Goal: Communication & Community: Participate in discussion

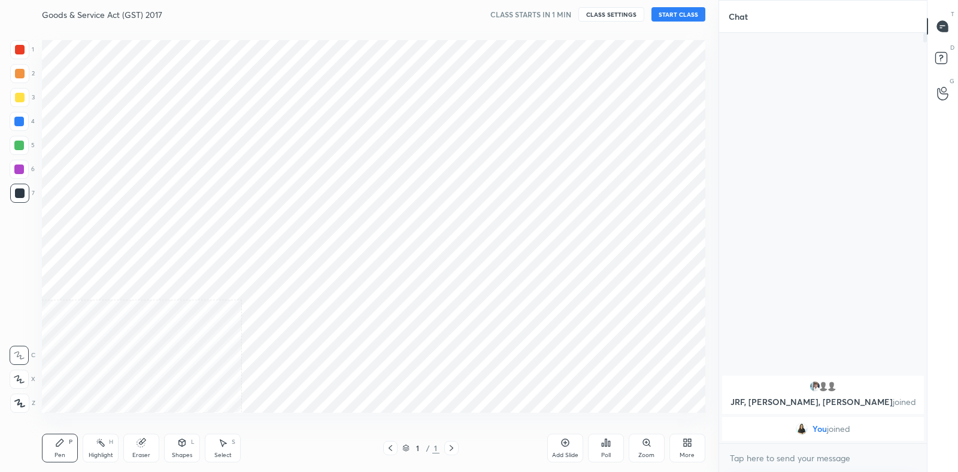
scroll to position [396, 671]
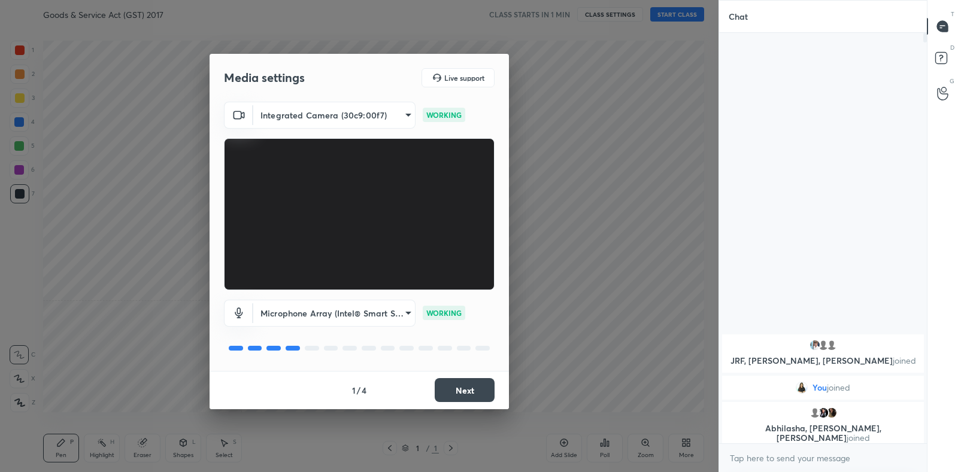
click at [466, 389] on button "Next" at bounding box center [465, 390] width 60 height 24
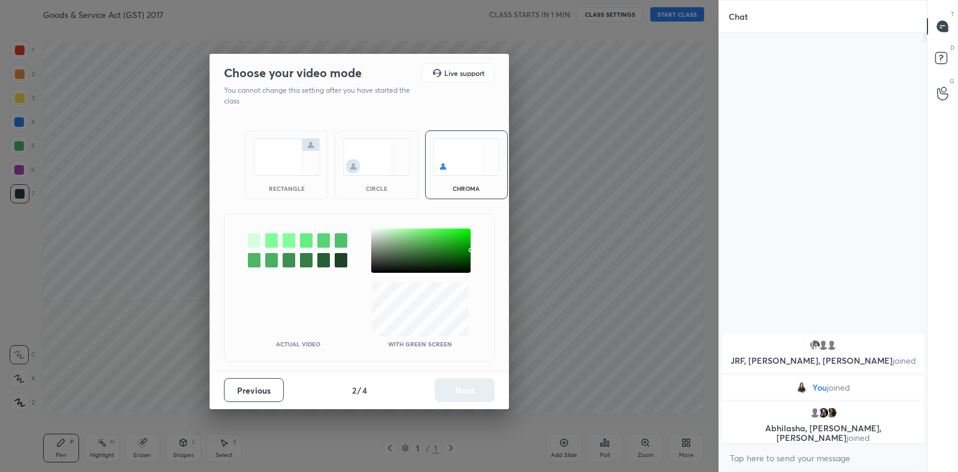
click at [298, 173] on img at bounding box center [286, 157] width 67 height 38
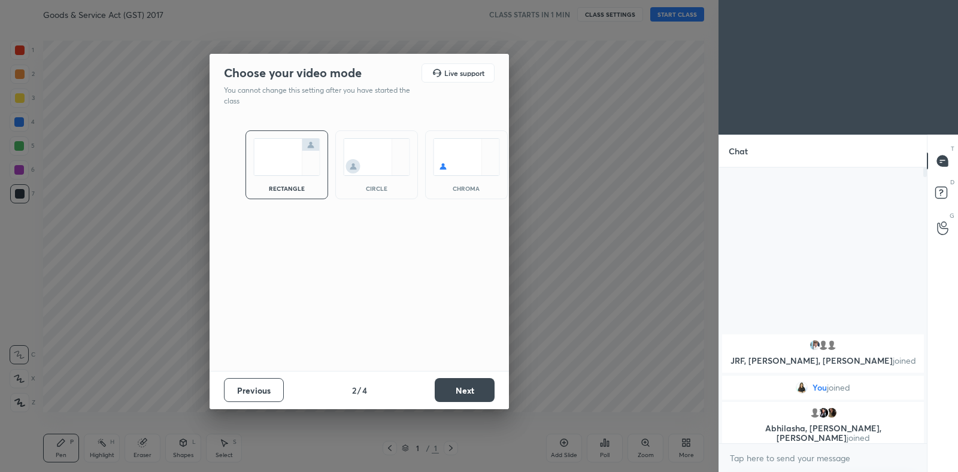
scroll to position [174, 204]
click at [457, 385] on button "Next" at bounding box center [465, 390] width 60 height 24
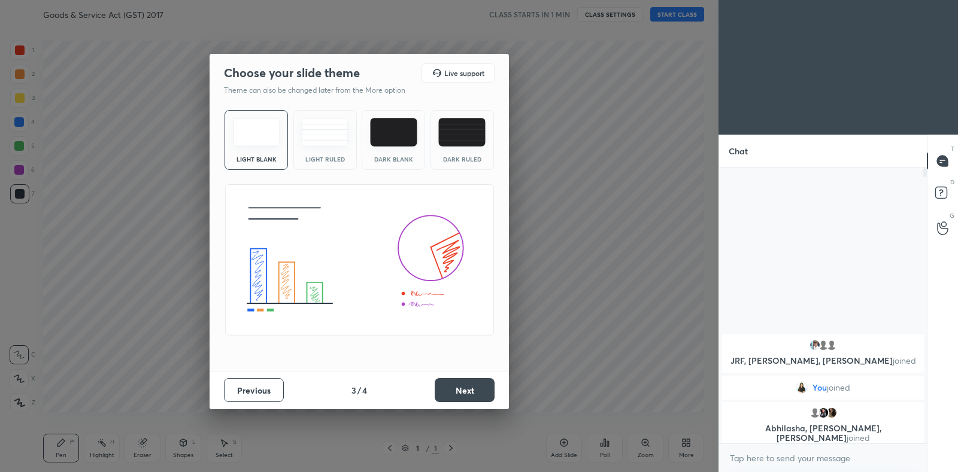
click at [316, 124] on img at bounding box center [324, 132] width 47 height 29
click at [462, 393] on button "Next" at bounding box center [465, 390] width 60 height 24
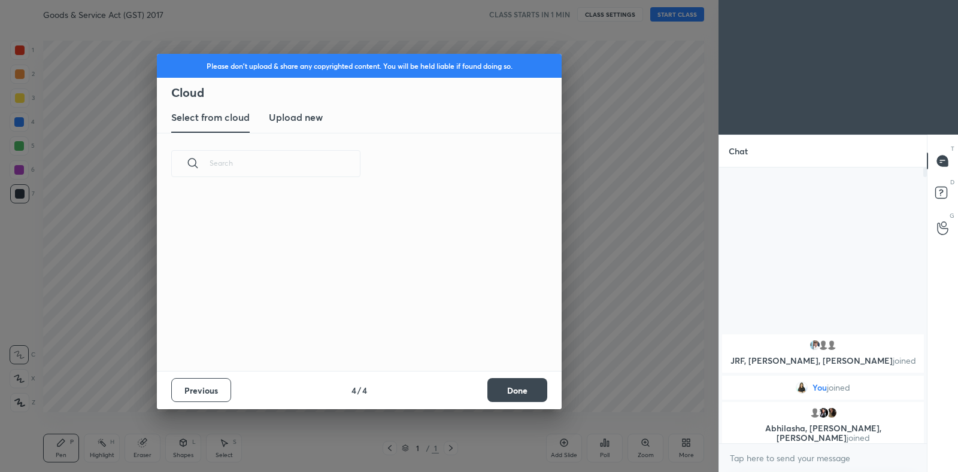
scroll to position [177, 384]
click at [319, 123] on h3 "Upload new" at bounding box center [296, 117] width 54 height 14
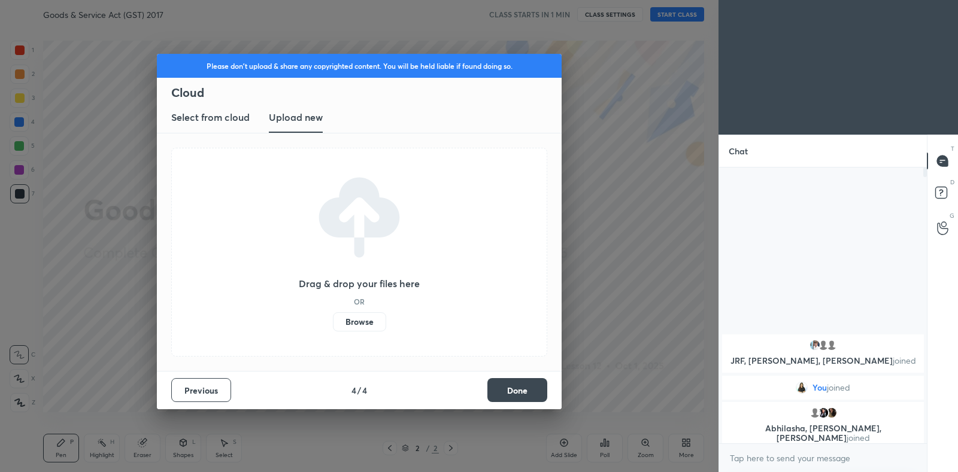
click at [350, 323] on label "Browse" at bounding box center [359, 322] width 53 height 19
click at [333, 323] on input "Browse" at bounding box center [333, 322] width 0 height 19
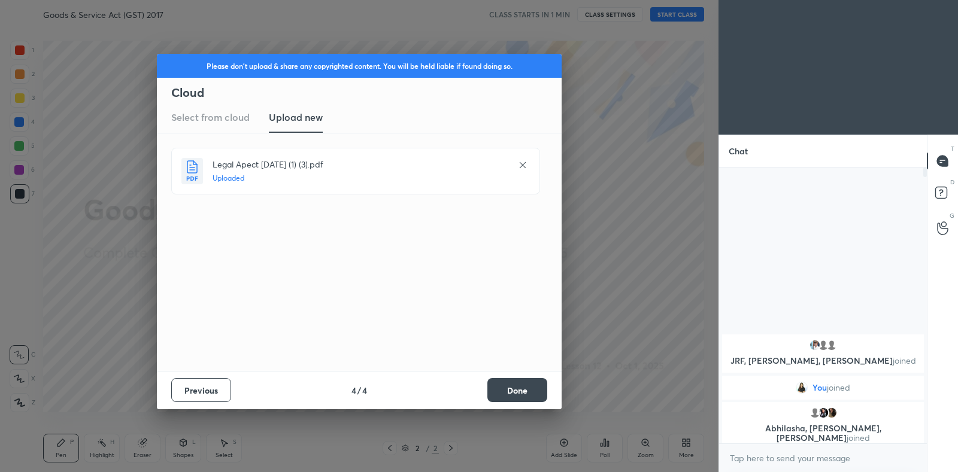
click at [514, 392] on button "Done" at bounding box center [517, 390] width 60 height 24
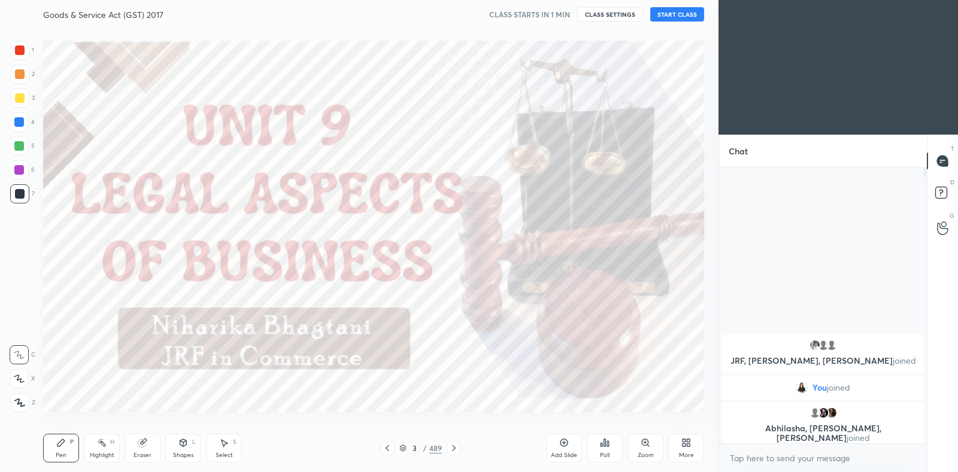
click at [403, 446] on icon at bounding box center [402, 448] width 7 height 7
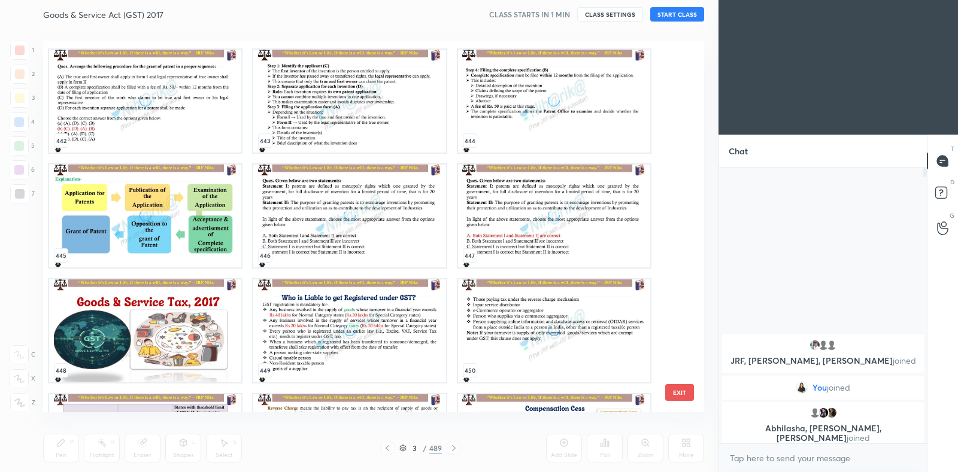
scroll to position [16988, 0]
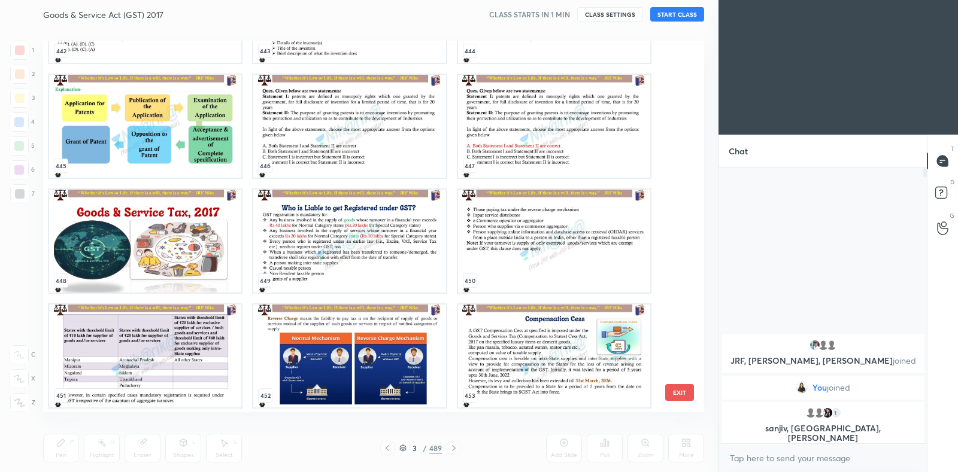
click at [138, 236] on img "grid" at bounding box center [145, 241] width 192 height 103
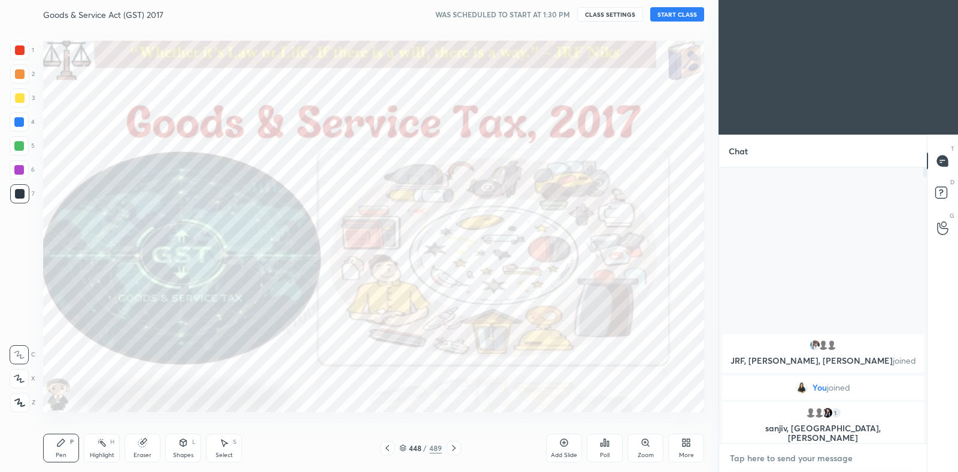
type textarea "x"
paste textarea "telegram link - [URL][DOMAIN_NAME] Google spreadsheet link - [URL][DOMAIN_NAME]…"
type textarea "telegram link - [URL][DOMAIN_NAME] Google spreadsheet link - [URL][DOMAIN_NAME]…"
type textarea "x"
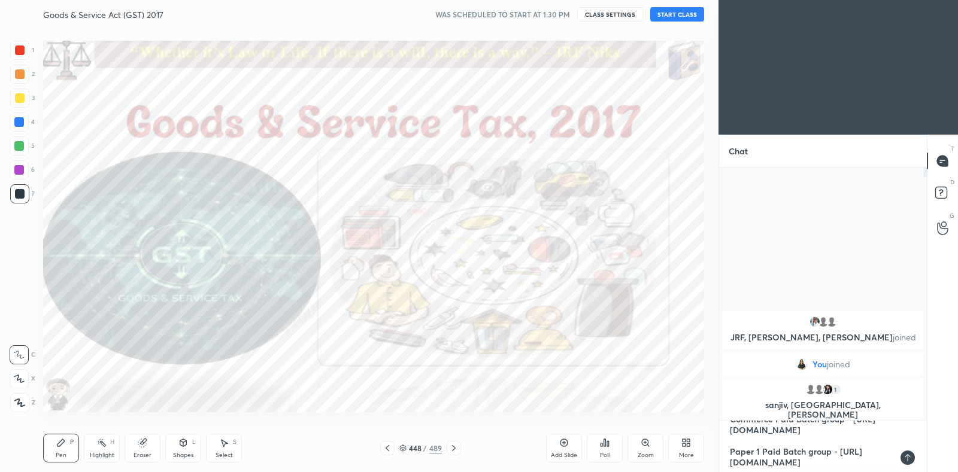
type textarea "telegram link - [URL][DOMAIN_NAME] Google spreadsheet link - [URL][DOMAIN_NAME]…"
type textarea "x"
click at [913, 459] on div at bounding box center [908, 458] width 14 height 14
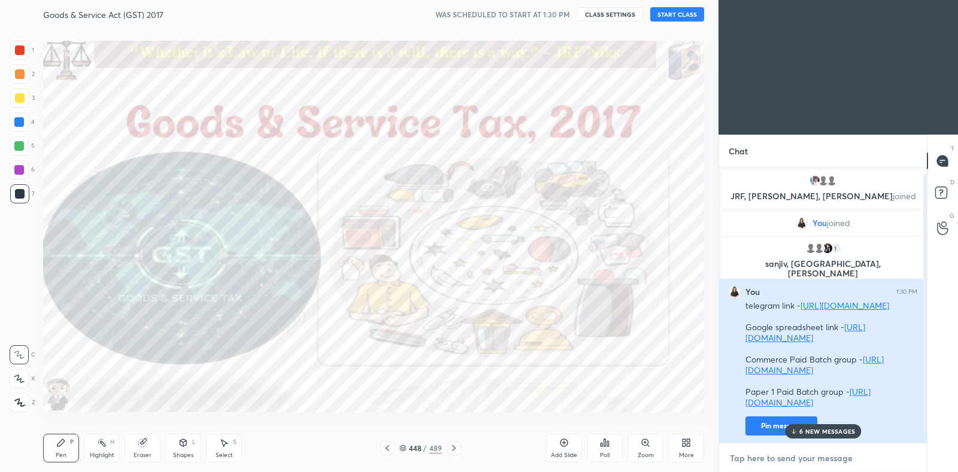
scroll to position [21, 0]
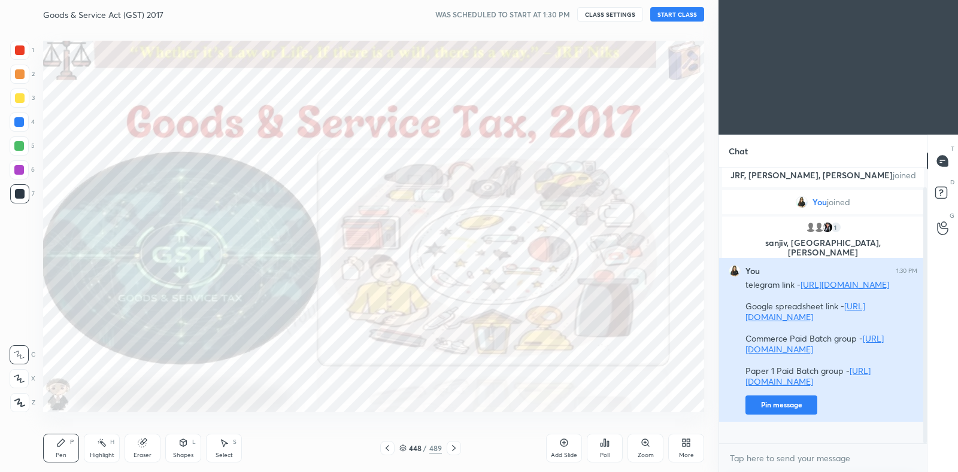
click at [769, 415] on button "Pin message" at bounding box center [782, 405] width 72 height 19
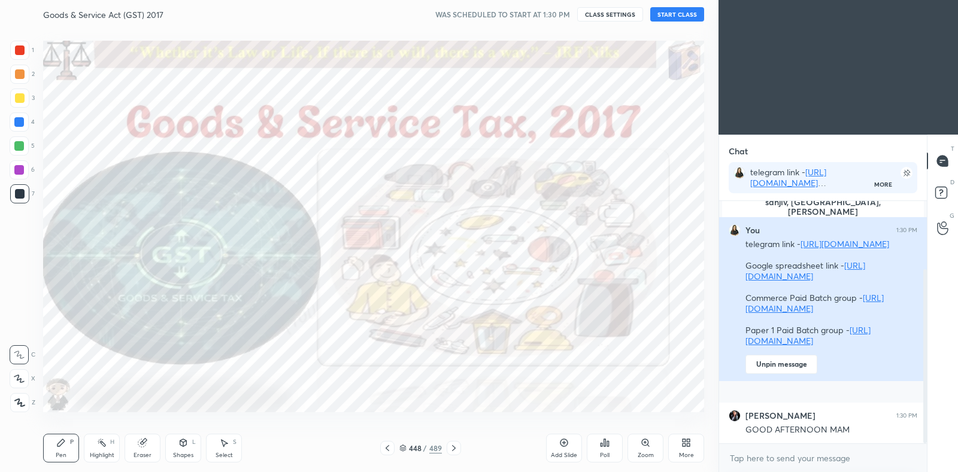
scroll to position [135, 0]
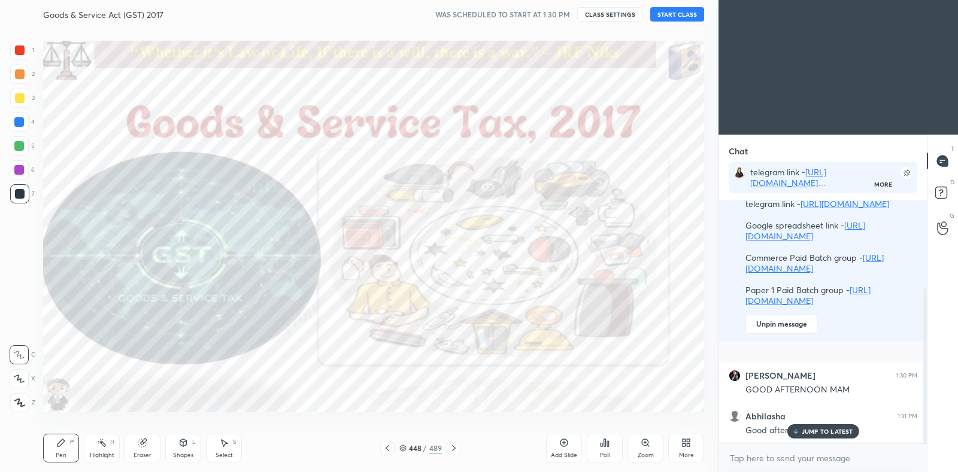
click at [683, 15] on button "START CLASS" at bounding box center [677, 14] width 54 height 14
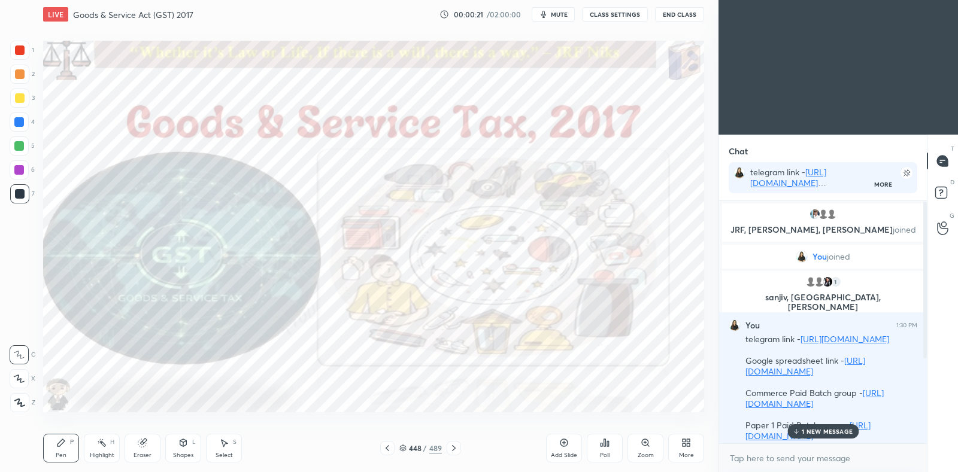
click at [772, 232] on p "JRF, [PERSON_NAME], [PERSON_NAME] joined" at bounding box center [822, 230] width 187 height 10
click at [869, 255] on div "You joined" at bounding box center [823, 257] width 202 height 24
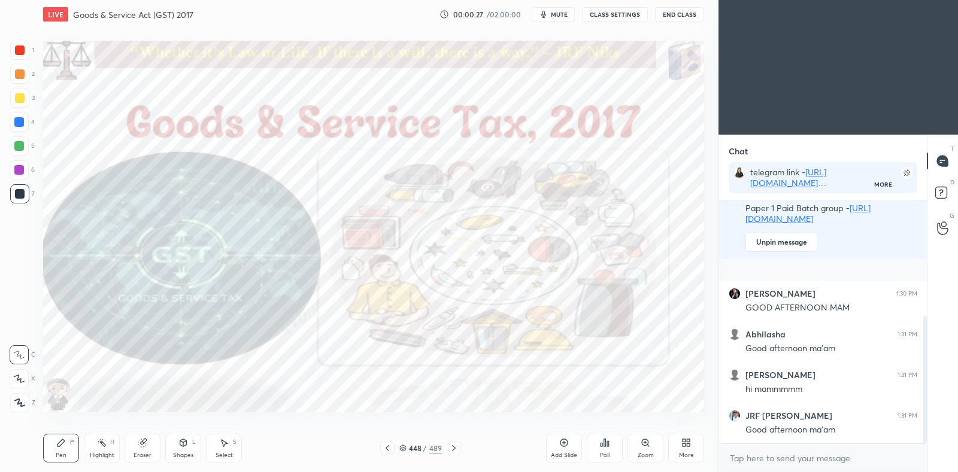
scroll to position [4, 4]
click at [20, 143] on div at bounding box center [19, 146] width 10 height 10
click at [20, 121] on div at bounding box center [19, 122] width 10 height 10
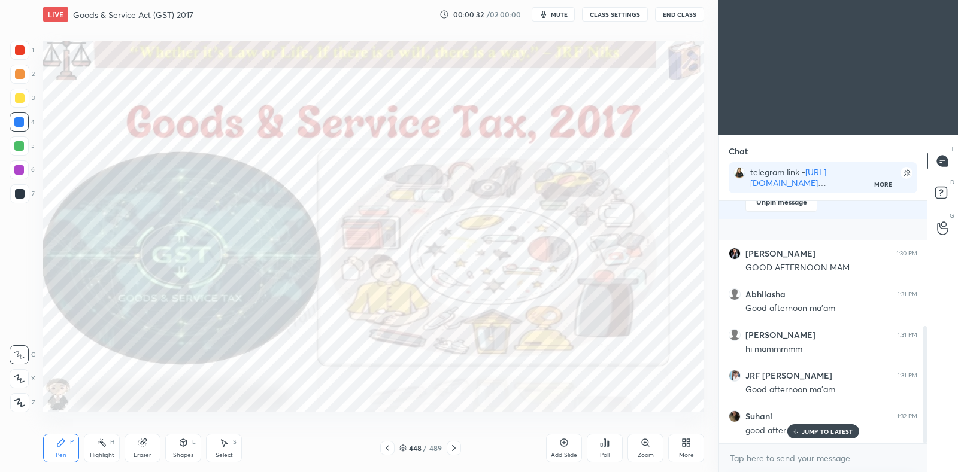
click at [836, 429] on p "JUMP TO LATEST" at bounding box center [827, 431] width 51 height 7
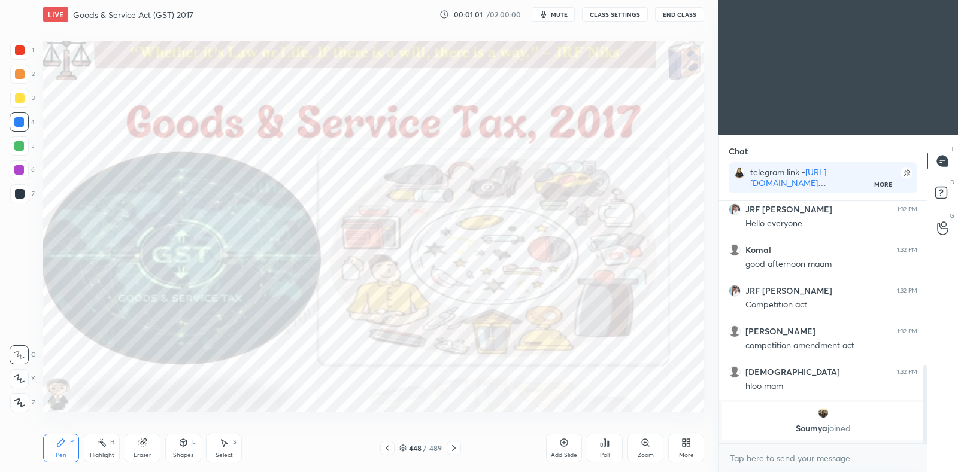
scroll to position [546, 0]
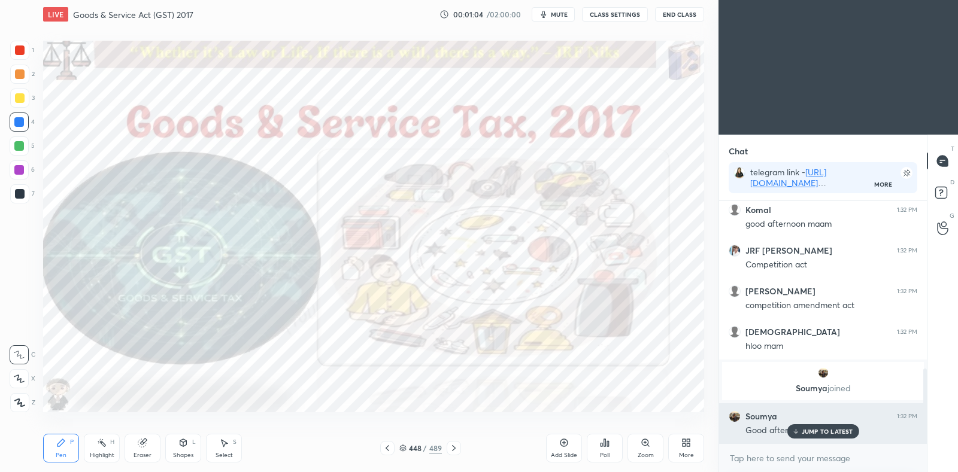
click at [809, 436] on div "JUMP TO LATEST" at bounding box center [823, 432] width 72 height 14
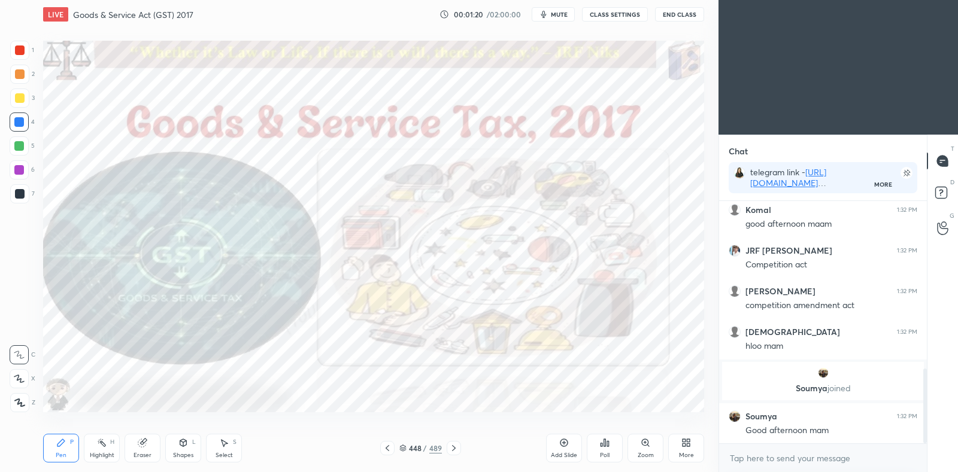
click at [404, 444] on div "448 / 489" at bounding box center [420, 448] width 43 height 11
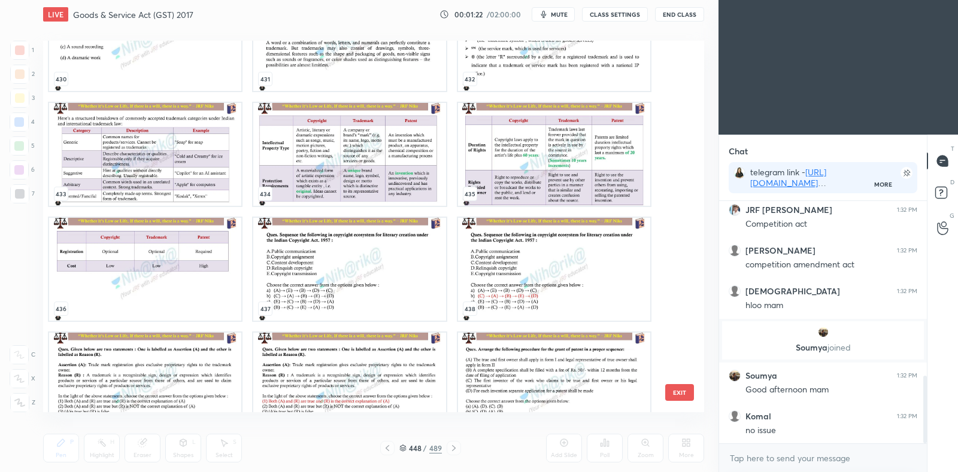
scroll to position [628, 0]
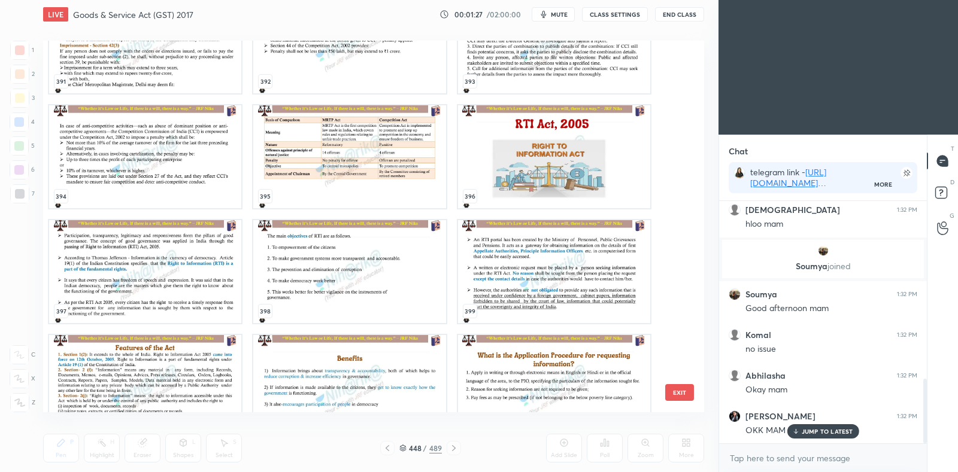
click at [535, 191] on img "grid" at bounding box center [554, 156] width 192 height 103
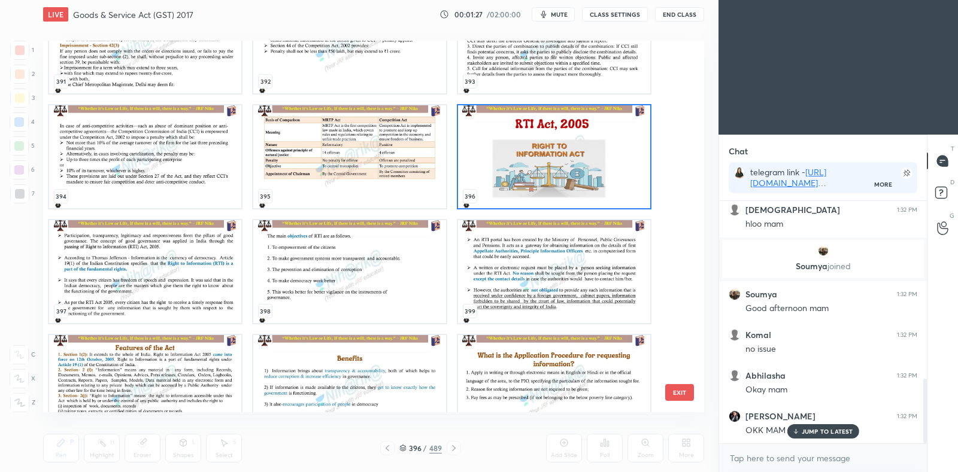
click at [535, 191] on img "grid" at bounding box center [554, 156] width 192 height 103
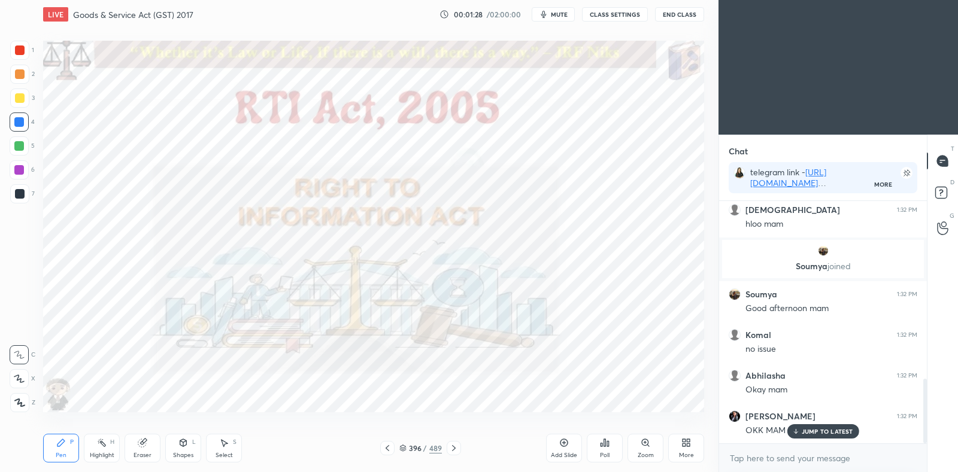
scroll to position [709, 0]
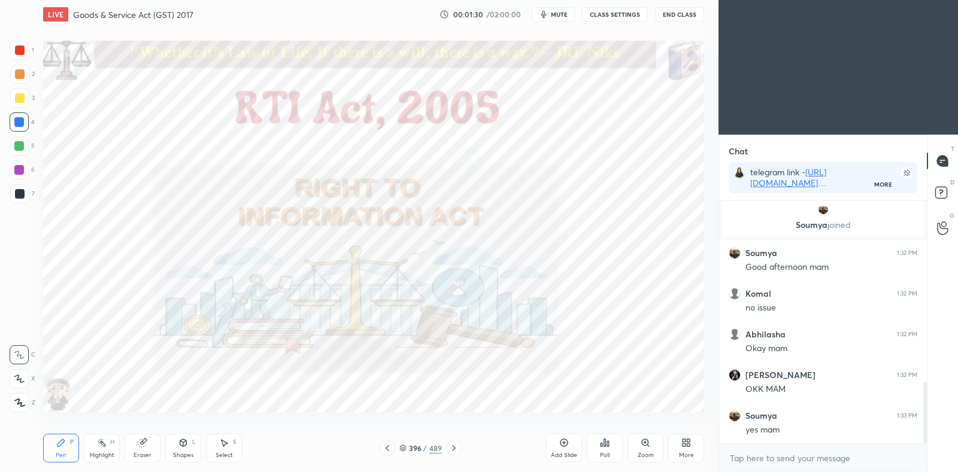
click at [455, 448] on icon at bounding box center [454, 449] width 4 height 6
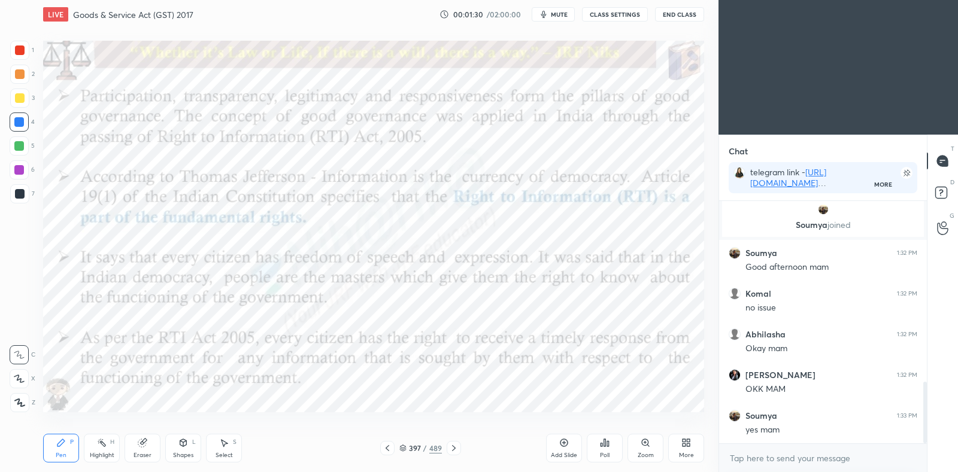
scroll to position [749, 0]
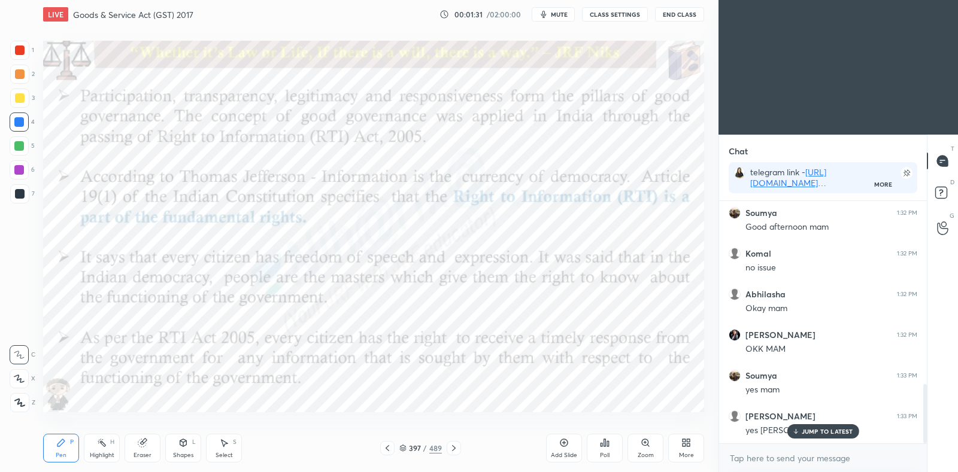
click at [455, 448] on icon at bounding box center [454, 449] width 4 height 6
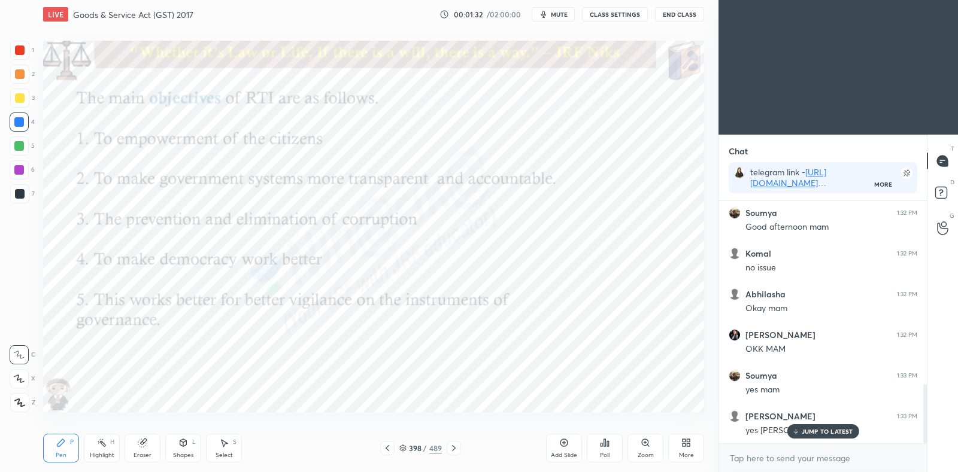
click at [455, 448] on icon at bounding box center [454, 449] width 4 height 6
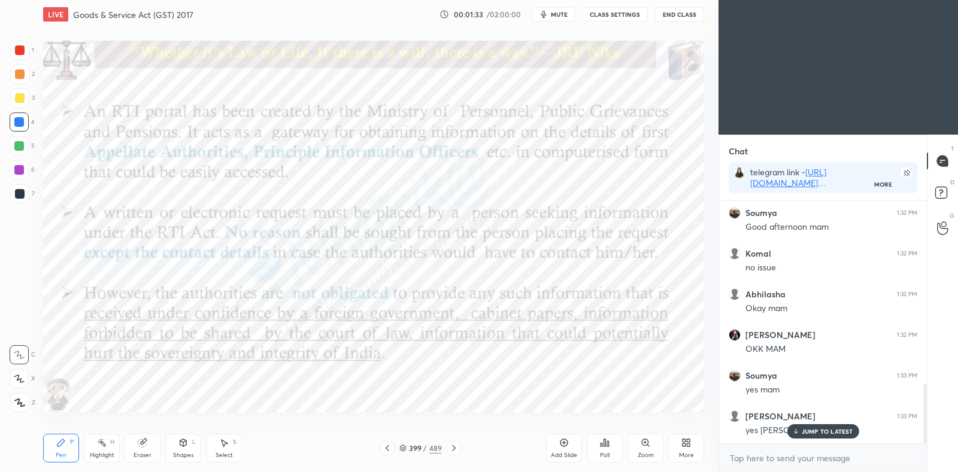
click at [455, 448] on icon at bounding box center [454, 449] width 4 height 6
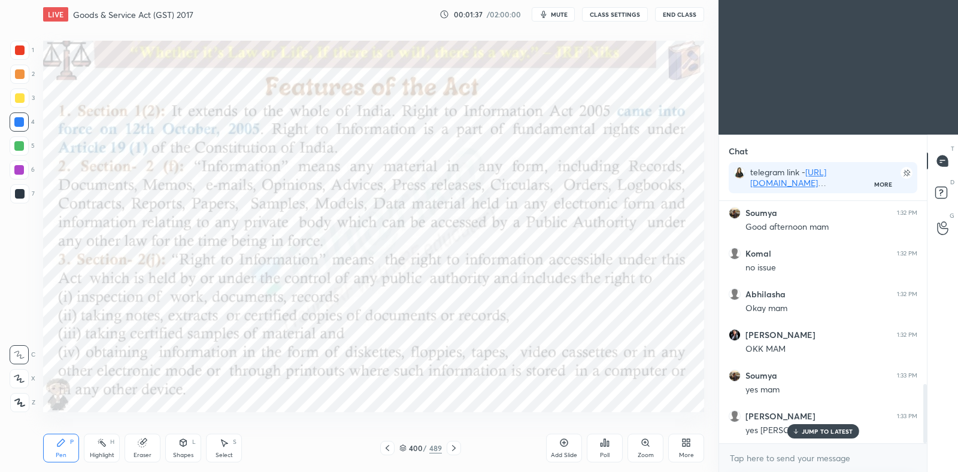
click at [455, 448] on icon at bounding box center [454, 449] width 4 height 6
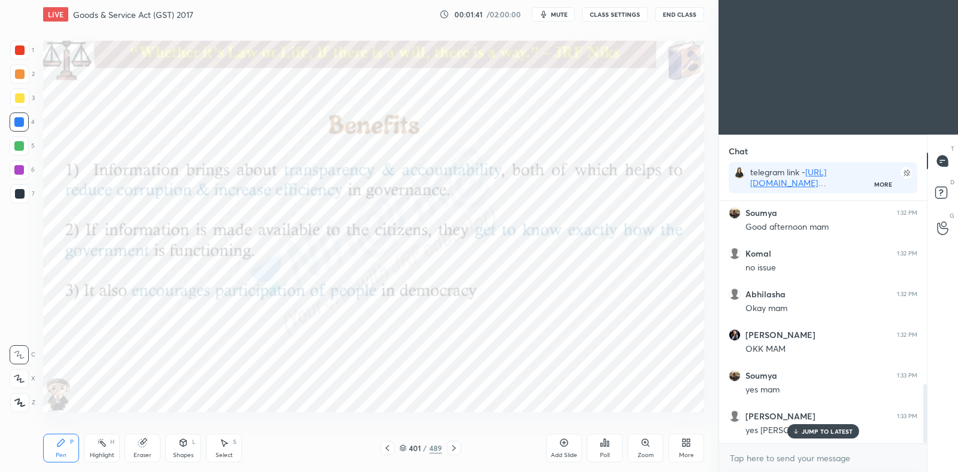
click at [455, 448] on icon at bounding box center [454, 449] width 4 height 6
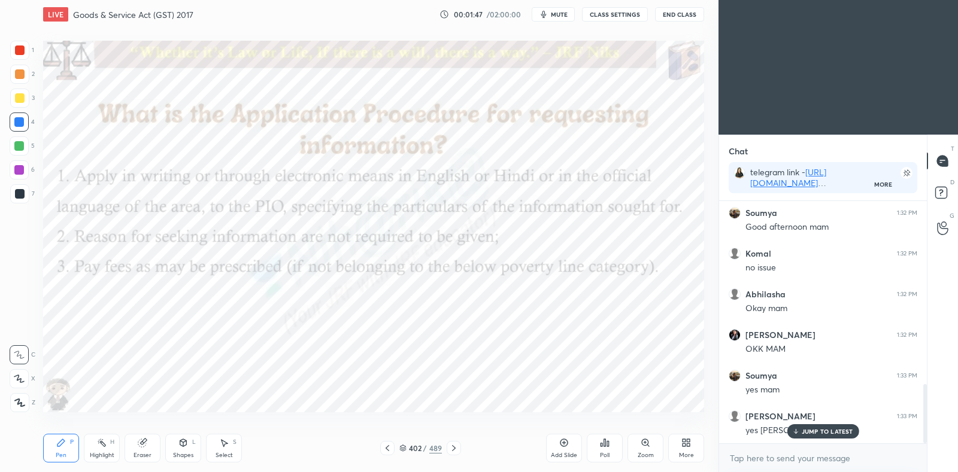
click at [455, 448] on icon at bounding box center [454, 449] width 4 height 6
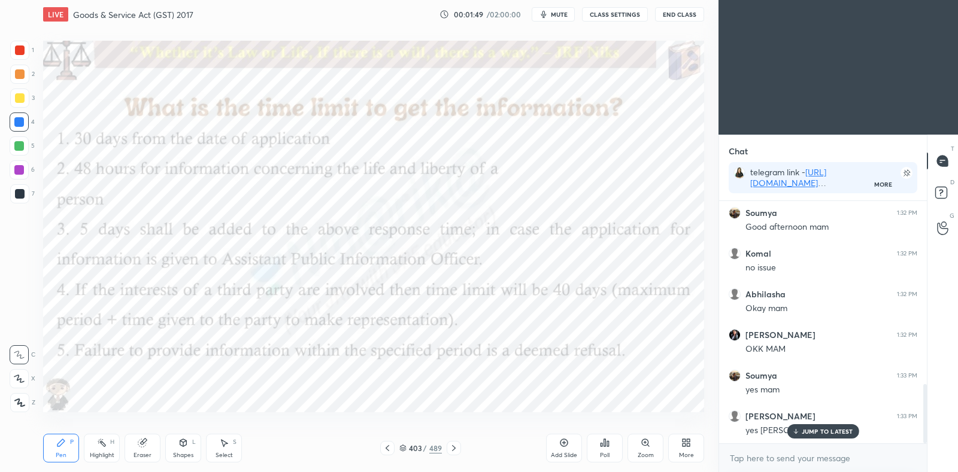
click at [455, 448] on icon at bounding box center [454, 449] width 4 height 6
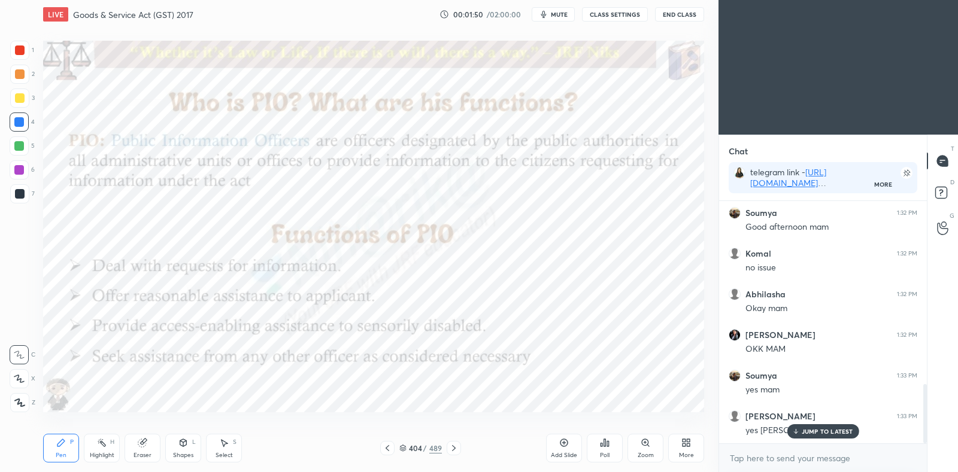
click at [455, 448] on icon at bounding box center [454, 449] width 4 height 6
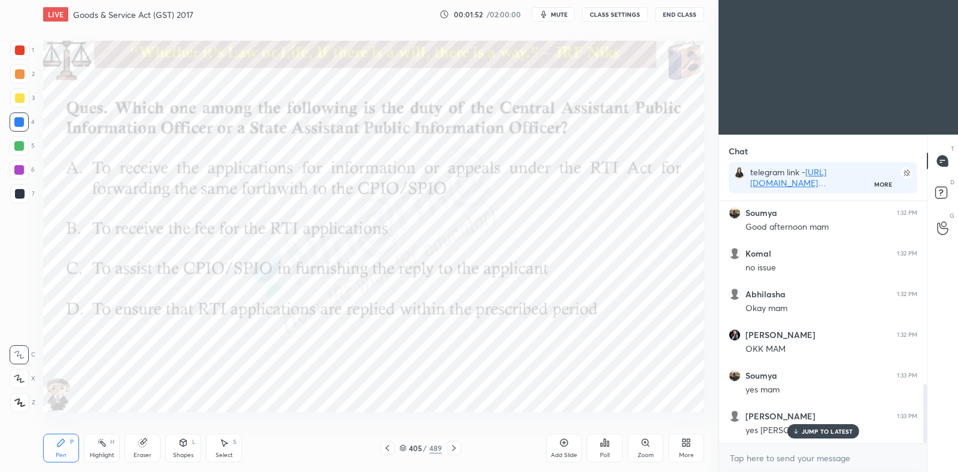
click at [455, 448] on icon at bounding box center [454, 449] width 4 height 6
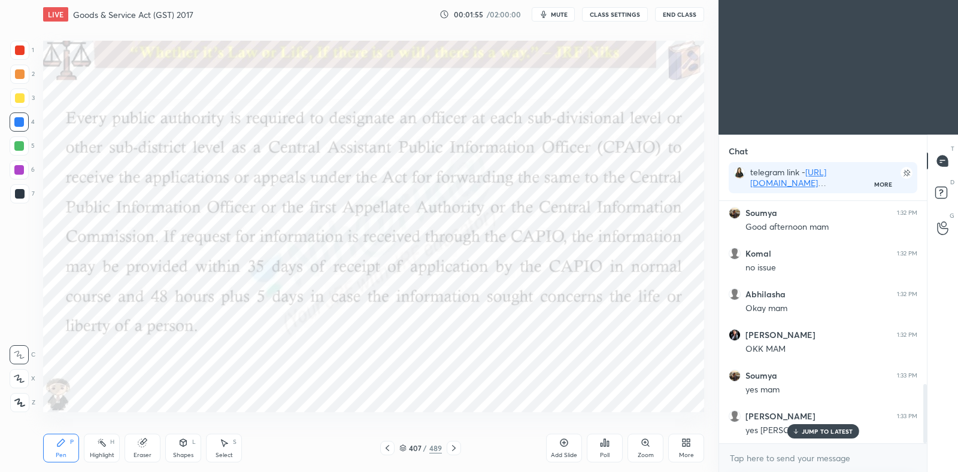
click at [455, 448] on icon at bounding box center [454, 449] width 4 height 6
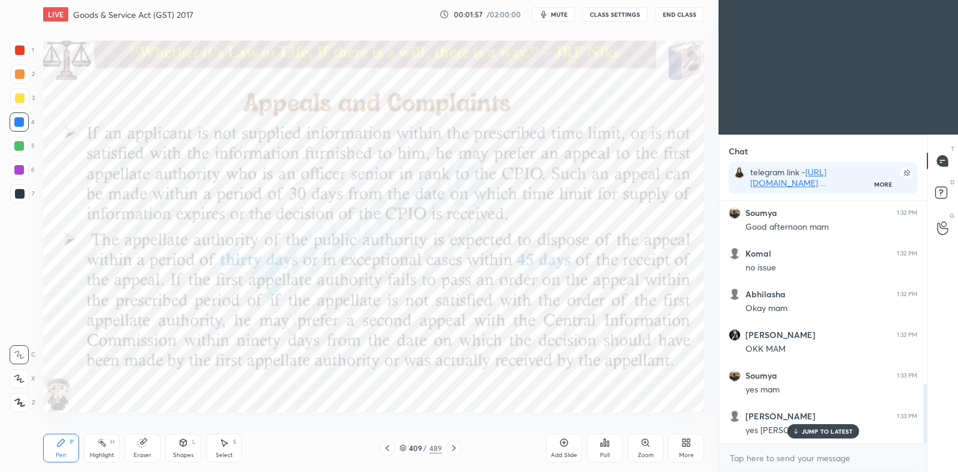
click at [455, 448] on icon at bounding box center [454, 449] width 4 height 6
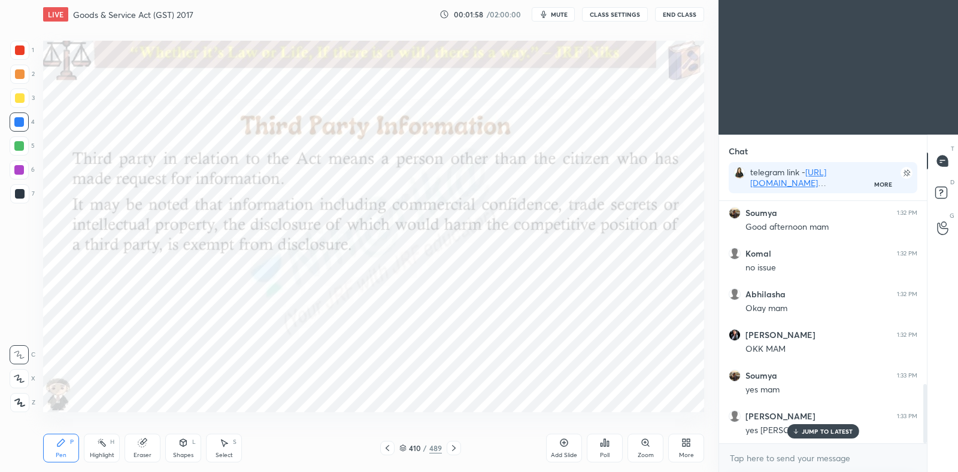
click at [455, 448] on icon at bounding box center [454, 449] width 4 height 6
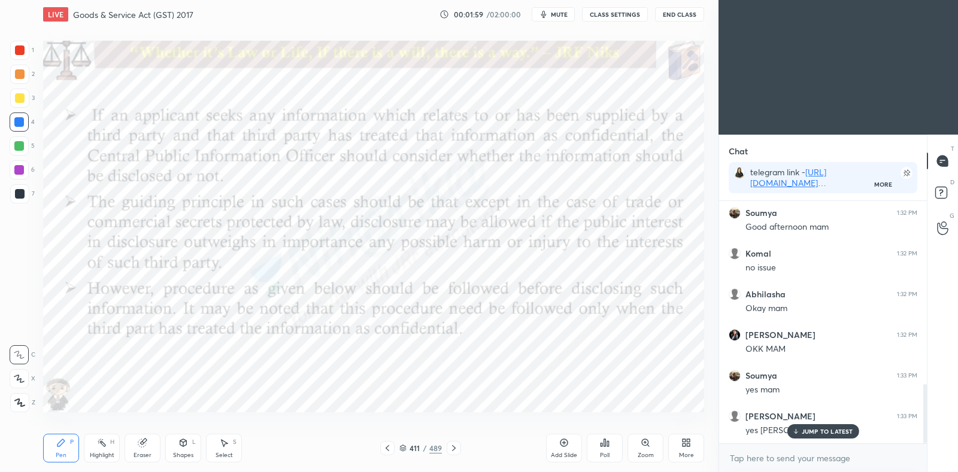
click at [455, 448] on icon at bounding box center [454, 449] width 4 height 6
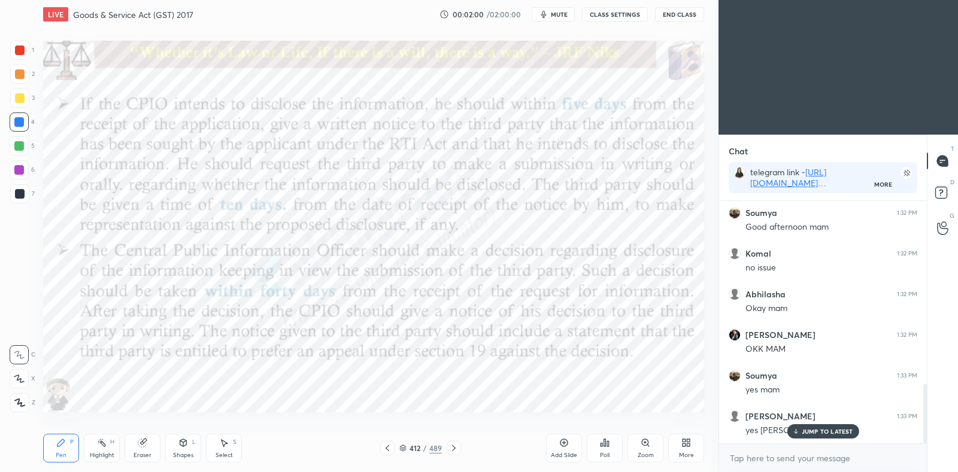
click at [455, 448] on icon at bounding box center [454, 449] width 4 height 6
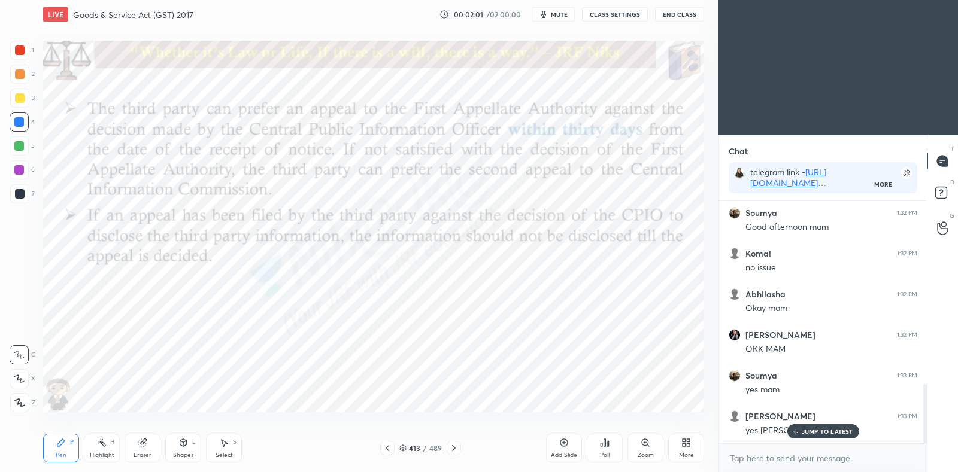
scroll to position [793, 0]
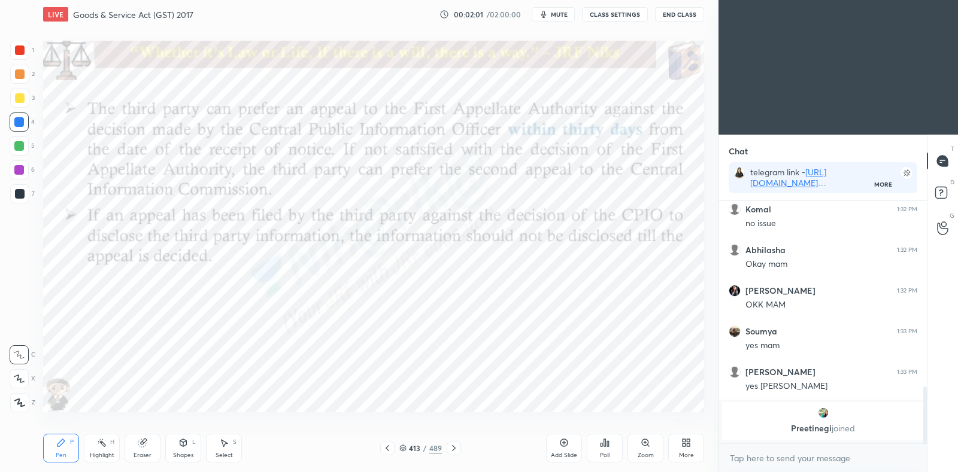
click at [455, 448] on icon at bounding box center [454, 449] width 4 height 6
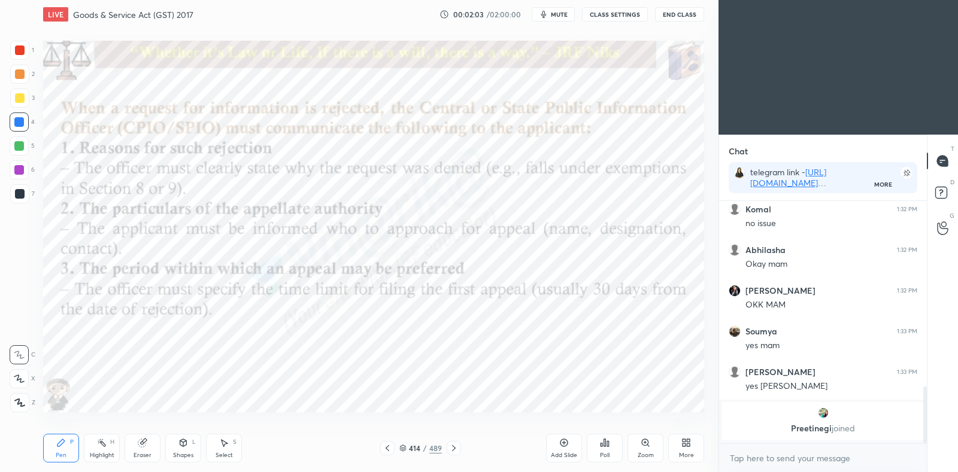
click at [455, 448] on icon at bounding box center [454, 449] width 4 height 6
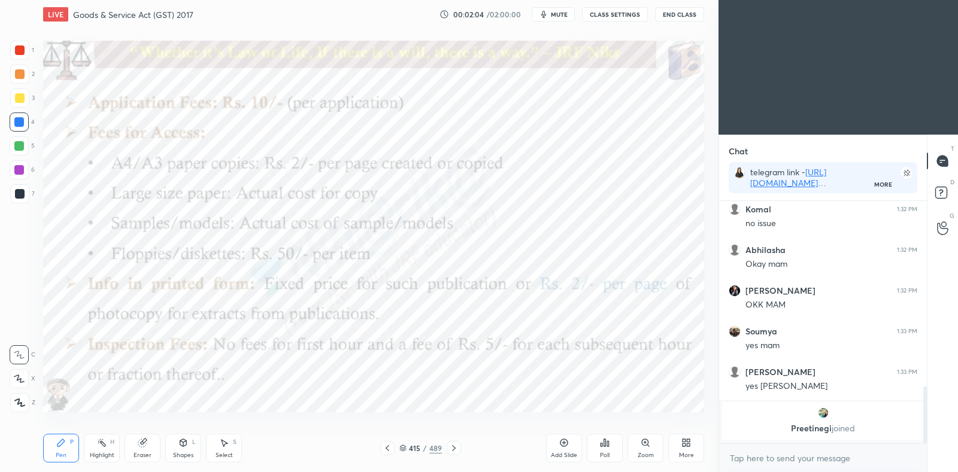
click at [455, 448] on icon at bounding box center [454, 449] width 4 height 6
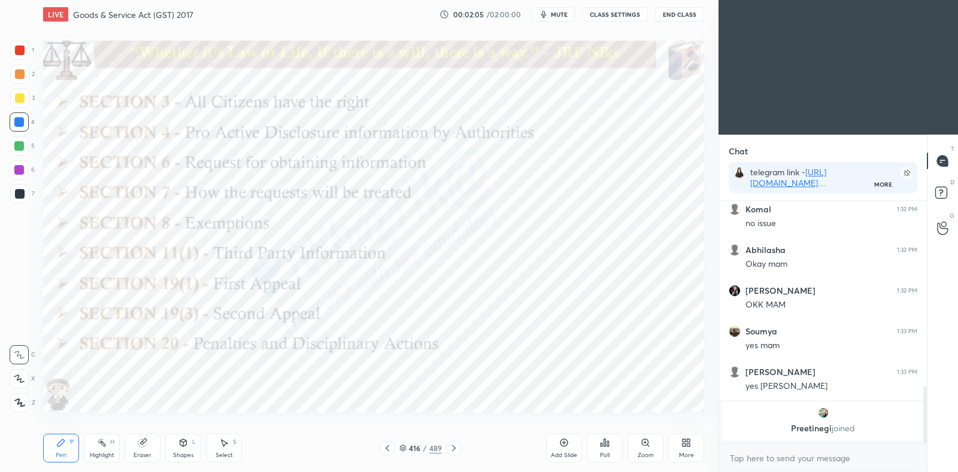
click at [455, 448] on icon at bounding box center [454, 449] width 4 height 6
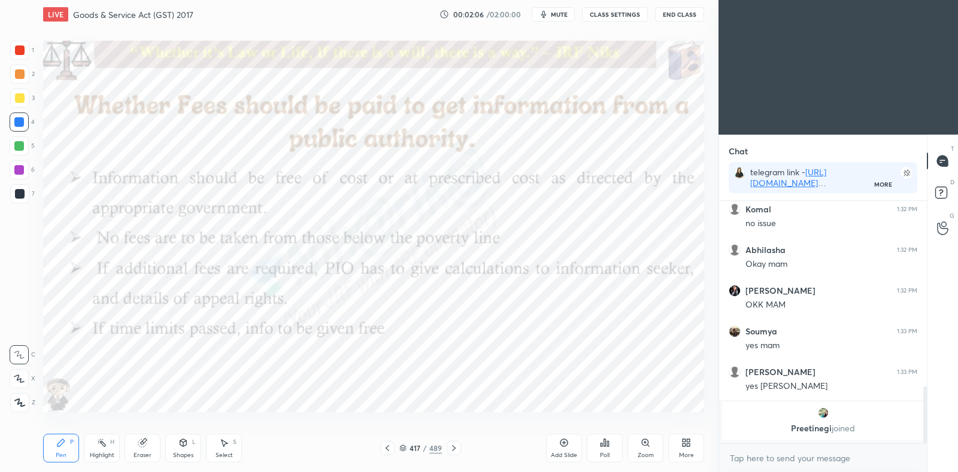
click at [455, 448] on icon at bounding box center [454, 449] width 4 height 6
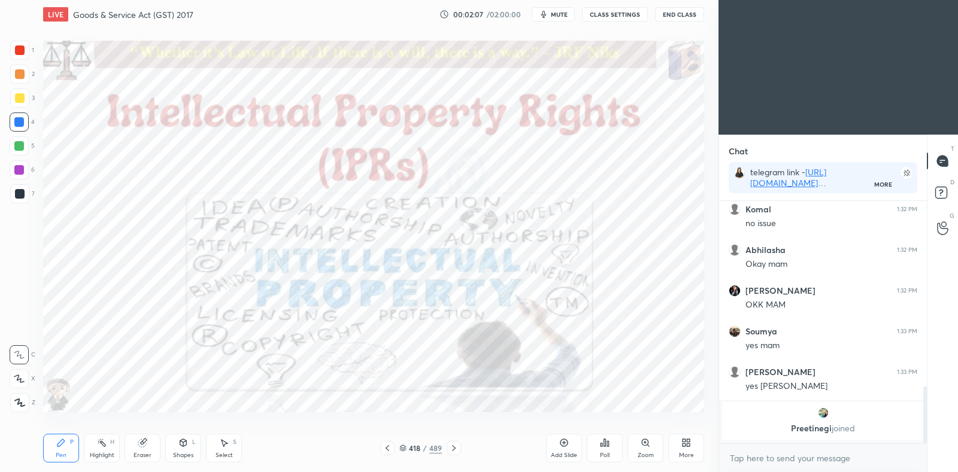
click at [386, 450] on icon at bounding box center [388, 449] width 10 height 10
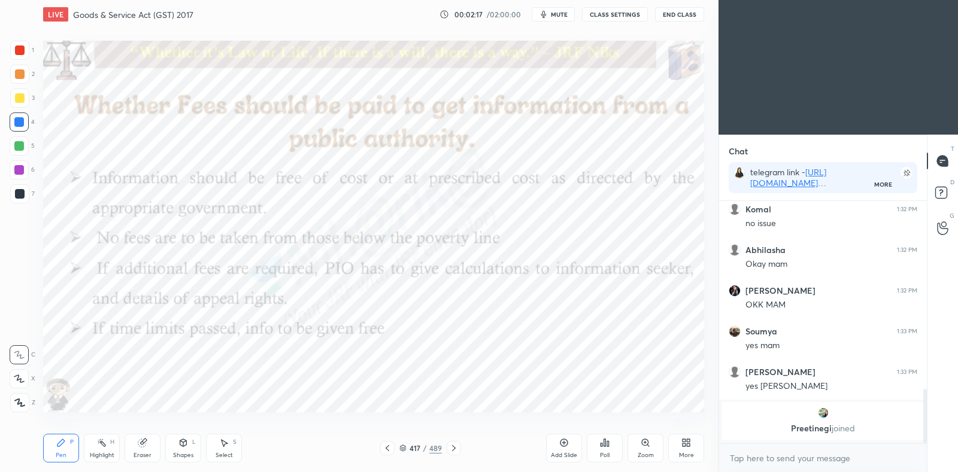
scroll to position [834, 0]
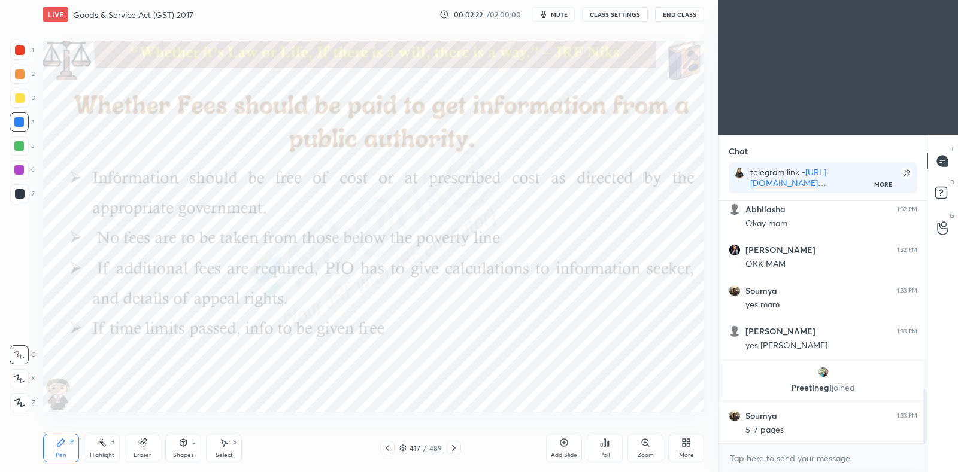
click at [405, 452] on div "417 / 489" at bounding box center [420, 448] width 43 height 11
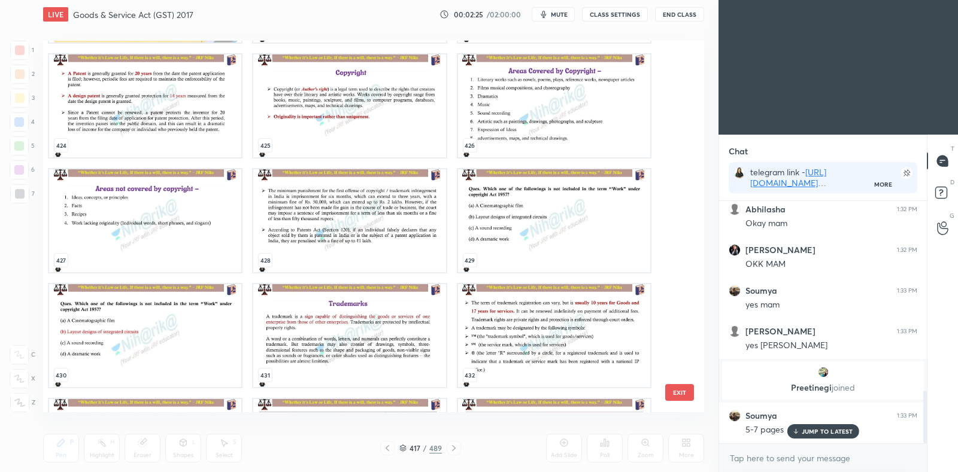
scroll to position [874, 0]
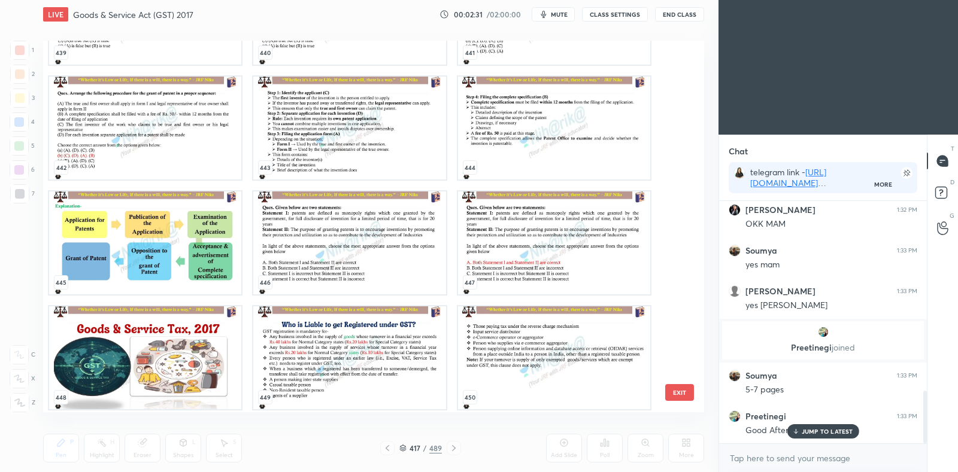
click at [146, 353] on img "grid" at bounding box center [145, 358] width 192 height 103
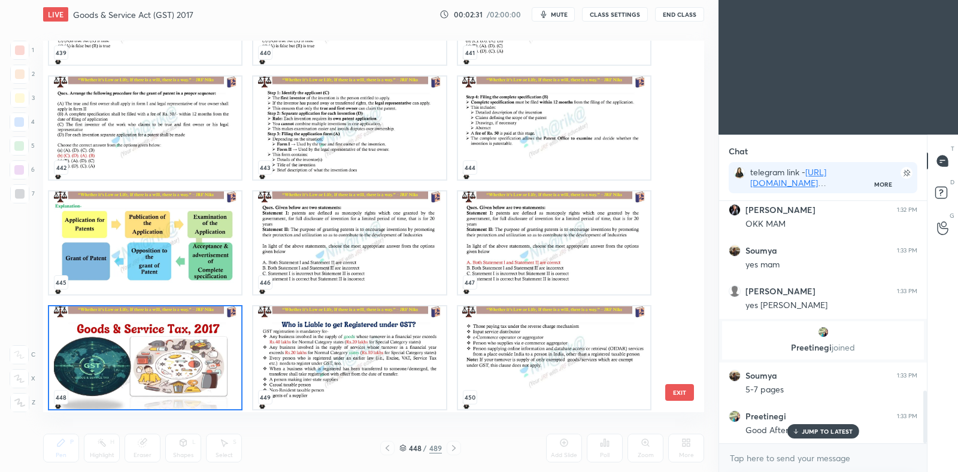
scroll to position [16874, 0]
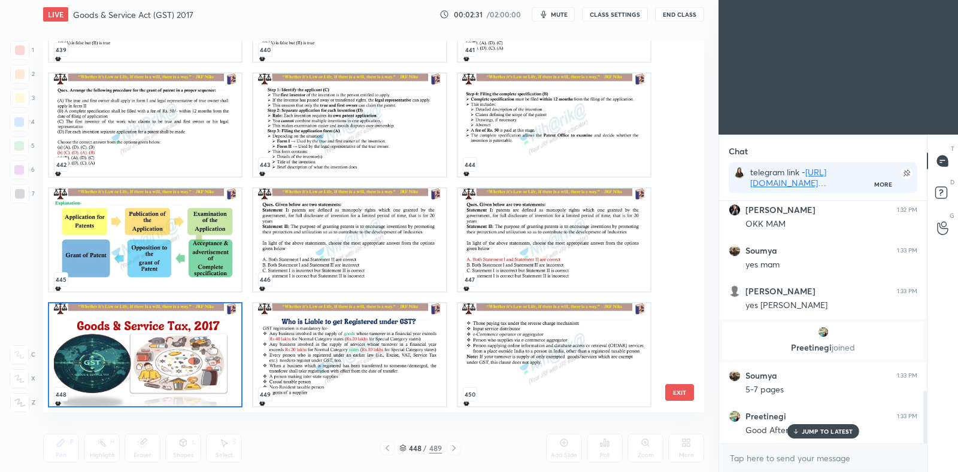
click at [146, 353] on div "439 440 441 442 443 444 445 446 447 448 449 450 451 452 453 454 455 456" at bounding box center [363, 227] width 640 height 372
click at [147, 349] on img "grid" at bounding box center [145, 355] width 192 height 103
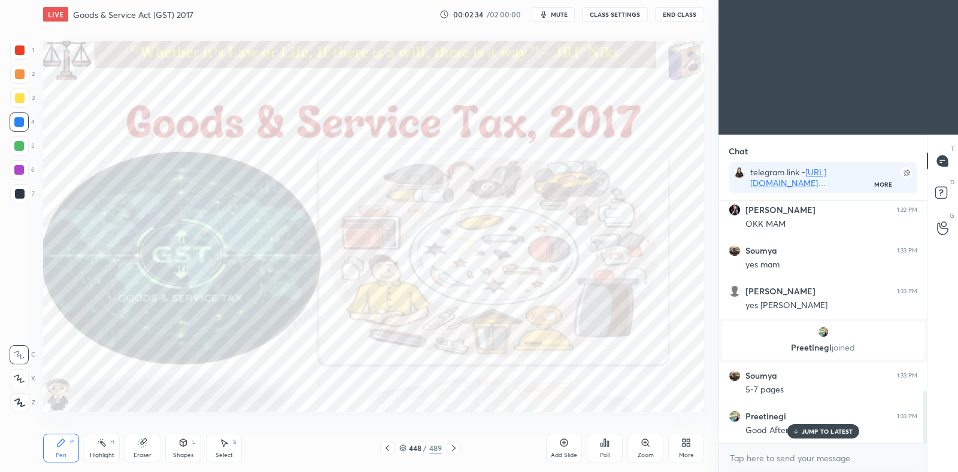
click at [792, 426] on div "JUMP TO LATEST" at bounding box center [823, 432] width 72 height 14
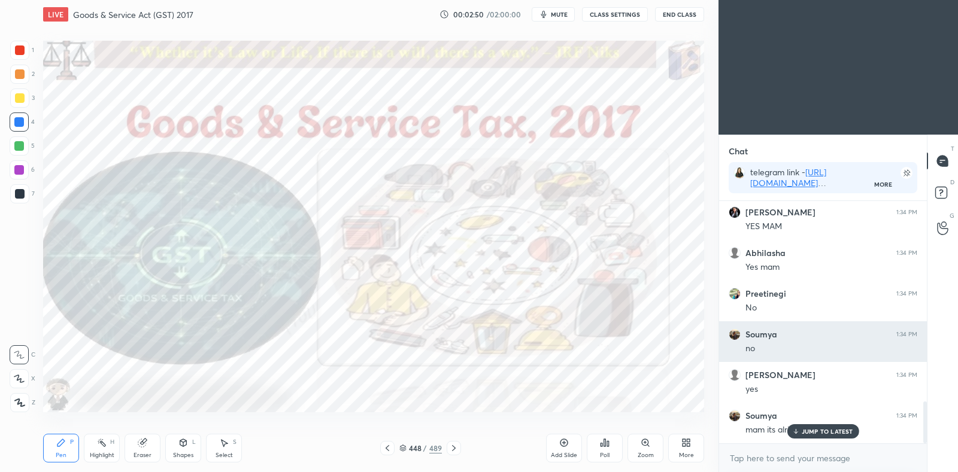
scroll to position [1159, 0]
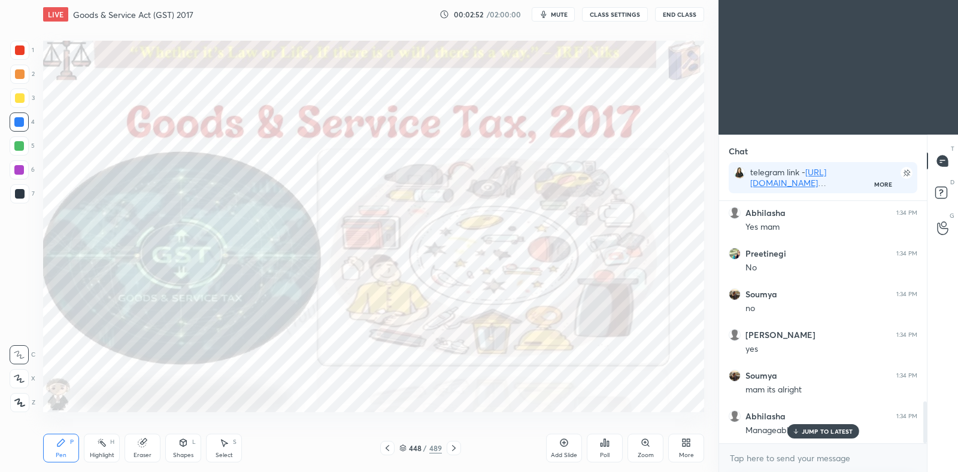
click at [823, 435] on div "JUMP TO LATEST" at bounding box center [823, 432] width 72 height 14
click at [20, 78] on div at bounding box center [20, 74] width 10 height 10
click at [14, 117] on div at bounding box center [19, 122] width 19 height 19
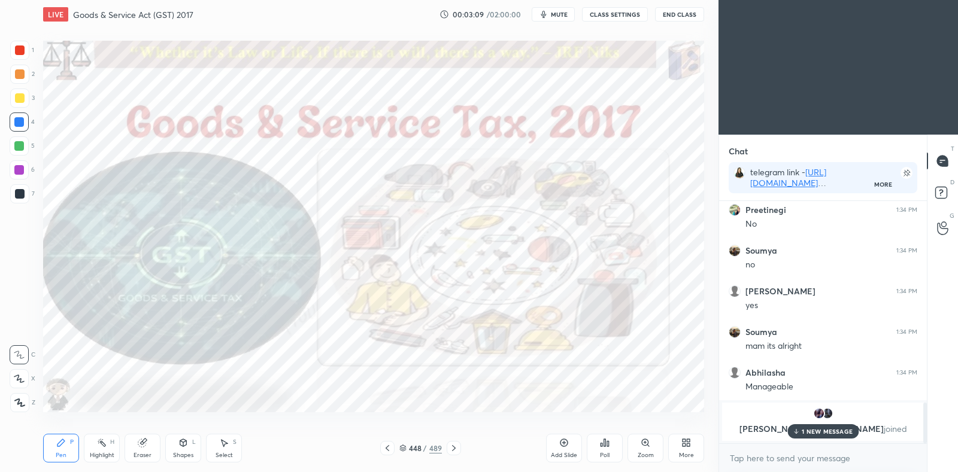
click at [813, 431] on p "1 NEW MESSAGE" at bounding box center [827, 431] width 51 height 7
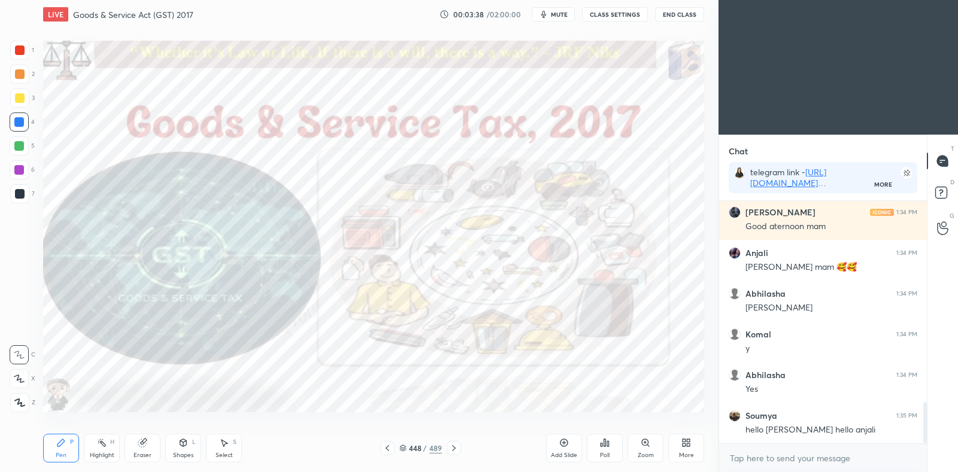
scroll to position [1219, 0]
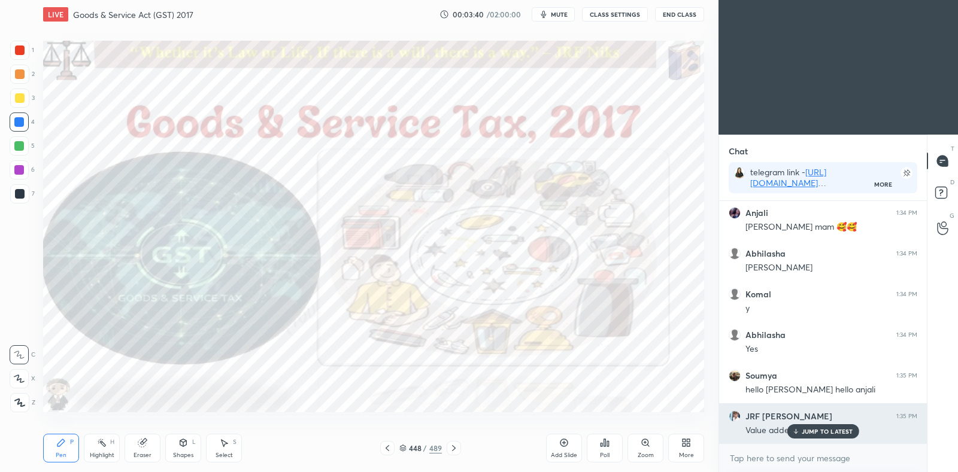
click at [819, 428] on p "JUMP TO LATEST" at bounding box center [827, 431] width 51 height 7
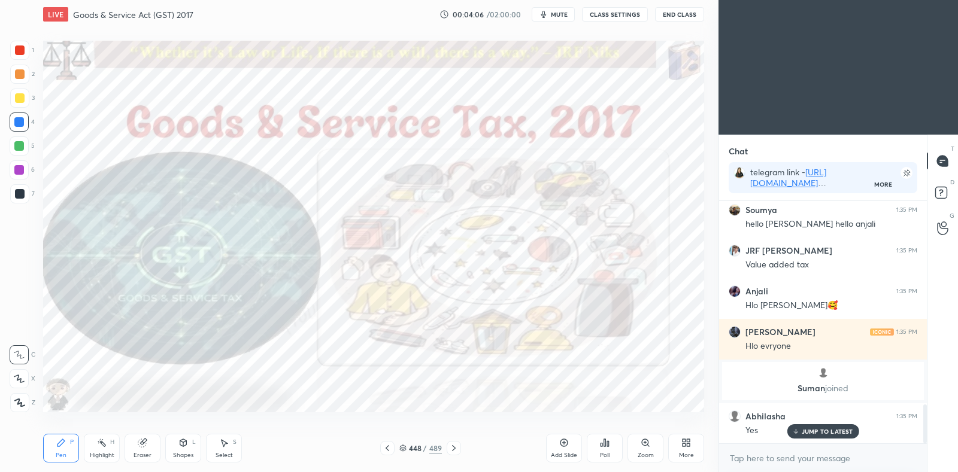
scroll to position [1308, 0]
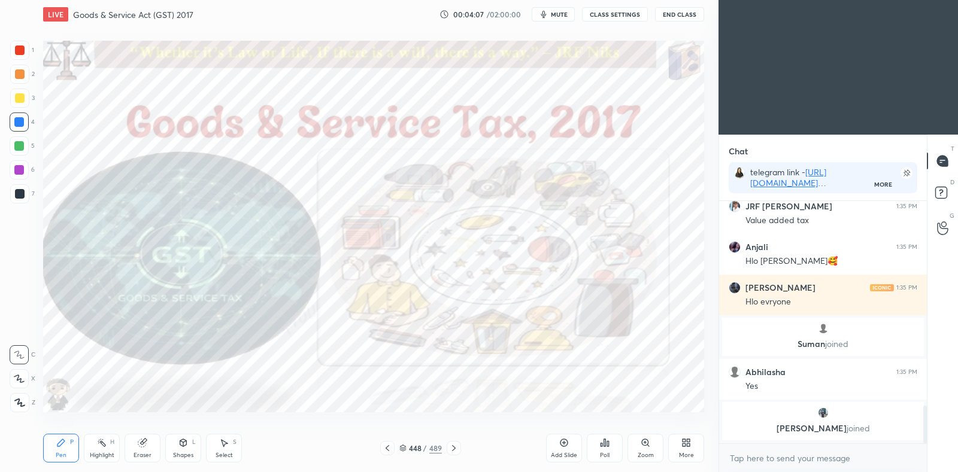
click at [456, 446] on icon at bounding box center [454, 449] width 10 height 10
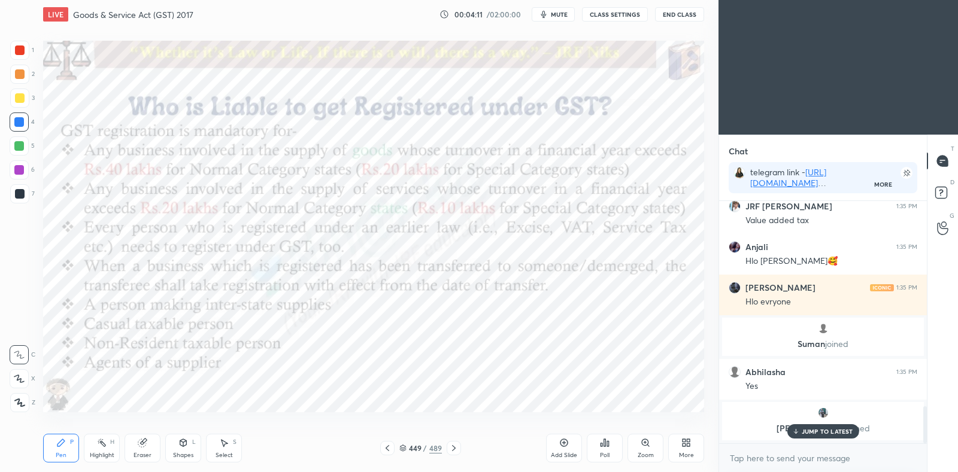
scroll to position [1348, 0]
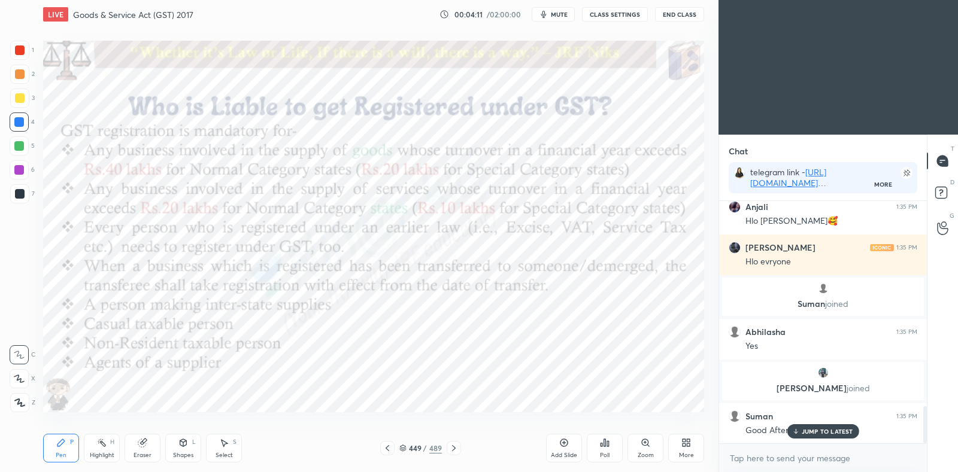
click at [389, 447] on icon at bounding box center [388, 449] width 10 height 10
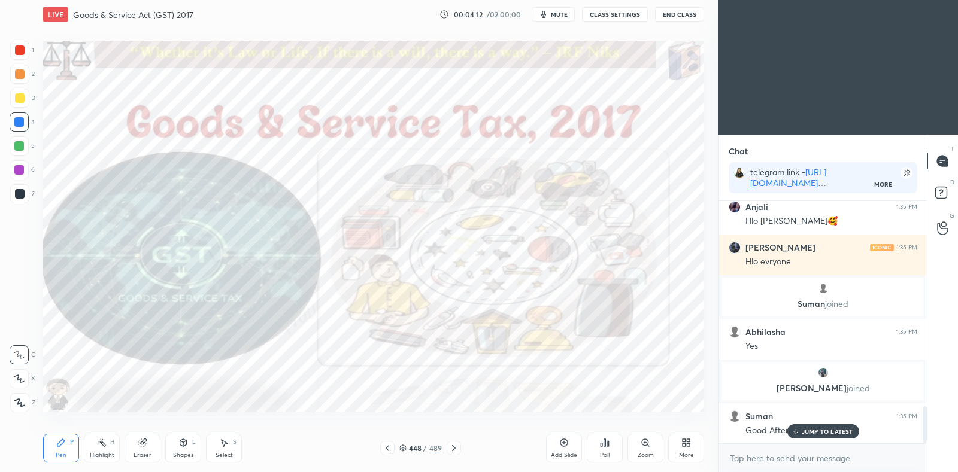
click at [453, 447] on icon at bounding box center [454, 449] width 4 height 6
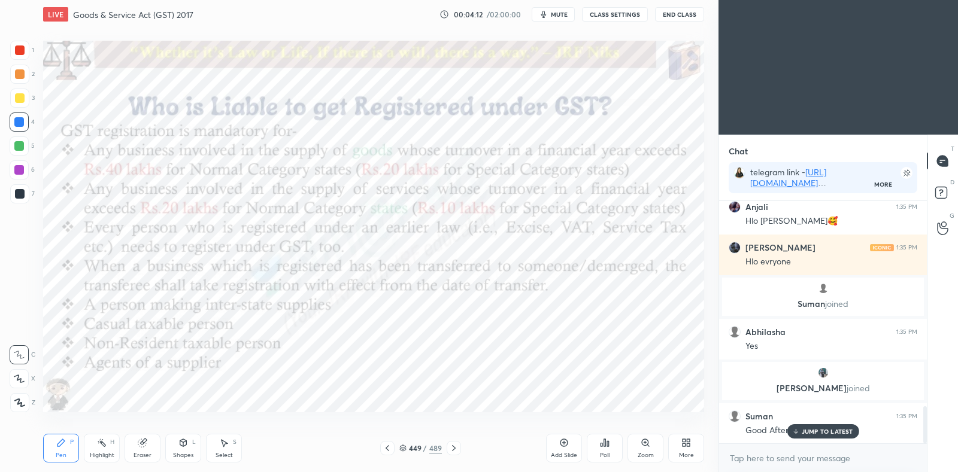
scroll to position [1389, 0]
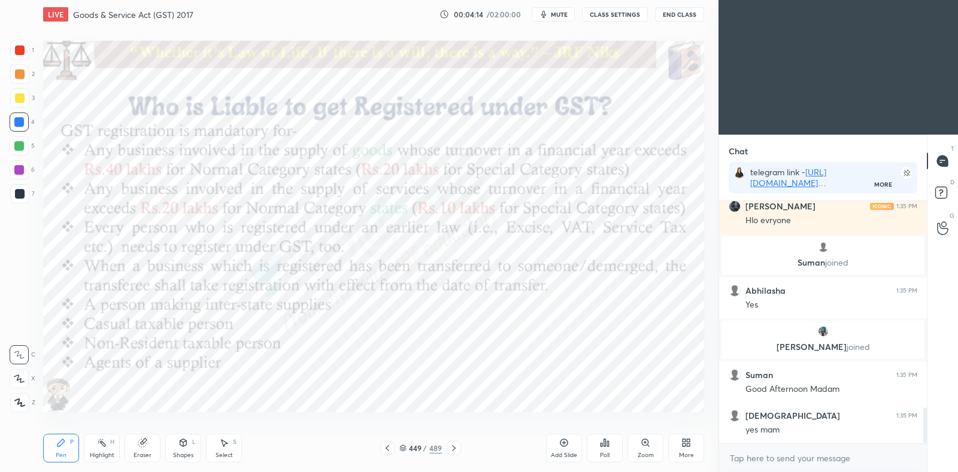
click at [18, 53] on div at bounding box center [20, 51] width 10 height 10
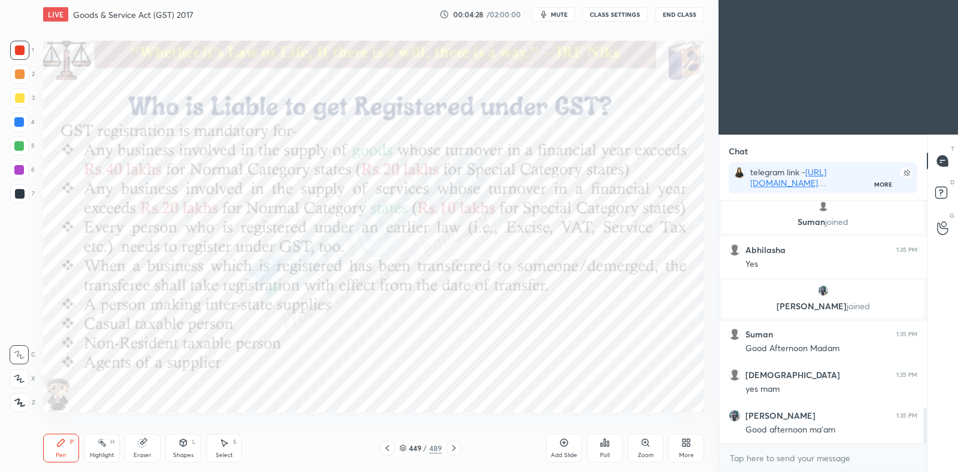
click at [61, 435] on div "Pen P" at bounding box center [61, 448] width 36 height 29
click at [24, 377] on icon at bounding box center [19, 379] width 11 height 8
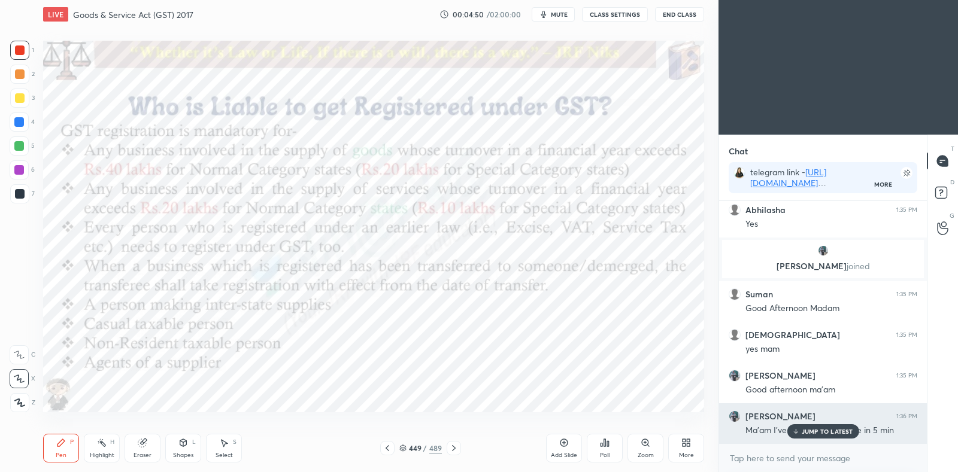
click at [809, 431] on p "JUMP TO LATEST" at bounding box center [827, 431] width 51 height 7
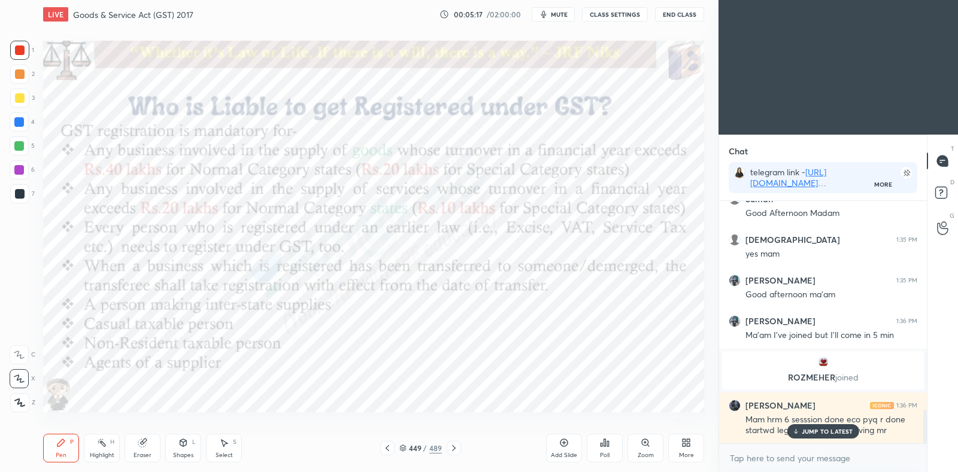
scroll to position [1539, 0]
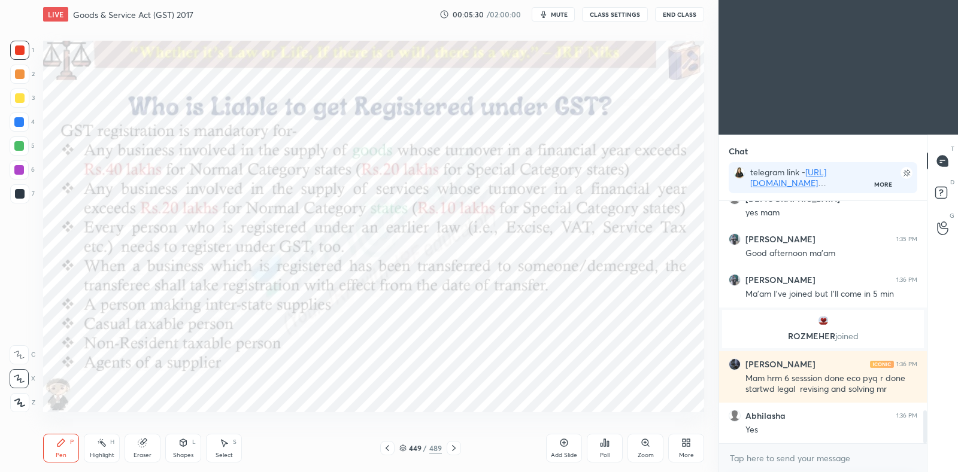
click at [453, 446] on icon at bounding box center [454, 449] width 10 height 10
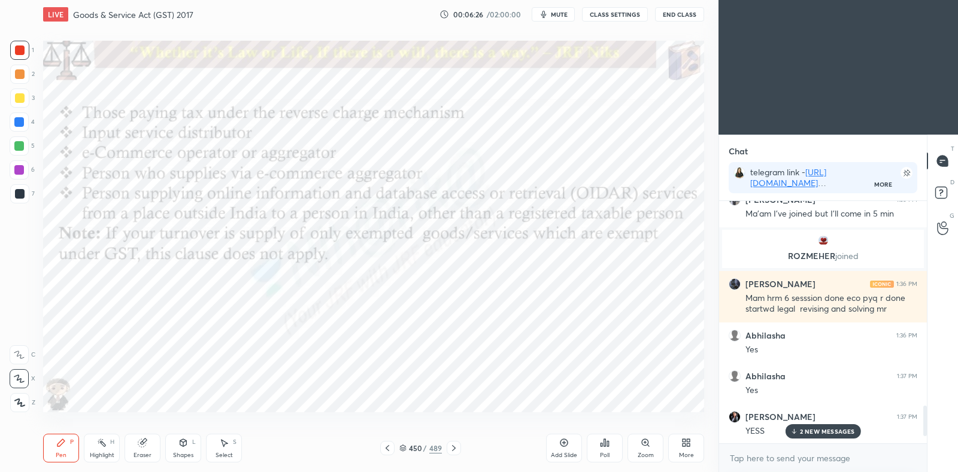
scroll to position [1746, 0]
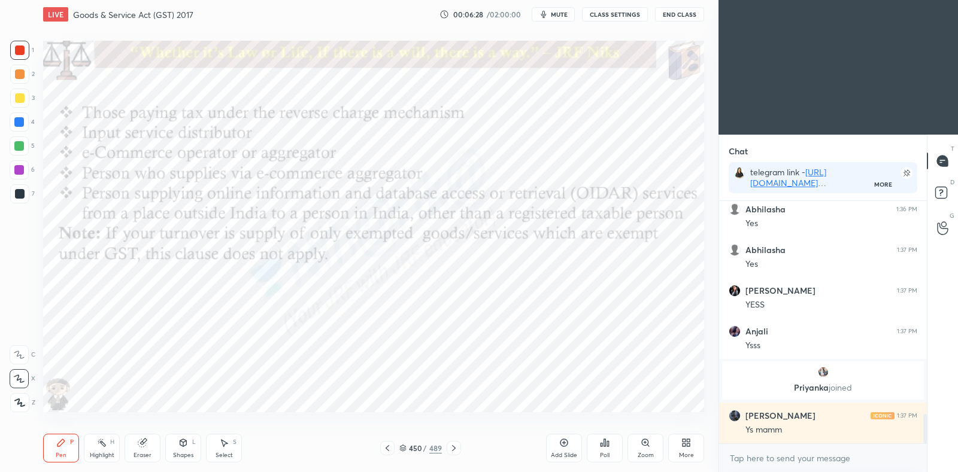
click at [387, 449] on icon at bounding box center [388, 449] width 10 height 10
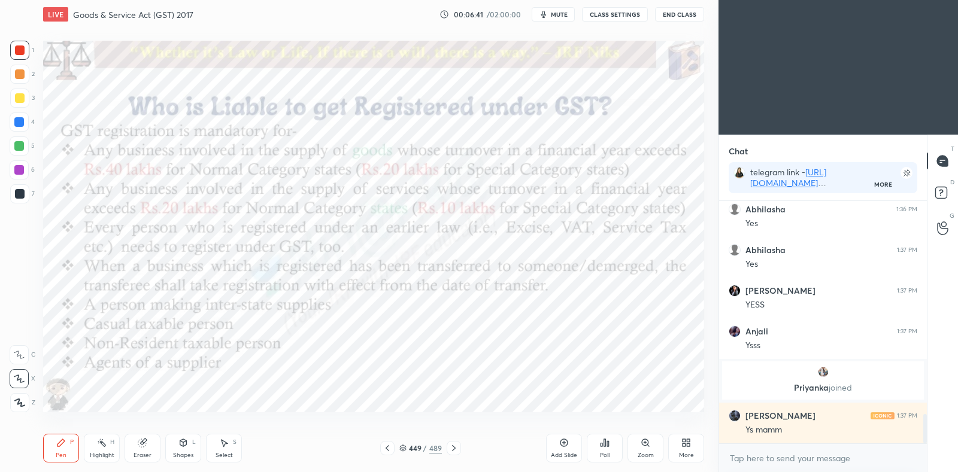
scroll to position [1786, 0]
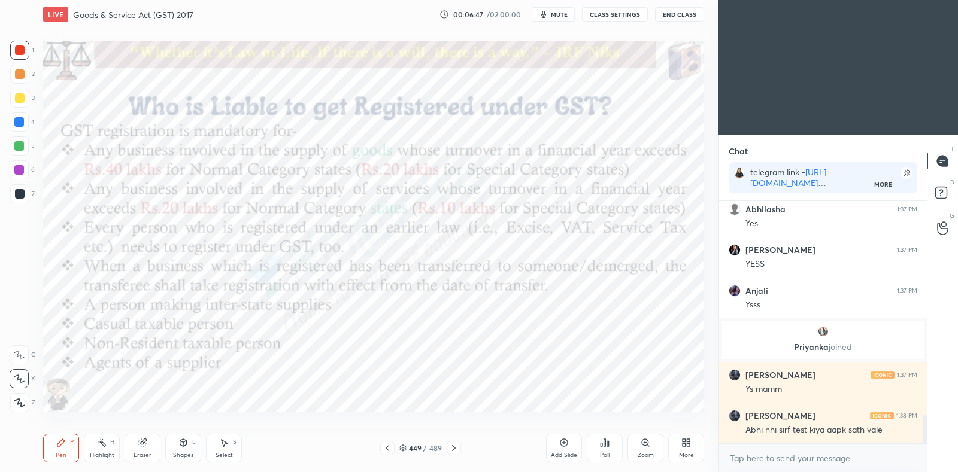
click at [453, 448] on icon at bounding box center [454, 449] width 10 height 10
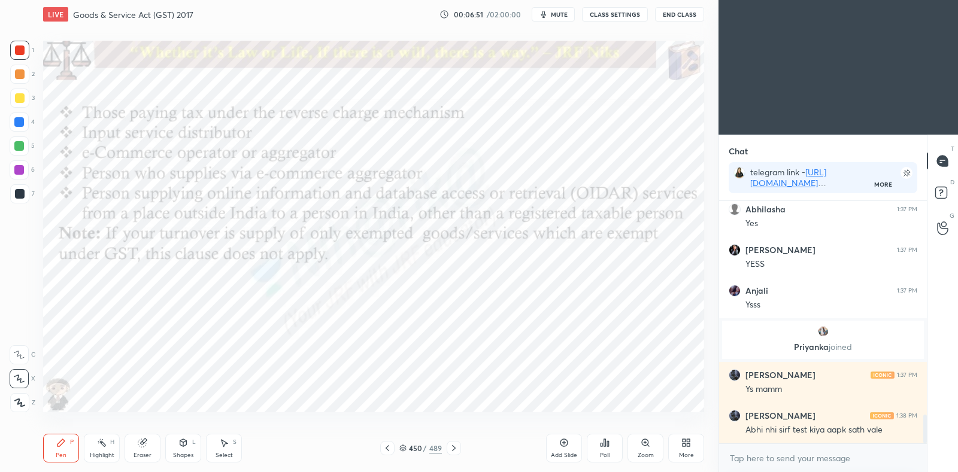
click at [389, 445] on icon at bounding box center [388, 449] width 10 height 10
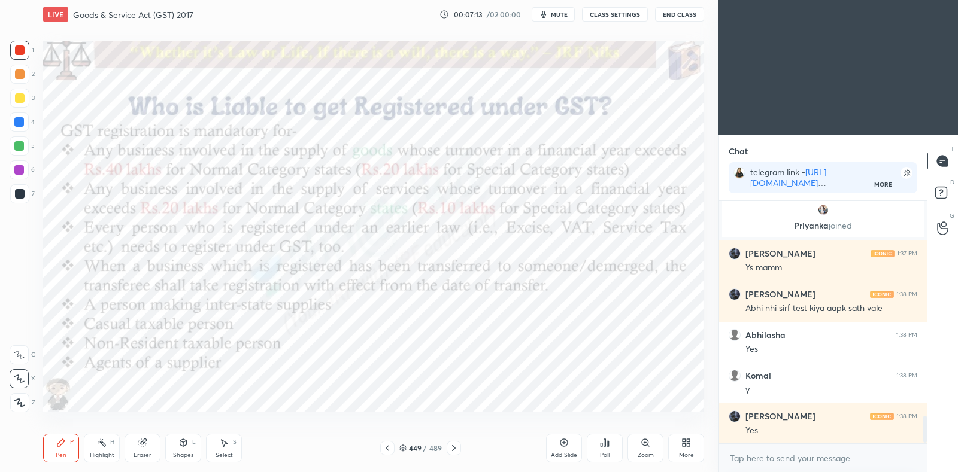
scroll to position [1949, 0]
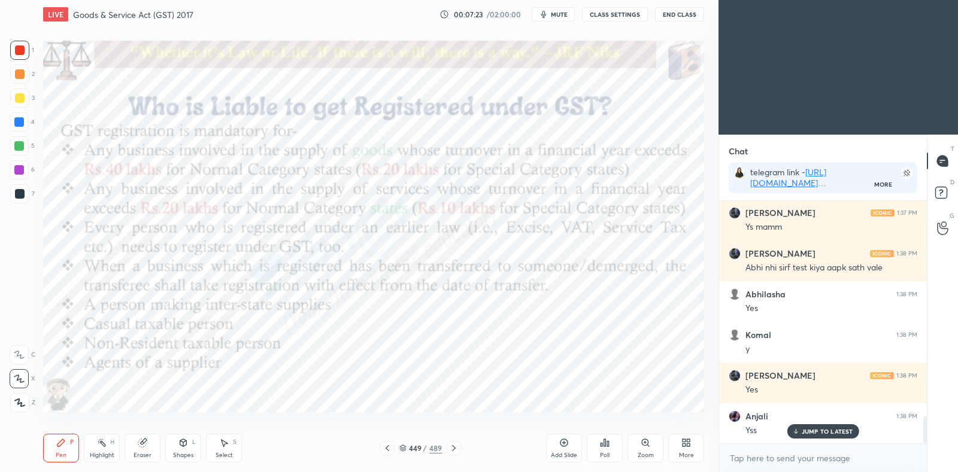
click at [563, 11] on span "mute" at bounding box center [559, 14] width 17 height 8
click at [563, 13] on span "unmute" at bounding box center [559, 14] width 26 height 8
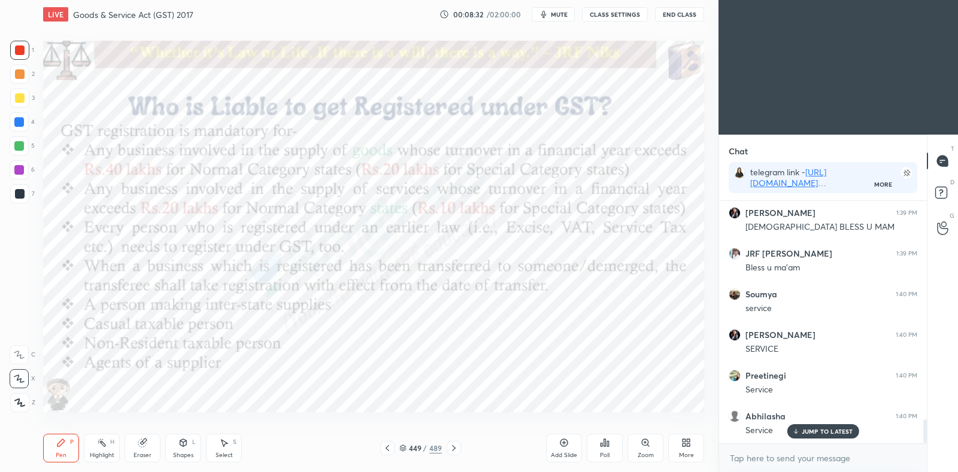
scroll to position [2275, 0]
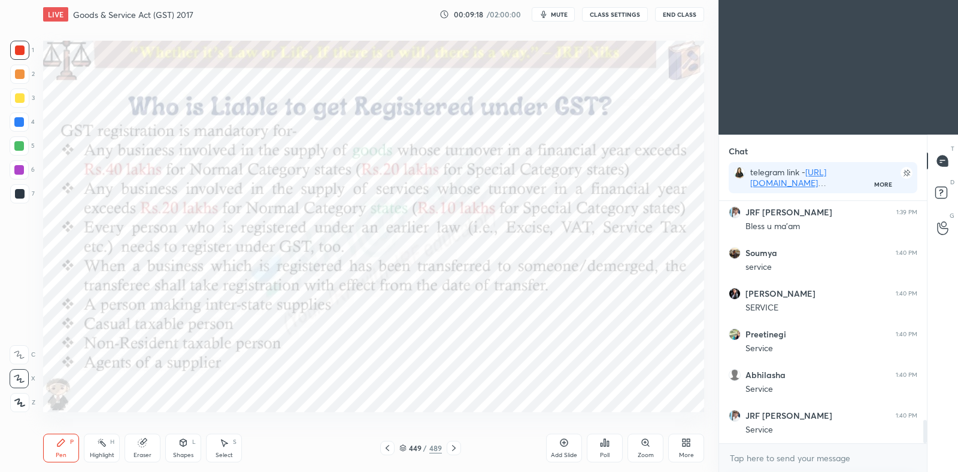
click at [457, 449] on icon at bounding box center [454, 449] width 10 height 10
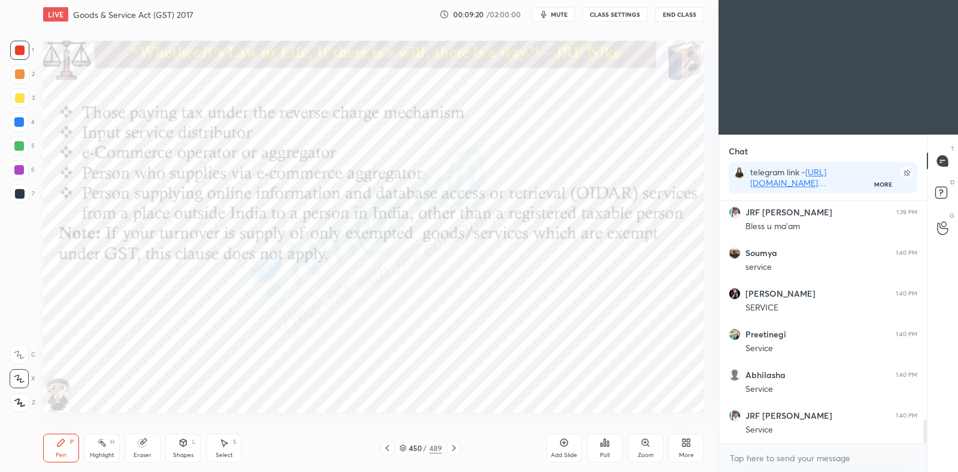
click at [572, 449] on div "Add Slide" at bounding box center [564, 448] width 36 height 29
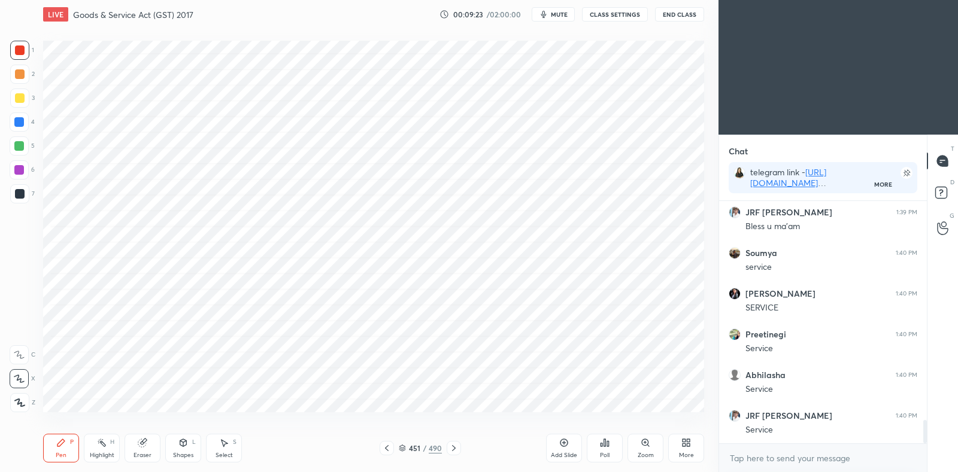
click at [21, 172] on div at bounding box center [19, 170] width 10 height 10
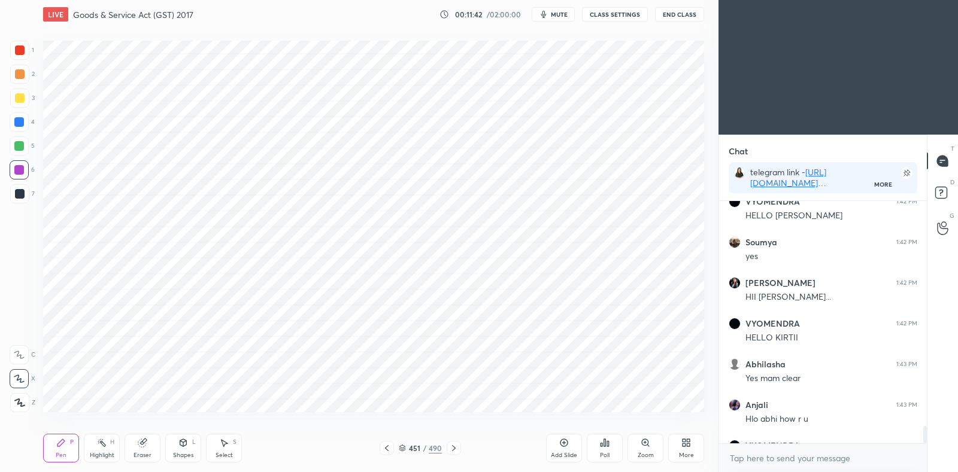
scroll to position [3159, 0]
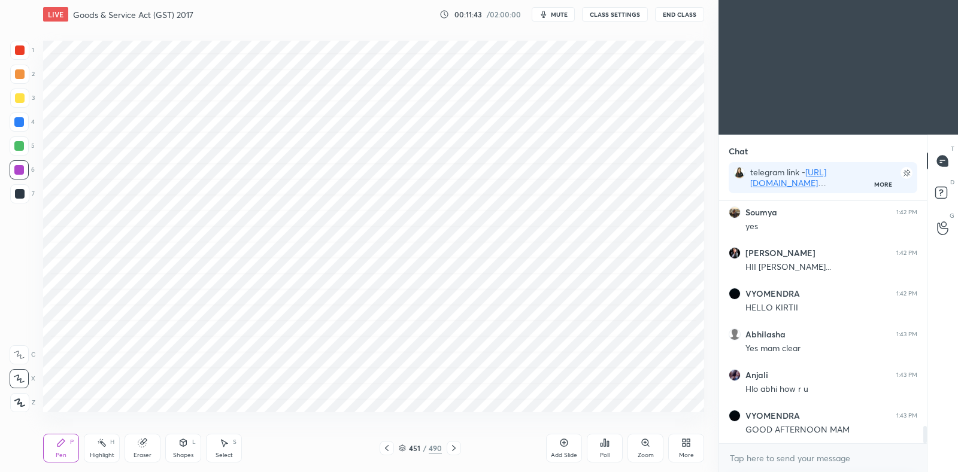
click at [390, 450] on icon at bounding box center [387, 449] width 10 height 10
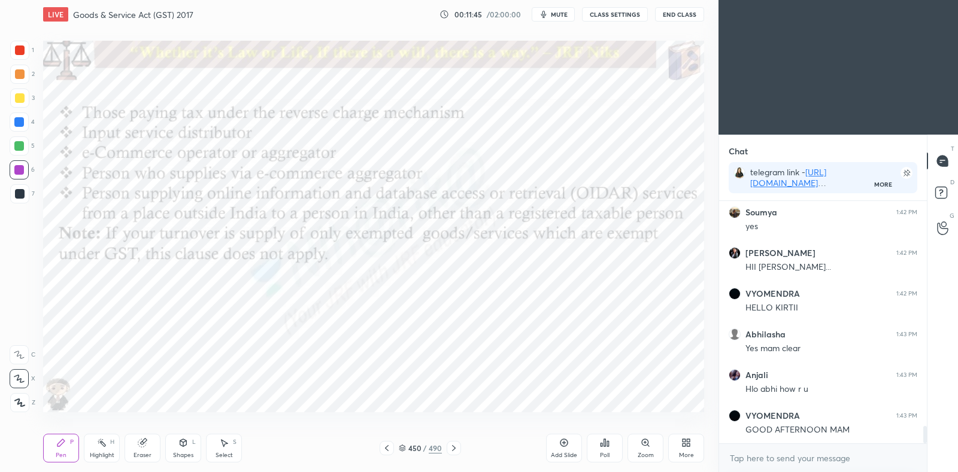
click at [454, 453] on div at bounding box center [454, 448] width 14 height 14
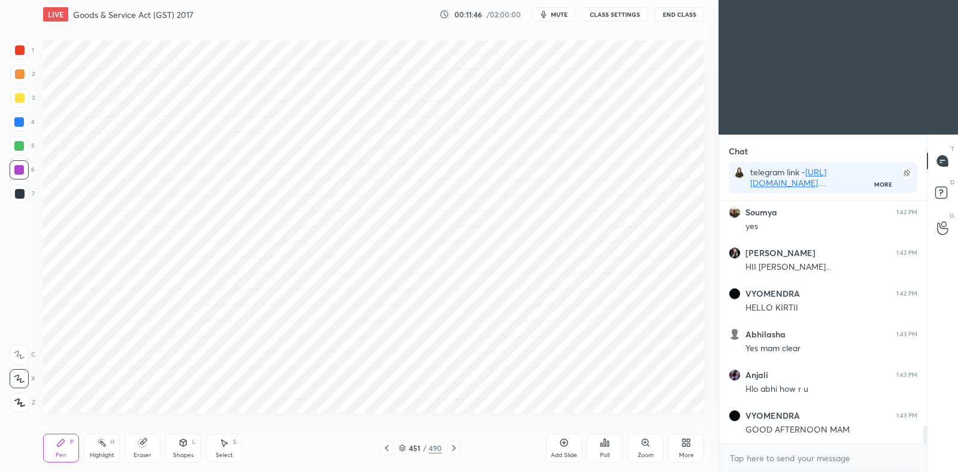
click at [456, 453] on icon at bounding box center [454, 449] width 10 height 10
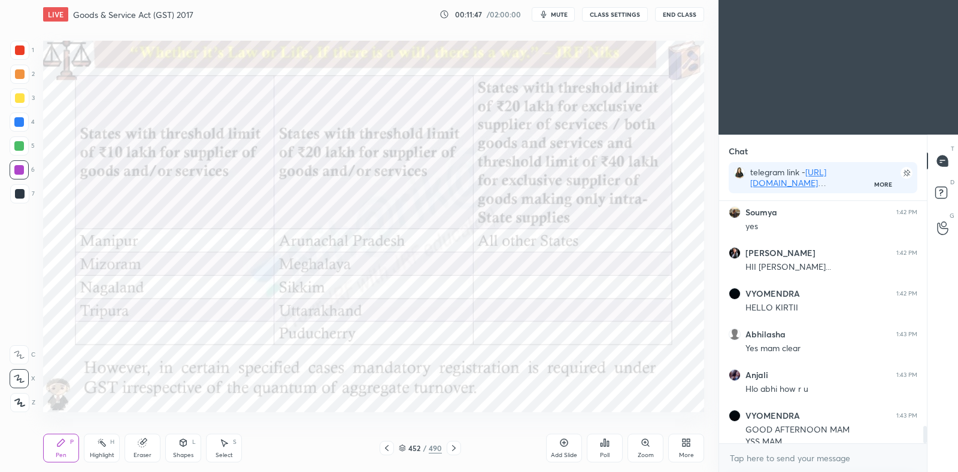
scroll to position [3171, 0]
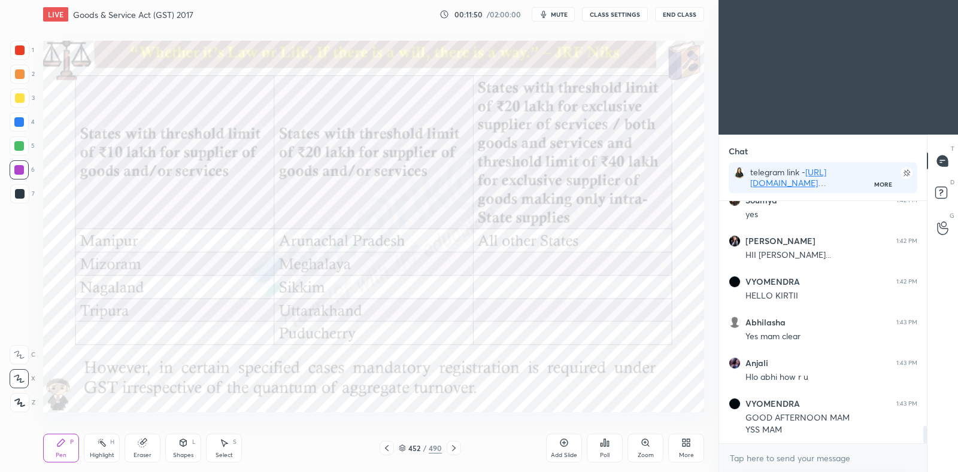
click at [391, 450] on icon at bounding box center [387, 449] width 10 height 10
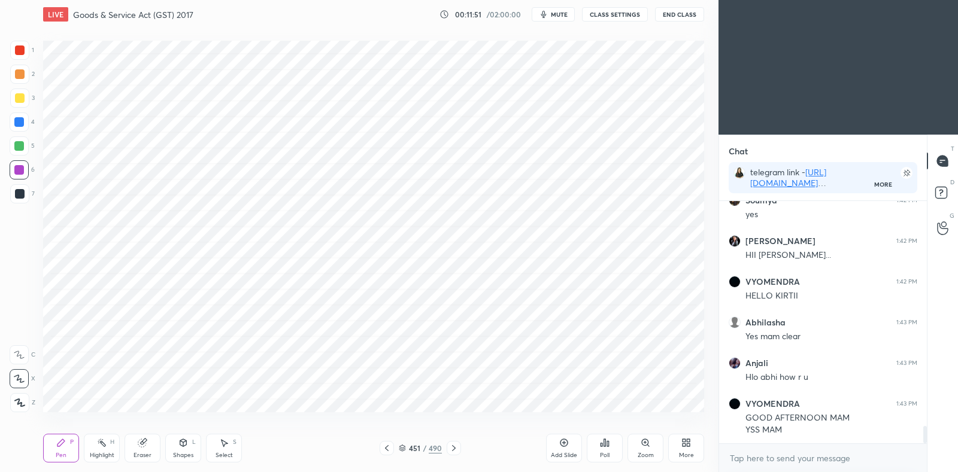
click at [389, 449] on icon at bounding box center [387, 449] width 10 height 10
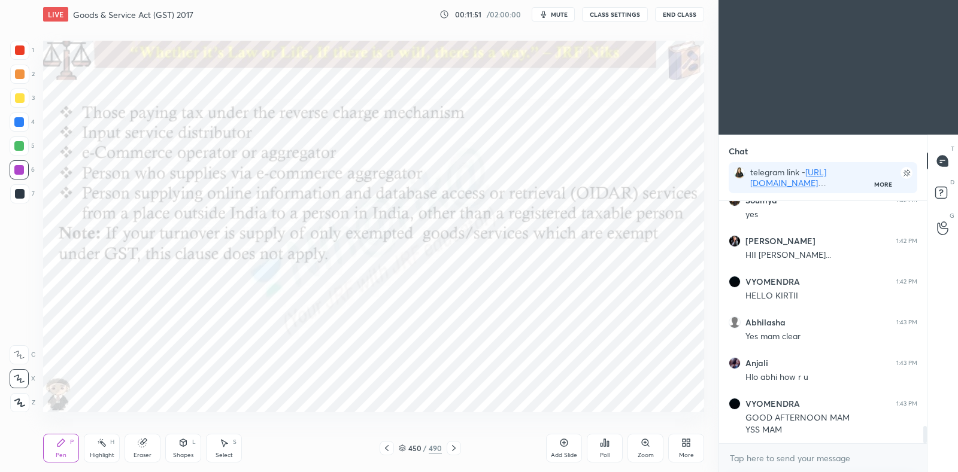
scroll to position [3211, 0]
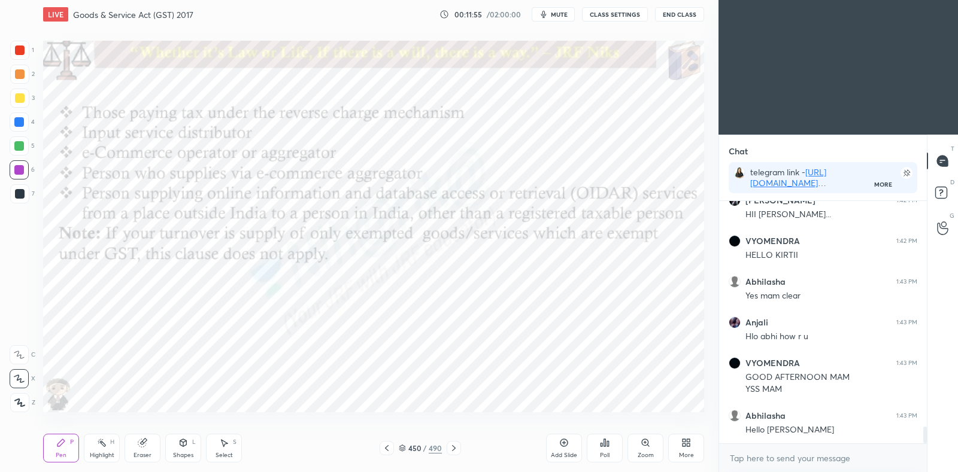
click at [386, 448] on icon at bounding box center [387, 449] width 4 height 6
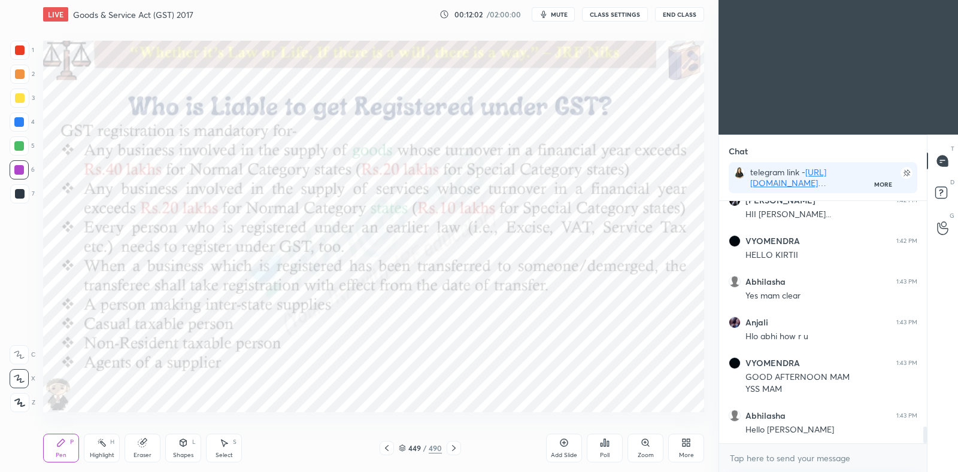
scroll to position [3263, 0]
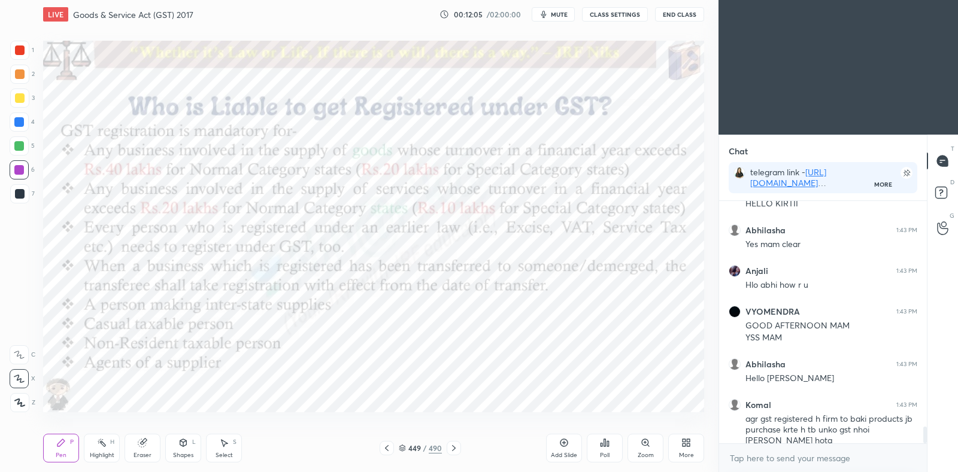
click at [565, 441] on icon at bounding box center [564, 443] width 10 height 10
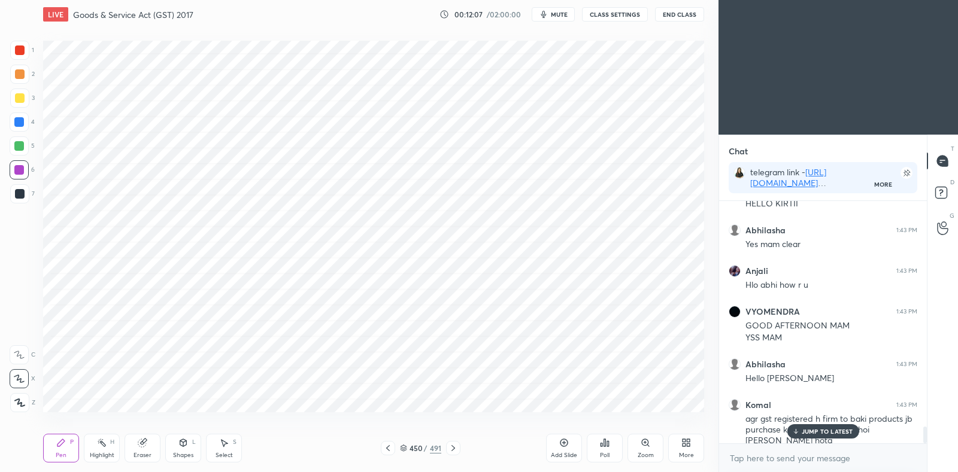
scroll to position [3303, 0]
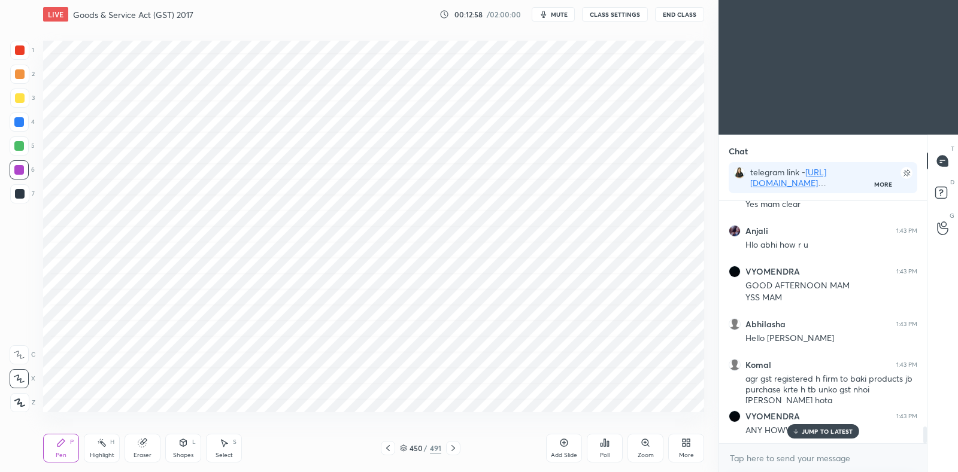
click at [455, 447] on icon at bounding box center [454, 449] width 10 height 10
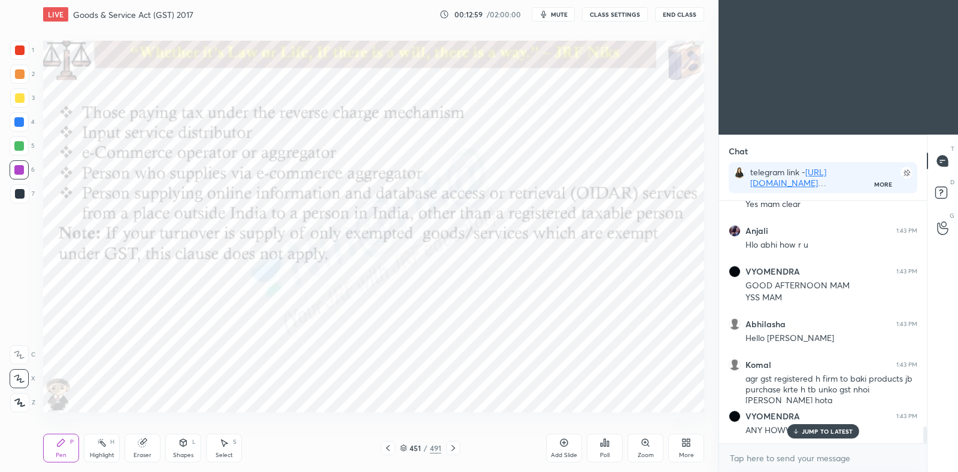
click at [455, 450] on icon at bounding box center [454, 449] width 10 height 10
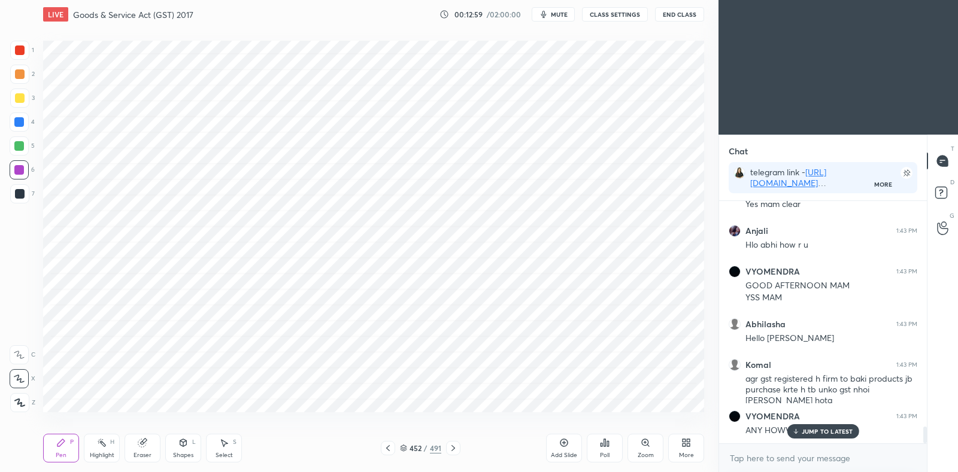
click at [456, 444] on icon at bounding box center [454, 449] width 10 height 10
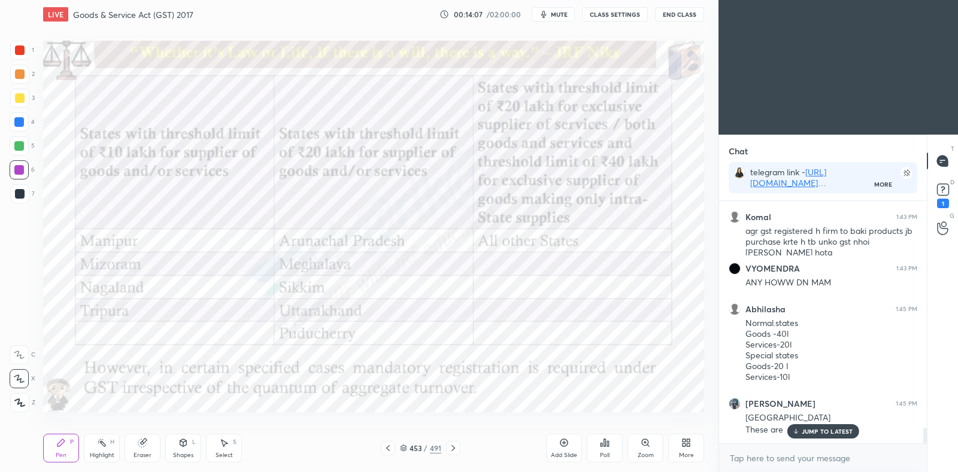
scroll to position [3491, 0]
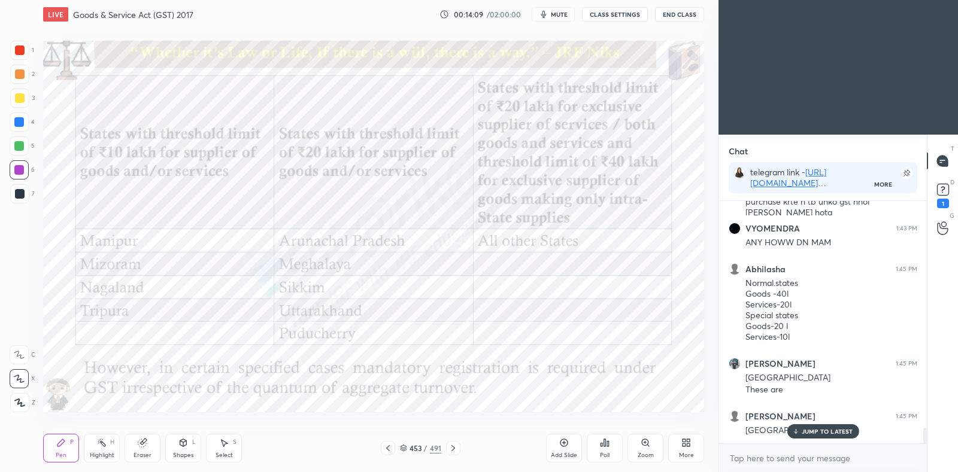
click at [565, 441] on icon at bounding box center [564, 443] width 10 height 10
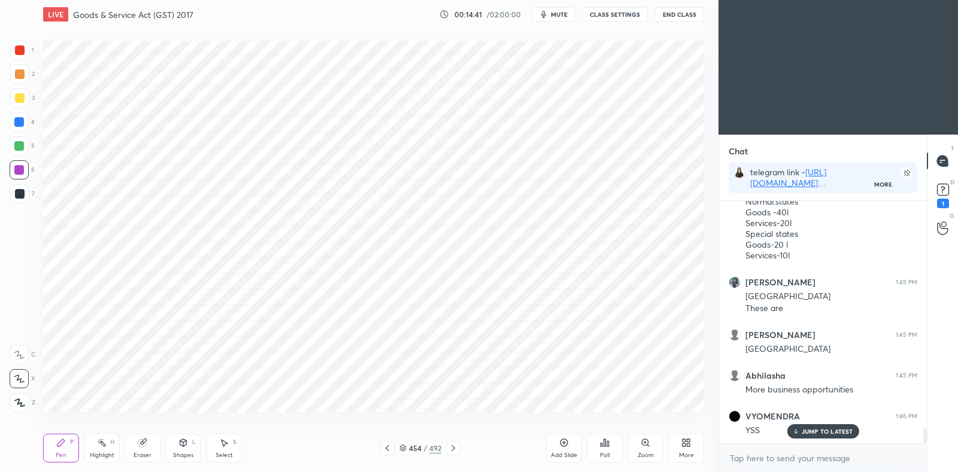
scroll to position [3617, 0]
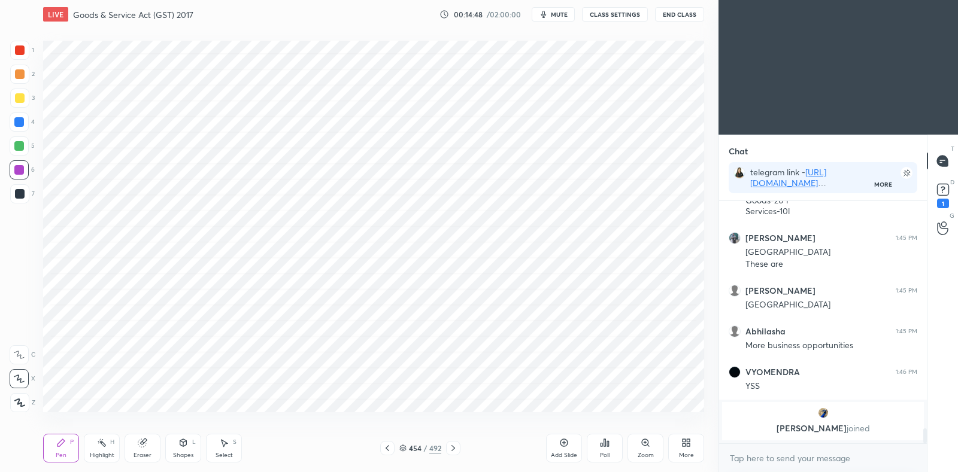
click at [389, 447] on icon at bounding box center [388, 449] width 10 height 10
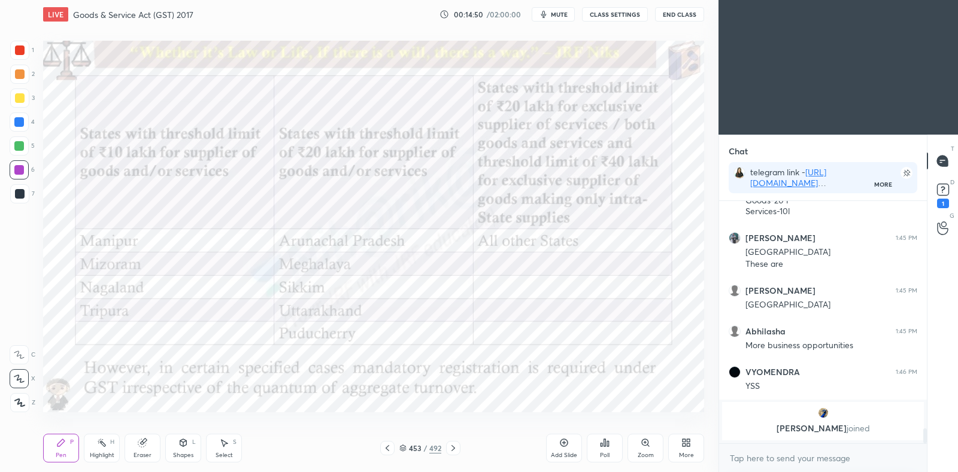
click at [453, 450] on icon at bounding box center [454, 449] width 10 height 10
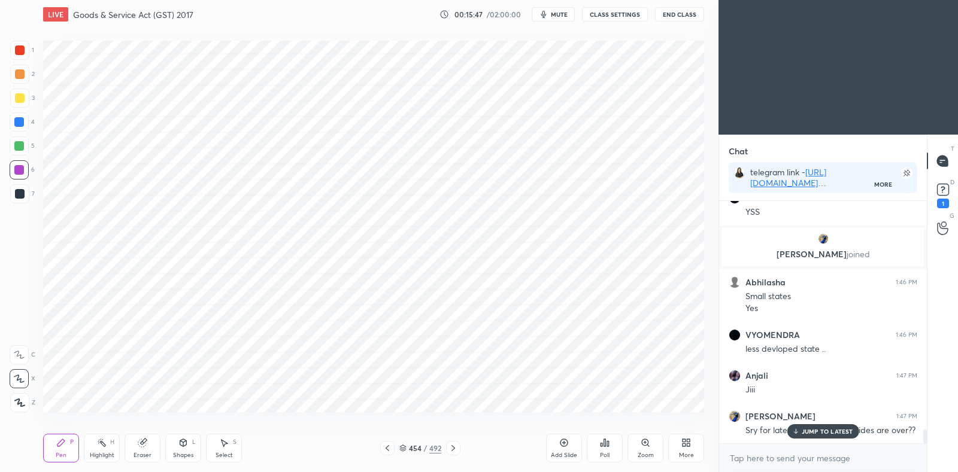
scroll to position [3832, 0]
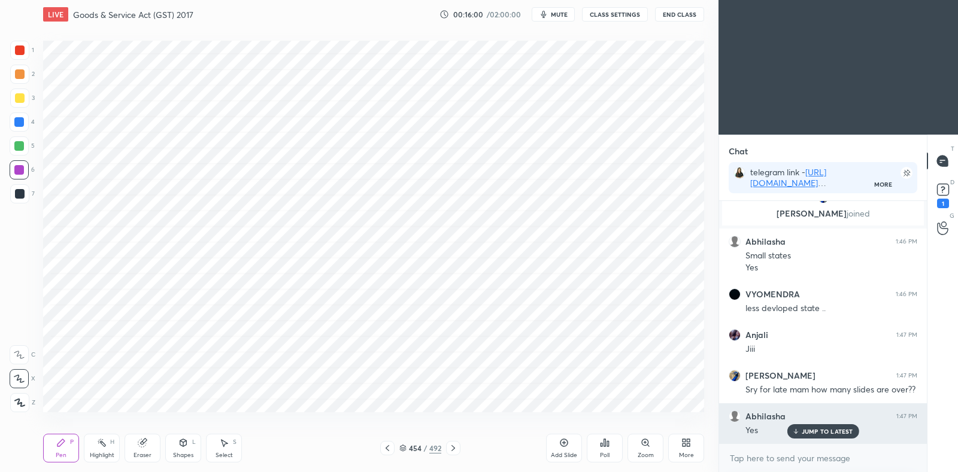
click at [825, 429] on p "JUMP TO LATEST" at bounding box center [827, 431] width 51 height 7
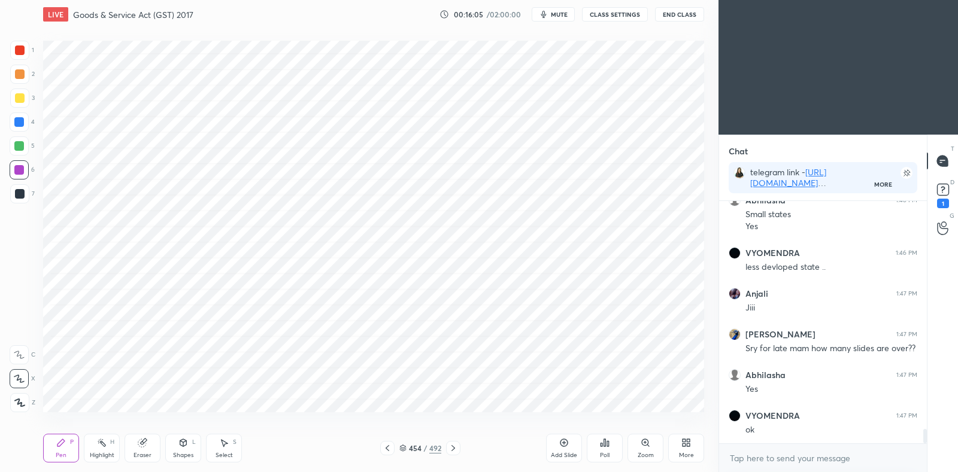
scroll to position [3913, 0]
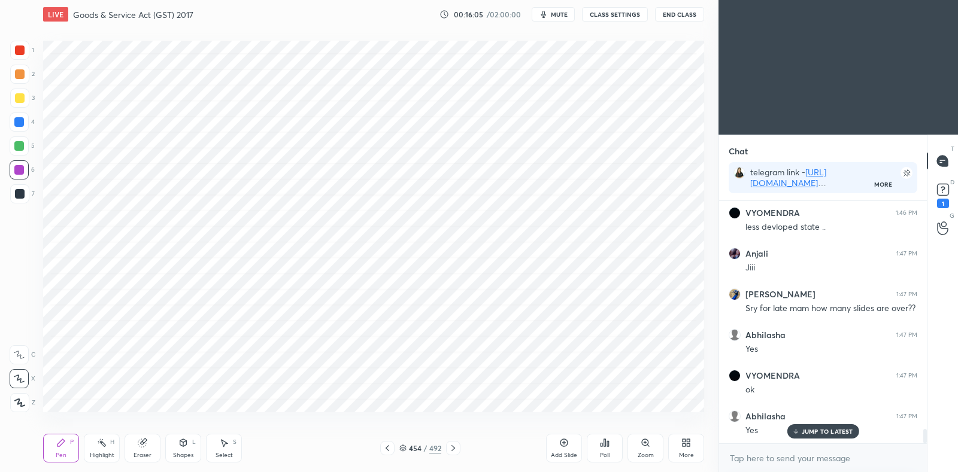
click at [387, 450] on icon at bounding box center [388, 449] width 4 height 6
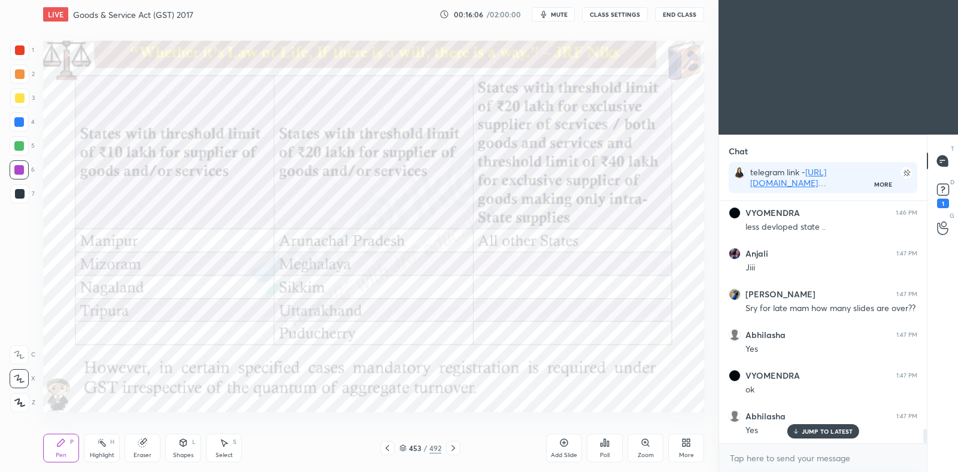
click at [401, 447] on icon at bounding box center [403, 447] width 6 height 3
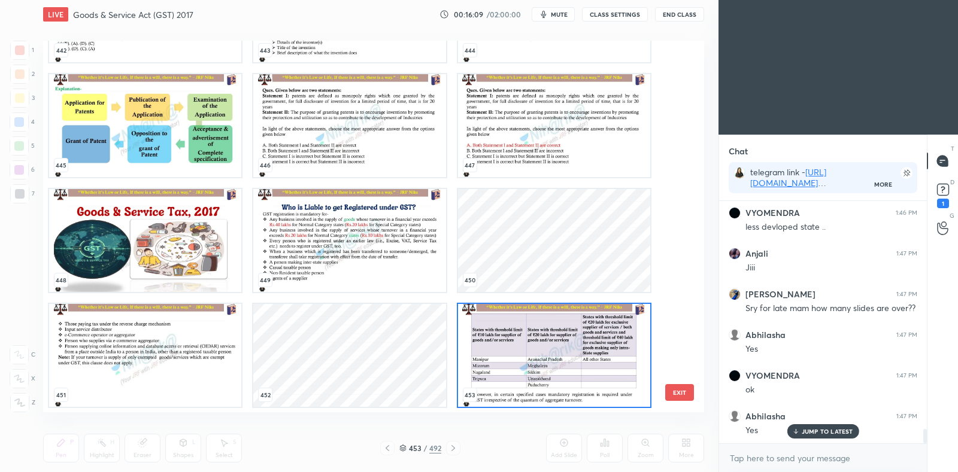
scroll to position [3958, 0]
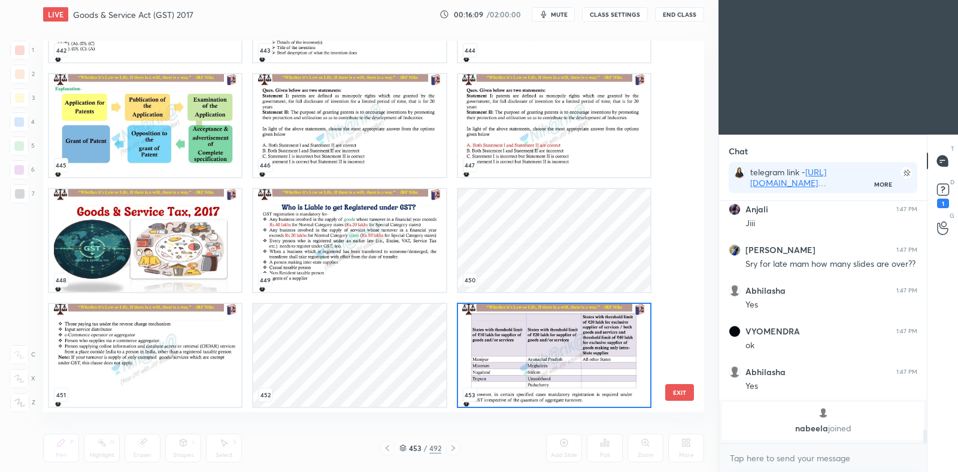
click at [505, 368] on img "grid" at bounding box center [554, 355] width 192 height 103
click at [505, 370] on img "grid" at bounding box center [554, 355] width 192 height 103
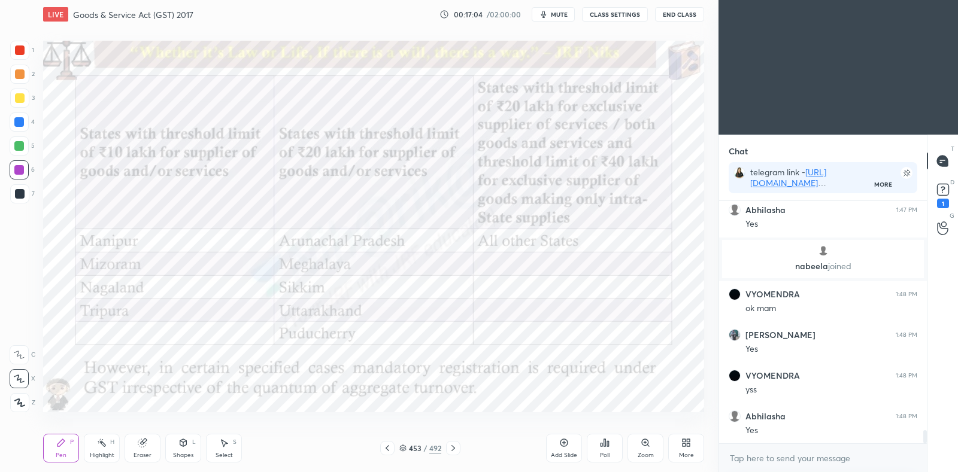
scroll to position [4161, 0]
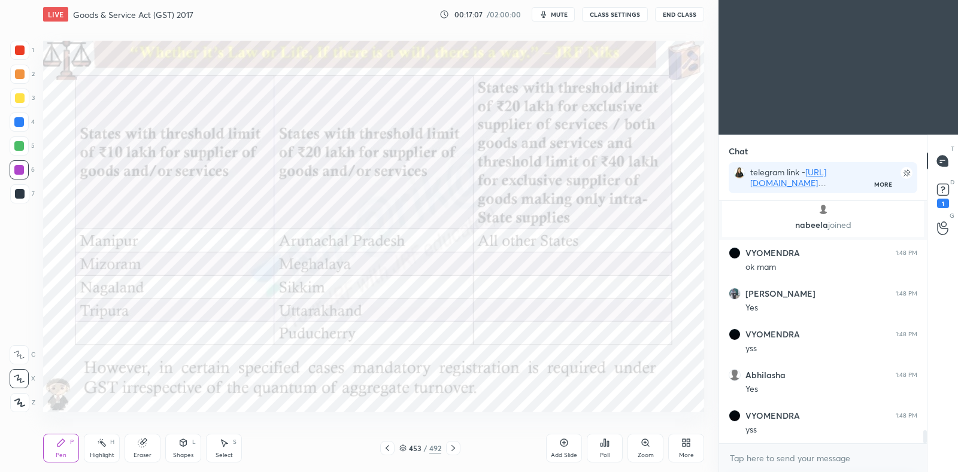
click at [100, 447] on icon at bounding box center [102, 443] width 10 height 10
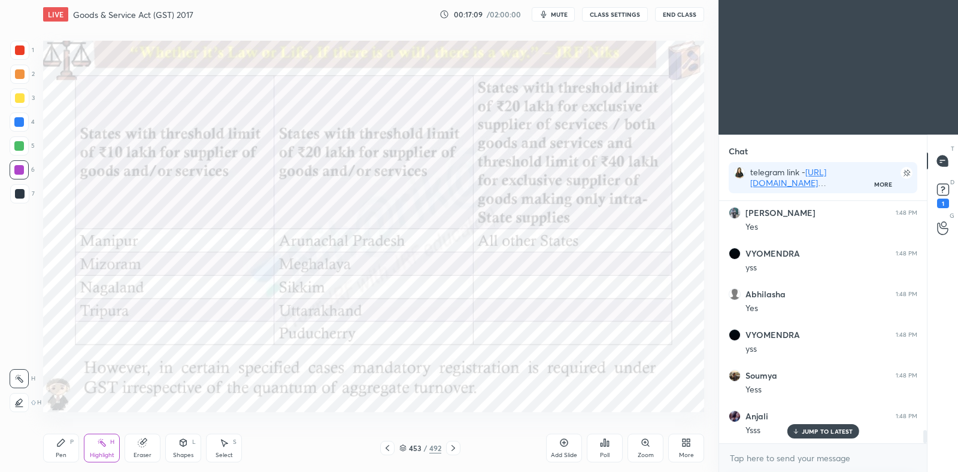
click at [63, 450] on div "Pen P" at bounding box center [61, 448] width 36 height 29
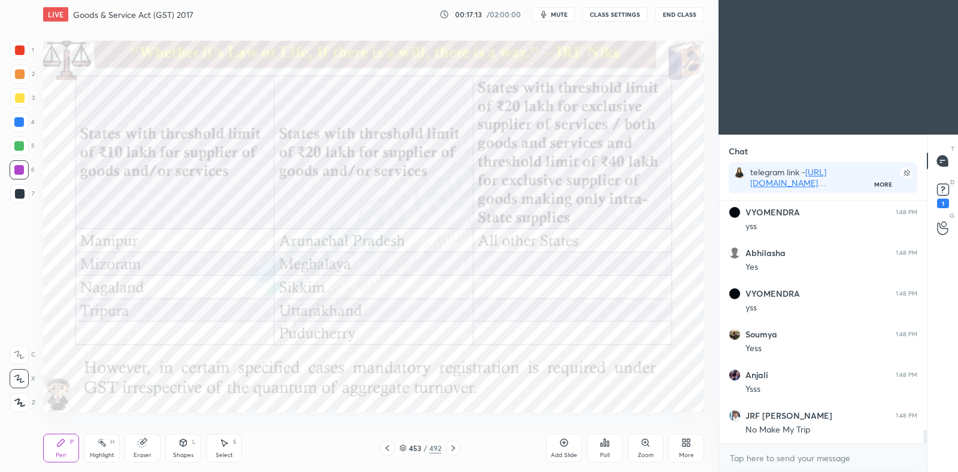
scroll to position [4323, 0]
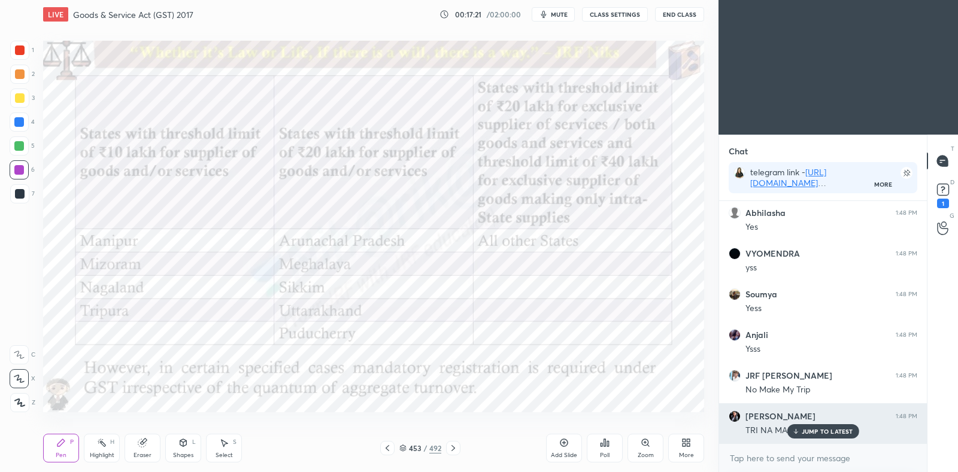
click at [810, 434] on p "JUMP TO LATEST" at bounding box center [827, 431] width 51 height 7
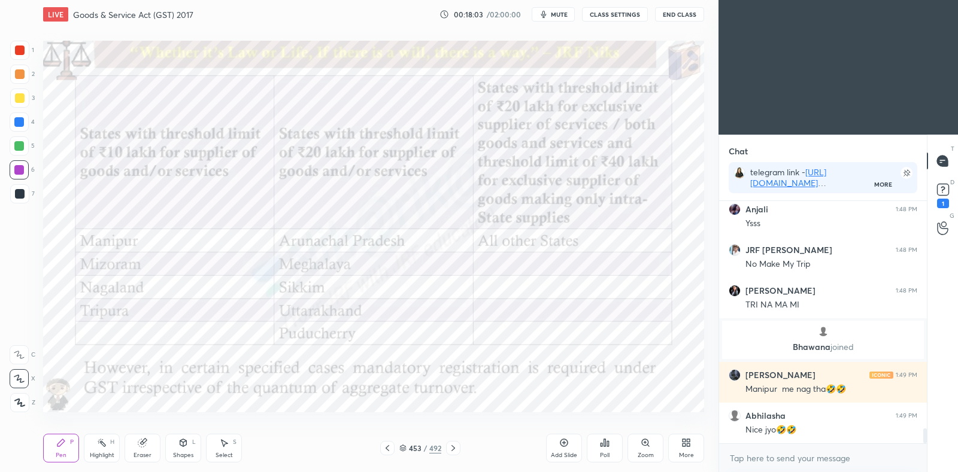
scroll to position [3668, 0]
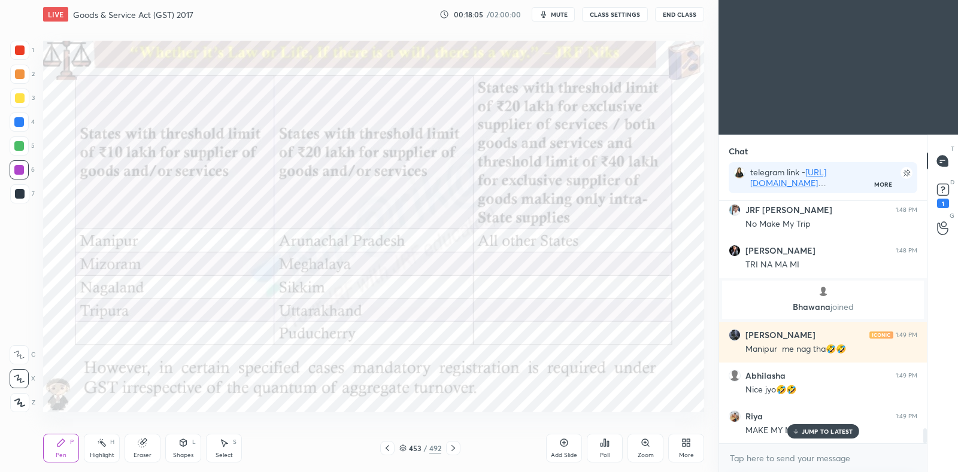
click at [804, 432] on p "JUMP TO LATEST" at bounding box center [827, 431] width 51 height 7
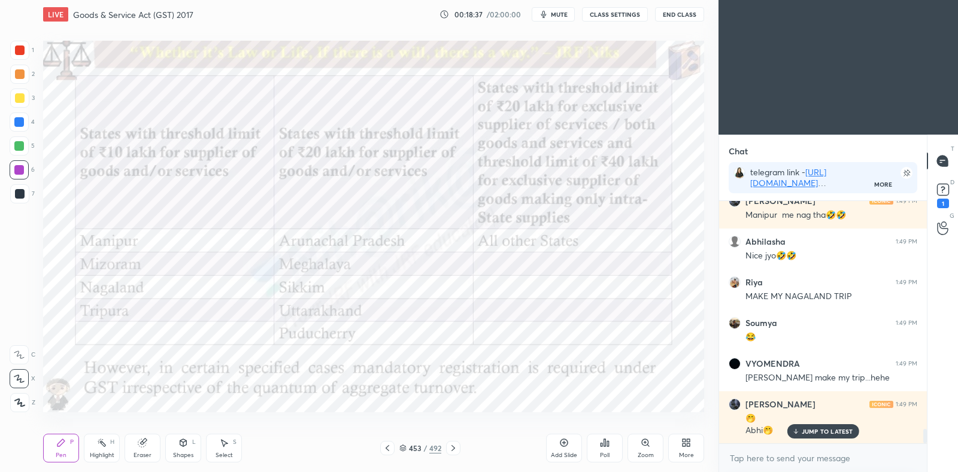
scroll to position [3843, 0]
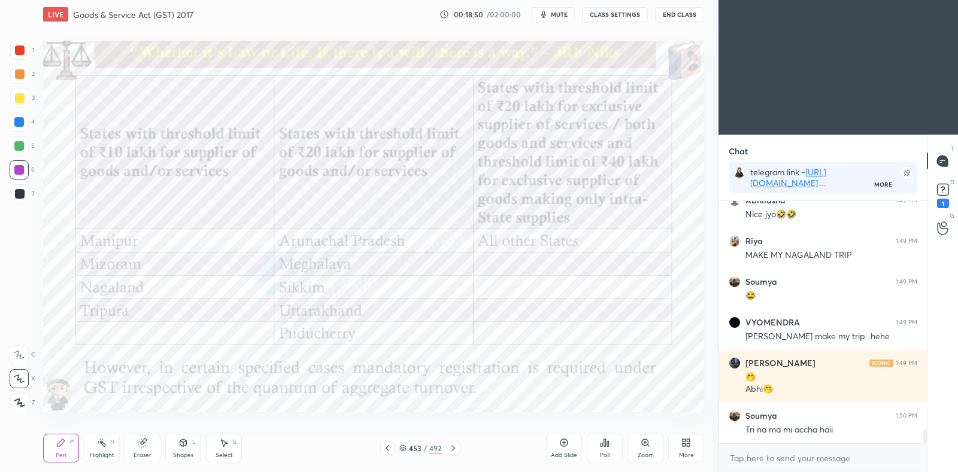
click at [19, 117] on div at bounding box center [19, 122] width 19 height 19
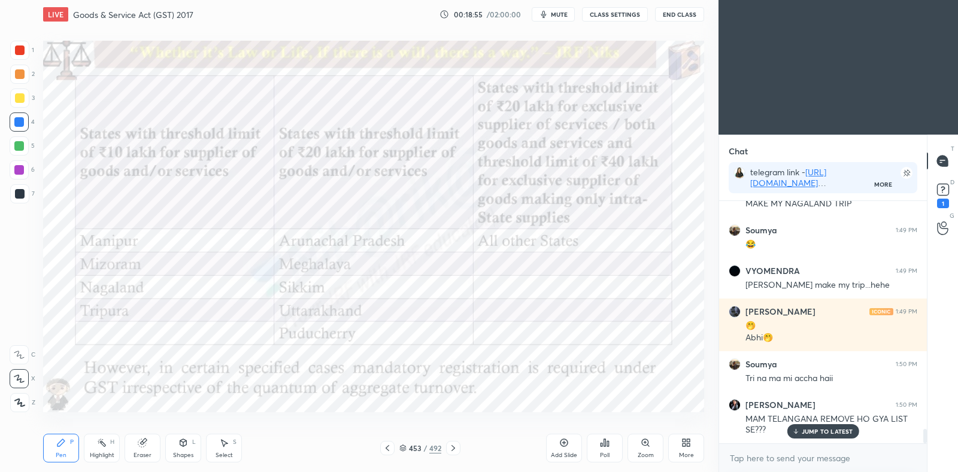
scroll to position [3935, 0]
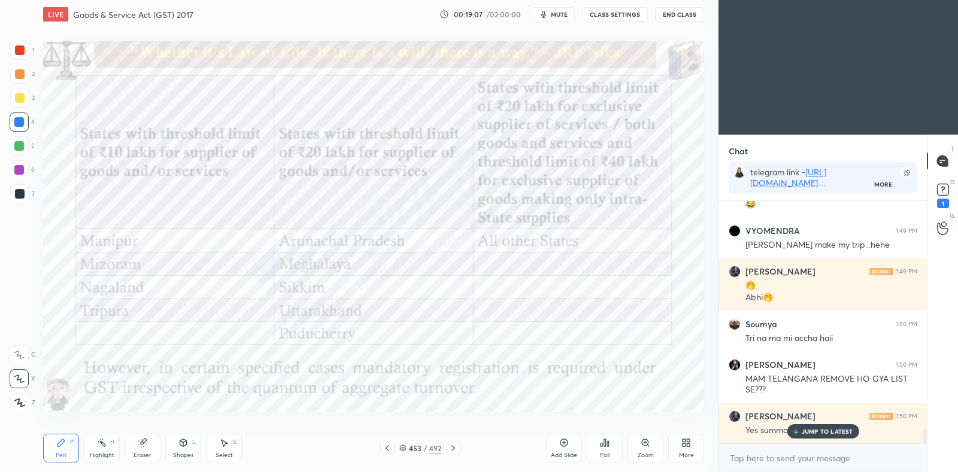
click at [826, 435] on p "JUMP TO LATEST" at bounding box center [827, 431] width 51 height 7
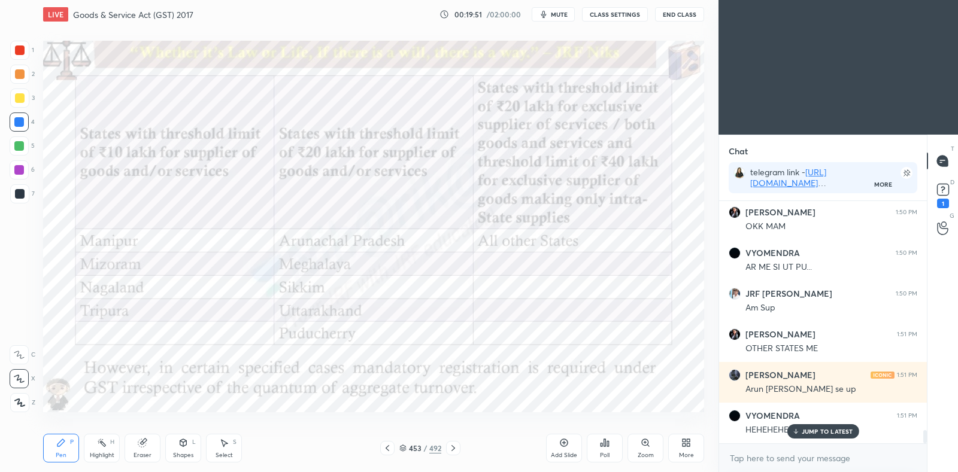
scroll to position [4272, 0]
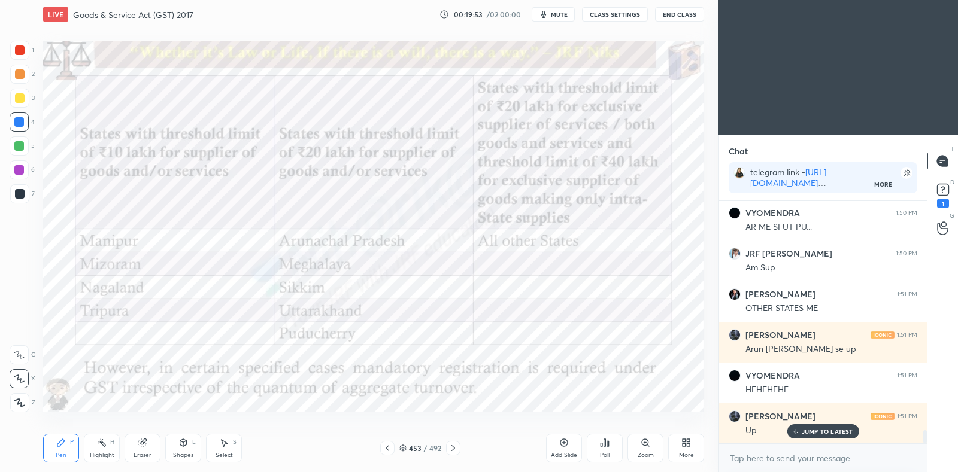
click at [823, 429] on p "JUMP TO LATEST" at bounding box center [827, 431] width 51 height 7
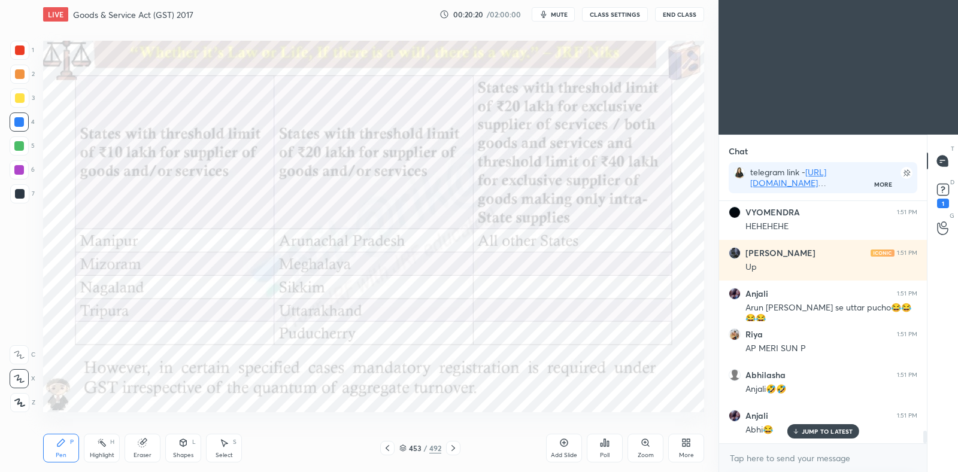
scroll to position [4476, 0]
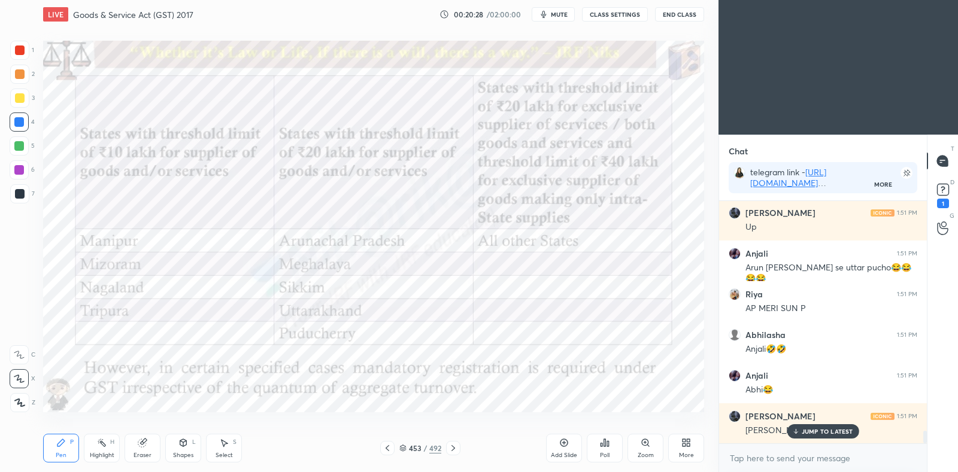
click at [816, 429] on p "JUMP TO LATEST" at bounding box center [827, 431] width 51 height 7
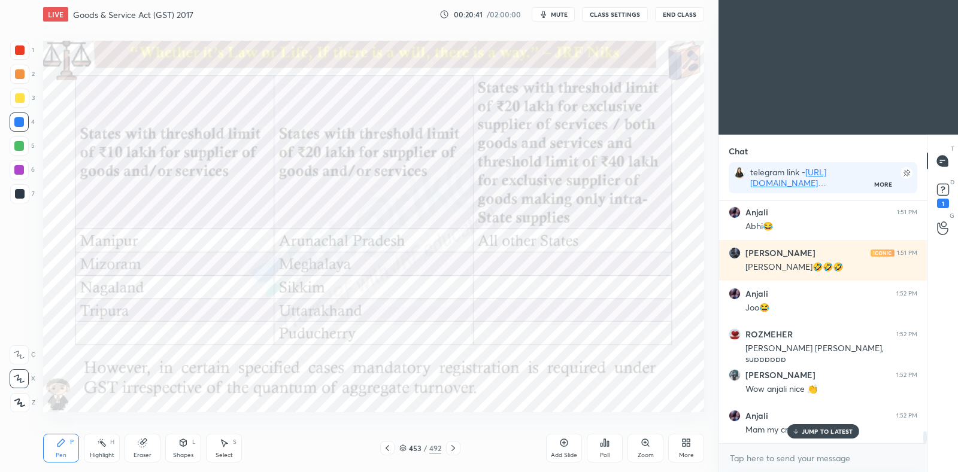
scroll to position [4680, 0]
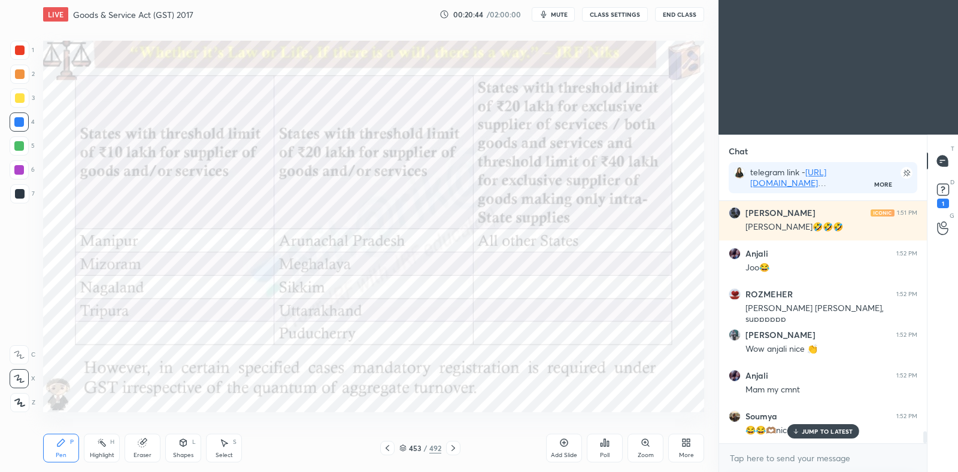
click at [148, 438] on div "Eraser" at bounding box center [143, 448] width 36 height 29
click at [66, 444] on div "Pen P" at bounding box center [61, 448] width 36 height 29
click at [654, 413] on div "Setting up your live class Poll for secs No correct answer Start poll" at bounding box center [373, 227] width 671 height 396
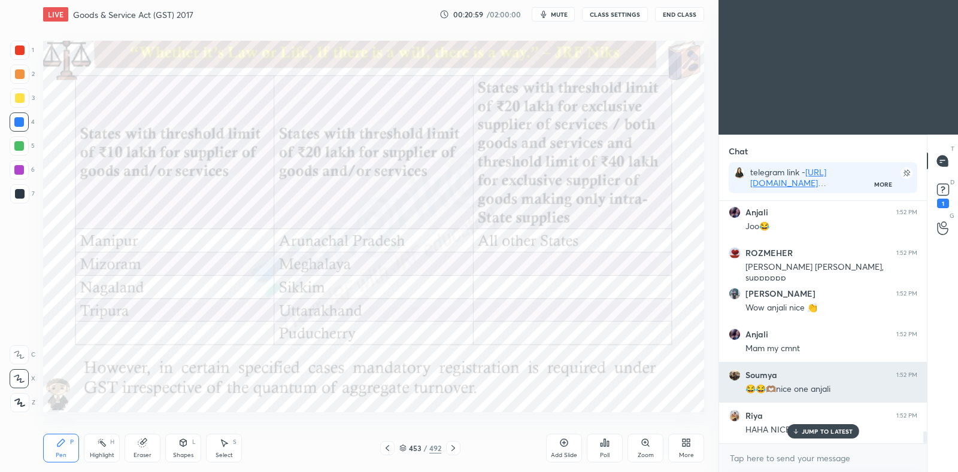
scroll to position [4761, 0]
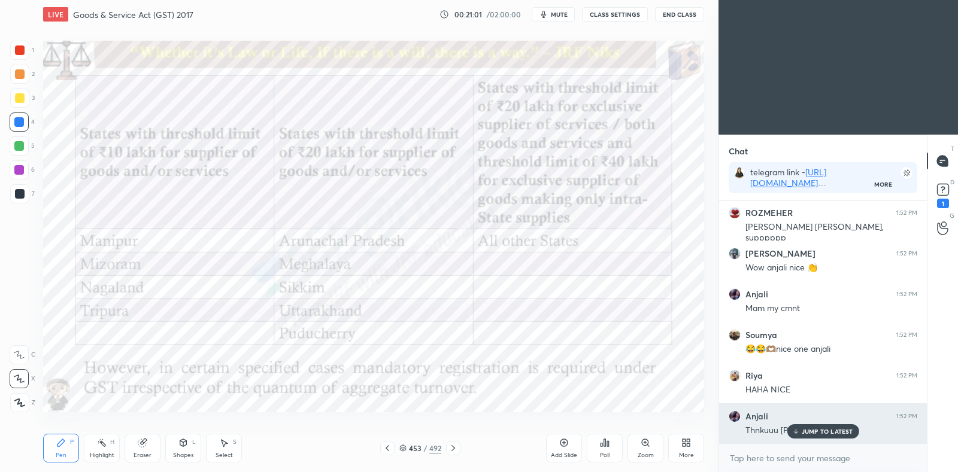
click at [835, 432] on p "JUMP TO LATEST" at bounding box center [827, 431] width 51 height 7
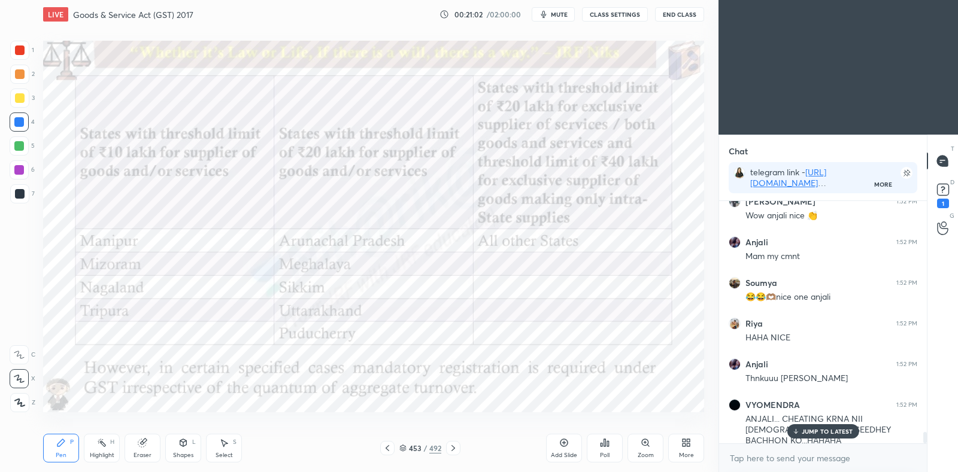
scroll to position [4853, 0]
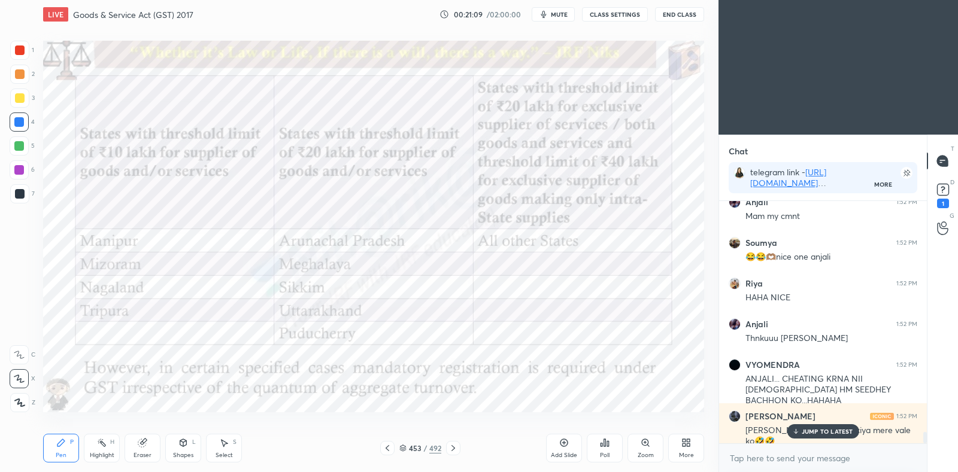
click at [826, 428] on p "JUMP TO LATEST" at bounding box center [827, 431] width 51 height 7
click at [457, 450] on icon at bounding box center [454, 449] width 10 height 10
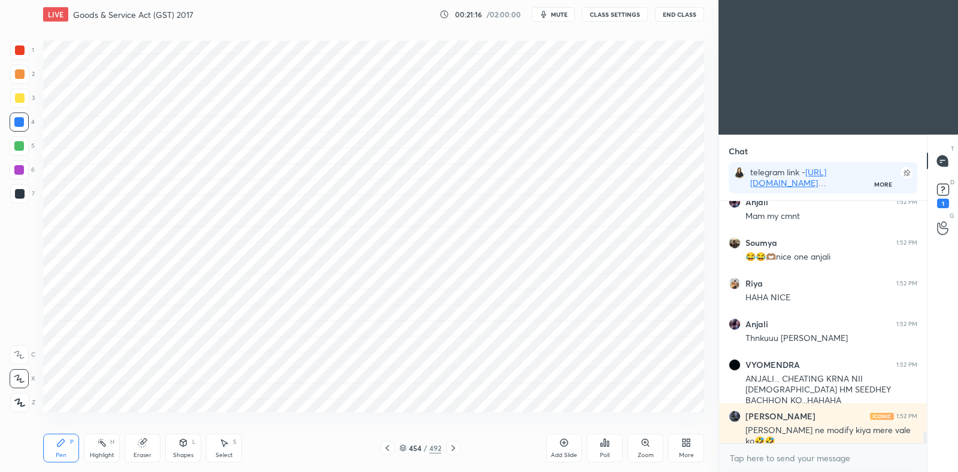
click at [454, 450] on icon at bounding box center [454, 449] width 10 height 10
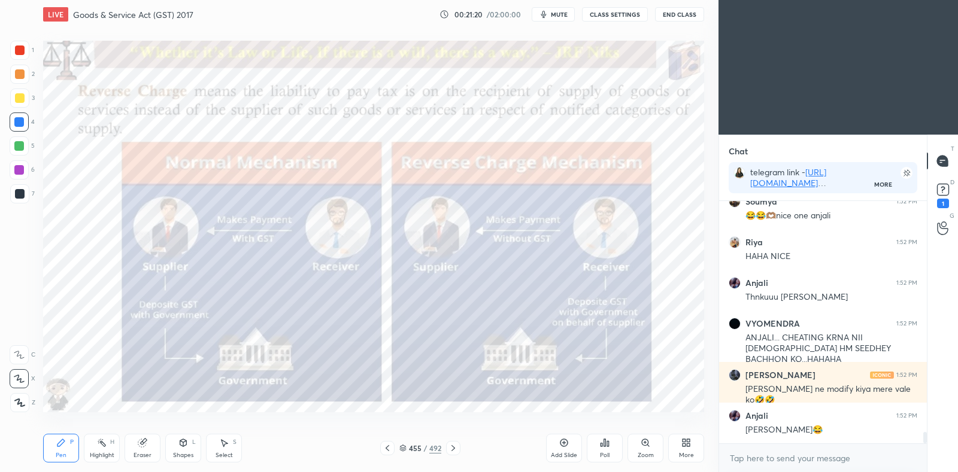
scroll to position [4935, 0]
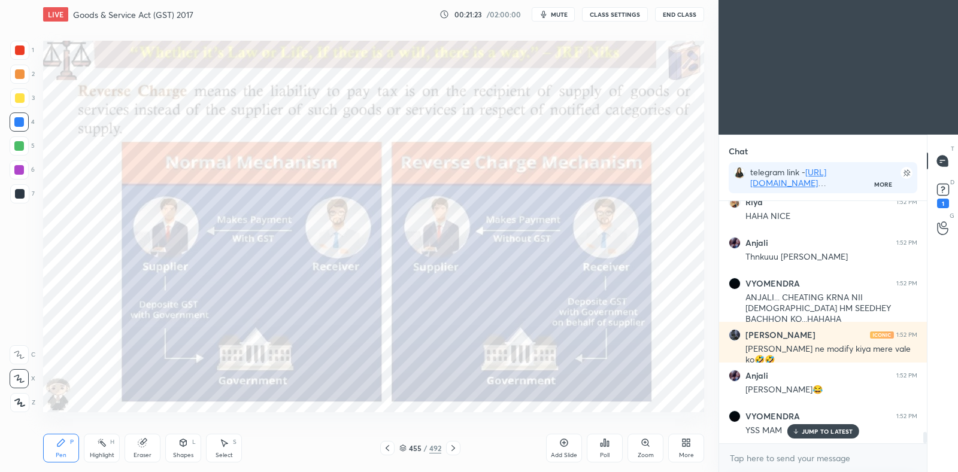
click at [388, 454] on div at bounding box center [387, 448] width 14 height 14
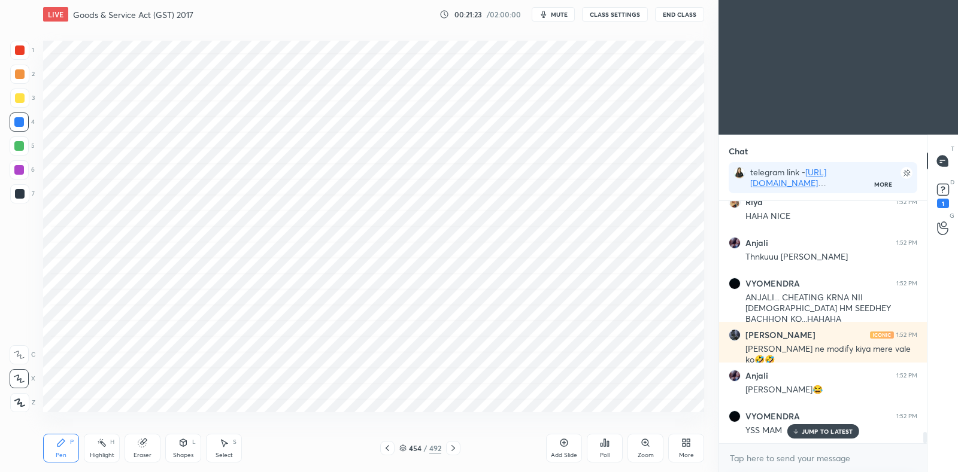
click at [388, 456] on div at bounding box center [387, 448] width 14 height 14
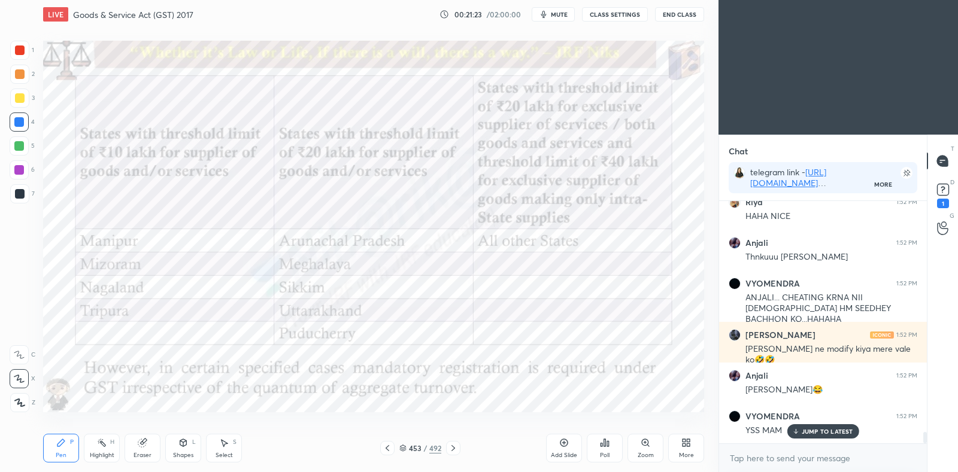
click at [389, 454] on div at bounding box center [387, 448] width 14 height 14
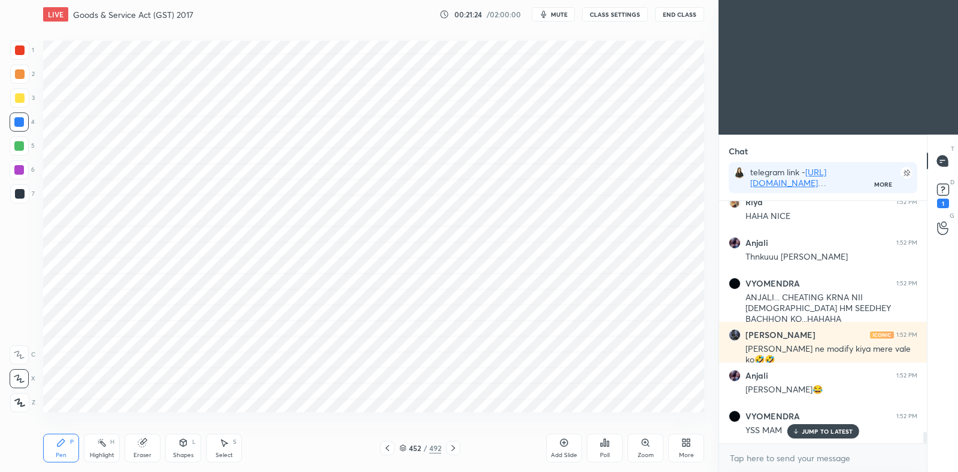
click at [389, 453] on icon at bounding box center [388, 449] width 10 height 10
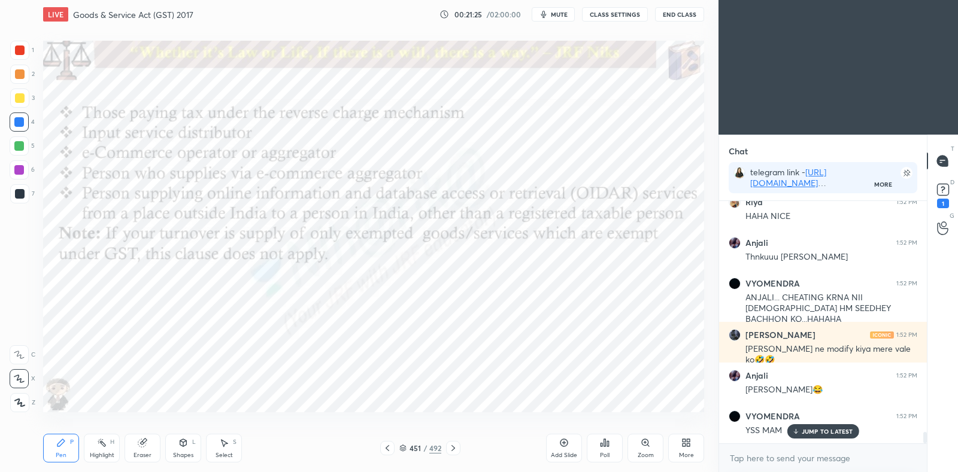
click at [452, 446] on icon at bounding box center [454, 449] width 10 height 10
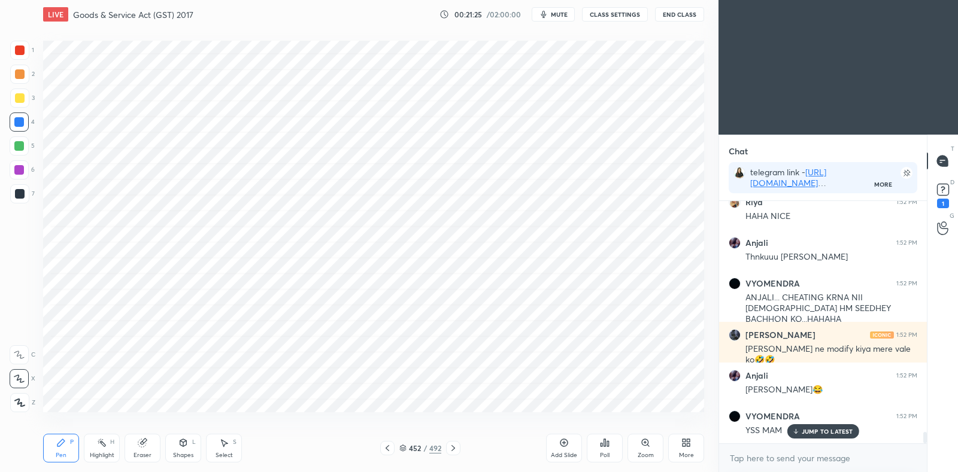
click at [452, 450] on icon at bounding box center [454, 449] width 4 height 6
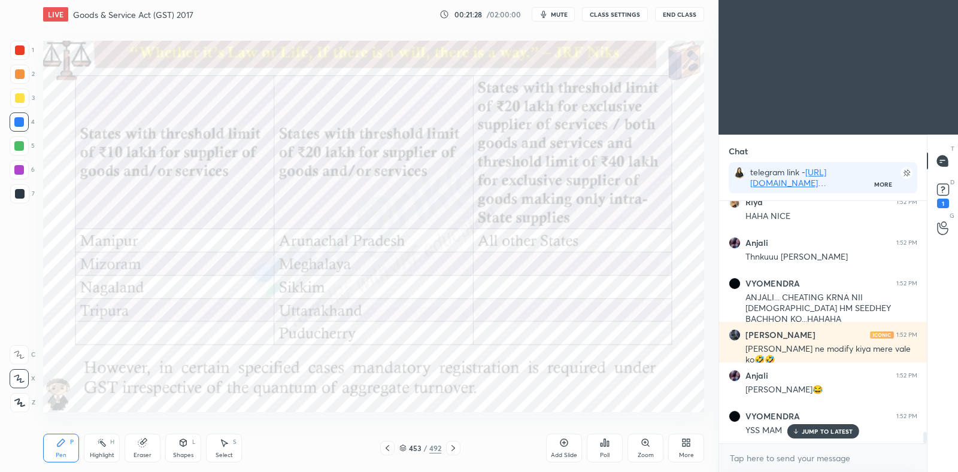
click at [105, 448] on div "Highlight H" at bounding box center [102, 448] width 36 height 29
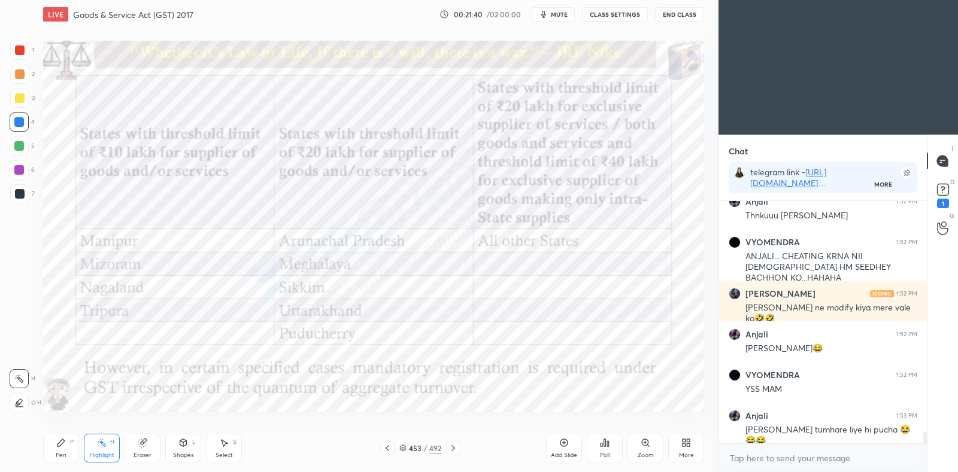
click at [389, 445] on icon at bounding box center [388, 449] width 10 height 10
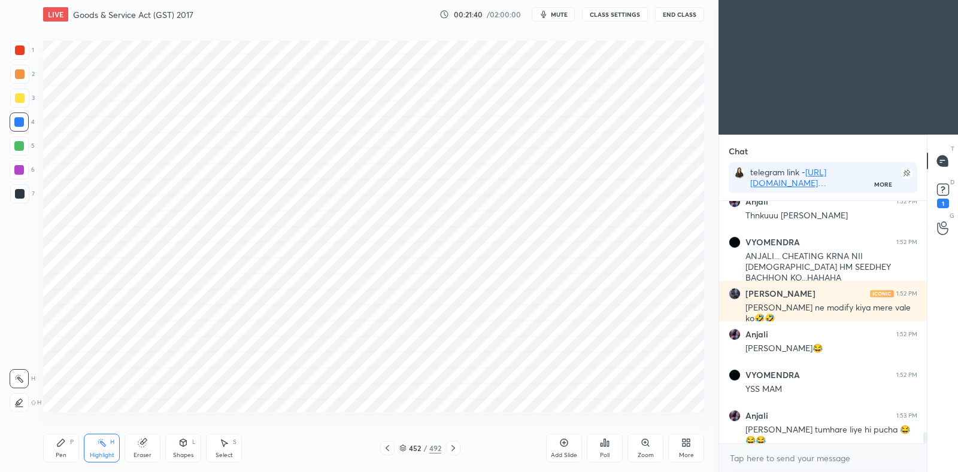
click at [387, 446] on icon at bounding box center [388, 449] width 10 height 10
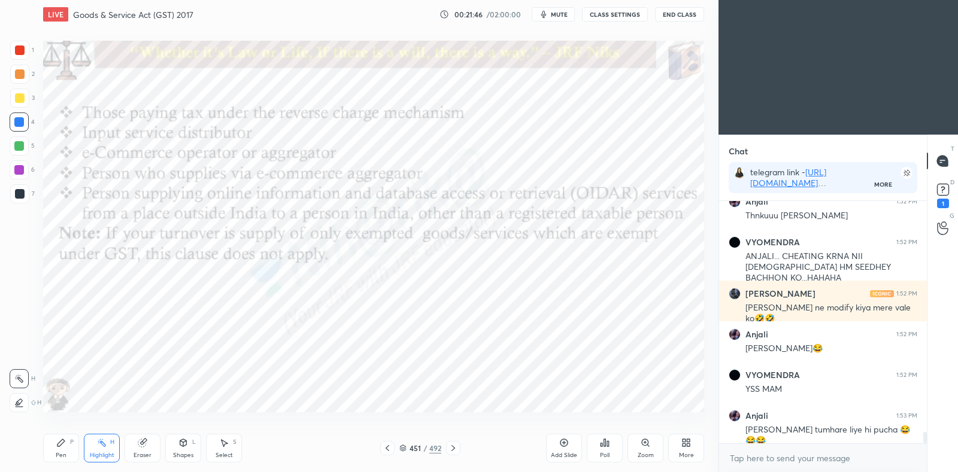
scroll to position [5017, 0]
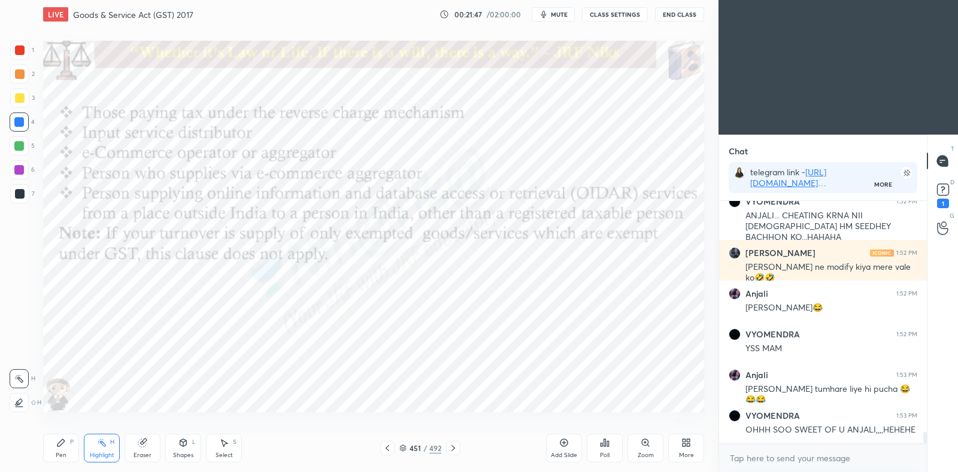
click at [389, 447] on icon at bounding box center [388, 449] width 10 height 10
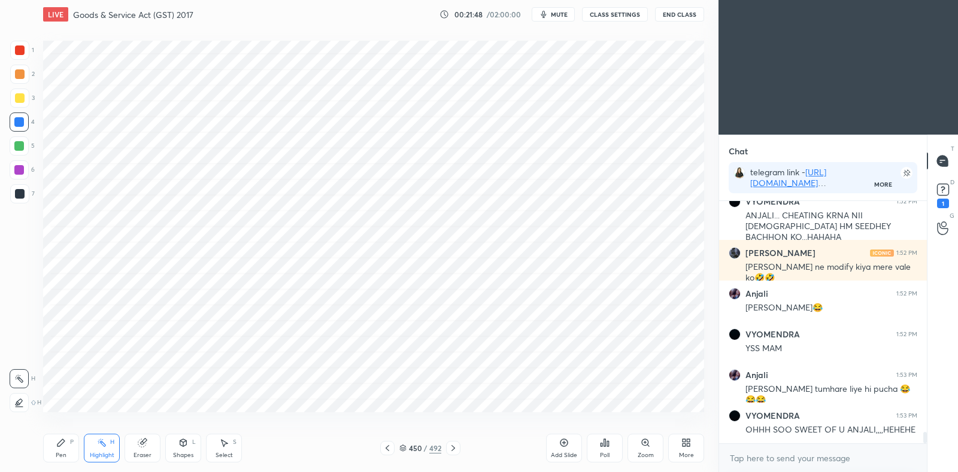
click at [385, 448] on icon at bounding box center [388, 449] width 10 height 10
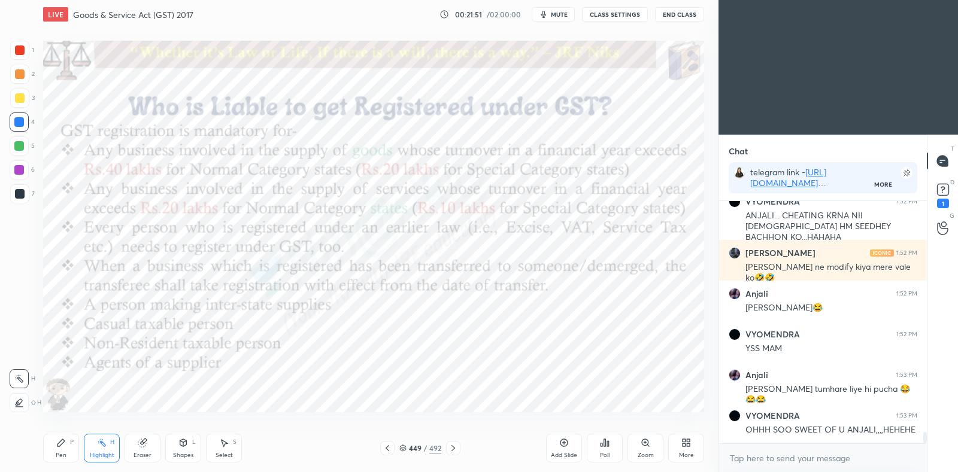
click at [452, 449] on icon at bounding box center [454, 449] width 10 height 10
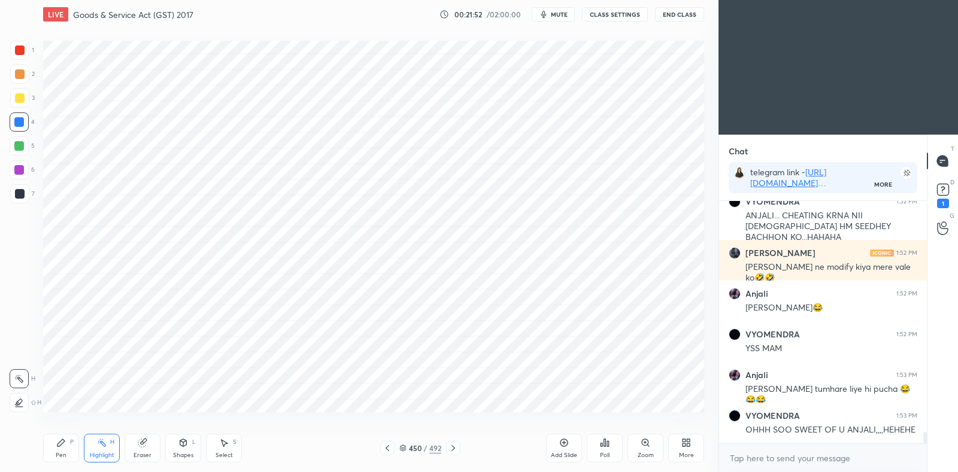
click at [452, 449] on icon at bounding box center [454, 449] width 10 height 10
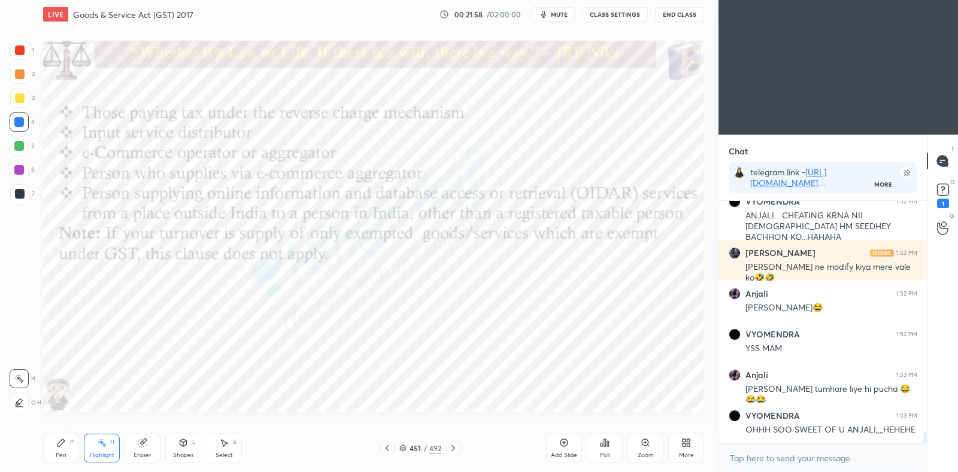
click at [454, 449] on icon at bounding box center [454, 449] width 4 height 6
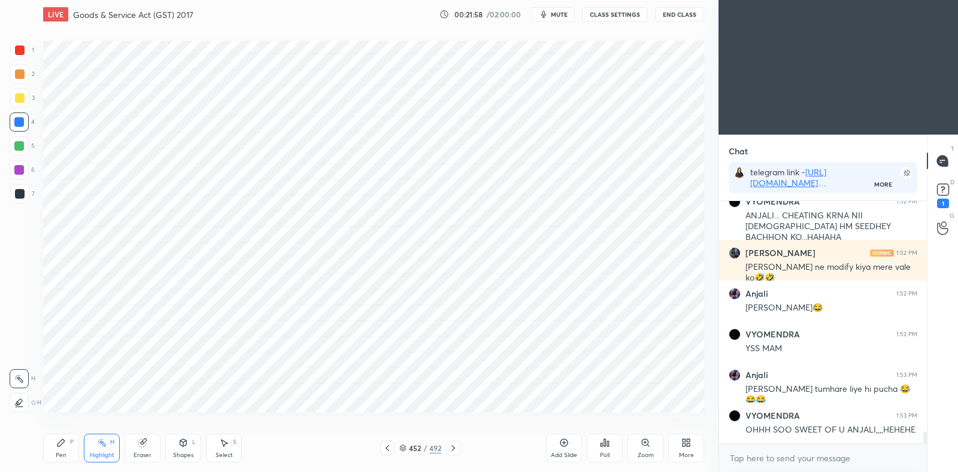
click at [455, 450] on icon at bounding box center [454, 449] width 10 height 10
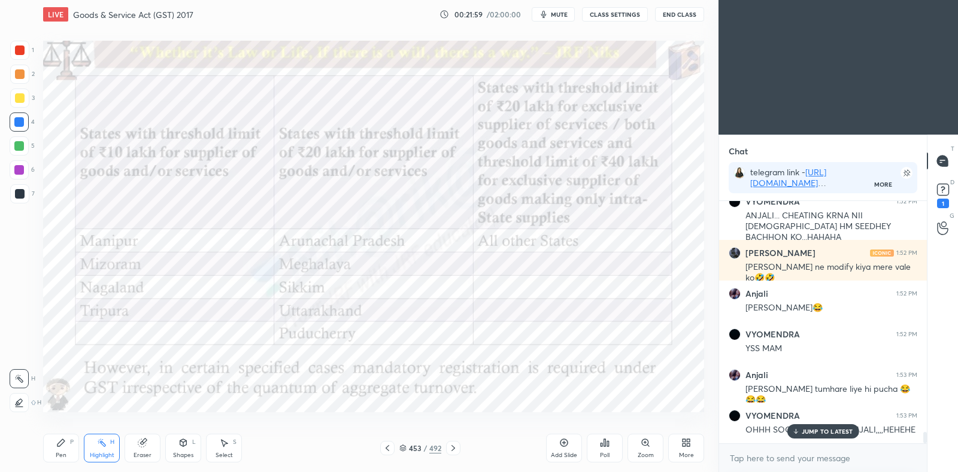
scroll to position [5057, 0]
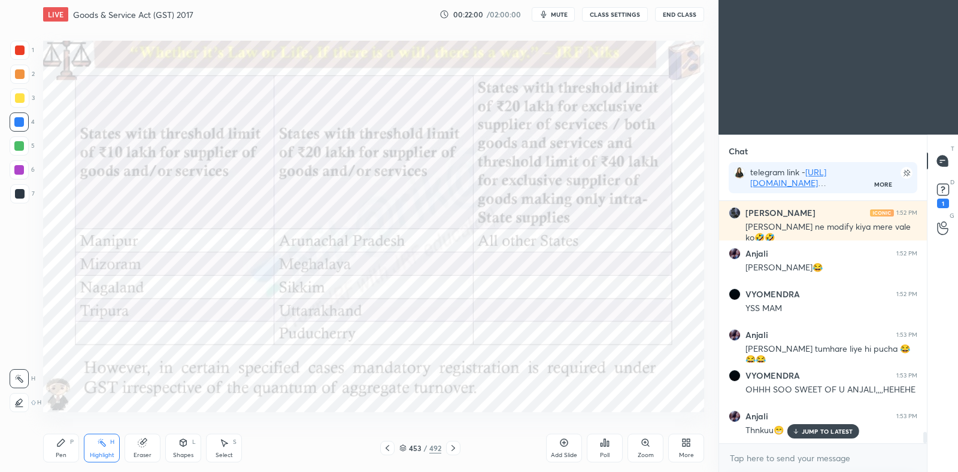
click at [455, 453] on icon at bounding box center [454, 449] width 10 height 10
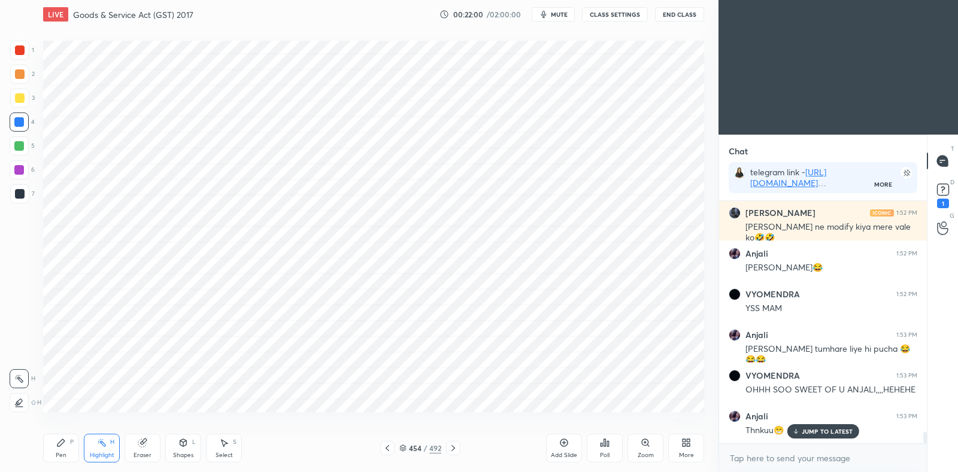
click at [452, 453] on div at bounding box center [453, 448] width 14 height 14
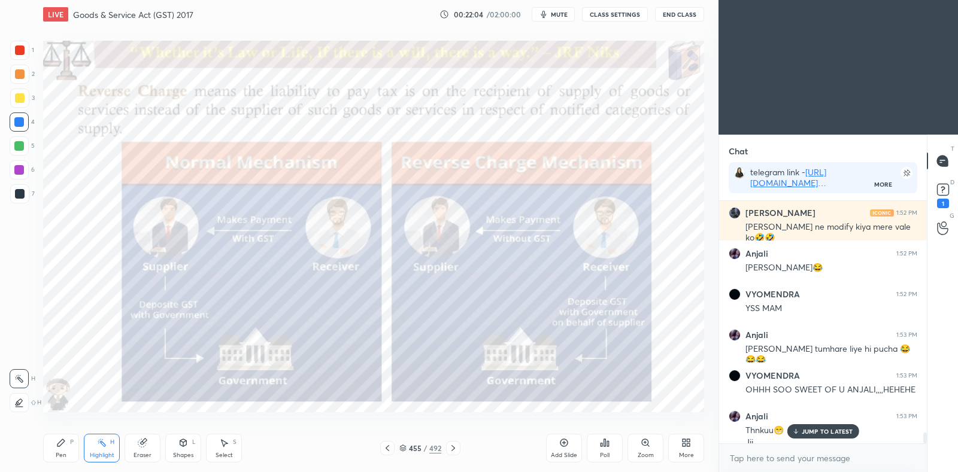
scroll to position [5069, 0]
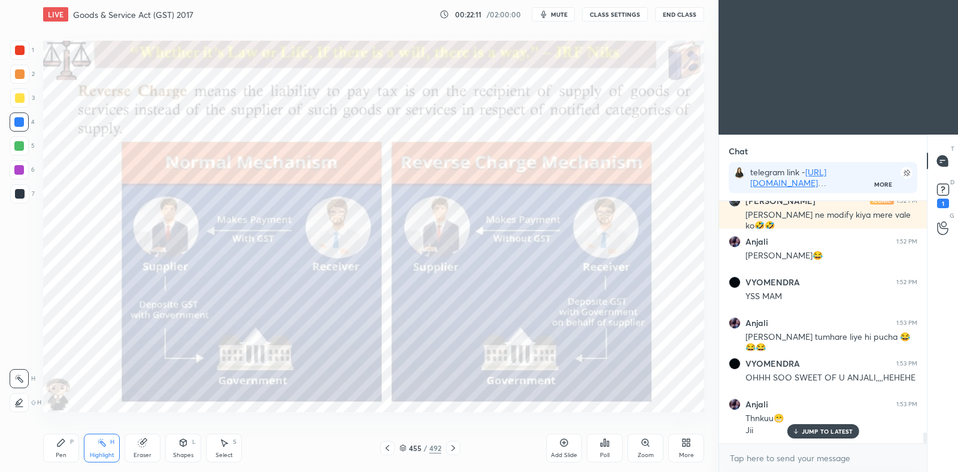
click at [63, 449] on div "Pen P" at bounding box center [61, 448] width 36 height 29
click at [104, 440] on icon at bounding box center [102, 443] width 10 height 10
click at [22, 101] on div at bounding box center [20, 98] width 10 height 10
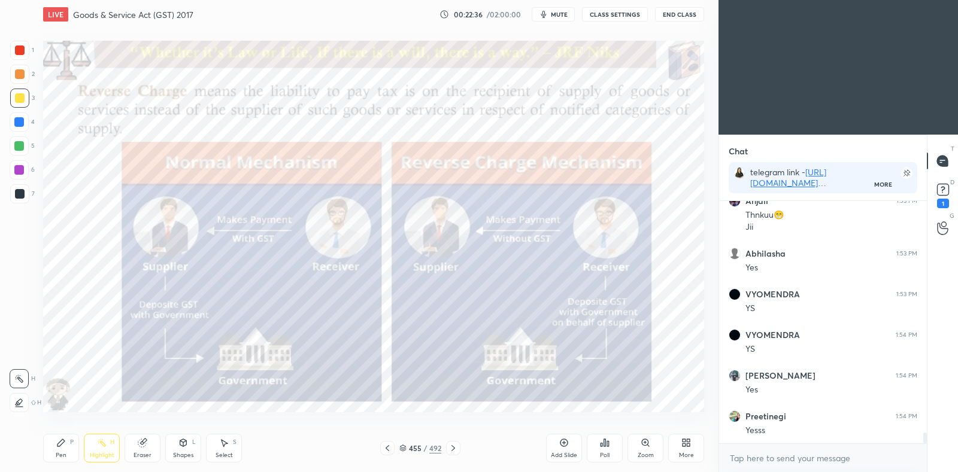
scroll to position [5314, 0]
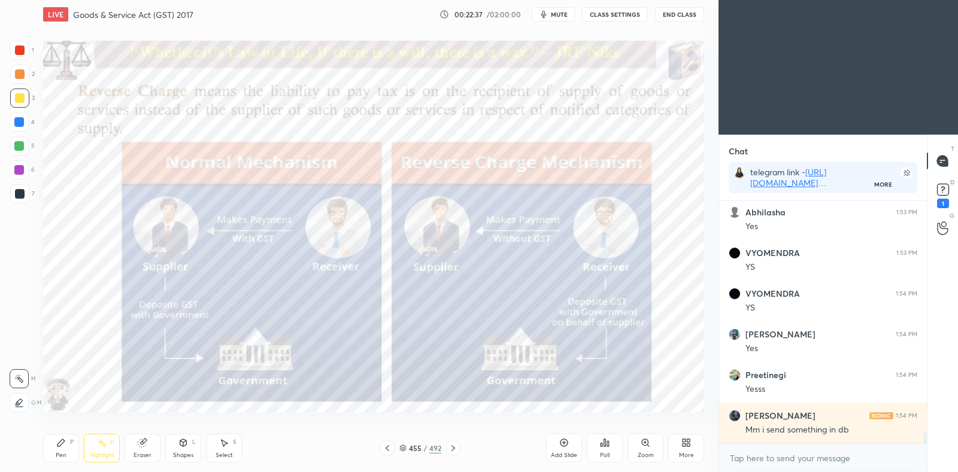
click at [61, 447] on icon at bounding box center [61, 443] width 10 height 10
click at [568, 444] on icon at bounding box center [564, 444] width 8 height 8
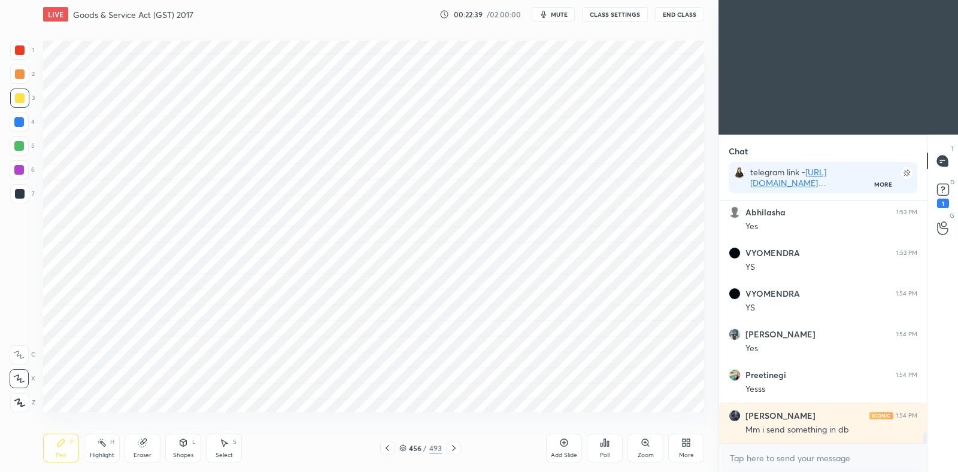
click at [24, 166] on div at bounding box center [19, 169] width 19 height 19
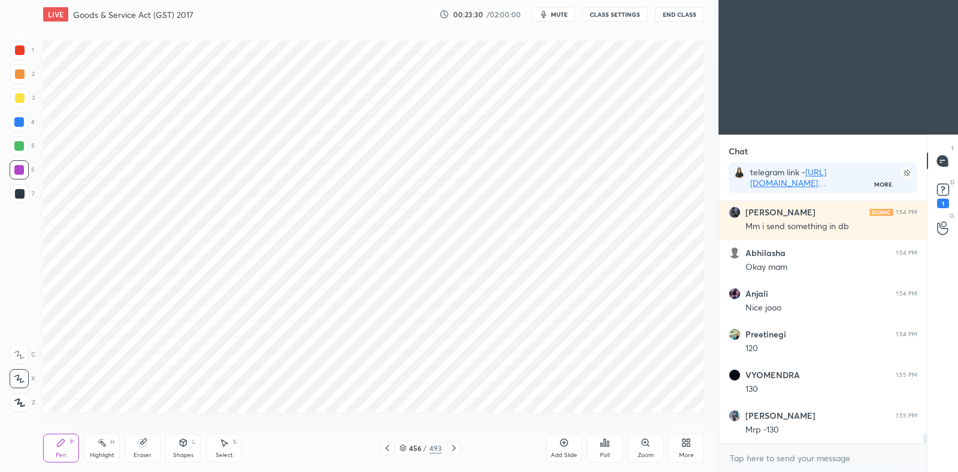
scroll to position [5558, 0]
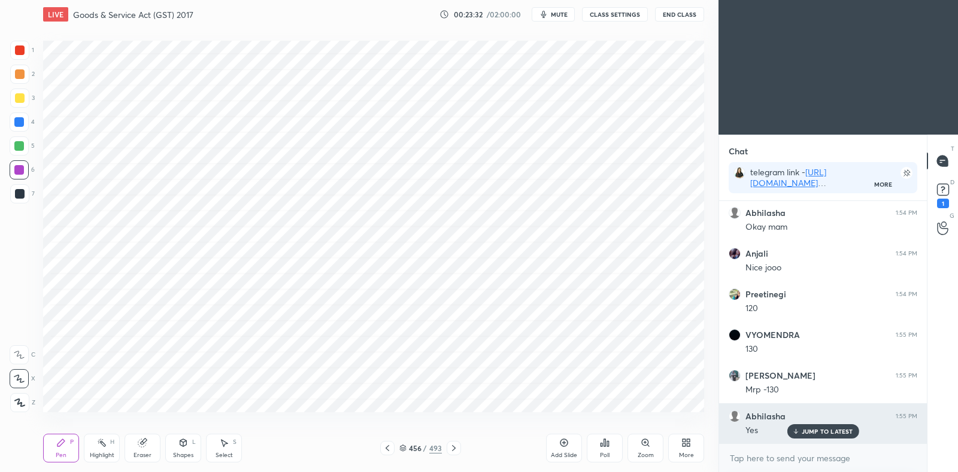
click at [820, 431] on p "JUMP TO LATEST" at bounding box center [827, 431] width 51 height 7
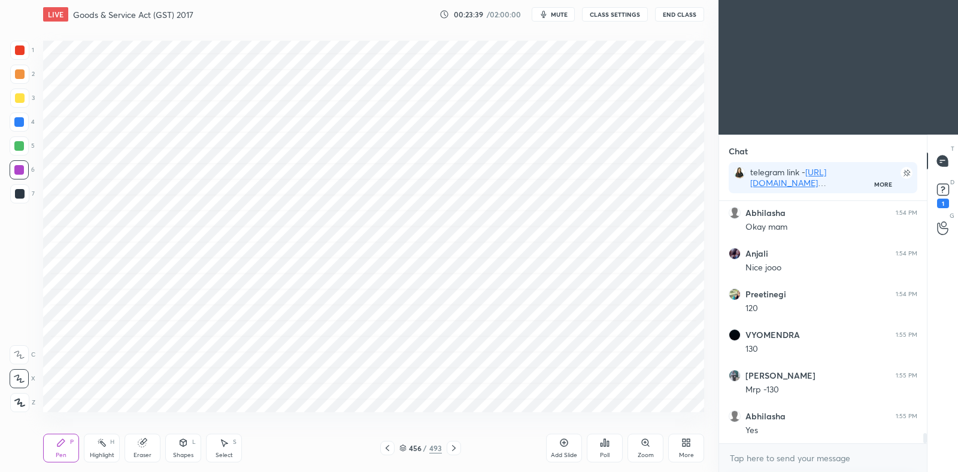
click at [388, 447] on icon at bounding box center [388, 449] width 10 height 10
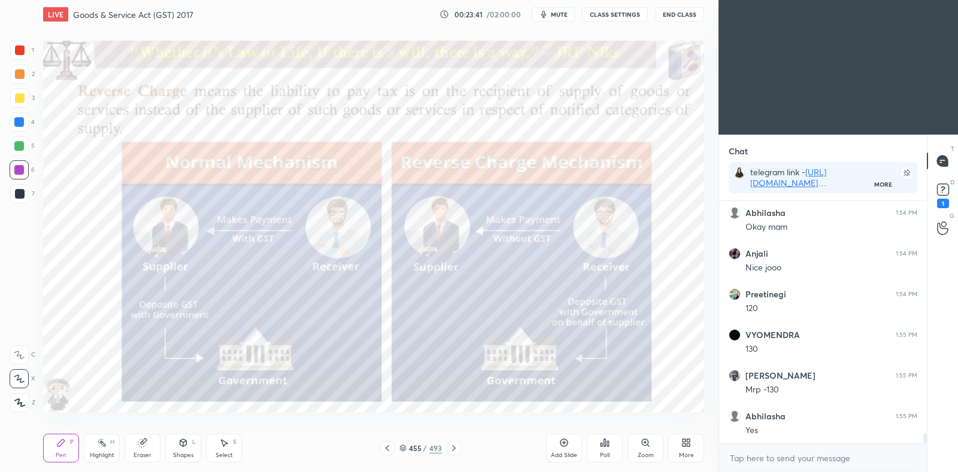
click at [19, 98] on div at bounding box center [20, 98] width 10 height 10
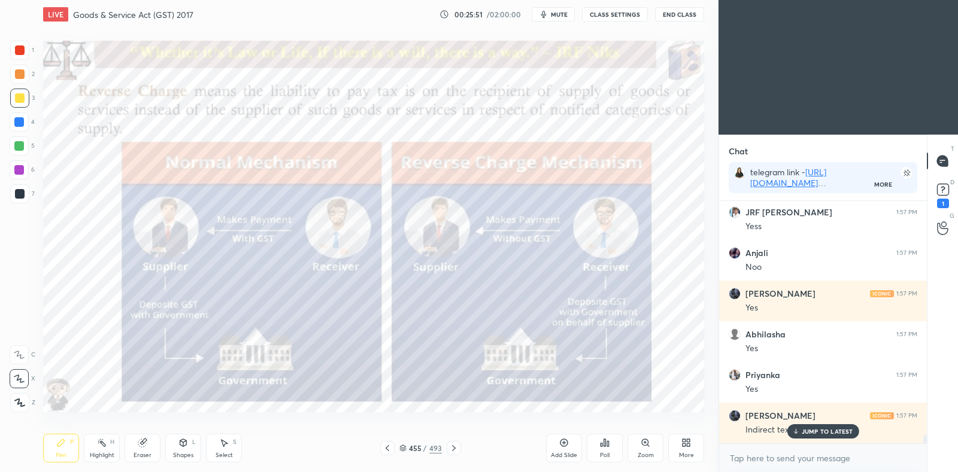
scroll to position [6546, 0]
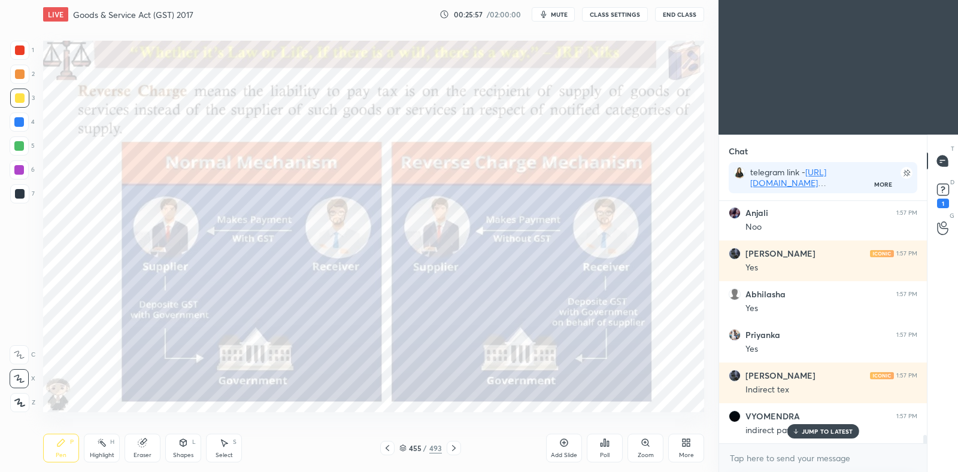
click at [456, 451] on icon at bounding box center [454, 449] width 10 height 10
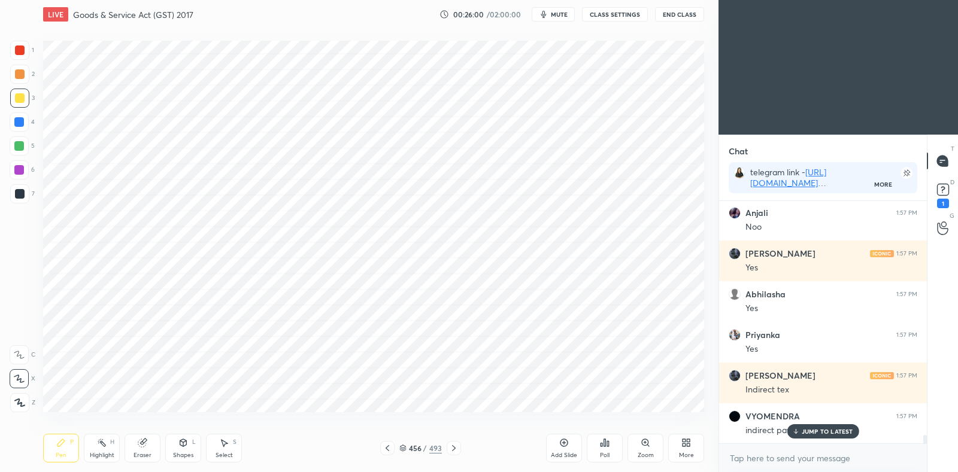
click at [563, 445] on icon at bounding box center [564, 443] width 10 height 10
click at [22, 171] on div at bounding box center [19, 170] width 10 height 10
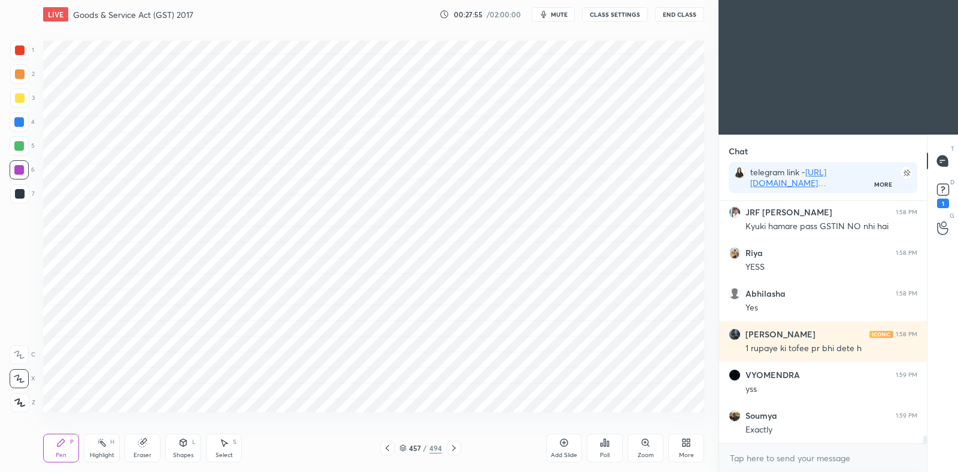
scroll to position [7047, 0]
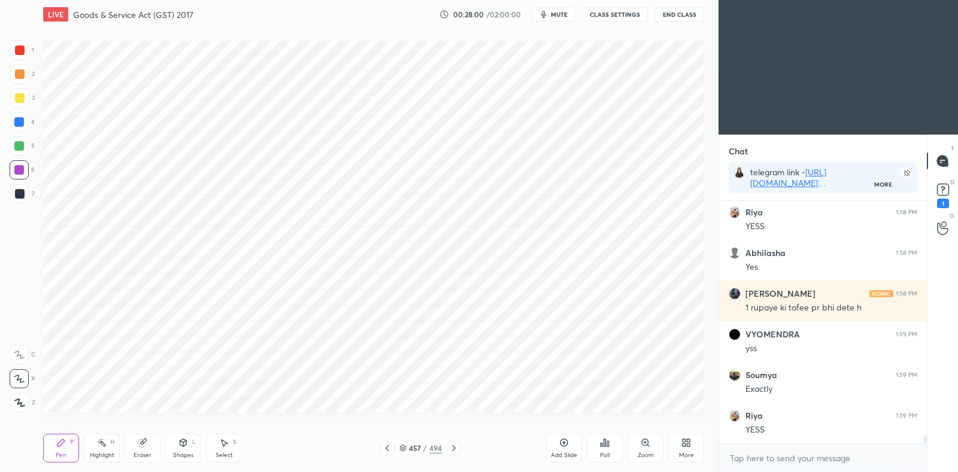
click at [383, 444] on icon at bounding box center [388, 449] width 10 height 10
click at [387, 448] on icon at bounding box center [388, 449] width 10 height 10
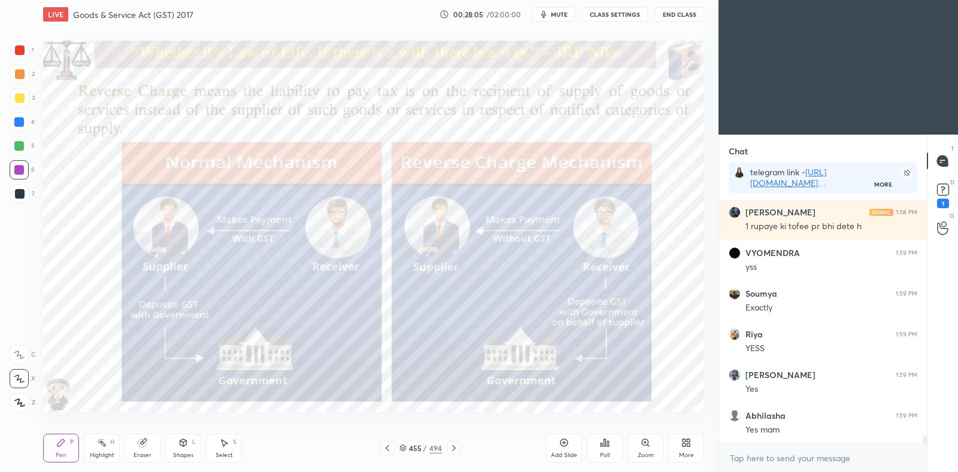
scroll to position [7168, 0]
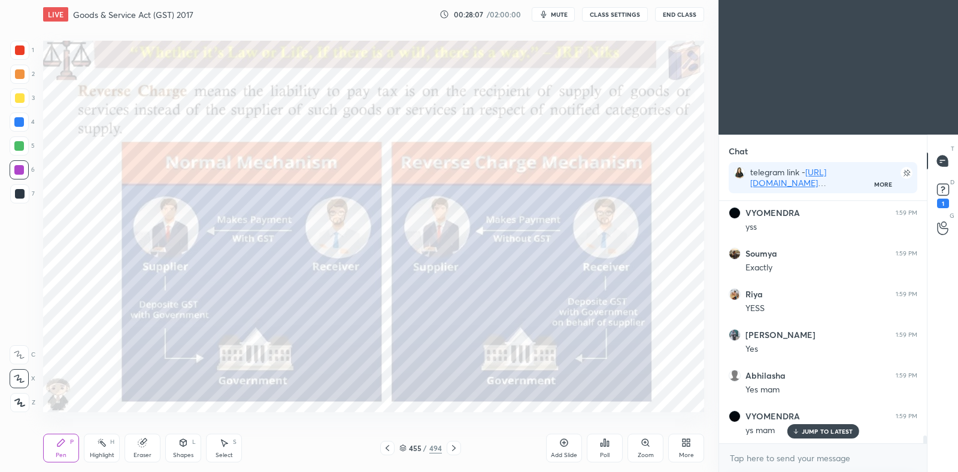
click at [19, 85] on div "2" at bounding box center [22, 77] width 25 height 24
click at [25, 95] on div at bounding box center [19, 98] width 19 height 19
click at [21, 120] on div at bounding box center [19, 122] width 10 height 10
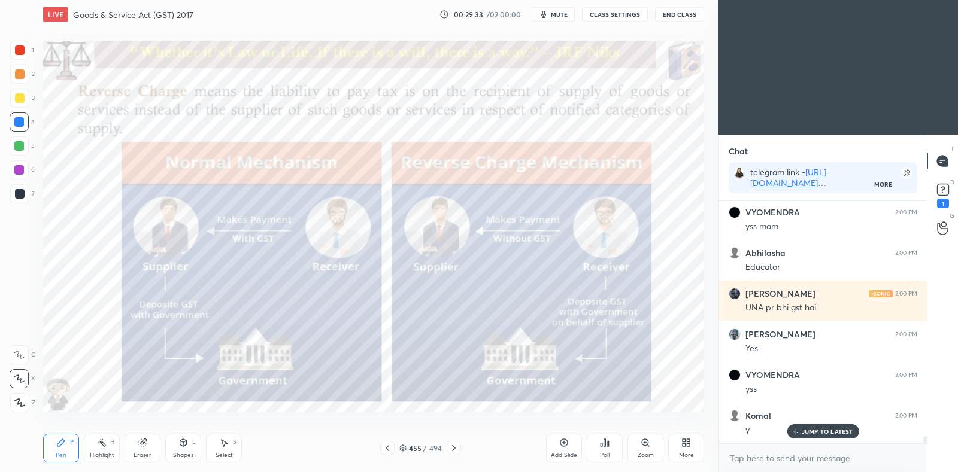
scroll to position [7913, 0]
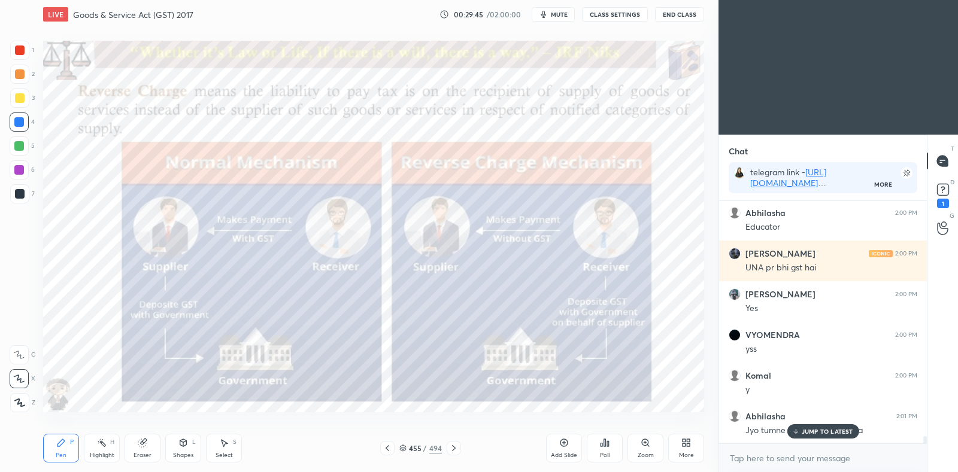
click at [16, 105] on div at bounding box center [19, 98] width 19 height 19
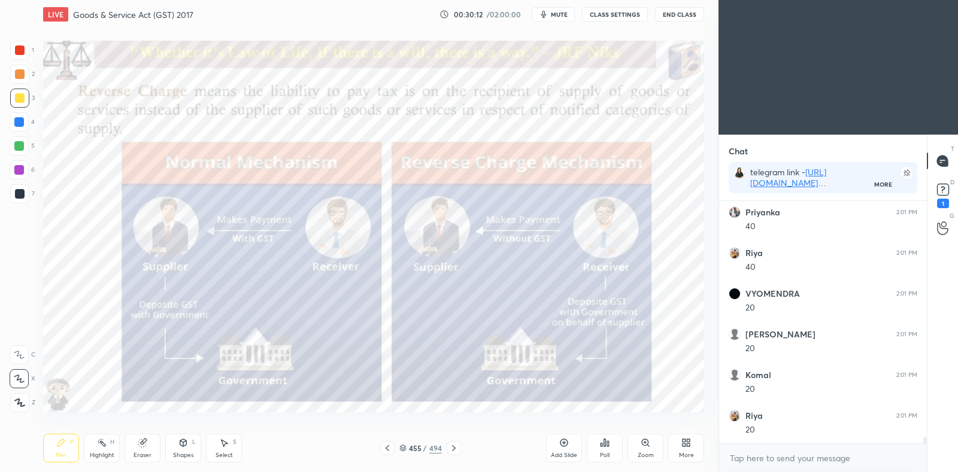
scroll to position [8524, 0]
click at [384, 454] on div at bounding box center [387, 448] width 14 height 14
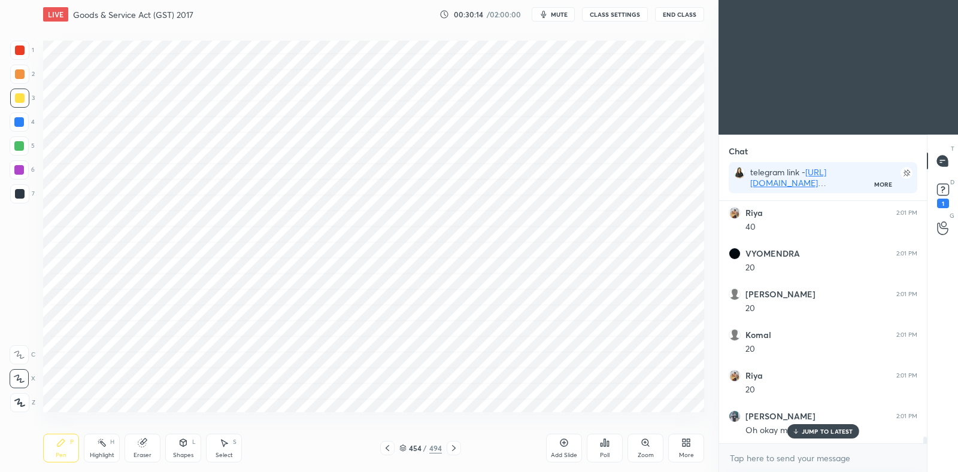
click at [384, 452] on icon at bounding box center [388, 449] width 10 height 10
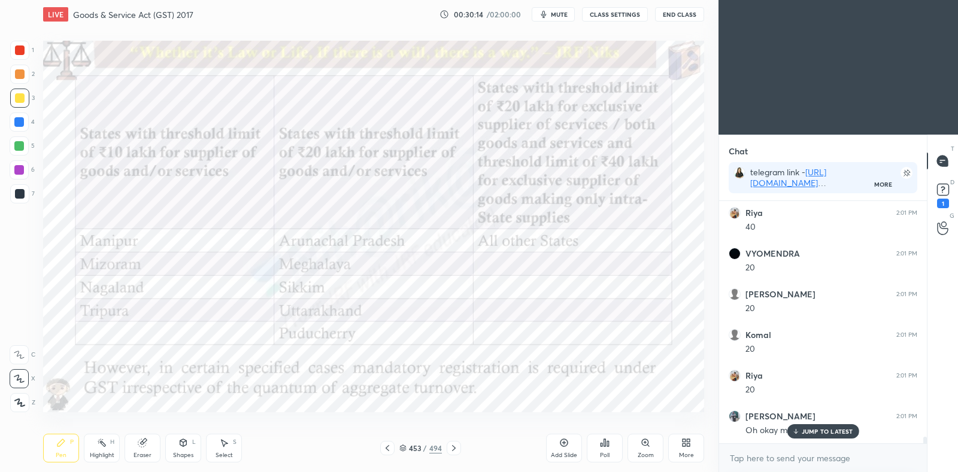
scroll to position [8646, 0]
click at [386, 449] on icon at bounding box center [388, 449] width 4 height 6
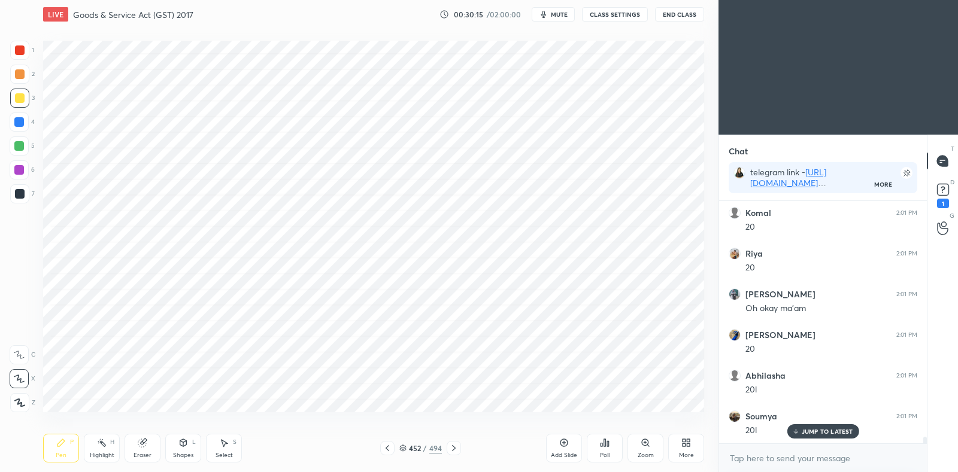
click at [387, 448] on icon at bounding box center [388, 449] width 10 height 10
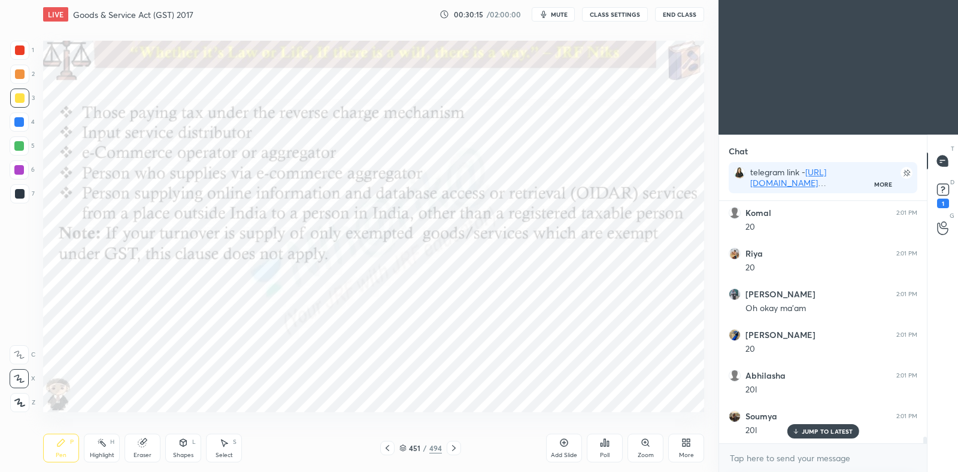
scroll to position [8687, 0]
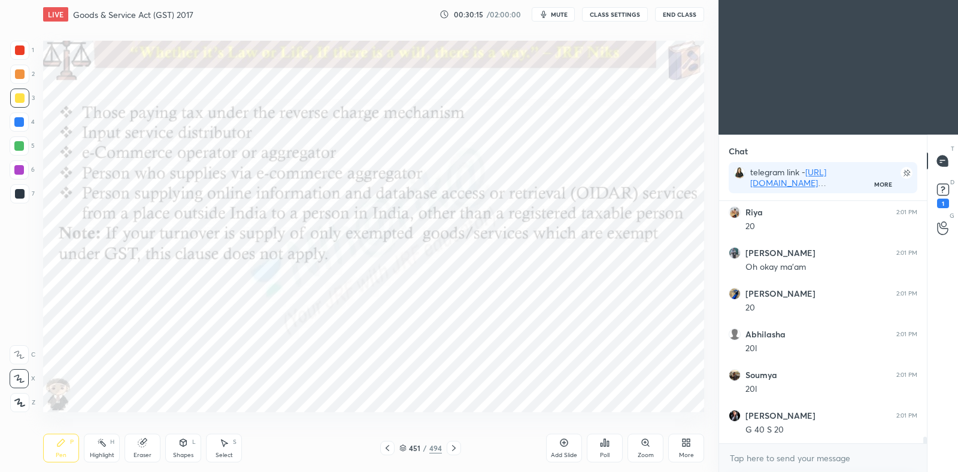
click at [386, 447] on icon at bounding box center [388, 449] width 10 height 10
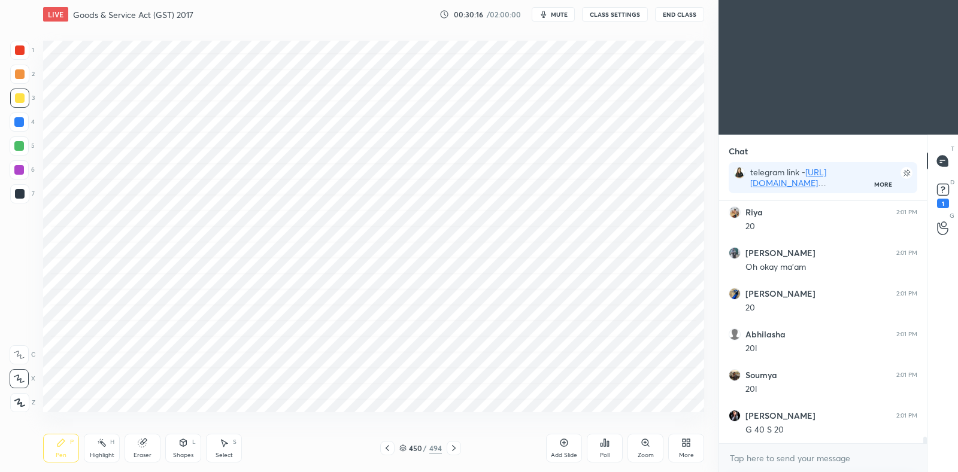
click at [387, 447] on icon at bounding box center [388, 449] width 4 height 6
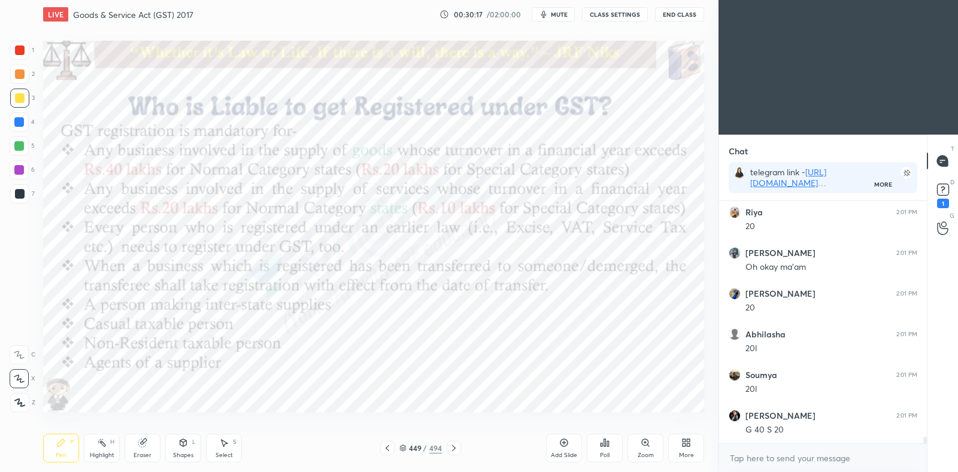
click at [452, 446] on icon at bounding box center [454, 449] width 4 height 6
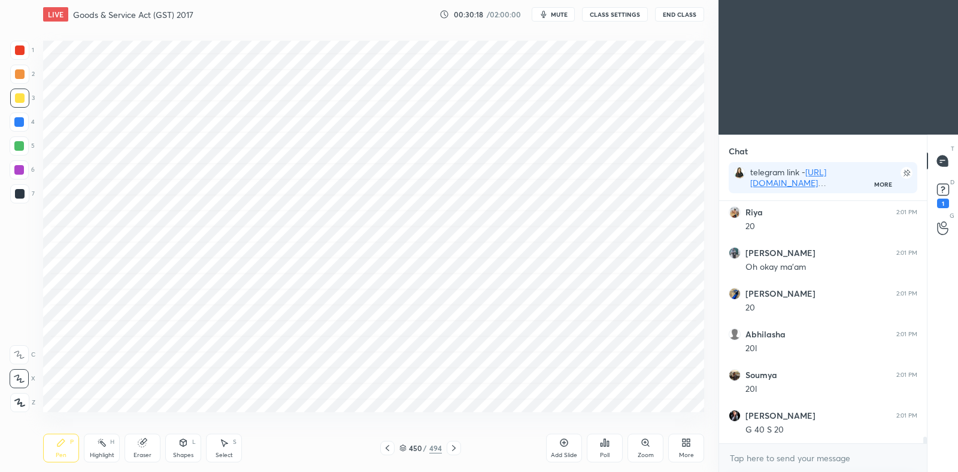
click at [101, 450] on div "Highlight H" at bounding box center [102, 448] width 36 height 29
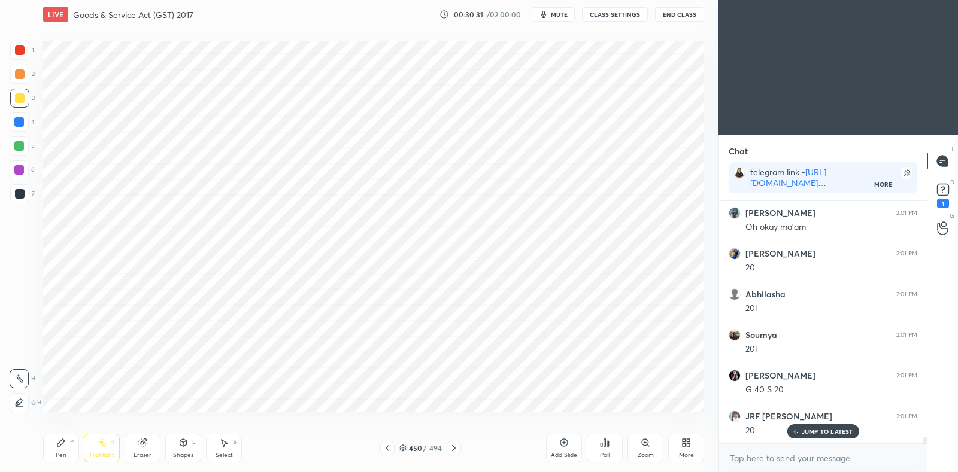
click at [453, 452] on icon at bounding box center [454, 449] width 10 height 10
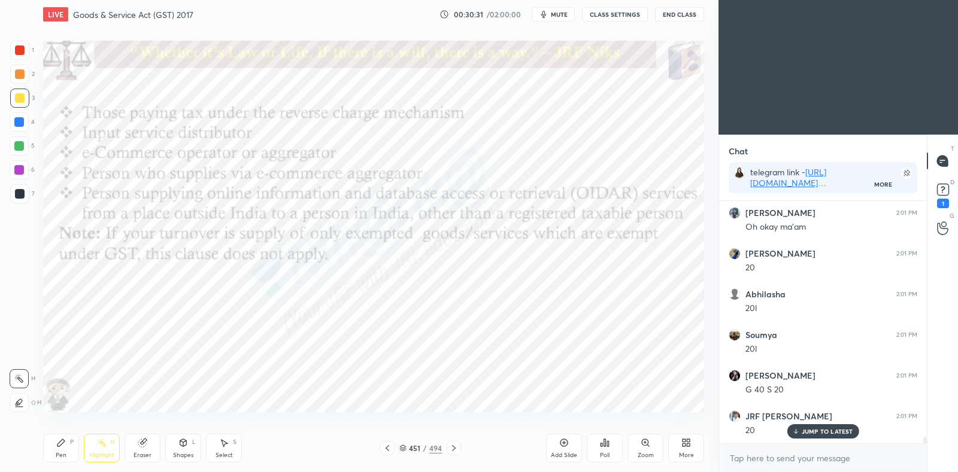
click at [450, 452] on icon at bounding box center [454, 449] width 10 height 10
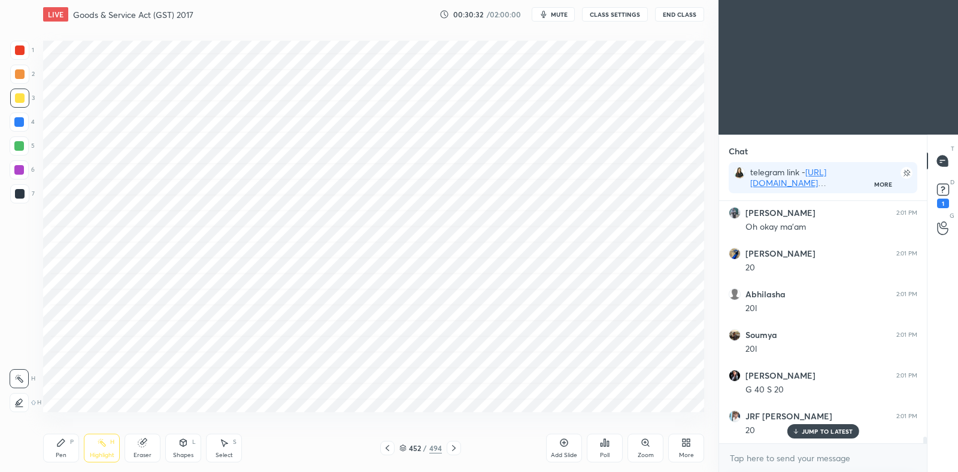
click at [452, 454] on div at bounding box center [454, 448] width 14 height 14
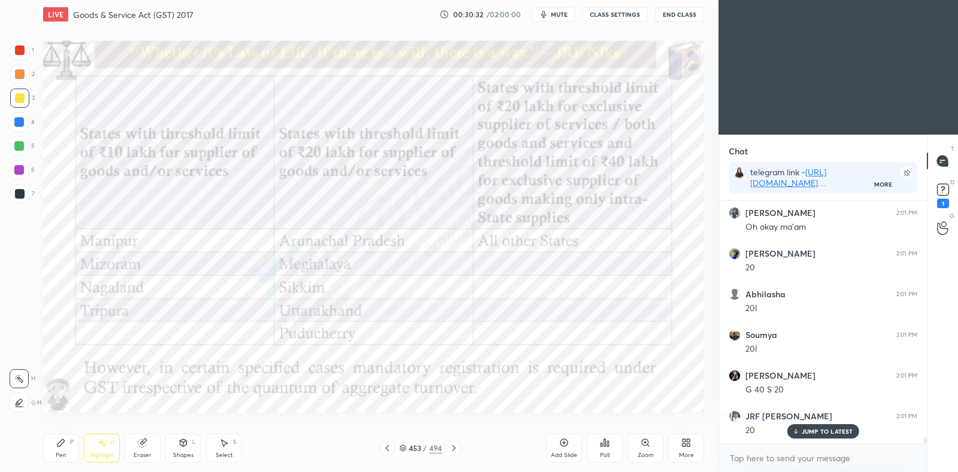
click at [454, 452] on icon at bounding box center [454, 449] width 10 height 10
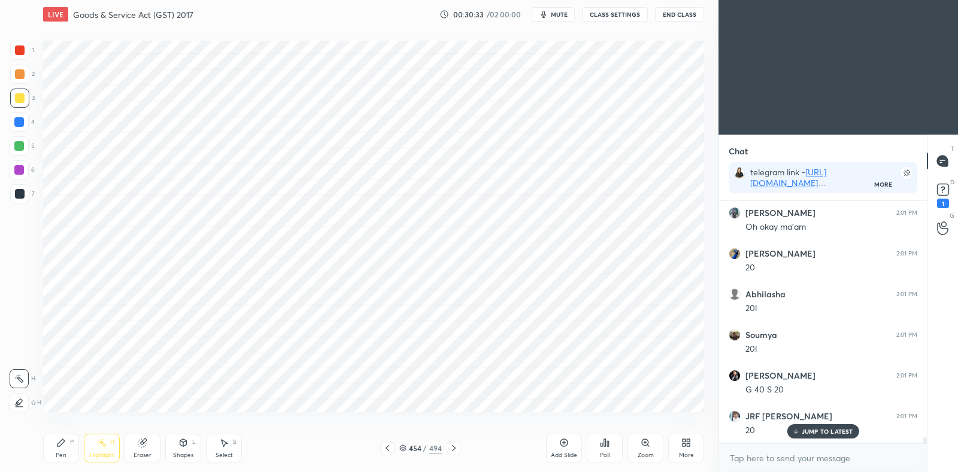
click at [454, 456] on div at bounding box center [454, 448] width 14 height 14
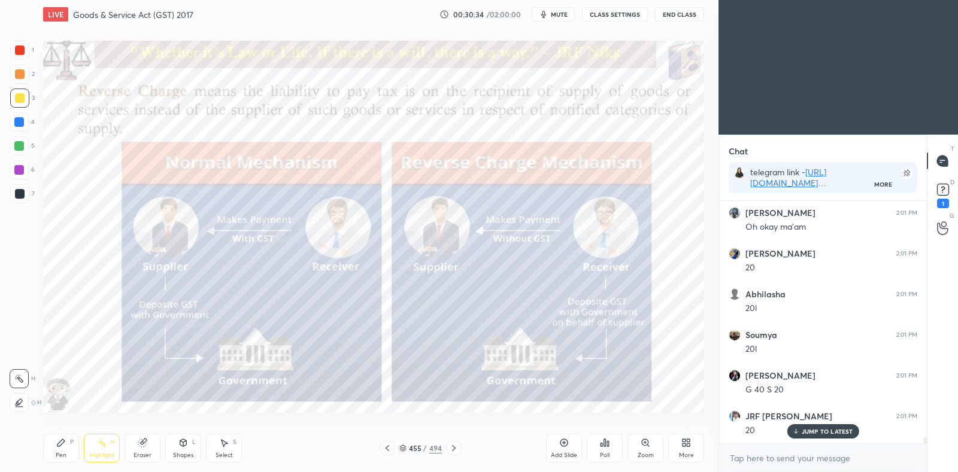
scroll to position [8769, 0]
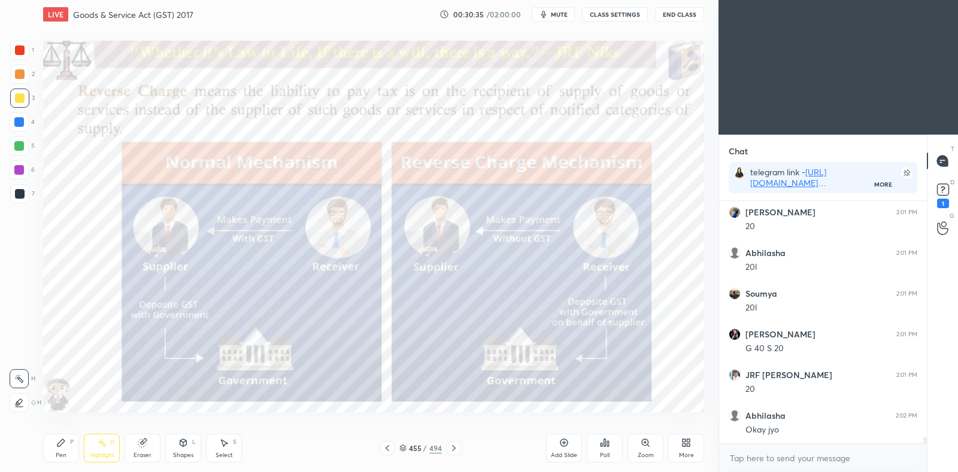
click at [70, 441] on div "P" at bounding box center [72, 443] width 4 height 6
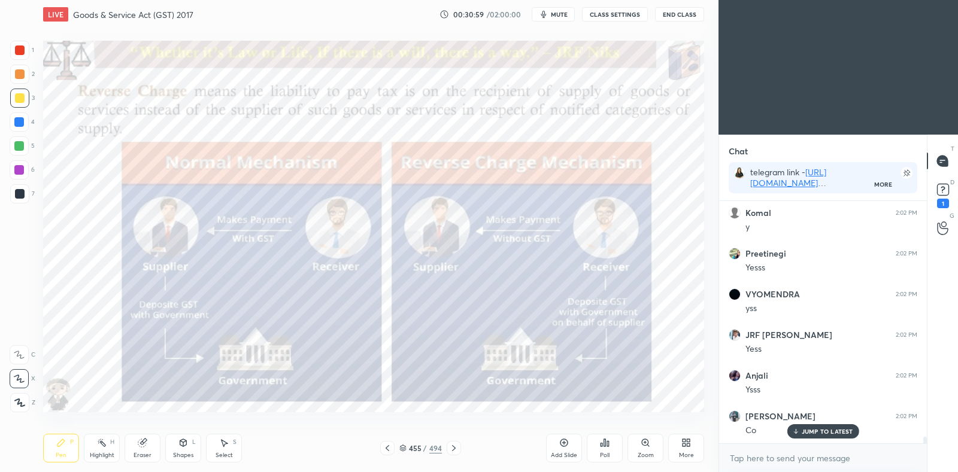
scroll to position [9095, 0]
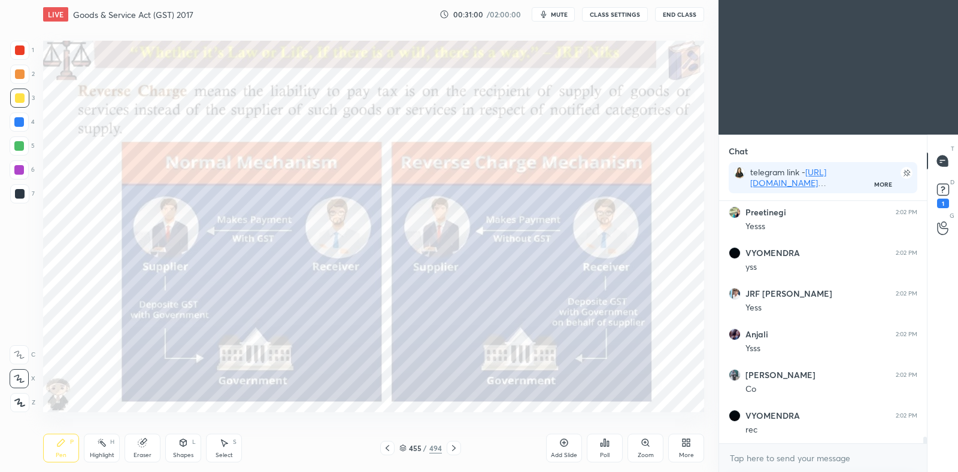
click at [18, 81] on div at bounding box center [19, 74] width 19 height 19
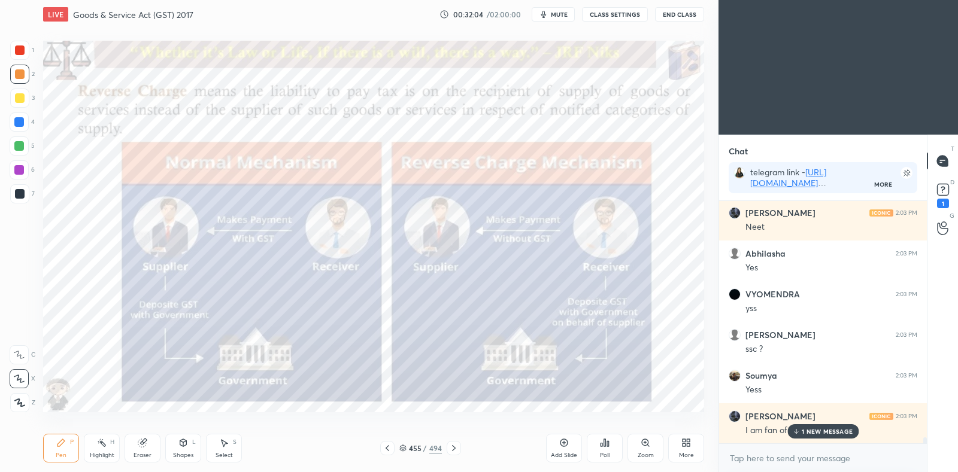
scroll to position [9664, 0]
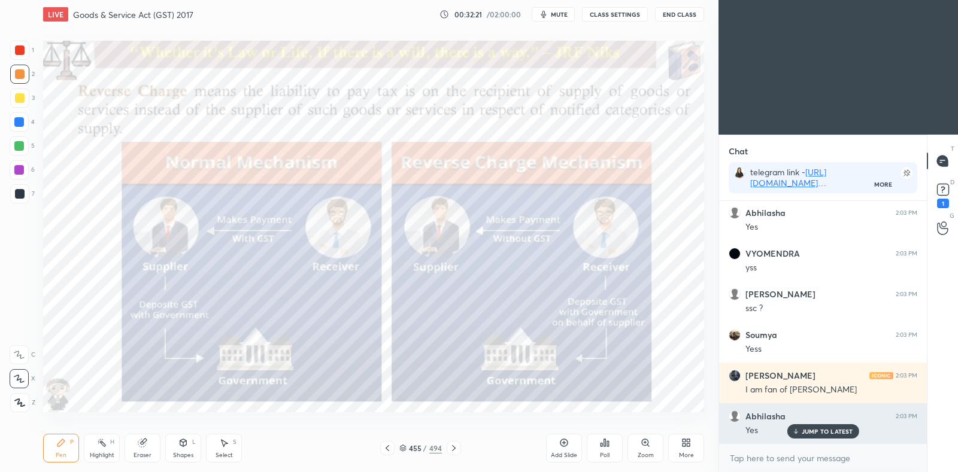
click at [816, 432] on p "JUMP TO LATEST" at bounding box center [827, 431] width 51 height 7
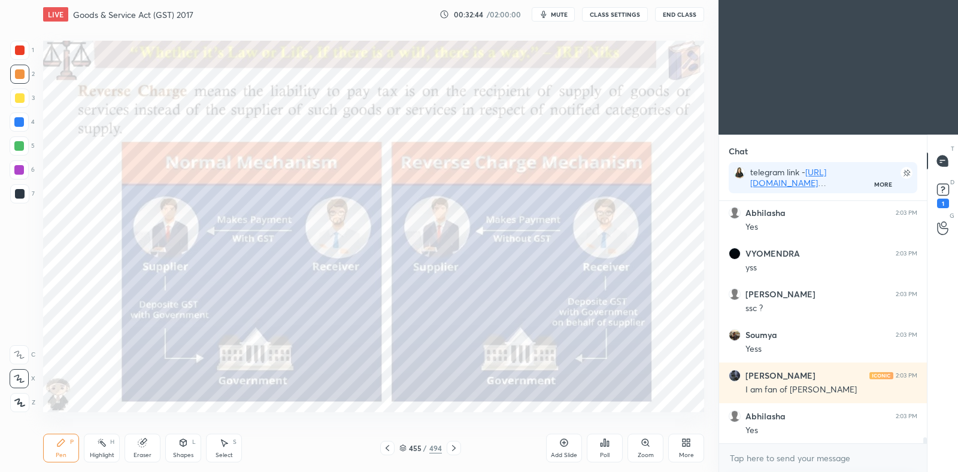
scroll to position [9705, 0]
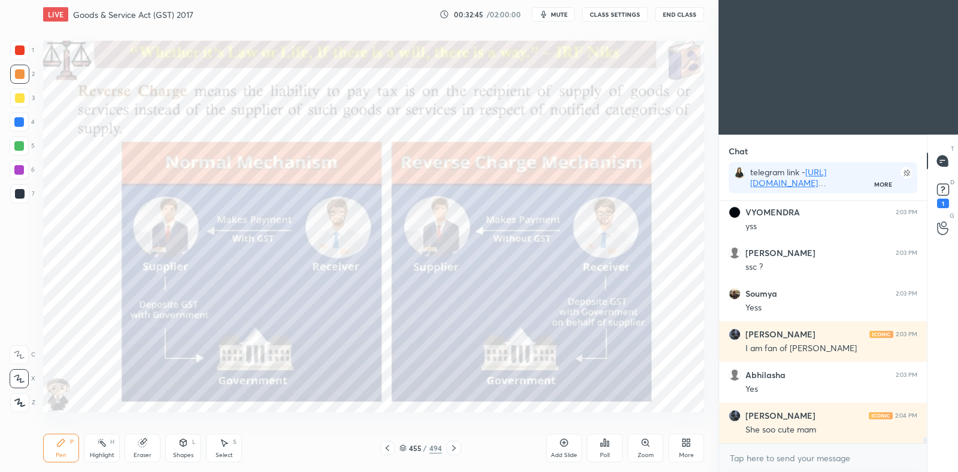
click at [141, 448] on div "Eraser" at bounding box center [143, 448] width 36 height 29
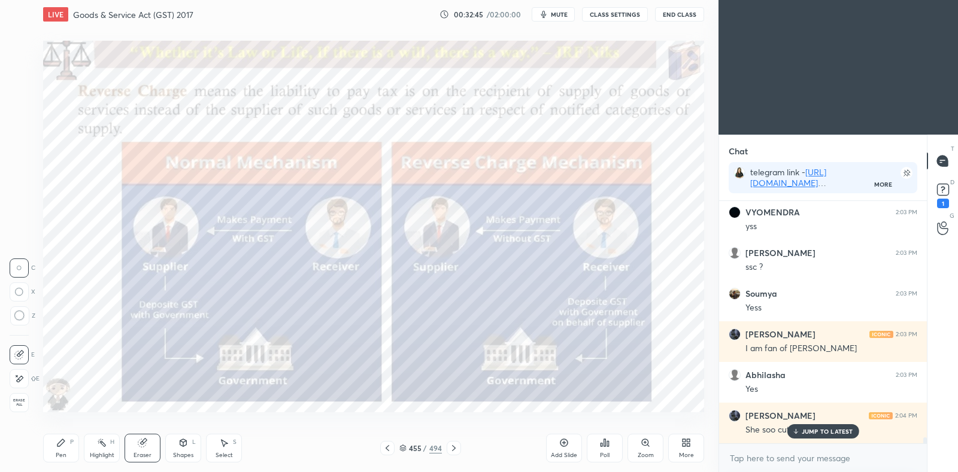
scroll to position [9746, 0]
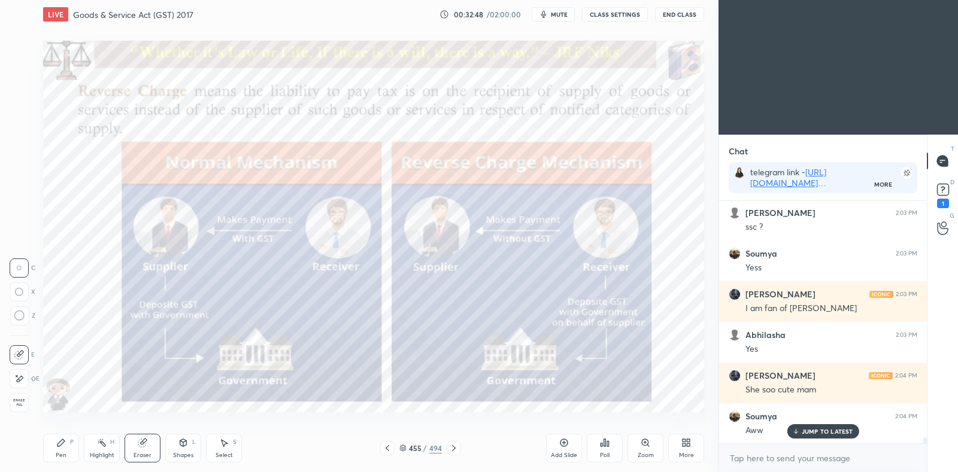
click at [60, 450] on div "Pen P" at bounding box center [61, 448] width 36 height 29
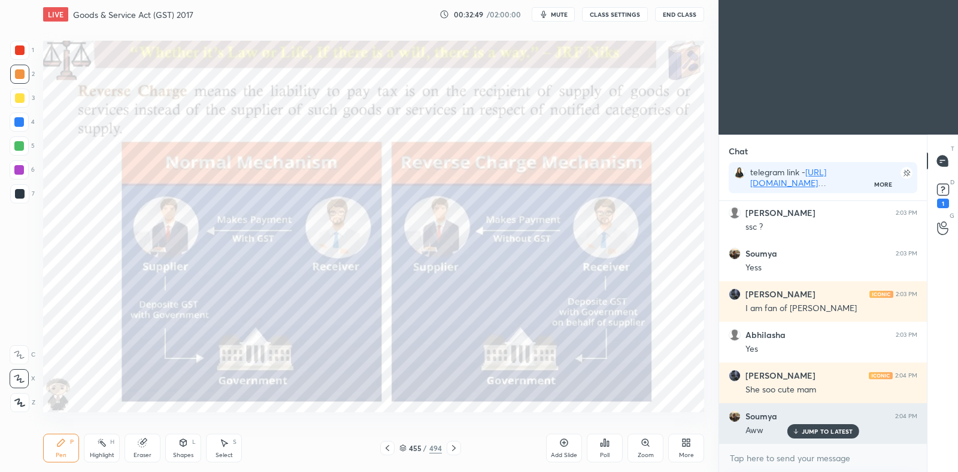
click at [808, 435] on p "JUMP TO LATEST" at bounding box center [827, 431] width 51 height 7
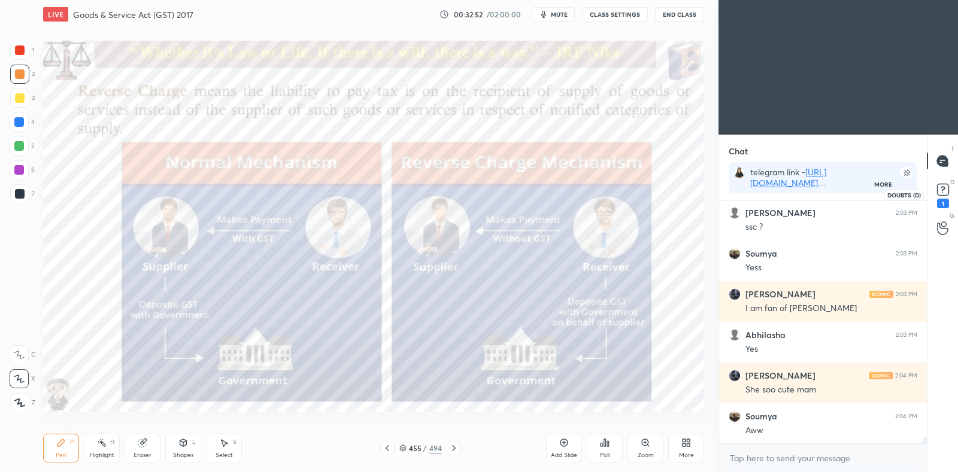
click at [940, 188] on rect at bounding box center [942, 189] width 11 height 11
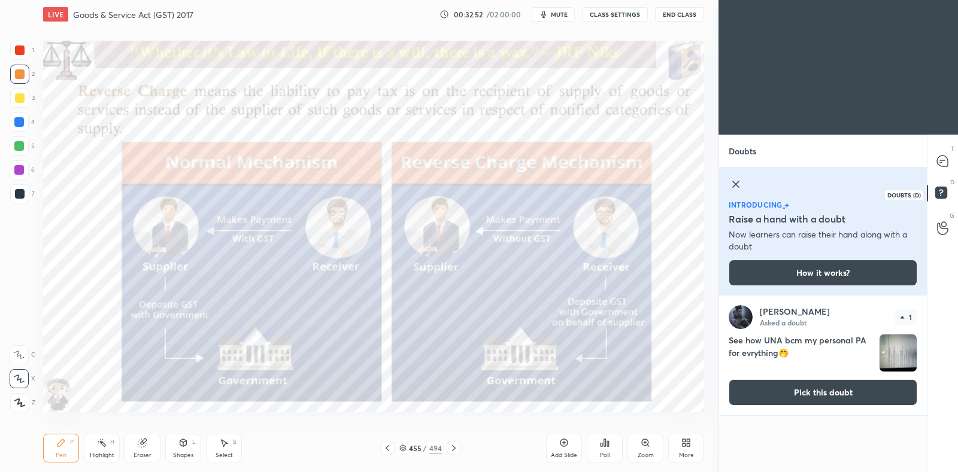
scroll to position [174, 204]
click at [811, 390] on button "Pick this doubt" at bounding box center [823, 393] width 189 height 26
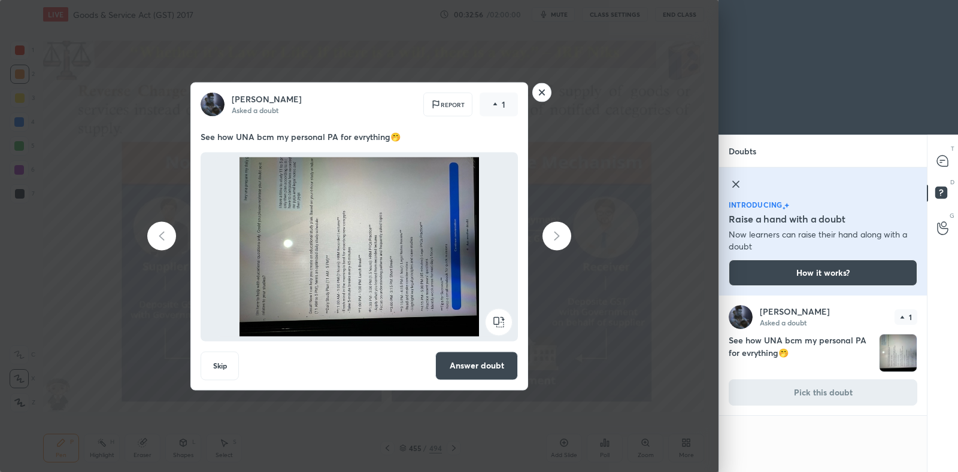
click at [501, 317] on rect at bounding box center [498, 321] width 27 height 27
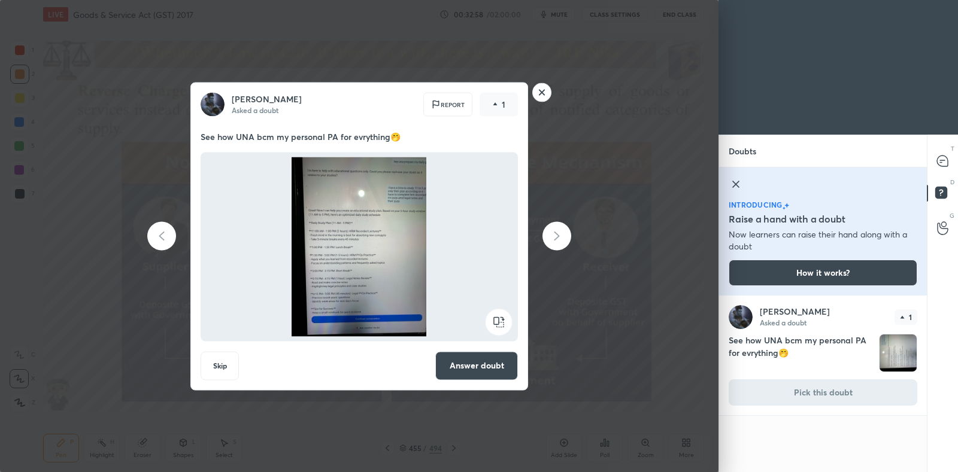
click at [458, 366] on button "Answer doubt" at bounding box center [476, 365] width 83 height 29
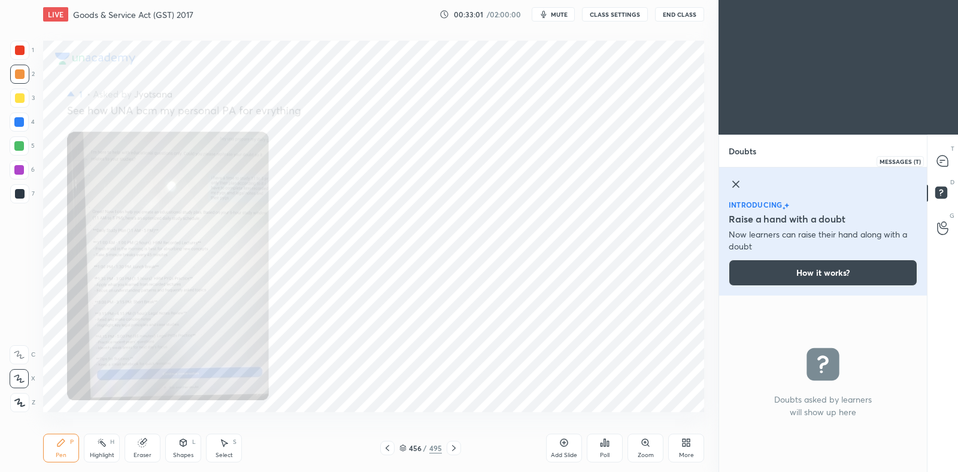
click at [945, 160] on icon at bounding box center [942, 161] width 11 height 11
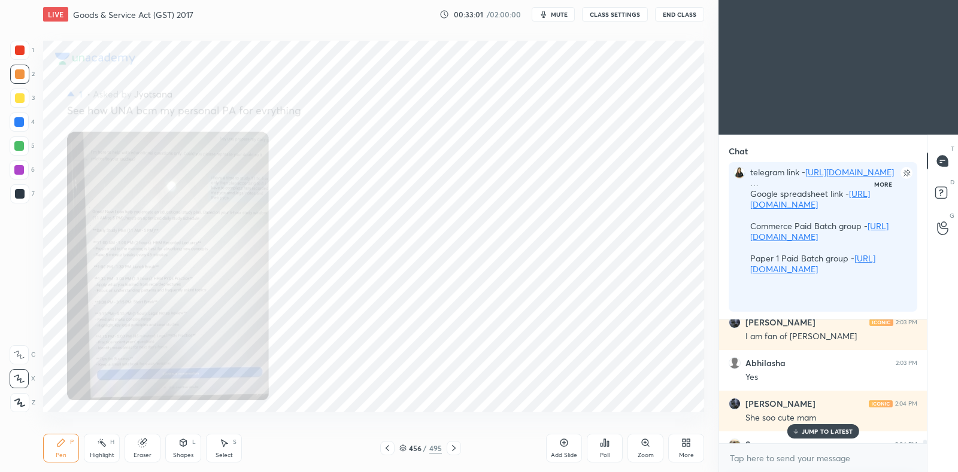
scroll to position [239, 204]
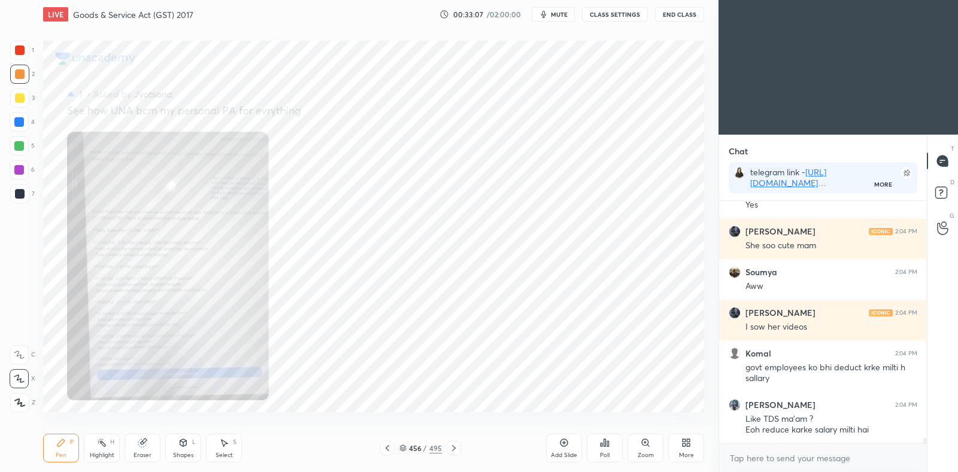
click at [389, 447] on icon at bounding box center [388, 449] width 10 height 10
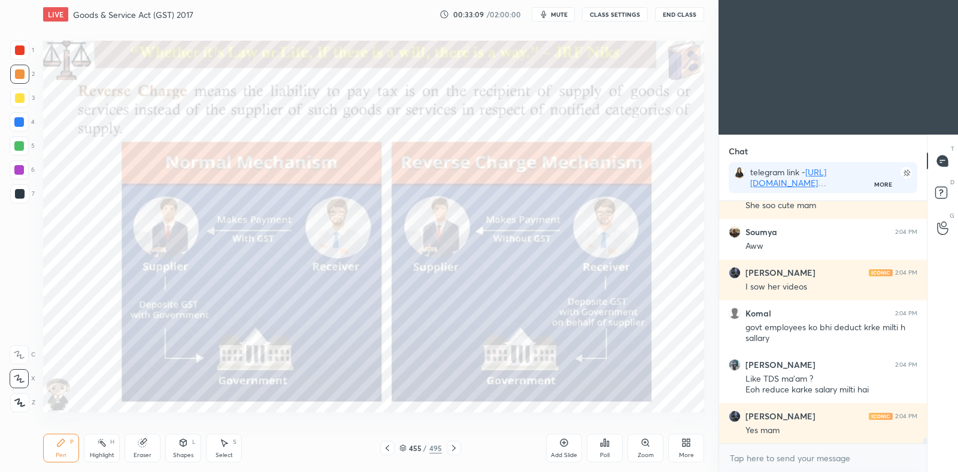
scroll to position [10251, 0]
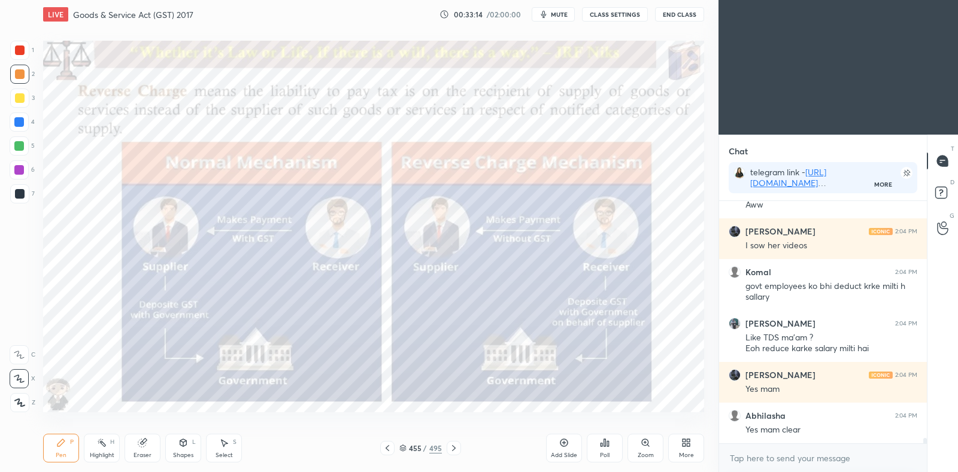
click at [458, 447] on icon at bounding box center [454, 449] width 10 height 10
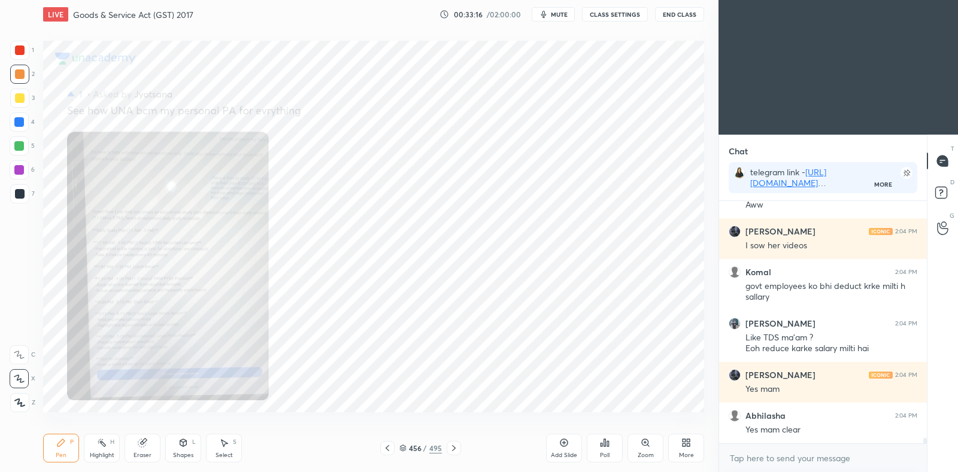
click at [646, 448] on div "Zoom" at bounding box center [646, 448] width 36 height 29
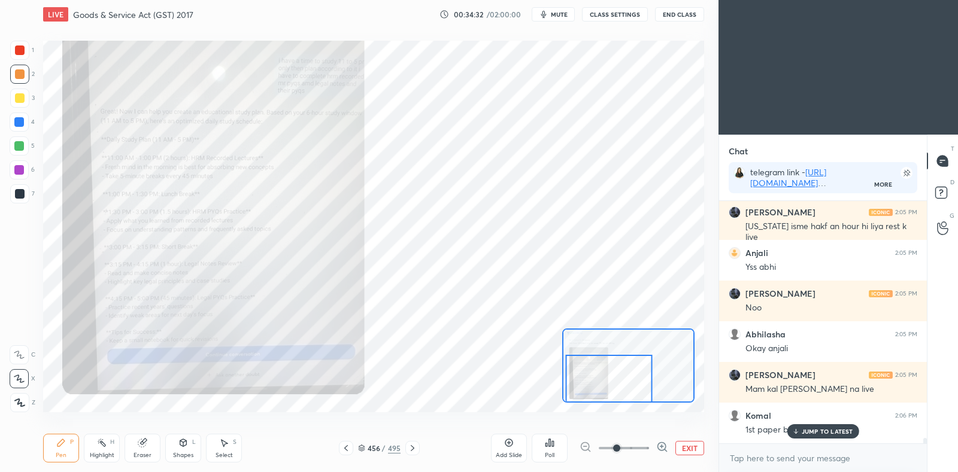
scroll to position [10698, 0]
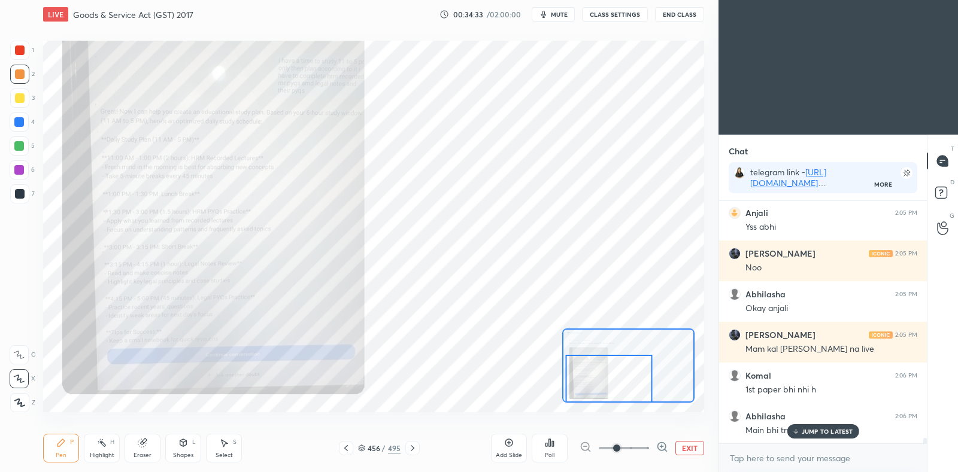
click at [698, 450] on button "EXIT" at bounding box center [689, 448] width 29 height 14
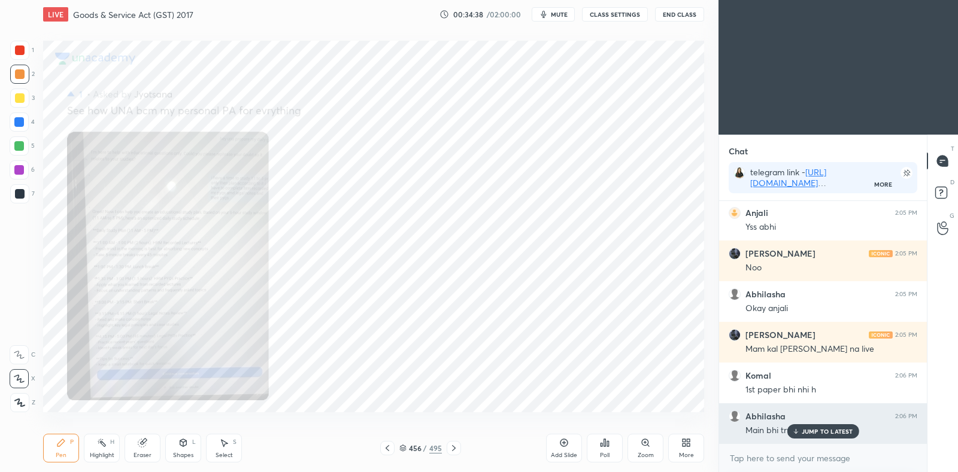
click at [807, 432] on p "JUMP TO LATEST" at bounding box center [827, 431] width 51 height 7
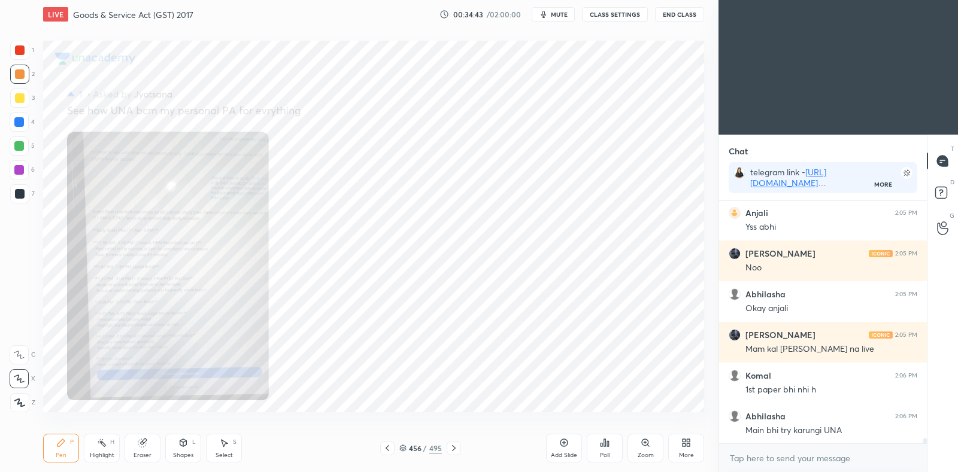
click at [650, 442] on icon at bounding box center [646, 443] width 10 height 10
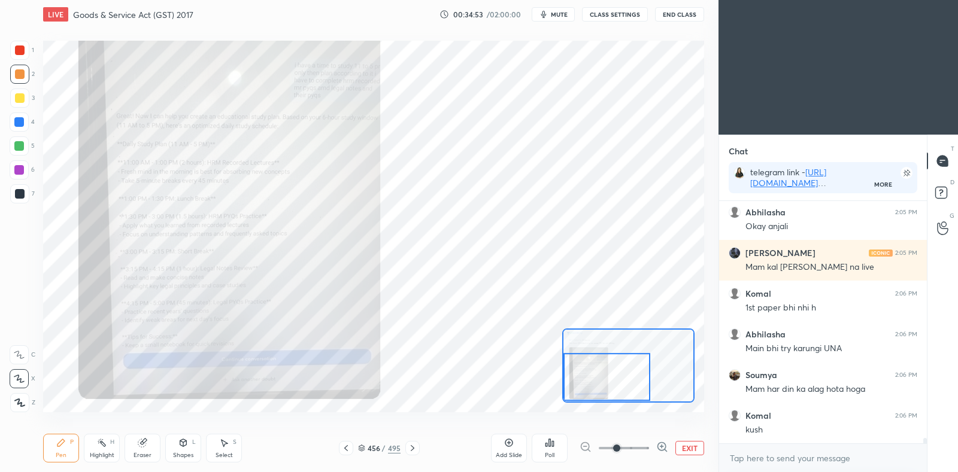
scroll to position [10820, 0]
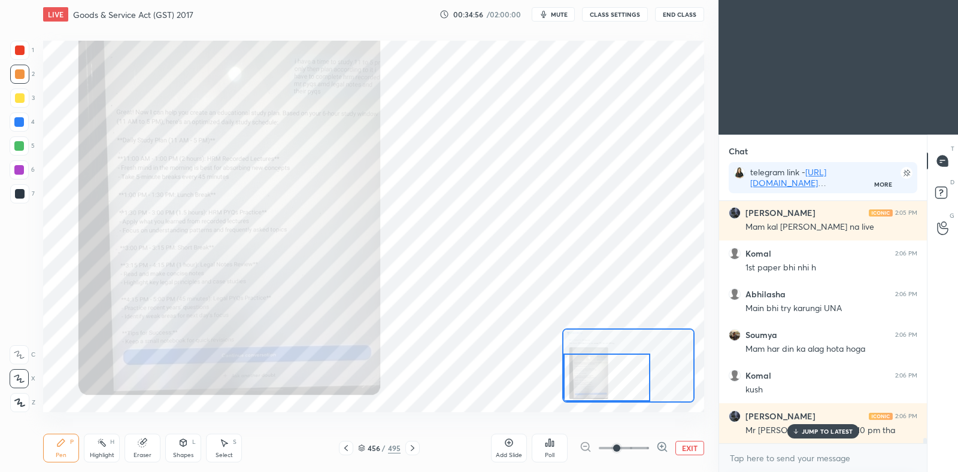
click at [695, 452] on button "EXIT" at bounding box center [689, 448] width 29 height 14
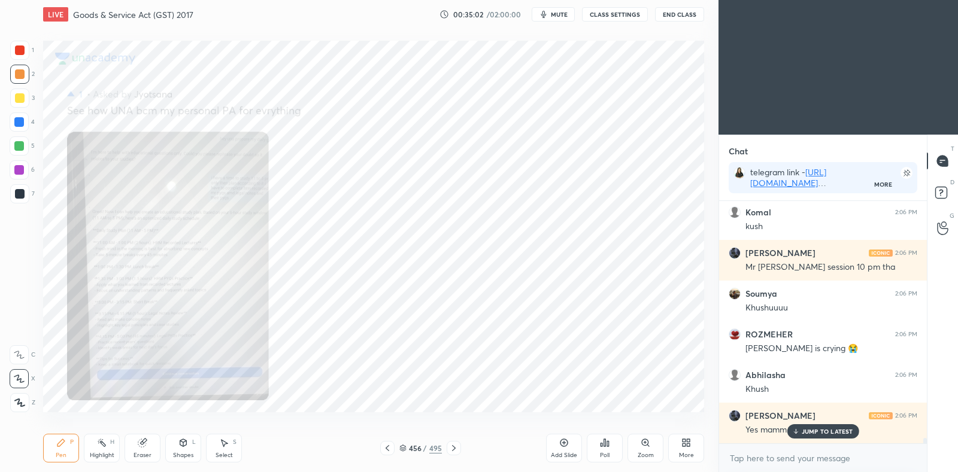
scroll to position [11024, 0]
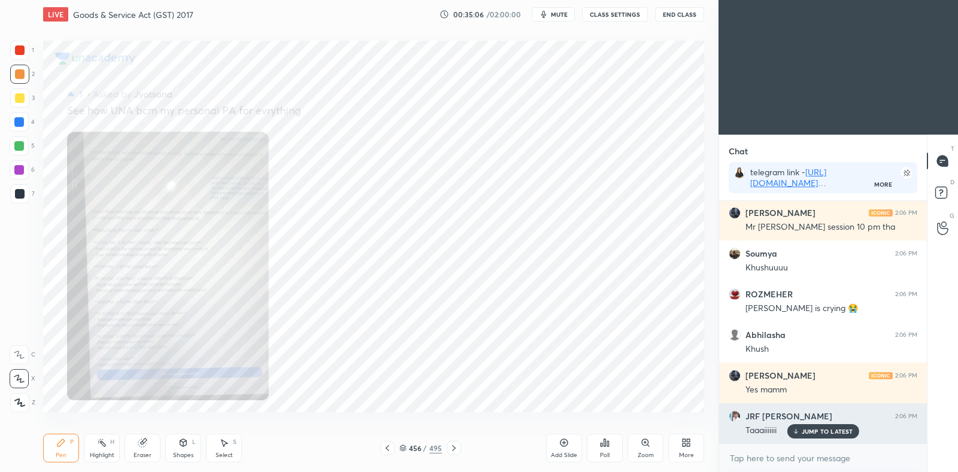
click at [805, 435] on p "JUMP TO LATEST" at bounding box center [827, 431] width 51 height 7
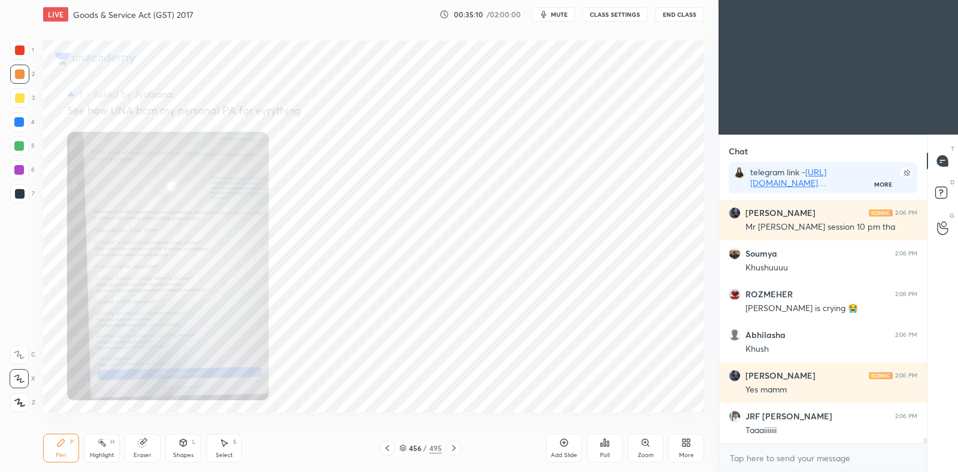
scroll to position [11065, 0]
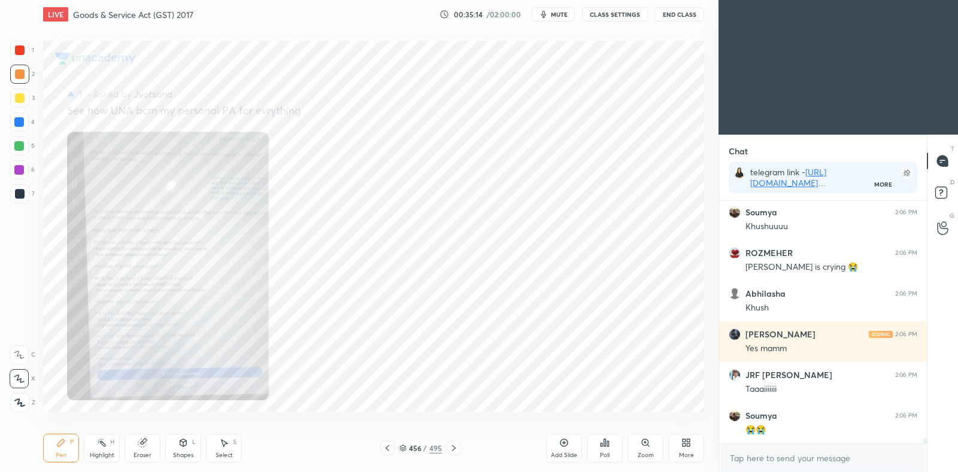
click at [392, 449] on div at bounding box center [387, 448] width 14 height 14
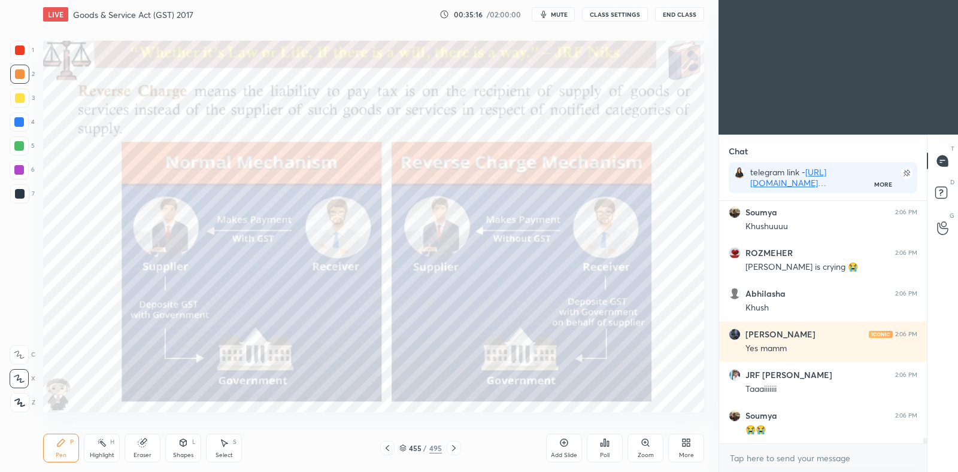
click at [453, 452] on icon at bounding box center [454, 449] width 10 height 10
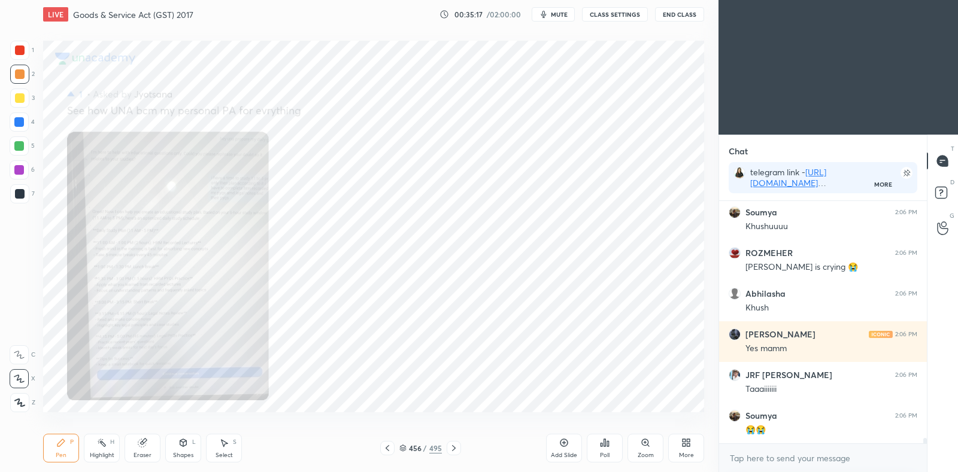
click at [456, 449] on icon at bounding box center [454, 449] width 10 height 10
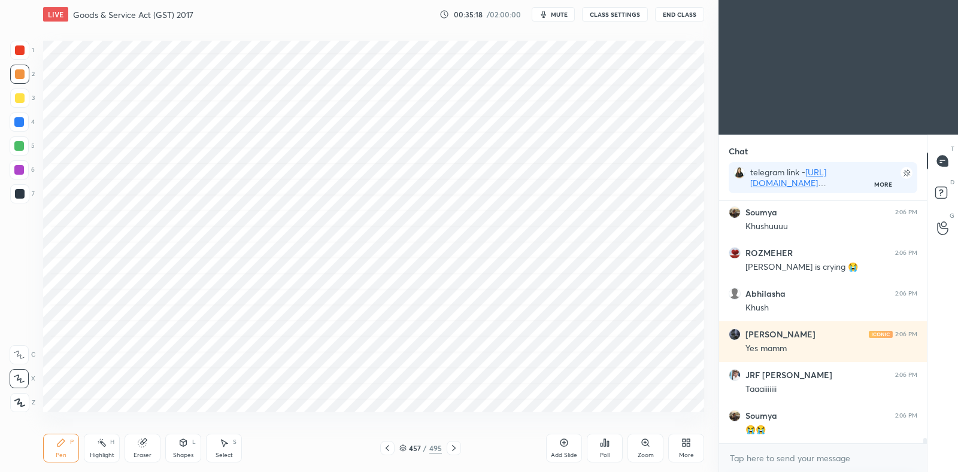
click at [450, 450] on icon at bounding box center [454, 449] width 10 height 10
click at [452, 448] on icon at bounding box center [454, 449] width 10 height 10
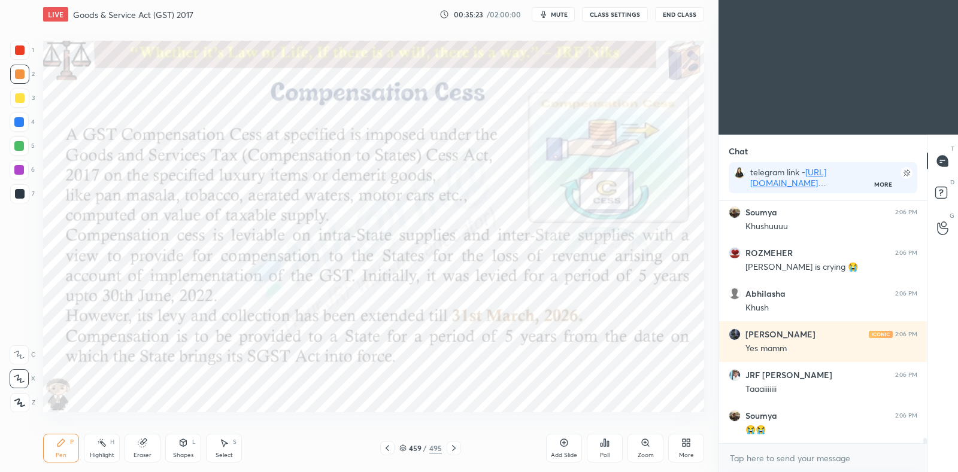
click at [388, 450] on icon at bounding box center [388, 449] width 10 height 10
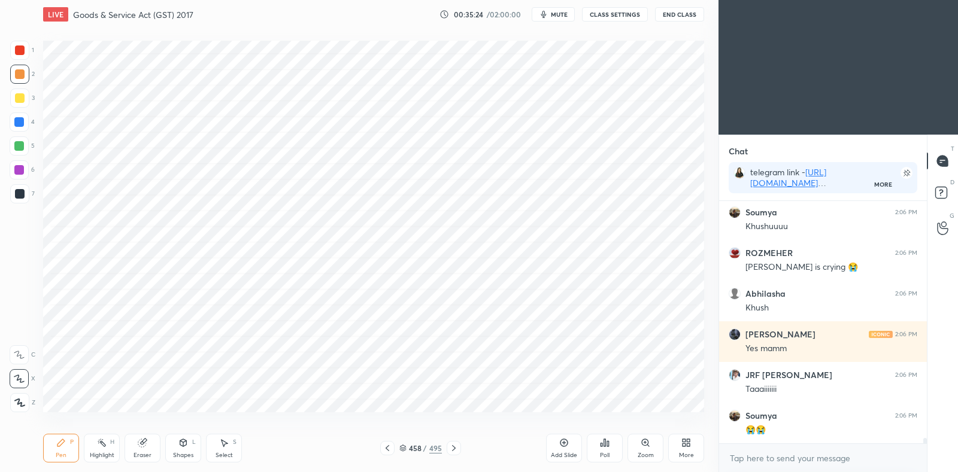
click at [389, 452] on icon at bounding box center [388, 449] width 10 height 10
click at [391, 450] on icon at bounding box center [388, 449] width 10 height 10
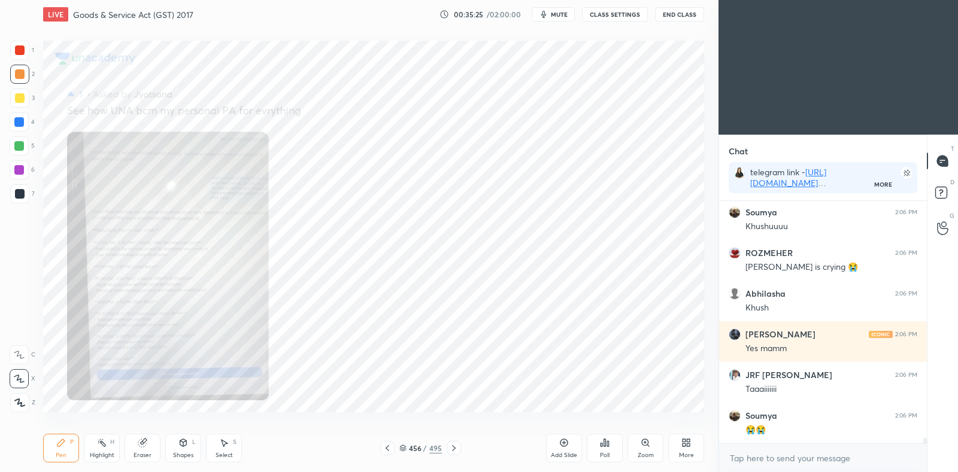
click at [392, 450] on div at bounding box center [387, 448] width 14 height 14
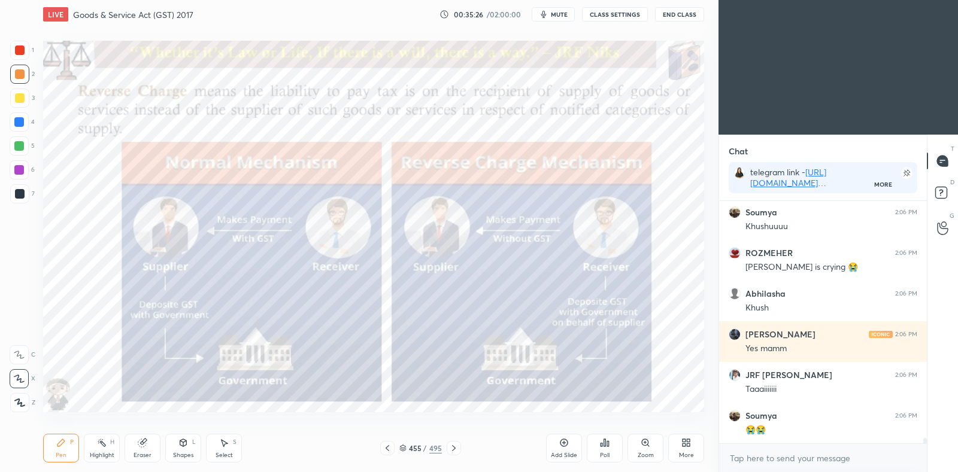
scroll to position [11105, 0]
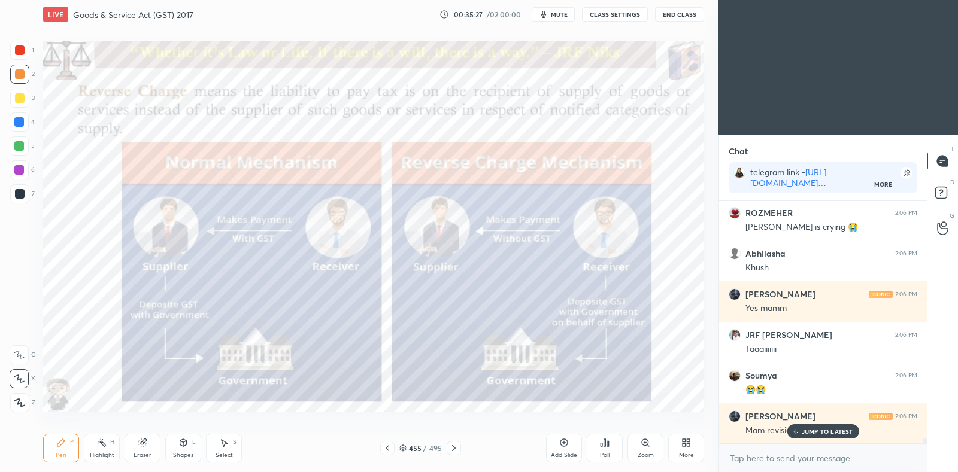
click at [799, 432] on icon at bounding box center [796, 431] width 8 height 7
click at [453, 453] on icon at bounding box center [454, 449] width 10 height 10
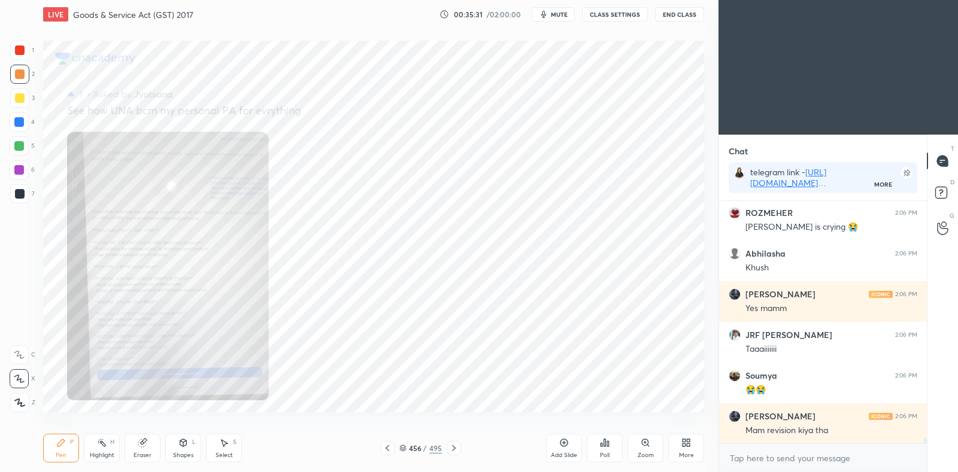
click at [389, 447] on icon at bounding box center [388, 449] width 10 height 10
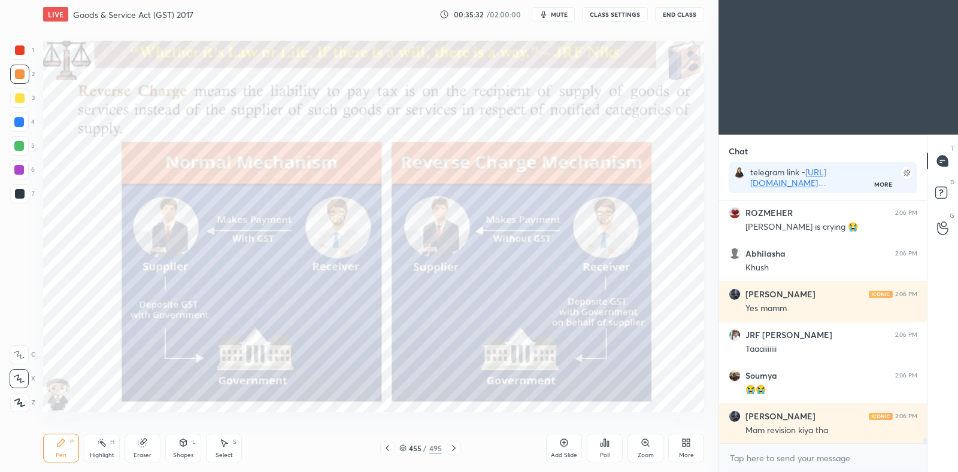
click at [455, 450] on icon at bounding box center [454, 449] width 10 height 10
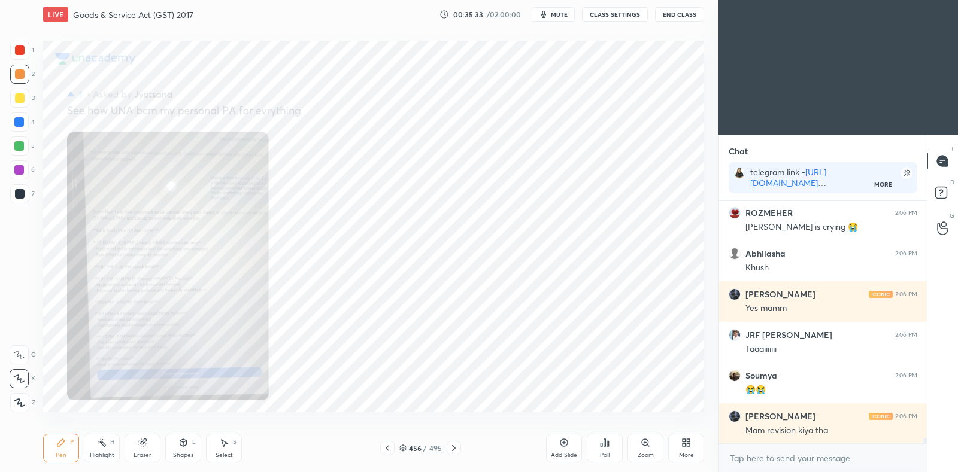
click at [455, 450] on icon at bounding box center [454, 449] width 10 height 10
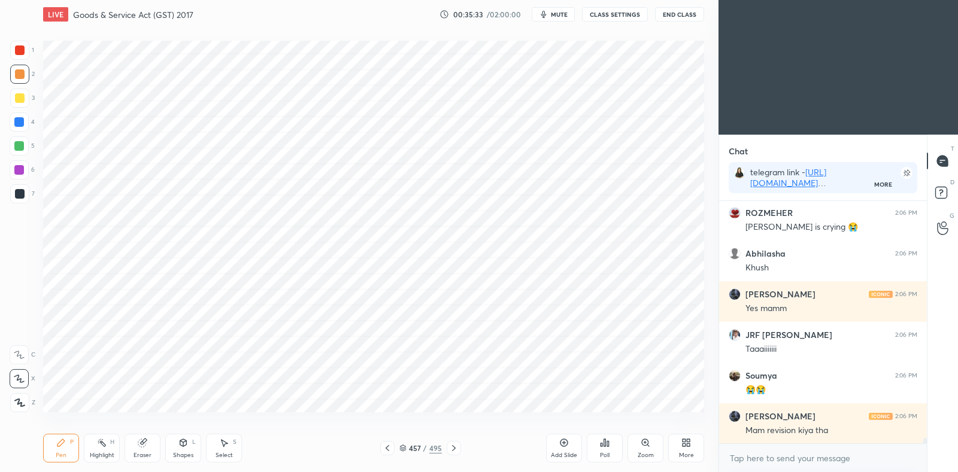
click at [455, 453] on div at bounding box center [454, 448] width 14 height 14
click at [456, 453] on icon at bounding box center [454, 449] width 10 height 10
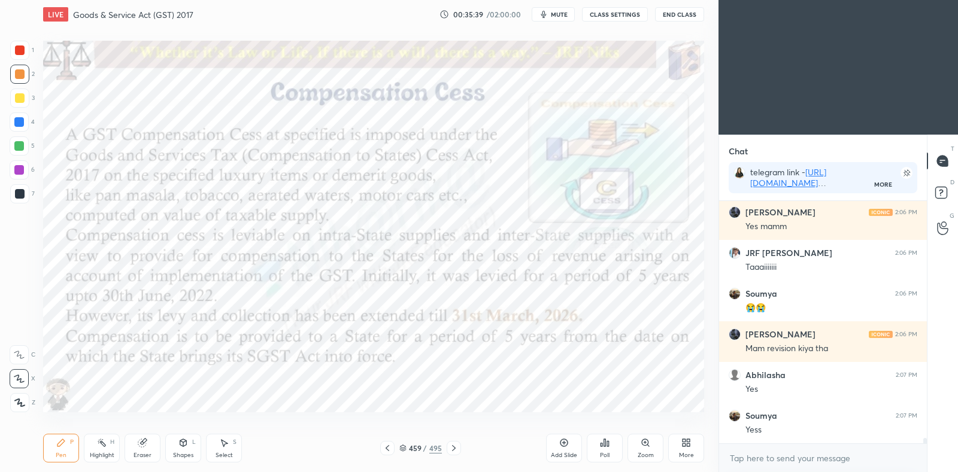
scroll to position [11228, 0]
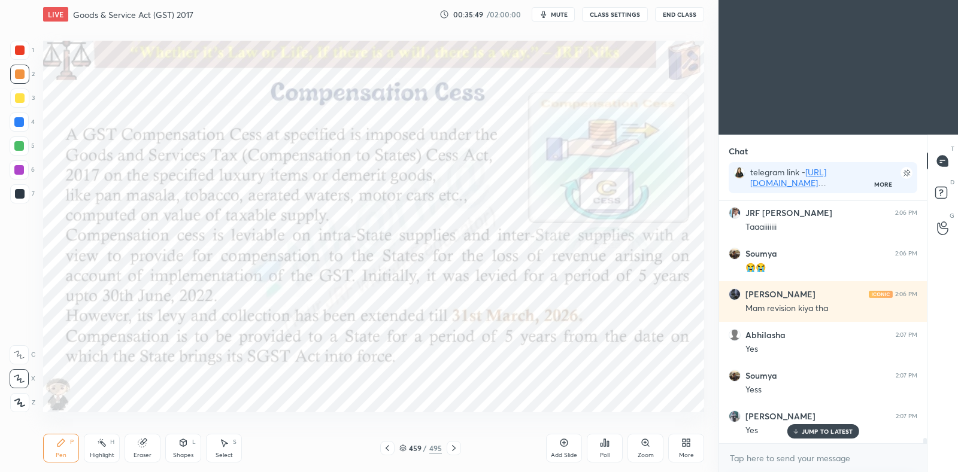
click at [568, 446] on icon at bounding box center [564, 443] width 10 height 10
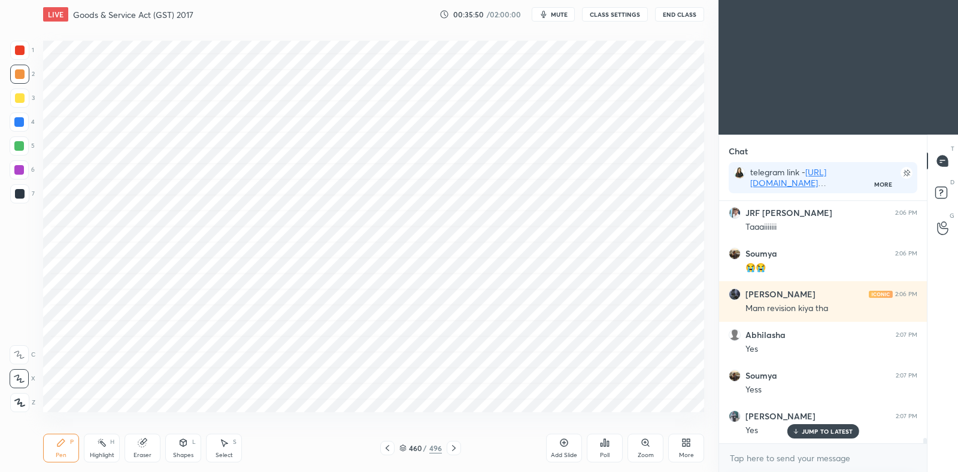
click at [19, 170] on div at bounding box center [19, 170] width 10 height 10
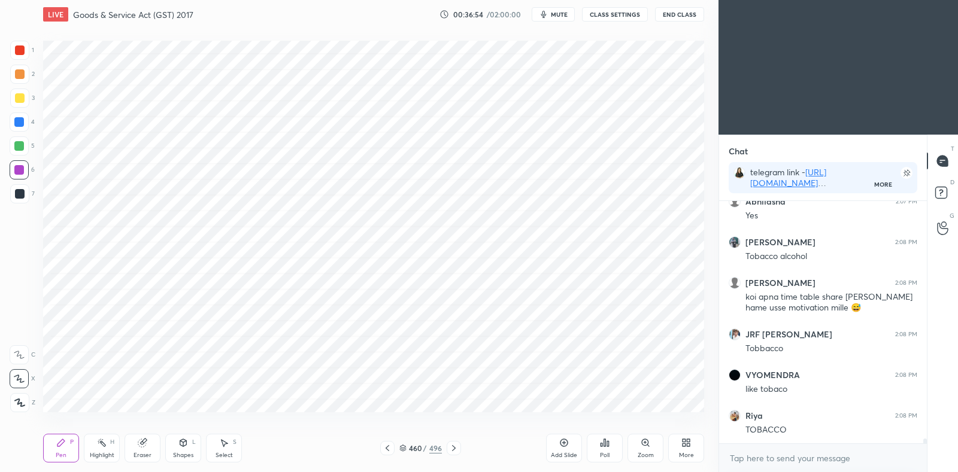
scroll to position [11656, 0]
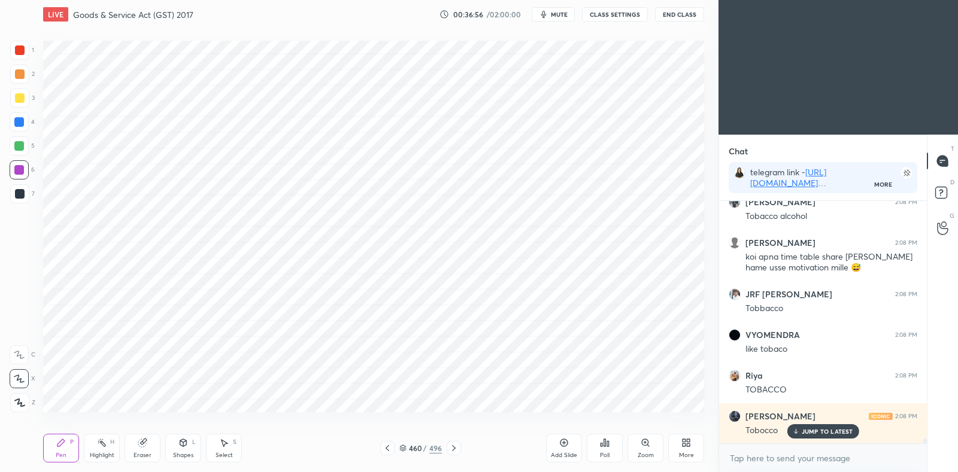
click at [404, 447] on icon at bounding box center [402, 448] width 7 height 7
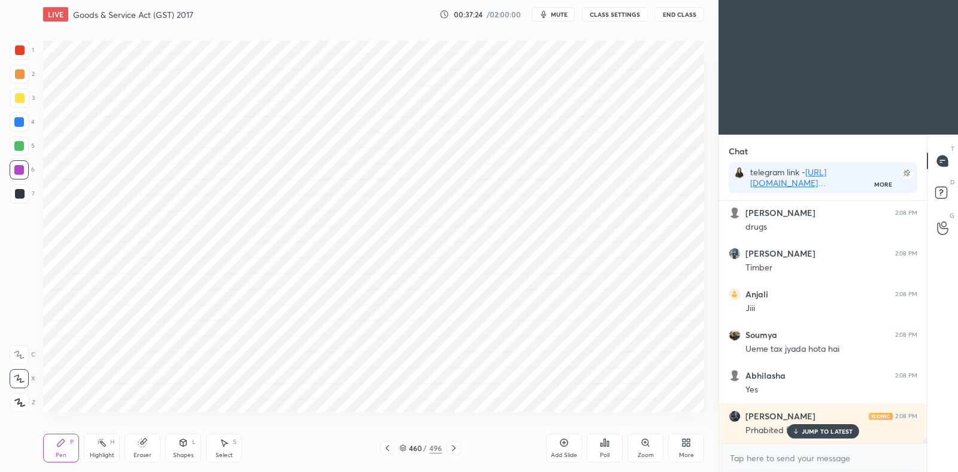
scroll to position [12023, 0]
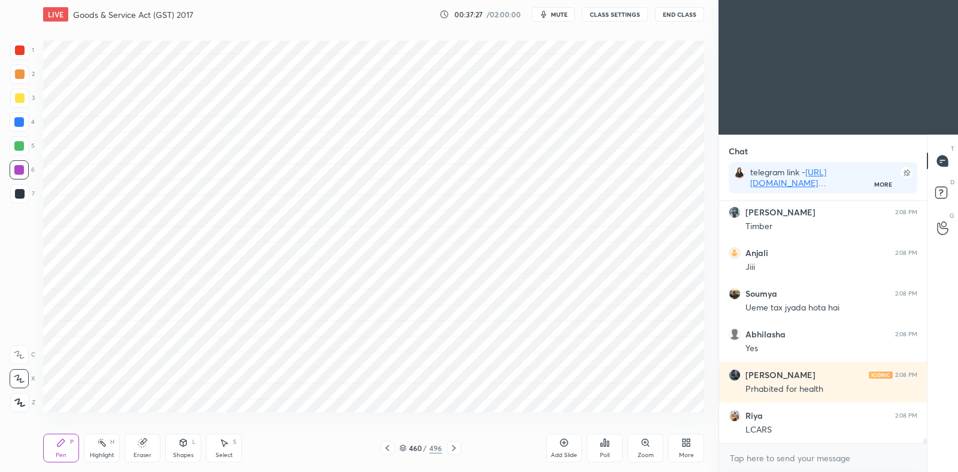
click at [391, 452] on icon at bounding box center [388, 449] width 10 height 10
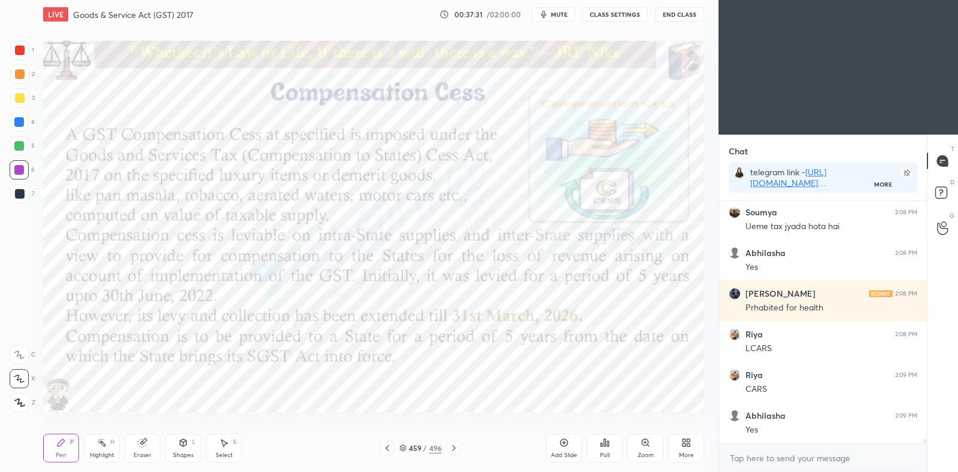
scroll to position [12146, 0]
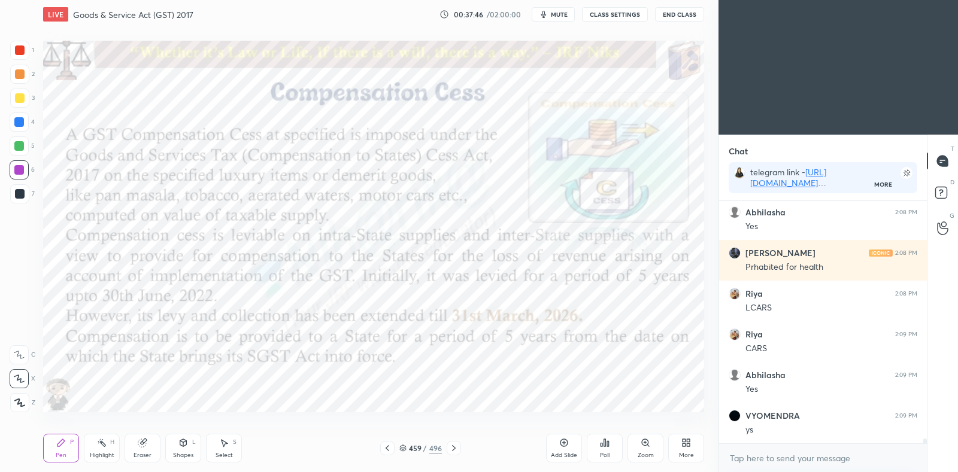
click at [96, 446] on div "Highlight H" at bounding box center [102, 448] width 36 height 29
click at [16, 406] on icon at bounding box center [19, 403] width 10 height 10
click at [18, 145] on div at bounding box center [19, 146] width 10 height 10
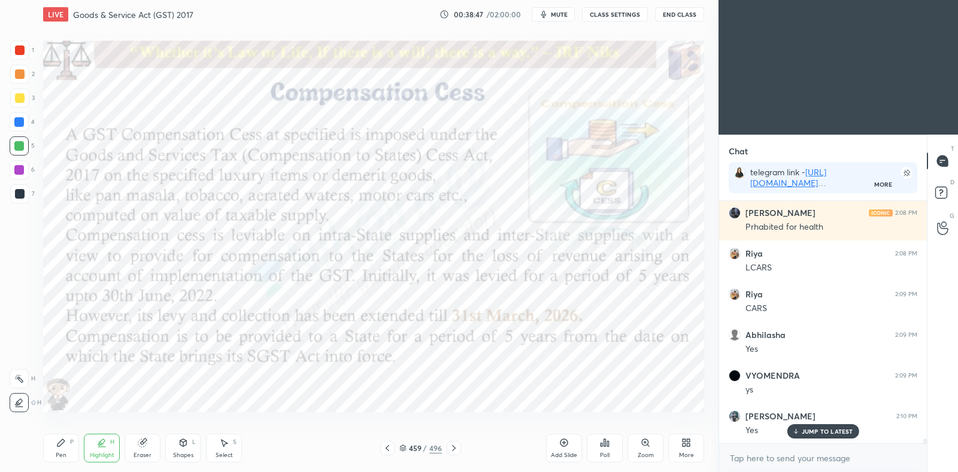
scroll to position [12227, 0]
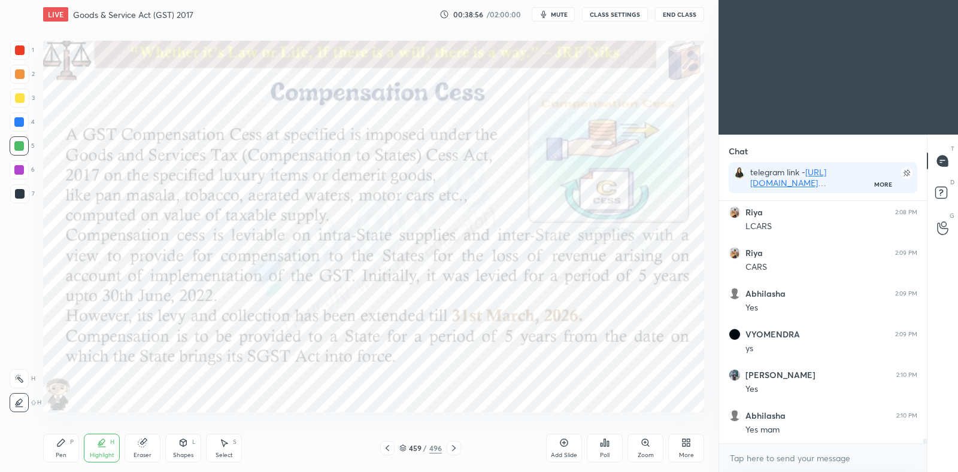
click at [63, 447] on icon at bounding box center [61, 443] width 10 height 10
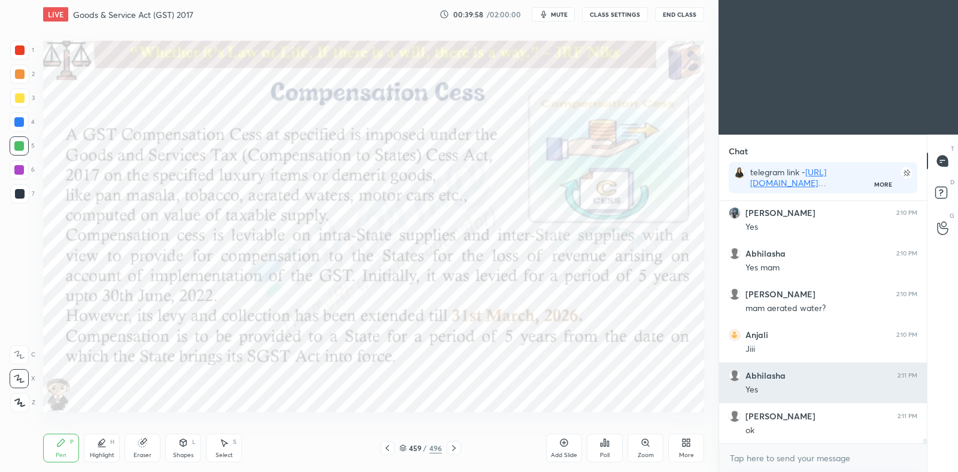
scroll to position [12431, 0]
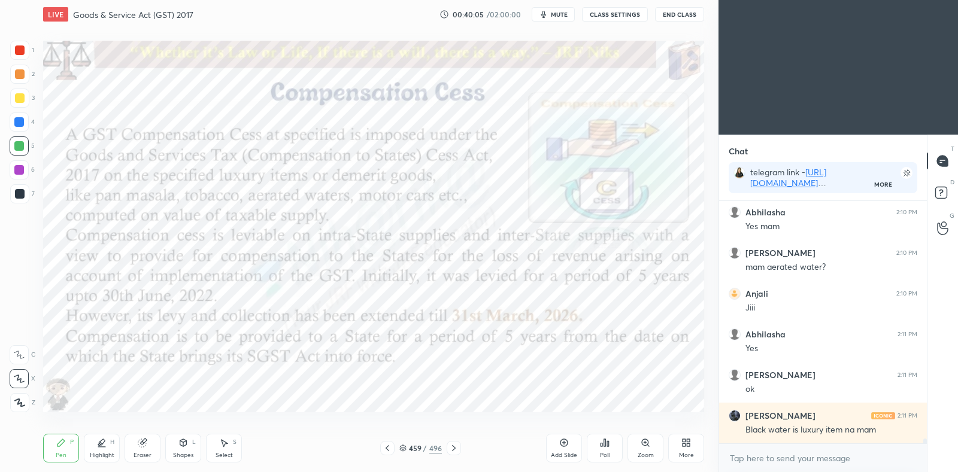
click at [455, 452] on icon at bounding box center [454, 449] width 10 height 10
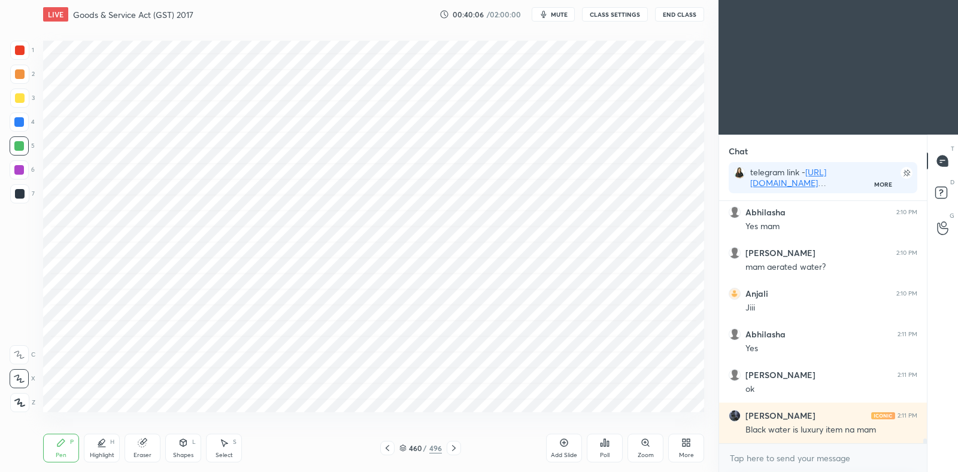
click at [455, 450] on icon at bounding box center [454, 449] width 10 height 10
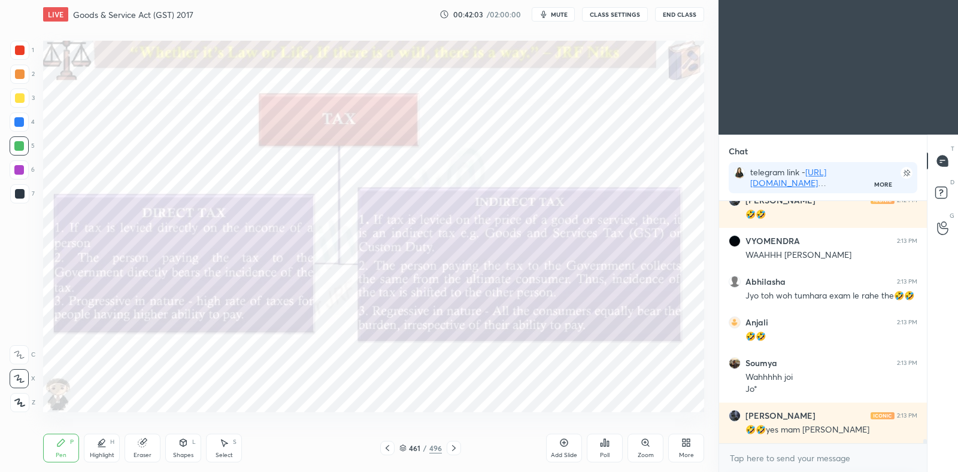
scroll to position [13168, 0]
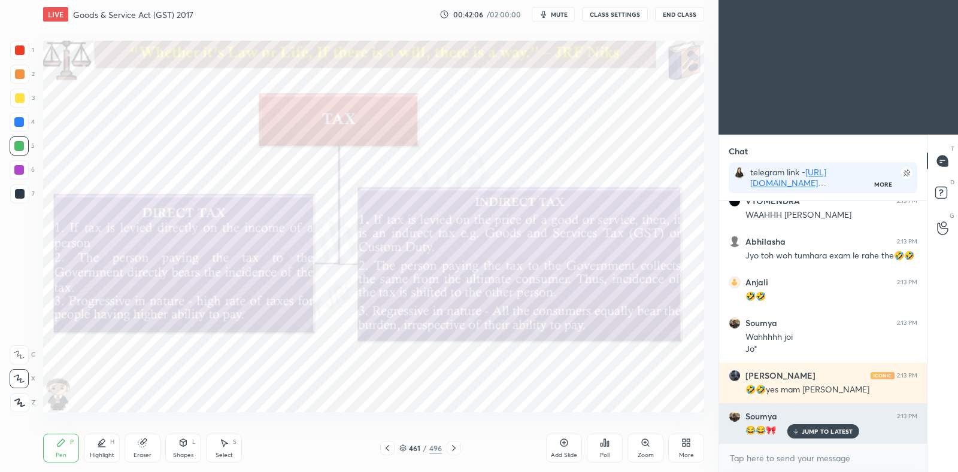
click at [840, 435] on p "JUMP TO LATEST" at bounding box center [827, 431] width 51 height 7
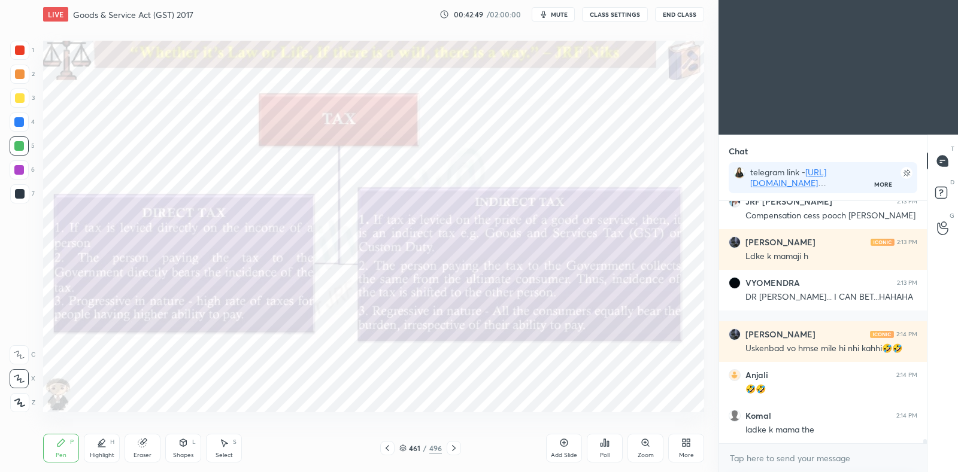
scroll to position [13545, 0]
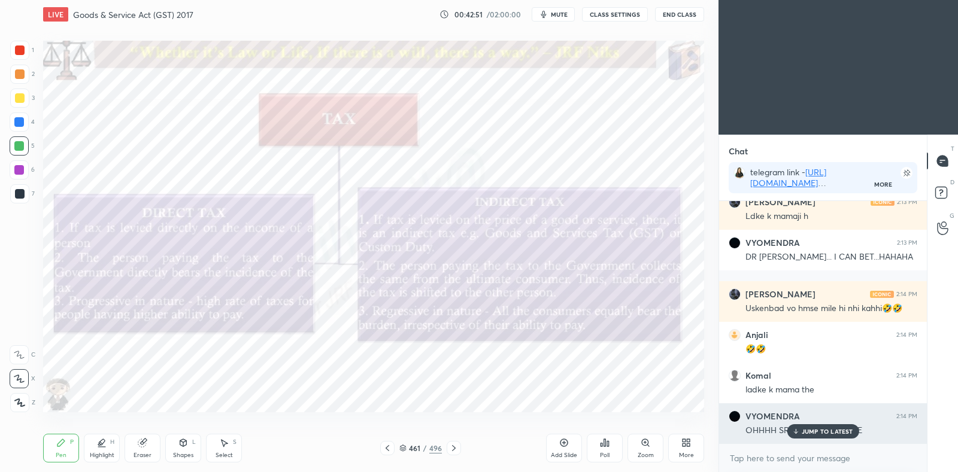
click at [818, 423] on div "OHHHH SRRYY JOO...HEHEHE" at bounding box center [832, 430] width 172 height 14
click at [816, 434] on p "JUMP TO LATEST" at bounding box center [827, 431] width 51 height 7
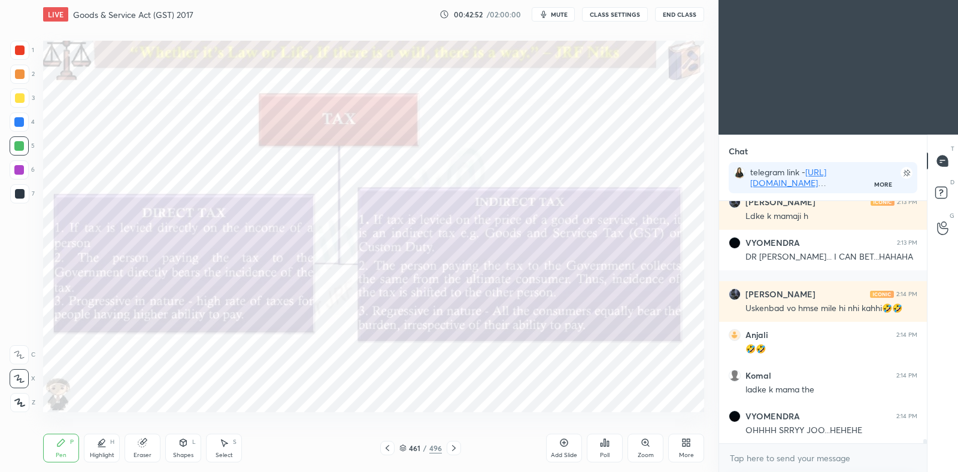
scroll to position [13586, 0]
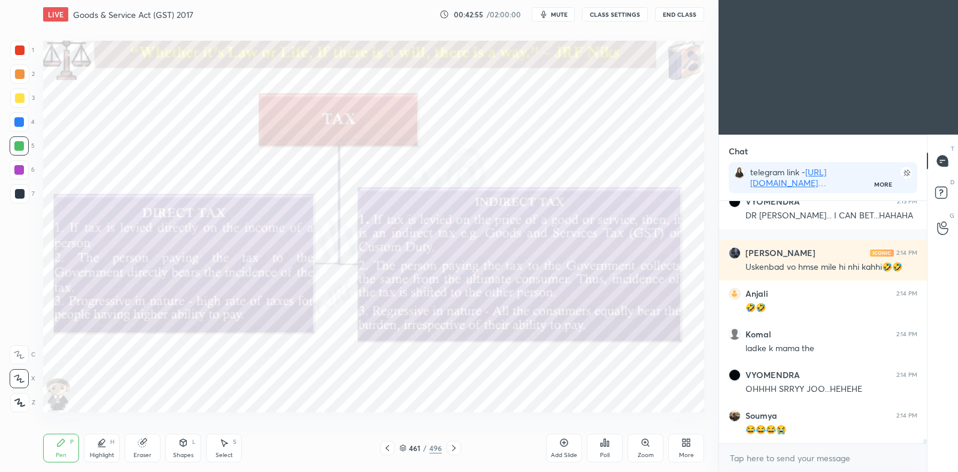
click at [104, 441] on icon at bounding box center [102, 443] width 6 height 6
click at [24, 378] on div at bounding box center [19, 378] width 19 height 19
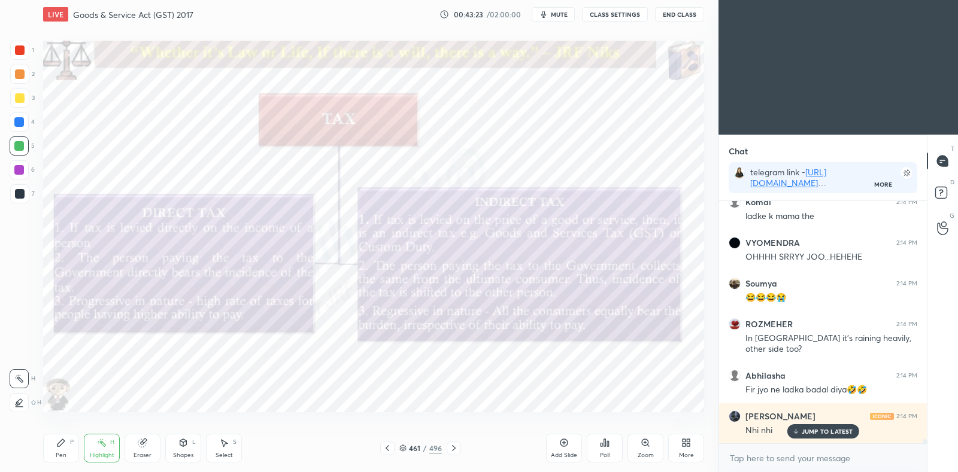
scroll to position [13731, 0]
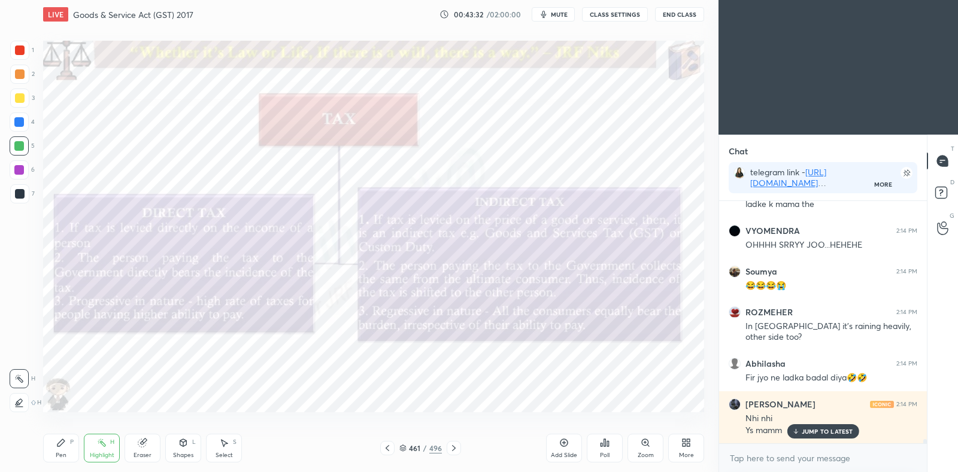
click at [20, 405] on icon at bounding box center [19, 403] width 10 height 10
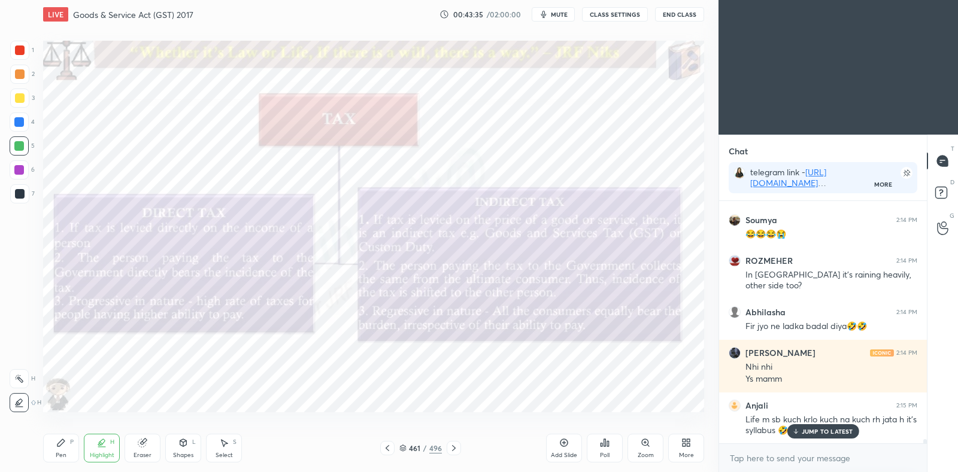
click at [822, 432] on p "JUMP TO LATEST" at bounding box center [827, 431] width 51 height 7
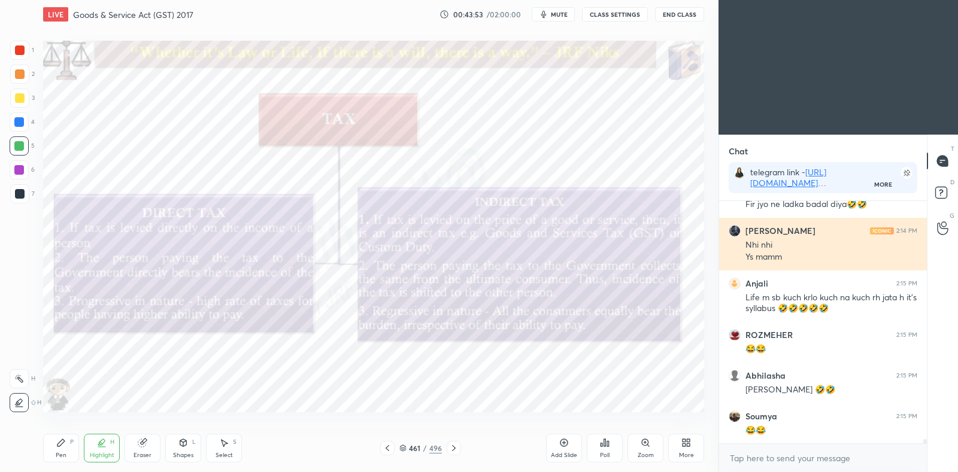
scroll to position [13946, 0]
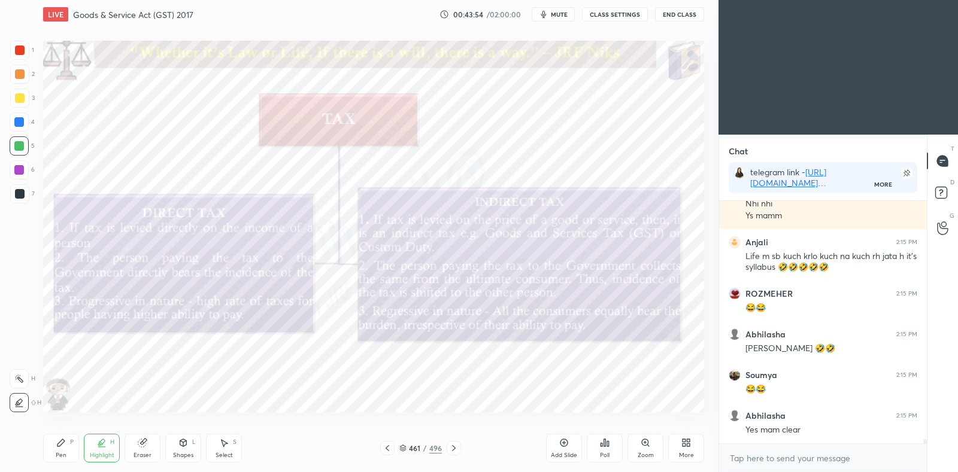
click at [454, 450] on icon at bounding box center [454, 449] width 10 height 10
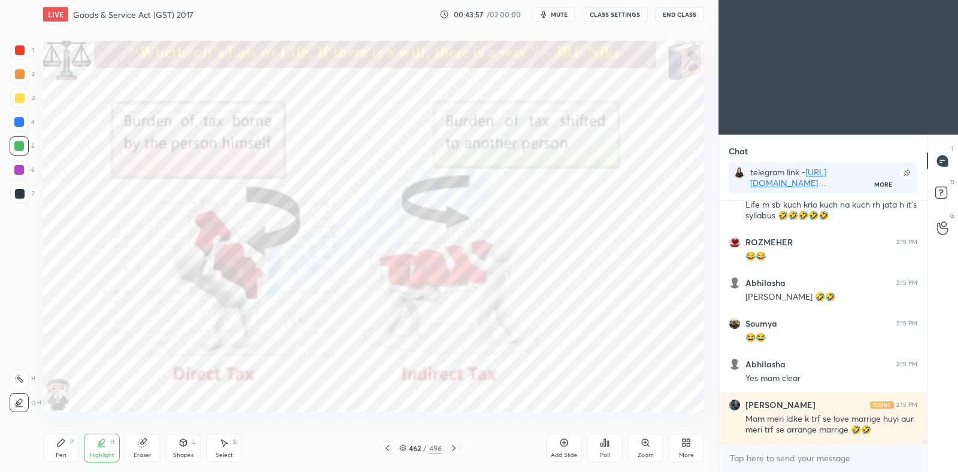
scroll to position [14038, 0]
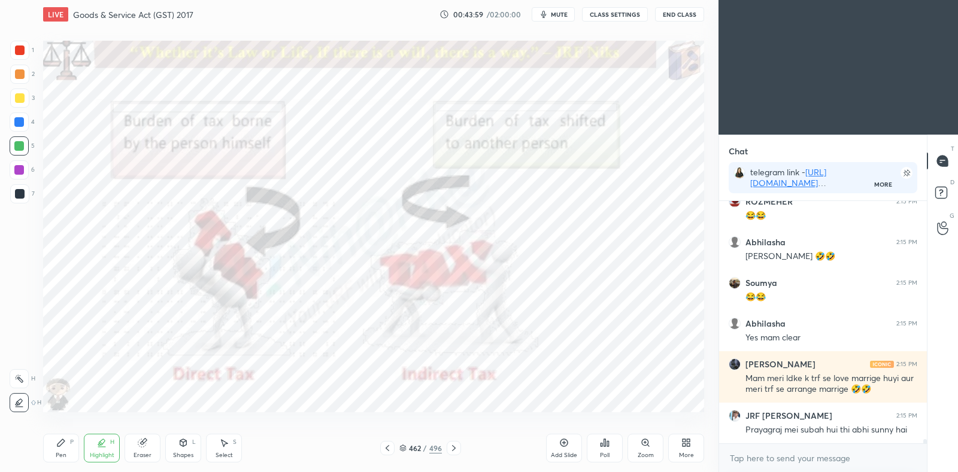
click at [63, 456] on div "Pen" at bounding box center [61, 456] width 11 height 6
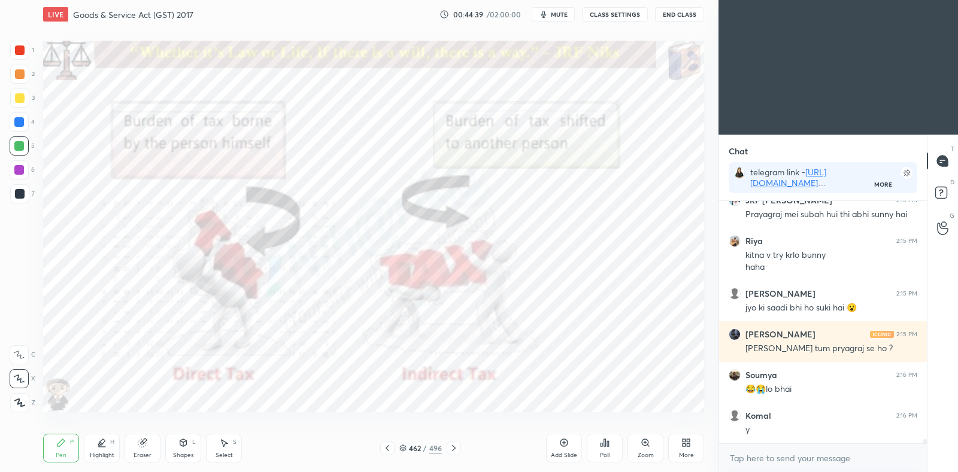
scroll to position [14294, 0]
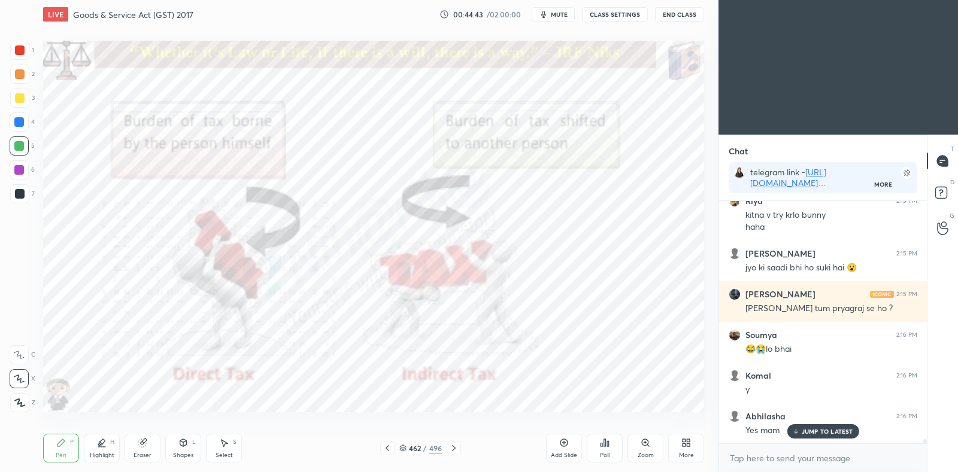
click at [565, 443] on icon at bounding box center [564, 443] width 4 height 4
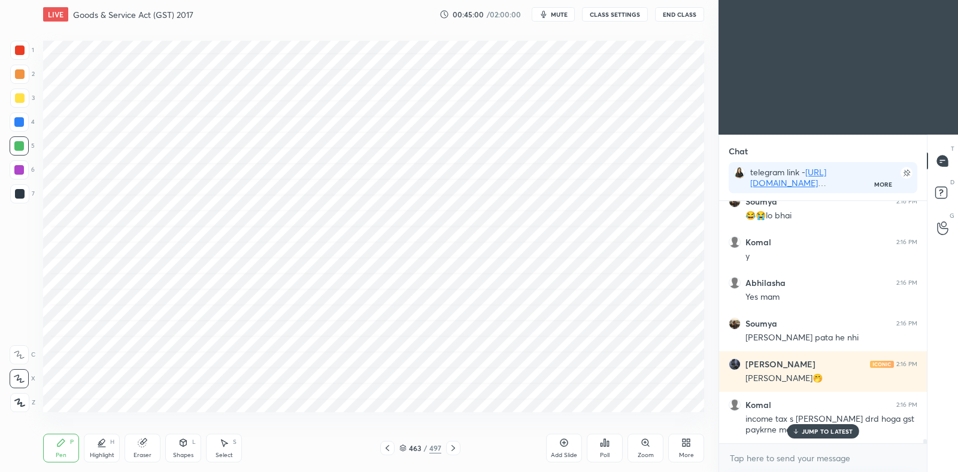
scroll to position [14467, 0]
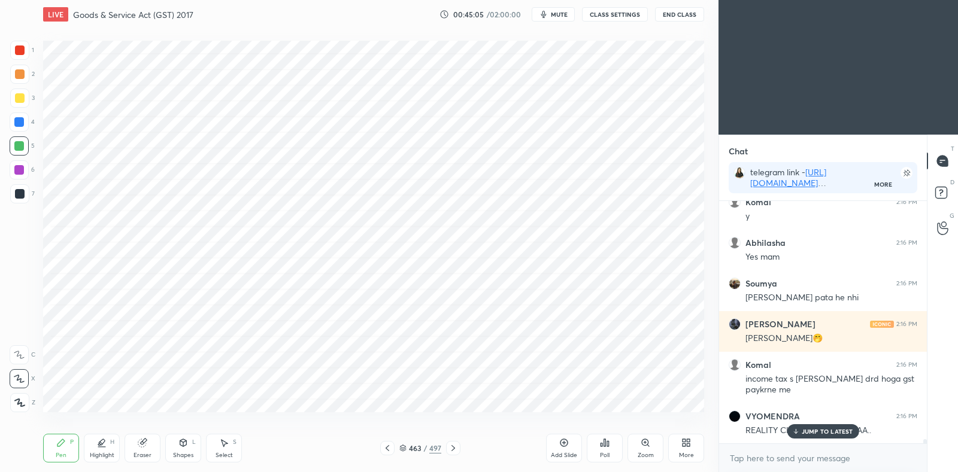
click at [143, 449] on div "Eraser" at bounding box center [143, 448] width 36 height 29
click at [59, 453] on div "Pen" at bounding box center [61, 456] width 11 height 6
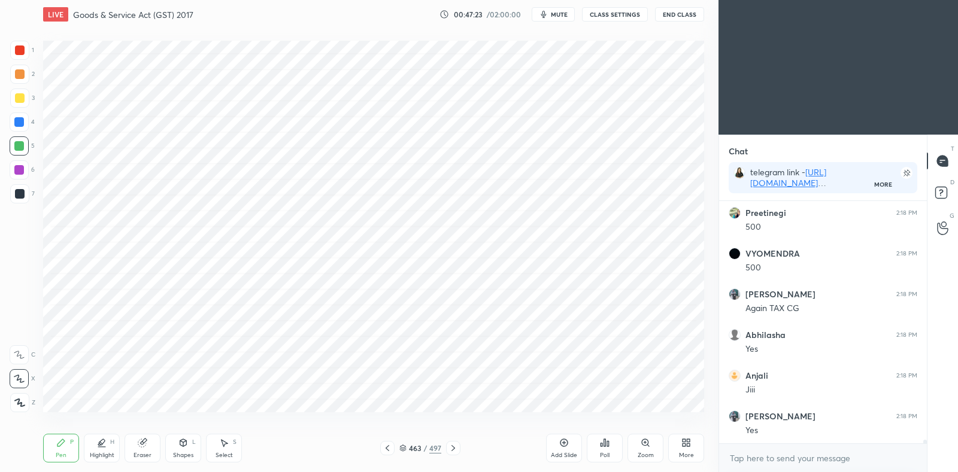
scroll to position [15715, 0]
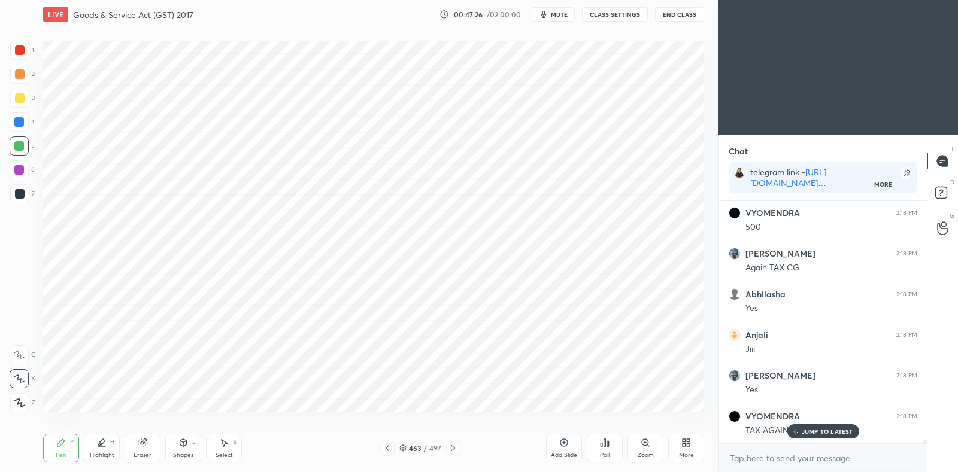
click at [387, 450] on icon at bounding box center [388, 449] width 10 height 10
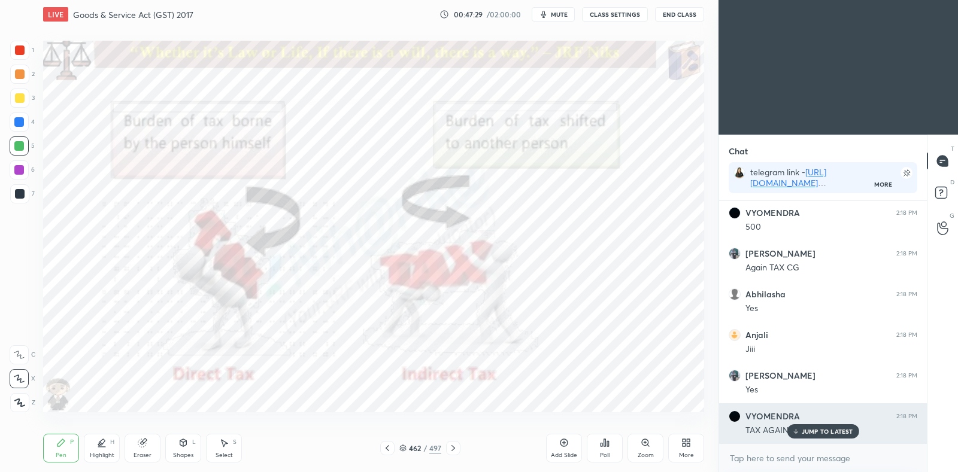
click at [823, 428] on p "JUMP TO LATEST" at bounding box center [827, 431] width 51 height 7
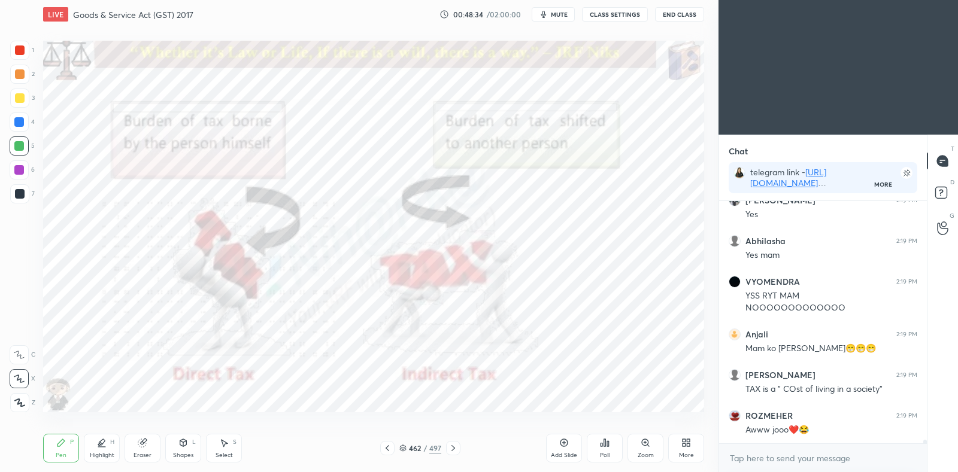
scroll to position [16012, 0]
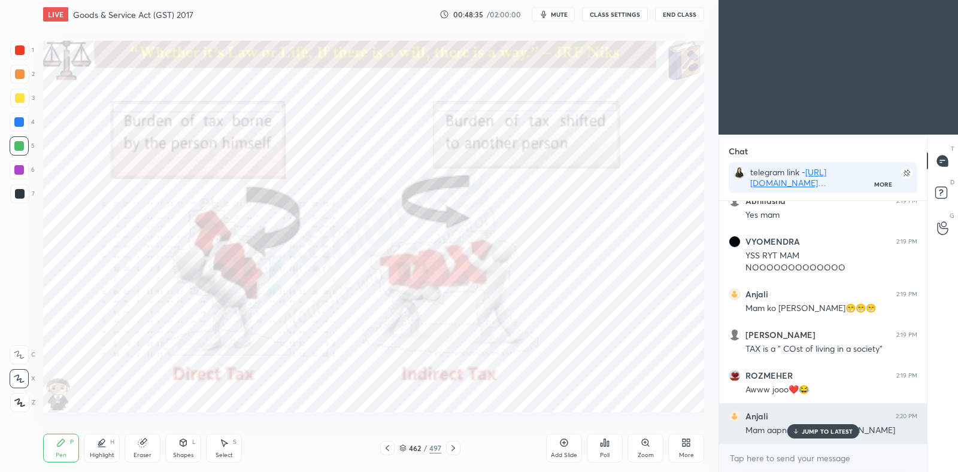
click at [802, 433] on p "JUMP TO LATEST" at bounding box center [827, 431] width 51 height 7
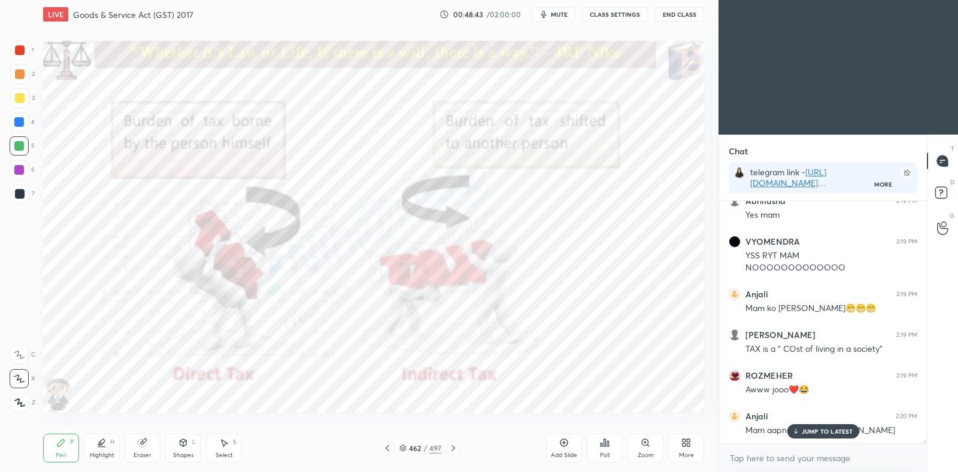
scroll to position [16064, 0]
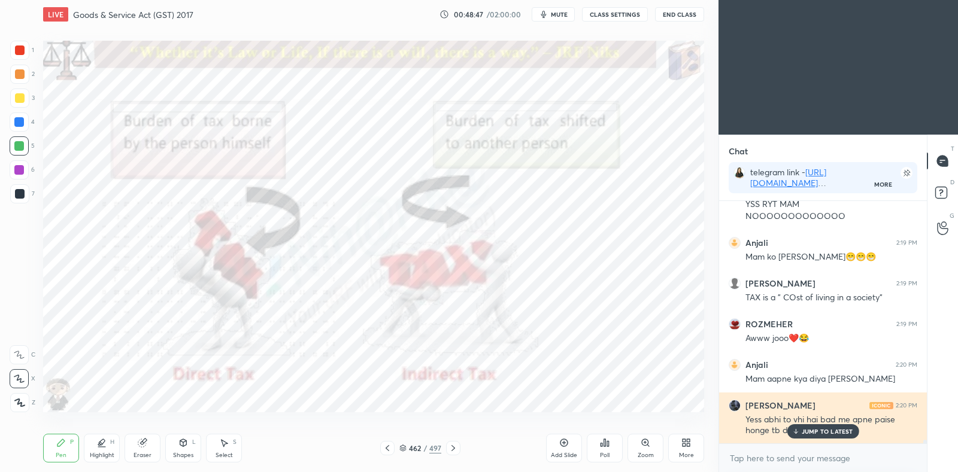
click at [808, 432] on p "JUMP TO LATEST" at bounding box center [827, 431] width 51 height 7
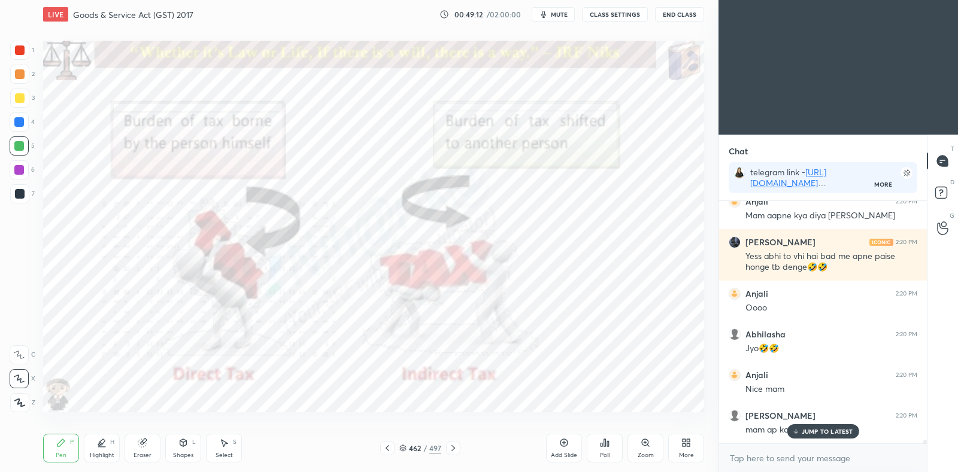
scroll to position [16278, 0]
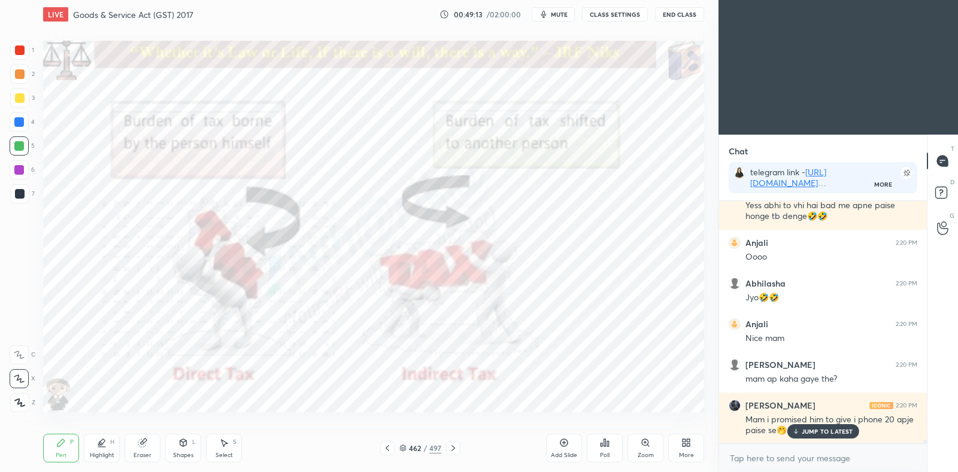
click at [837, 434] on p "JUMP TO LATEST" at bounding box center [827, 431] width 51 height 7
click at [456, 446] on icon at bounding box center [454, 449] width 10 height 10
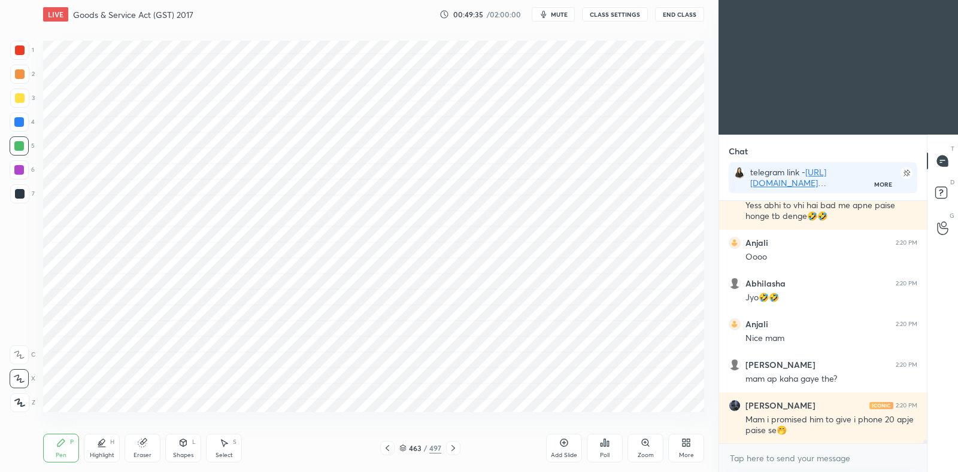
scroll to position [16319, 0]
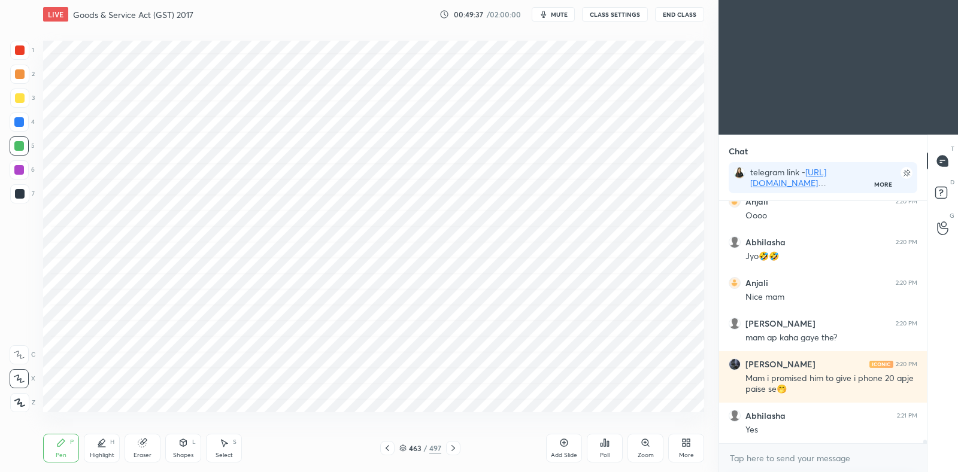
click at [458, 444] on div at bounding box center [453, 448] width 14 height 14
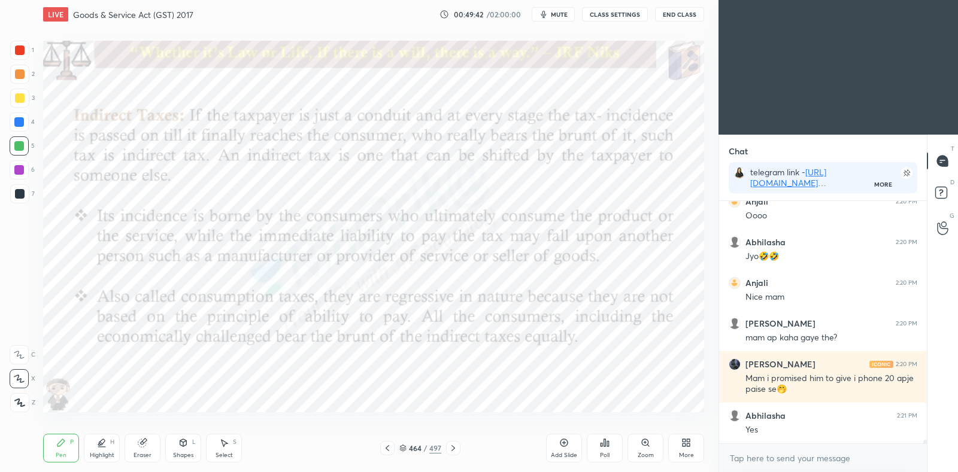
click at [456, 453] on icon at bounding box center [454, 449] width 10 height 10
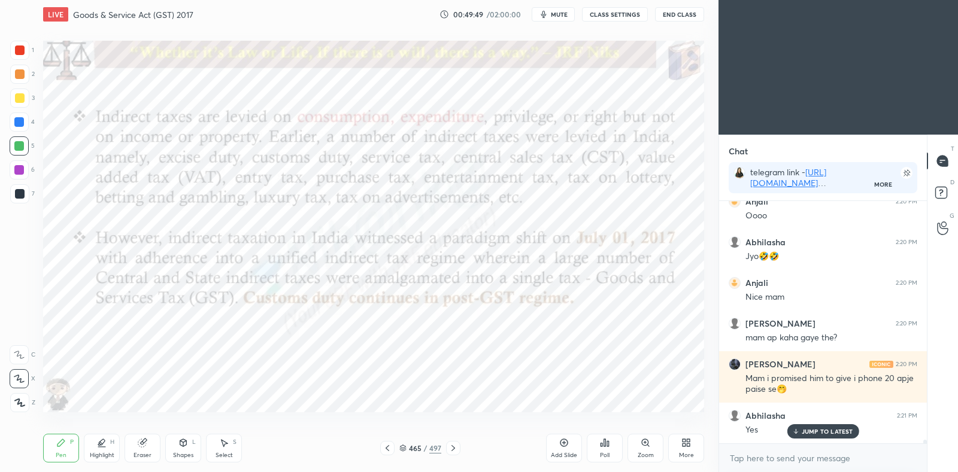
scroll to position [16359, 0]
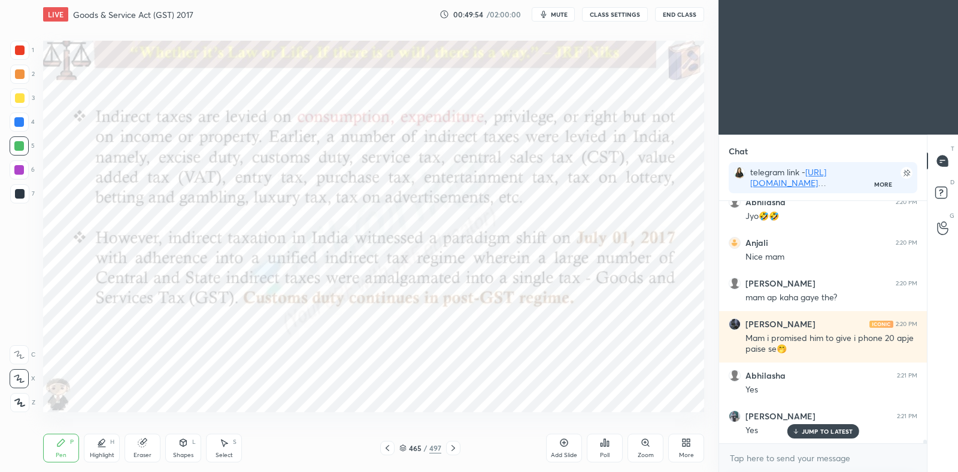
click at [450, 447] on icon at bounding box center [454, 449] width 10 height 10
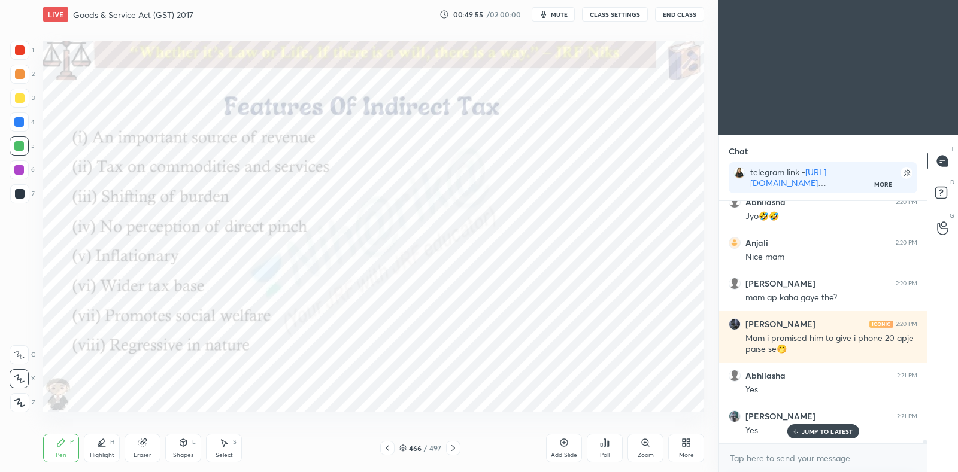
click at [393, 449] on div at bounding box center [387, 448] width 14 height 14
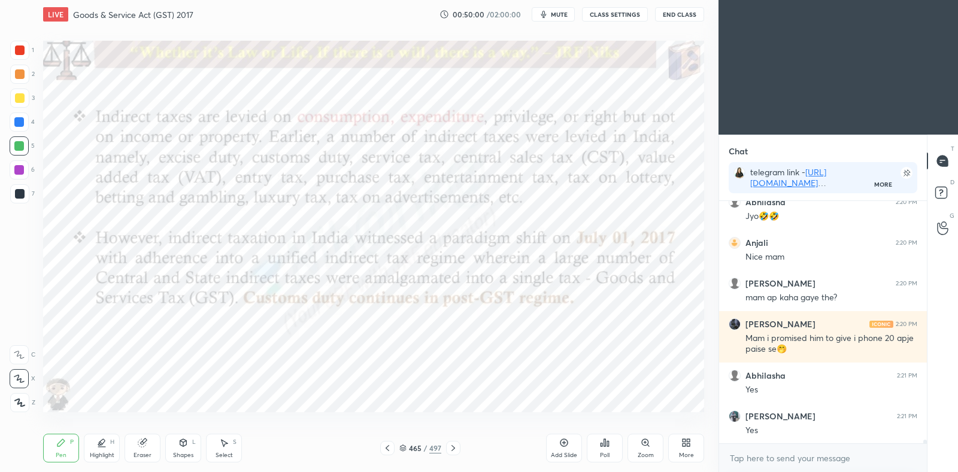
scroll to position [16401, 0]
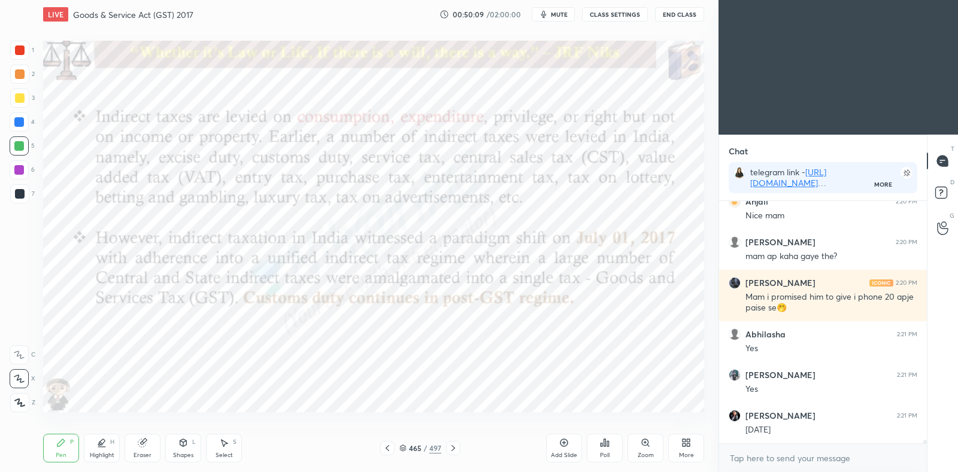
click at [451, 448] on icon at bounding box center [454, 449] width 10 height 10
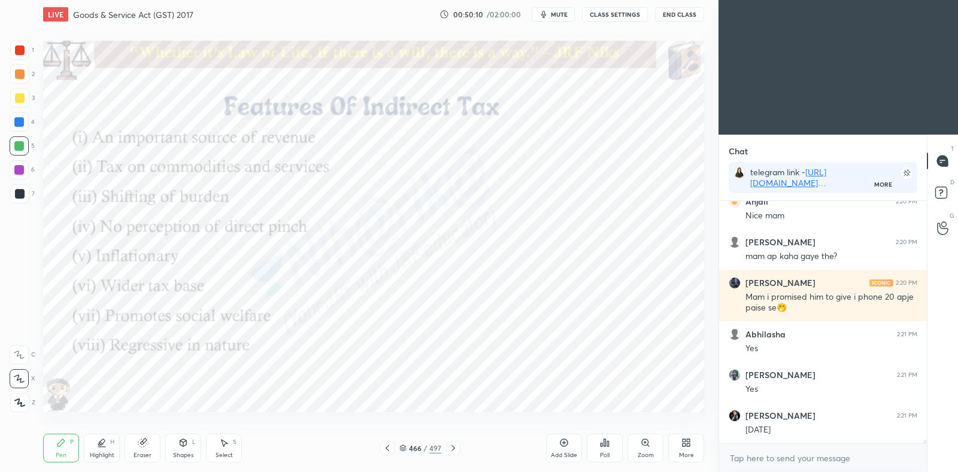
scroll to position [16441, 0]
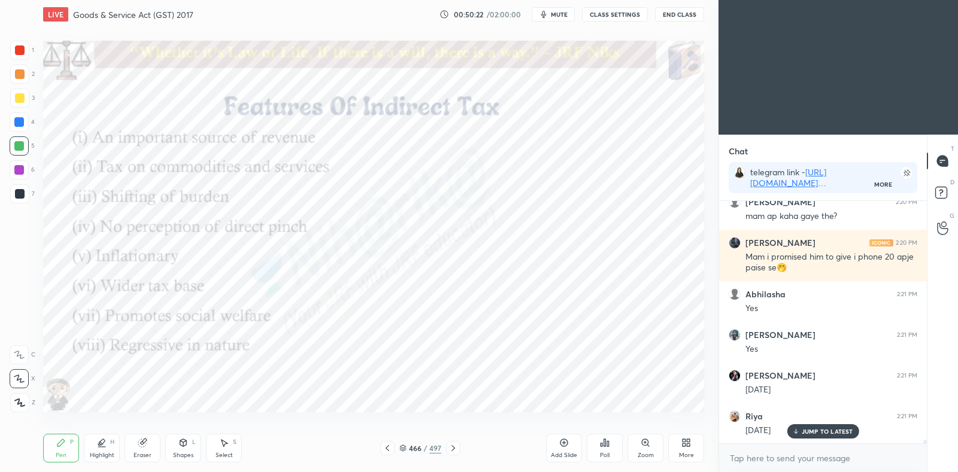
click at [828, 423] on div "[DATE]" at bounding box center [832, 430] width 172 height 14
click at [99, 444] on icon at bounding box center [102, 443] width 6 height 6
click at [66, 450] on div "Pen P" at bounding box center [61, 448] width 36 height 29
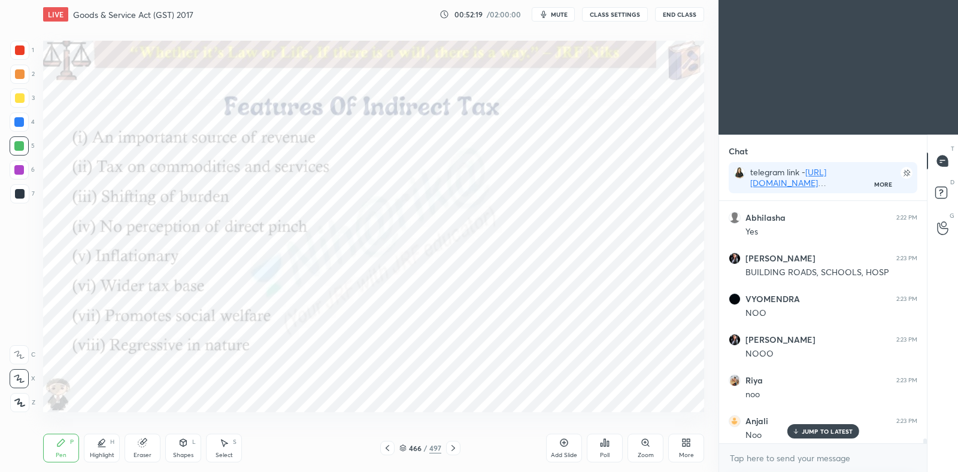
scroll to position [17011, 0]
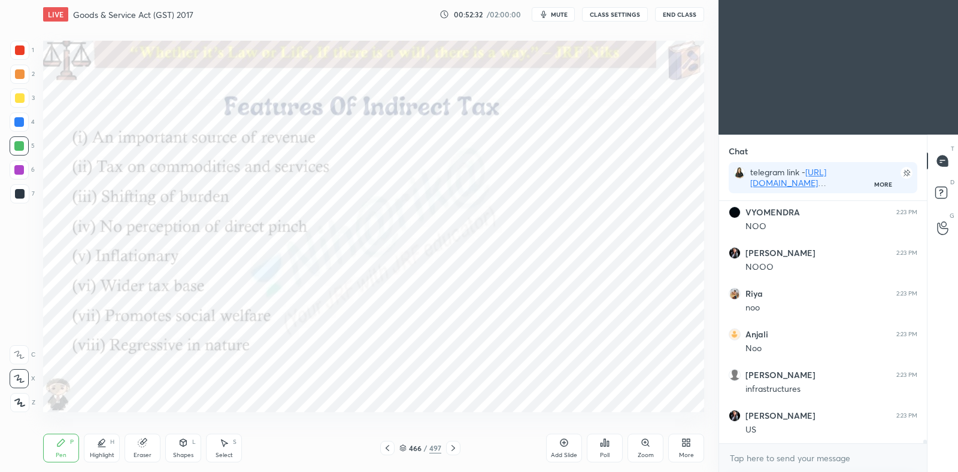
click at [405, 447] on icon at bounding box center [403, 447] width 6 height 3
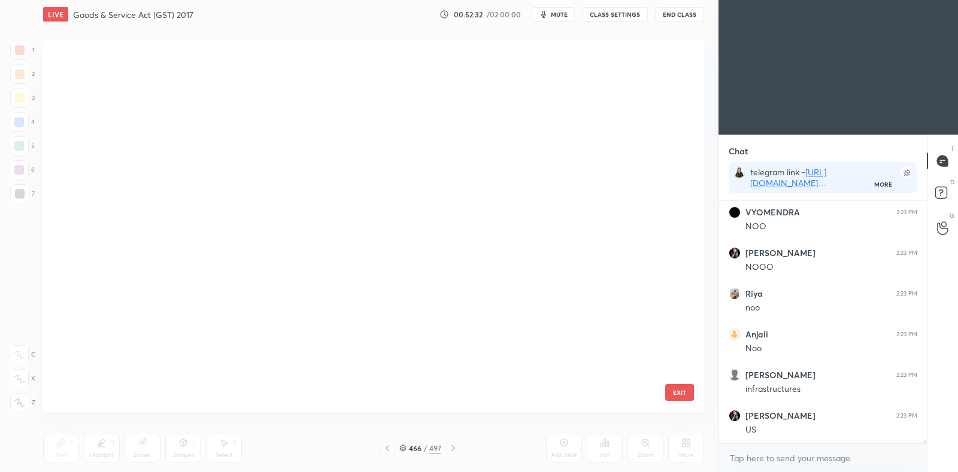
scroll to position [368, 655]
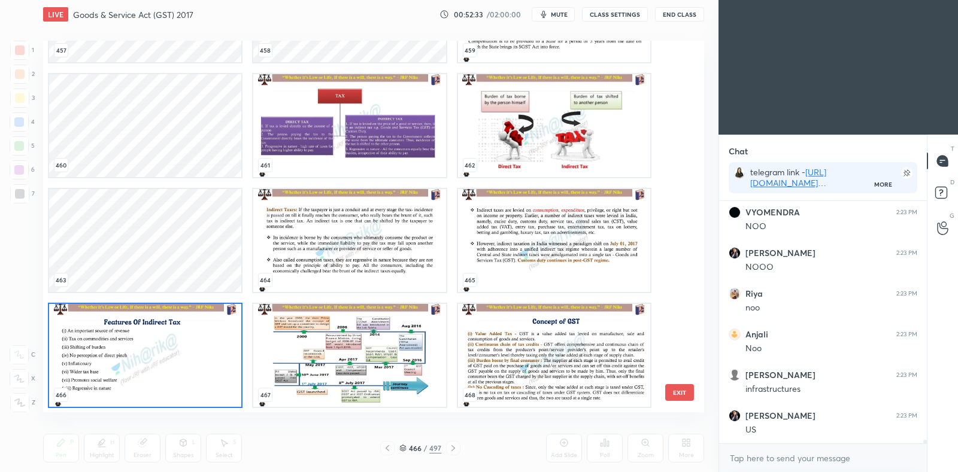
click at [379, 147] on img "grid" at bounding box center [349, 125] width 192 height 103
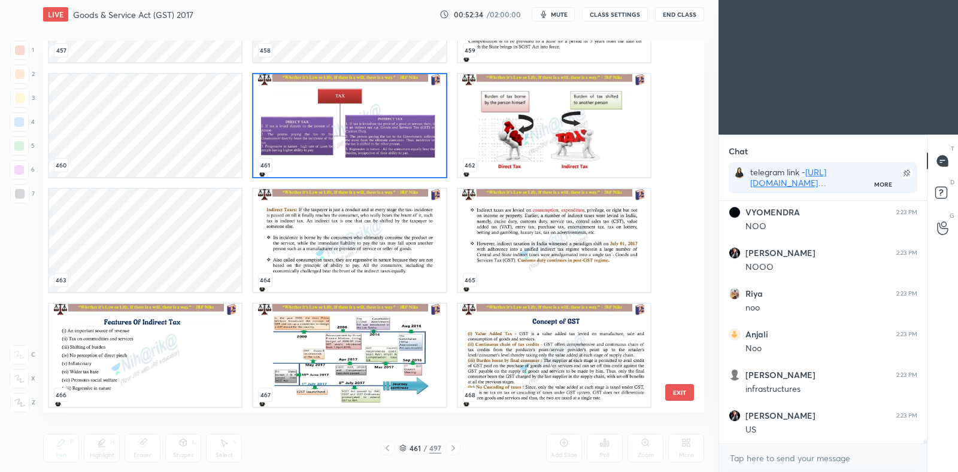
click at [384, 145] on img "grid" at bounding box center [349, 125] width 192 height 103
click at [387, 143] on img "grid" at bounding box center [349, 125] width 192 height 103
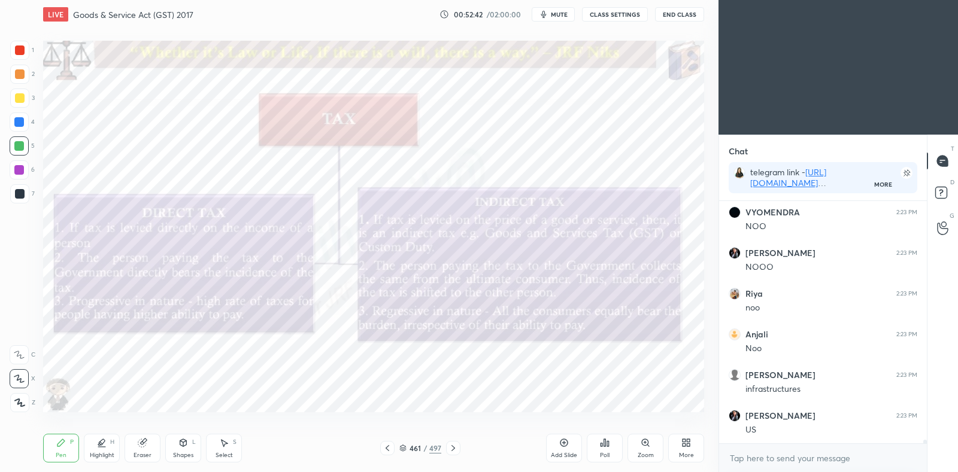
click at [18, 122] on div at bounding box center [19, 122] width 10 height 10
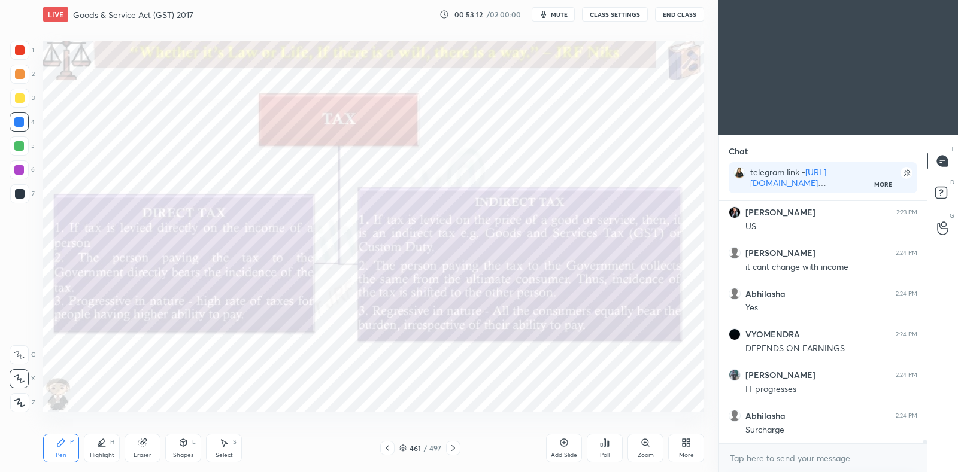
scroll to position [17255, 0]
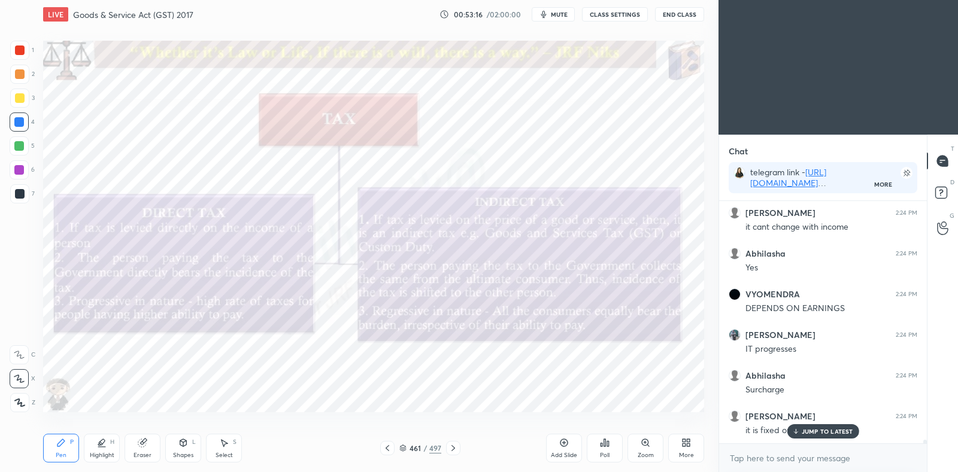
click at [803, 429] on p "JUMP TO LATEST" at bounding box center [827, 431] width 51 height 7
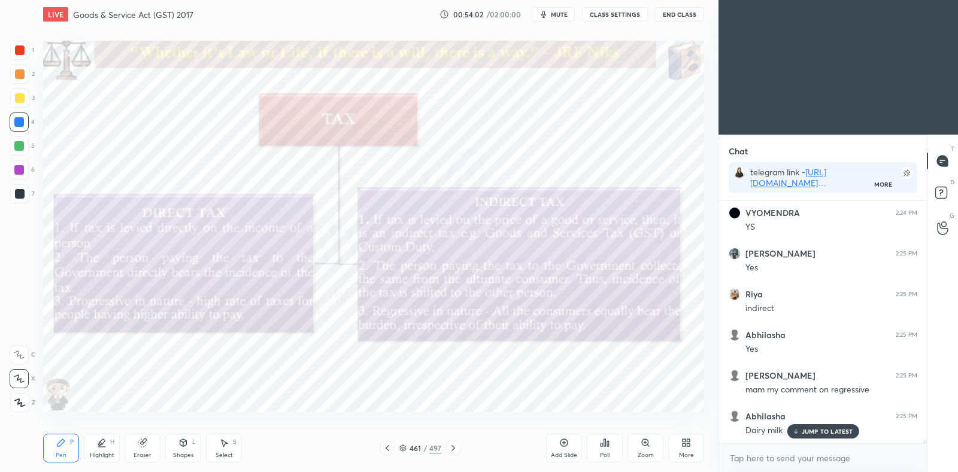
scroll to position [17603, 0]
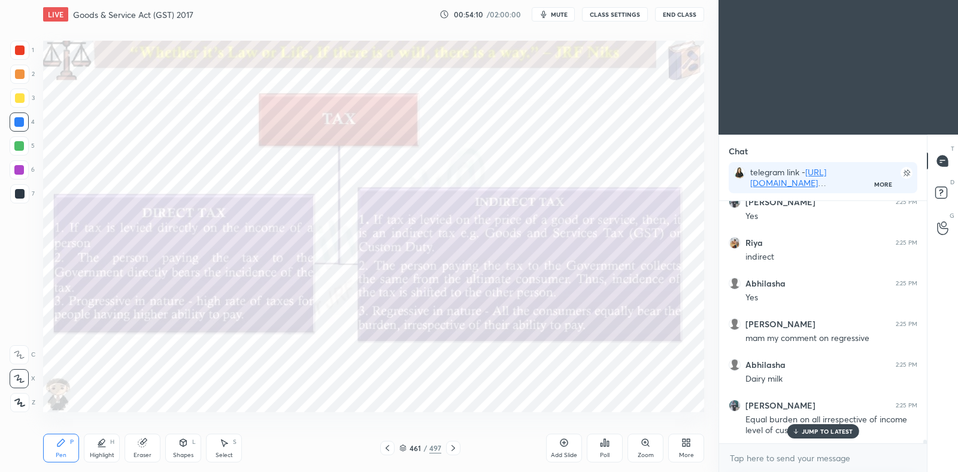
click at [148, 442] on div "Eraser" at bounding box center [143, 448] width 36 height 29
click at [68, 447] on div "Pen P" at bounding box center [61, 448] width 36 height 29
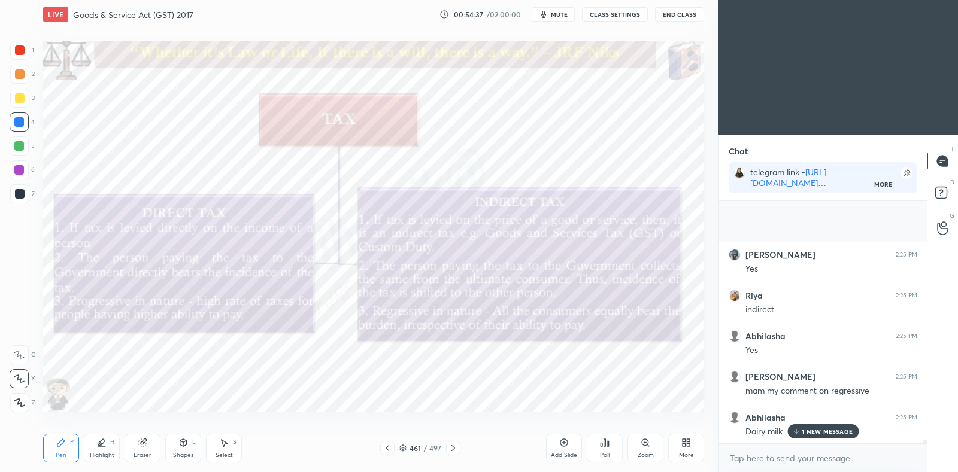
scroll to position [17643, 0]
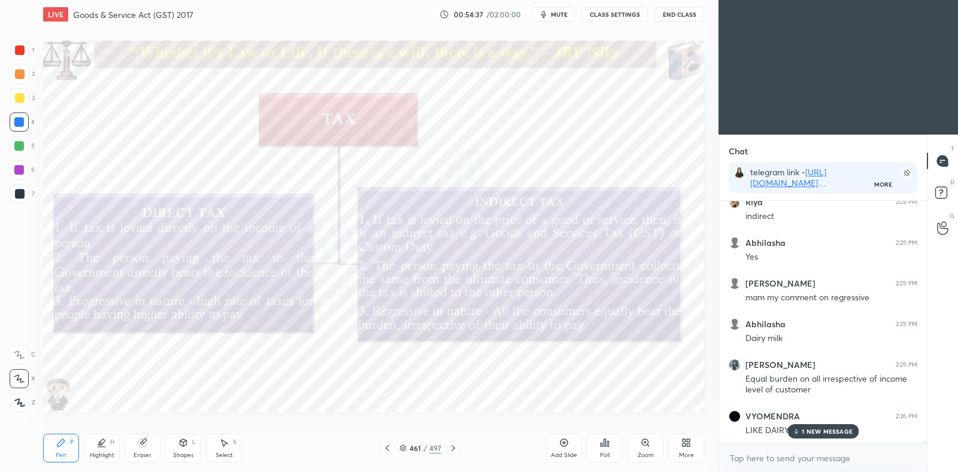
click at [810, 426] on div "1 NEW MESSAGE" at bounding box center [822, 432] width 71 height 14
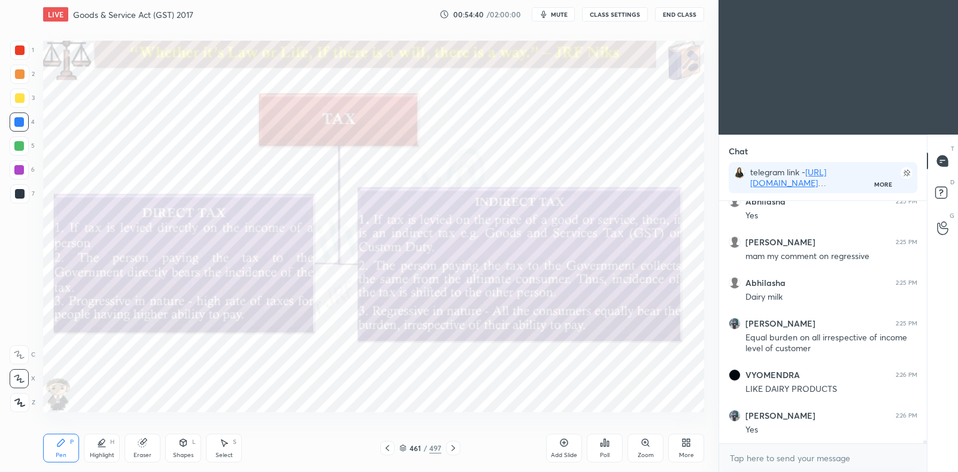
click at [460, 447] on div at bounding box center [453, 448] width 14 height 14
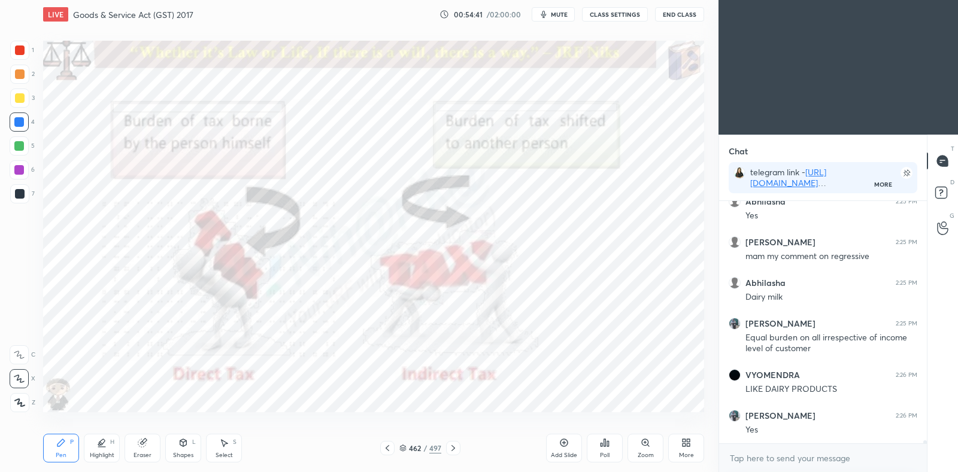
click at [457, 453] on icon at bounding box center [454, 449] width 10 height 10
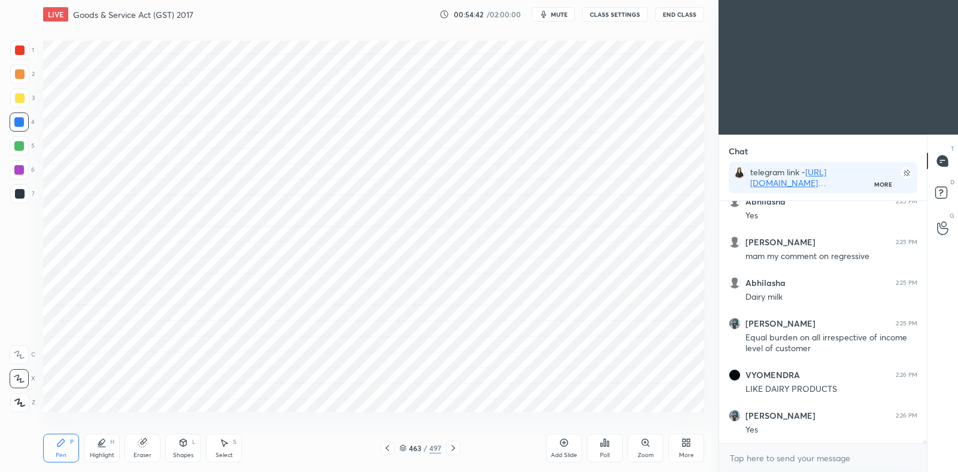
click at [455, 447] on icon at bounding box center [454, 449] width 10 height 10
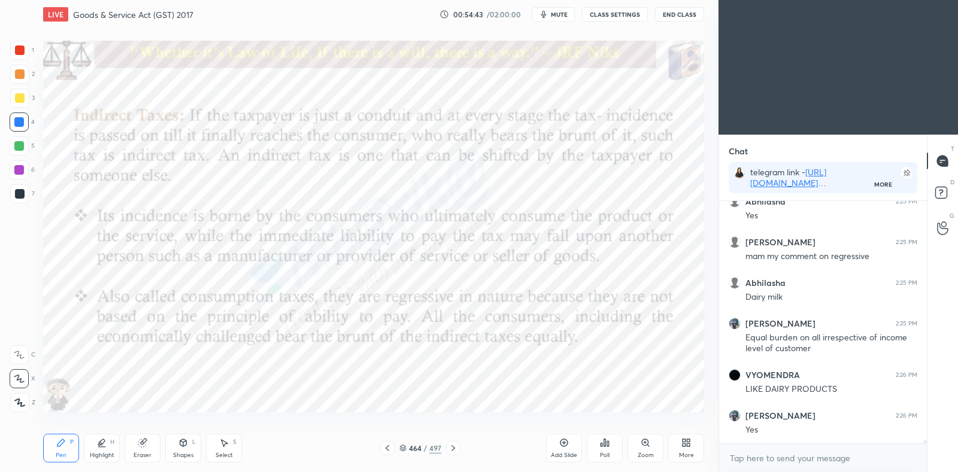
click at [455, 444] on icon at bounding box center [454, 449] width 10 height 10
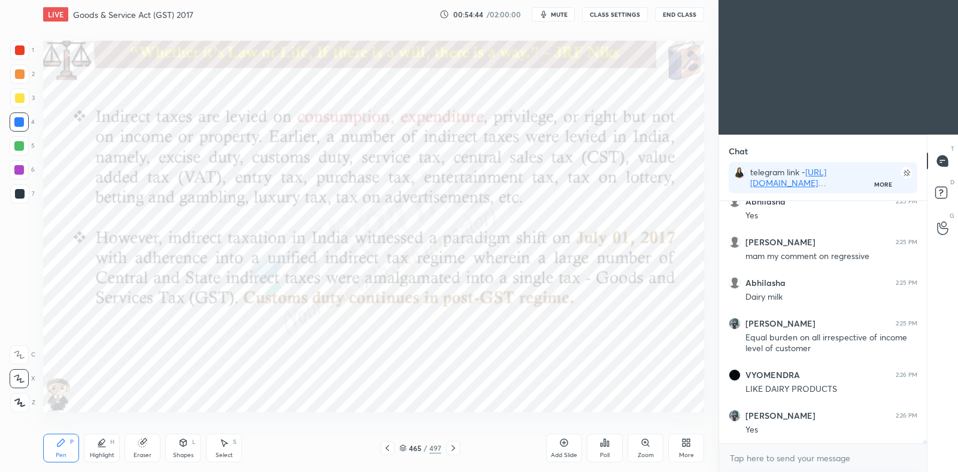
click at [455, 447] on icon at bounding box center [454, 449] width 10 height 10
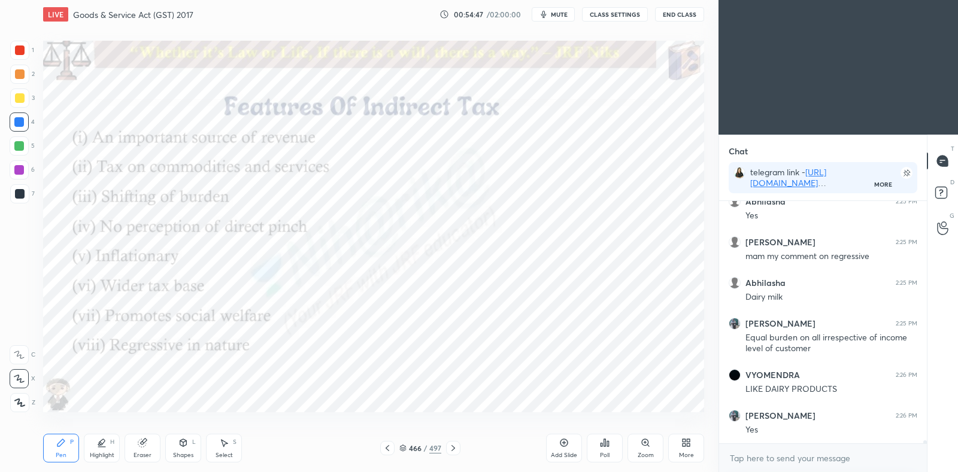
click at [454, 450] on icon at bounding box center [454, 449] width 10 height 10
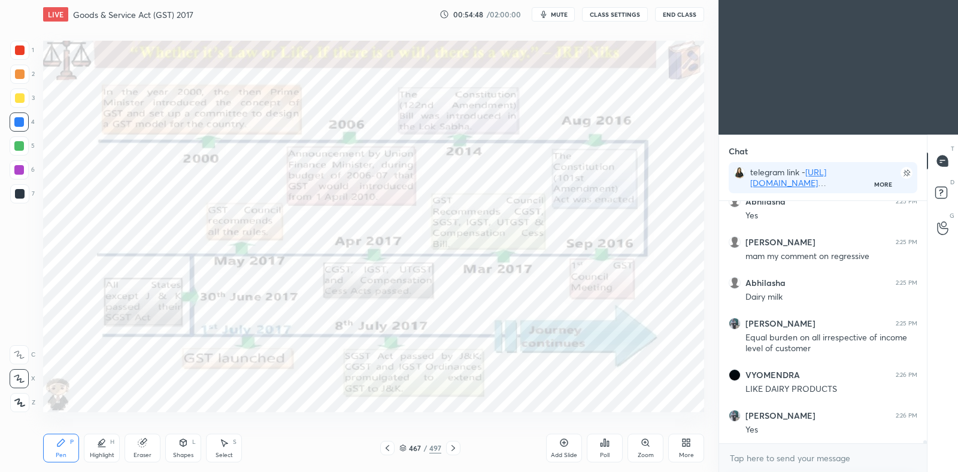
click at [390, 452] on icon at bounding box center [388, 449] width 10 height 10
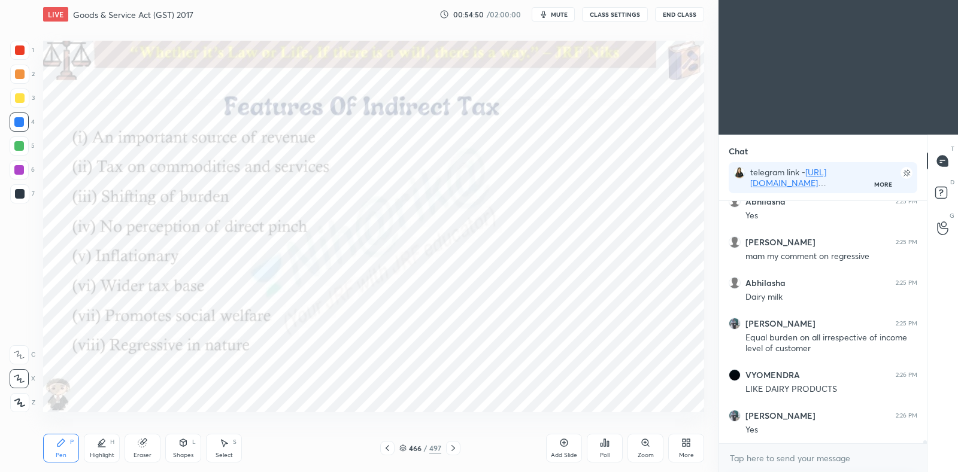
click at [454, 449] on icon at bounding box center [454, 449] width 10 height 10
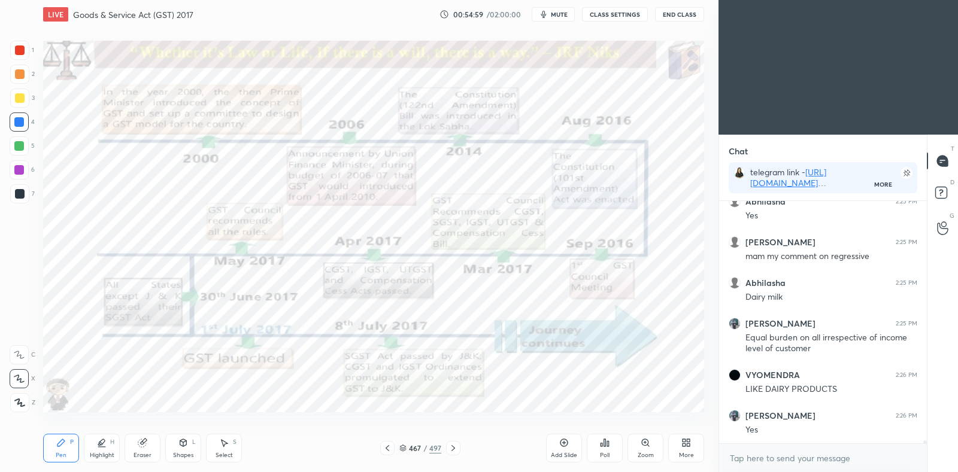
click at [108, 442] on div "Highlight H" at bounding box center [102, 448] width 36 height 29
click at [23, 385] on div at bounding box center [19, 378] width 19 height 19
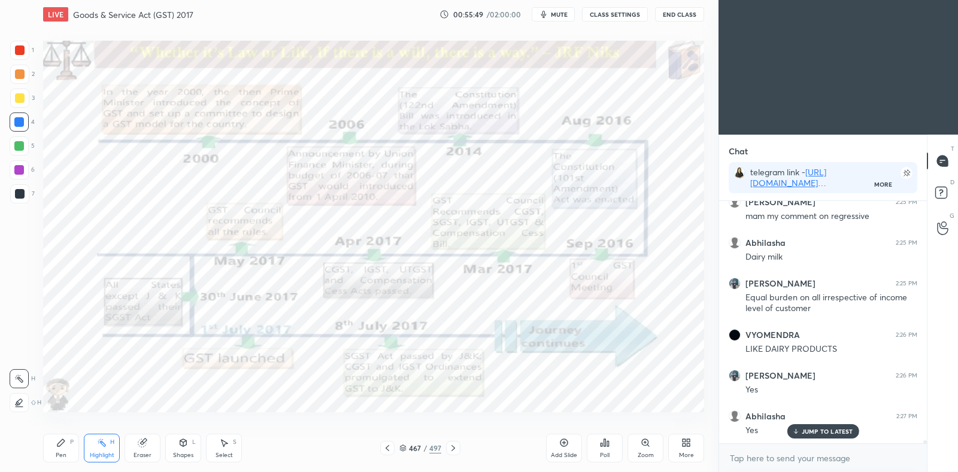
click at [23, 401] on icon at bounding box center [19, 403] width 10 height 10
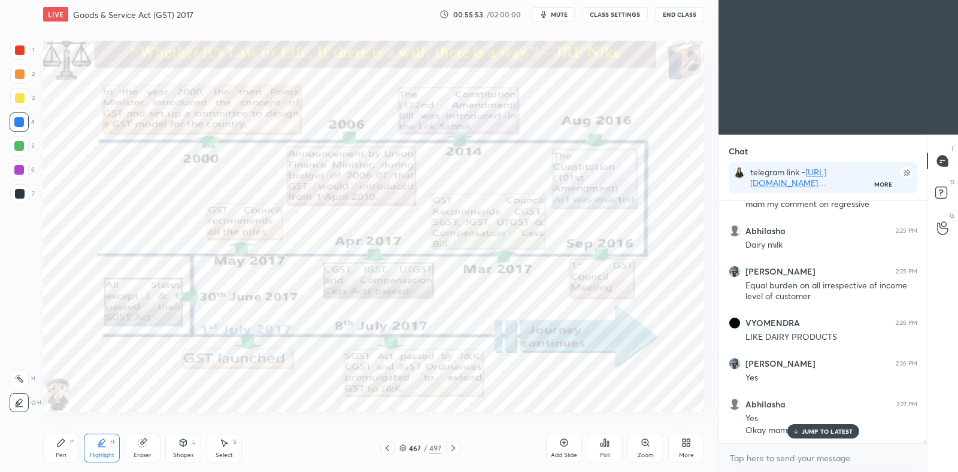
click at [817, 431] on p "JUMP TO LATEST" at bounding box center [827, 431] width 51 height 7
click at [402, 447] on icon at bounding box center [402, 448] width 7 height 7
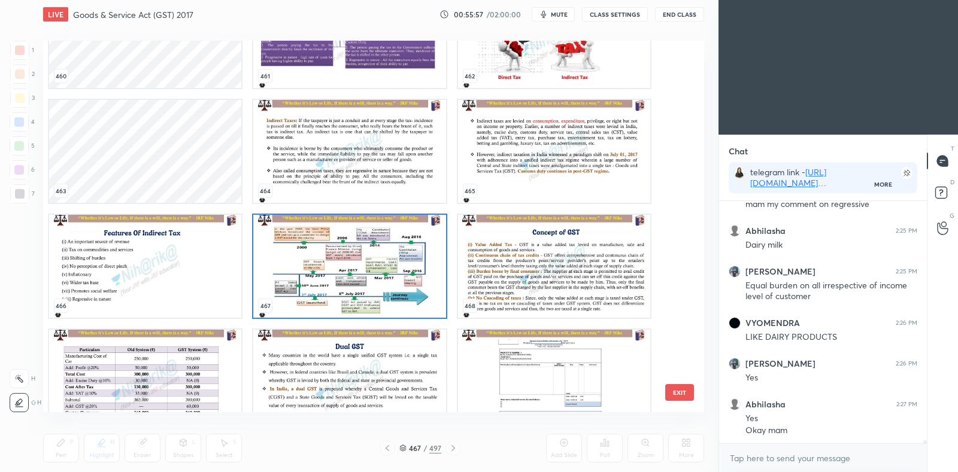
scroll to position [17655, 0]
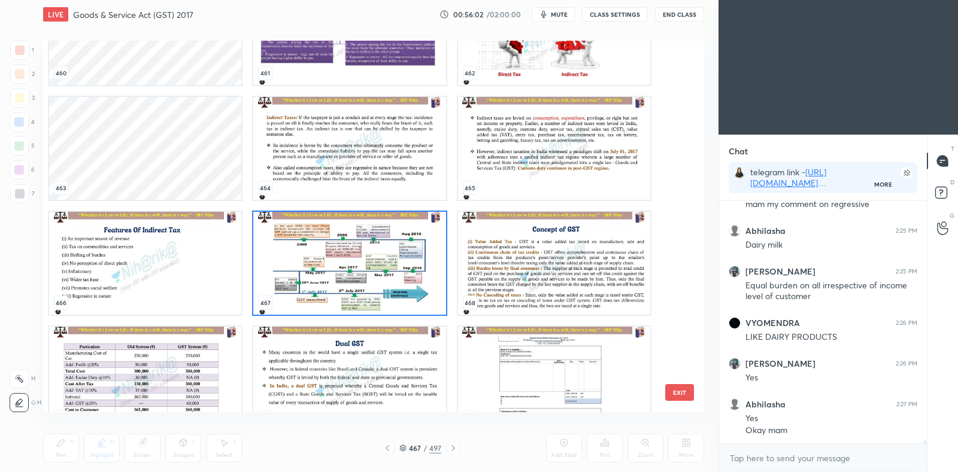
click at [537, 264] on img "grid" at bounding box center [554, 263] width 192 height 103
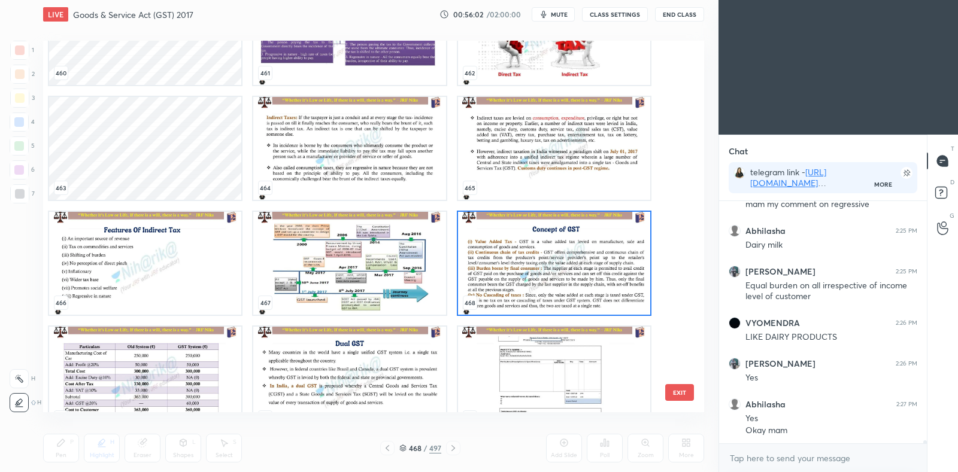
click at [539, 264] on img "grid" at bounding box center [554, 263] width 192 height 103
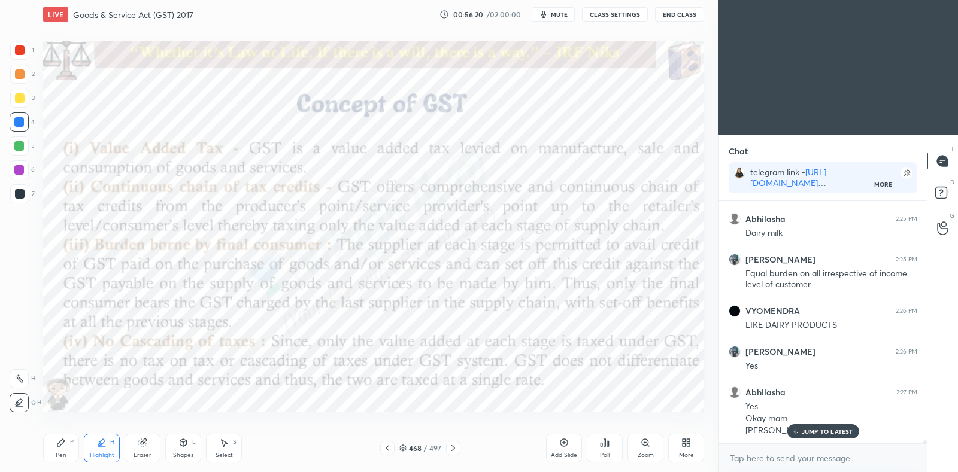
scroll to position [17800, 0]
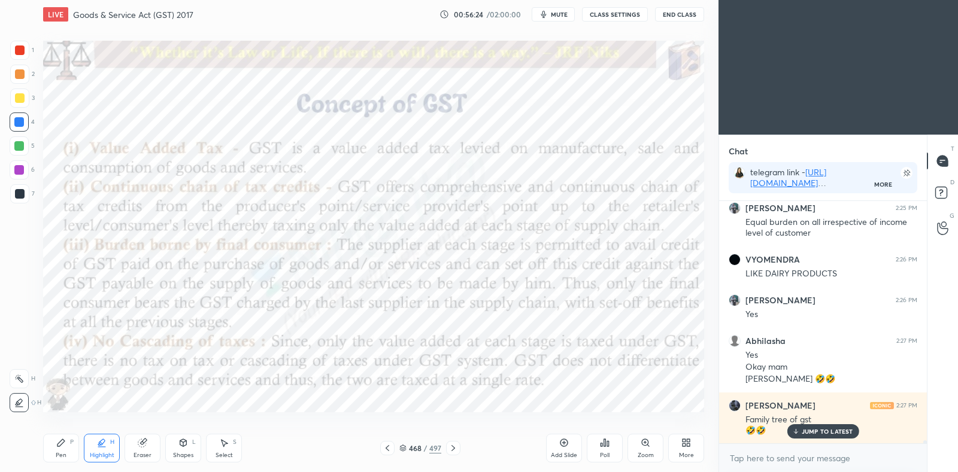
click at [389, 443] on div at bounding box center [387, 448] width 14 height 14
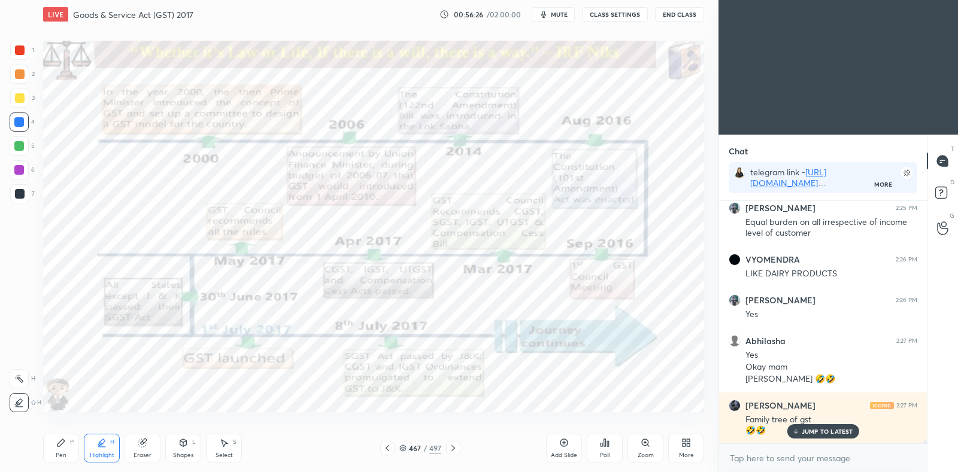
click at [455, 450] on icon at bounding box center [454, 449] width 10 height 10
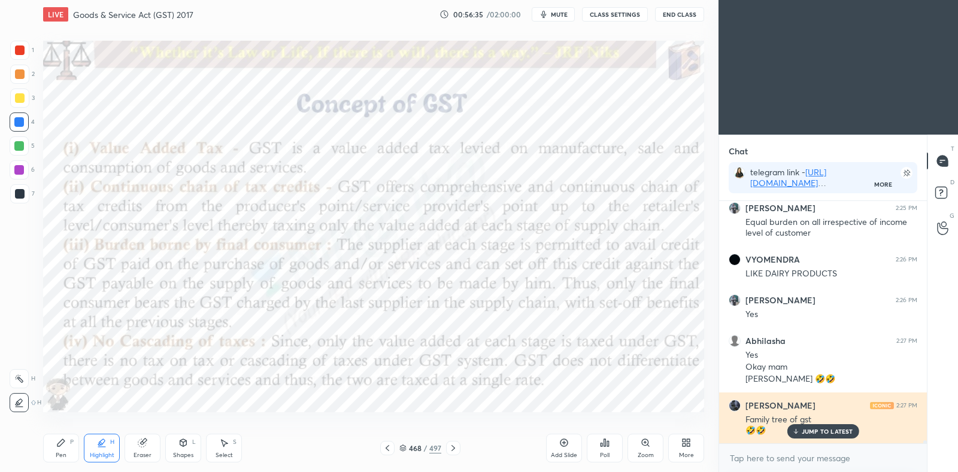
click at [811, 433] on p "JUMP TO LATEST" at bounding box center [827, 431] width 51 height 7
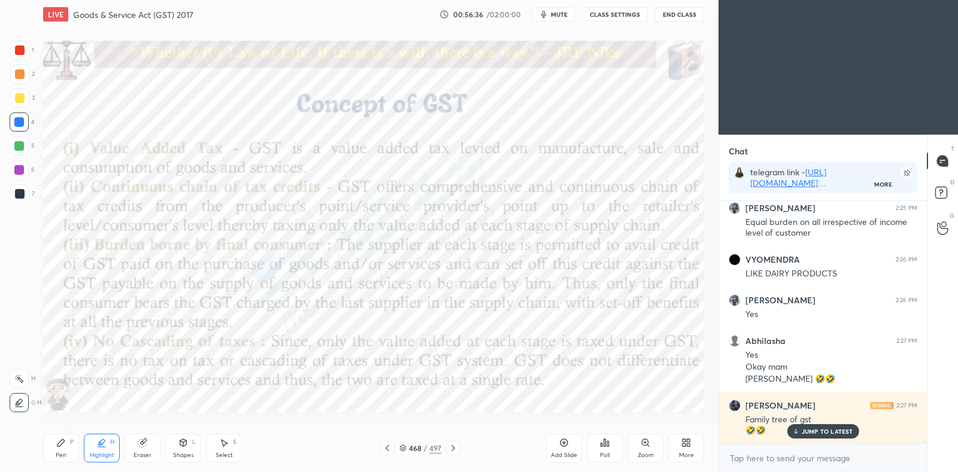
scroll to position [17841, 0]
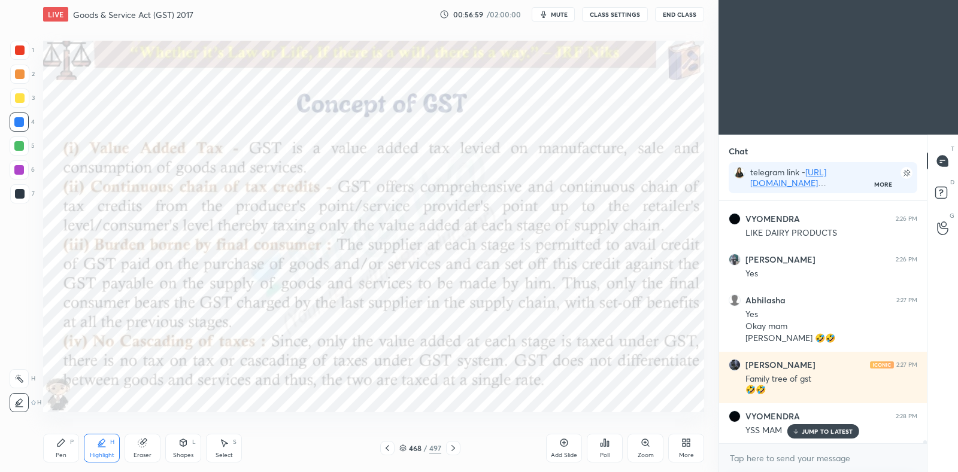
click at [403, 446] on icon at bounding box center [403, 447] width 6 height 3
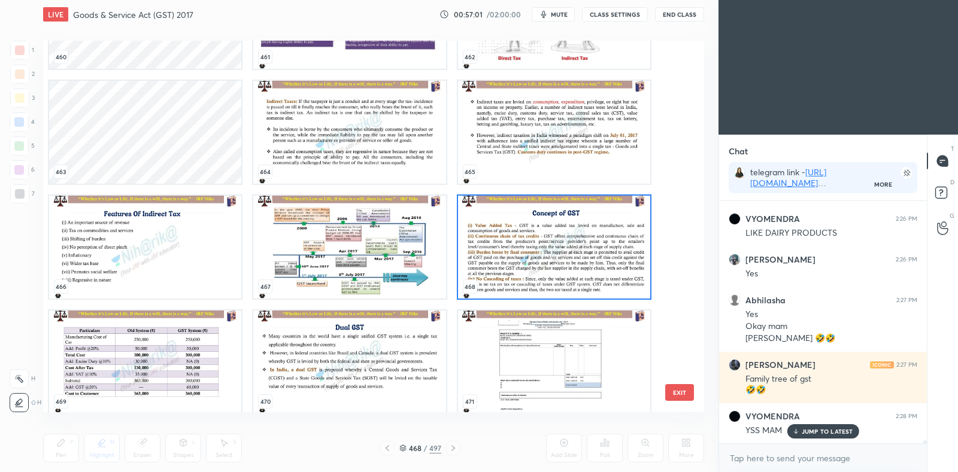
scroll to position [17672, 0]
click at [493, 252] on img "grid" at bounding box center [554, 246] width 192 height 103
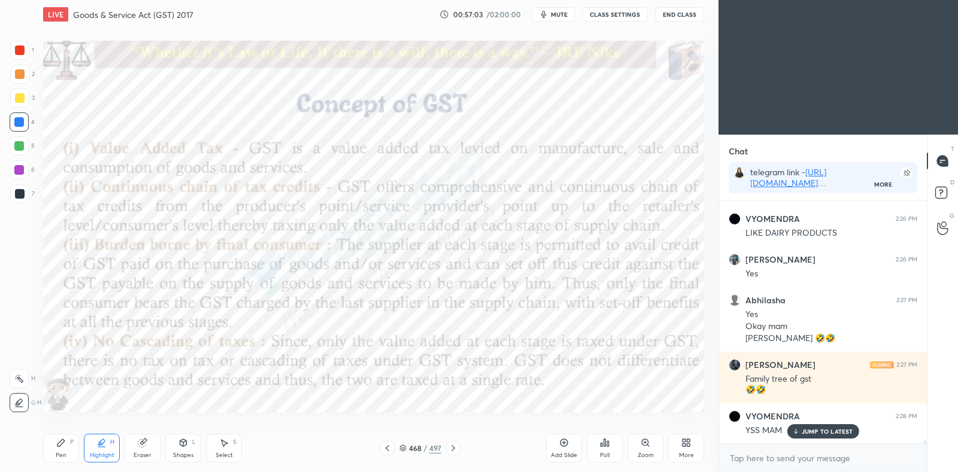
click at [493, 253] on img "grid" at bounding box center [554, 246] width 192 height 103
click at [566, 444] on icon at bounding box center [564, 443] width 10 height 10
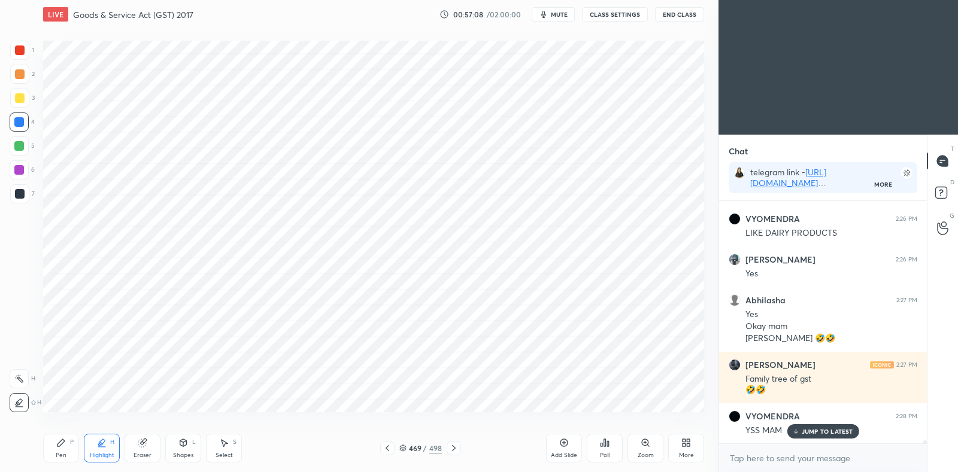
click at [69, 445] on div "Pen P" at bounding box center [61, 448] width 36 height 29
click at [24, 55] on div at bounding box center [19, 50] width 19 height 19
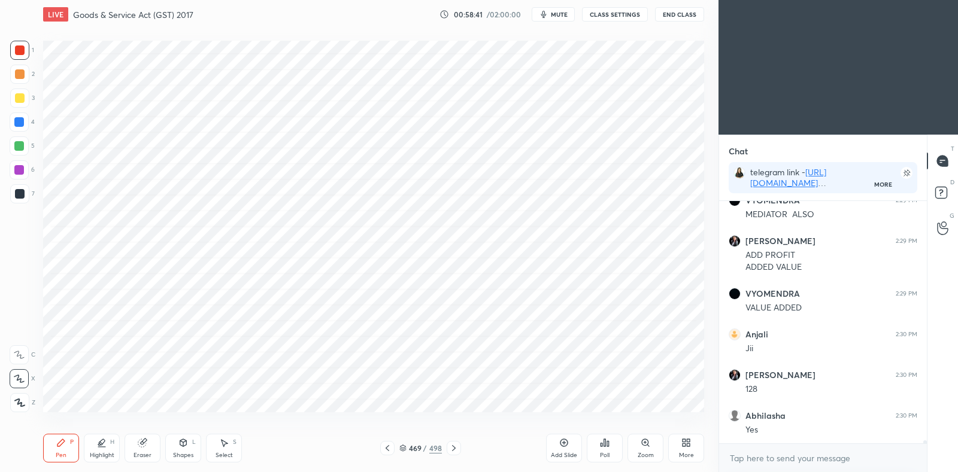
scroll to position [18341, 0]
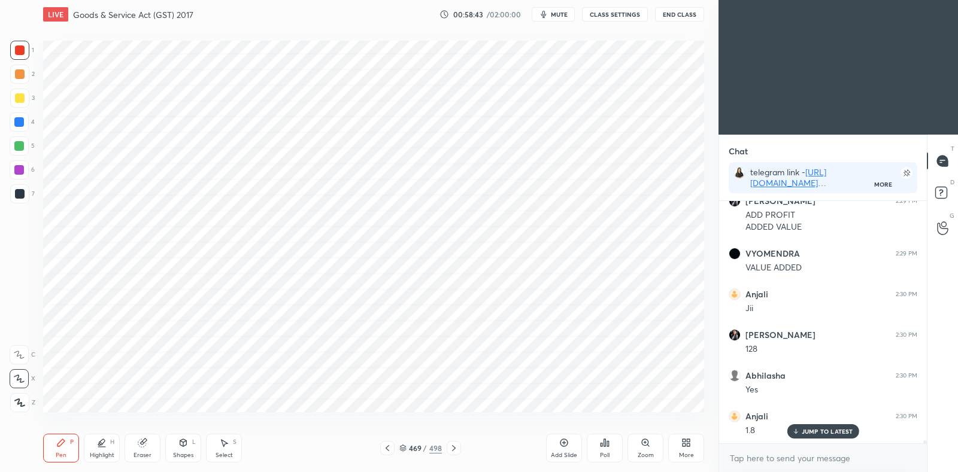
click at [20, 125] on div at bounding box center [19, 122] width 10 height 10
click at [141, 444] on icon at bounding box center [142, 444] width 8 height 8
click at [57, 445] on icon at bounding box center [60, 443] width 7 height 7
click at [22, 51] on div at bounding box center [20, 51] width 10 height 10
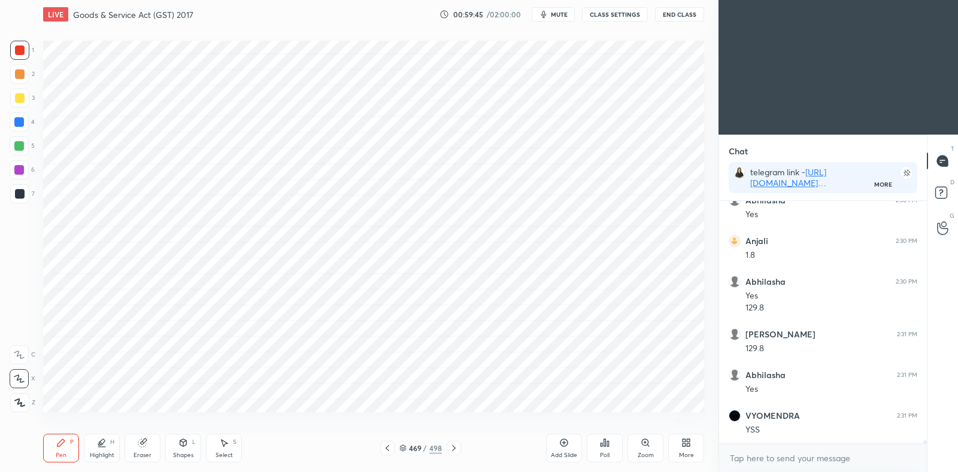
scroll to position [18557, 0]
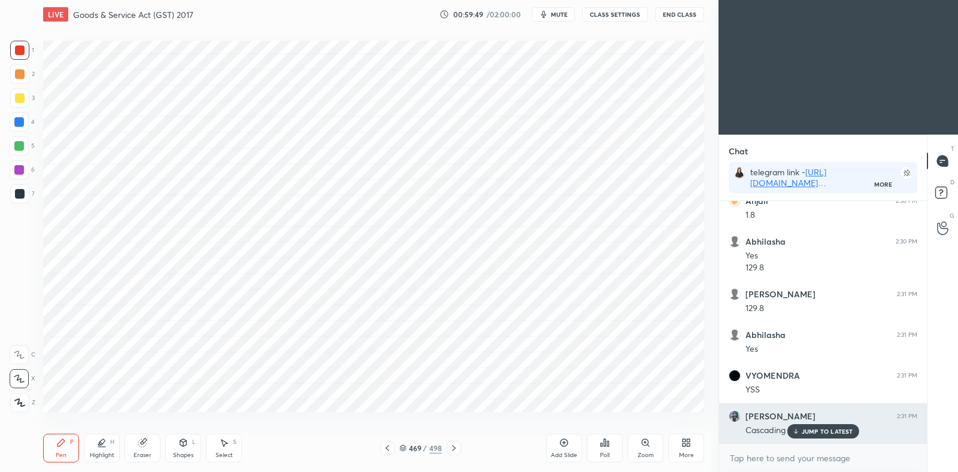
click at [838, 429] on p "JUMP TO LATEST" at bounding box center [827, 431] width 51 height 7
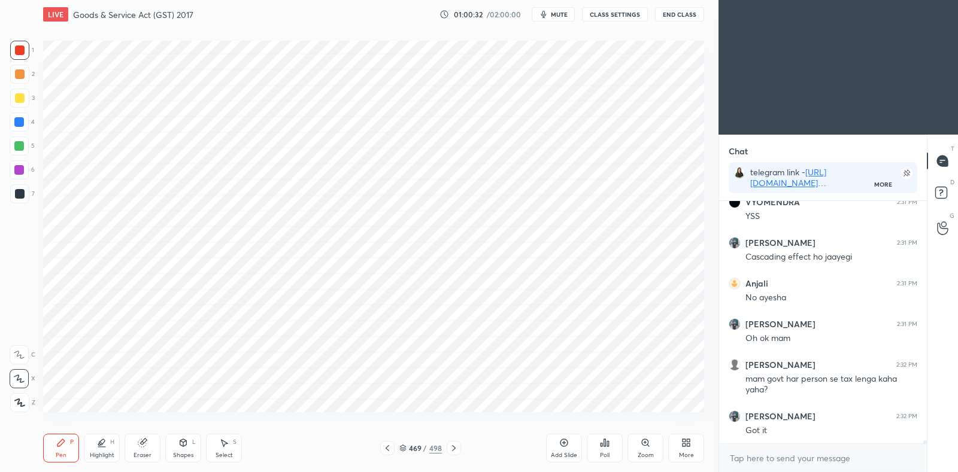
scroll to position [18772, 0]
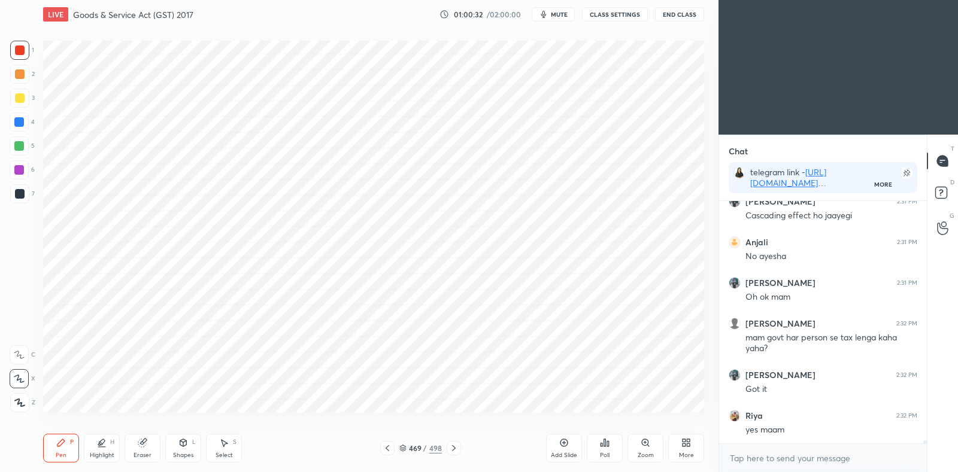
click at [18, 115] on div at bounding box center [19, 122] width 19 height 19
click at [17, 144] on div at bounding box center [19, 146] width 10 height 10
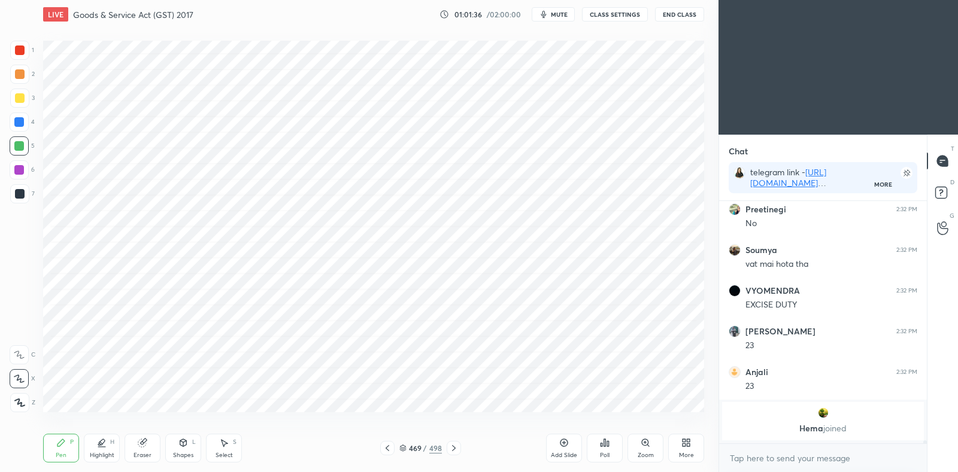
scroll to position [19263, 0]
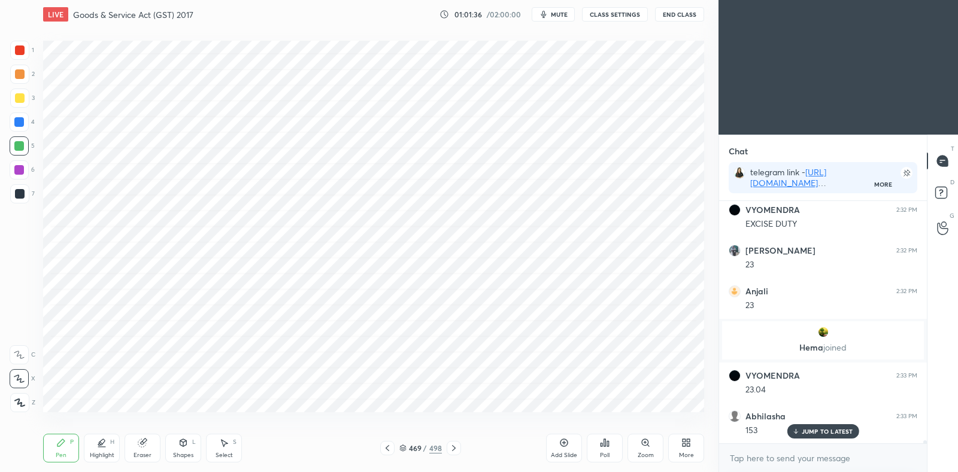
click at [593, 414] on div "Setting up your live class Poll for secs No correct answer Start poll" at bounding box center [373, 227] width 671 height 396
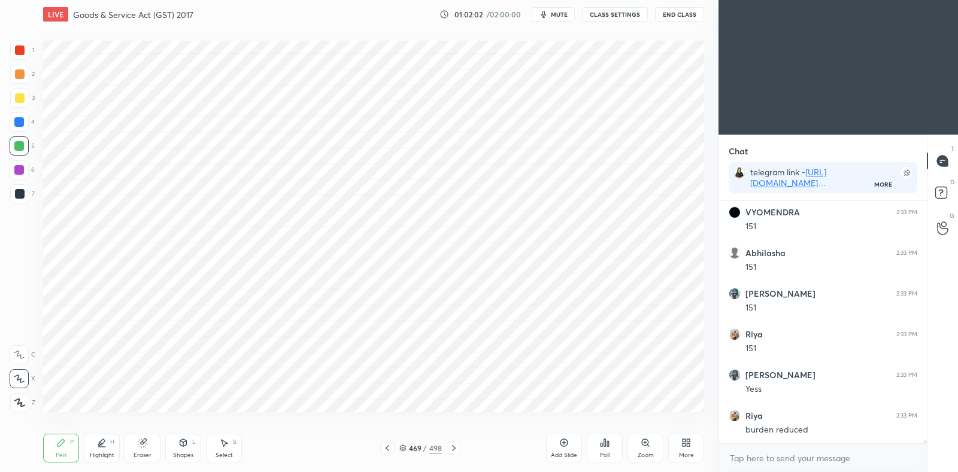
scroll to position [19548, 0]
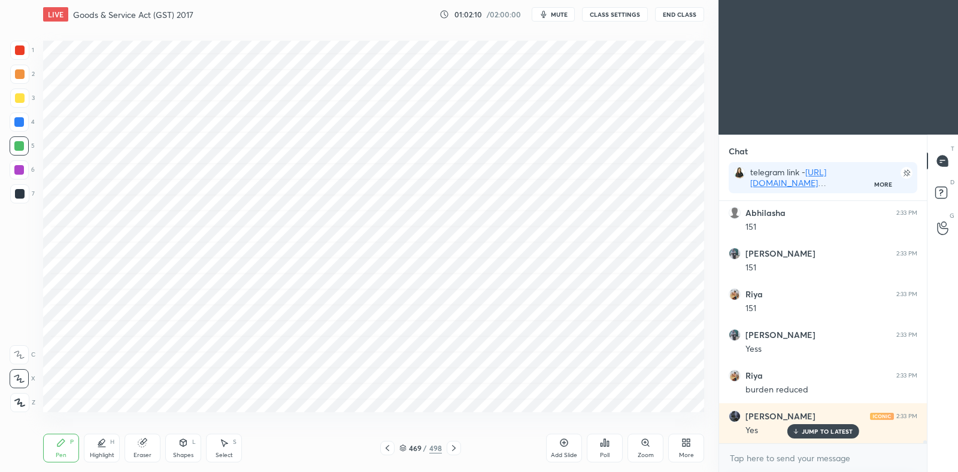
click at [389, 447] on icon at bounding box center [388, 449] width 10 height 10
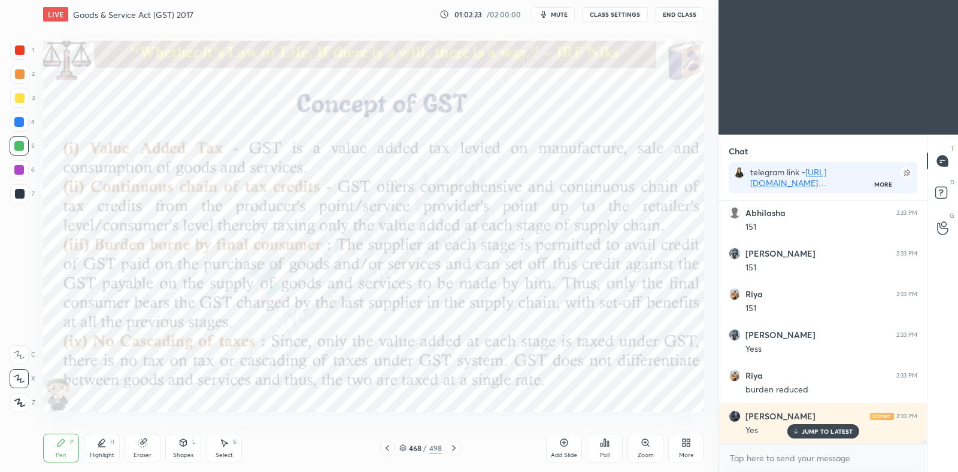
scroll to position [19589, 0]
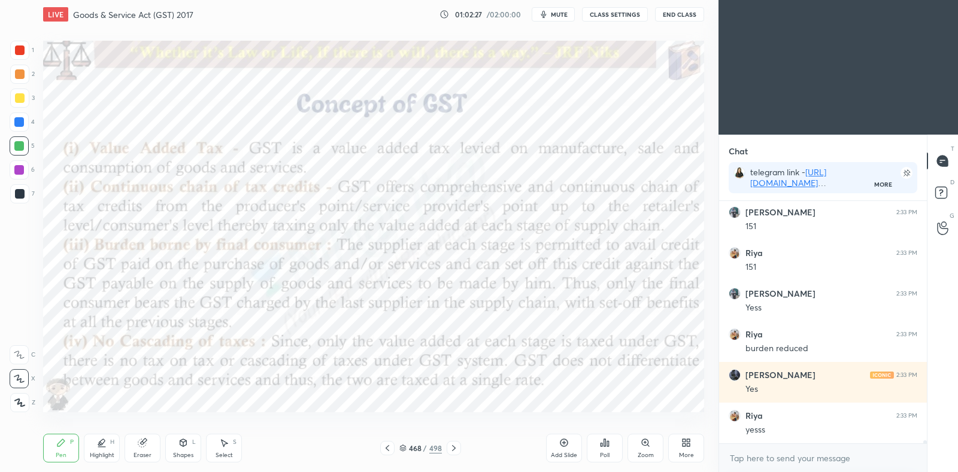
click at [455, 454] on div at bounding box center [454, 448] width 14 height 14
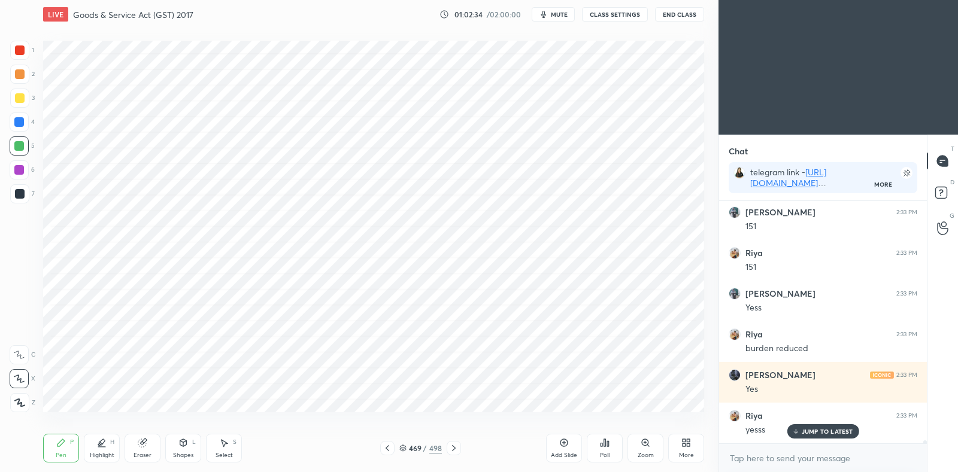
scroll to position [19629, 0]
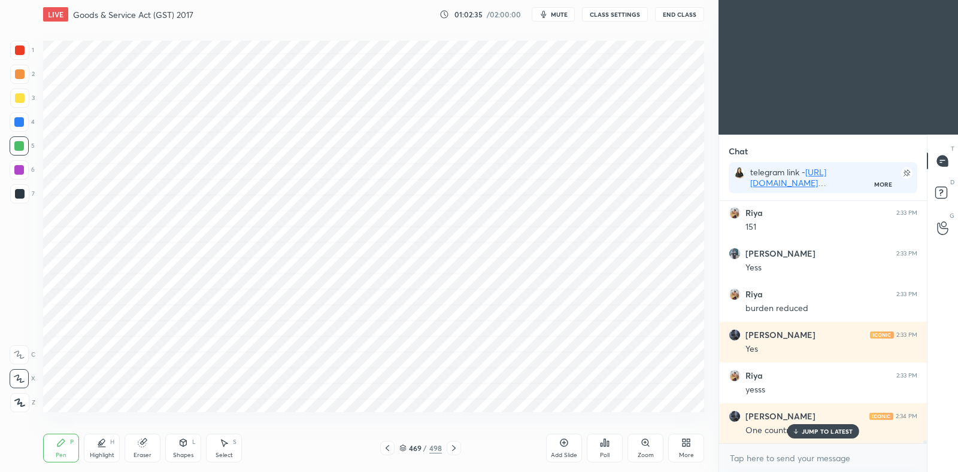
click at [389, 452] on icon at bounding box center [388, 449] width 10 height 10
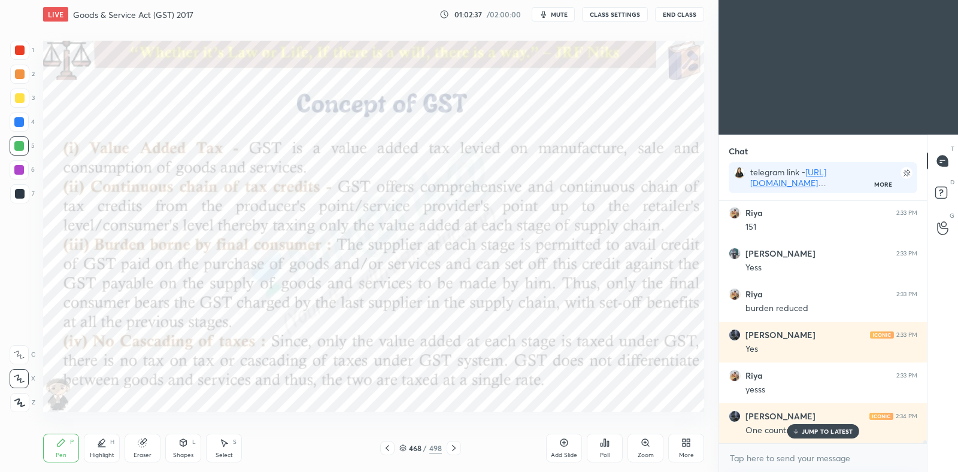
click at [835, 432] on p "JUMP TO LATEST" at bounding box center [827, 431] width 51 height 7
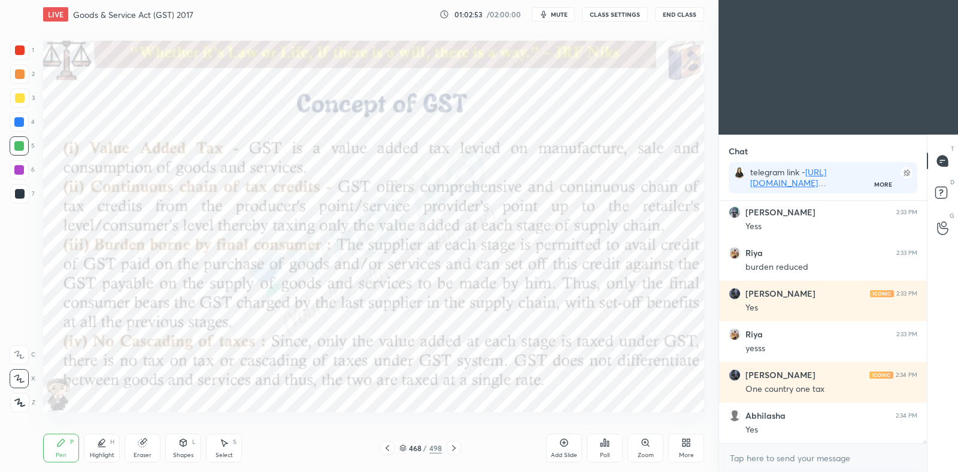
click at [405, 449] on icon at bounding box center [403, 450] width 6 height 2
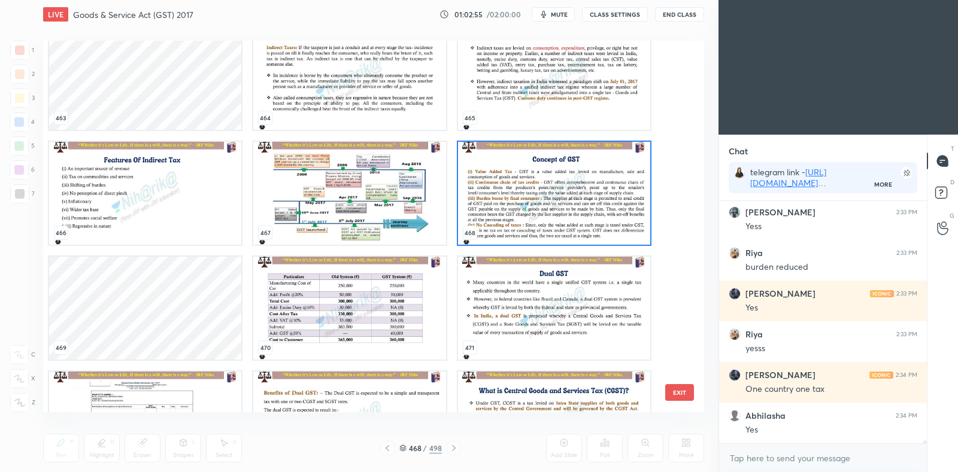
scroll to position [17724, 0]
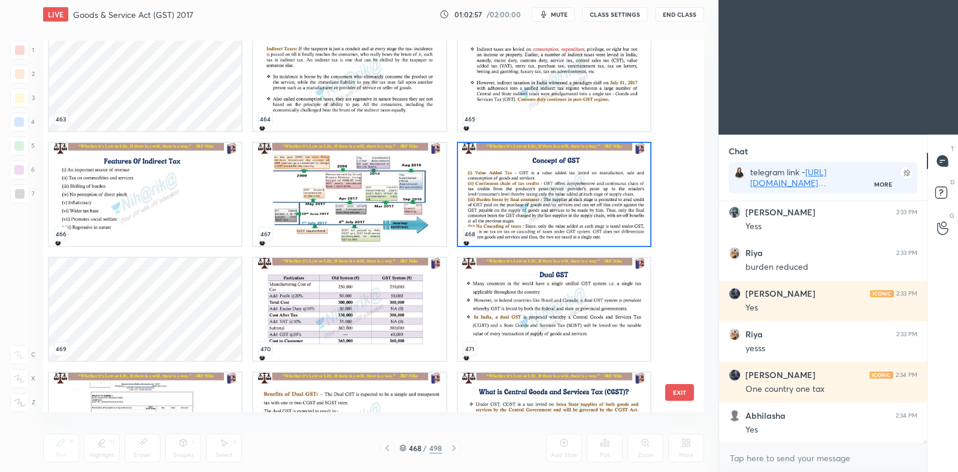
click at [529, 206] on img "grid" at bounding box center [554, 194] width 192 height 103
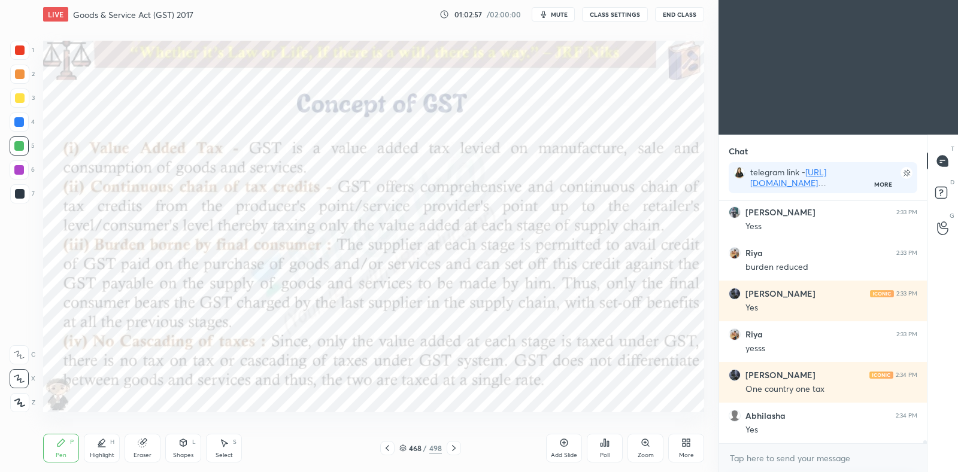
click at [533, 207] on img "grid" at bounding box center [554, 194] width 192 height 103
click at [457, 444] on icon at bounding box center [454, 449] width 10 height 10
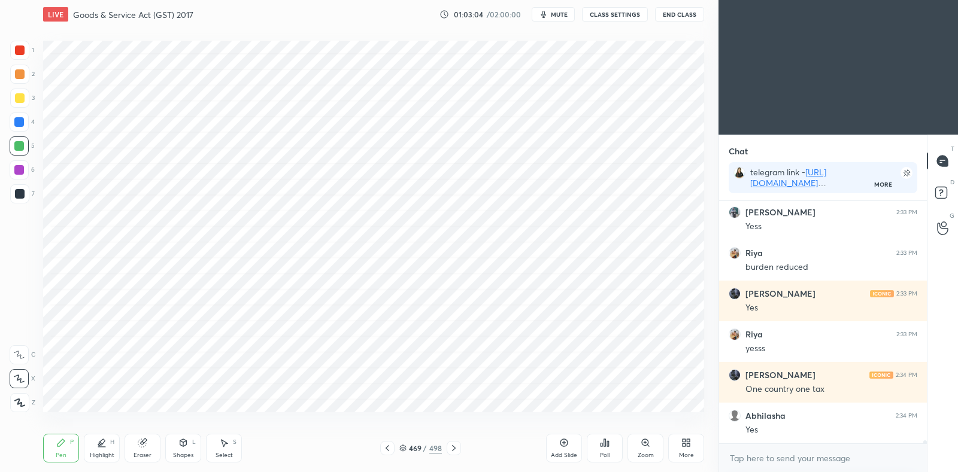
click at [455, 447] on icon at bounding box center [454, 449] width 10 height 10
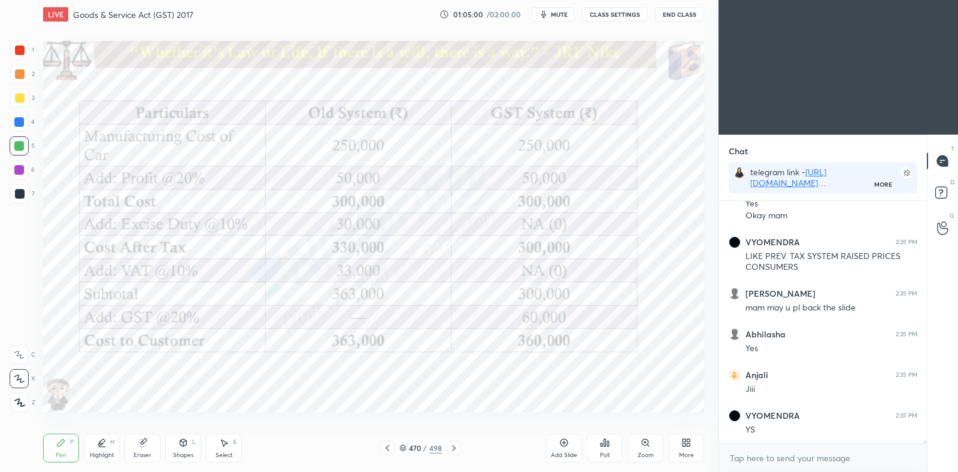
scroll to position [19937, 0]
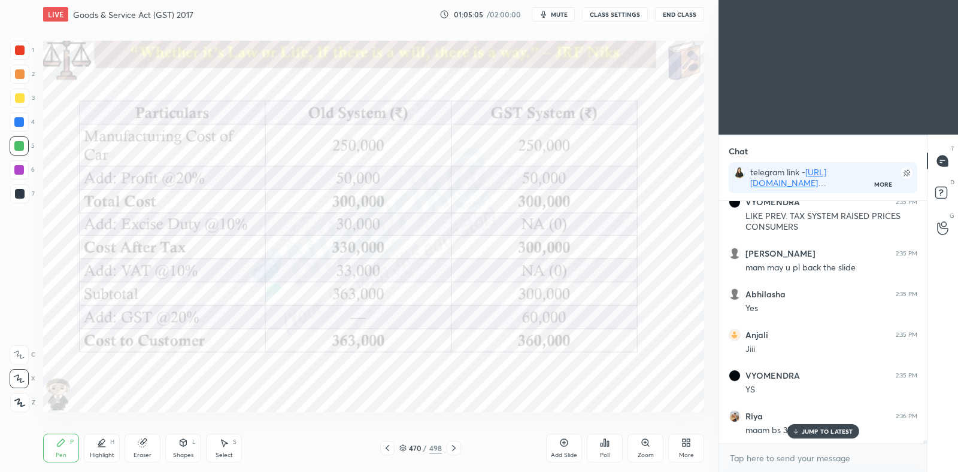
click at [387, 447] on icon at bounding box center [388, 449] width 4 height 6
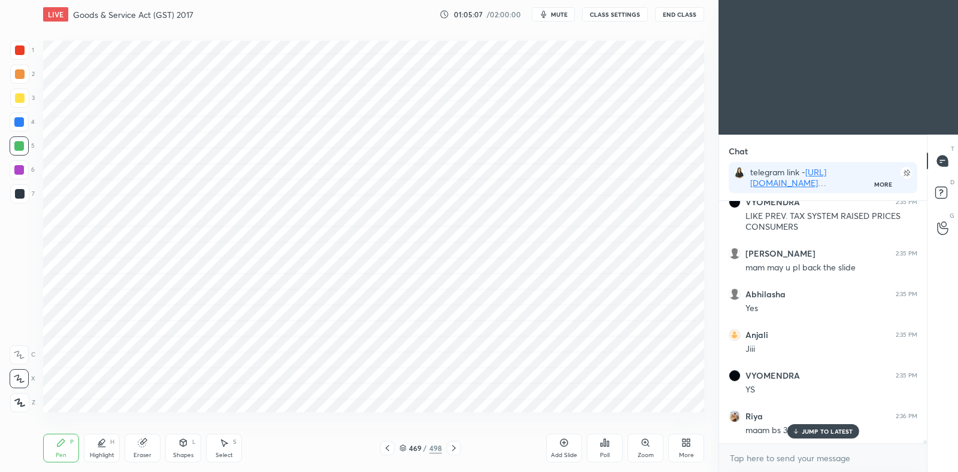
click at [390, 449] on icon at bounding box center [388, 449] width 10 height 10
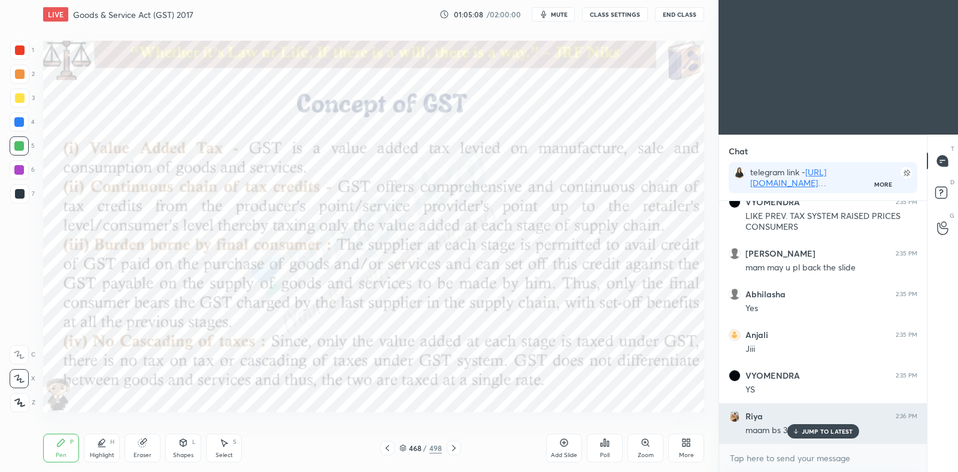
click at [798, 435] on icon at bounding box center [796, 431] width 8 height 7
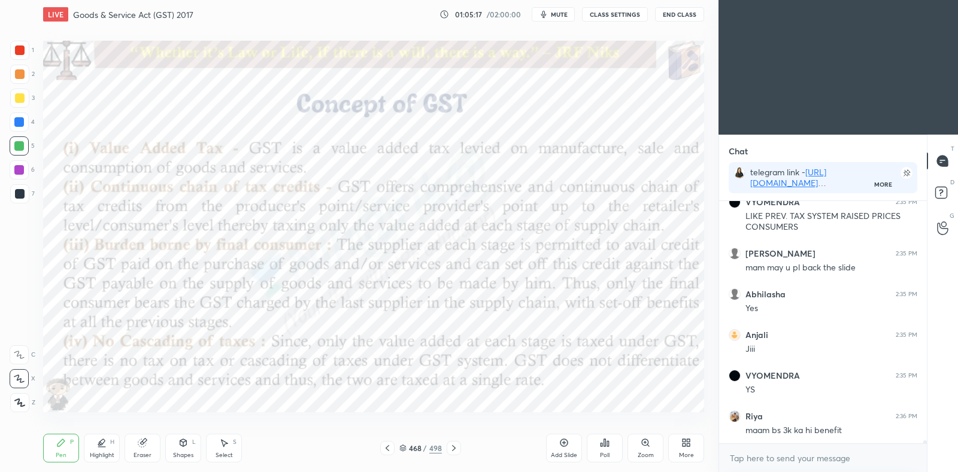
scroll to position [19979, 0]
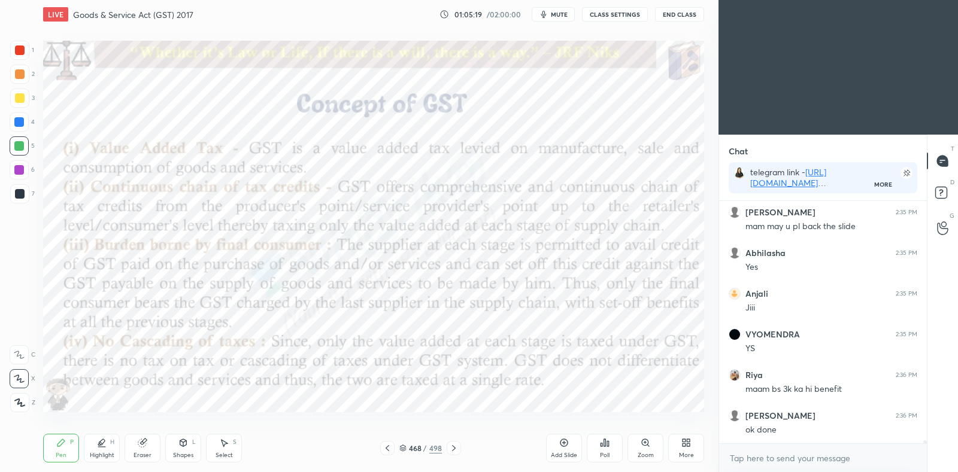
click at [453, 444] on icon at bounding box center [454, 449] width 10 height 10
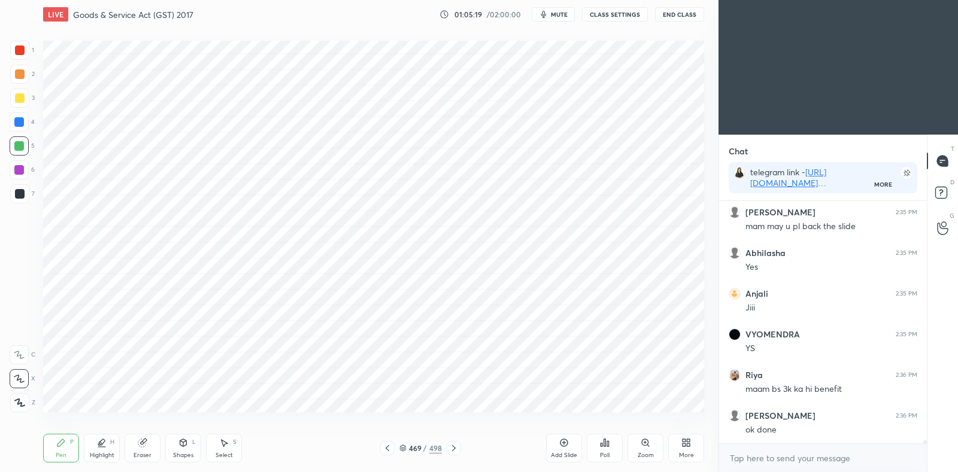
click at [454, 447] on icon at bounding box center [454, 449] width 10 height 10
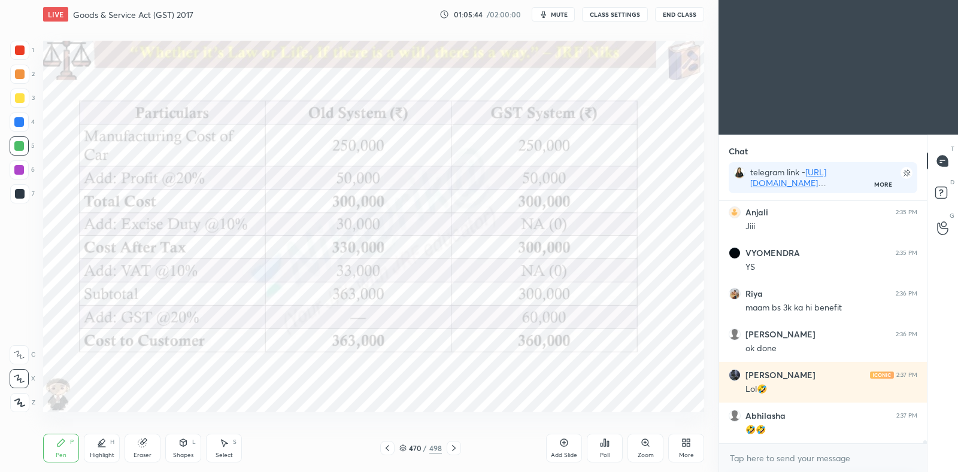
scroll to position [20101, 0]
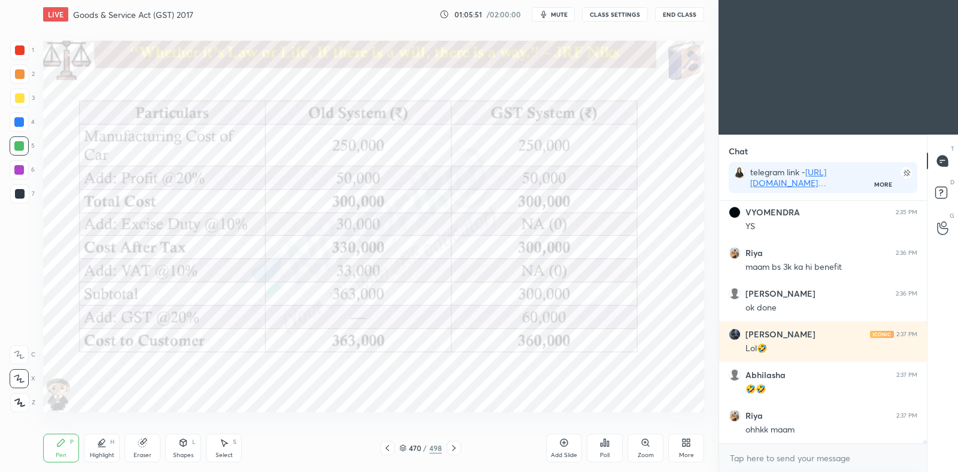
click at [455, 449] on icon at bounding box center [454, 449] width 4 height 6
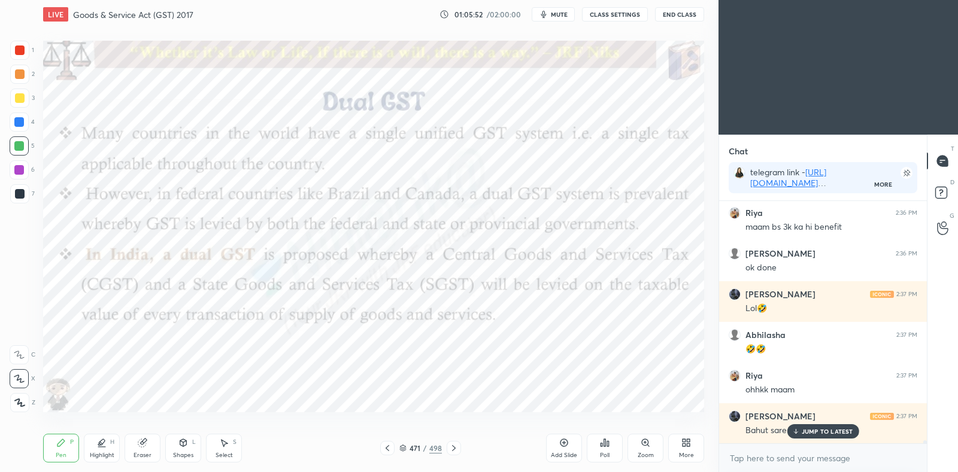
click at [389, 447] on icon at bounding box center [388, 449] width 10 height 10
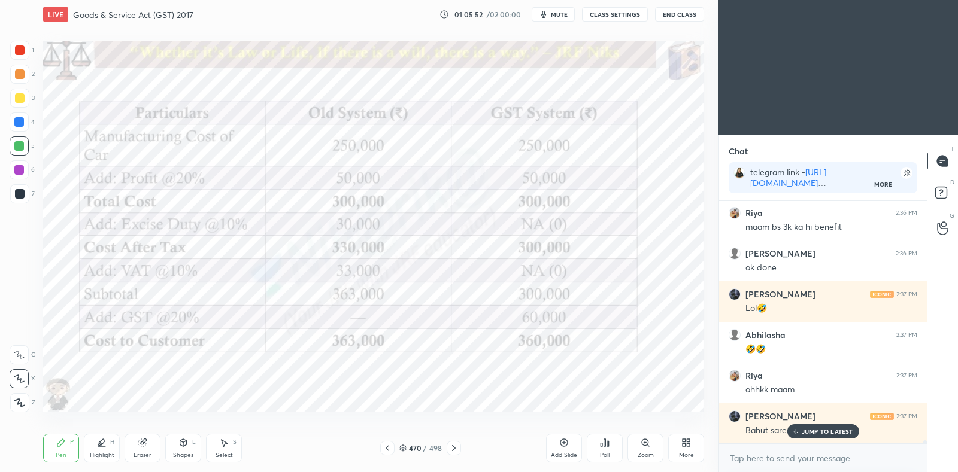
click at [565, 441] on icon at bounding box center [564, 443] width 10 height 10
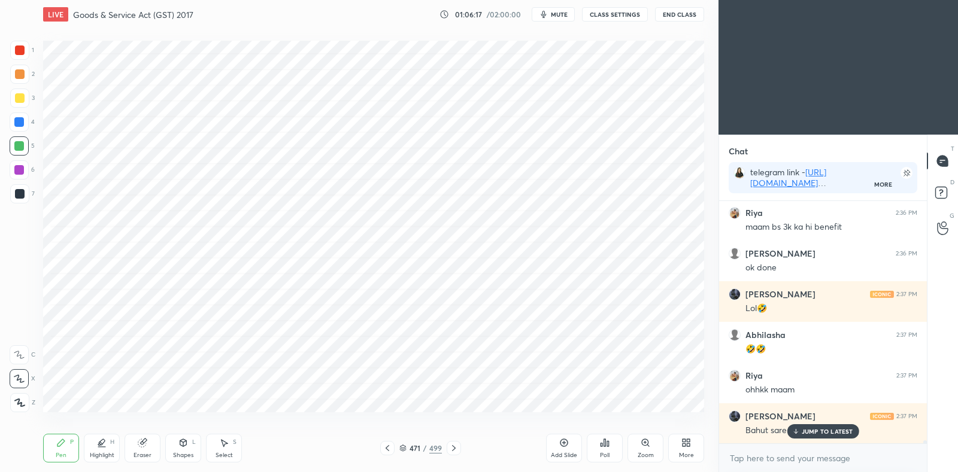
click at [799, 425] on div "Bahut sare" at bounding box center [832, 431] width 172 height 12
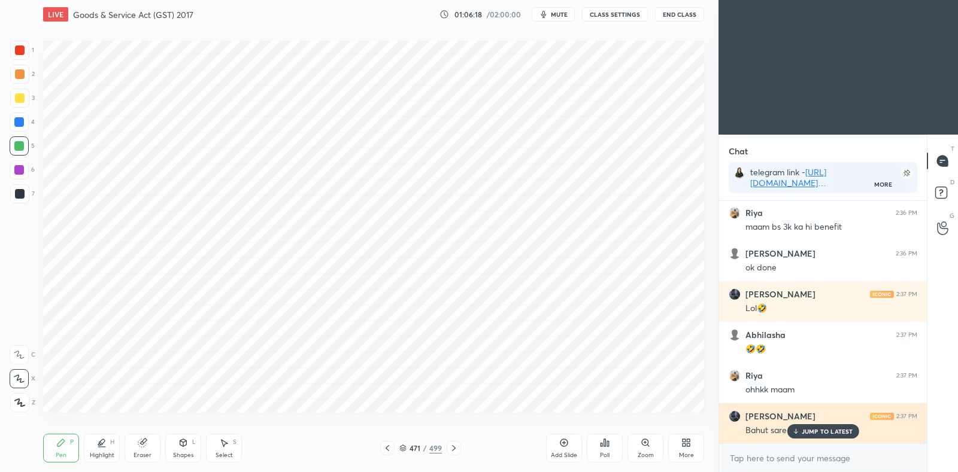
click at [810, 427] on div "JUMP TO LATEST" at bounding box center [823, 432] width 72 height 14
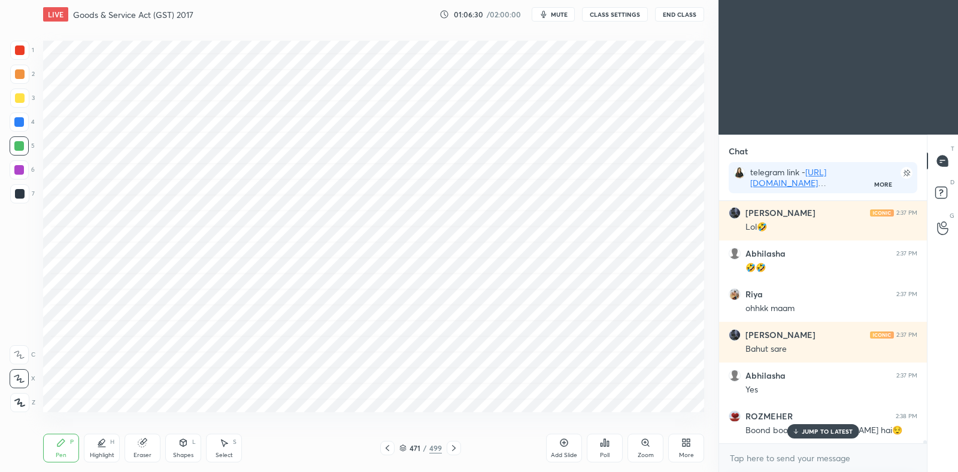
scroll to position [20264, 0]
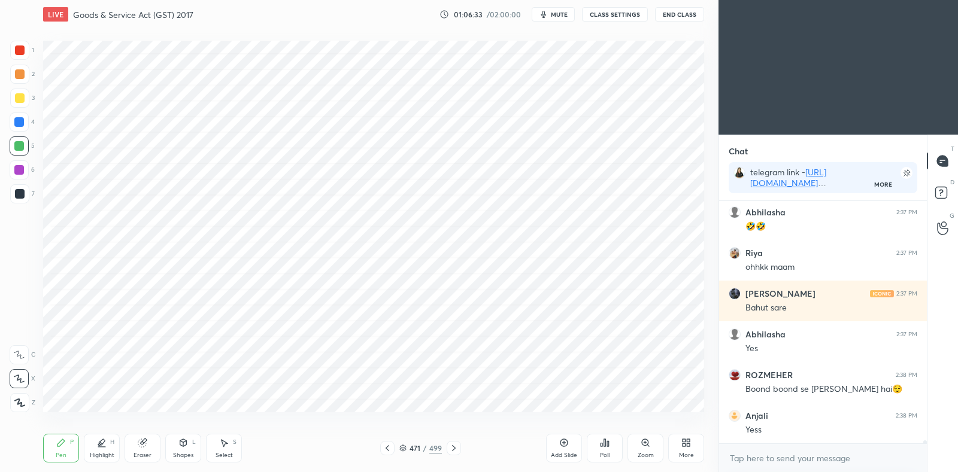
click at [390, 448] on icon at bounding box center [388, 449] width 10 height 10
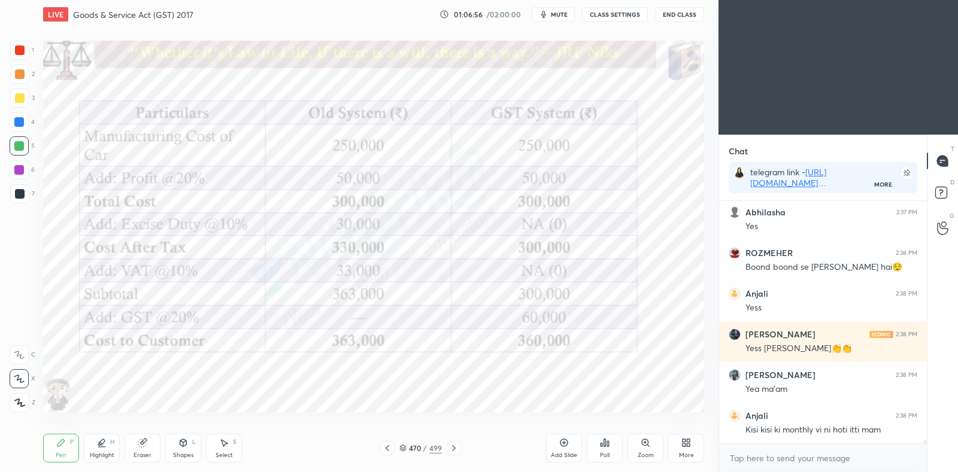
scroll to position [20426, 0]
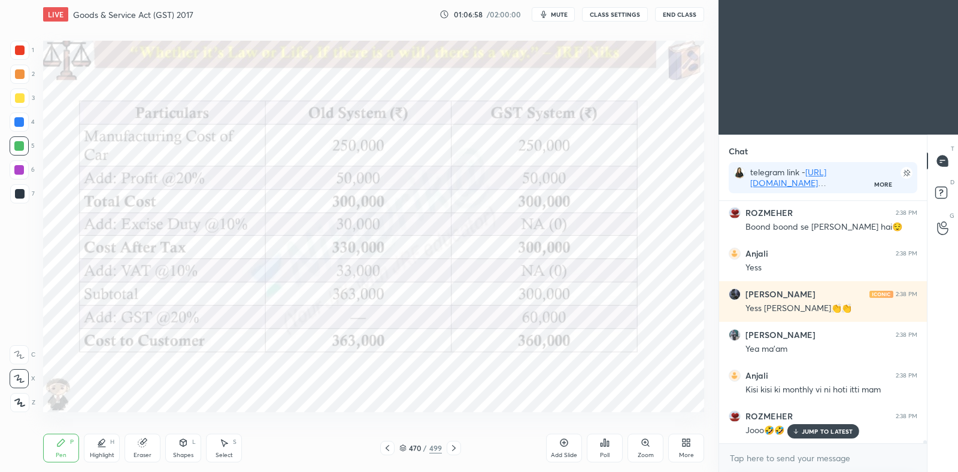
click at [387, 452] on icon at bounding box center [388, 449] width 10 height 10
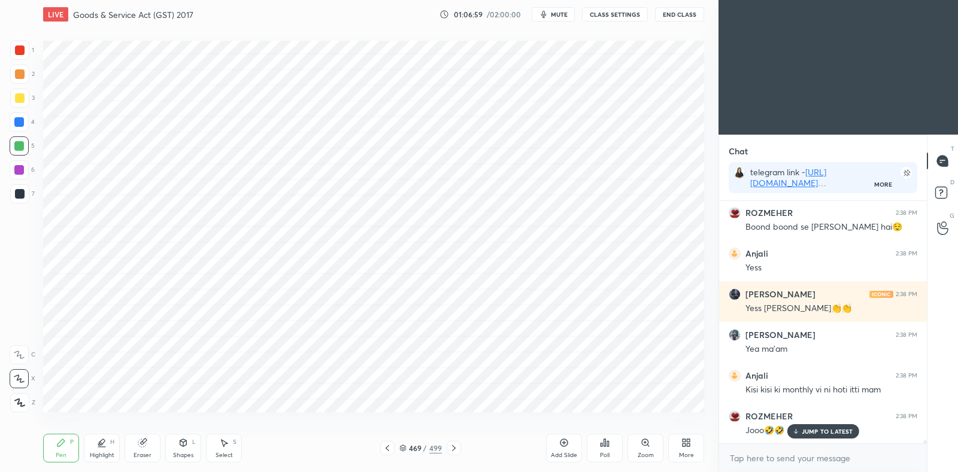
click at [384, 452] on icon at bounding box center [388, 449] width 10 height 10
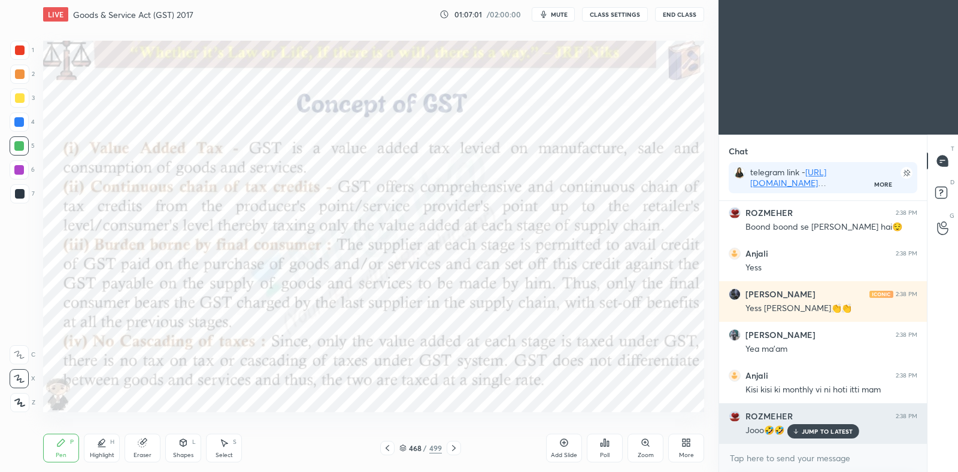
click at [816, 428] on p "JUMP TO LATEST" at bounding box center [827, 431] width 51 height 7
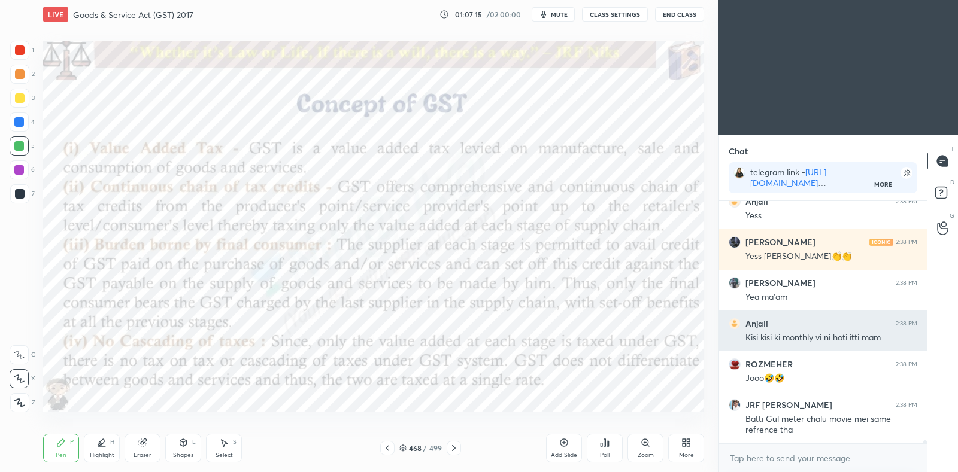
scroll to position [20490, 0]
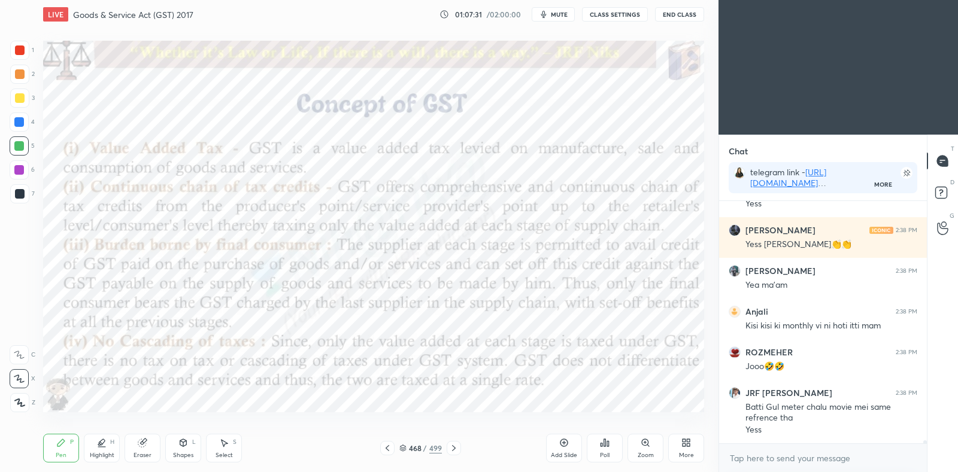
click at [459, 451] on div at bounding box center [454, 448] width 14 height 14
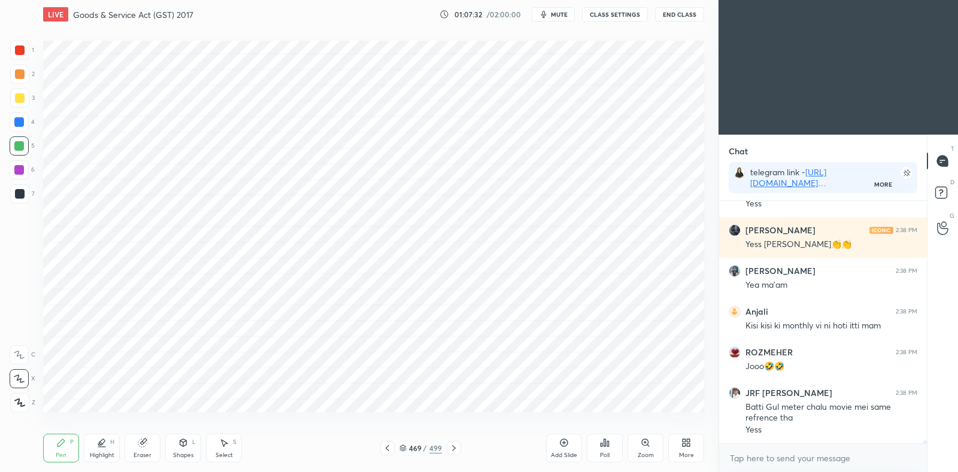
click at [455, 453] on icon at bounding box center [454, 449] width 10 height 10
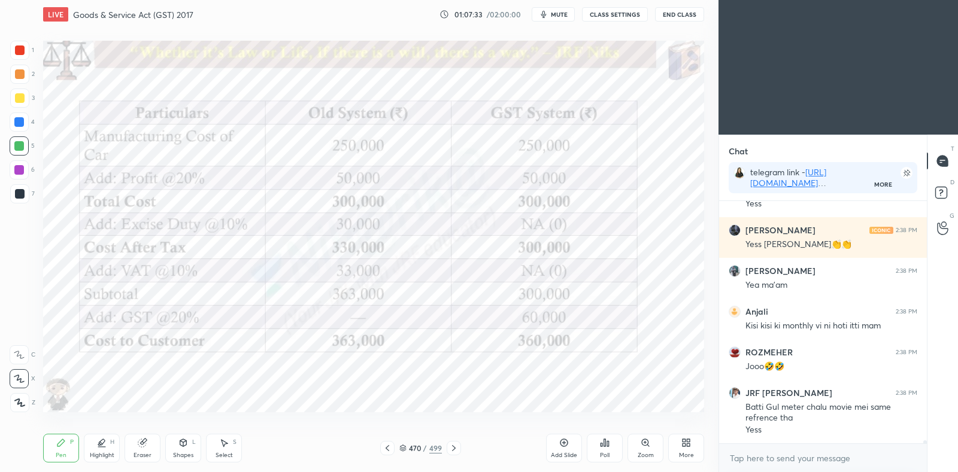
click at [455, 451] on icon at bounding box center [454, 449] width 10 height 10
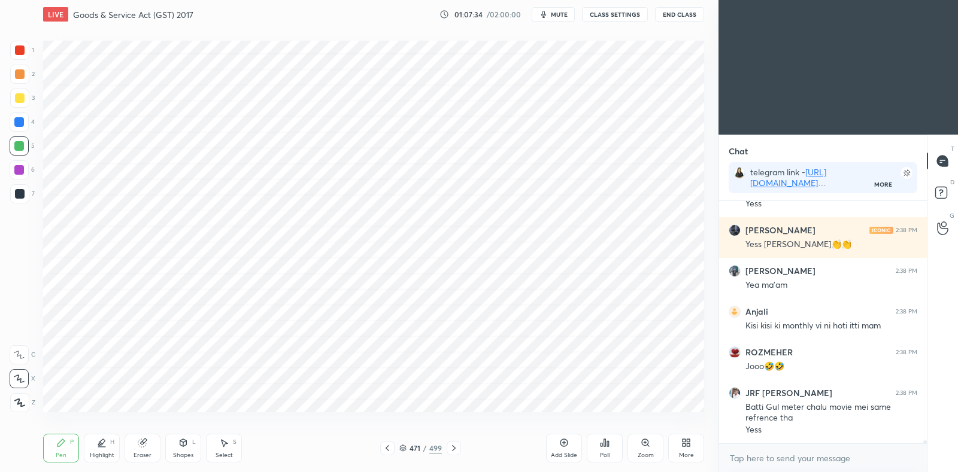
click at [456, 451] on icon at bounding box center [454, 449] width 10 height 10
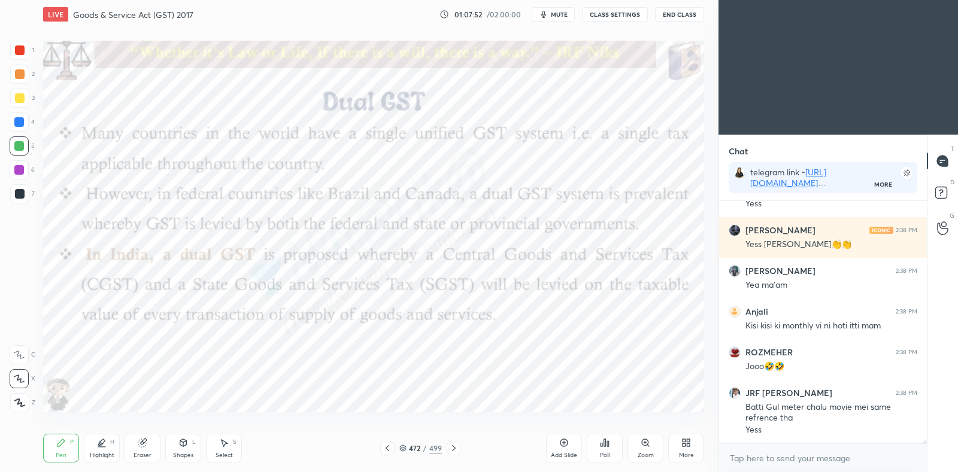
click at [405, 447] on icon at bounding box center [403, 447] width 6 height 3
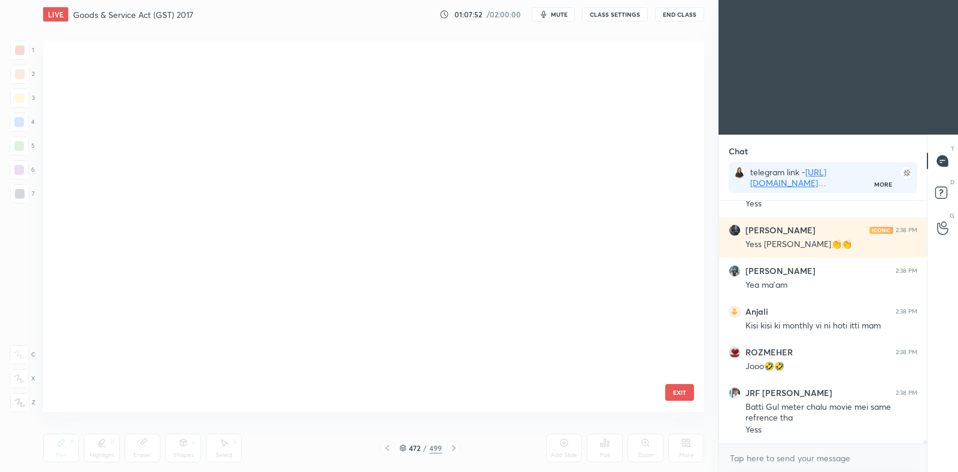
scroll to position [368, 655]
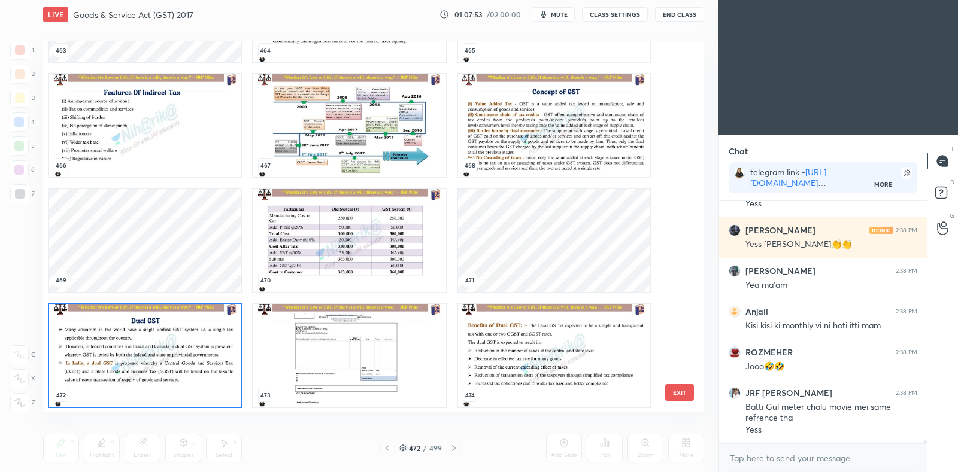
click at [304, 353] on img "grid" at bounding box center [349, 355] width 192 height 103
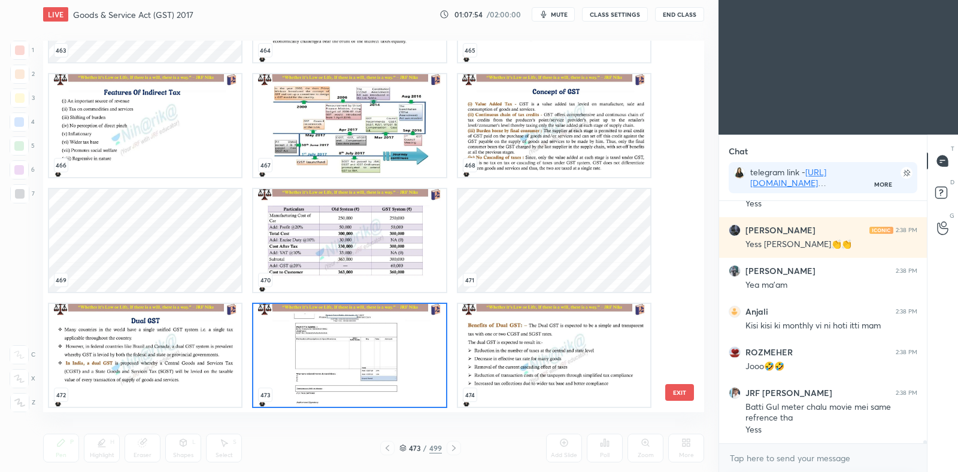
click at [305, 354] on img "grid" at bounding box center [349, 355] width 192 height 103
click at [308, 356] on img "grid" at bounding box center [349, 355] width 192 height 103
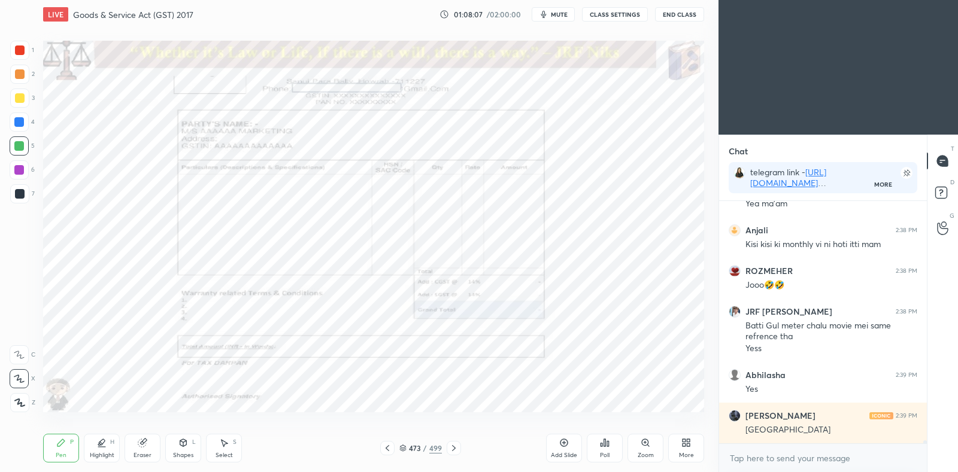
scroll to position [20623, 0]
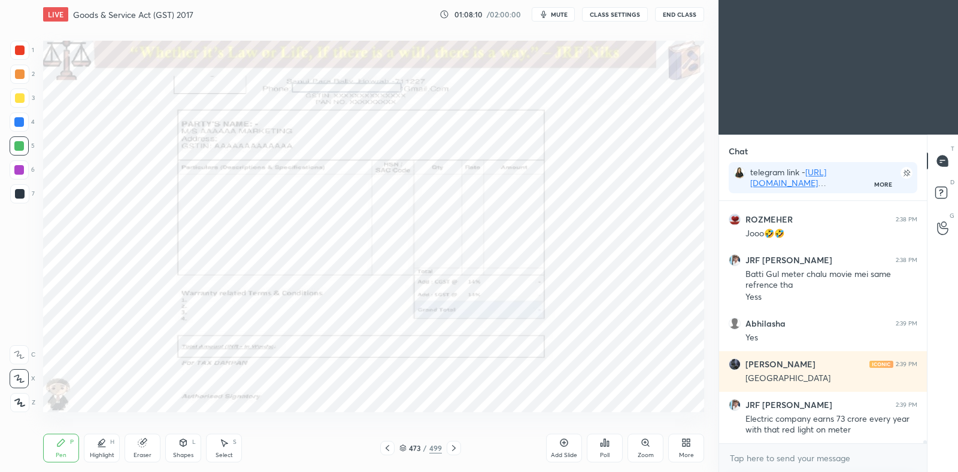
click at [405, 449] on icon at bounding box center [402, 448] width 7 height 7
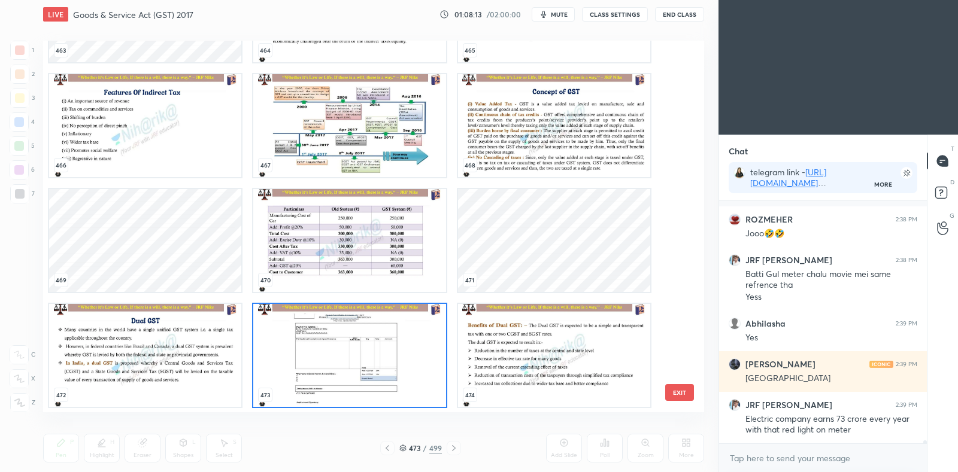
scroll to position [20674, 0]
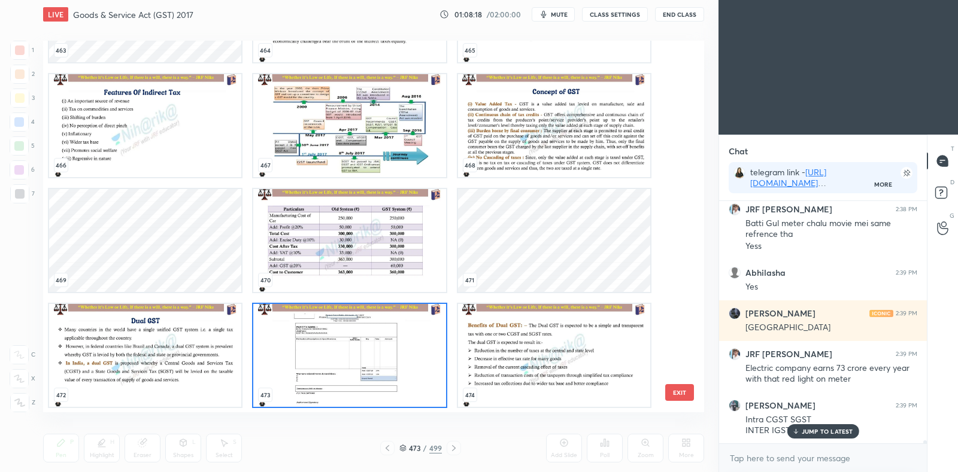
click at [360, 238] on img "grid" at bounding box center [349, 240] width 192 height 103
click at [362, 239] on img "grid" at bounding box center [349, 240] width 192 height 103
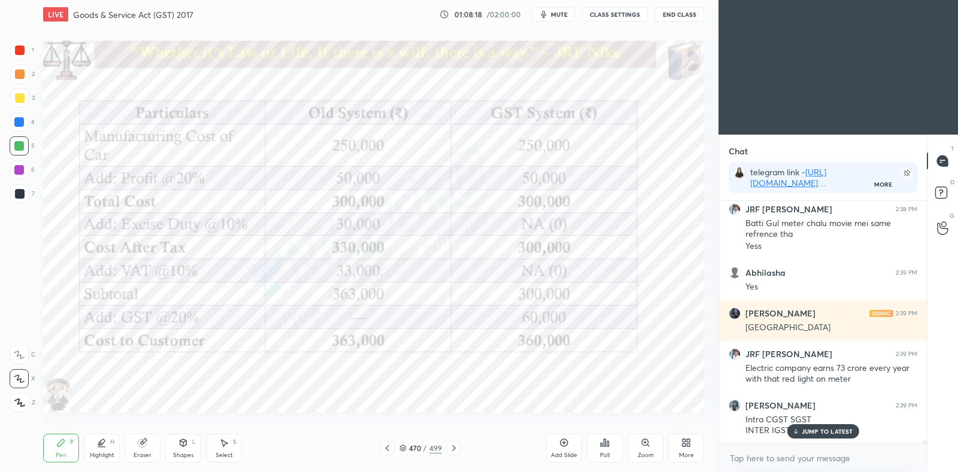
click at [365, 240] on img "grid" at bounding box center [349, 240] width 192 height 103
click at [108, 453] on div "Highlight" at bounding box center [102, 456] width 25 height 6
click at [26, 375] on div at bounding box center [19, 378] width 19 height 19
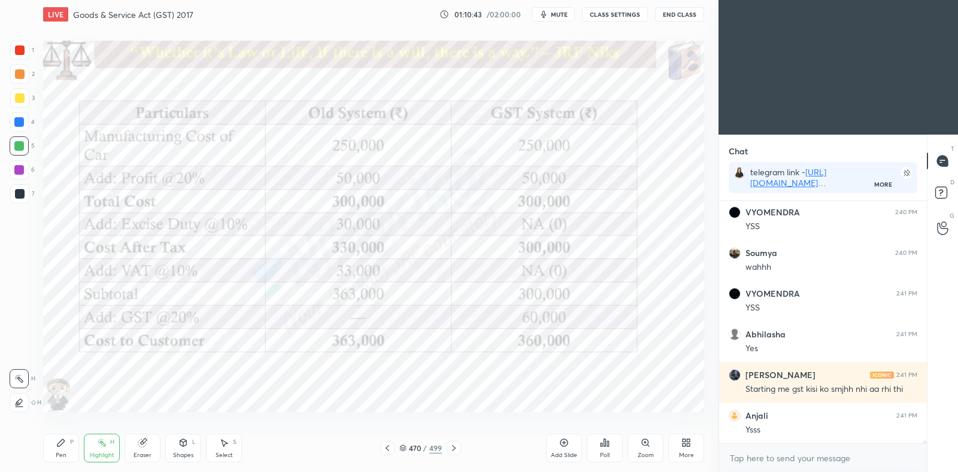
scroll to position [21053, 0]
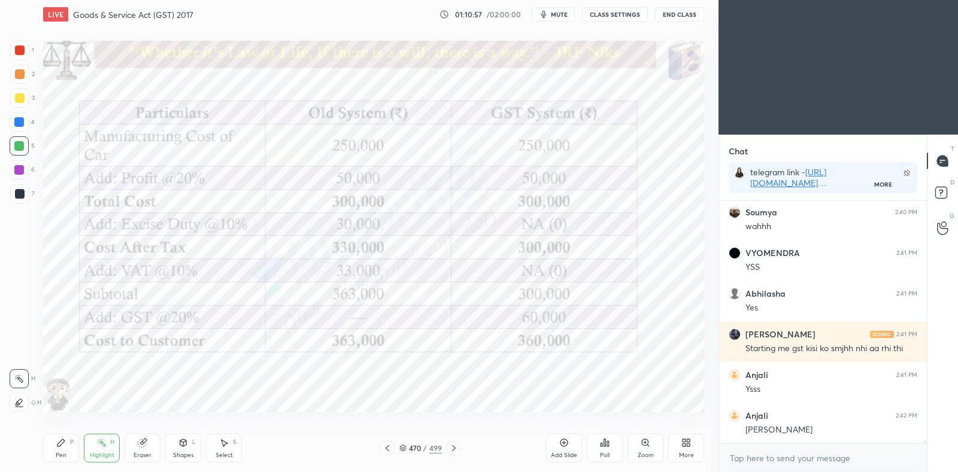
click at [455, 449] on icon at bounding box center [454, 449] width 4 height 6
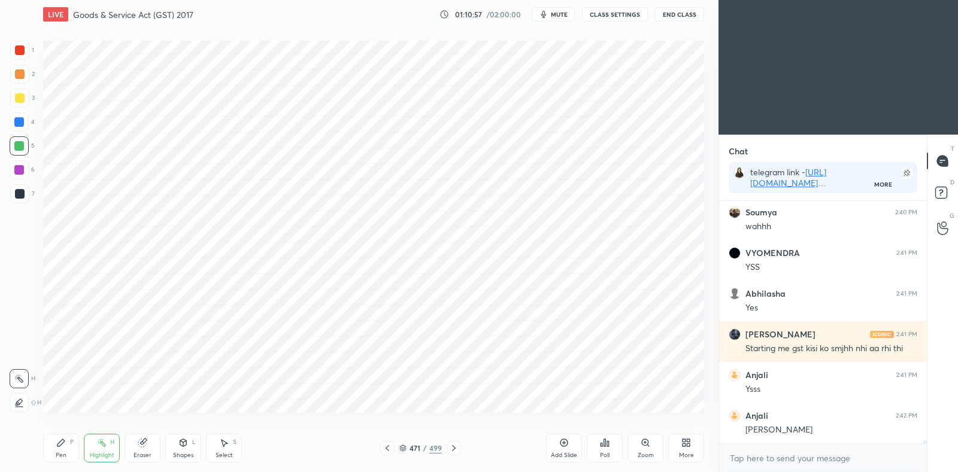
click at [389, 452] on icon at bounding box center [388, 449] width 10 height 10
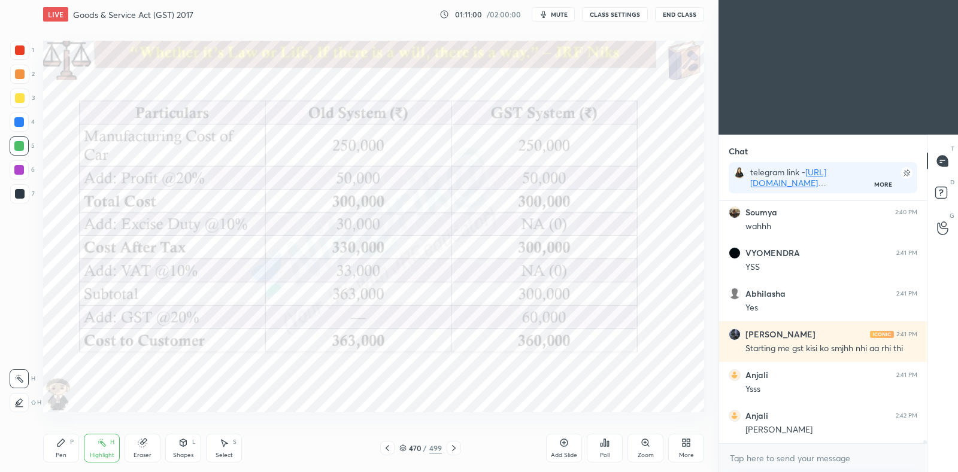
click at [454, 445] on icon at bounding box center [454, 449] width 10 height 10
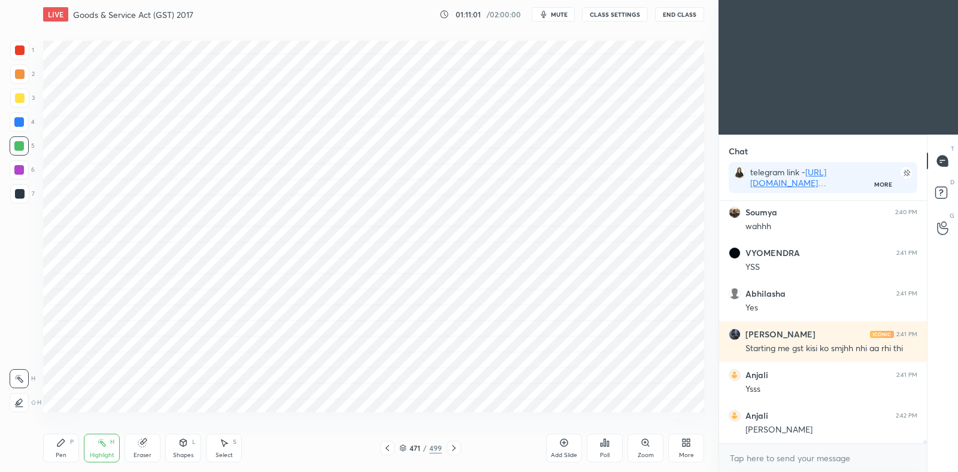
click at [450, 447] on icon at bounding box center [454, 449] width 10 height 10
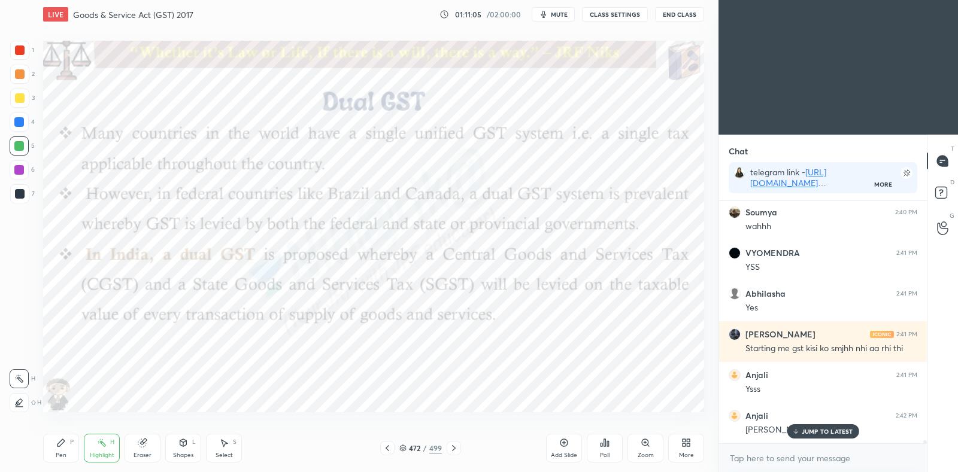
scroll to position [21093, 0]
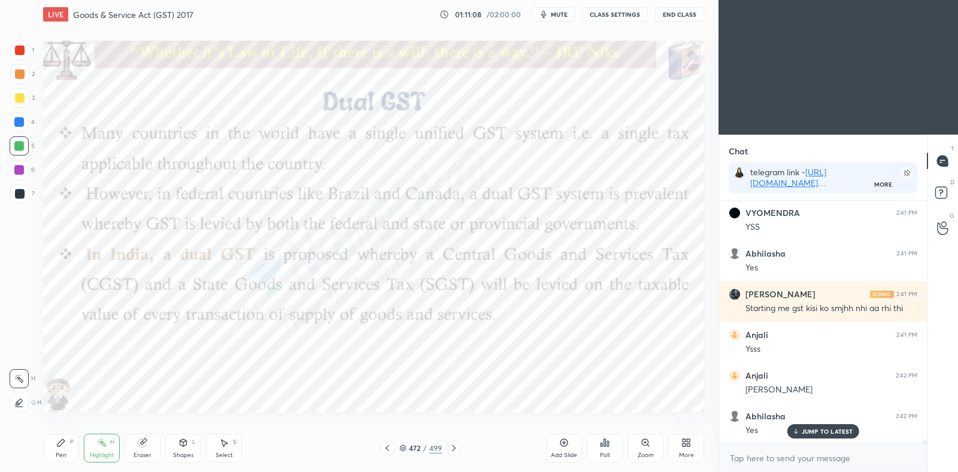
click at [453, 454] on div at bounding box center [454, 448] width 14 height 14
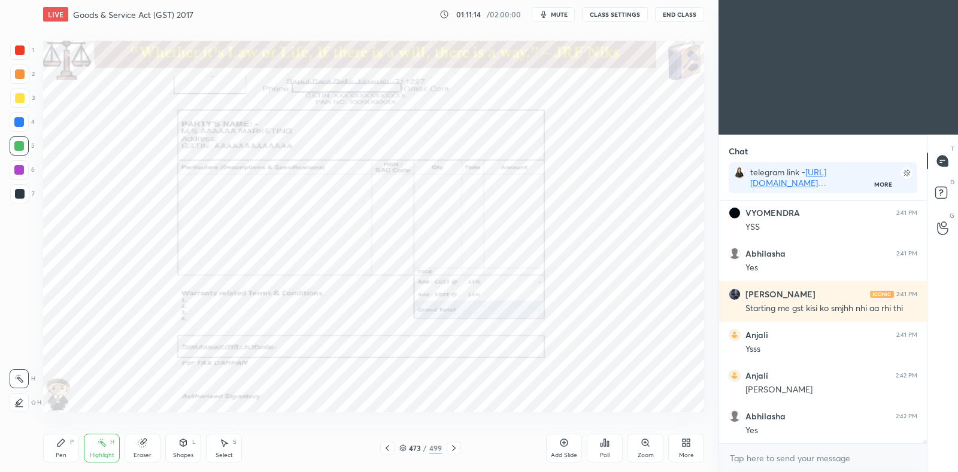
scroll to position [21134, 0]
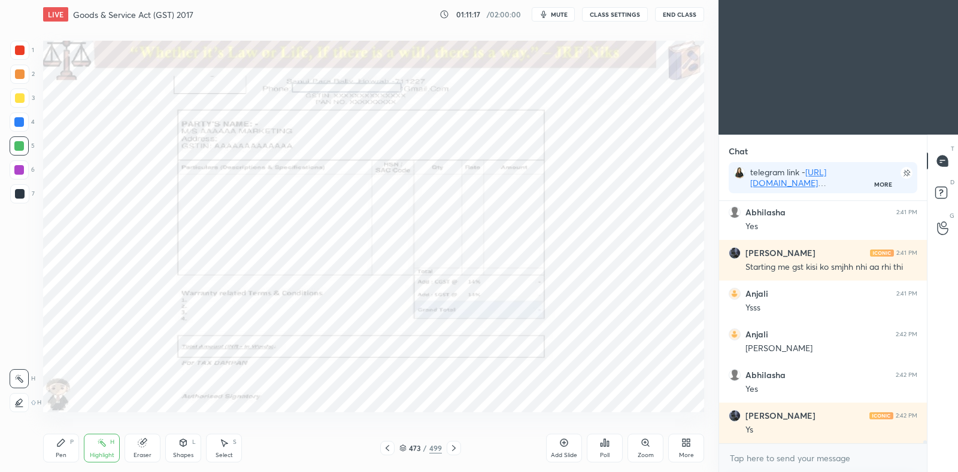
click at [384, 448] on icon at bounding box center [388, 449] width 10 height 10
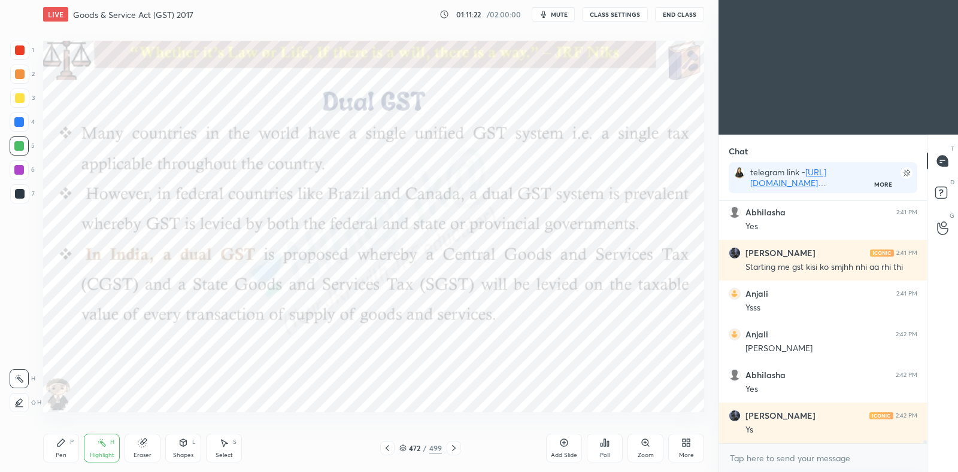
click at [452, 449] on icon at bounding box center [454, 449] width 10 height 10
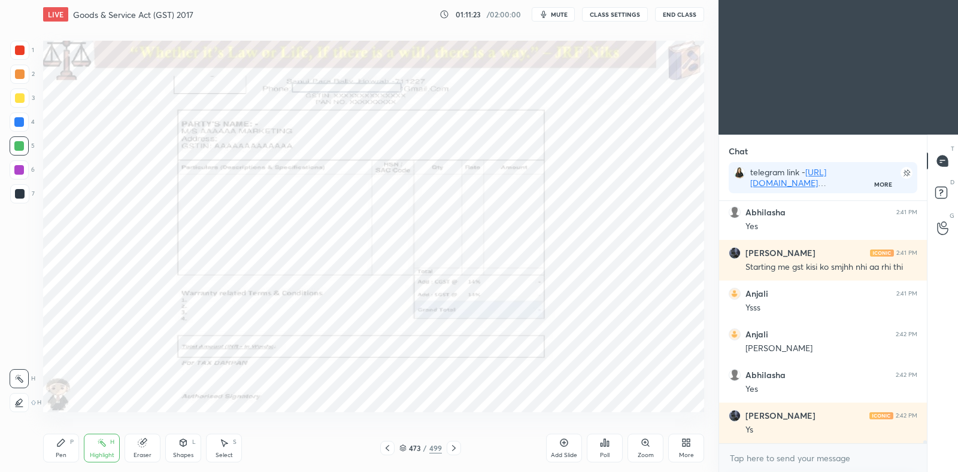
click at [455, 447] on icon at bounding box center [454, 449] width 10 height 10
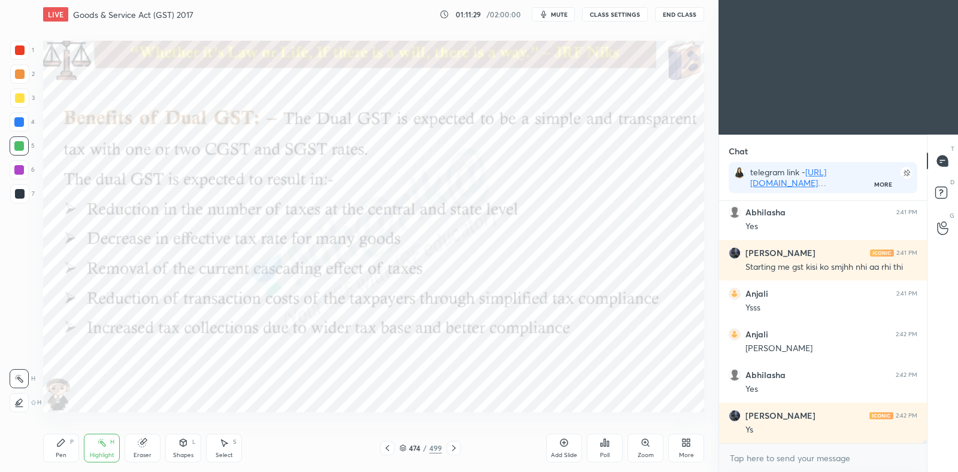
click at [66, 450] on div "Pen P" at bounding box center [61, 448] width 36 height 29
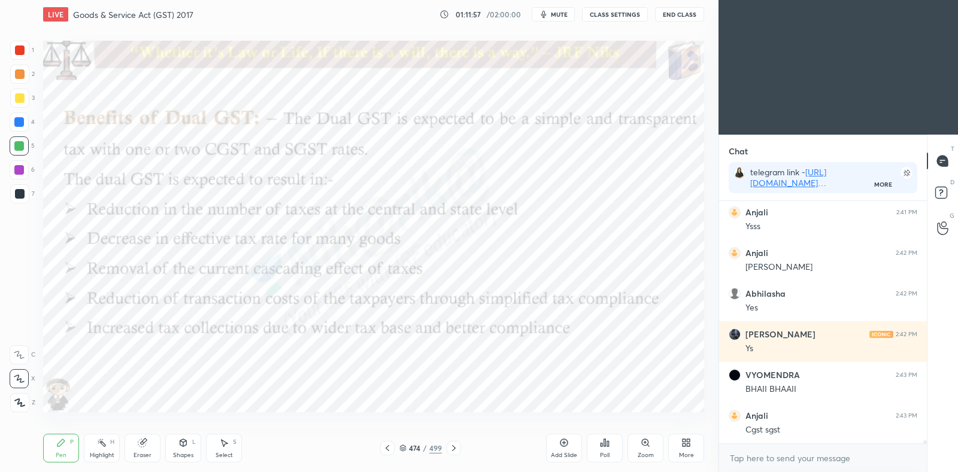
scroll to position [21256, 0]
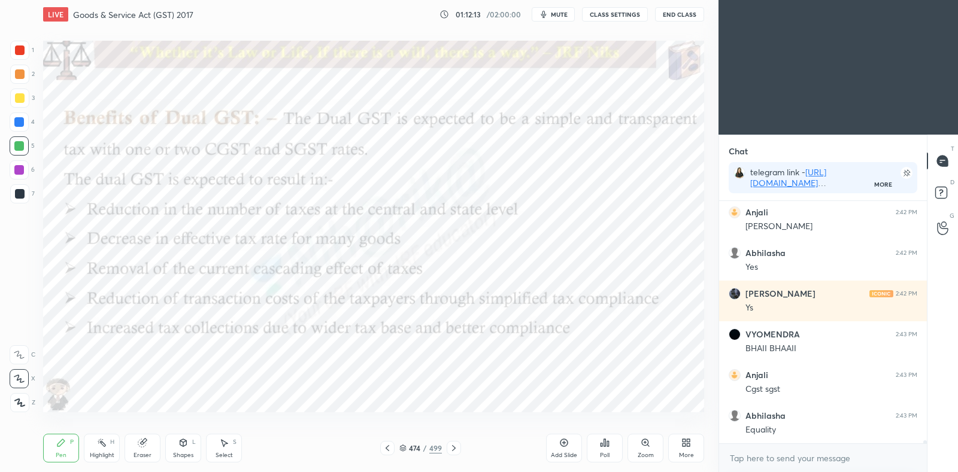
click at [403, 447] on icon at bounding box center [402, 448] width 7 height 7
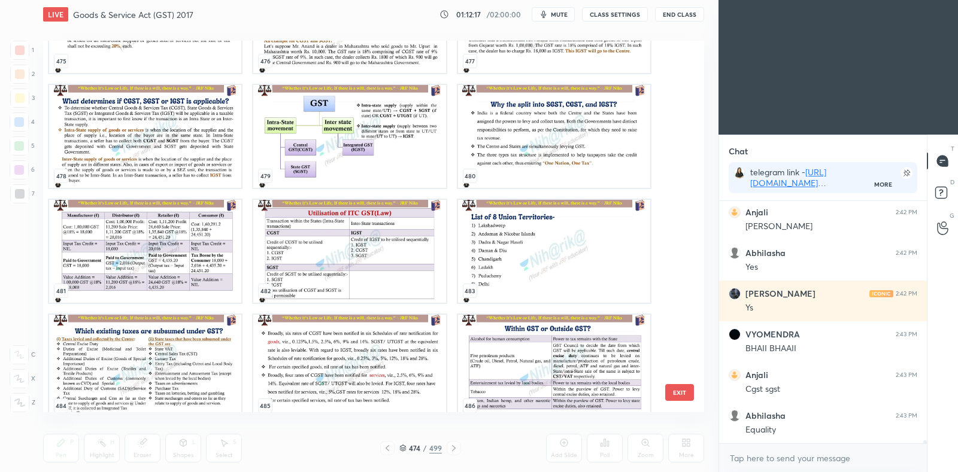
scroll to position [18317, 0]
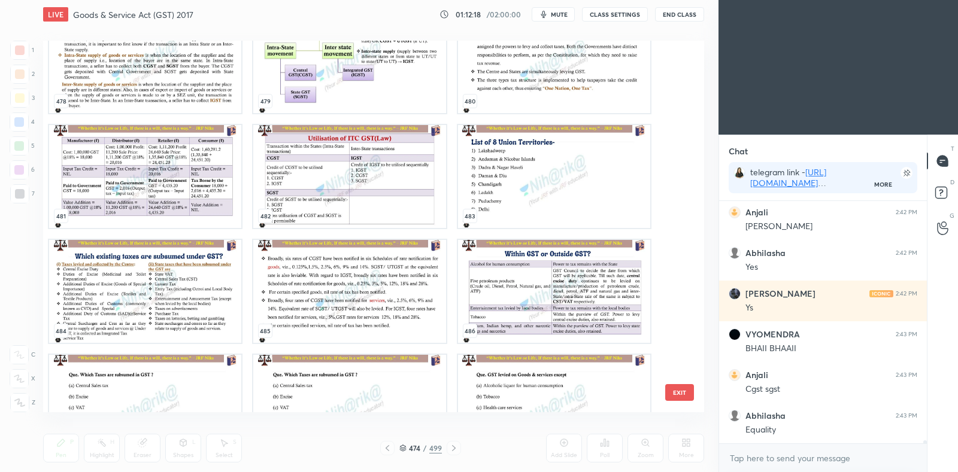
click at [120, 293] on img "grid" at bounding box center [145, 291] width 192 height 103
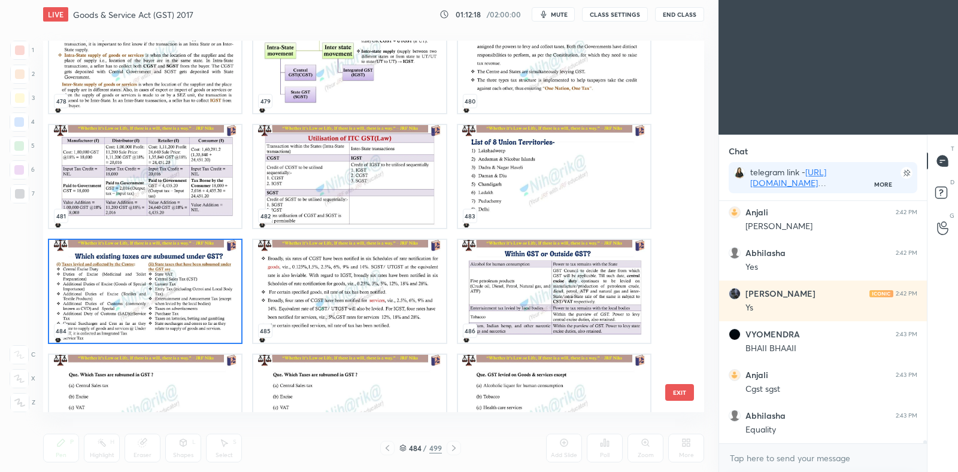
click at [120, 293] on img "grid" at bounding box center [145, 291] width 192 height 103
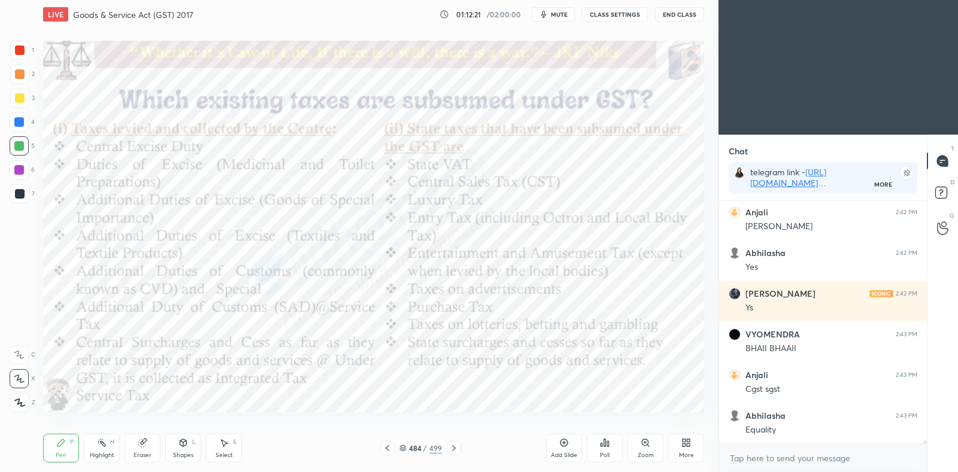
scroll to position [21308, 0]
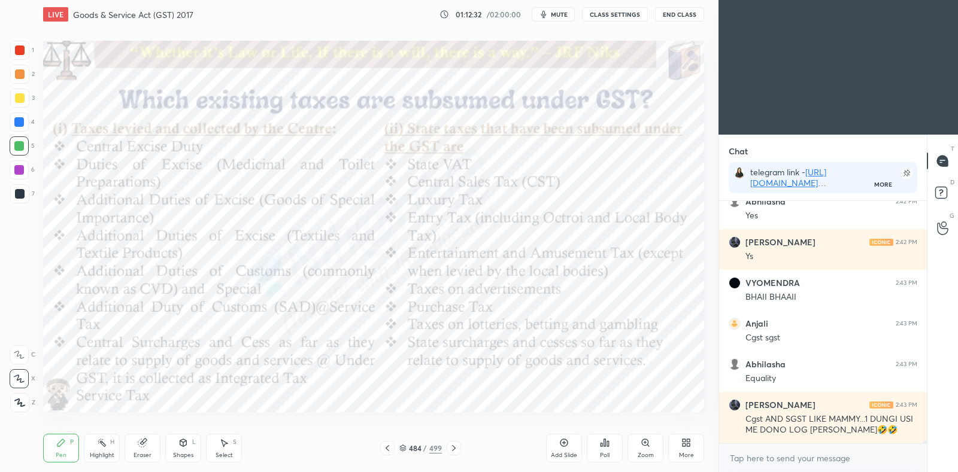
click at [102, 444] on rect at bounding box center [103, 444] width 6 height 6
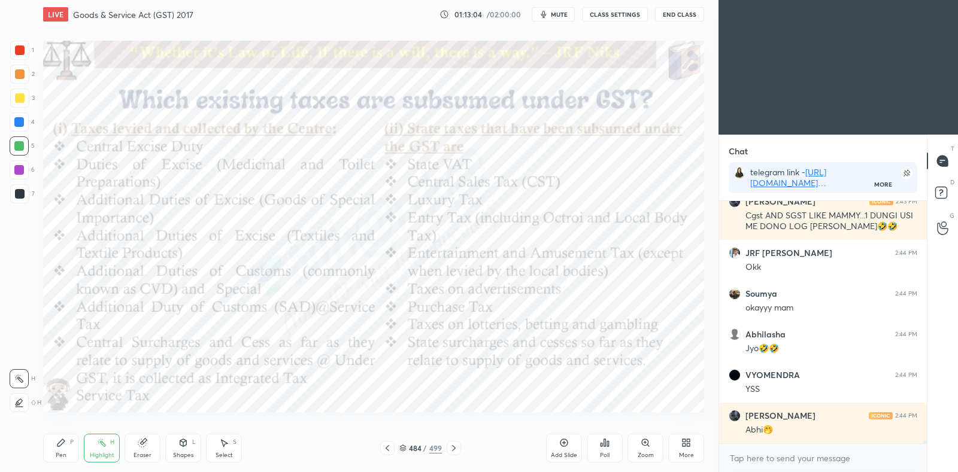
scroll to position [21552, 0]
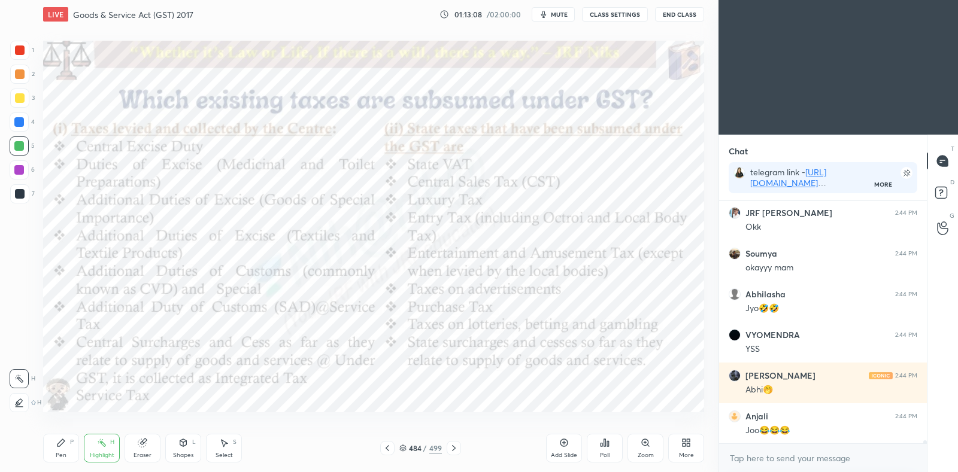
click at [406, 451] on icon at bounding box center [402, 448] width 7 height 7
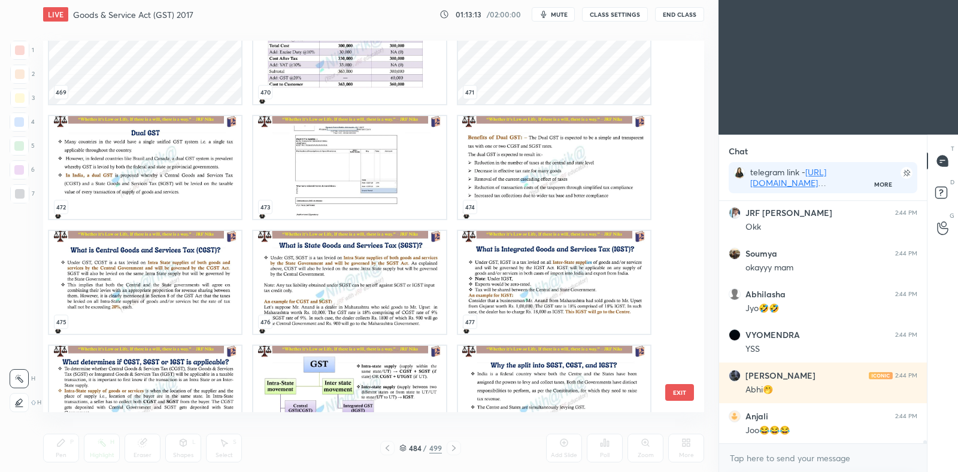
scroll to position [21593, 0]
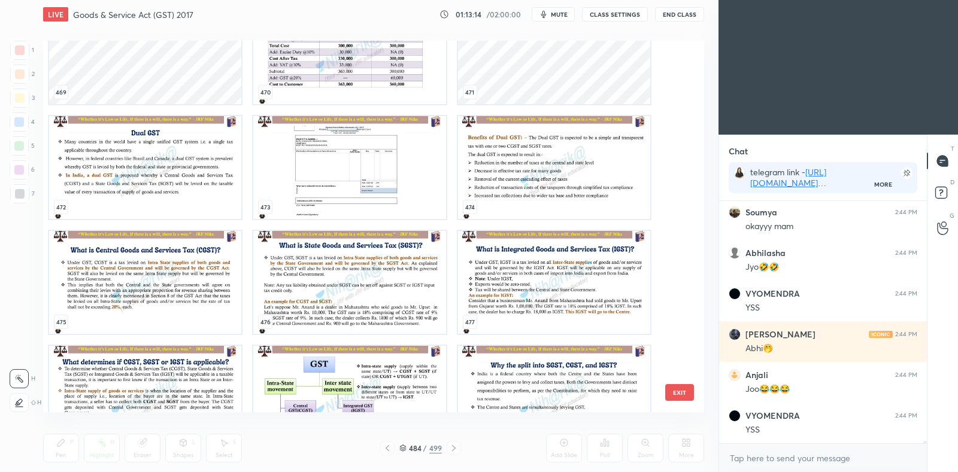
click at [201, 198] on img "grid" at bounding box center [145, 167] width 192 height 103
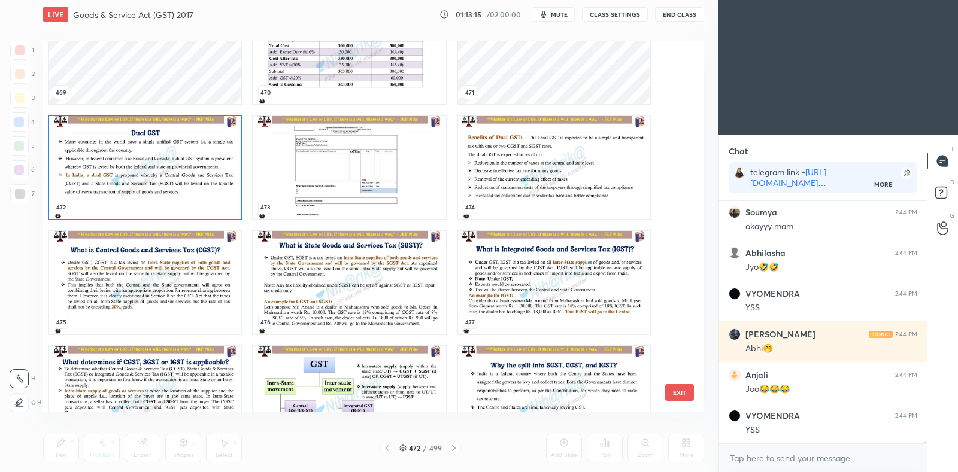
click at [203, 202] on img "grid" at bounding box center [145, 167] width 192 height 103
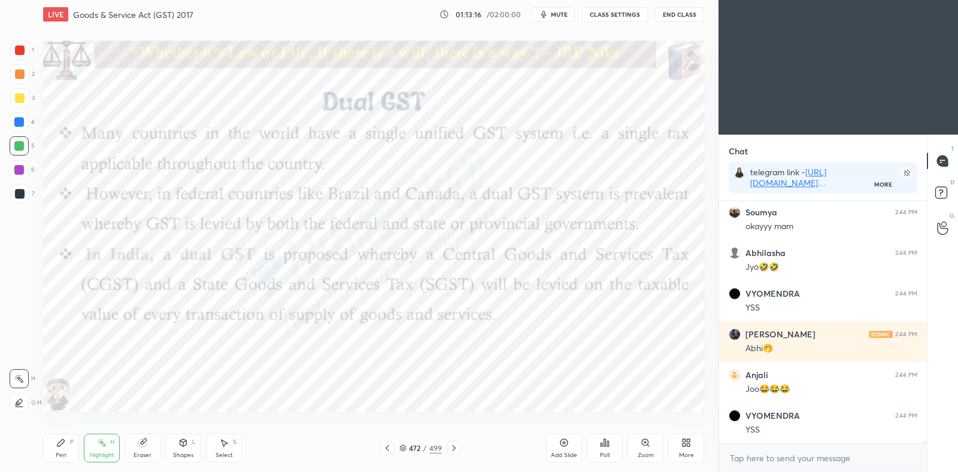
click at [455, 450] on icon at bounding box center [454, 449] width 10 height 10
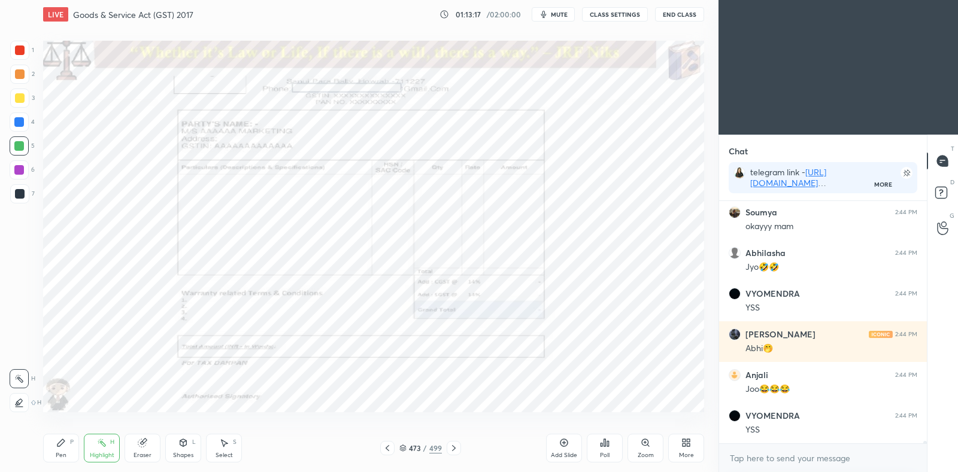
click at [456, 449] on icon at bounding box center [454, 449] width 10 height 10
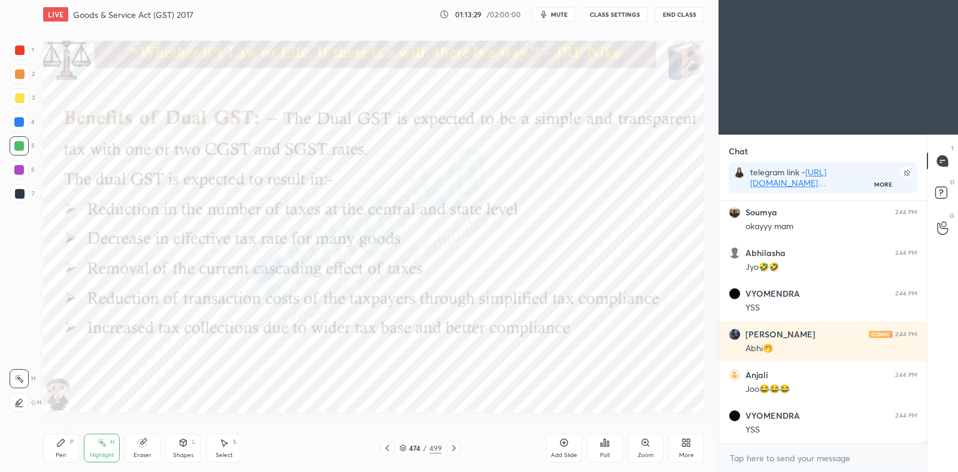
click at [61, 462] on div "Pen P" at bounding box center [61, 448] width 36 height 29
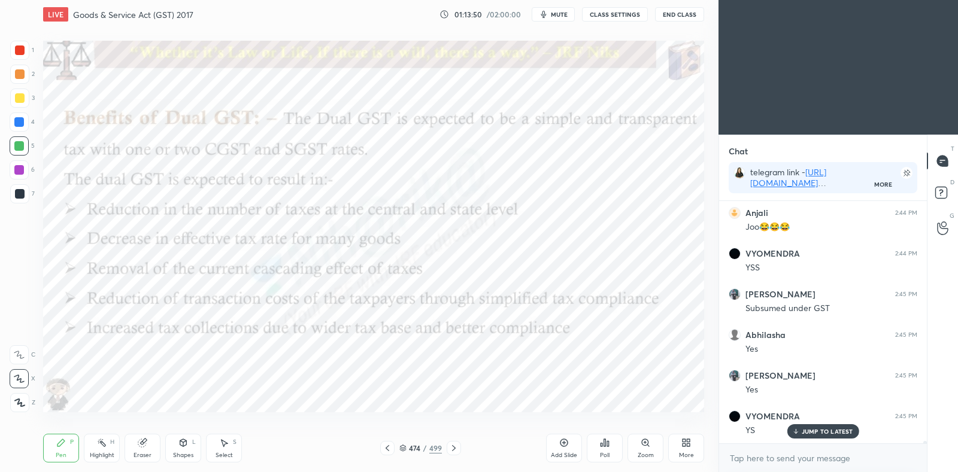
scroll to position [21807, 0]
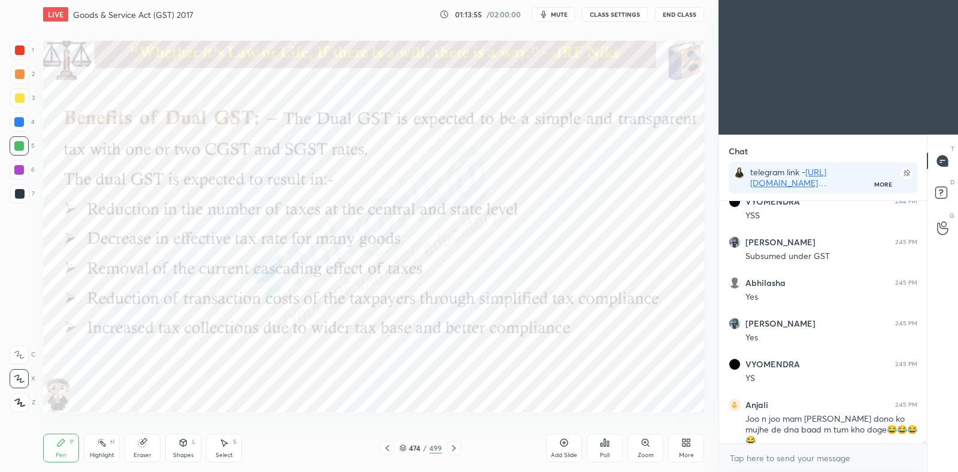
click at [456, 450] on icon at bounding box center [454, 449] width 10 height 10
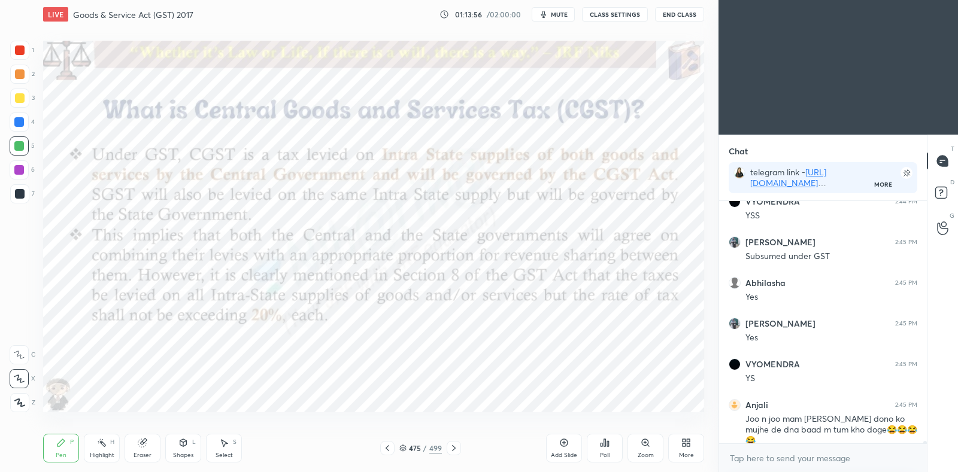
click at [386, 452] on icon at bounding box center [388, 449] width 10 height 10
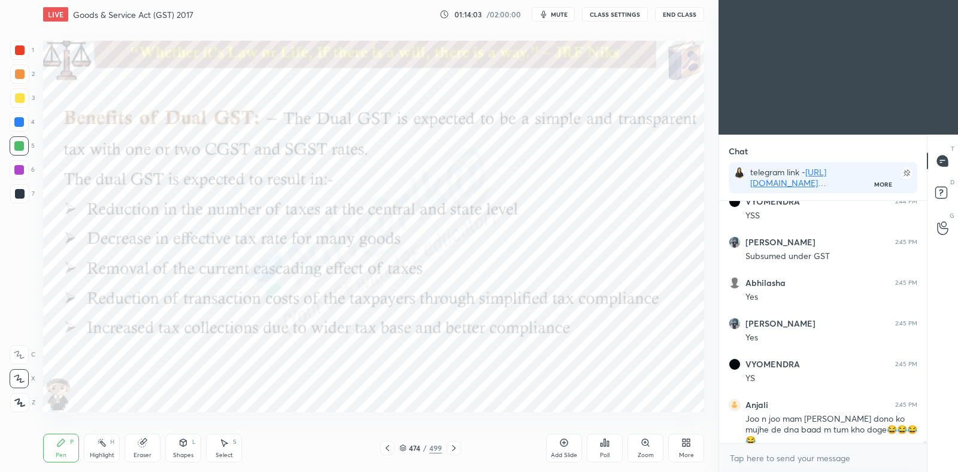
click at [453, 448] on icon at bounding box center [454, 449] width 10 height 10
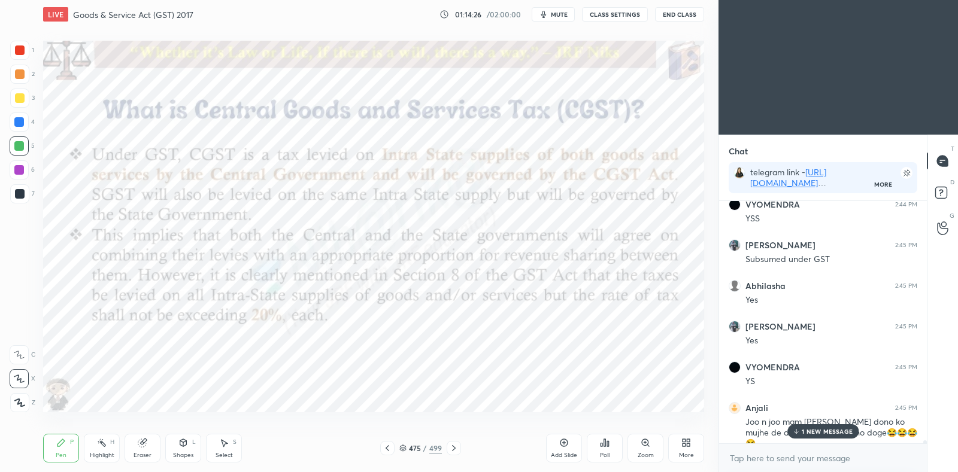
scroll to position [21847, 0]
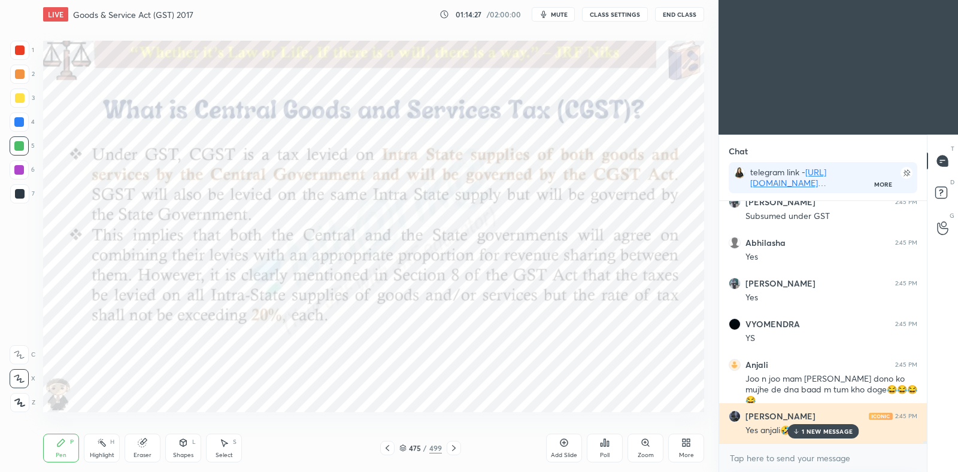
click at [805, 432] on p "1 NEW MESSAGE" at bounding box center [827, 431] width 51 height 7
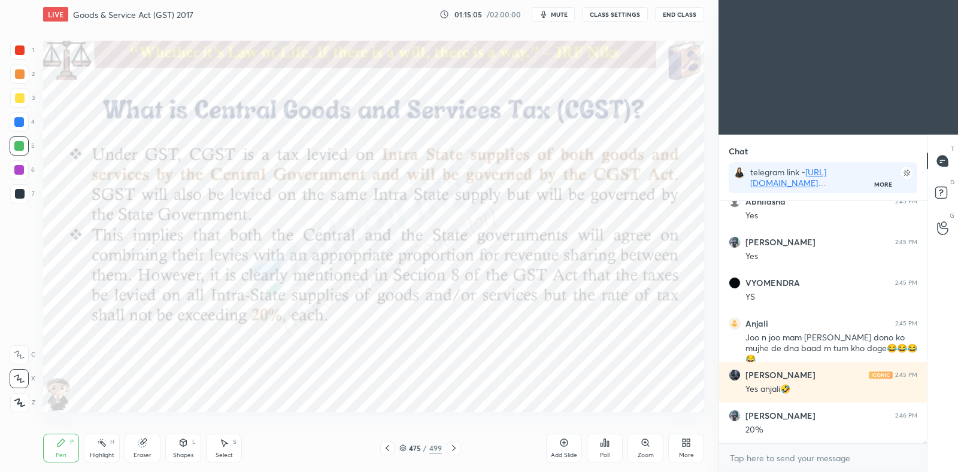
scroll to position [21929, 0]
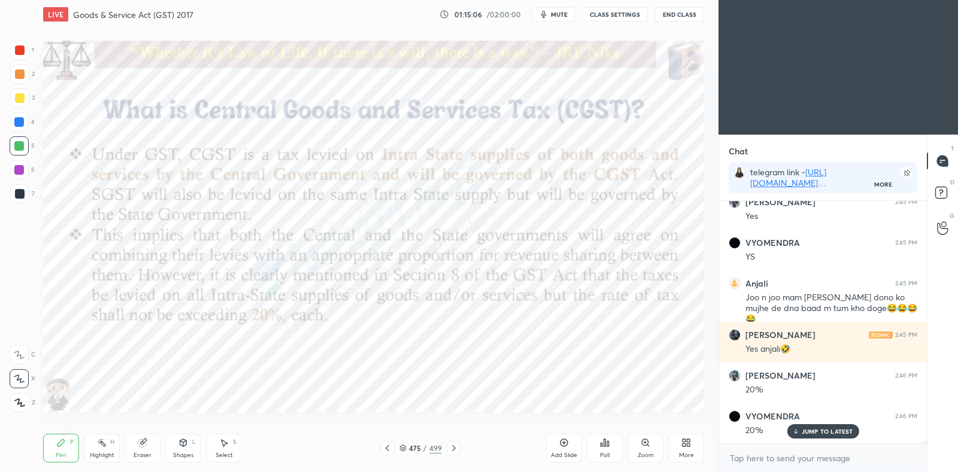
click at [566, 448] on div "Add Slide" at bounding box center [564, 448] width 36 height 29
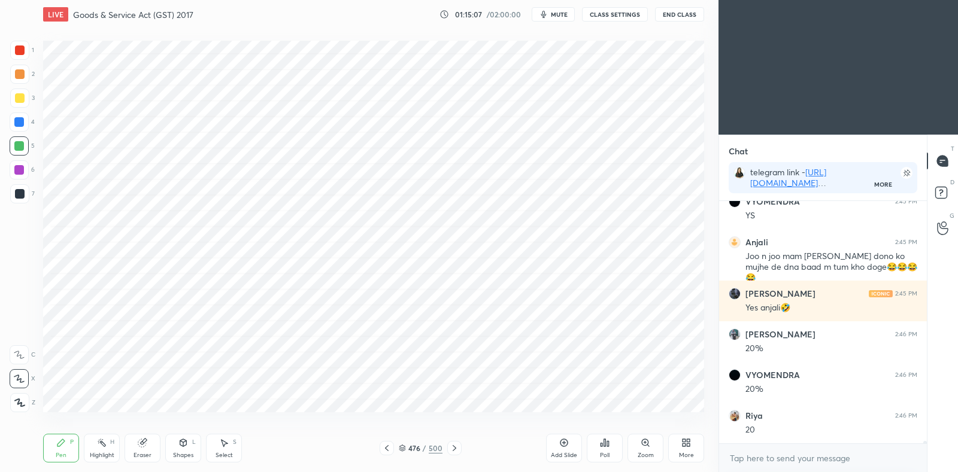
scroll to position [22011, 0]
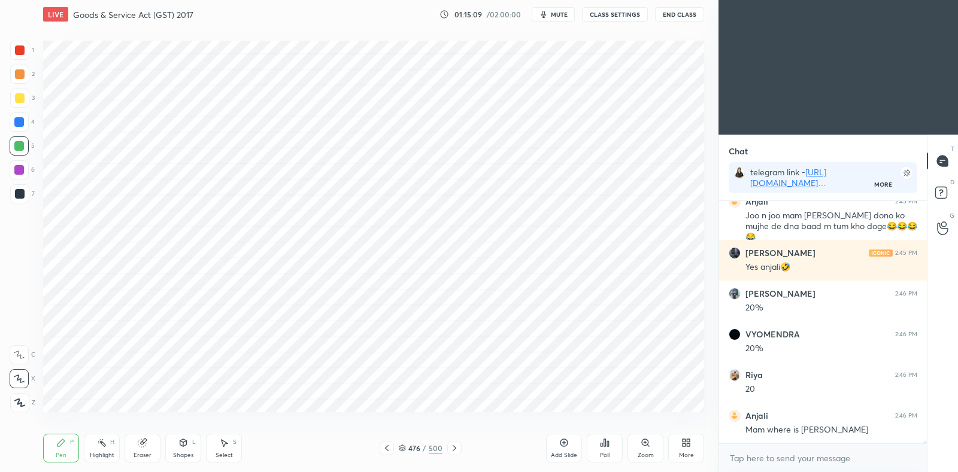
click at [387, 449] on icon at bounding box center [387, 449] width 10 height 10
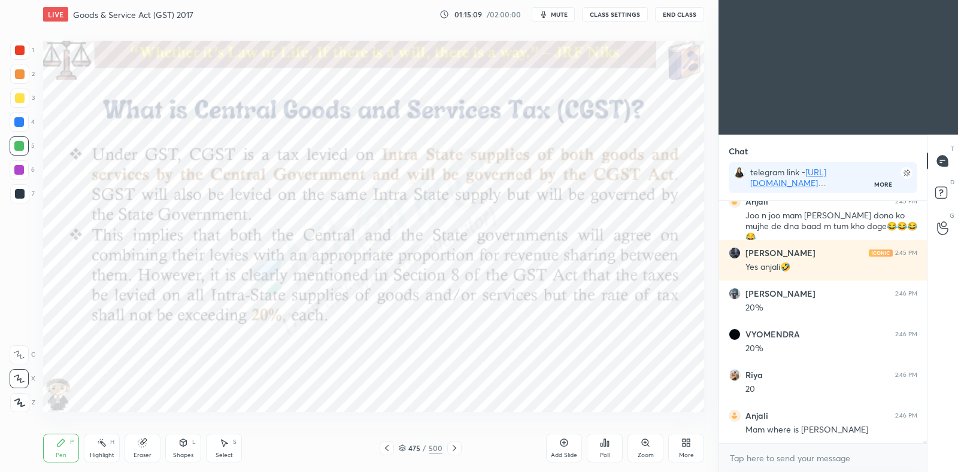
click at [683, 456] on div "More" at bounding box center [686, 456] width 15 height 6
click at [676, 319] on div "Slide theme" at bounding box center [671, 323] width 48 height 29
click at [624, 389] on div "Dark Blank" at bounding box center [619, 390] width 48 height 29
click at [555, 400] on div at bounding box center [479, 236] width 958 height 472
click at [564, 444] on icon at bounding box center [564, 443] width 4 height 4
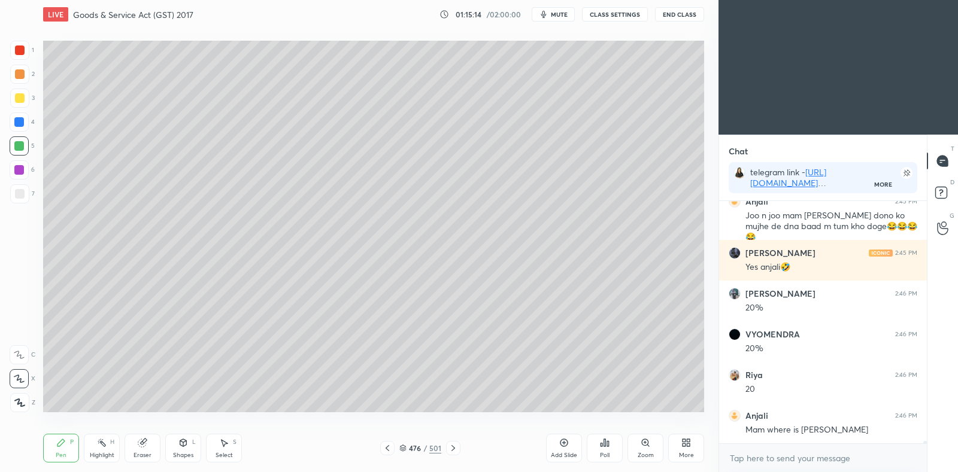
click at [25, 193] on div at bounding box center [19, 193] width 19 height 19
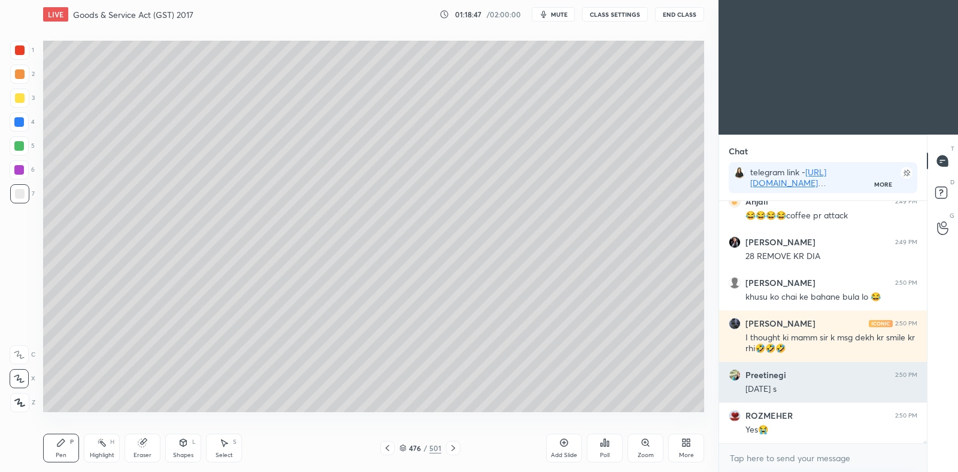
scroll to position [23117, 0]
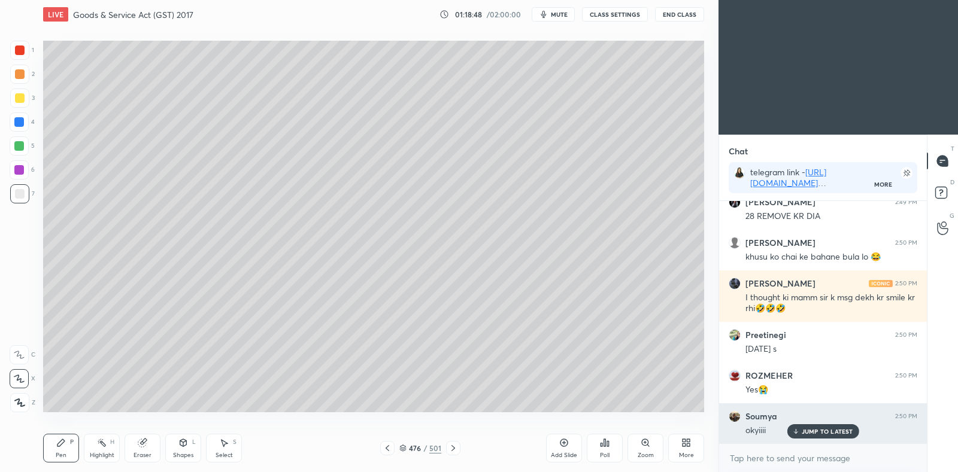
click at [816, 432] on p "JUMP TO LATEST" at bounding box center [827, 431] width 51 height 7
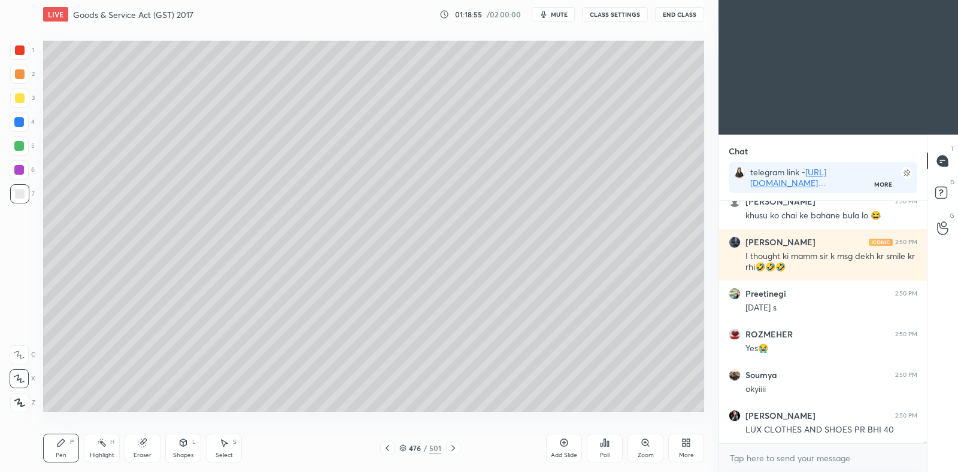
scroll to position [23198, 0]
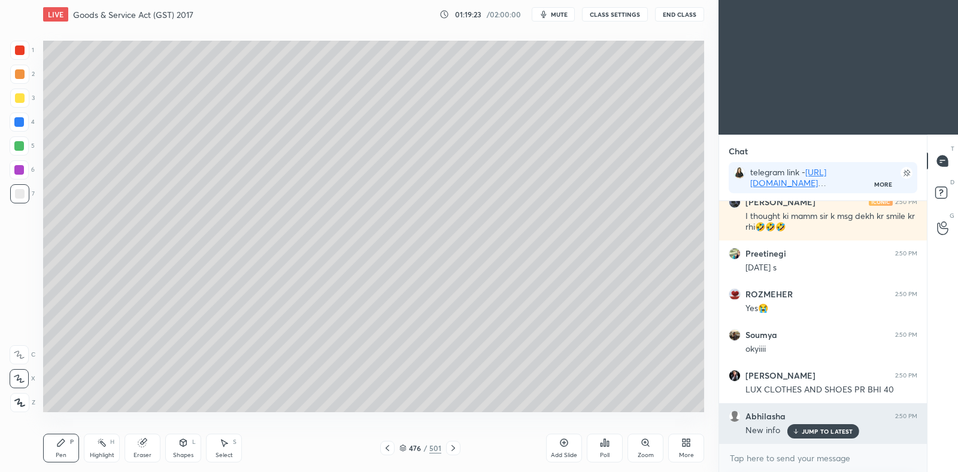
click at [804, 434] on p "JUMP TO LATEST" at bounding box center [827, 431] width 51 height 7
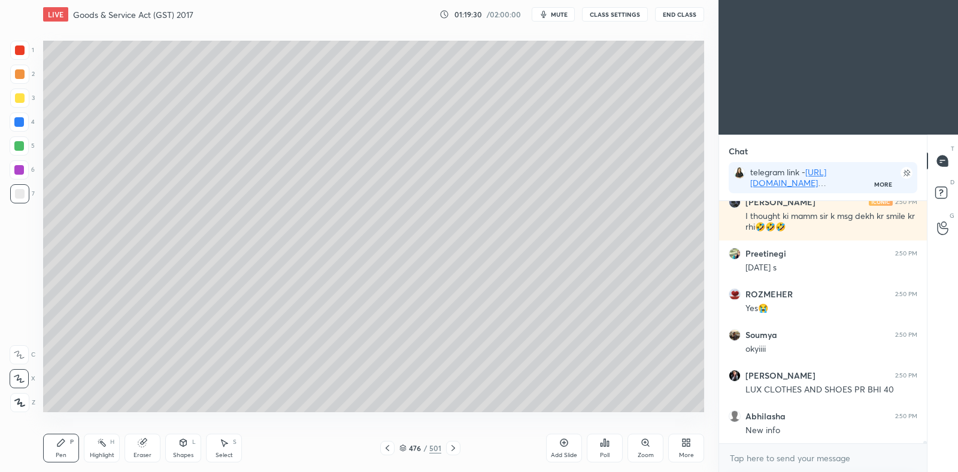
click at [388, 451] on icon at bounding box center [388, 449] width 10 height 10
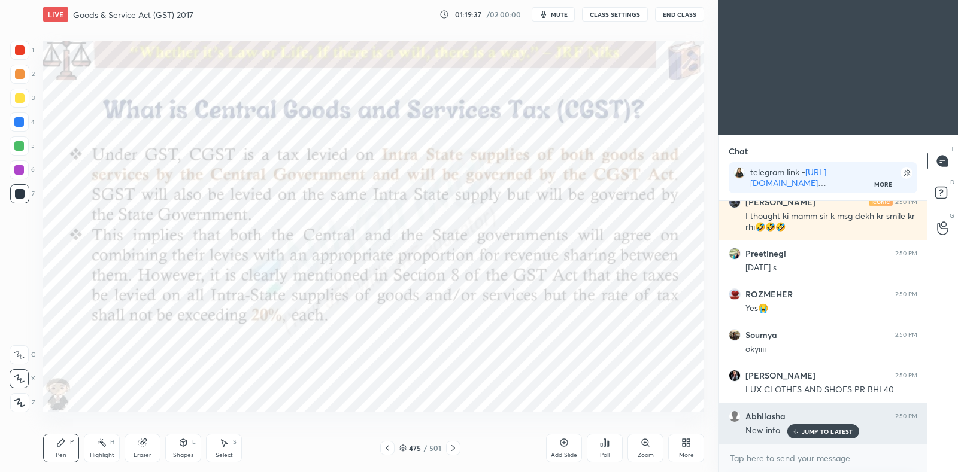
click at [796, 429] on icon at bounding box center [796, 431] width 8 height 7
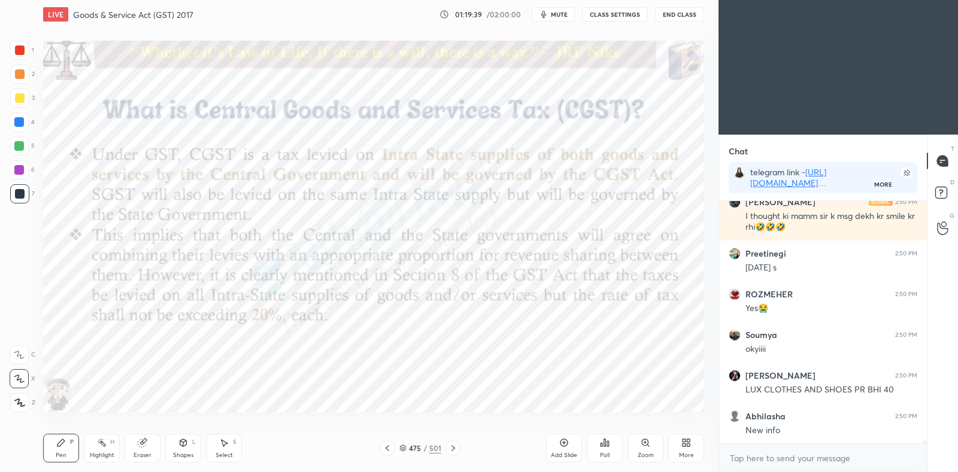
click at [452, 446] on icon at bounding box center [454, 449] width 4 height 6
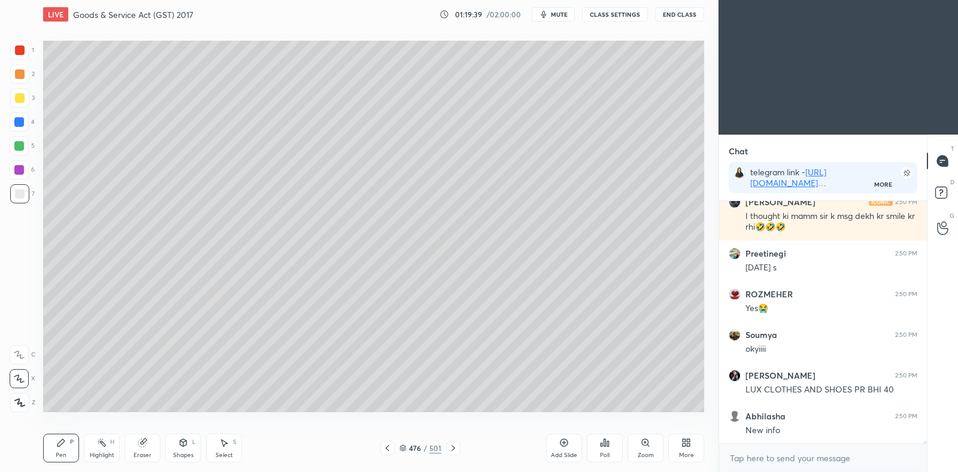
click at [454, 448] on icon at bounding box center [454, 449] width 4 height 6
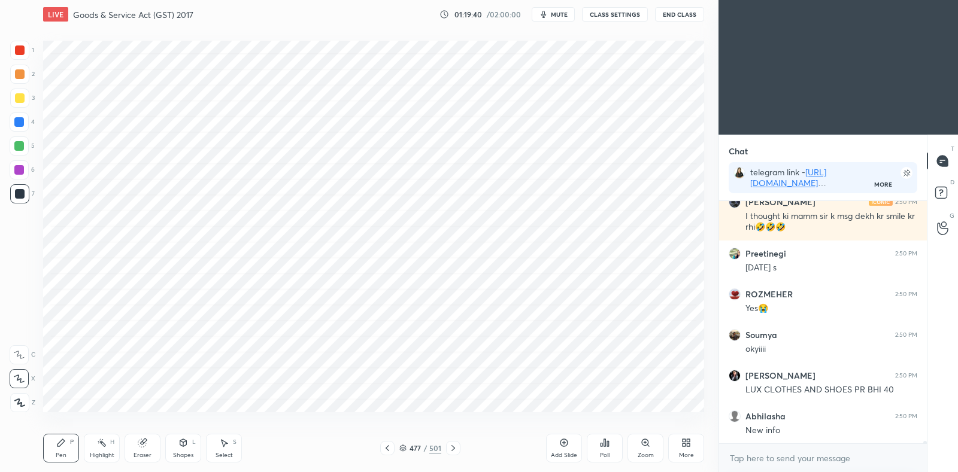
scroll to position [23240, 0]
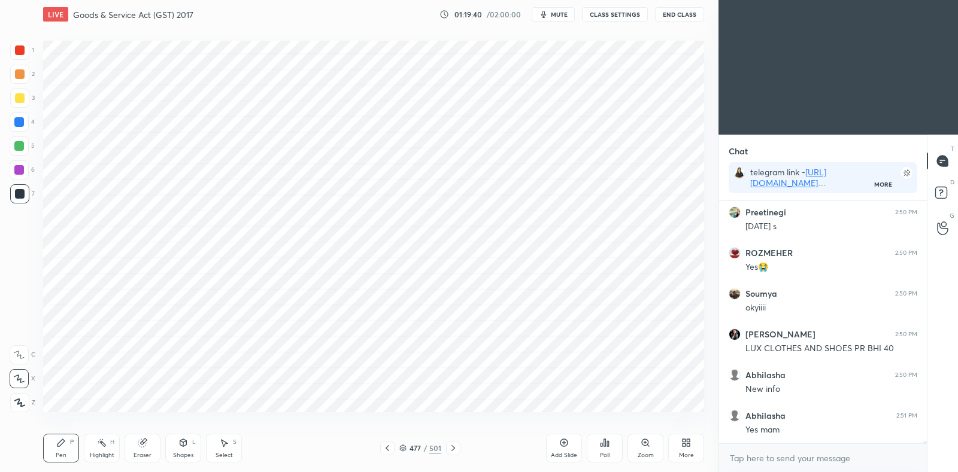
click at [455, 447] on icon at bounding box center [454, 449] width 10 height 10
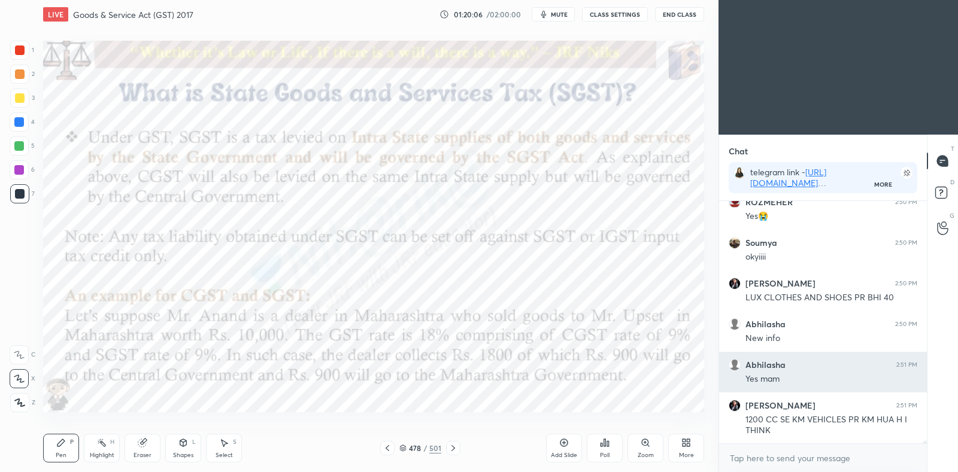
scroll to position [23332, 0]
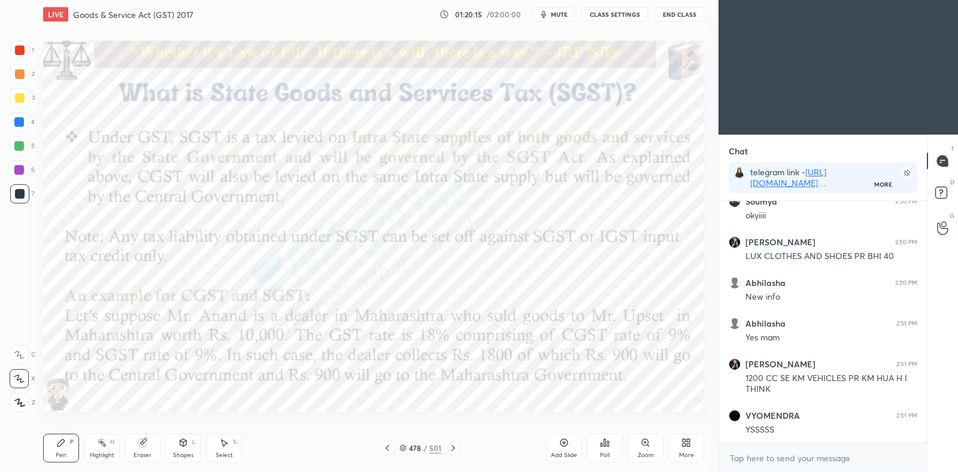
click at [567, 445] on icon at bounding box center [564, 444] width 8 height 8
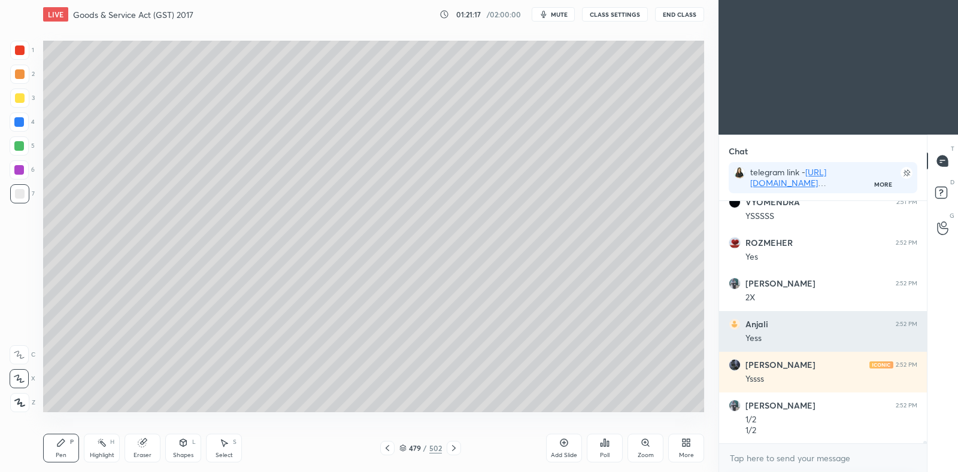
scroll to position [23587, 0]
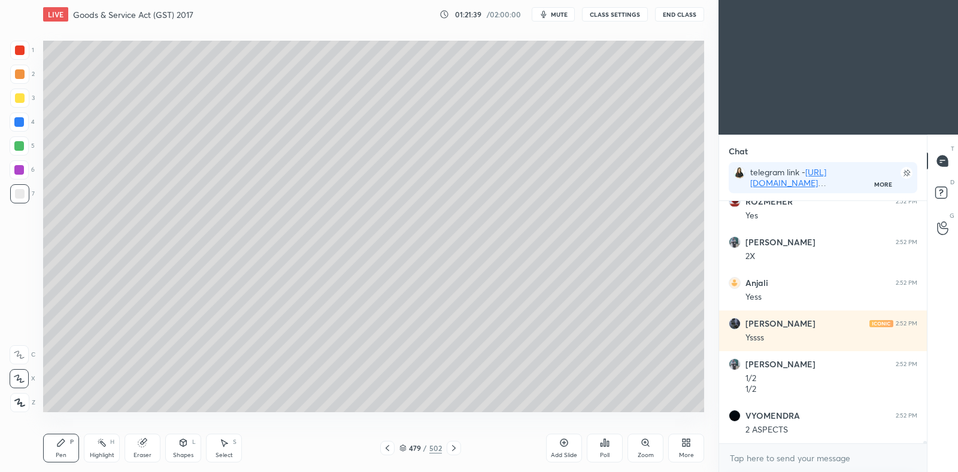
click at [226, 447] on icon at bounding box center [224, 443] width 10 height 10
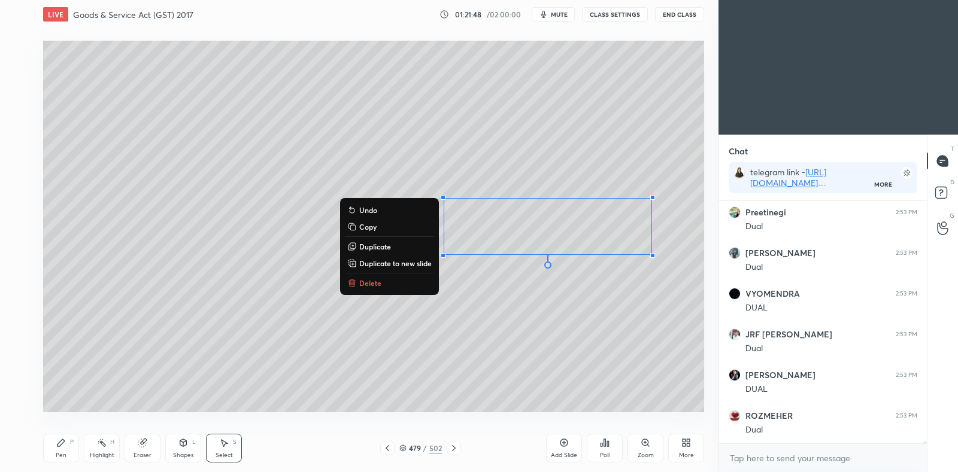
scroll to position [23871, 0]
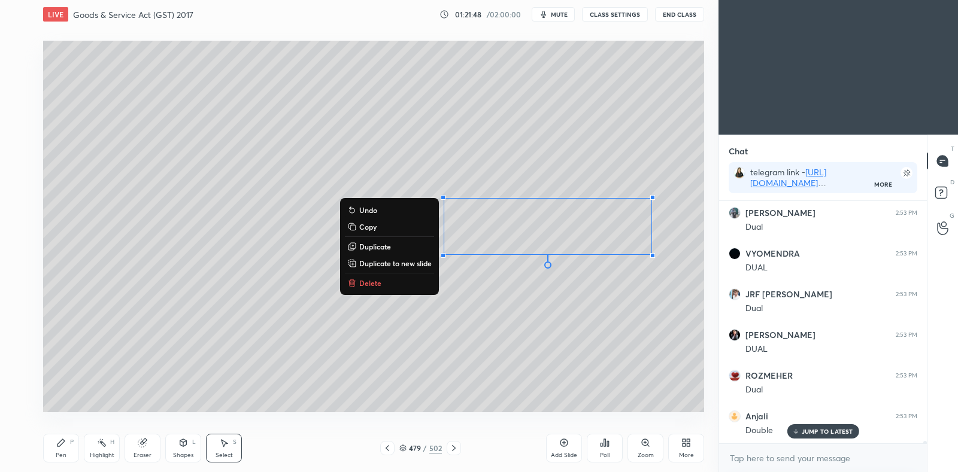
click at [377, 325] on div "0 ° Undo Copy Duplicate Duplicate to new slide Delete" at bounding box center [373, 227] width 661 height 372
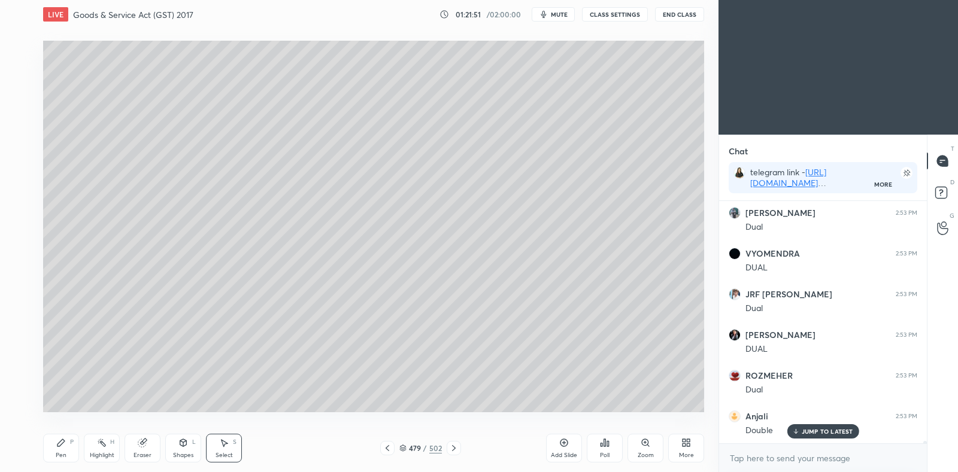
click at [56, 453] on div "Pen" at bounding box center [61, 456] width 11 height 6
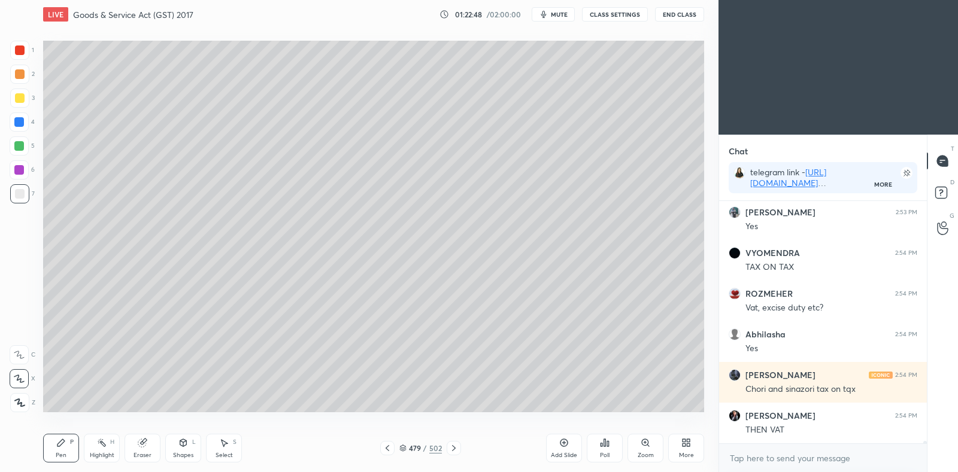
scroll to position [24494, 0]
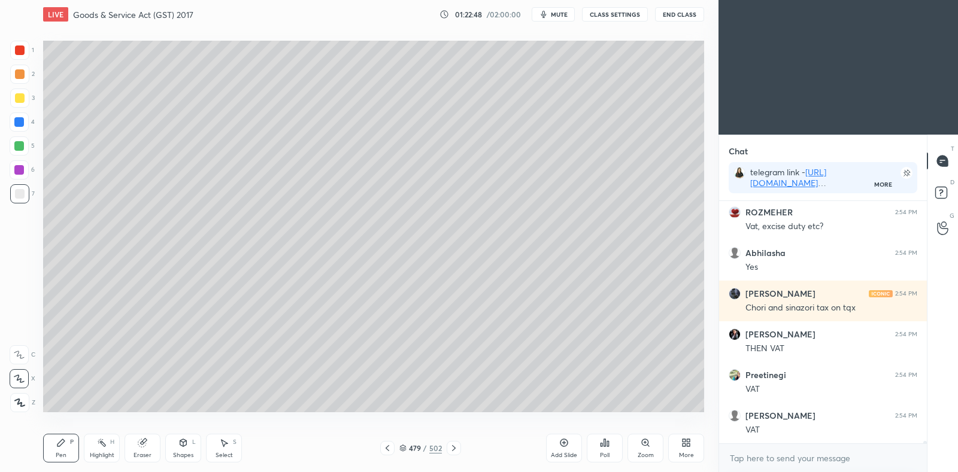
click at [16, 102] on div at bounding box center [20, 98] width 10 height 10
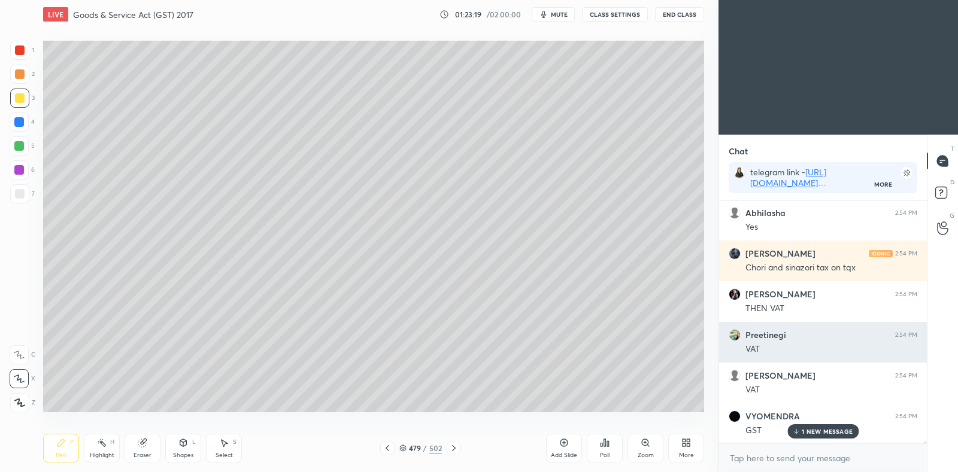
scroll to position [24575, 0]
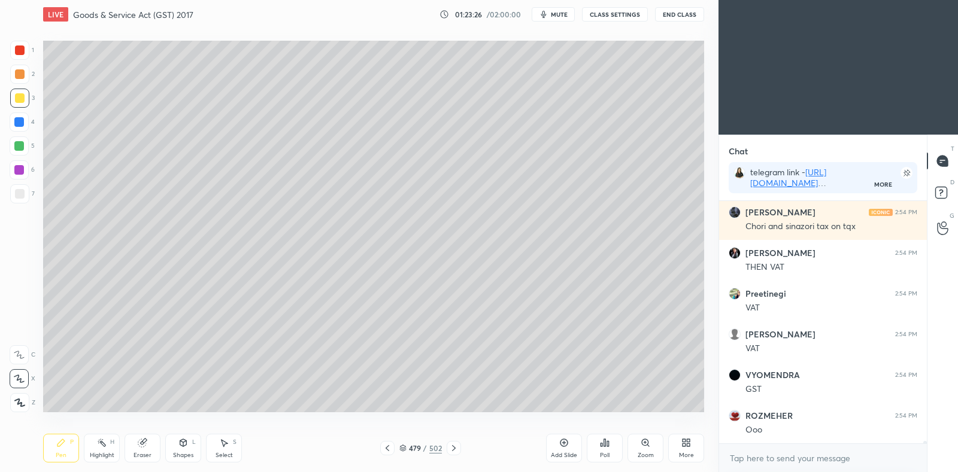
click at [404, 451] on icon at bounding box center [403, 451] width 6 height 2
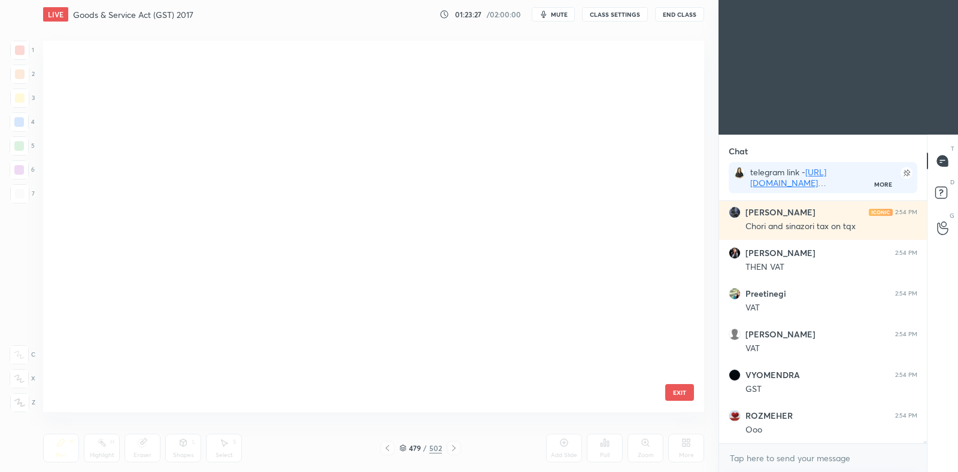
scroll to position [368, 655]
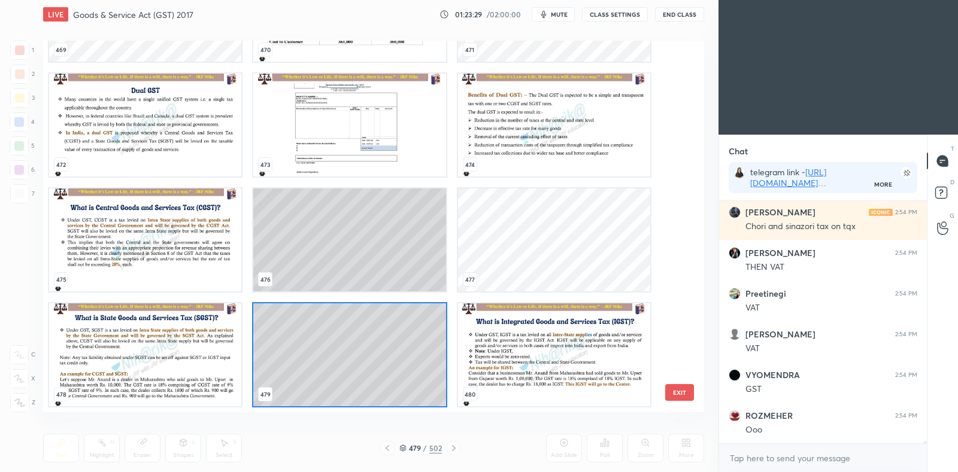
click at [184, 368] on img "grid" at bounding box center [145, 355] width 192 height 103
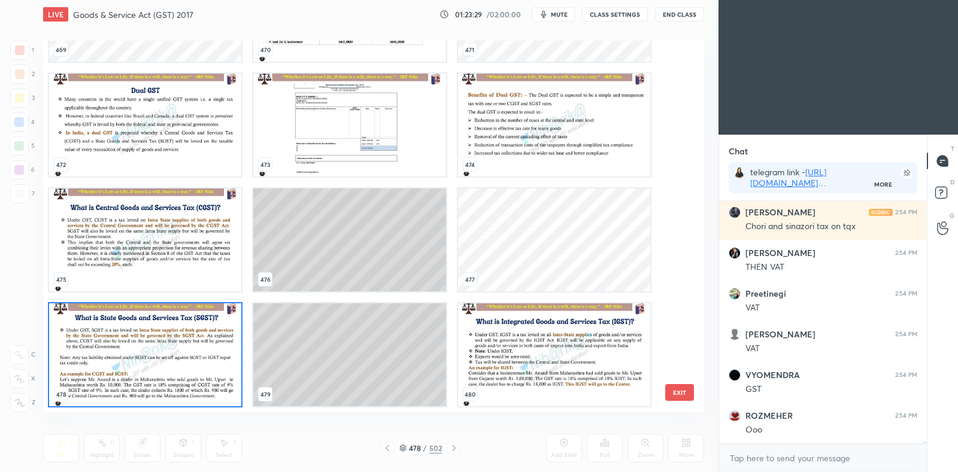
click at [181, 369] on img "grid" at bounding box center [145, 355] width 192 height 103
click at [185, 368] on img "grid" at bounding box center [145, 355] width 192 height 103
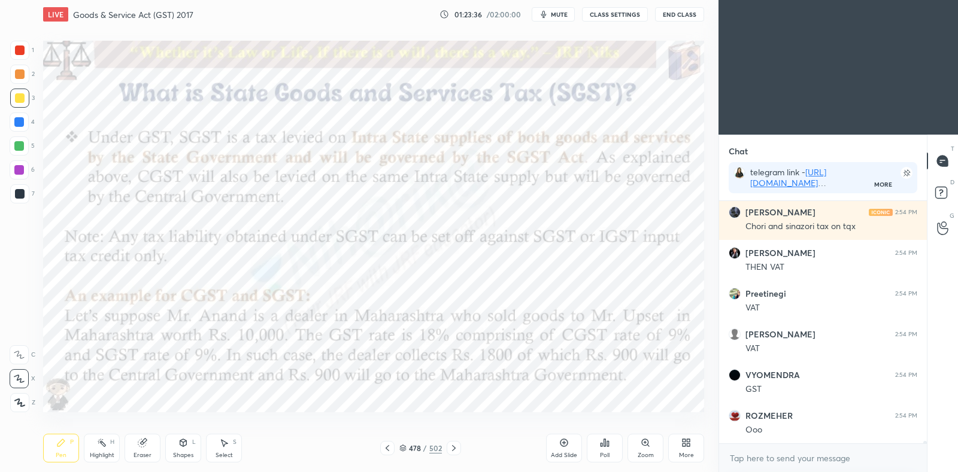
click at [402, 451] on icon at bounding box center [403, 451] width 6 height 2
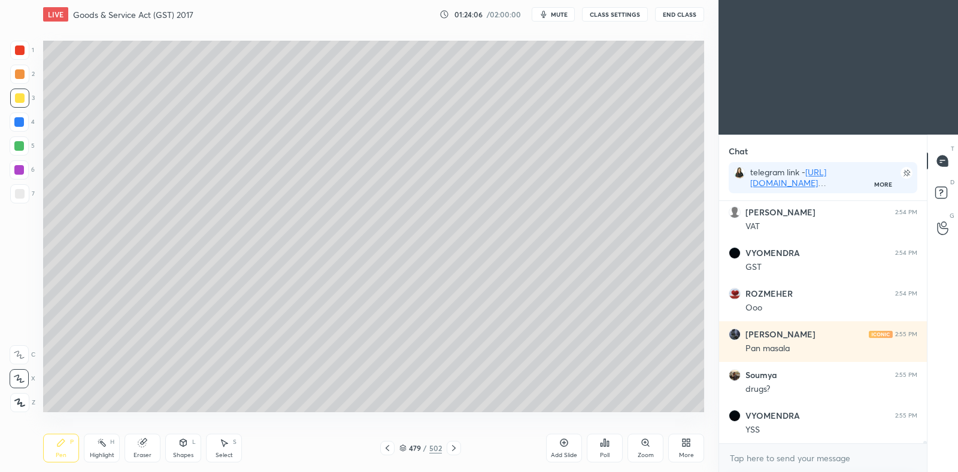
scroll to position [24737, 0]
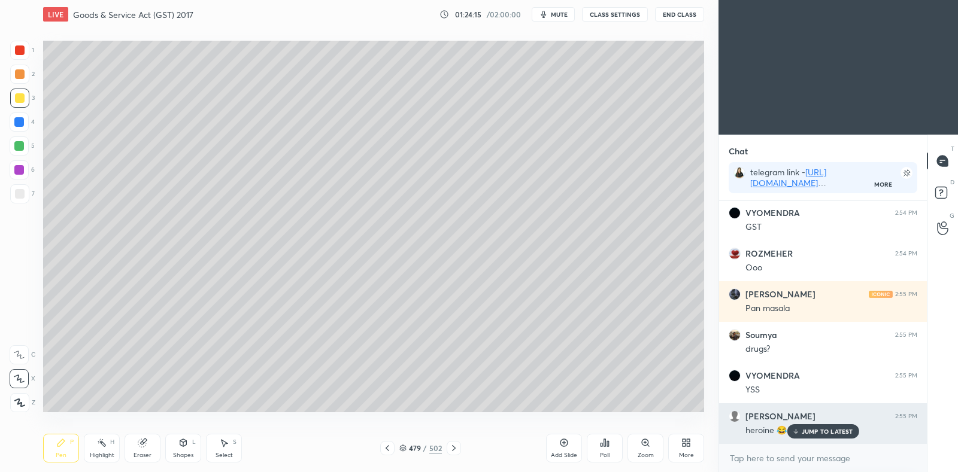
click at [817, 430] on p "JUMP TO LATEST" at bounding box center [827, 431] width 51 height 7
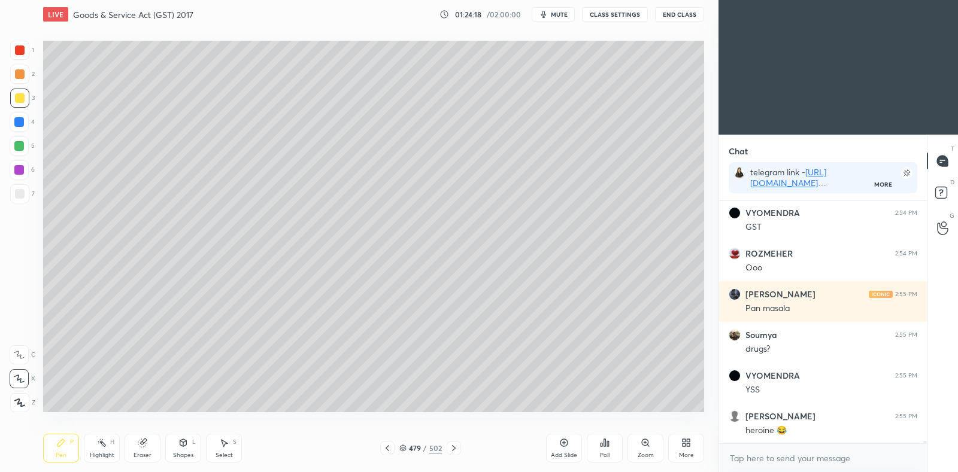
click at [405, 446] on icon at bounding box center [402, 448] width 7 height 7
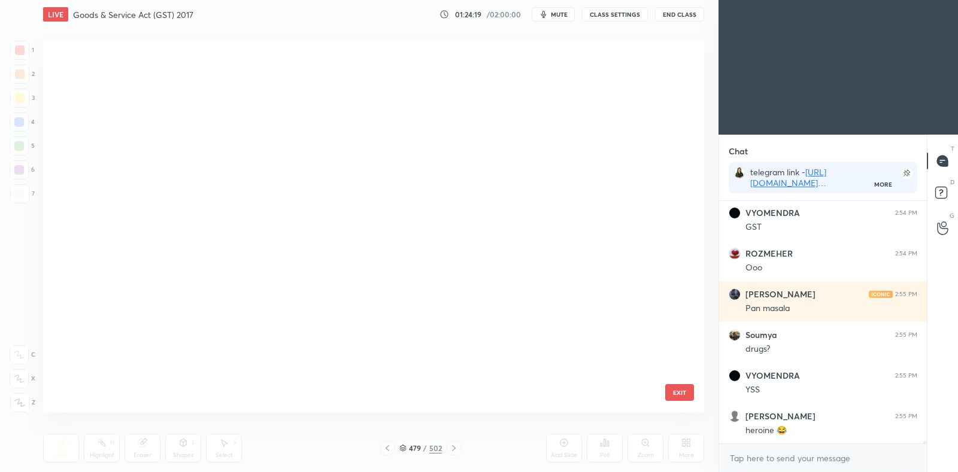
scroll to position [368, 655]
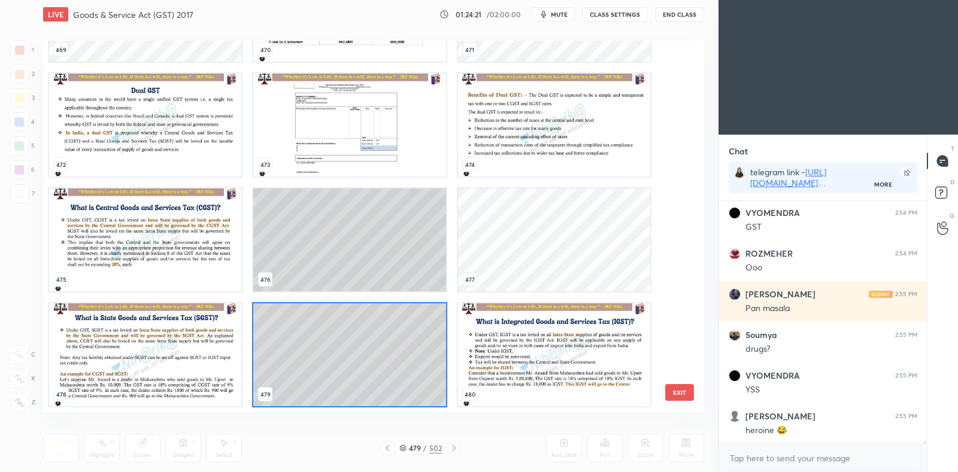
click at [168, 349] on img "grid" at bounding box center [145, 355] width 192 height 103
click at [170, 351] on img "grid" at bounding box center [145, 355] width 192 height 103
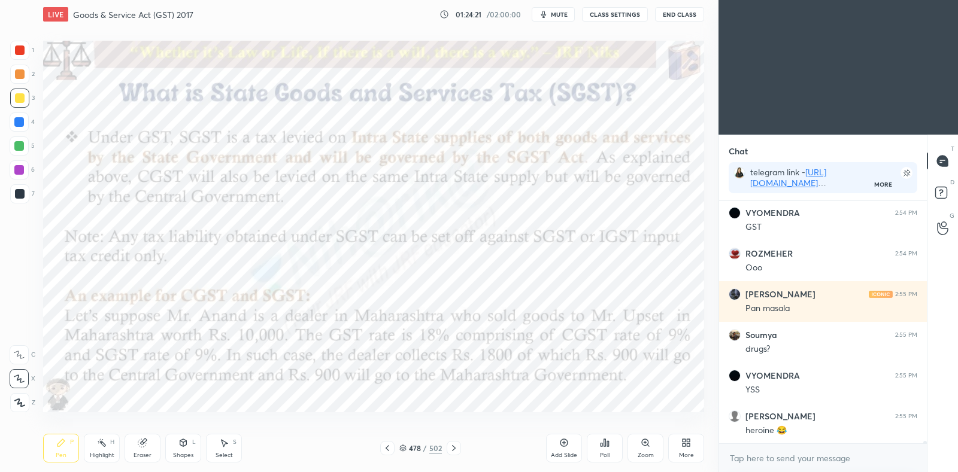
click at [172, 354] on img "grid" at bounding box center [145, 355] width 192 height 103
click at [17, 125] on div at bounding box center [19, 122] width 10 height 10
click at [451, 447] on icon at bounding box center [454, 449] width 10 height 10
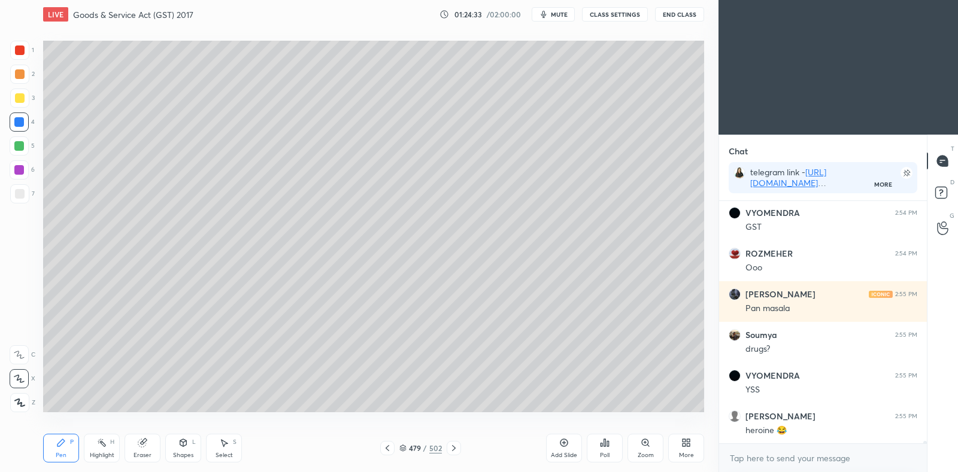
click at [387, 442] on div at bounding box center [387, 448] width 14 height 14
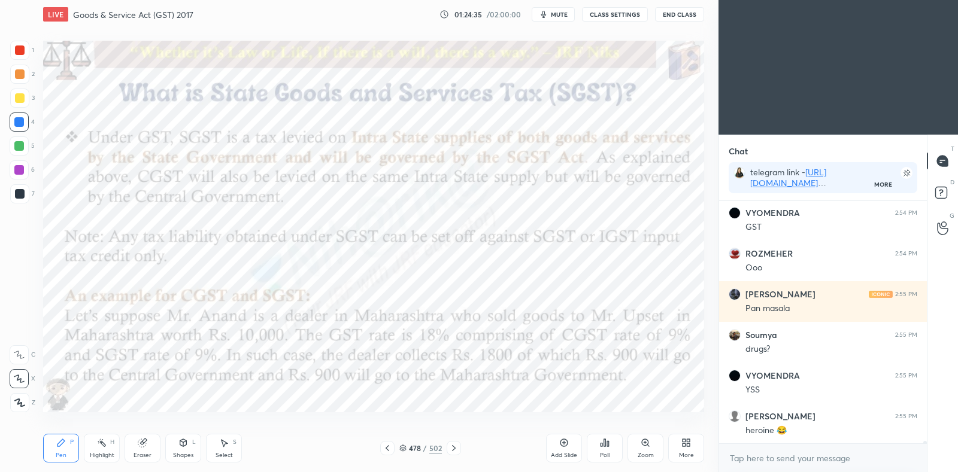
click at [563, 443] on icon at bounding box center [564, 443] width 4 height 4
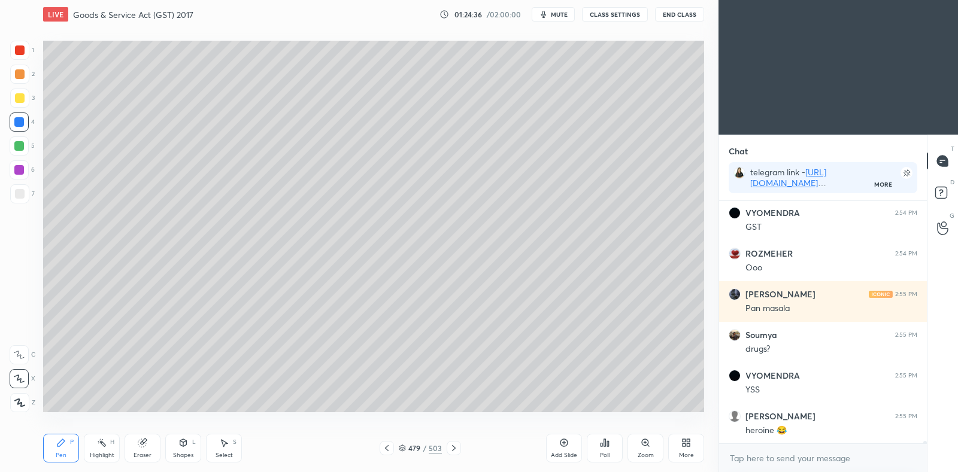
click at [385, 451] on icon at bounding box center [387, 449] width 10 height 10
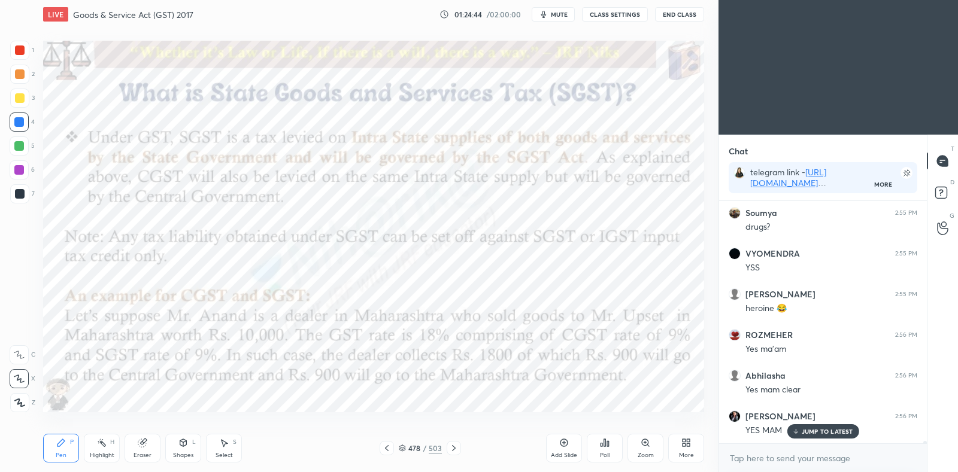
scroll to position [24901, 0]
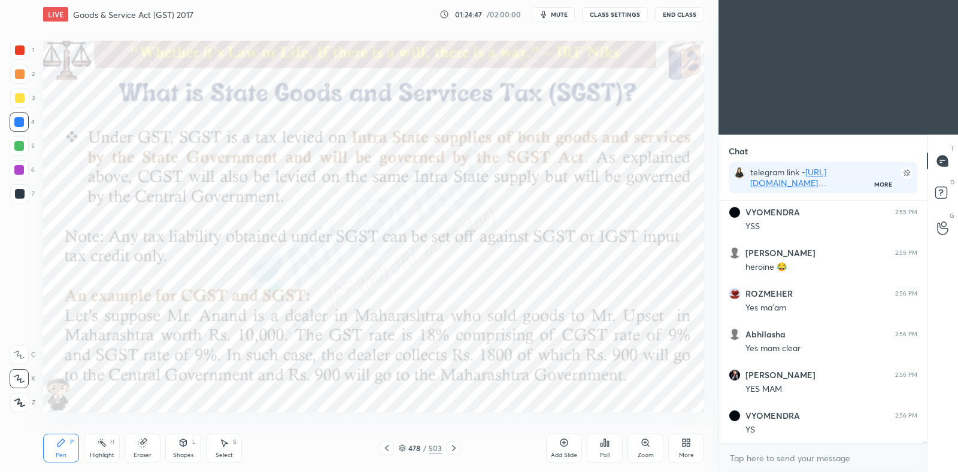
click at [455, 444] on icon at bounding box center [454, 449] width 10 height 10
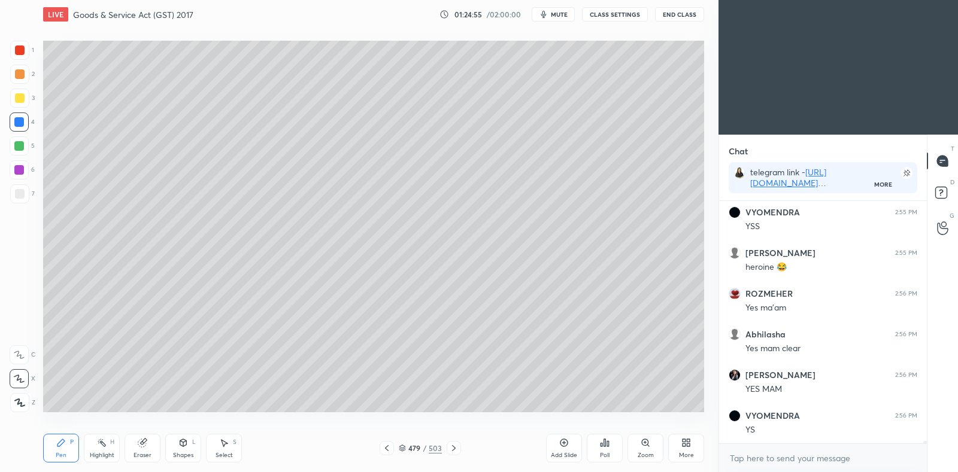
click at [20, 200] on div at bounding box center [19, 193] width 19 height 19
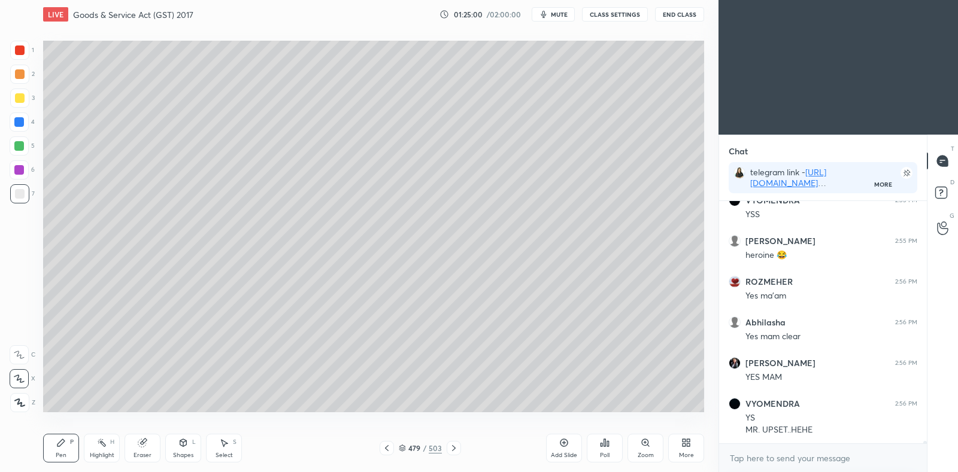
scroll to position [24953, 0]
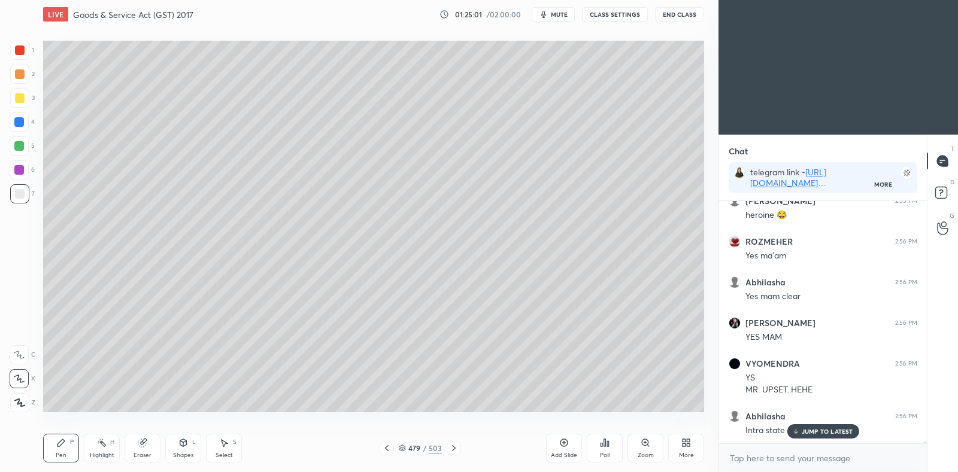
click at [390, 449] on icon at bounding box center [387, 449] width 10 height 10
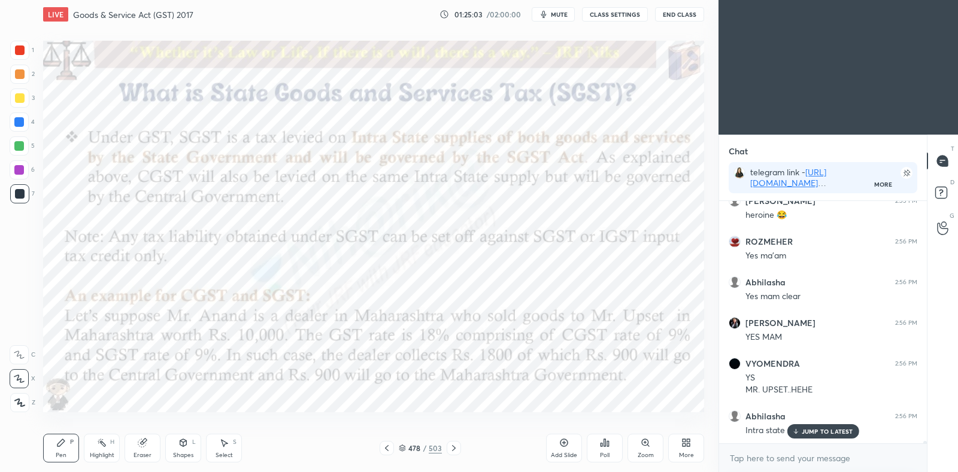
click at [456, 449] on icon at bounding box center [454, 449] width 10 height 10
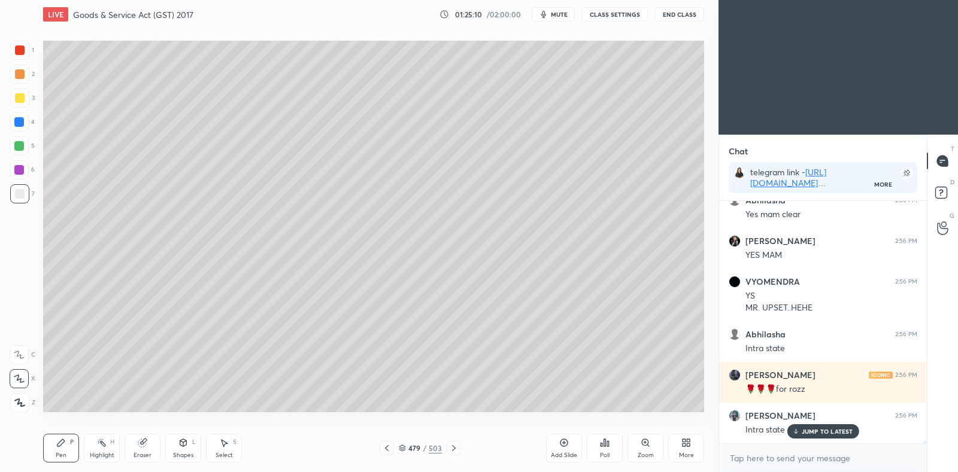
scroll to position [25075, 0]
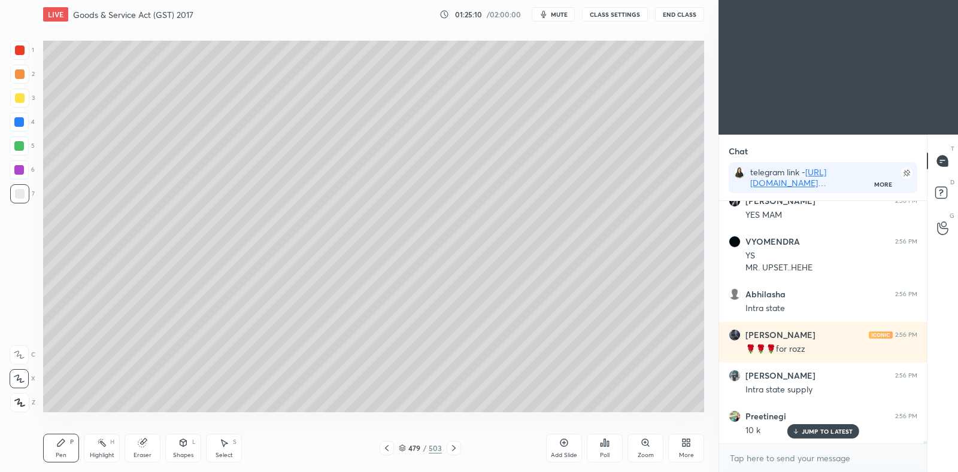
click at [392, 452] on div at bounding box center [387, 448] width 14 height 14
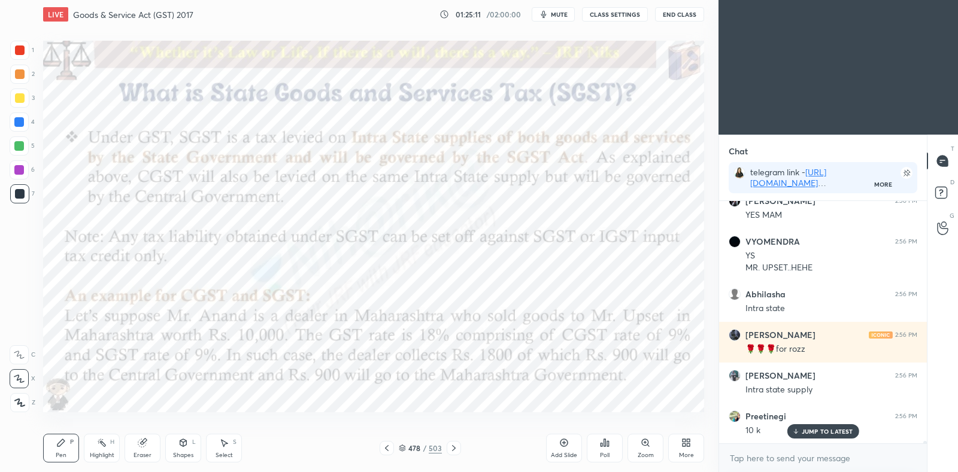
scroll to position [25127, 0]
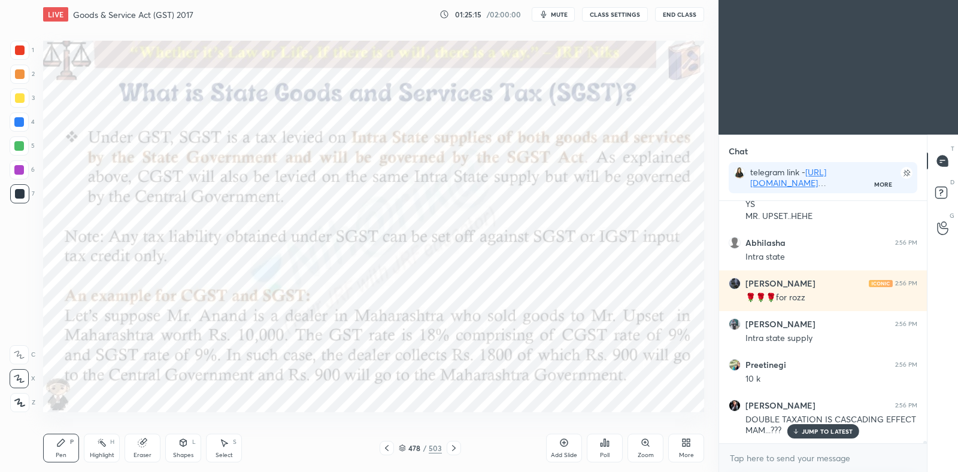
click at [456, 447] on icon at bounding box center [454, 449] width 10 height 10
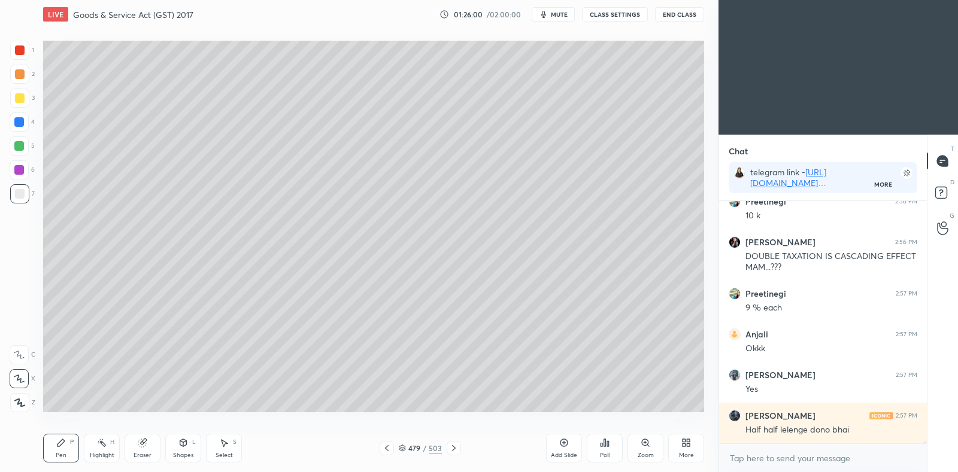
scroll to position [25330, 0]
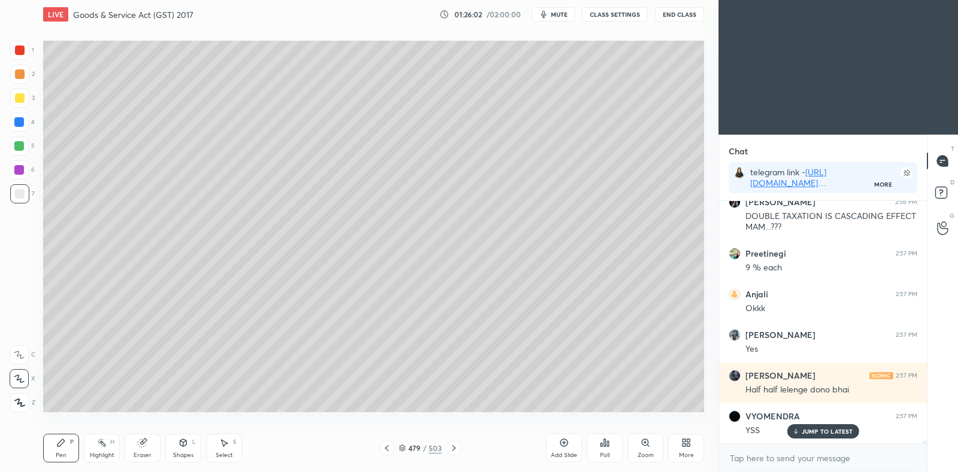
click at [387, 450] on icon at bounding box center [387, 449] width 4 height 6
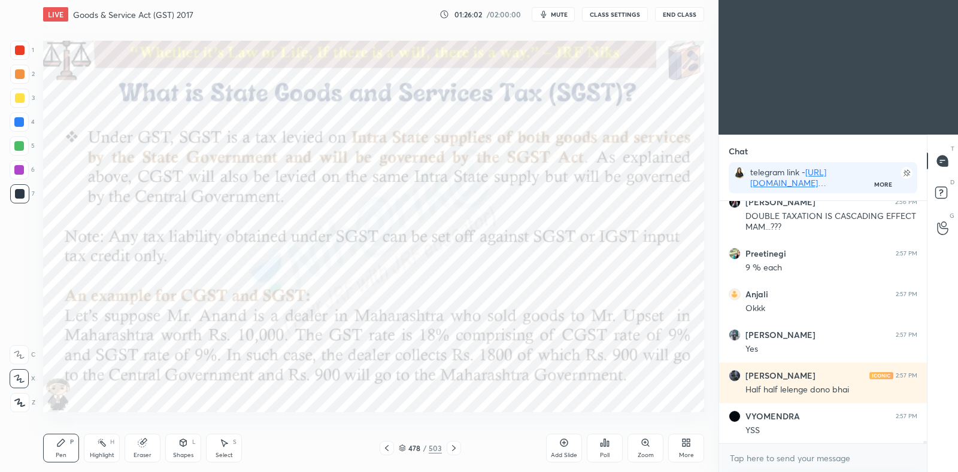
scroll to position [25371, 0]
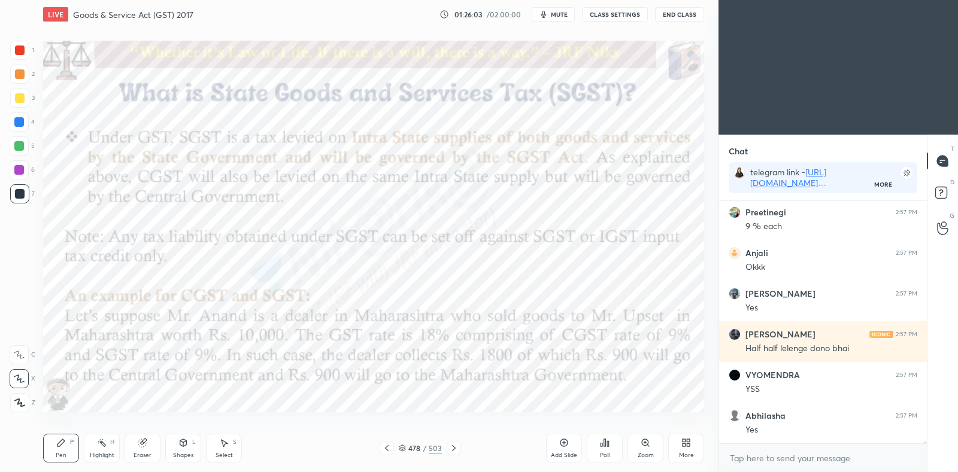
click at [455, 450] on icon at bounding box center [454, 449] width 10 height 10
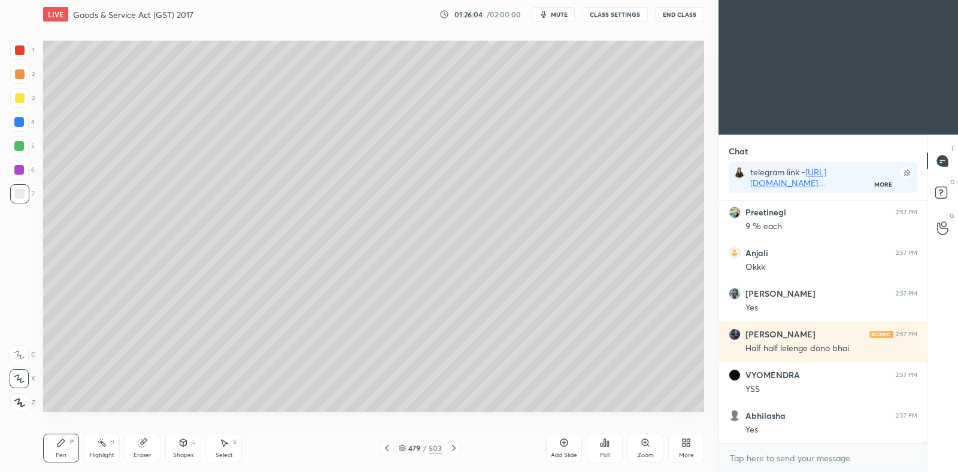
click at [454, 450] on icon at bounding box center [454, 449] width 10 height 10
click at [455, 452] on icon at bounding box center [454, 449] width 10 height 10
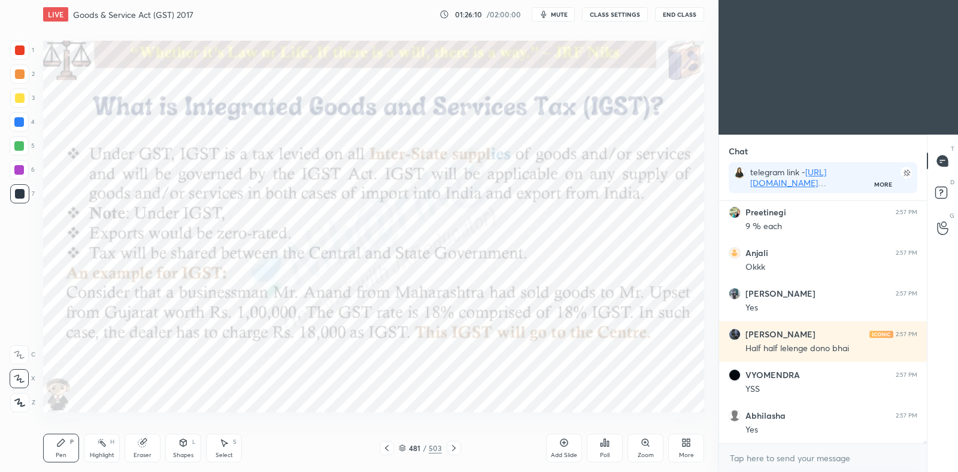
scroll to position [25412, 0]
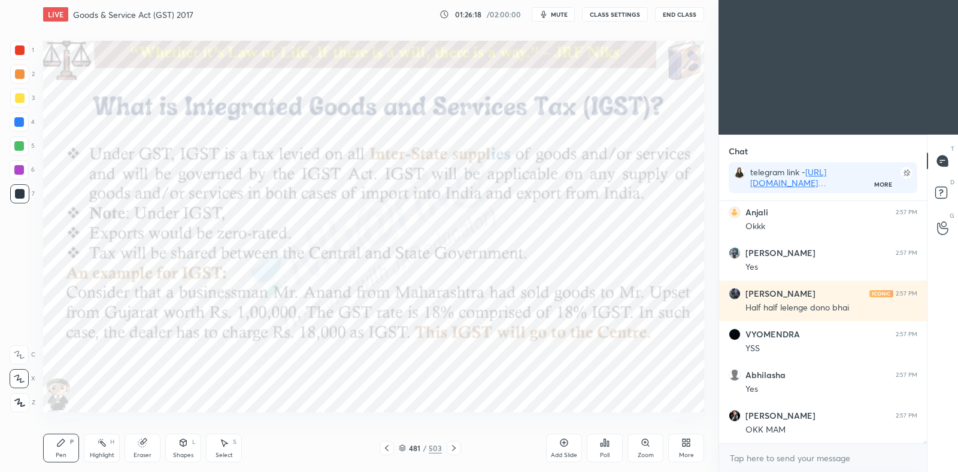
click at [390, 446] on icon at bounding box center [387, 449] width 10 height 10
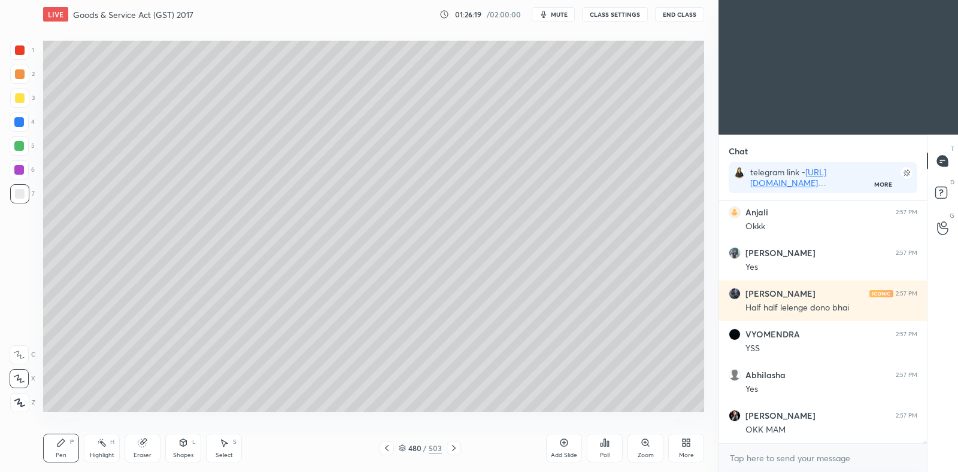
click at [456, 452] on icon at bounding box center [454, 449] width 10 height 10
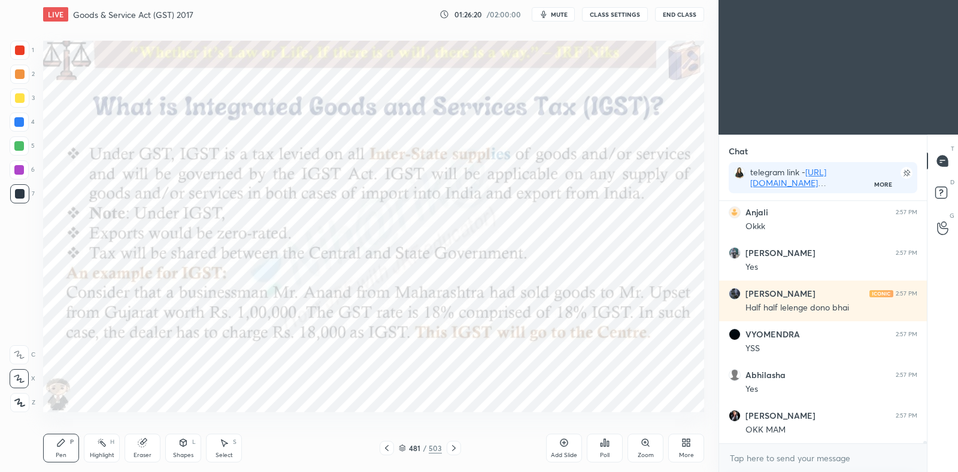
click at [562, 444] on icon at bounding box center [564, 443] width 10 height 10
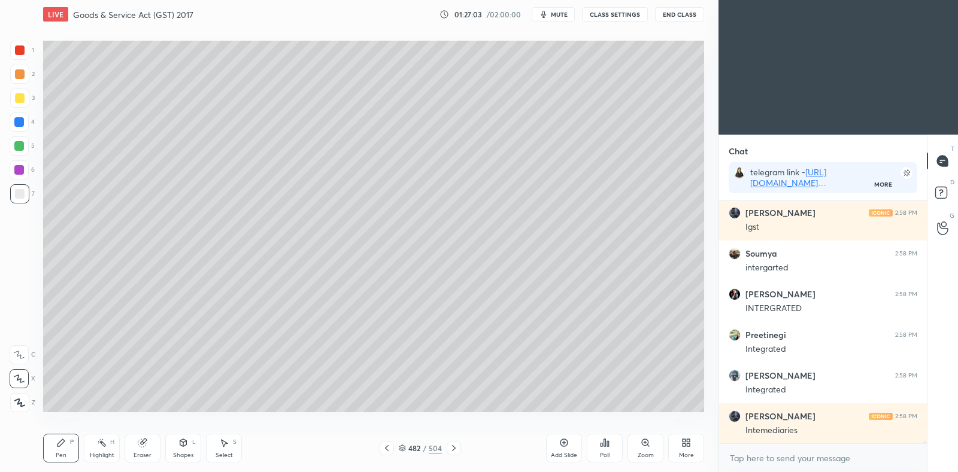
scroll to position [25982, 0]
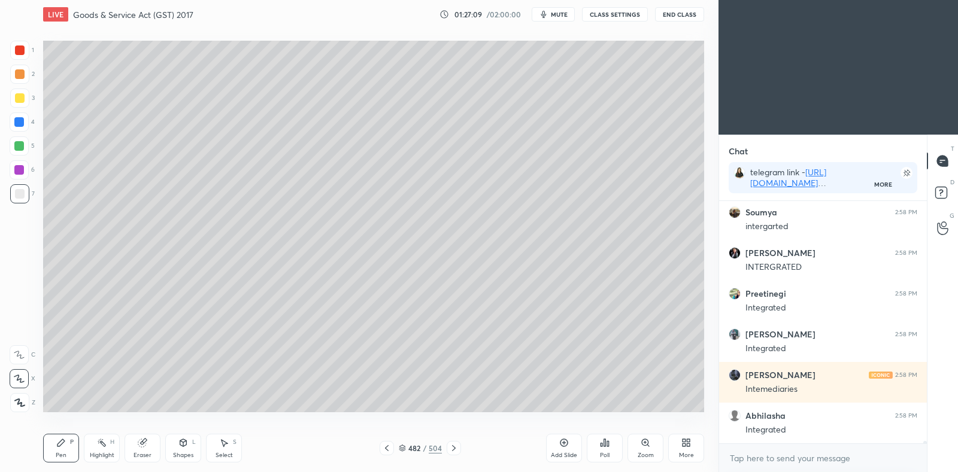
click at [387, 446] on icon at bounding box center [387, 449] width 10 height 10
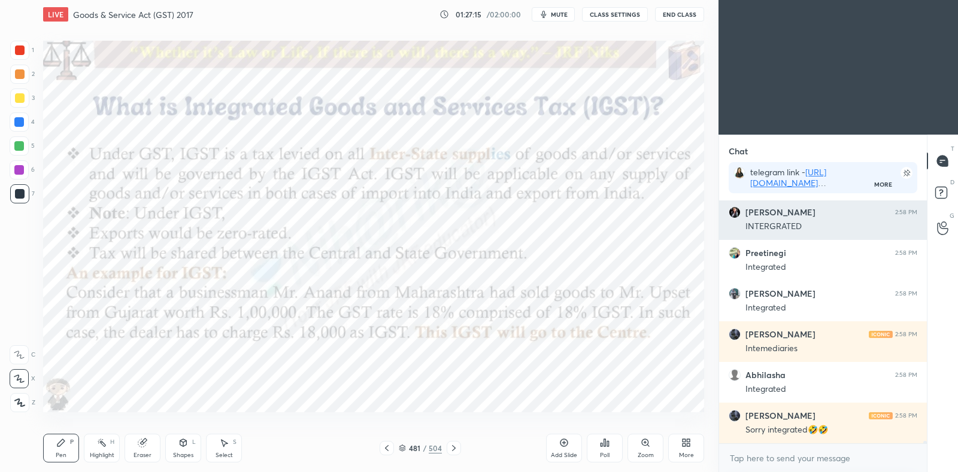
scroll to position [26063, 0]
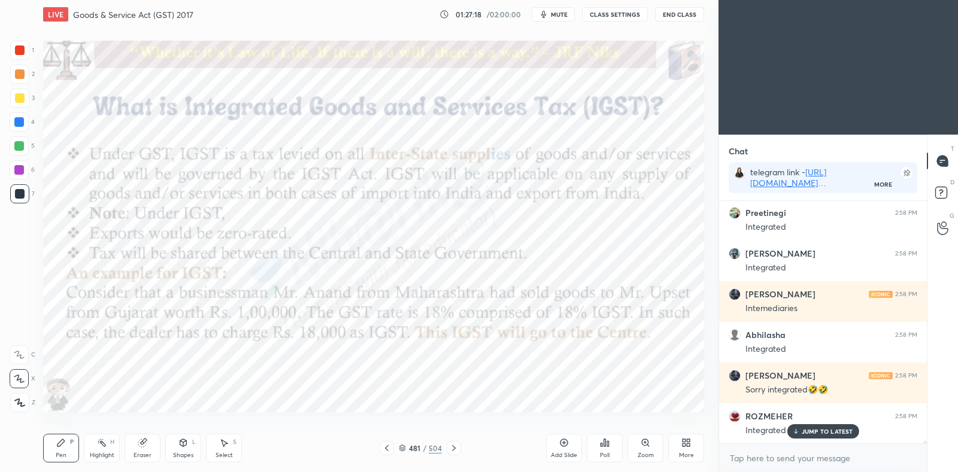
click at [101, 450] on div "Highlight H" at bounding box center [102, 448] width 36 height 29
click at [22, 399] on icon at bounding box center [19, 403] width 10 height 10
click at [21, 167] on div at bounding box center [19, 170] width 10 height 10
click at [453, 449] on icon at bounding box center [454, 449] width 10 height 10
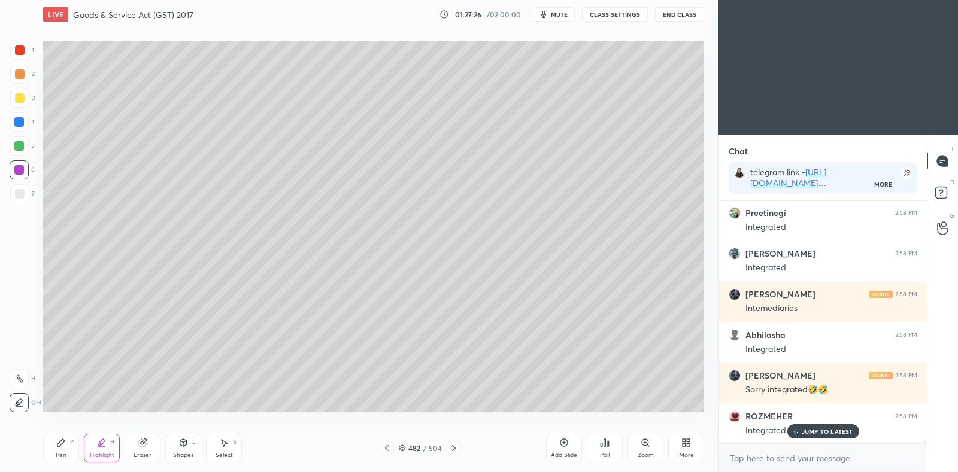
click at [60, 450] on div "Pen P" at bounding box center [61, 448] width 36 height 29
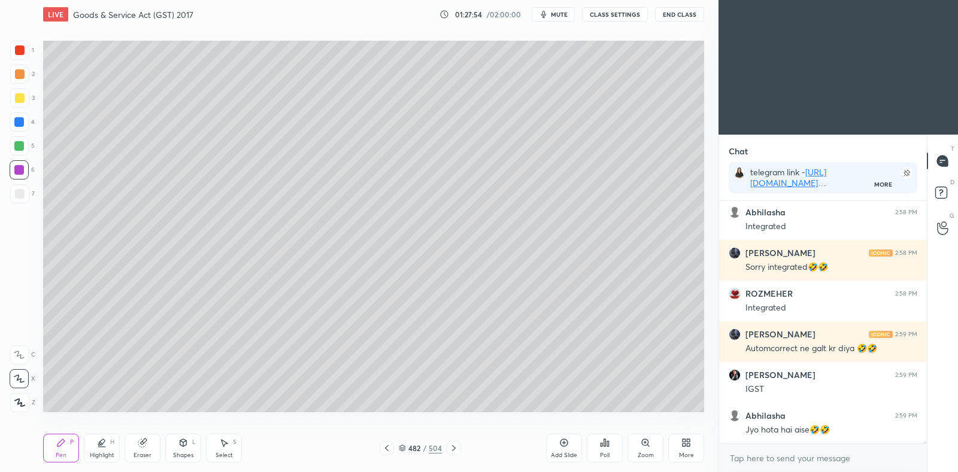
scroll to position [26227, 0]
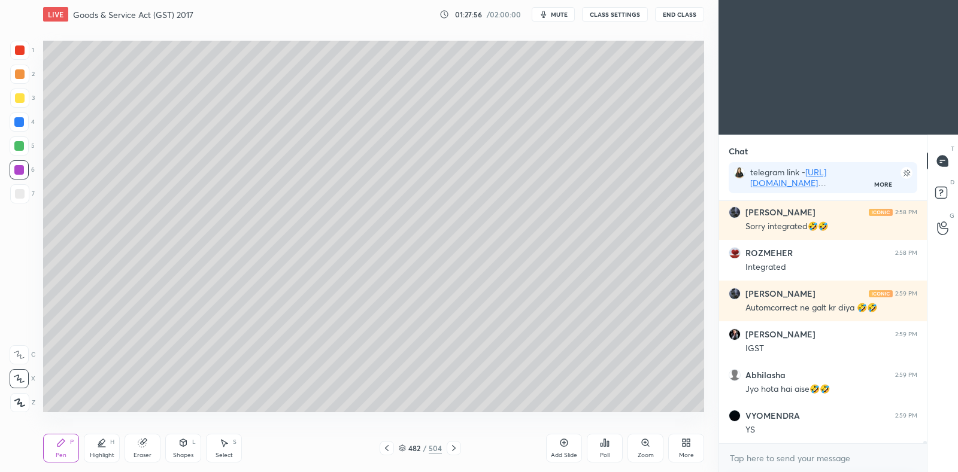
click at [386, 457] on div "Pen P Highlight H Eraser Shapes L Select S 482 / 504 Add Slide Poll Zoom More" at bounding box center [373, 449] width 661 height 48
click at [386, 450] on icon at bounding box center [387, 449] width 10 height 10
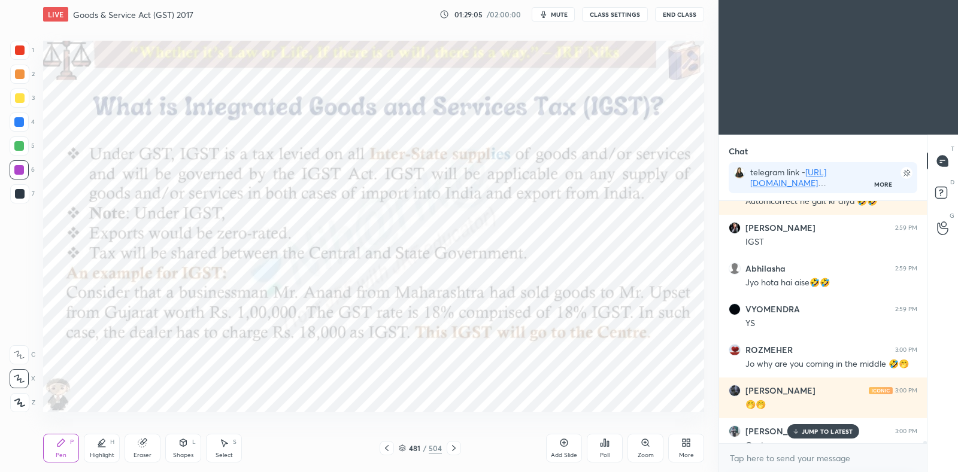
scroll to position [26348, 0]
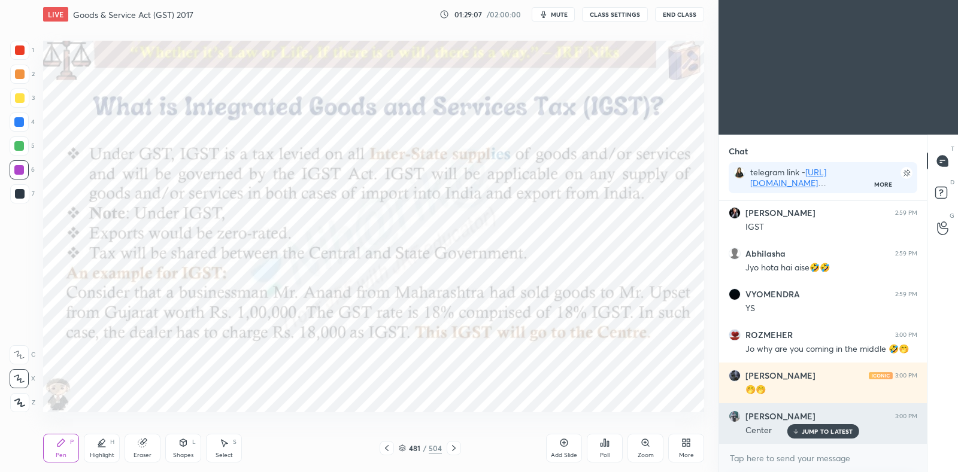
click at [830, 432] on p "JUMP TO LATEST" at bounding box center [827, 431] width 51 height 7
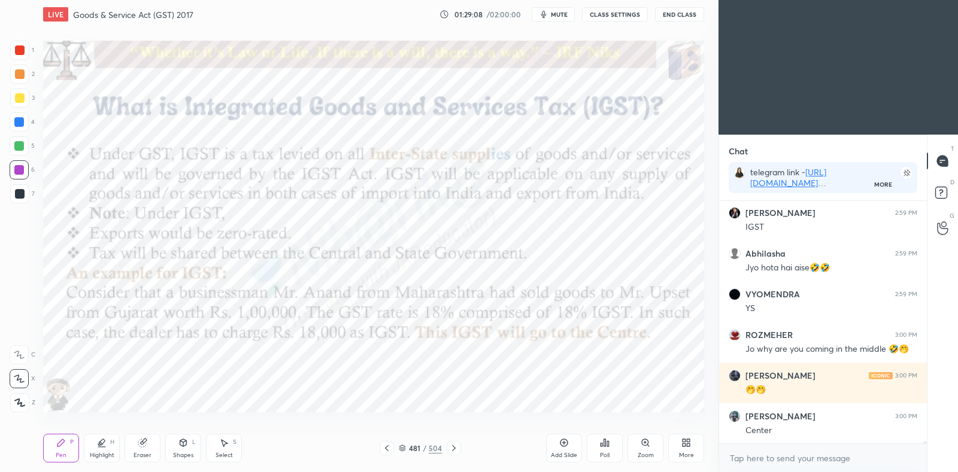
click at [455, 446] on icon at bounding box center [454, 449] width 10 height 10
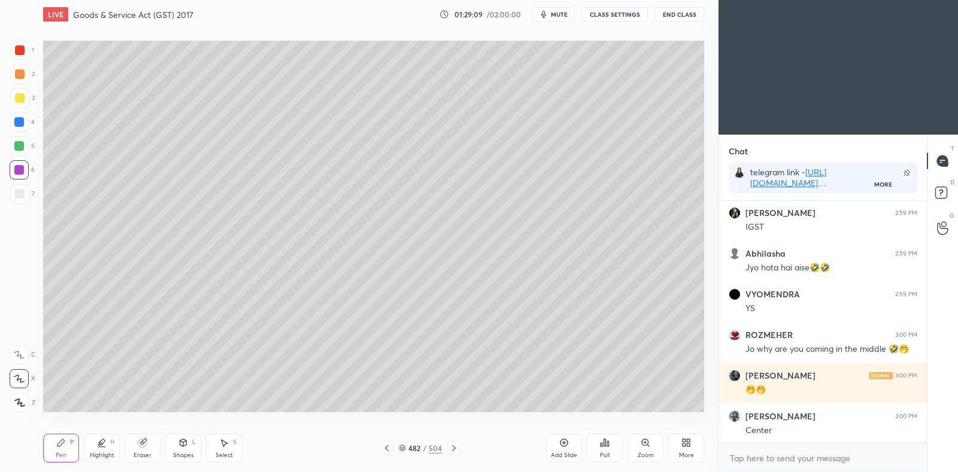
scroll to position [26400, 0]
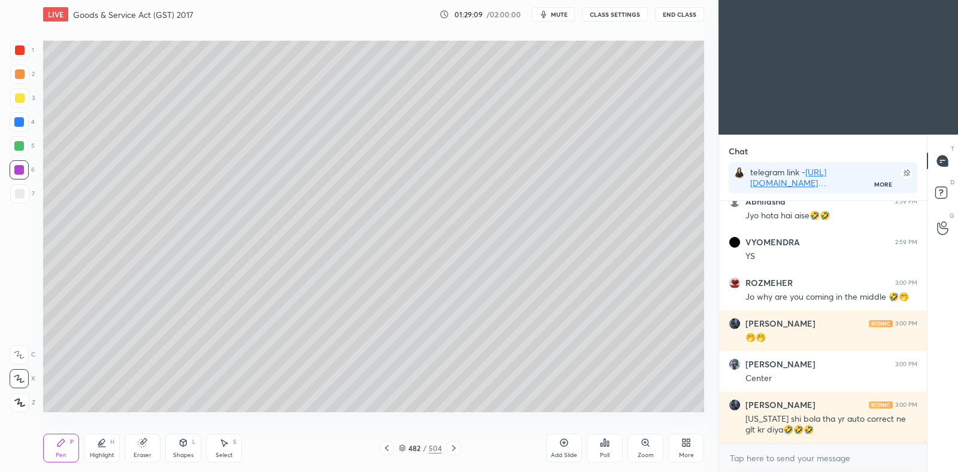
click at [453, 447] on icon at bounding box center [454, 449] width 10 height 10
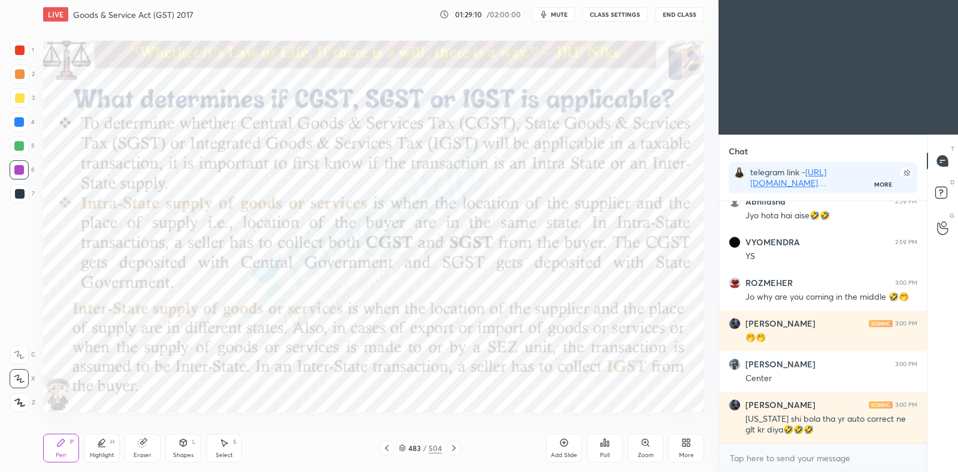
click at [387, 450] on icon at bounding box center [387, 449] width 10 height 10
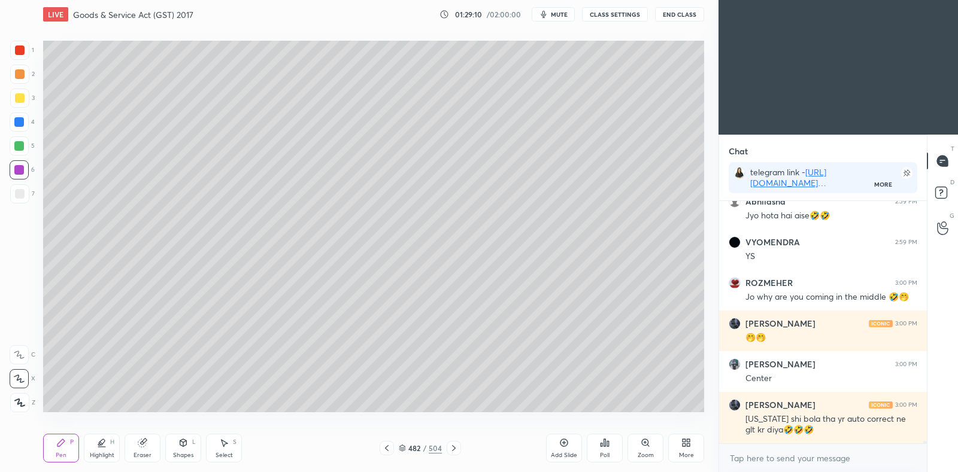
click at [384, 449] on icon at bounding box center [387, 449] width 10 height 10
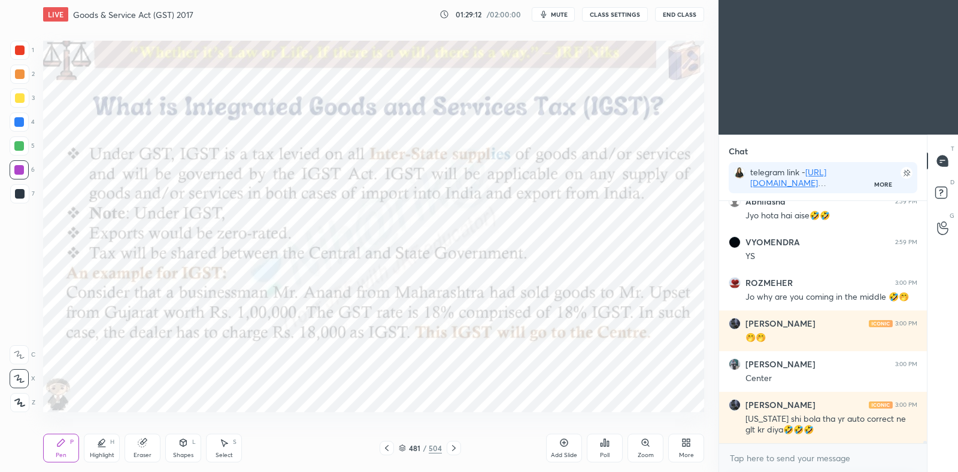
click at [454, 449] on icon at bounding box center [454, 449] width 4 height 6
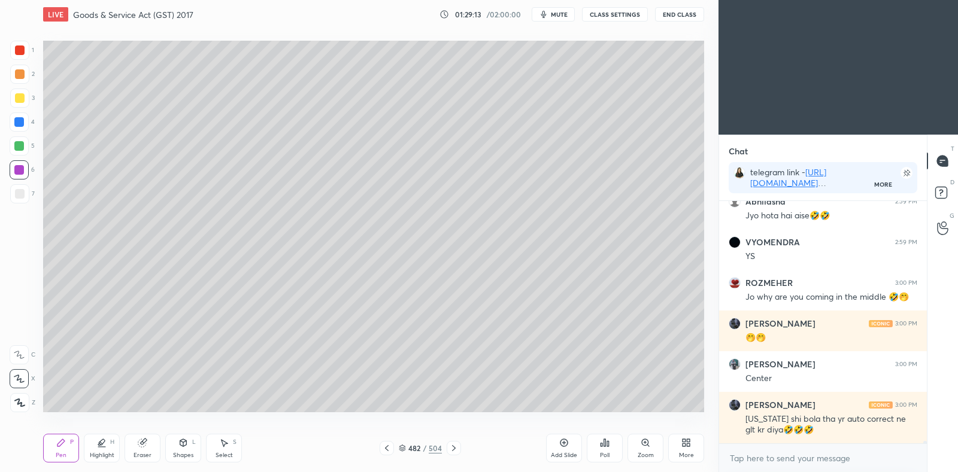
click at [455, 447] on icon at bounding box center [454, 449] width 10 height 10
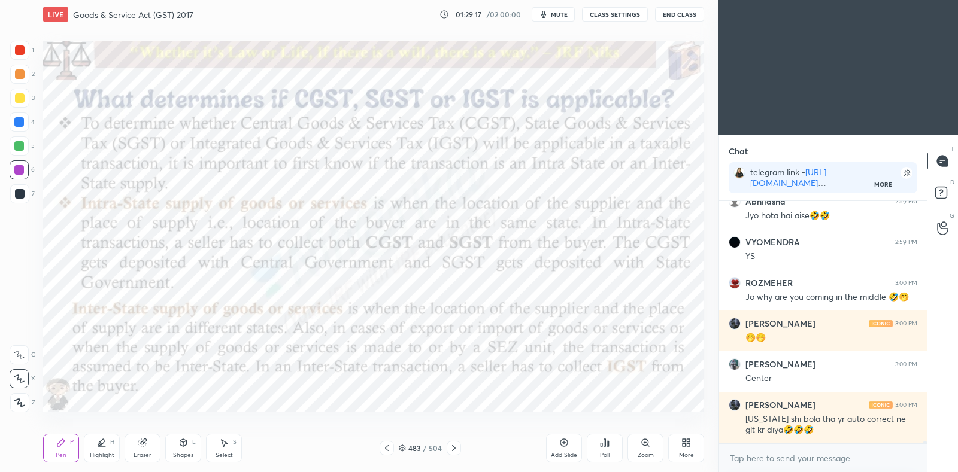
click at [100, 445] on icon at bounding box center [99, 445] width 2 height 2
click at [18, 384] on icon at bounding box center [19, 379] width 10 height 10
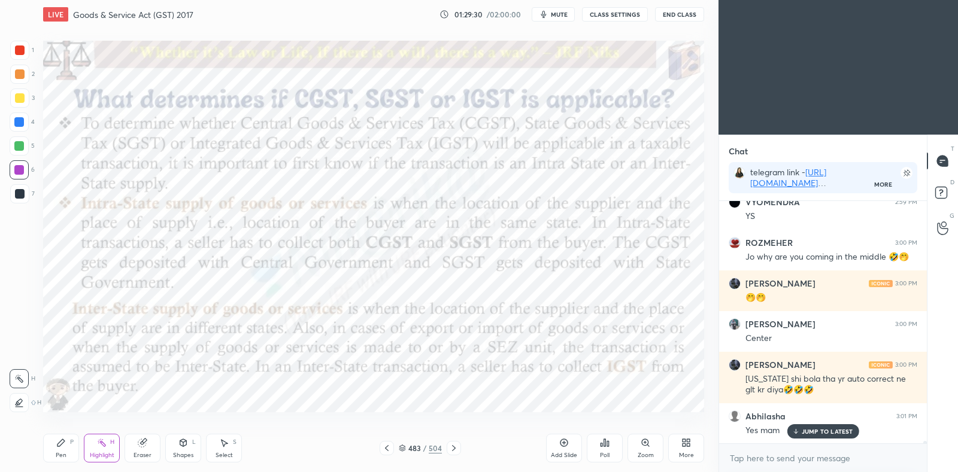
click at [458, 447] on icon at bounding box center [454, 449] width 10 height 10
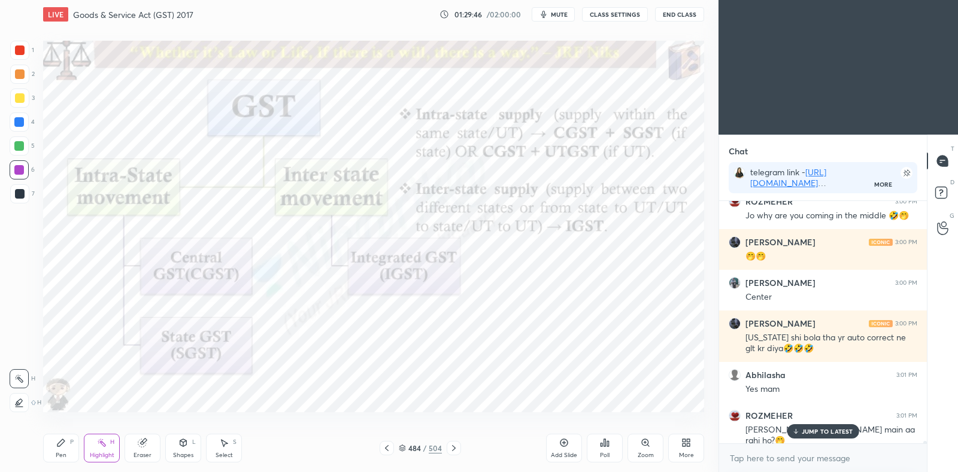
scroll to position [26522, 0]
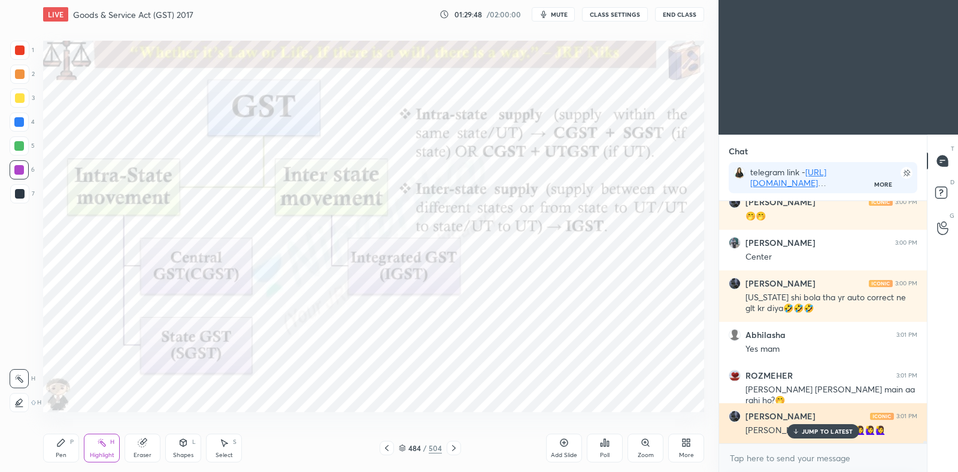
click at [809, 427] on div "JUMP TO LATEST" at bounding box center [823, 432] width 72 height 14
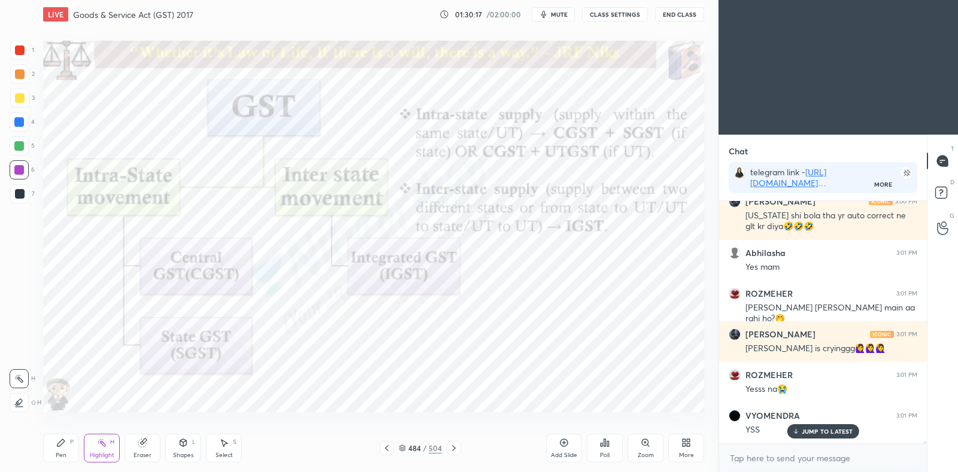
scroll to position [26644, 0]
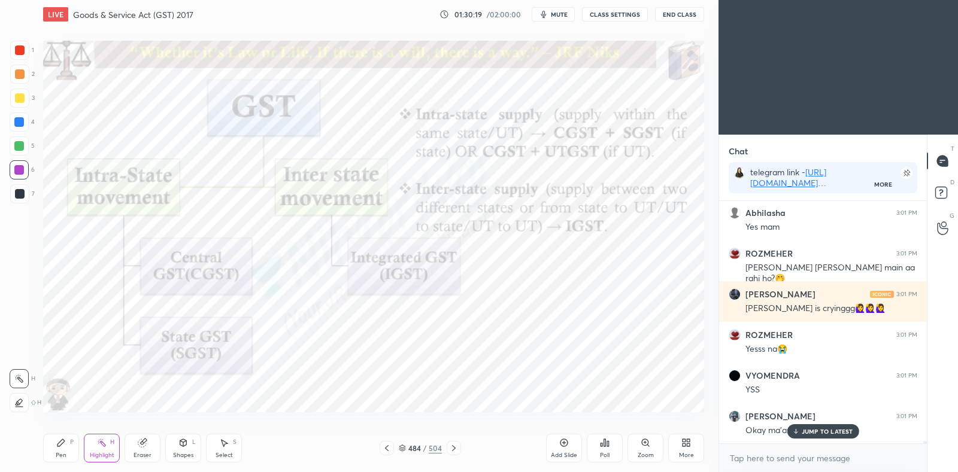
click at [399, 449] on icon at bounding box center [402, 450] width 6 height 2
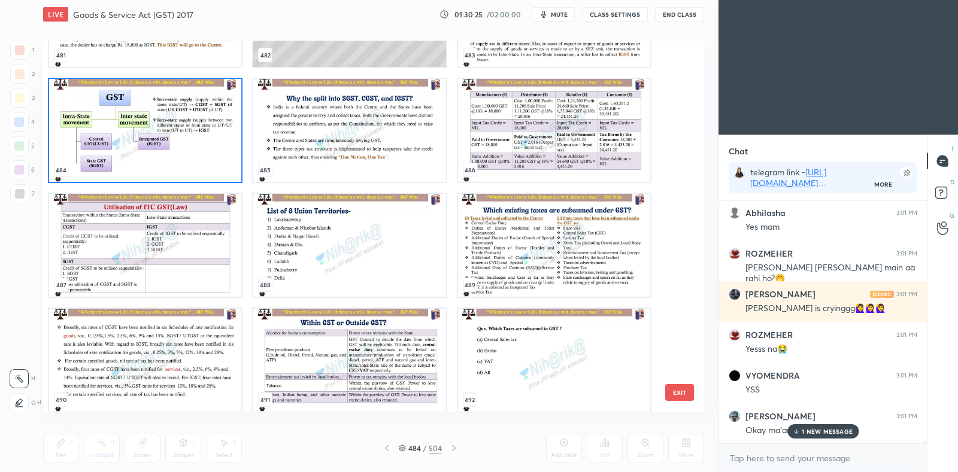
scroll to position [26685, 0]
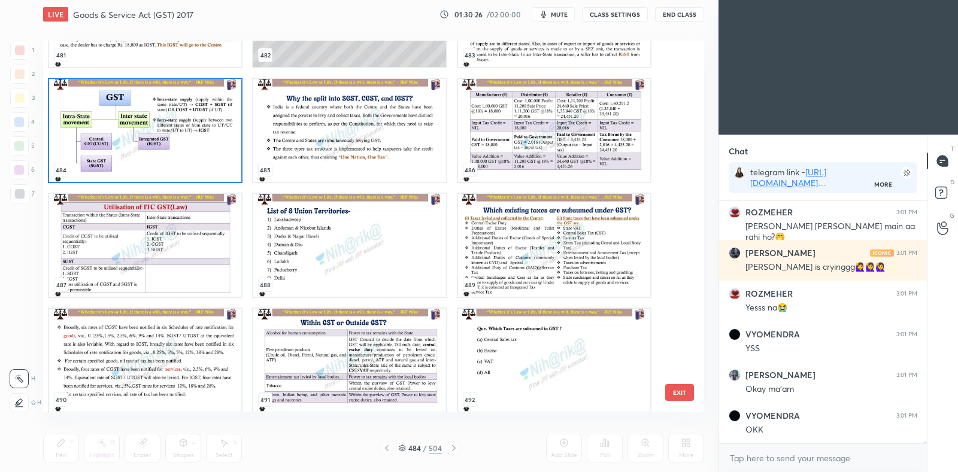
click at [370, 238] on img "grid" at bounding box center [349, 245] width 192 height 103
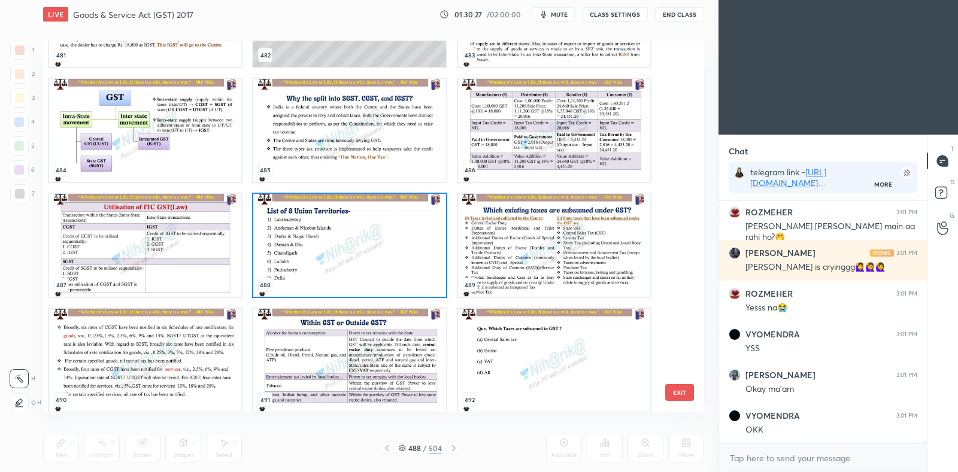
click at [370, 238] on img "grid" at bounding box center [349, 245] width 192 height 103
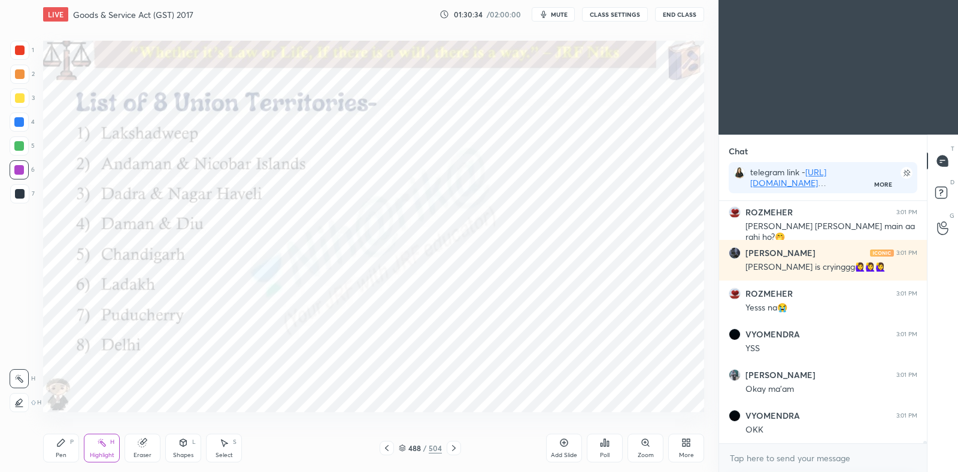
scroll to position [26725, 0]
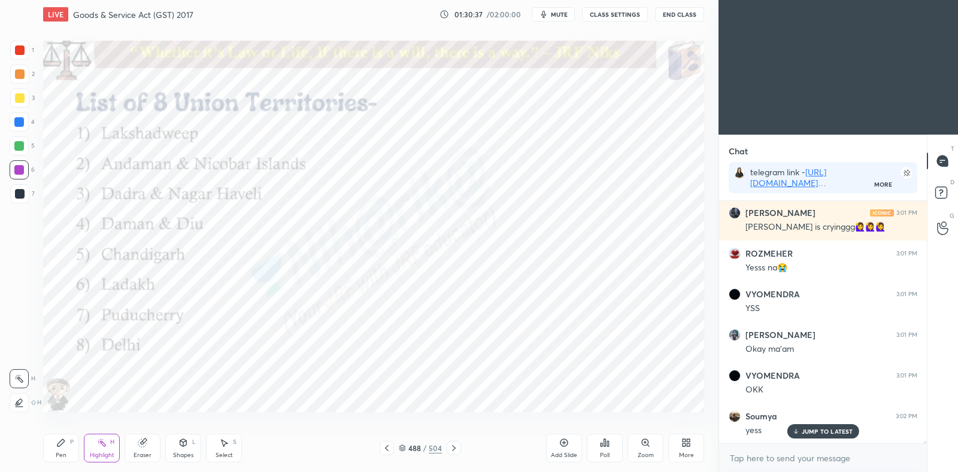
click at [58, 465] on div "Pen P Highlight H Eraser Shapes L Select S 488 / 504 Add Slide Poll Zoom More" at bounding box center [373, 449] width 661 height 48
click at [48, 455] on div "Pen P" at bounding box center [61, 448] width 36 height 29
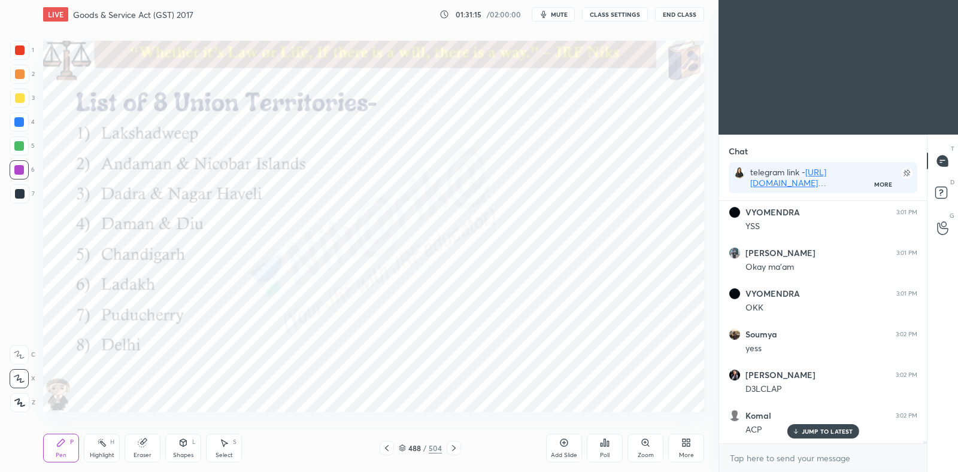
scroll to position [26847, 0]
click at [403, 447] on icon at bounding box center [402, 448] width 7 height 7
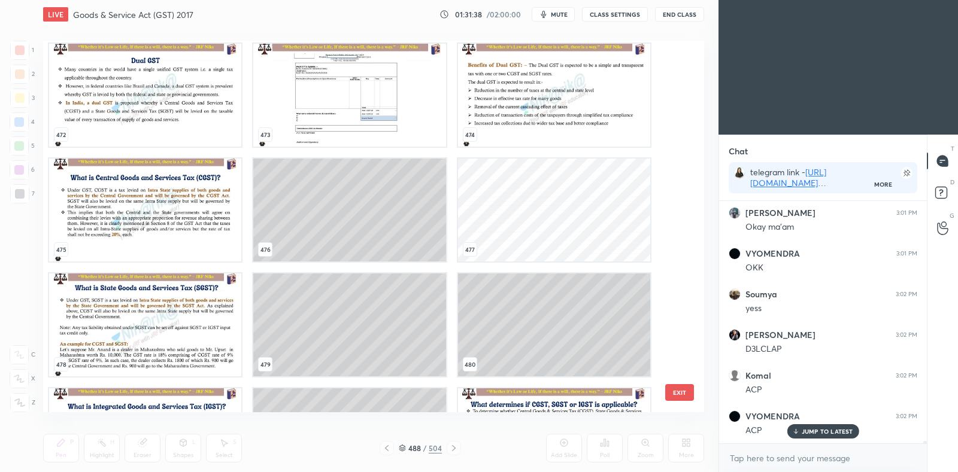
scroll to position [18077, 0]
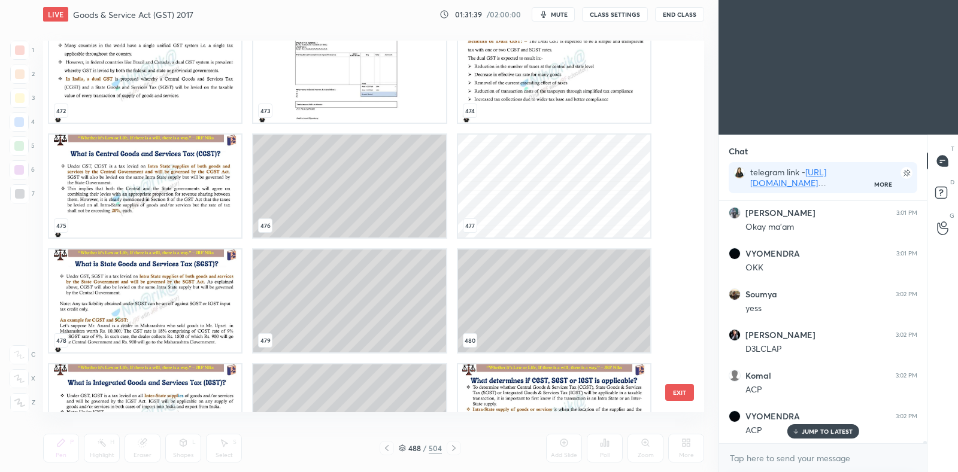
click at [172, 322] on img "grid" at bounding box center [145, 301] width 192 height 103
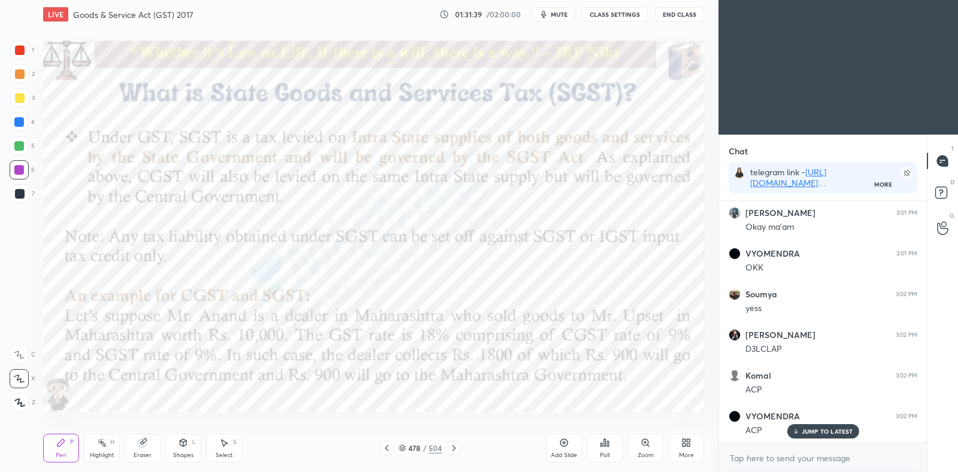
click at [172, 322] on img "grid" at bounding box center [145, 301] width 192 height 103
click at [405, 449] on icon at bounding box center [402, 450] width 6 height 2
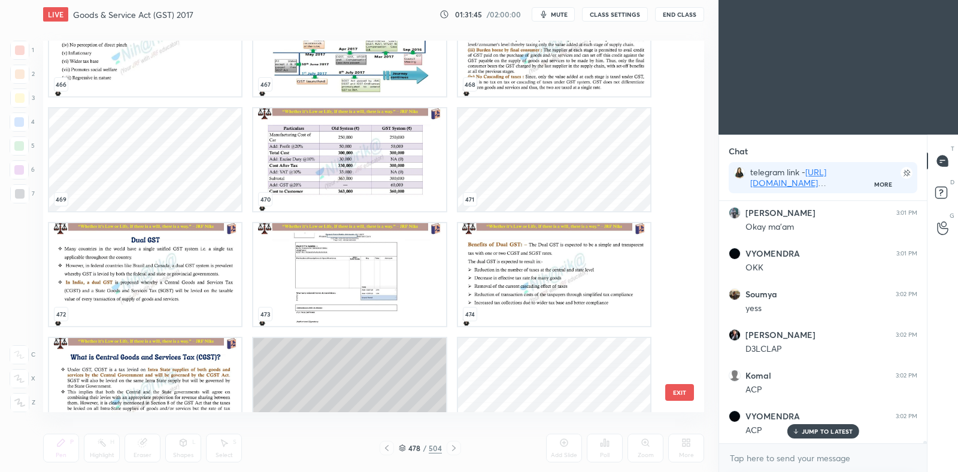
scroll to position [17949, 0]
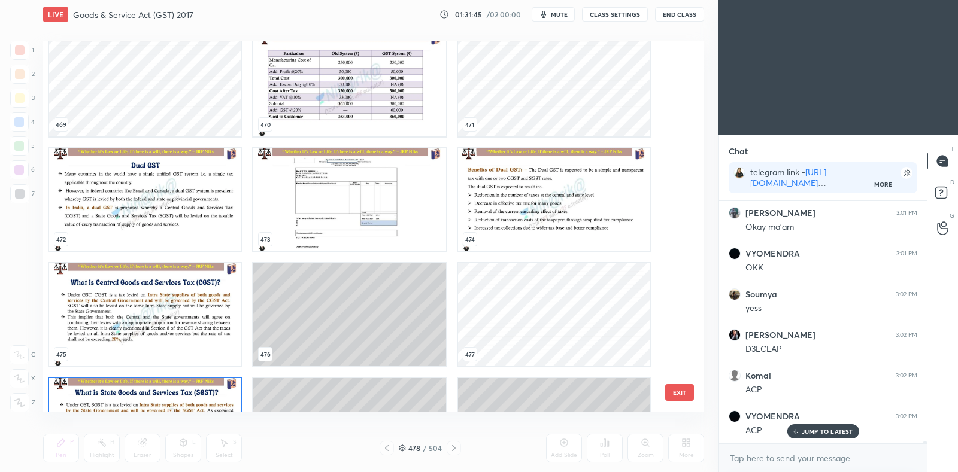
click at [166, 334] on img "grid" at bounding box center [145, 314] width 192 height 103
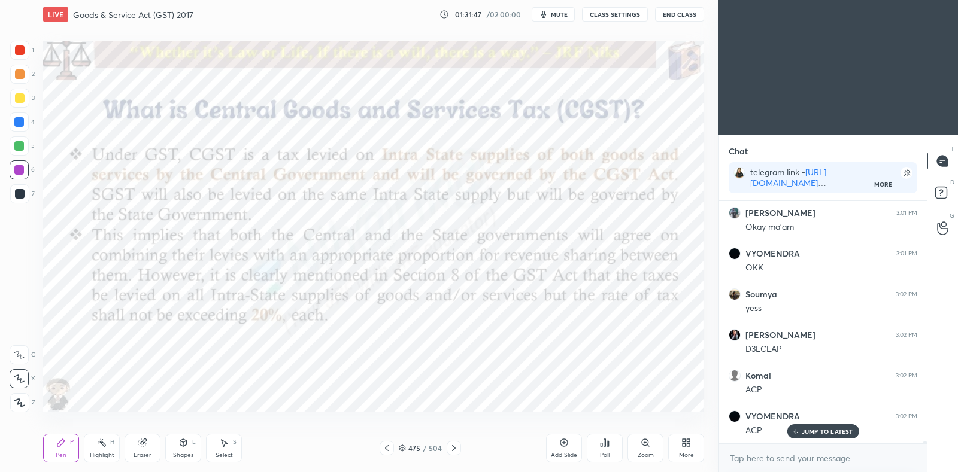
click at [452, 453] on icon at bounding box center [454, 449] width 10 height 10
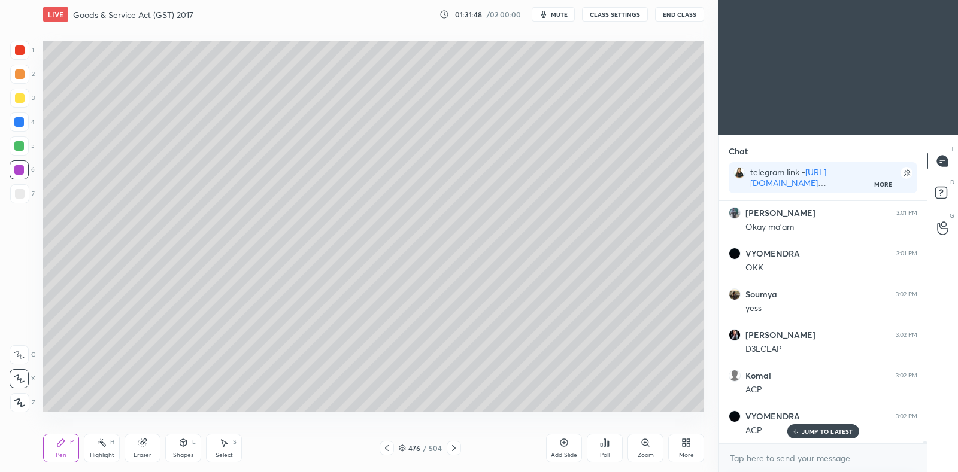
click at [452, 453] on icon at bounding box center [454, 449] width 10 height 10
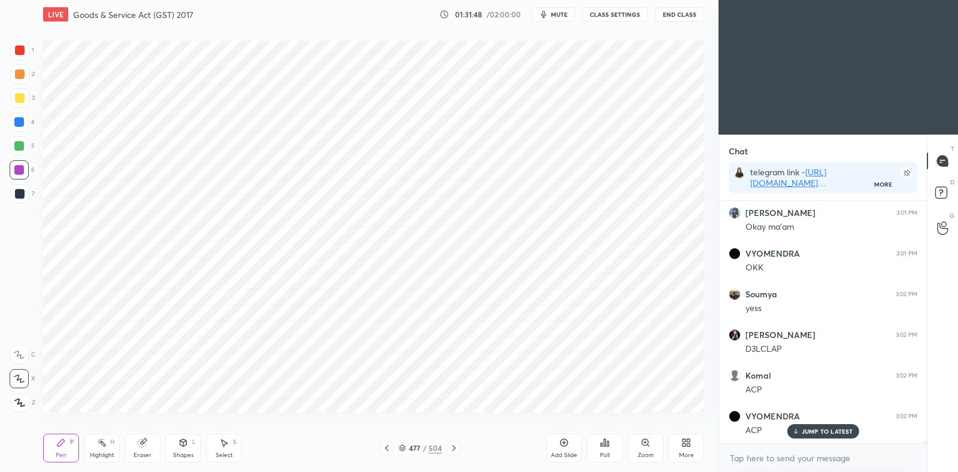
click at [452, 453] on icon at bounding box center [454, 449] width 10 height 10
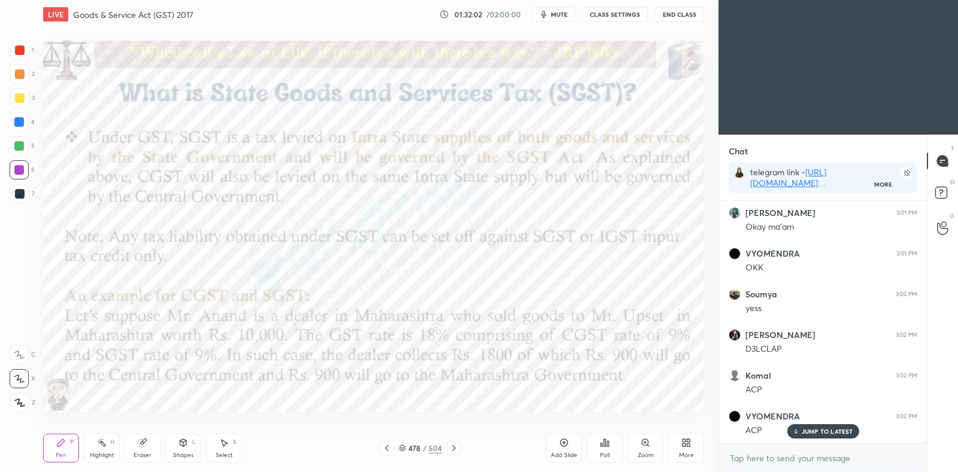
click at [459, 447] on div at bounding box center [454, 448] width 14 height 14
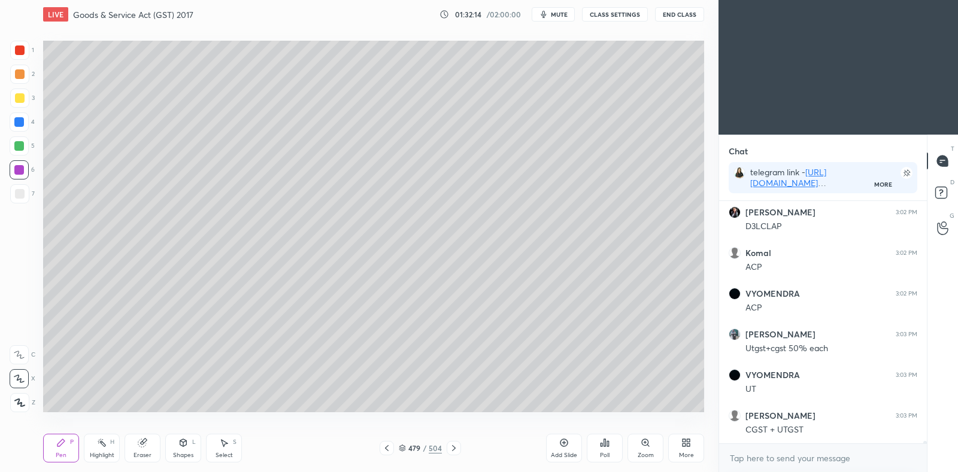
scroll to position [27011, 0]
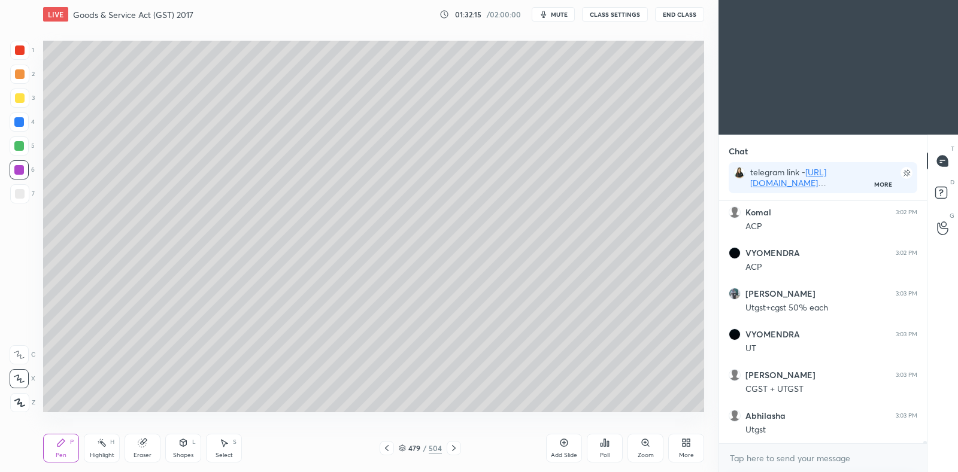
click at [404, 446] on icon at bounding box center [402, 448] width 7 height 7
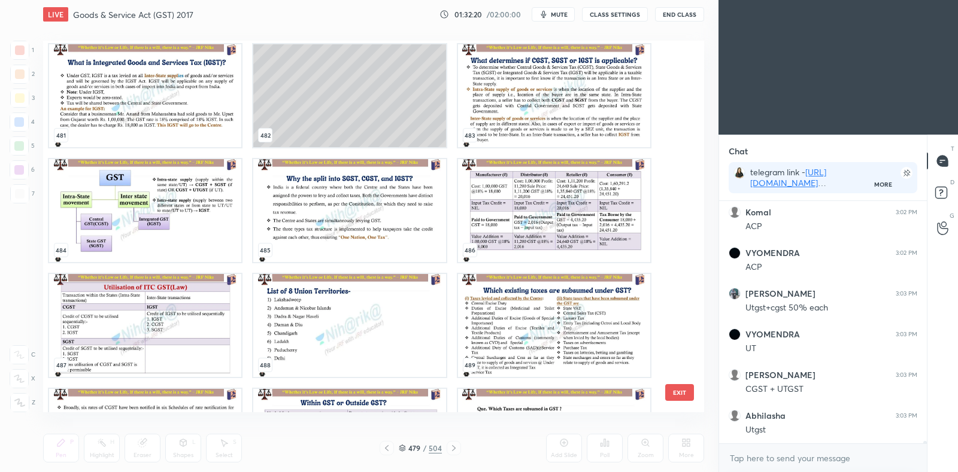
scroll to position [27051, 0]
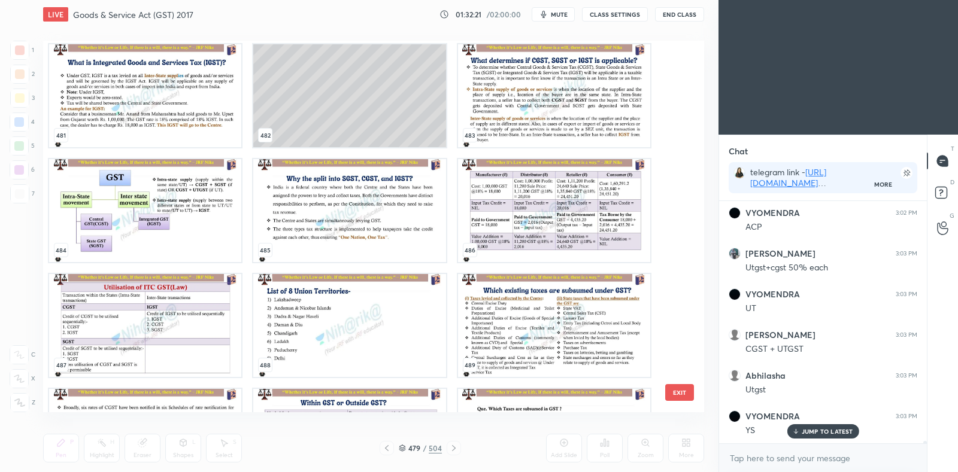
click at [171, 217] on img "grid" at bounding box center [145, 210] width 192 height 103
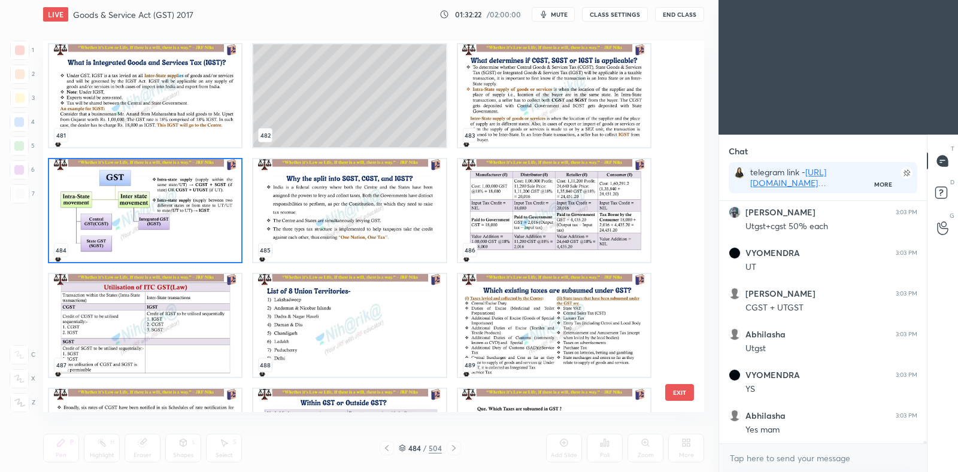
click at [171, 217] on img "grid" at bounding box center [145, 210] width 192 height 103
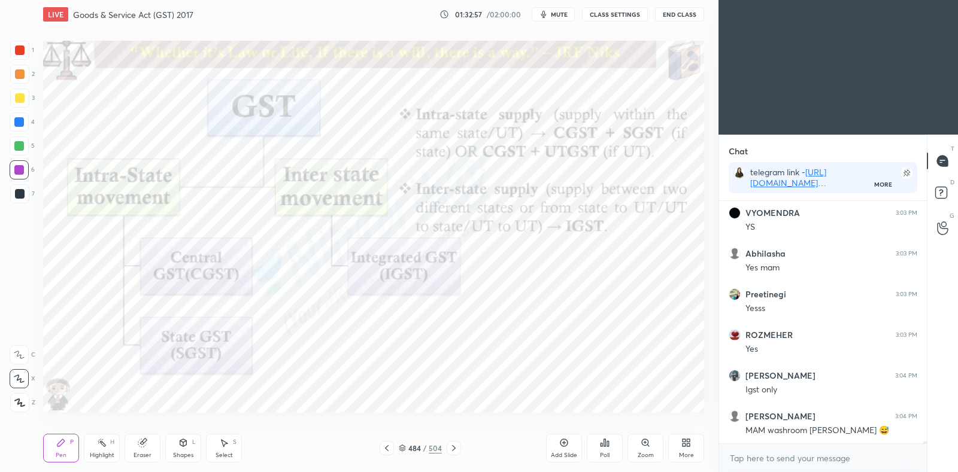
scroll to position [27296, 0]
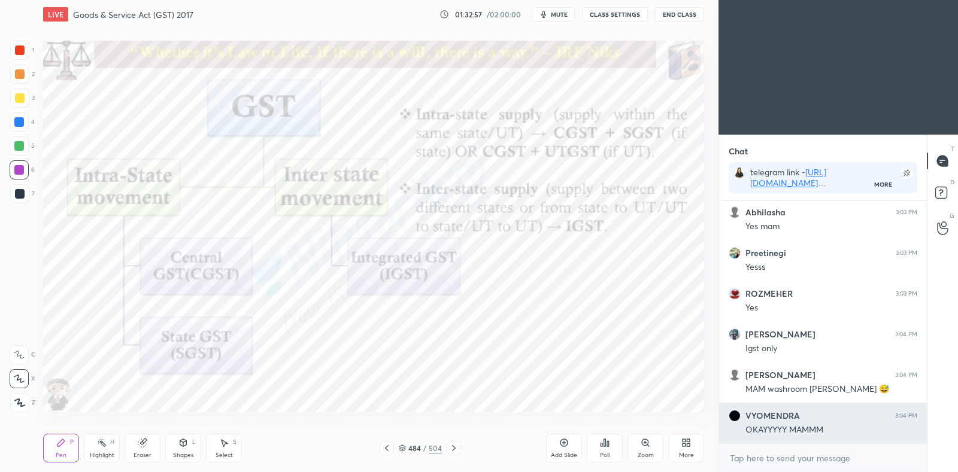
click at [805, 430] on div "VYOMENDRA 3:03 PM YS [PERSON_NAME] 3:03 PM Yes mam Preetinegi 3:03 PM Yesss ROZ…" at bounding box center [823, 322] width 208 height 243
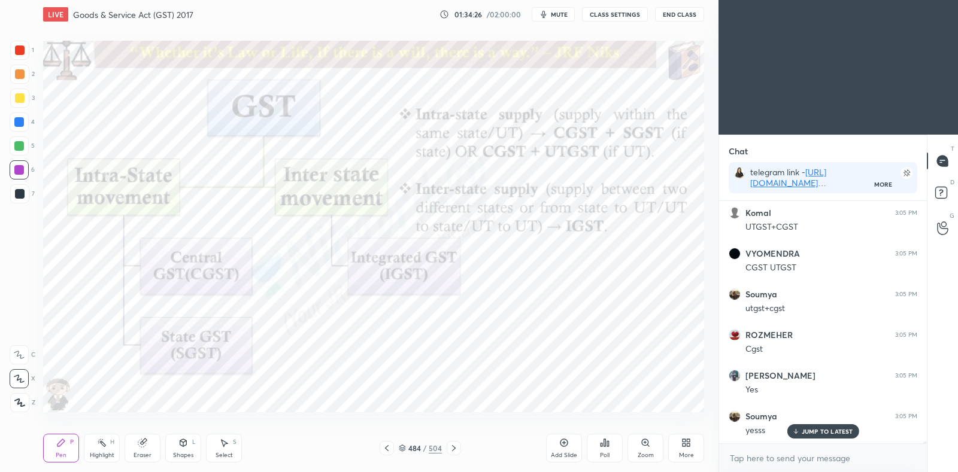
scroll to position [28326, 0]
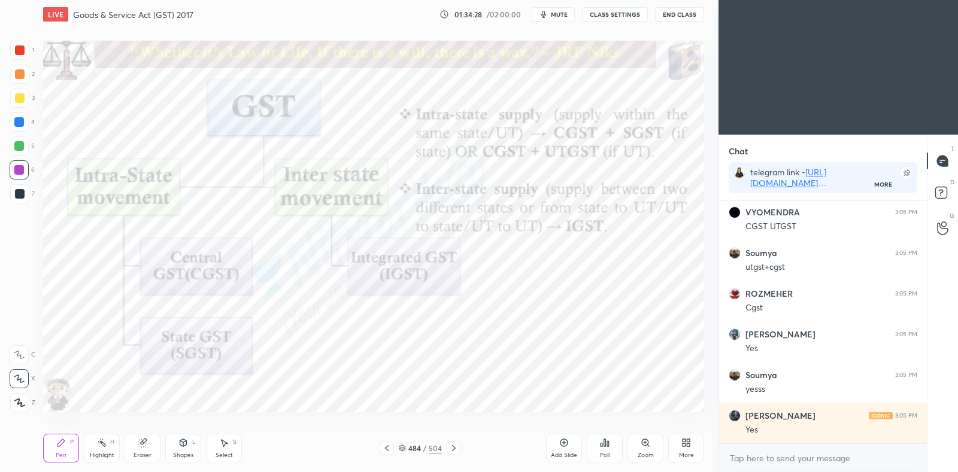
click at [405, 449] on icon at bounding box center [402, 450] width 6 height 2
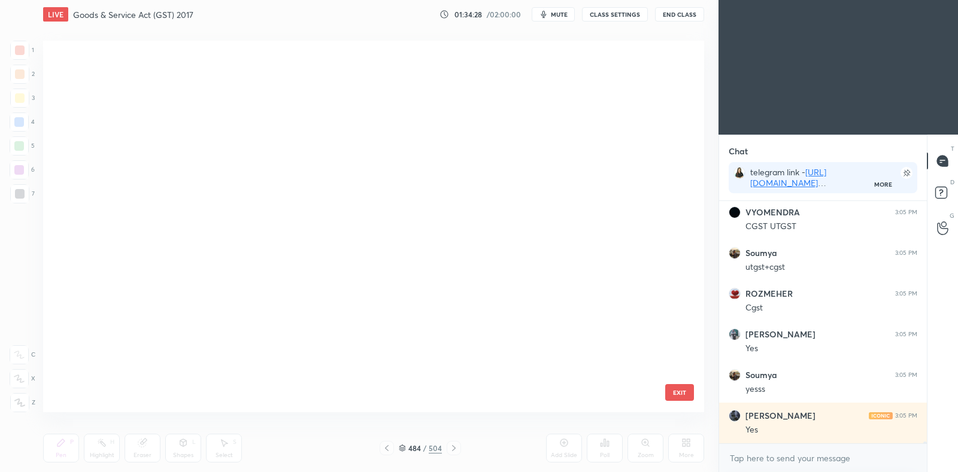
scroll to position [368, 655]
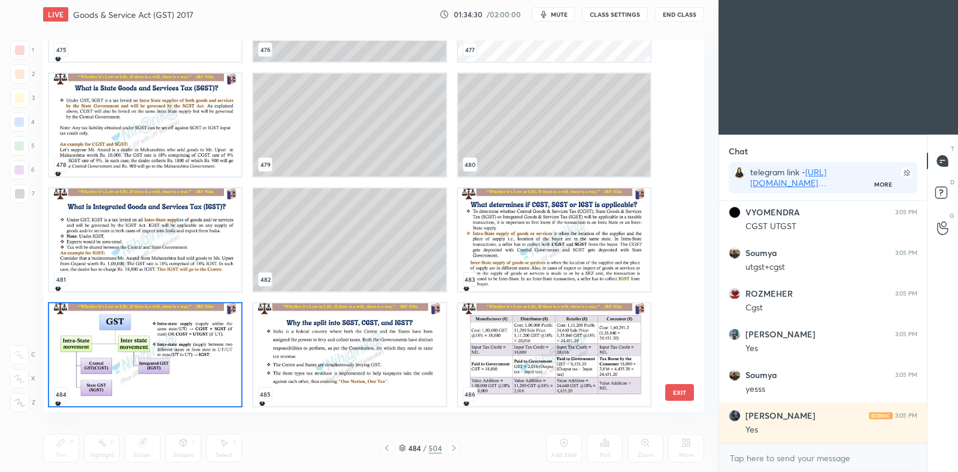
click at [335, 356] on img "grid" at bounding box center [349, 355] width 192 height 103
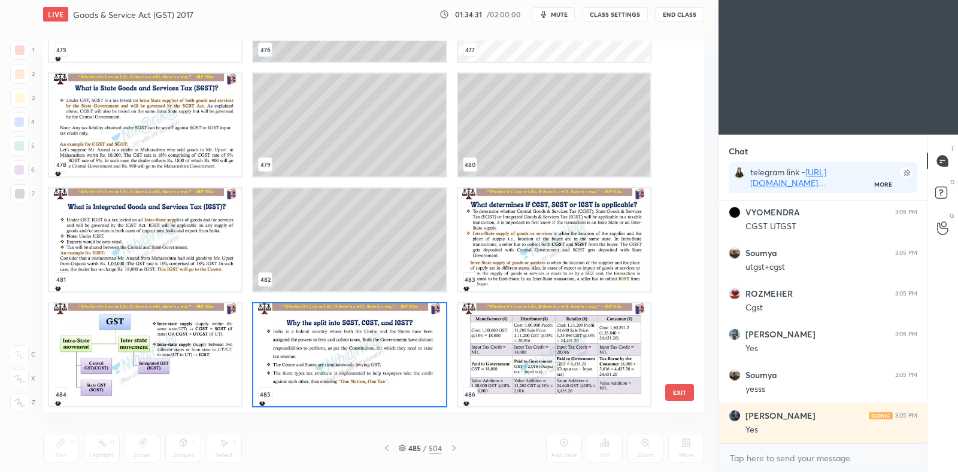
click at [334, 356] on img "grid" at bounding box center [349, 355] width 192 height 103
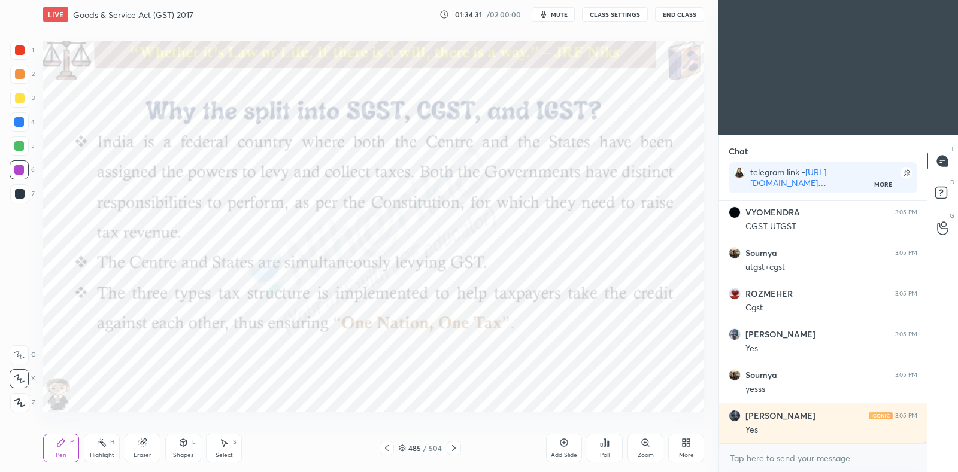
click at [334, 357] on img "grid" at bounding box center [349, 355] width 192 height 103
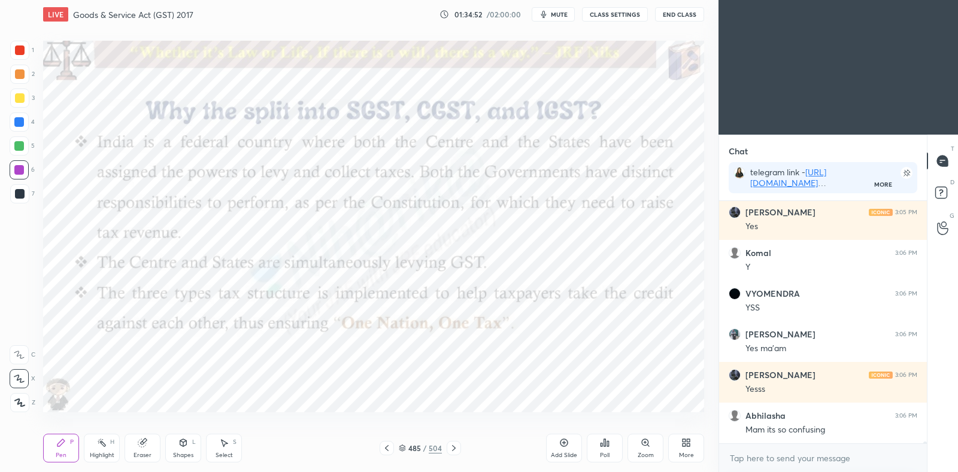
scroll to position [28570, 0]
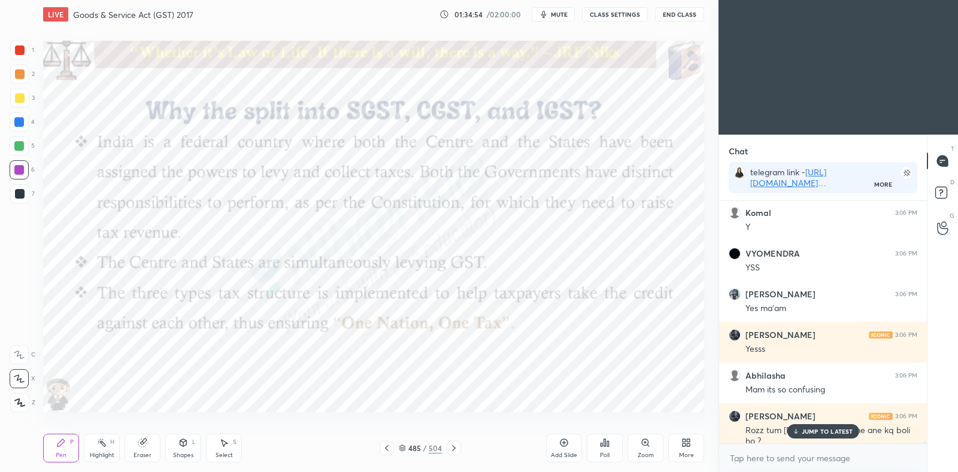
click at [808, 431] on p "JUMP TO LATEST" at bounding box center [827, 431] width 51 height 7
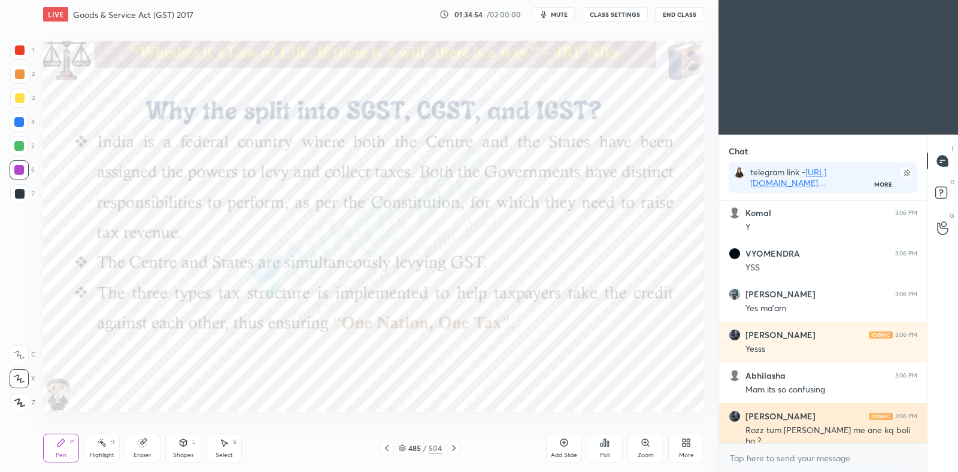
scroll to position [28611, 0]
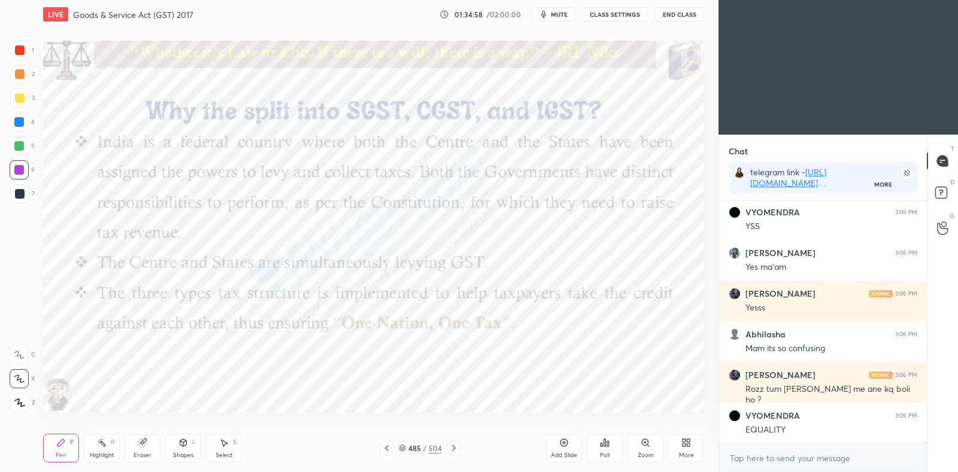
click at [389, 449] on icon at bounding box center [387, 449] width 10 height 10
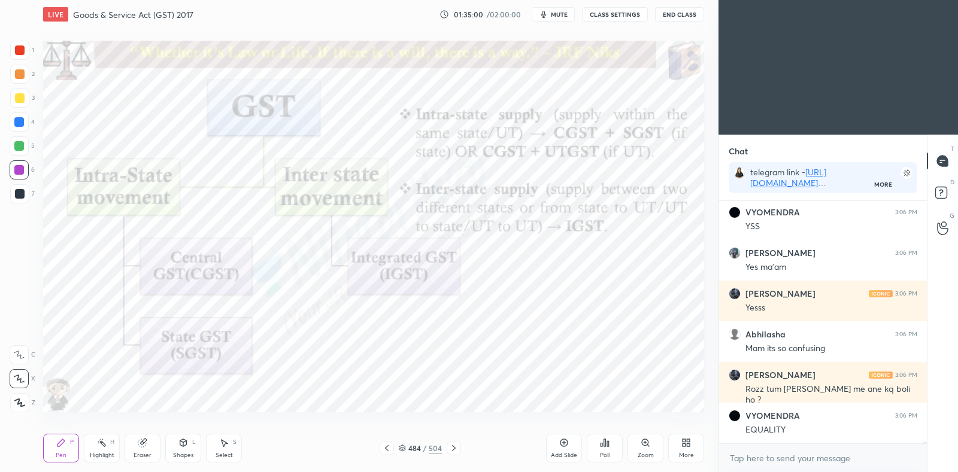
scroll to position [28655, 0]
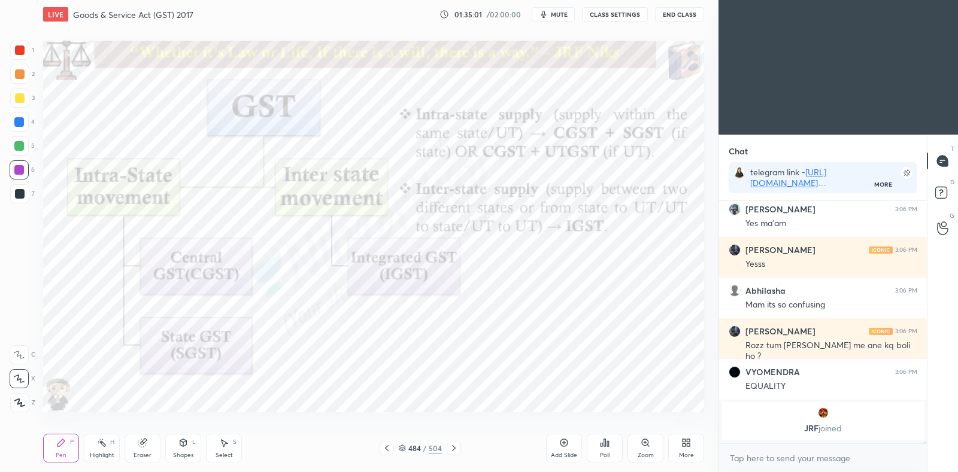
click at [93, 448] on div "Highlight H" at bounding box center [102, 448] width 36 height 29
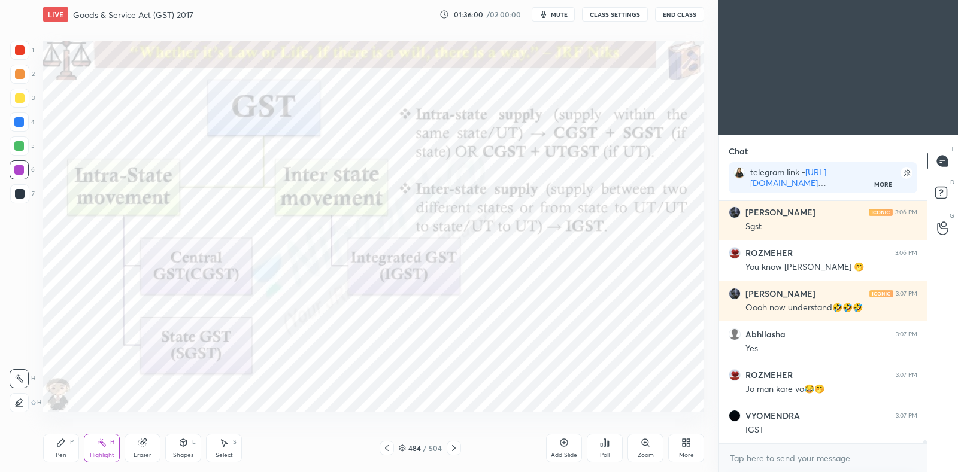
scroll to position [21520, 0]
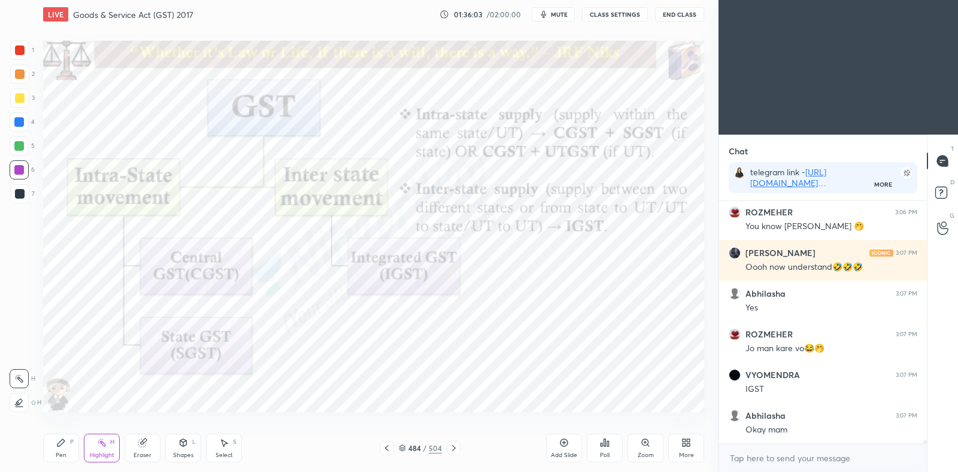
click at [453, 448] on icon at bounding box center [454, 449] width 10 height 10
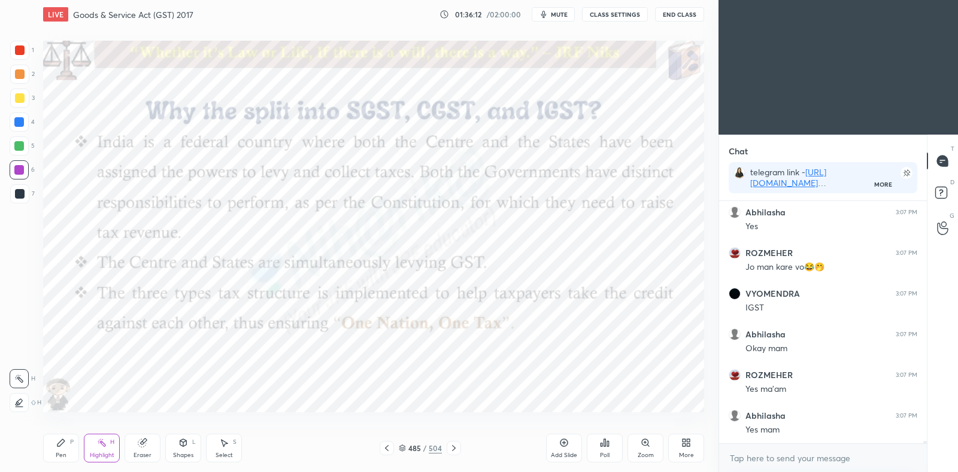
scroll to position [21641, 0]
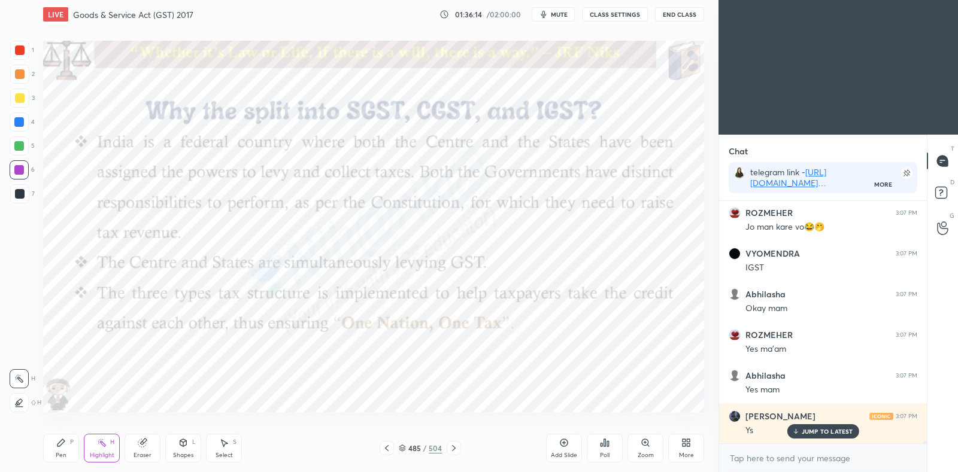
click at [53, 449] on div "Pen P" at bounding box center [61, 448] width 36 height 29
click at [456, 444] on icon at bounding box center [454, 449] width 10 height 10
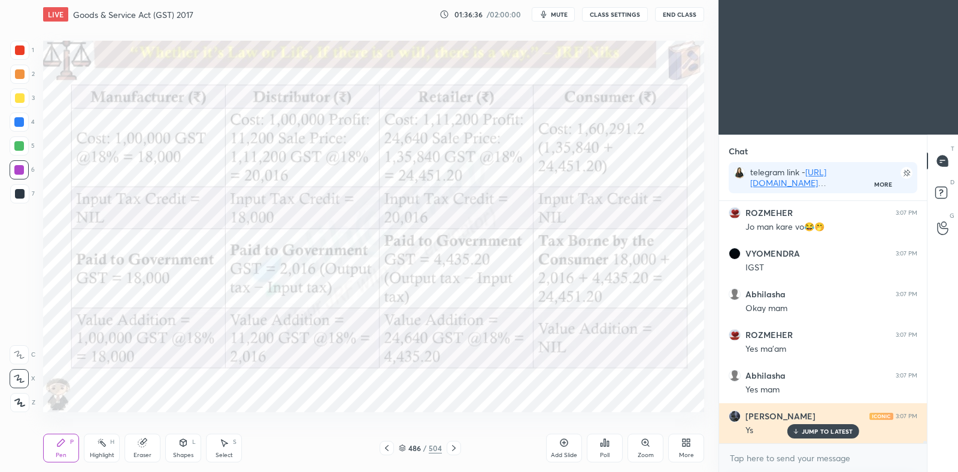
click at [813, 435] on p "JUMP TO LATEST" at bounding box center [827, 431] width 51 height 7
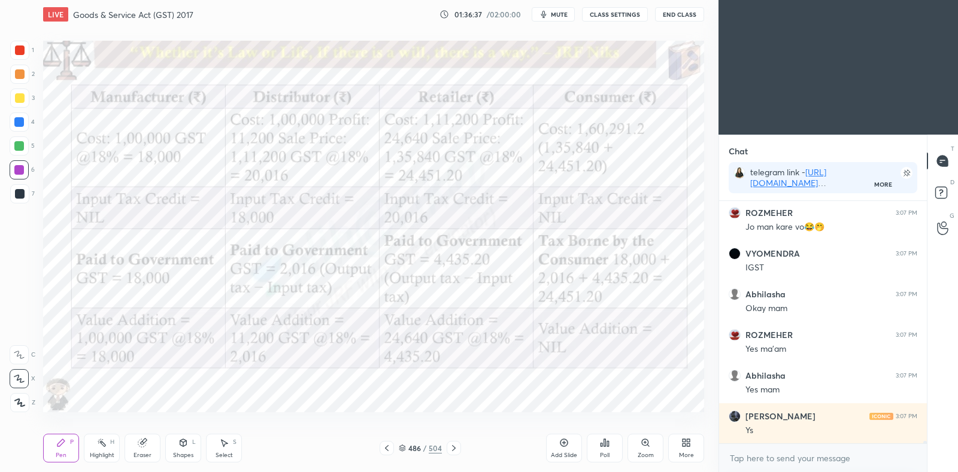
click at [402, 447] on icon at bounding box center [402, 448] width 7 height 7
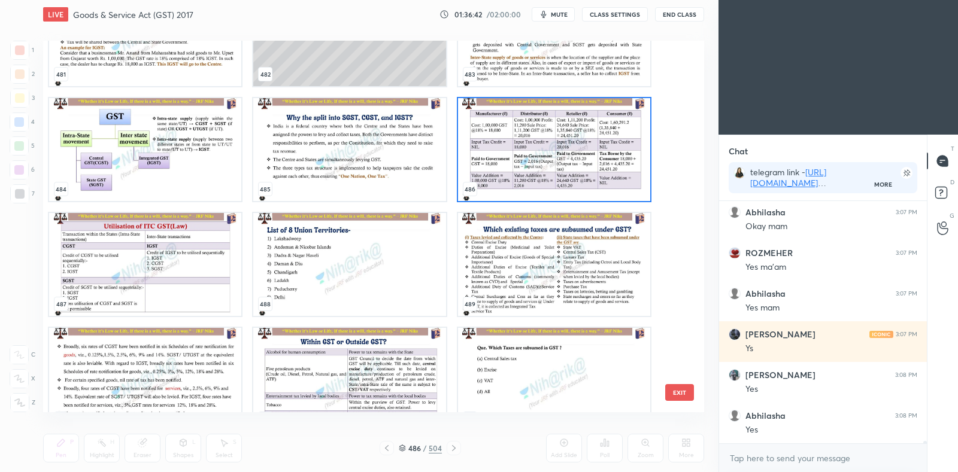
scroll to position [21805, 0]
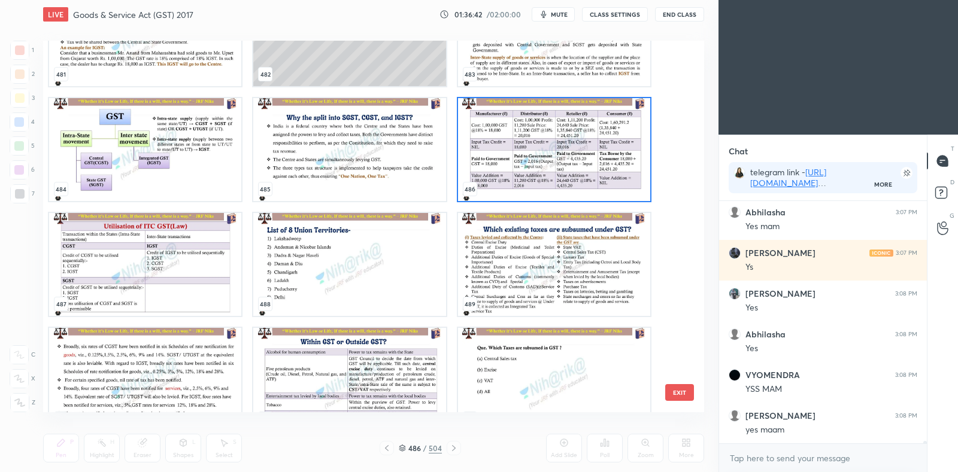
click at [532, 179] on img "grid" at bounding box center [554, 149] width 192 height 103
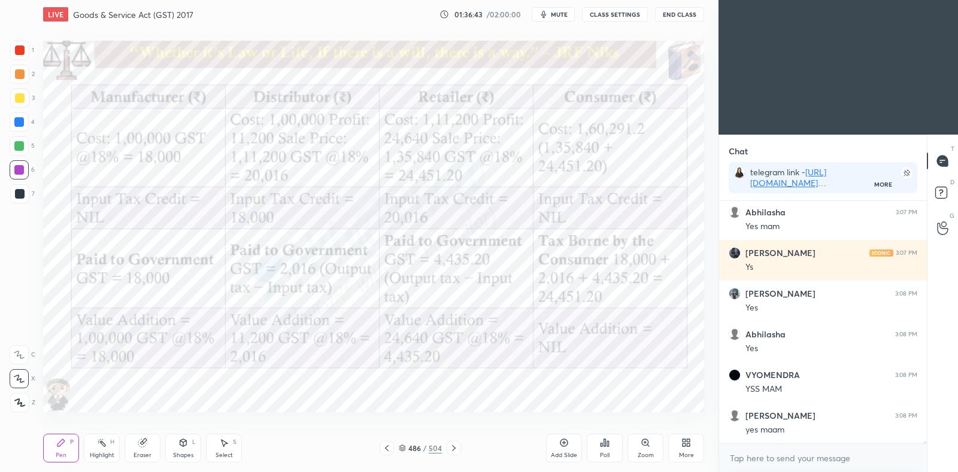
click at [538, 178] on img "grid" at bounding box center [554, 149] width 192 height 103
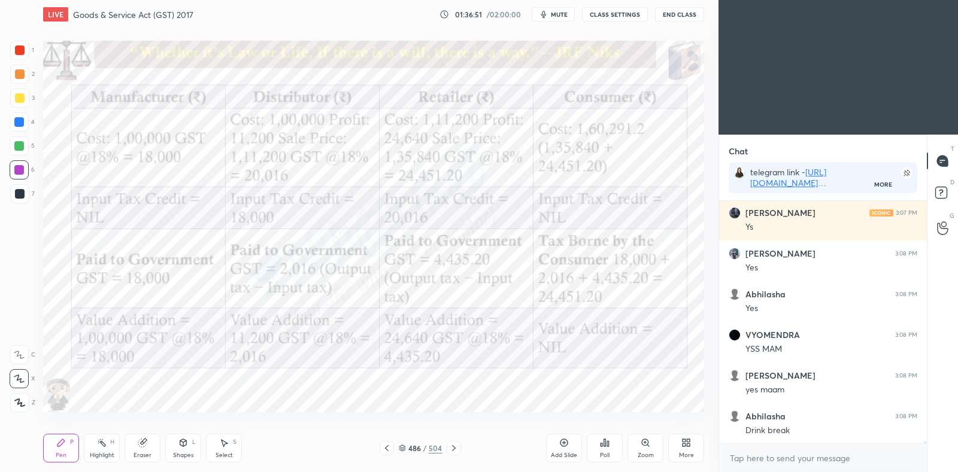
scroll to position [21886, 0]
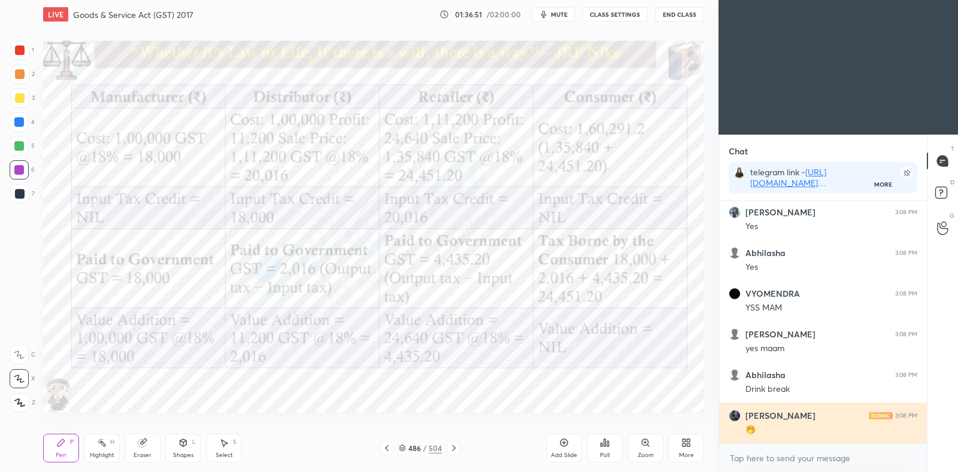
click at [835, 429] on div "🤭" at bounding box center [832, 431] width 172 height 12
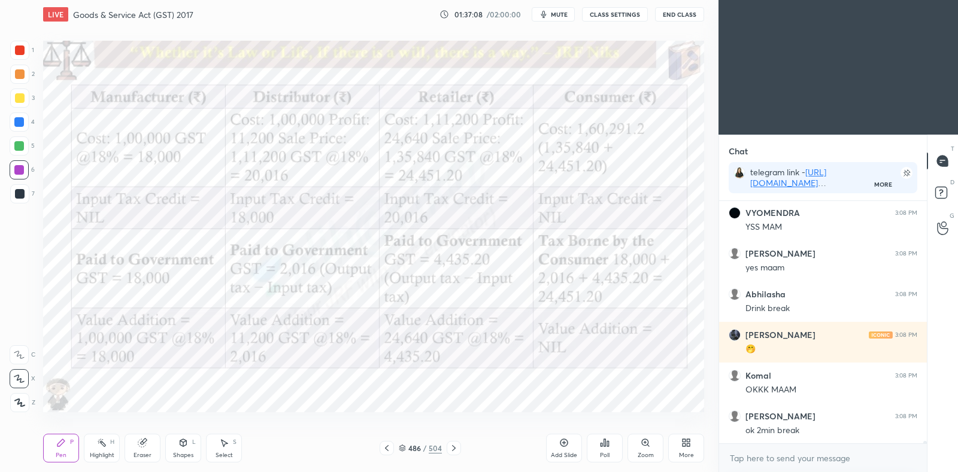
scroll to position [22009, 0]
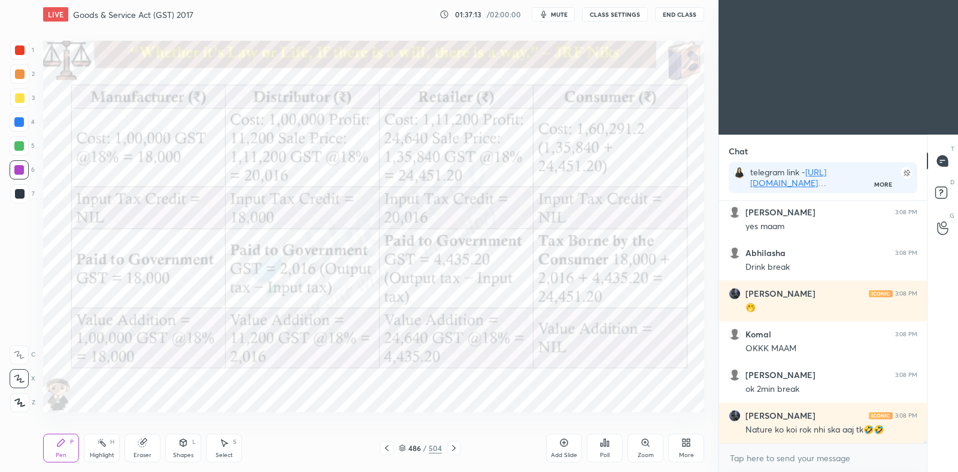
click at [562, 10] on span "mute" at bounding box center [559, 14] width 17 height 8
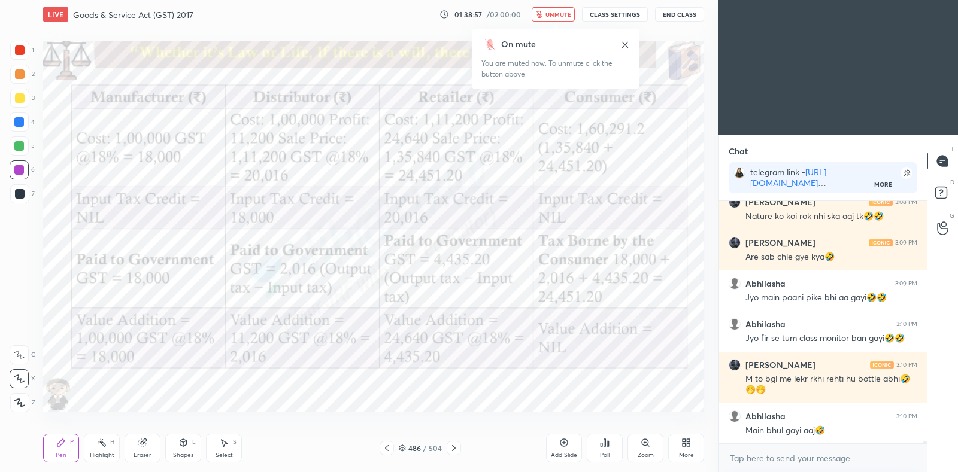
scroll to position [22264, 0]
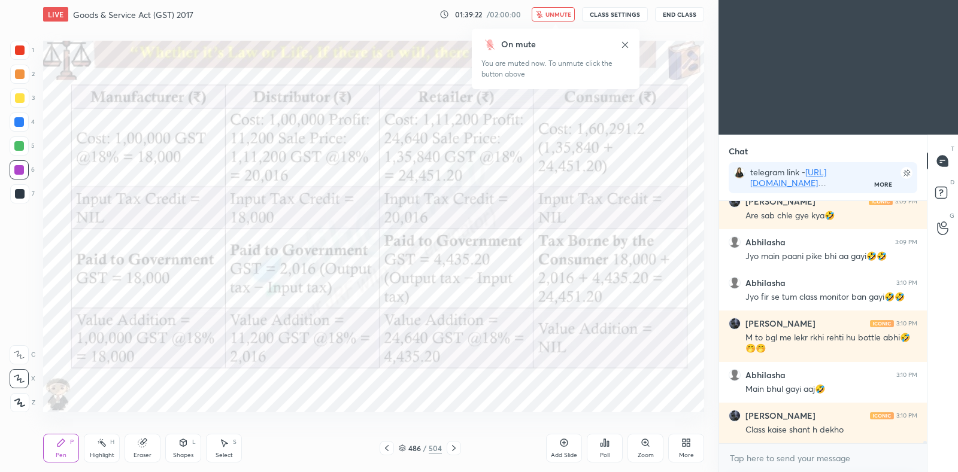
click at [563, 10] on span "unmute" at bounding box center [559, 14] width 26 height 8
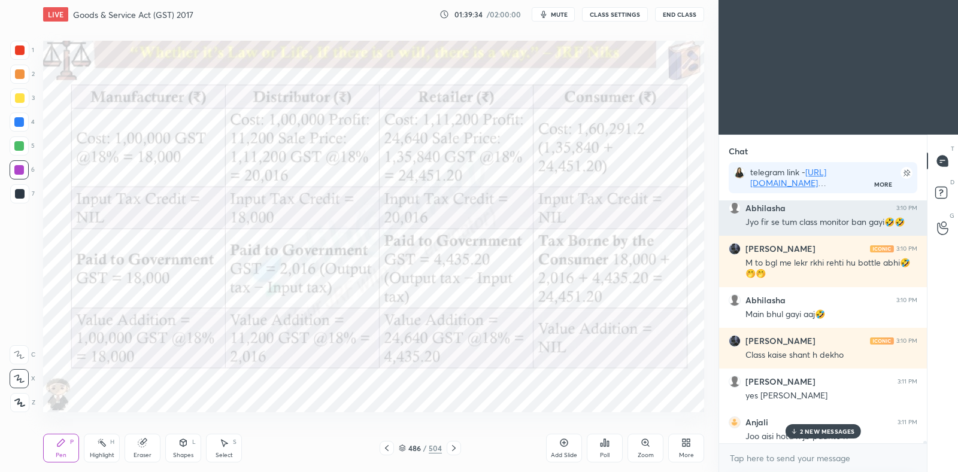
scroll to position [22344, 0]
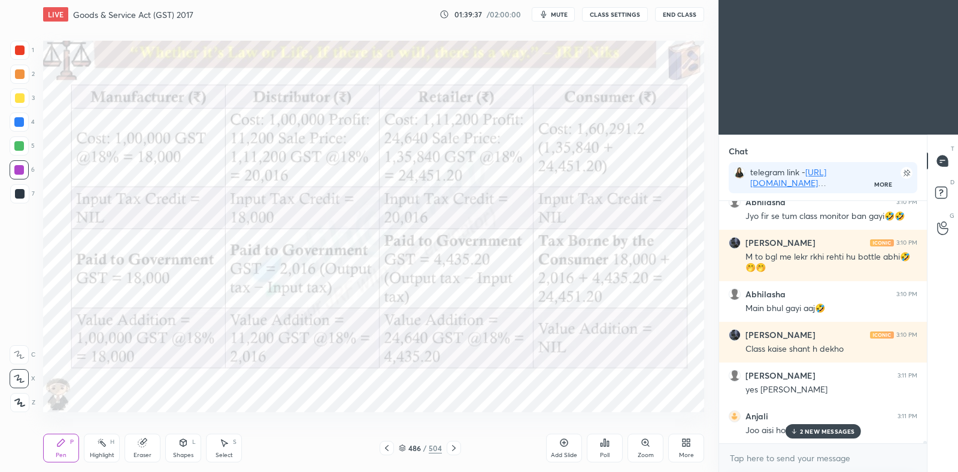
click at [818, 428] on p "2 NEW MESSAGES" at bounding box center [827, 431] width 55 height 7
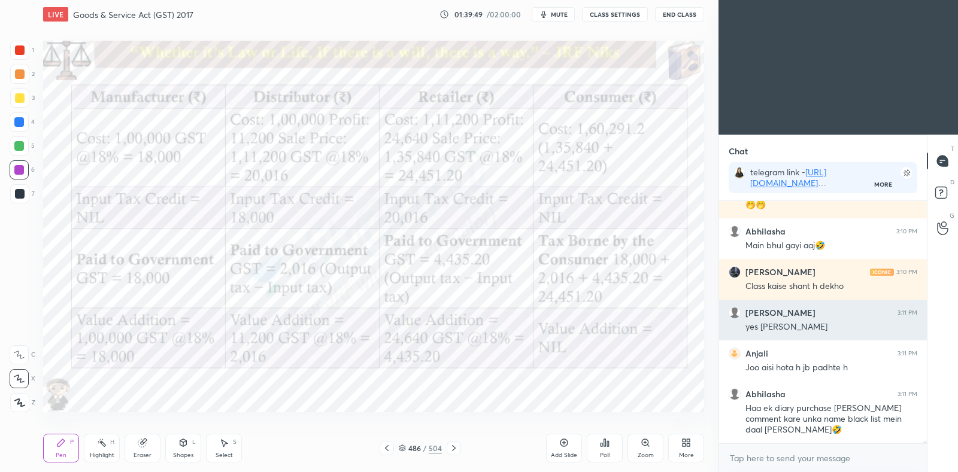
scroll to position [22448, 0]
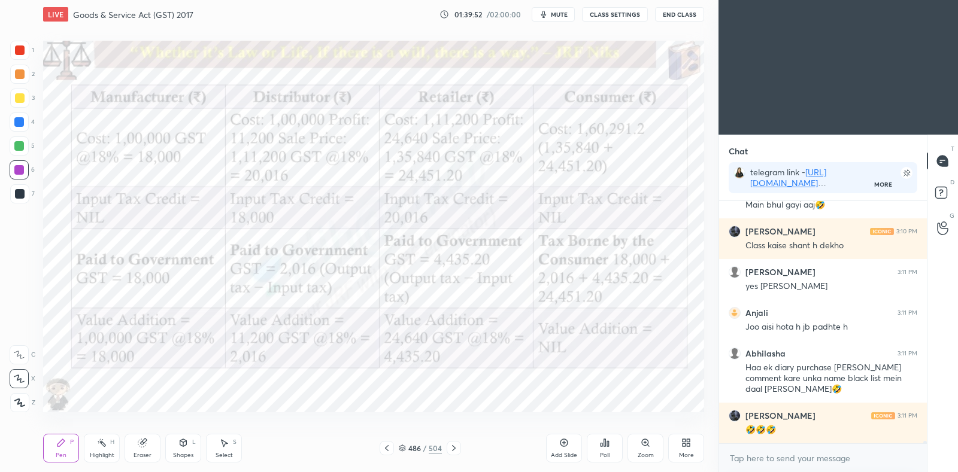
click at [18, 168] on div at bounding box center [19, 170] width 10 height 10
click at [24, 146] on div at bounding box center [19, 146] width 19 height 19
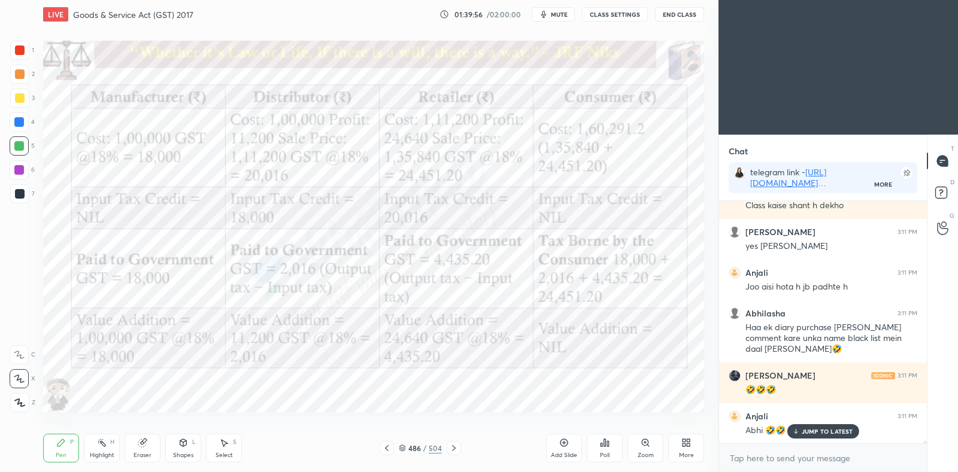
click at [19, 175] on div at bounding box center [19, 169] width 19 height 19
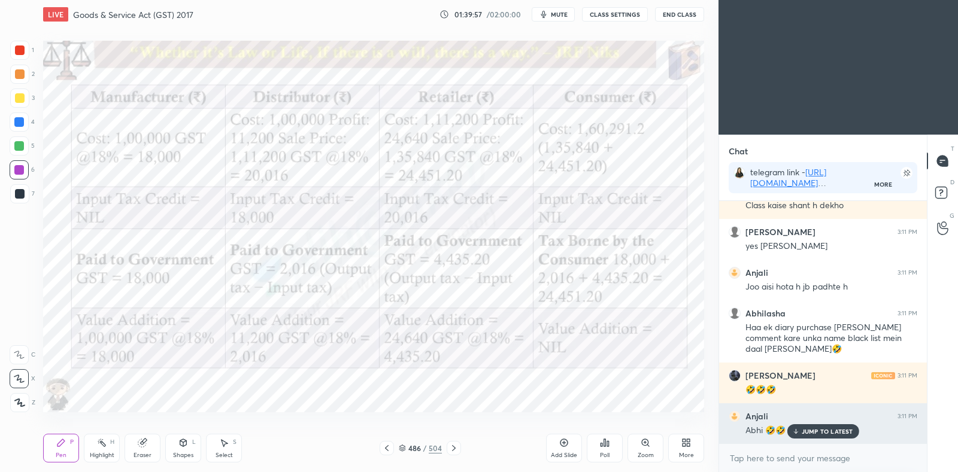
click at [823, 437] on div "JUMP TO LATEST" at bounding box center [823, 432] width 72 height 14
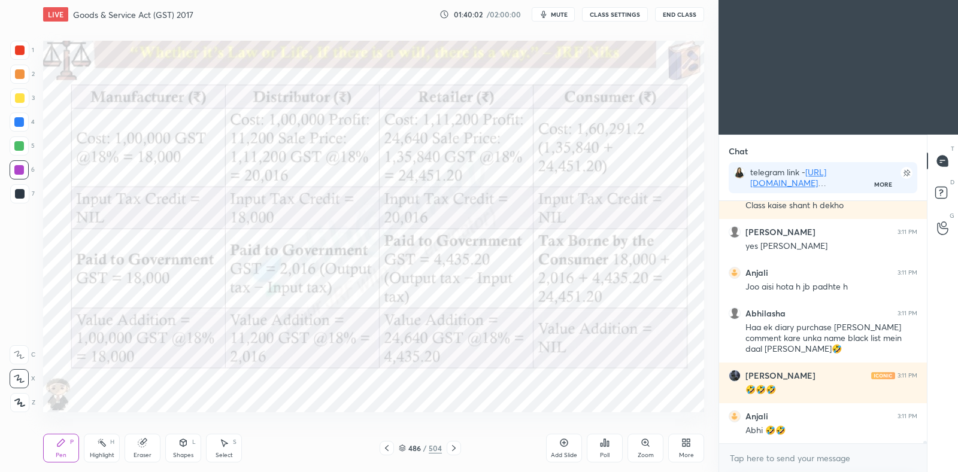
scroll to position [22530, 0]
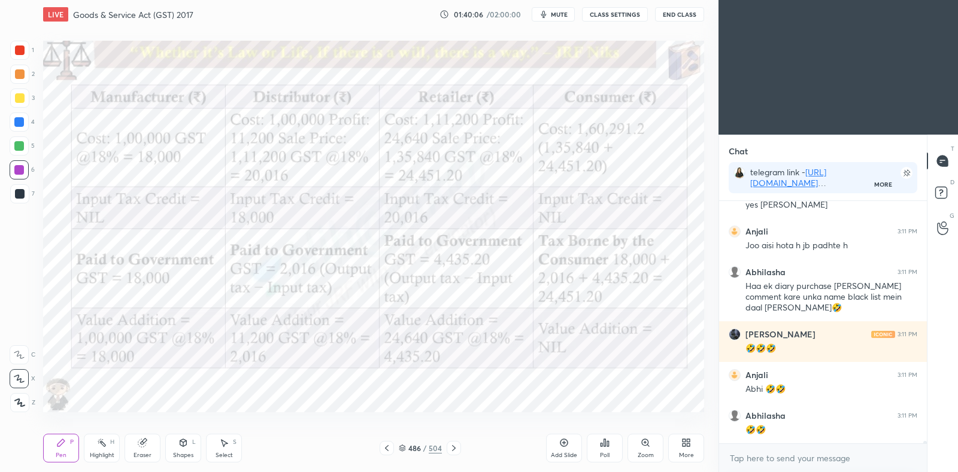
click at [404, 450] on icon at bounding box center [402, 450] width 6 height 2
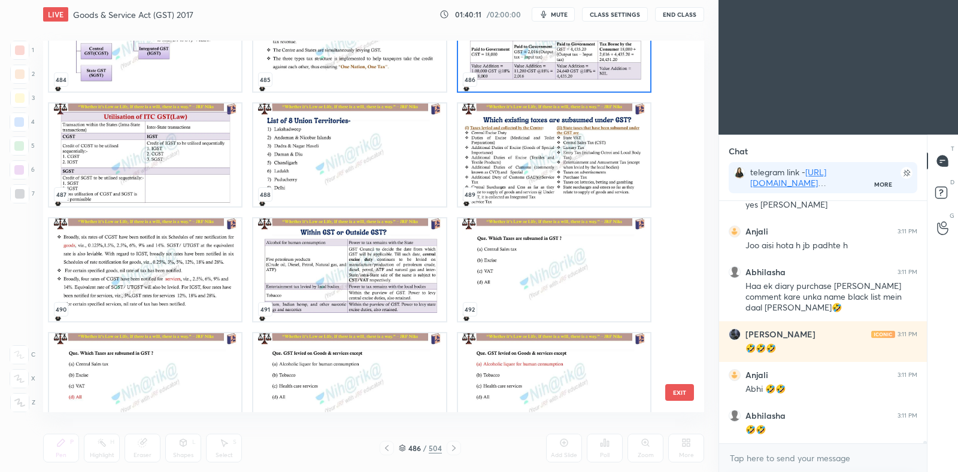
scroll to position [18494, 0]
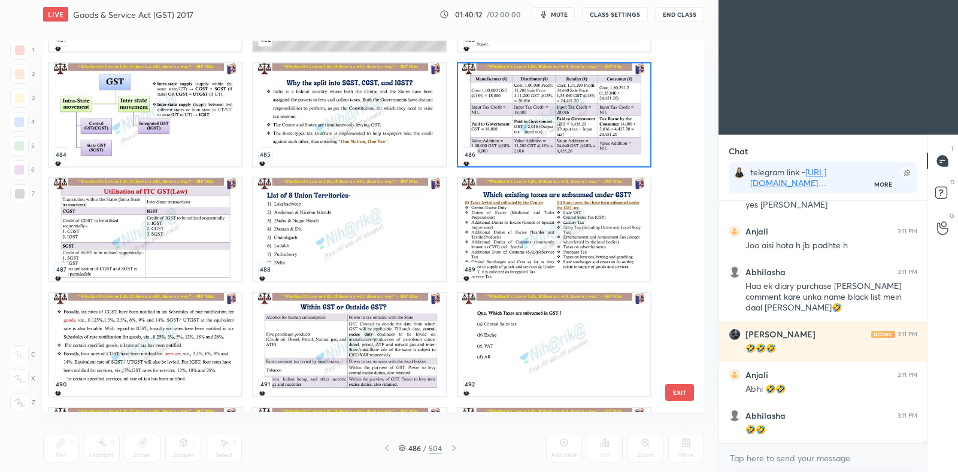
click at [531, 113] on img "grid" at bounding box center [554, 114] width 192 height 103
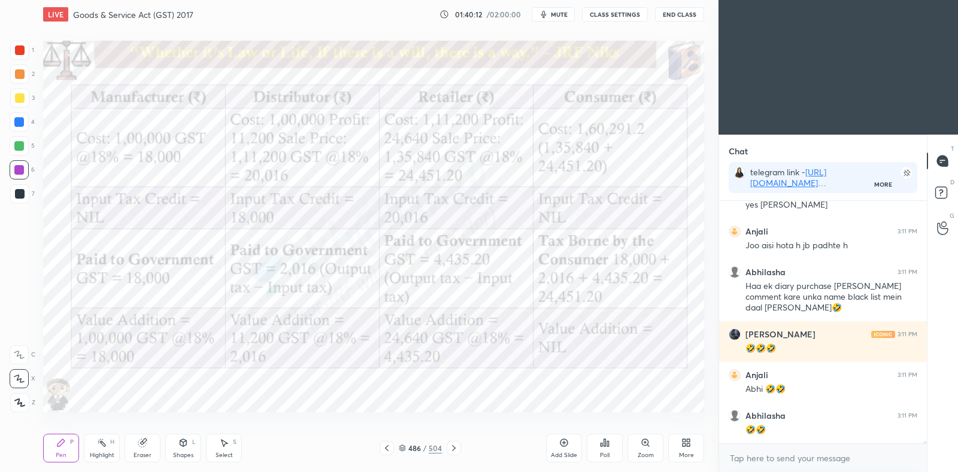
click at [531, 113] on img "grid" at bounding box center [554, 114] width 192 height 103
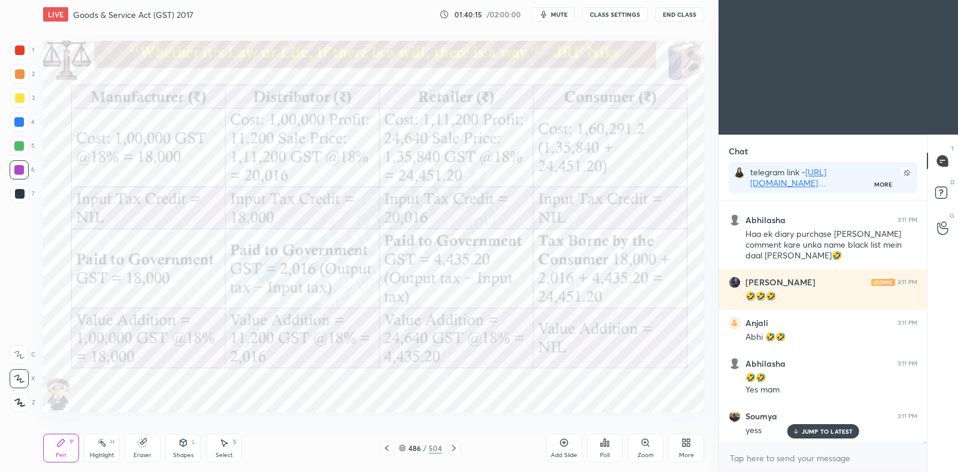
scroll to position [22623, 0]
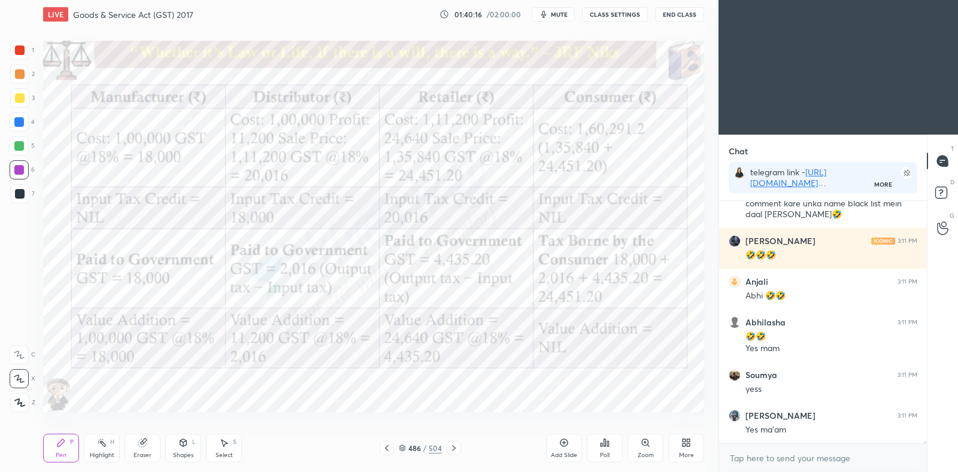
click at [93, 460] on div "Highlight H" at bounding box center [102, 448] width 36 height 29
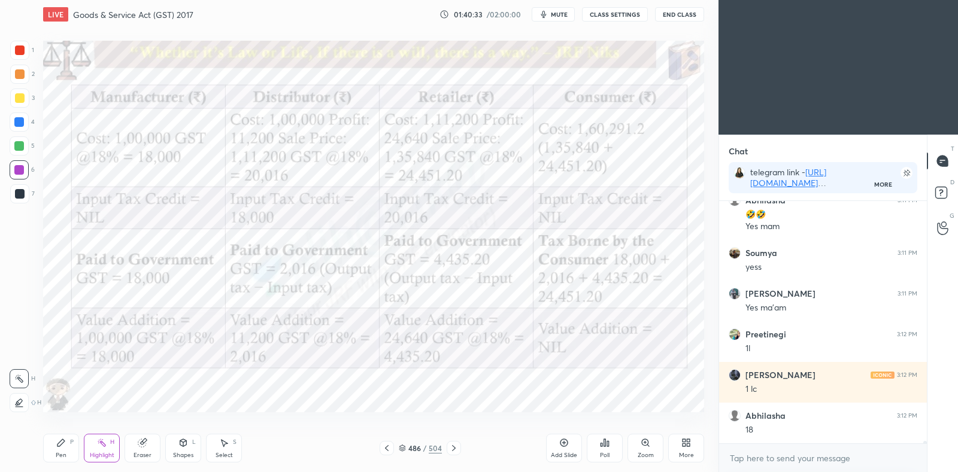
scroll to position [22785, 0]
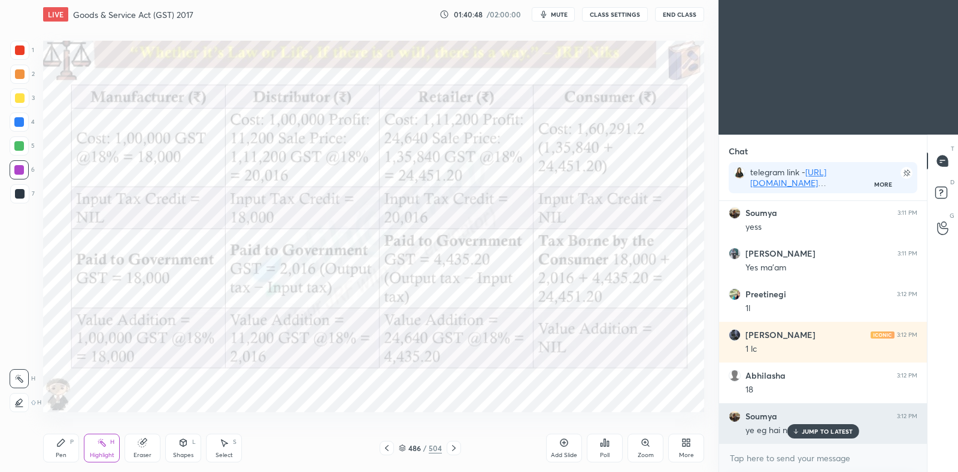
click at [814, 429] on p "JUMP TO LATEST" at bounding box center [827, 431] width 51 height 7
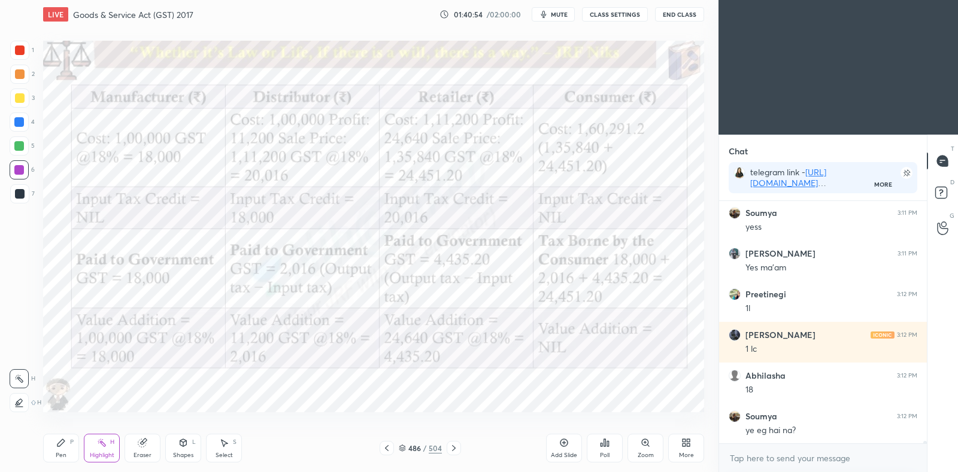
click at [566, 440] on icon at bounding box center [564, 443] width 10 height 10
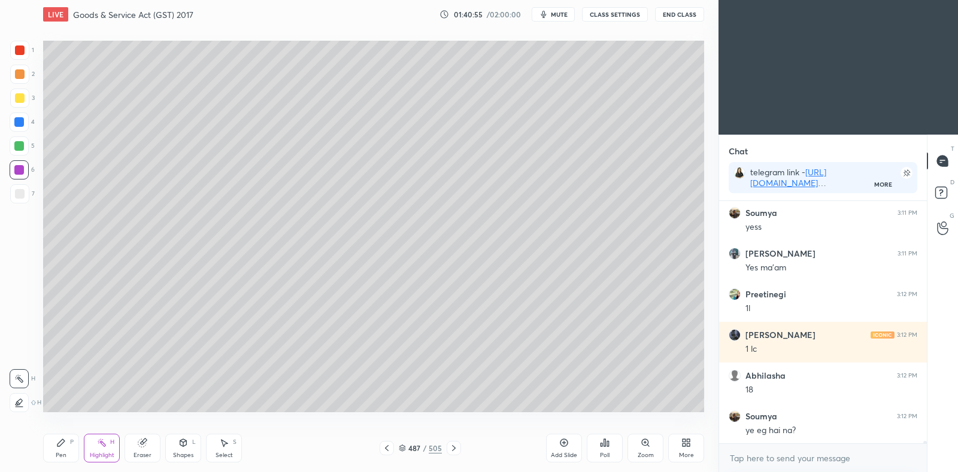
click at [62, 453] on div "Pen" at bounding box center [61, 456] width 11 height 6
click at [15, 193] on div at bounding box center [20, 194] width 10 height 10
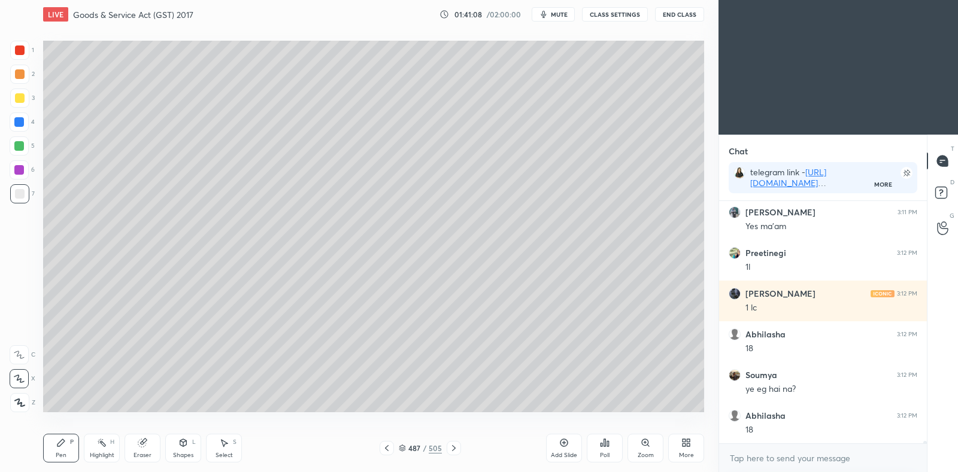
scroll to position [22867, 0]
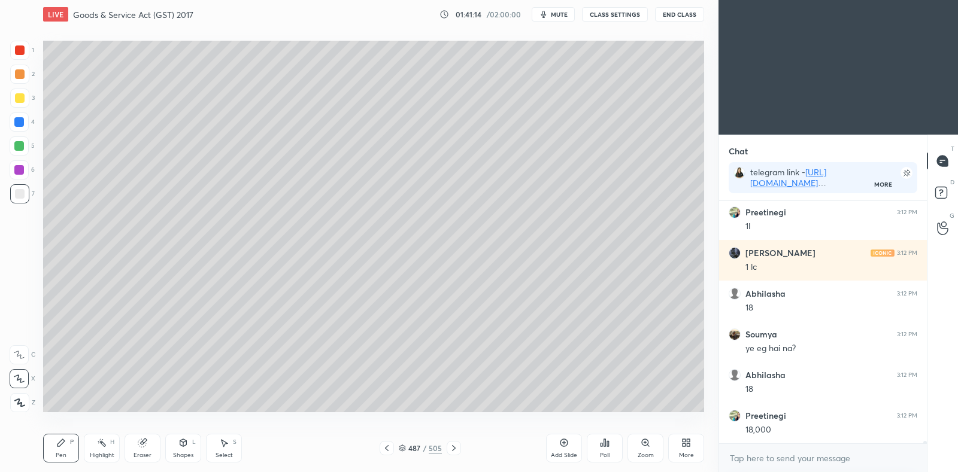
click at [387, 450] on icon at bounding box center [387, 449] width 4 height 6
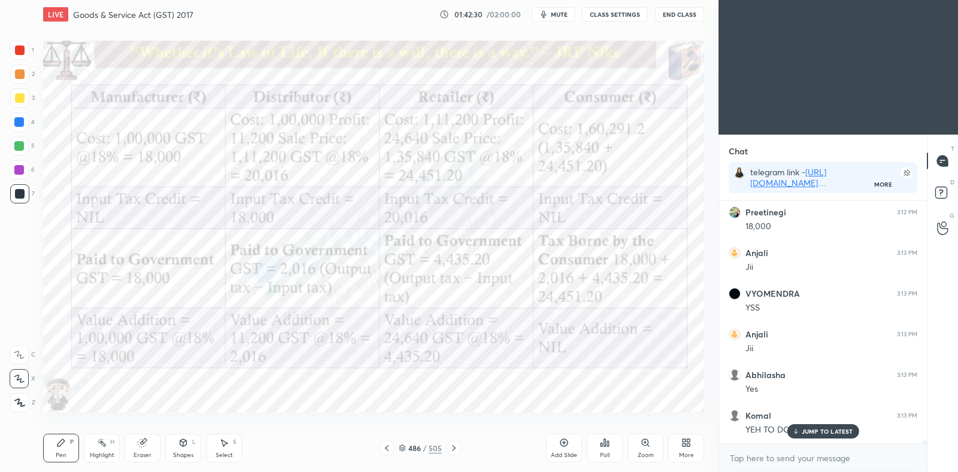
scroll to position [23111, 0]
click at [457, 449] on icon at bounding box center [454, 449] width 10 height 10
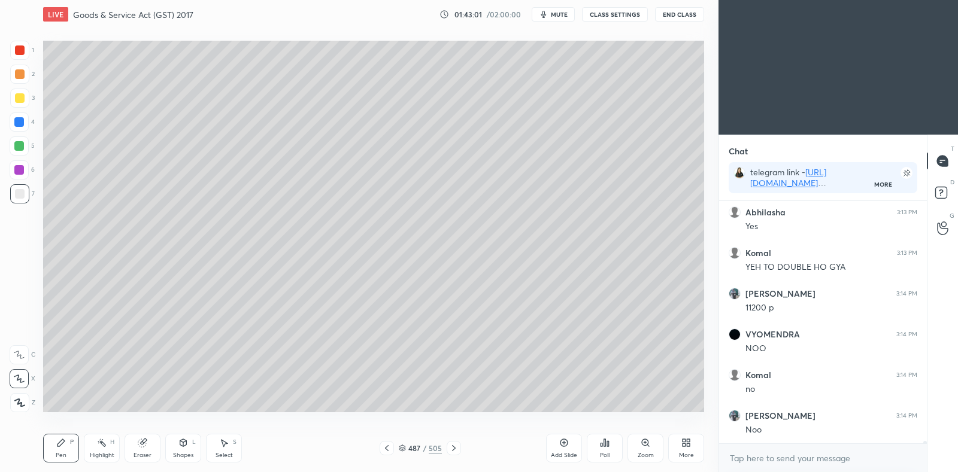
scroll to position [23274, 0]
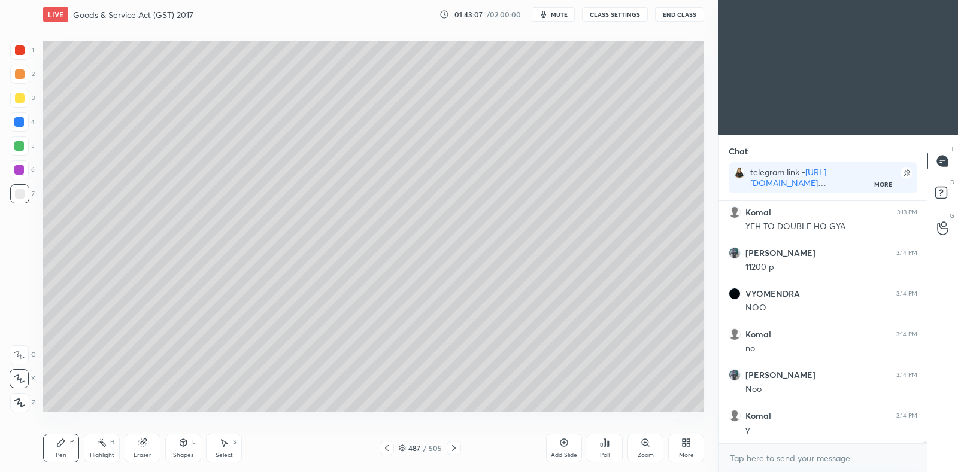
click at [387, 447] on icon at bounding box center [387, 449] width 10 height 10
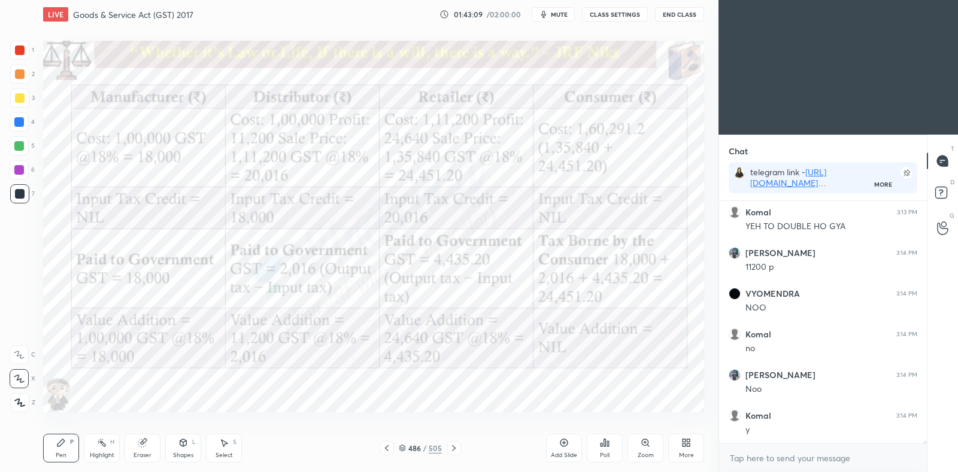
click at [453, 446] on icon at bounding box center [454, 449] width 10 height 10
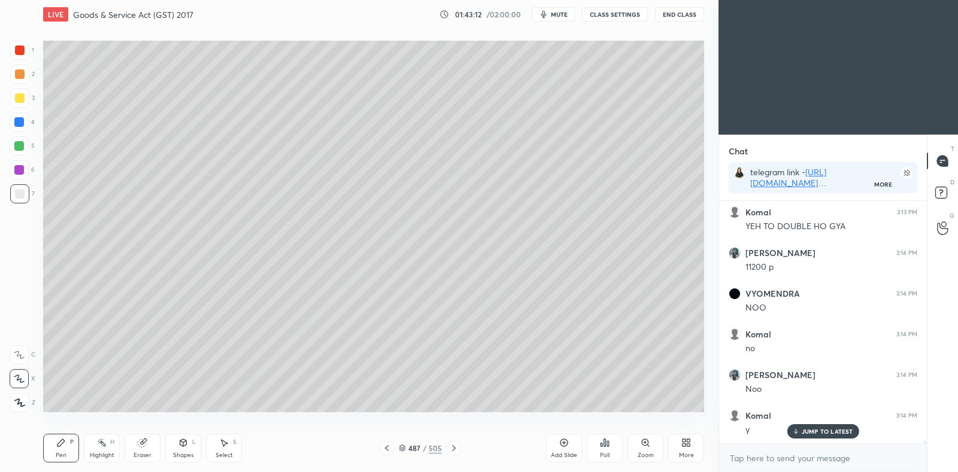
scroll to position [23315, 0]
click at [387, 449] on icon at bounding box center [387, 449] width 10 height 10
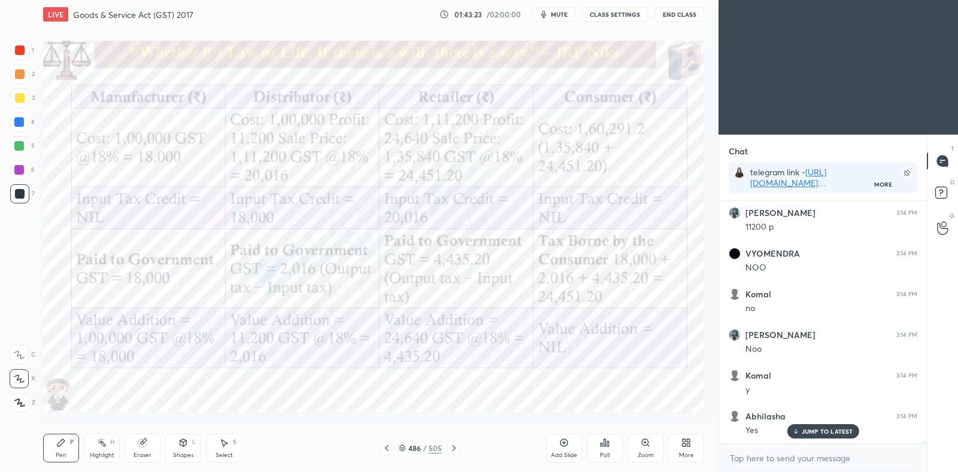
click at [457, 452] on icon at bounding box center [454, 449] width 10 height 10
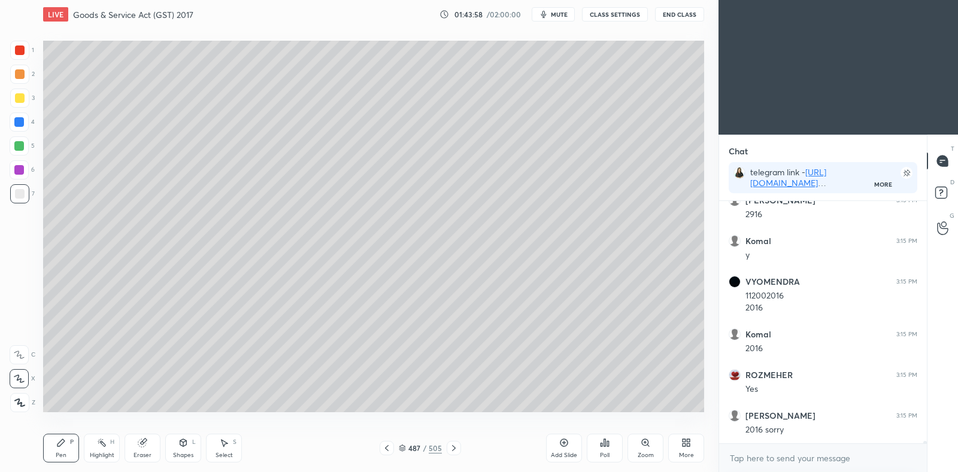
scroll to position [23612, 0]
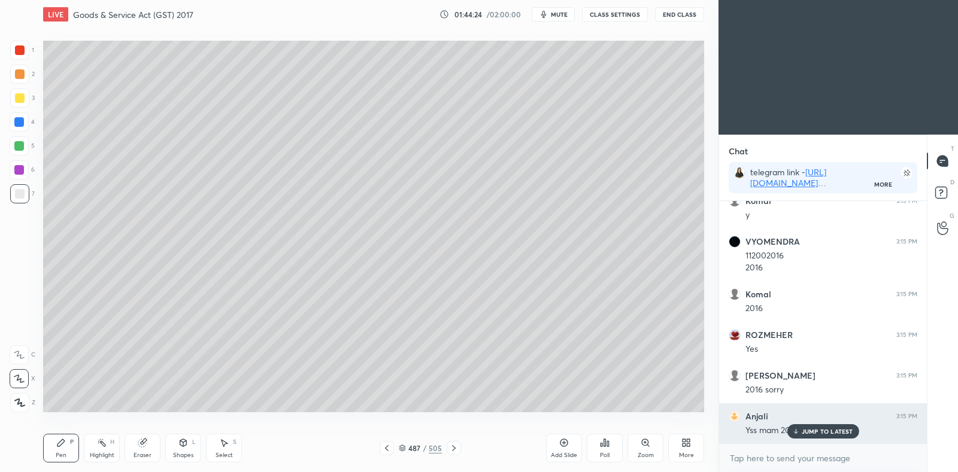
click at [820, 434] on p "JUMP TO LATEST" at bounding box center [827, 431] width 51 height 7
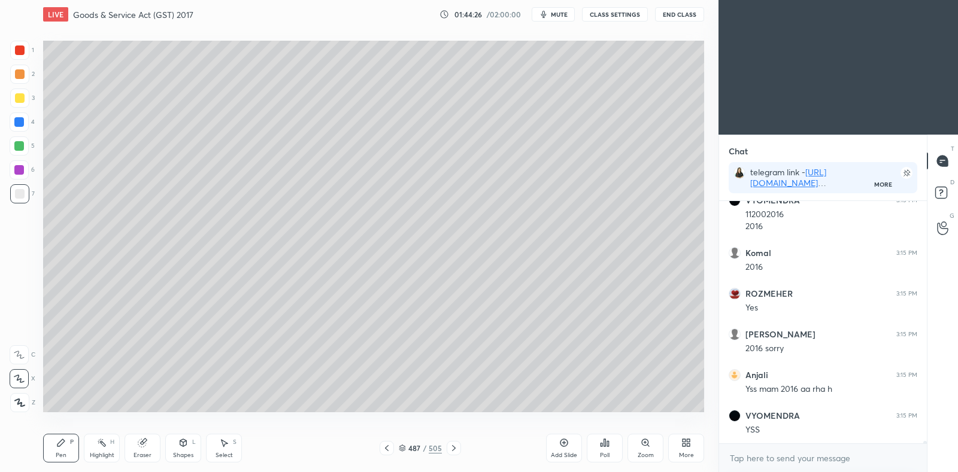
scroll to position [23694, 0]
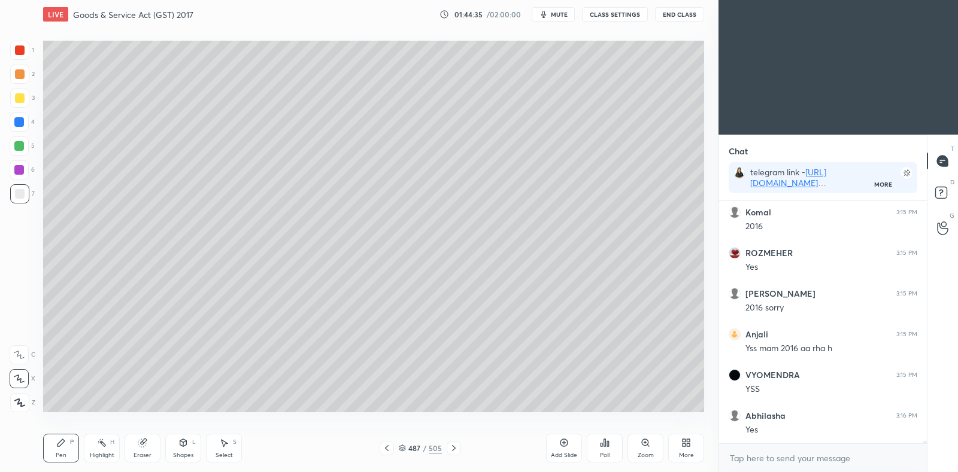
click at [390, 449] on icon at bounding box center [387, 449] width 10 height 10
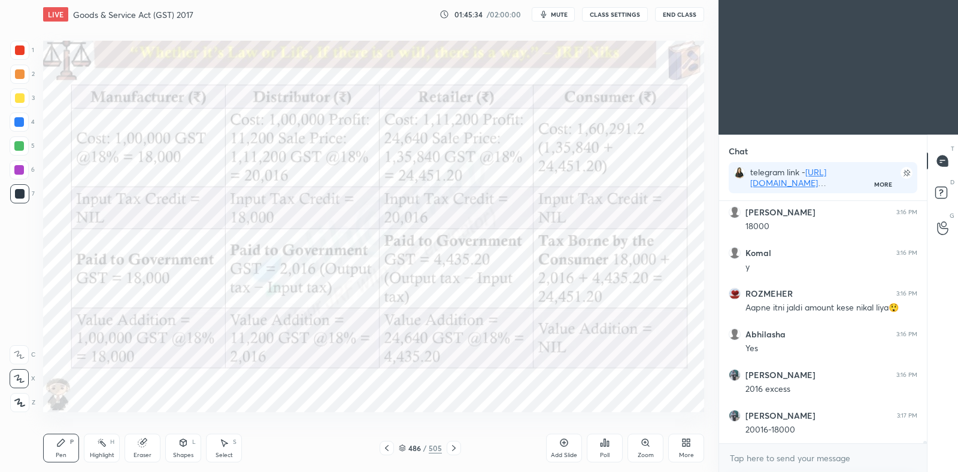
scroll to position [24141, 0]
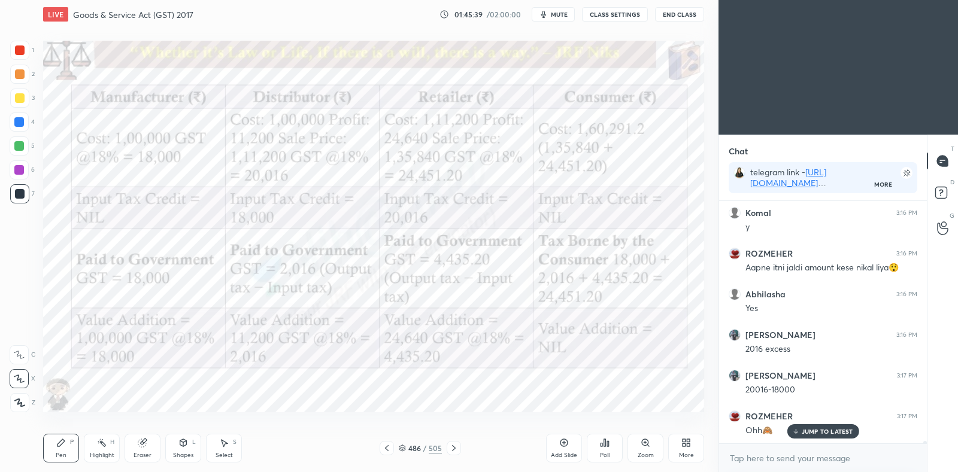
click at [456, 447] on icon at bounding box center [454, 449] width 10 height 10
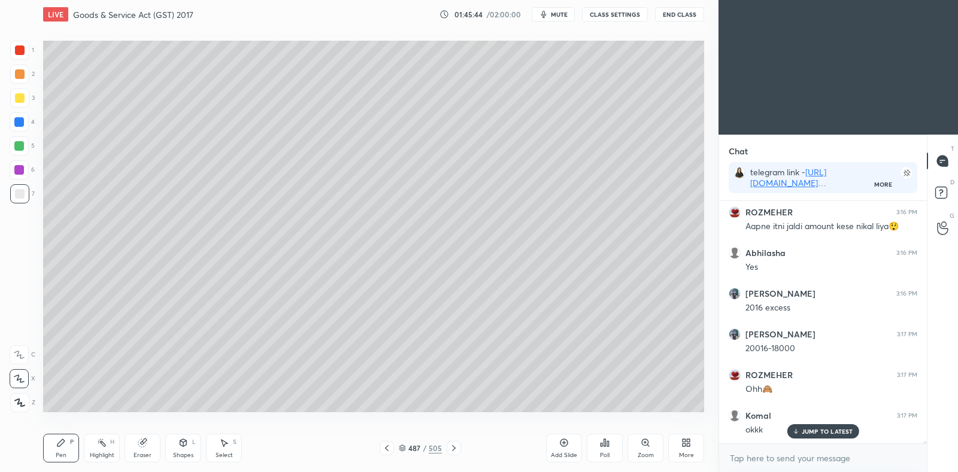
scroll to position [24222, 0]
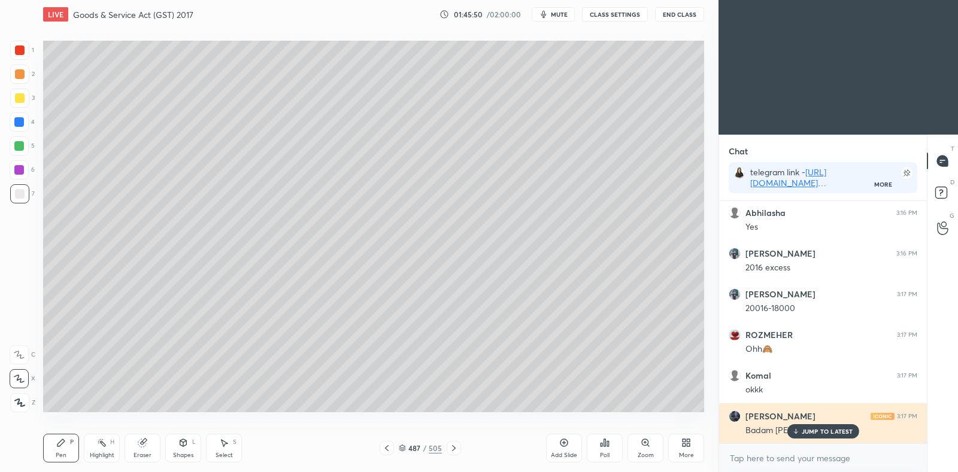
click at [811, 432] on p "JUMP TO LATEST" at bounding box center [827, 431] width 51 height 7
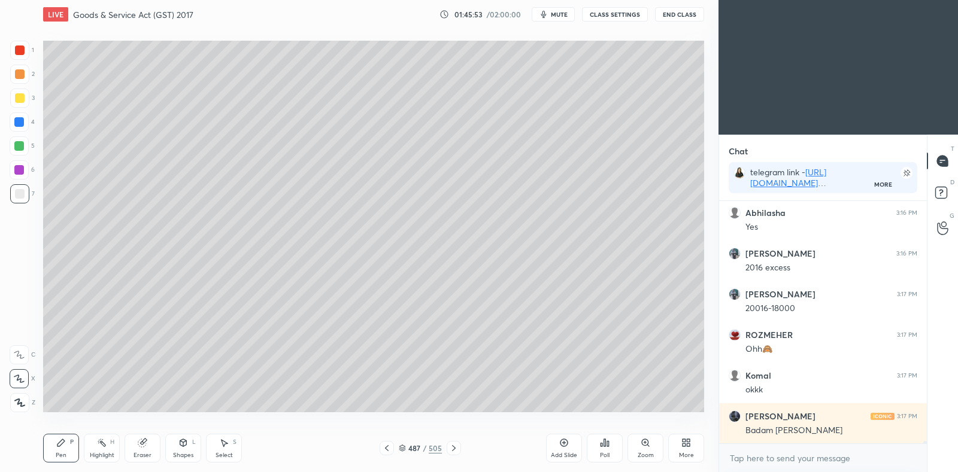
click at [385, 450] on icon at bounding box center [387, 449] width 10 height 10
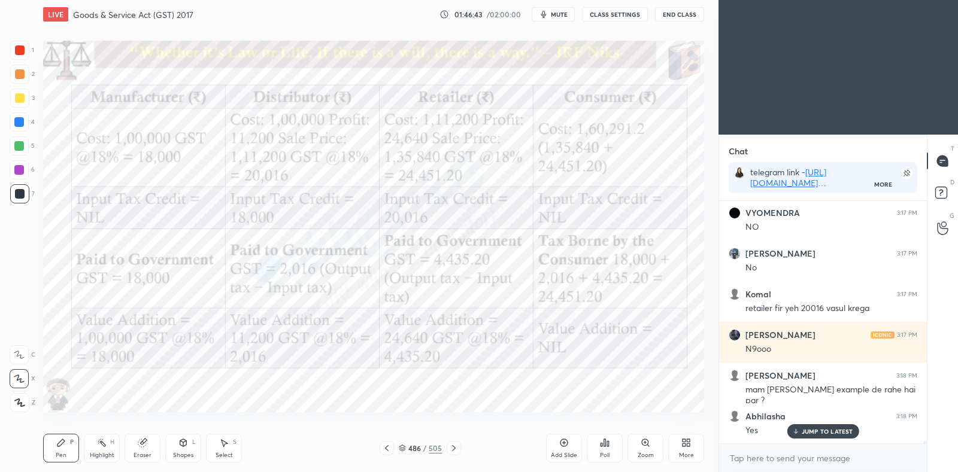
scroll to position [24671, 0]
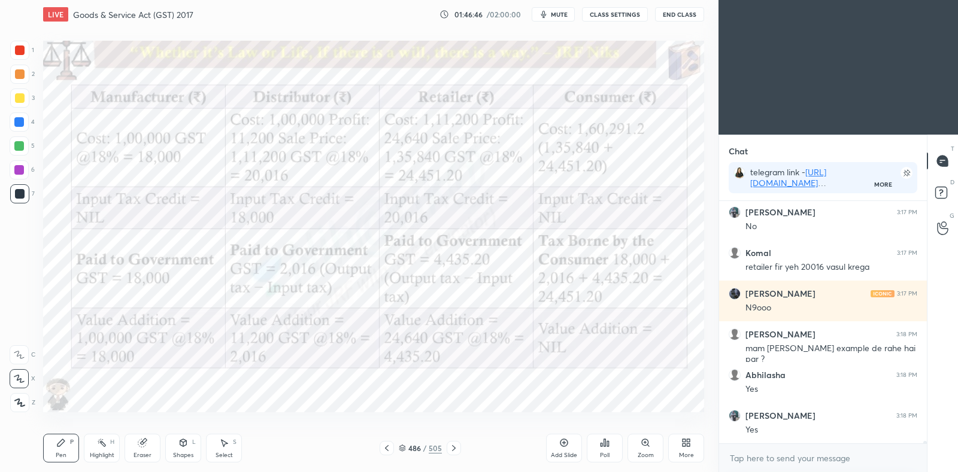
click at [140, 445] on icon at bounding box center [142, 444] width 8 height 8
click at [66, 446] on div "Pen P" at bounding box center [61, 448] width 36 height 29
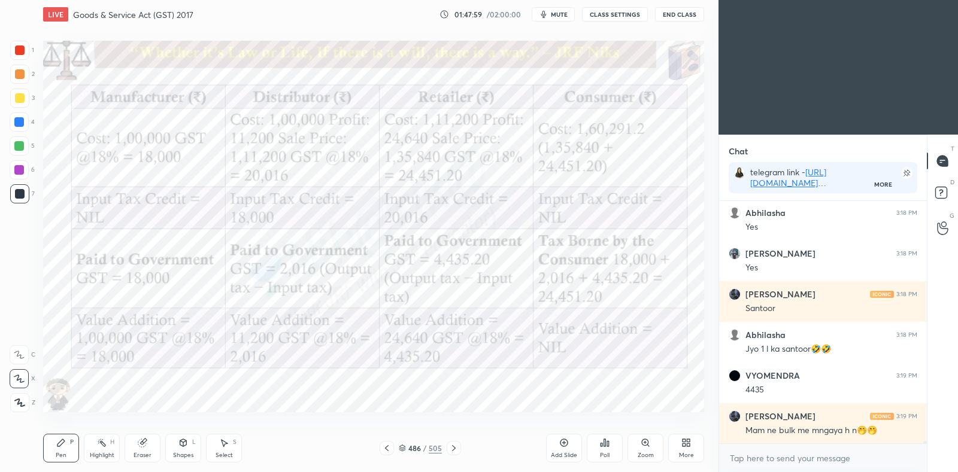
scroll to position [24874, 0]
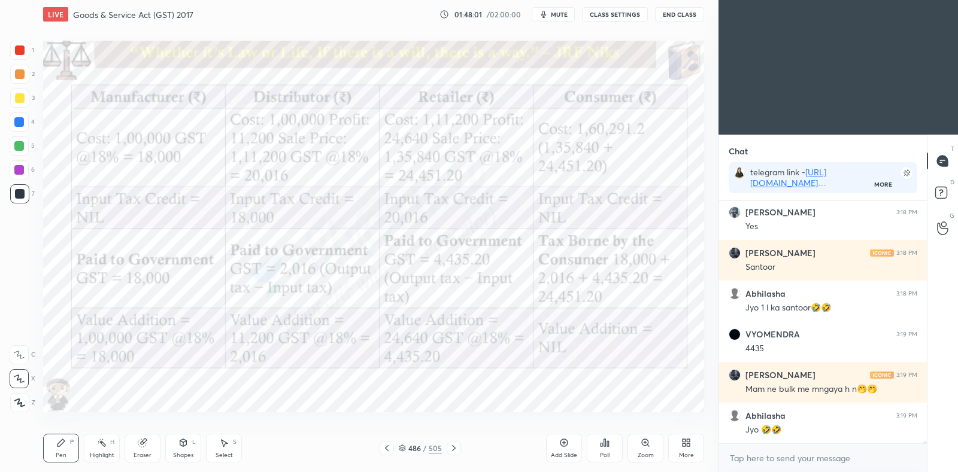
click at [105, 441] on icon at bounding box center [102, 443] width 10 height 10
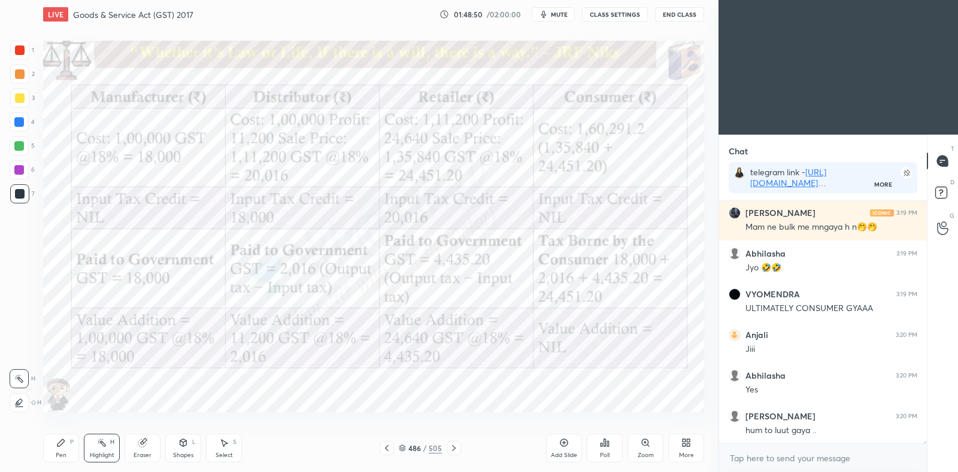
scroll to position [25078, 0]
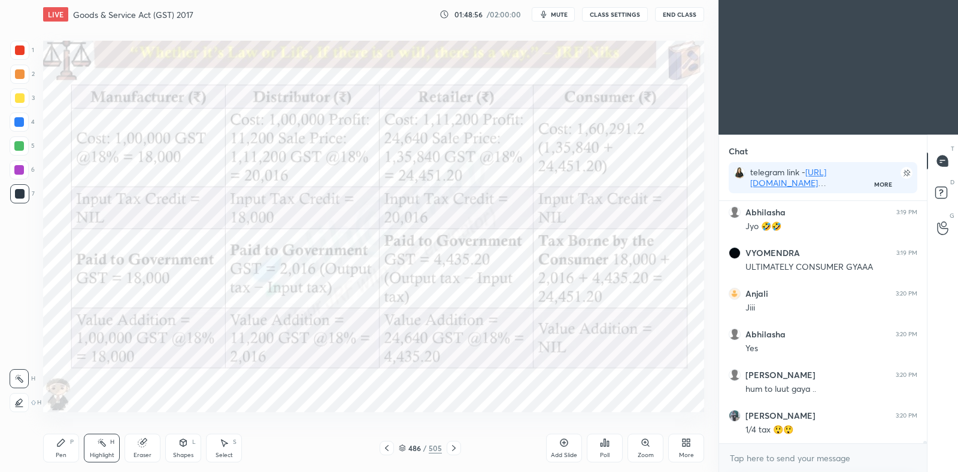
click at [388, 448] on icon at bounding box center [387, 449] width 10 height 10
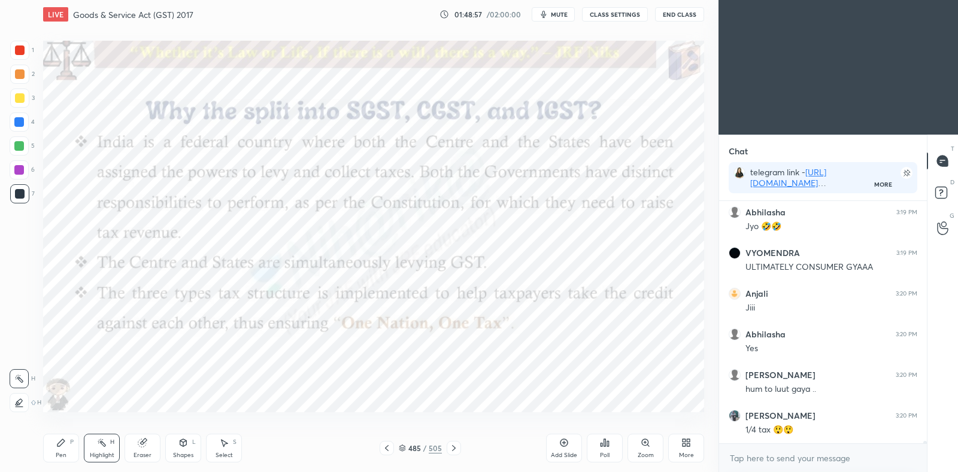
scroll to position [25119, 0]
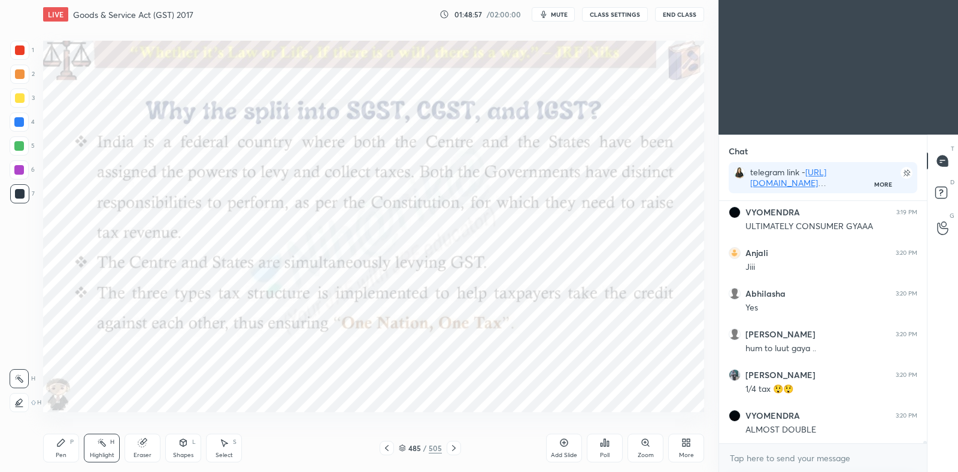
click at [453, 448] on icon at bounding box center [454, 449] width 10 height 10
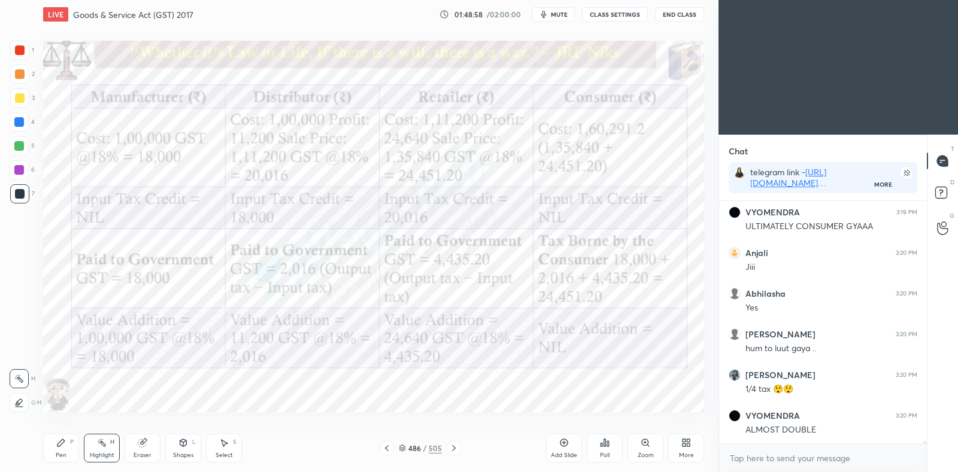
click at [450, 445] on icon at bounding box center [454, 449] width 10 height 10
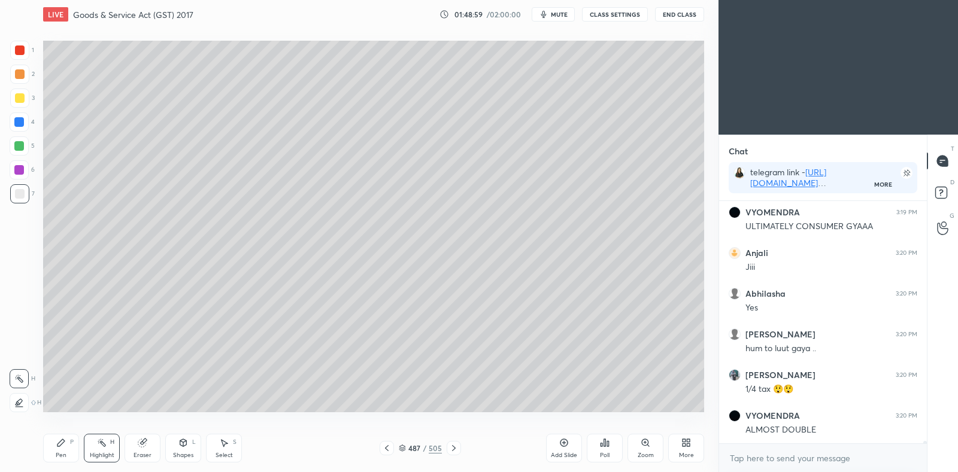
click at [450, 444] on icon at bounding box center [454, 449] width 10 height 10
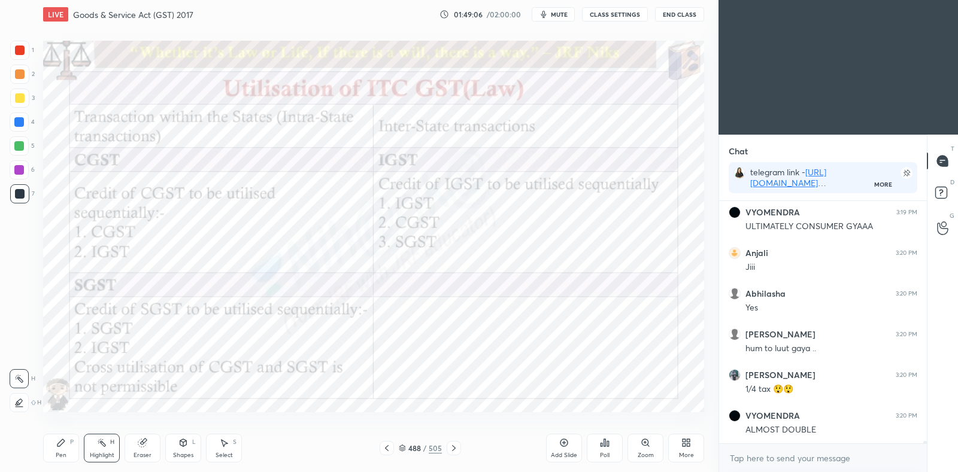
scroll to position [25159, 0]
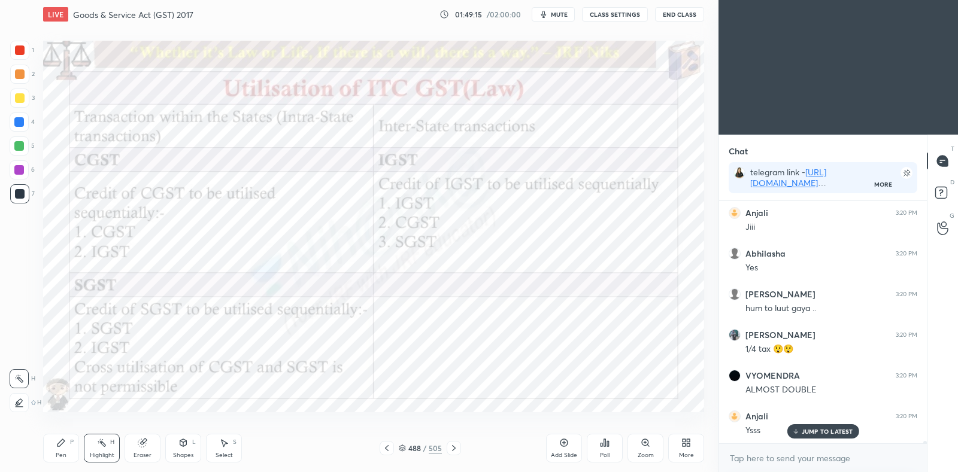
click at [390, 451] on icon at bounding box center [387, 449] width 10 height 10
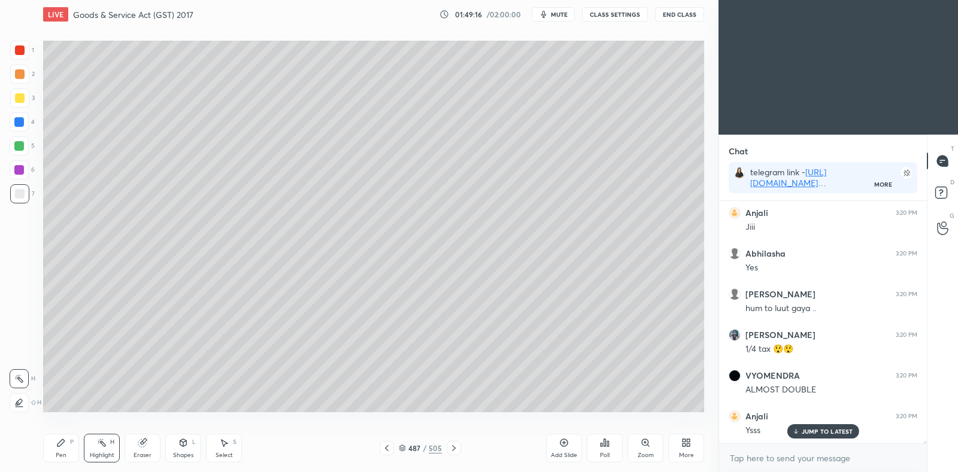
click at [389, 450] on icon at bounding box center [387, 449] width 10 height 10
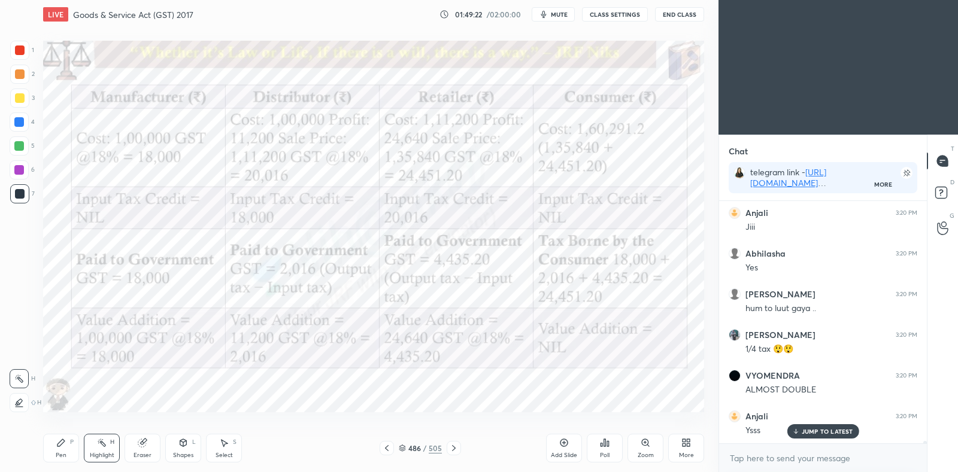
click at [454, 450] on icon at bounding box center [454, 449] width 10 height 10
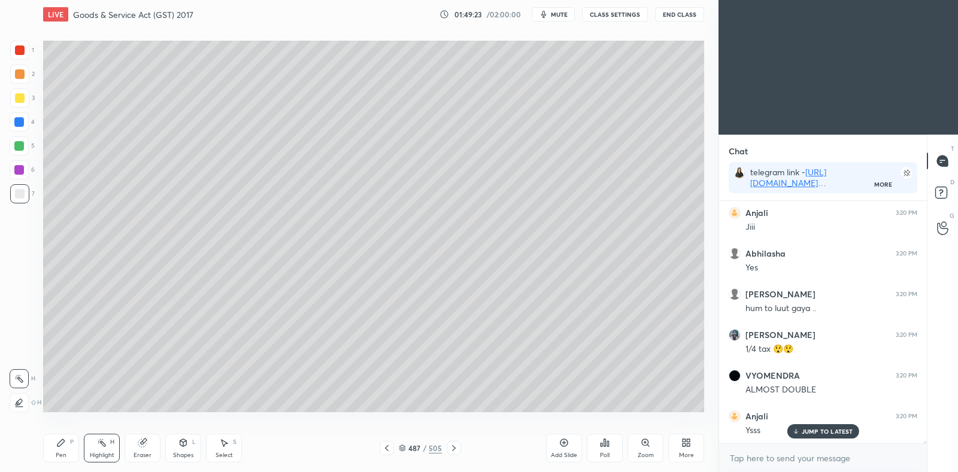
click at [454, 453] on icon at bounding box center [454, 449] width 10 height 10
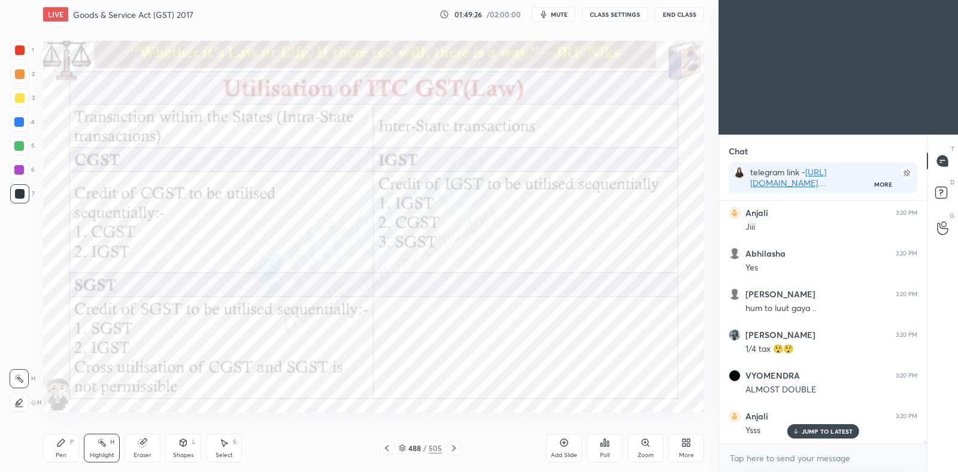
click at [385, 453] on div at bounding box center [387, 448] width 14 height 14
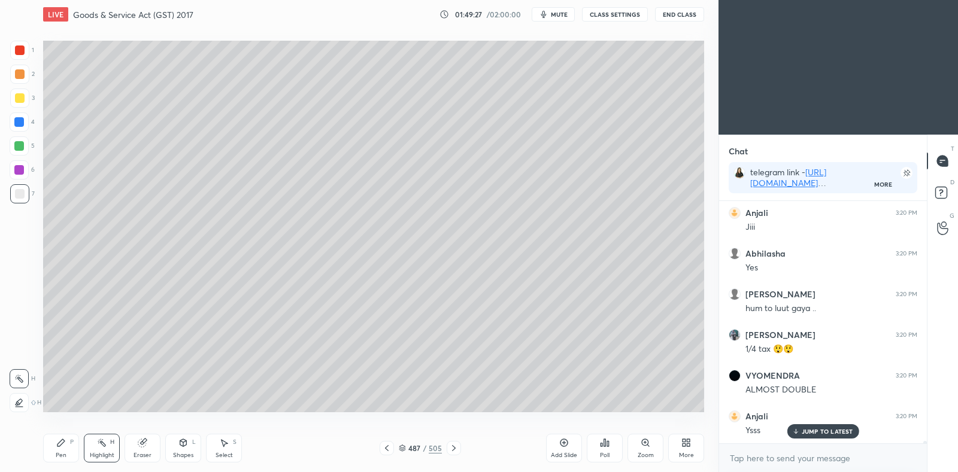
click at [560, 446] on icon at bounding box center [564, 443] width 10 height 10
click at [60, 443] on icon at bounding box center [60, 443] width 7 height 7
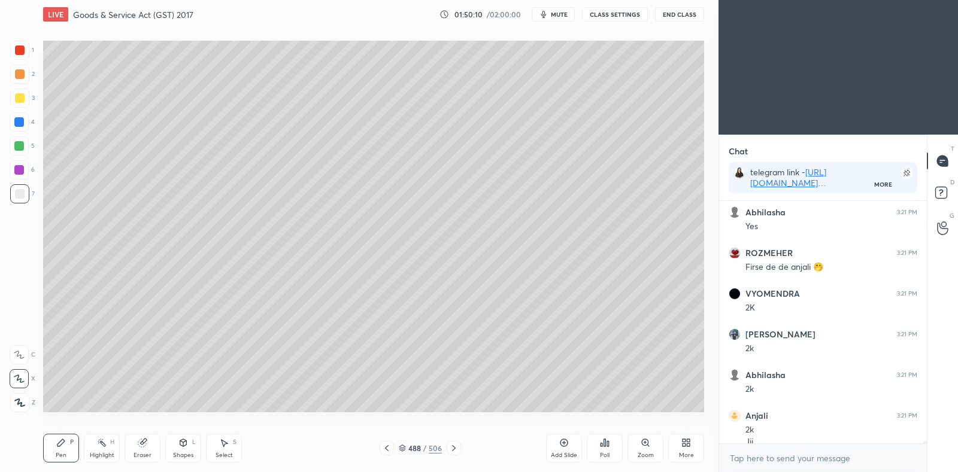
scroll to position [25538, 0]
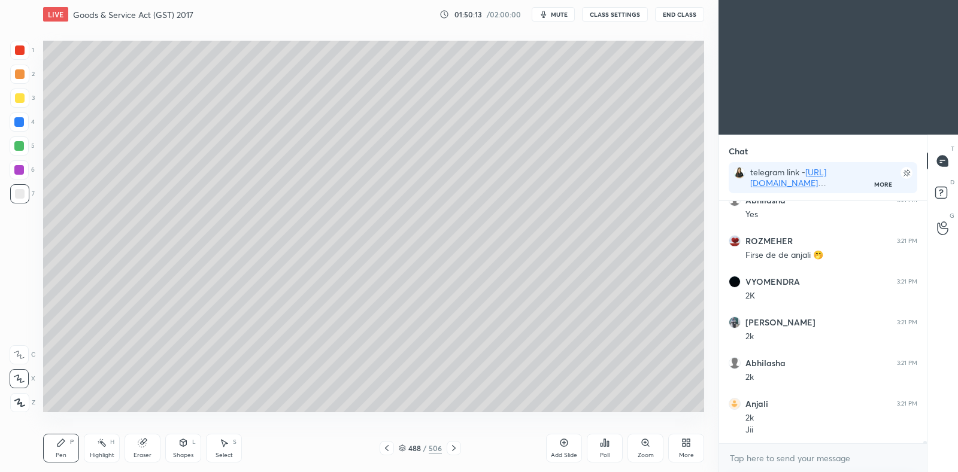
click at [459, 450] on div at bounding box center [454, 448] width 14 height 14
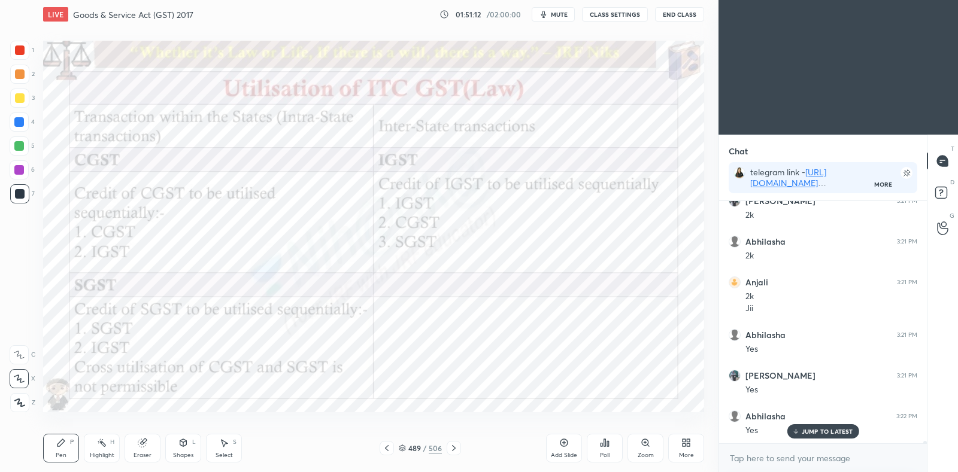
scroll to position [25701, 0]
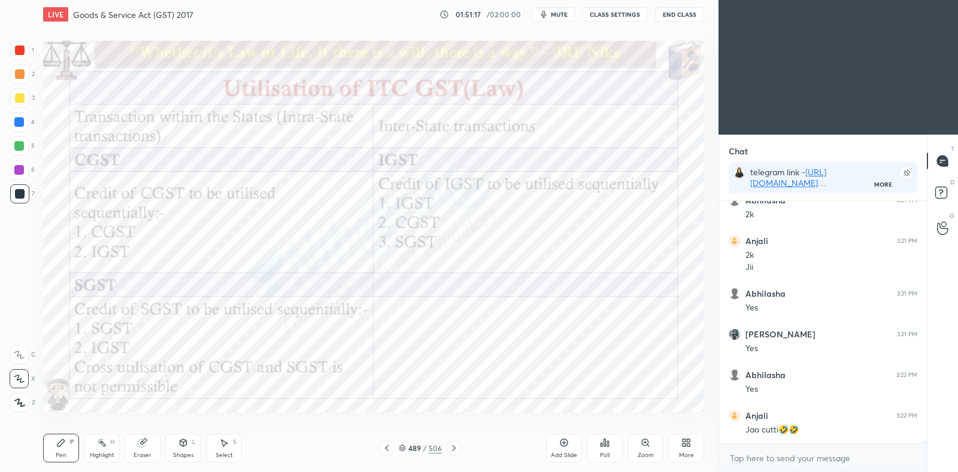
click at [180, 449] on div "Shapes L" at bounding box center [183, 448] width 36 height 29
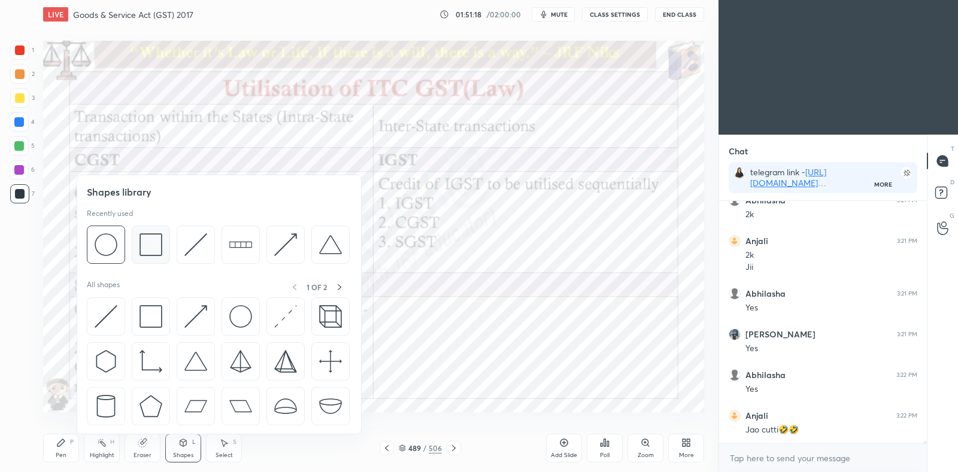
click at [141, 255] on img at bounding box center [151, 245] width 23 height 23
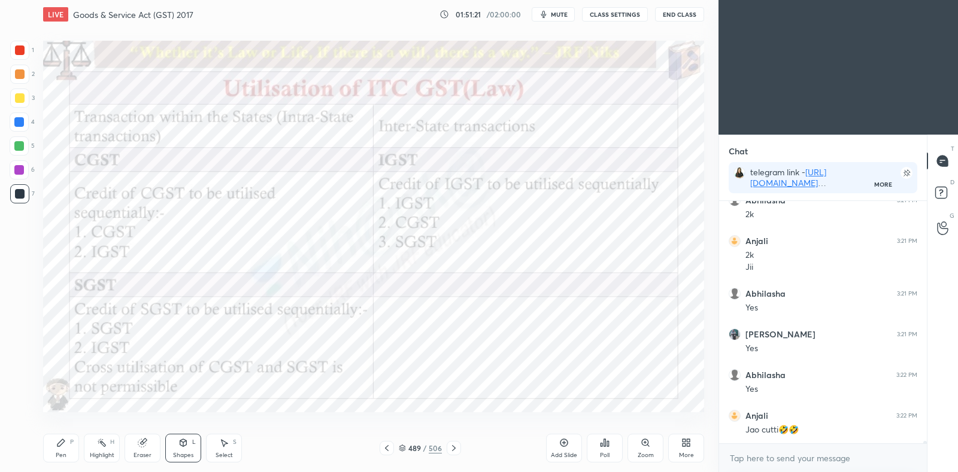
click at [62, 454] on div "Pen" at bounding box center [61, 456] width 11 height 6
click at [21, 119] on div at bounding box center [19, 122] width 10 height 10
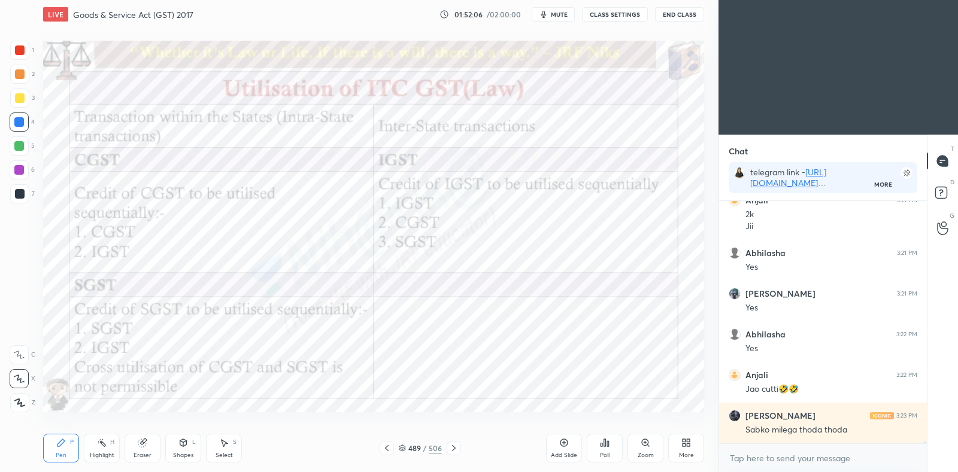
scroll to position [25782, 0]
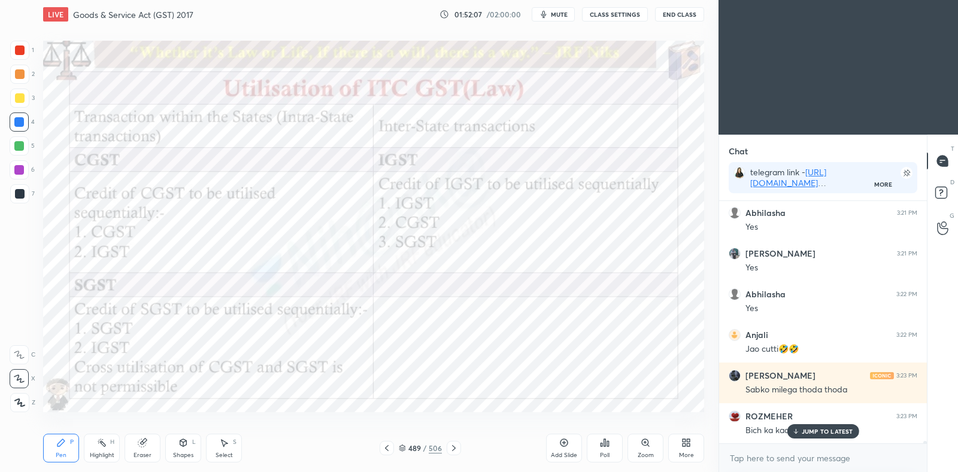
click at [819, 428] on p "JUMP TO LATEST" at bounding box center [827, 431] width 51 height 7
click at [405, 445] on icon at bounding box center [402, 448] width 7 height 7
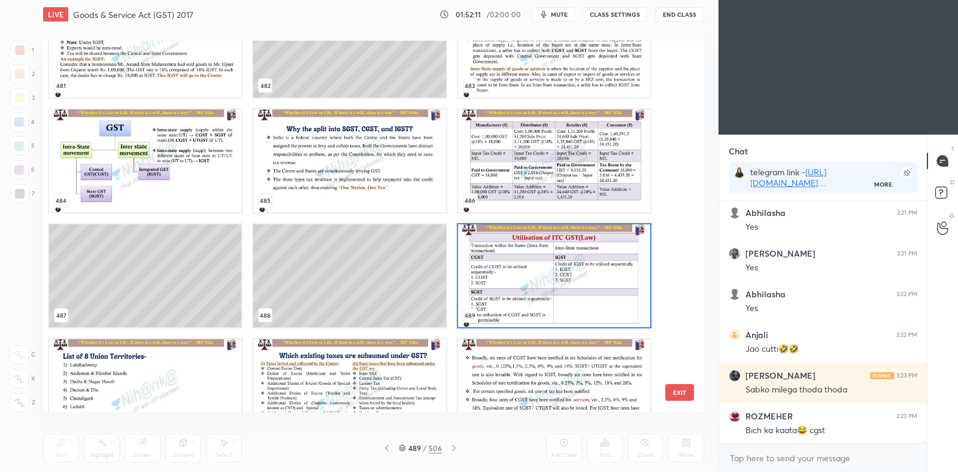
scroll to position [18509, 0]
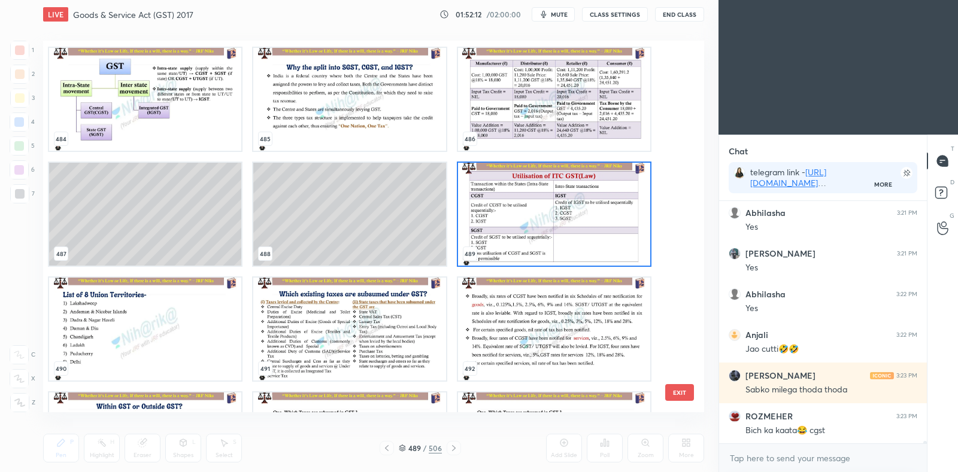
click at [207, 319] on img "grid" at bounding box center [145, 329] width 192 height 103
click at [204, 325] on img "grid" at bounding box center [145, 329] width 192 height 103
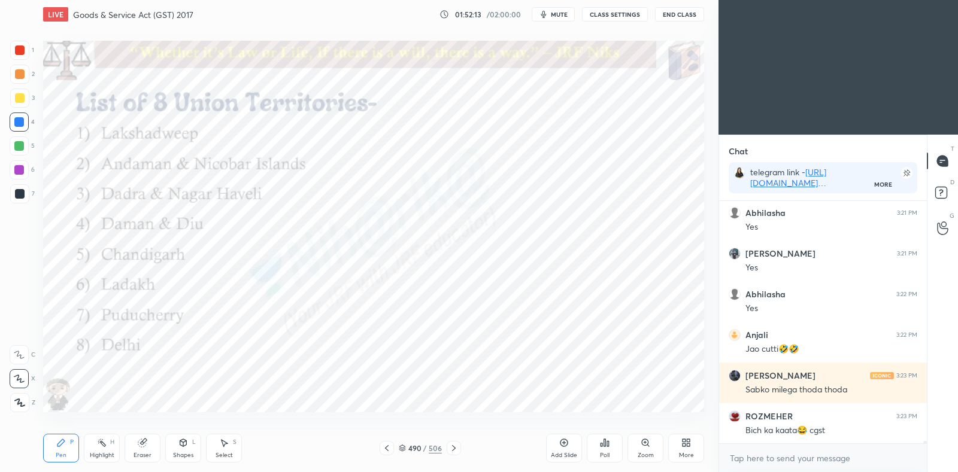
click at [208, 326] on img "grid" at bounding box center [145, 329] width 192 height 103
click at [453, 448] on icon at bounding box center [454, 449] width 10 height 10
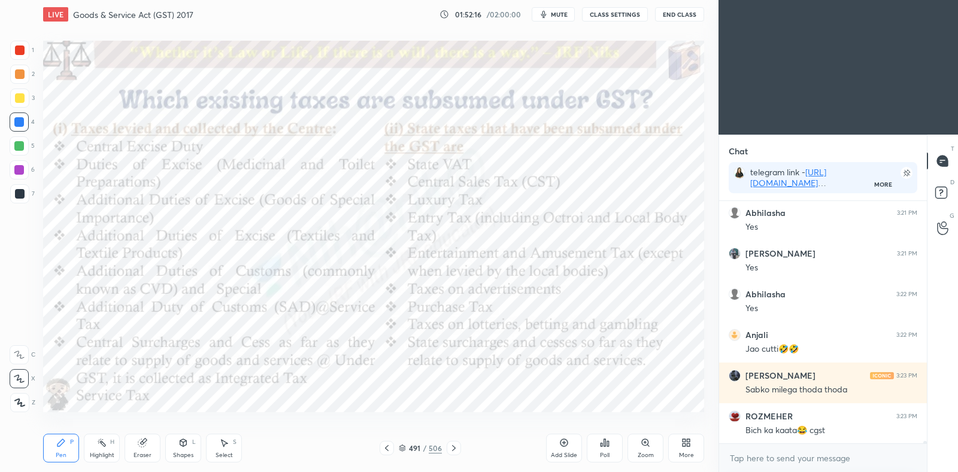
click at [453, 450] on icon at bounding box center [454, 449] width 4 height 6
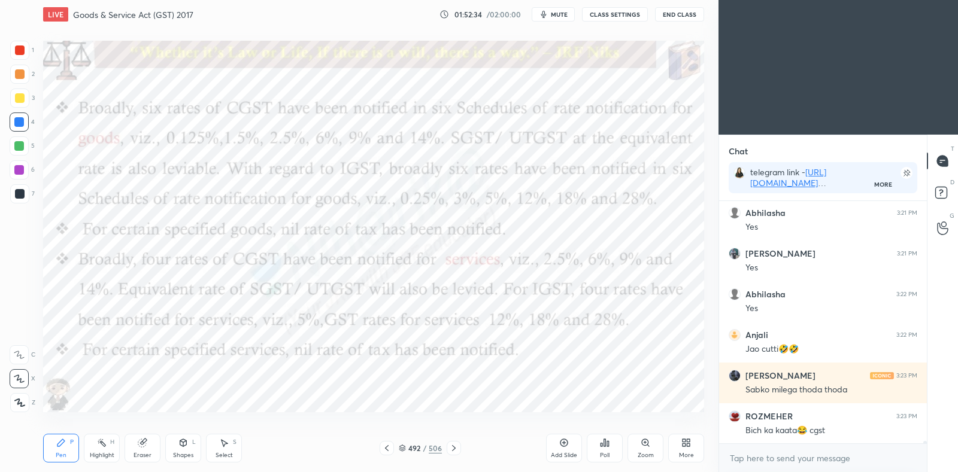
click at [190, 449] on div "Shapes L" at bounding box center [183, 448] width 36 height 29
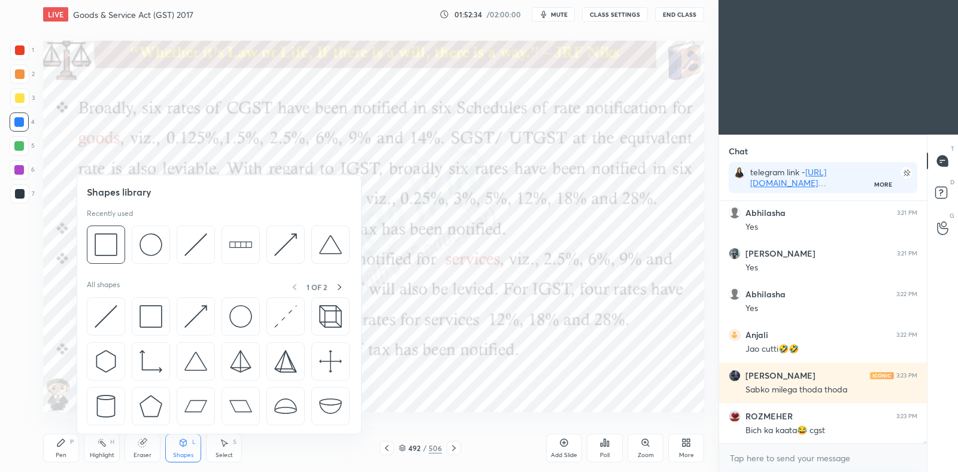
click at [108, 247] on img at bounding box center [106, 245] width 23 height 23
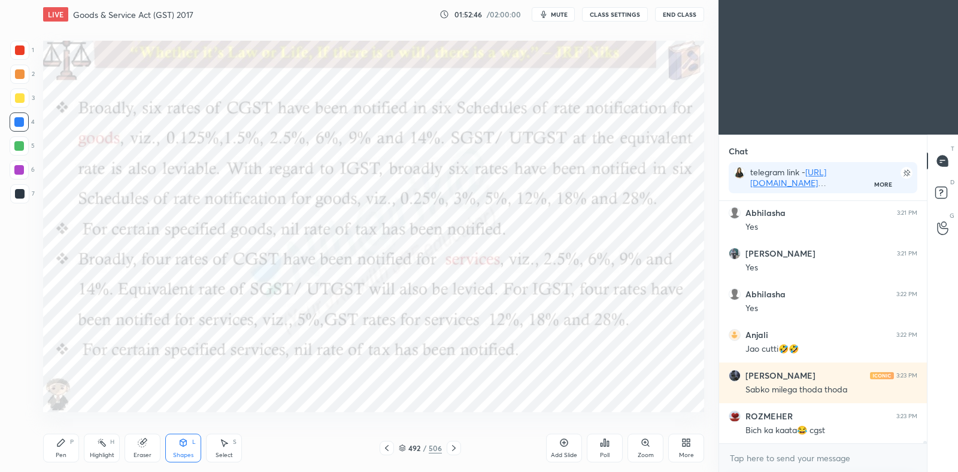
click at [99, 444] on icon at bounding box center [102, 443] width 10 height 10
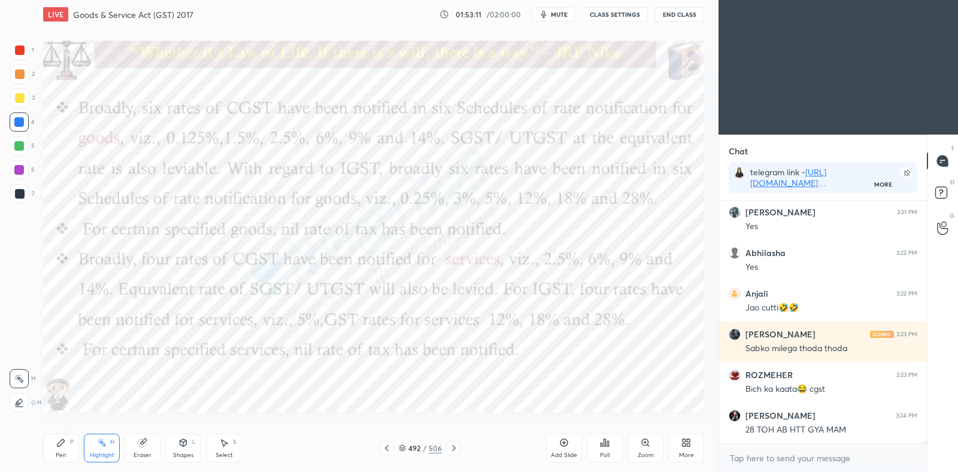
scroll to position [25863, 0]
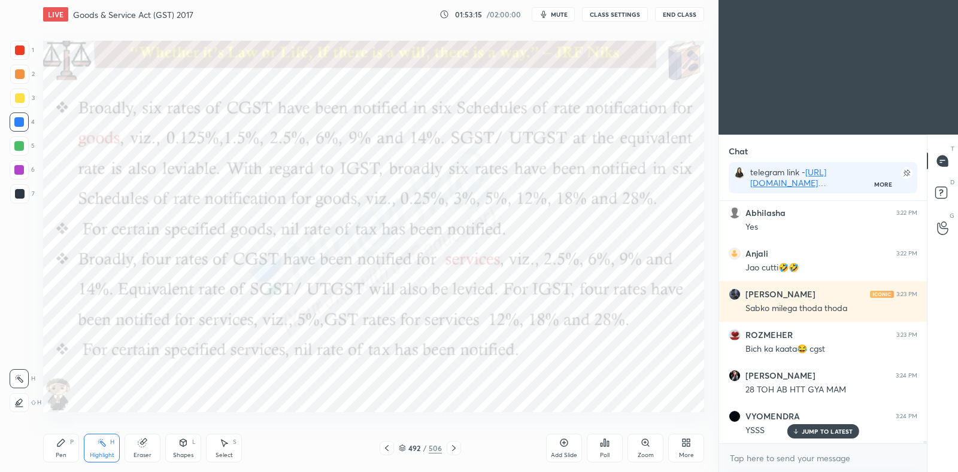
click at [24, 146] on div at bounding box center [19, 146] width 19 height 19
click at [23, 399] on icon at bounding box center [19, 403] width 10 height 10
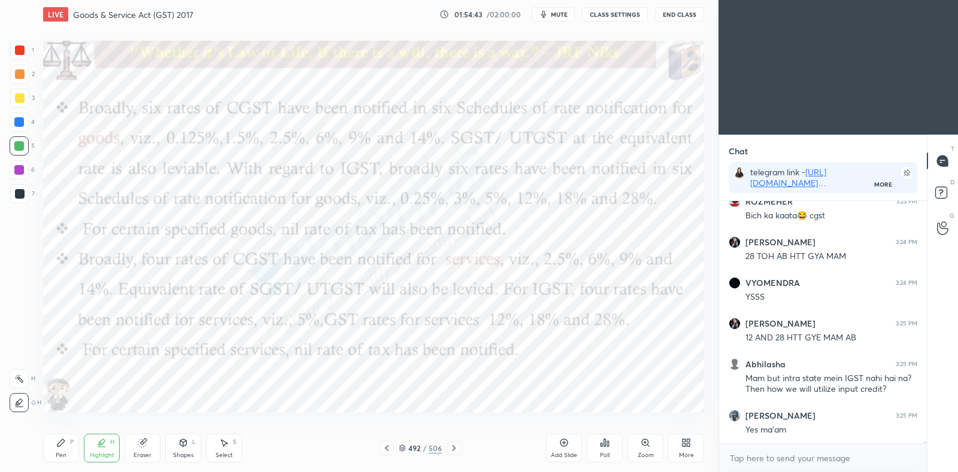
scroll to position [26037, 0]
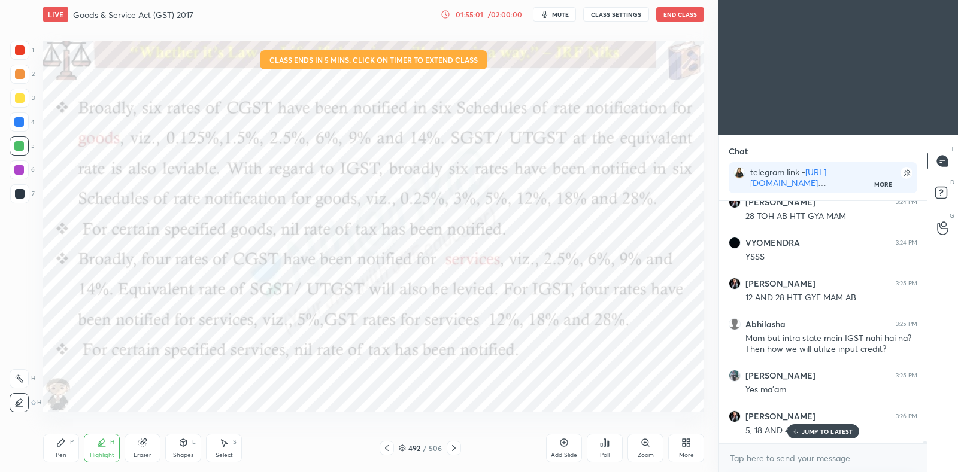
click at [18, 117] on div at bounding box center [19, 122] width 19 height 19
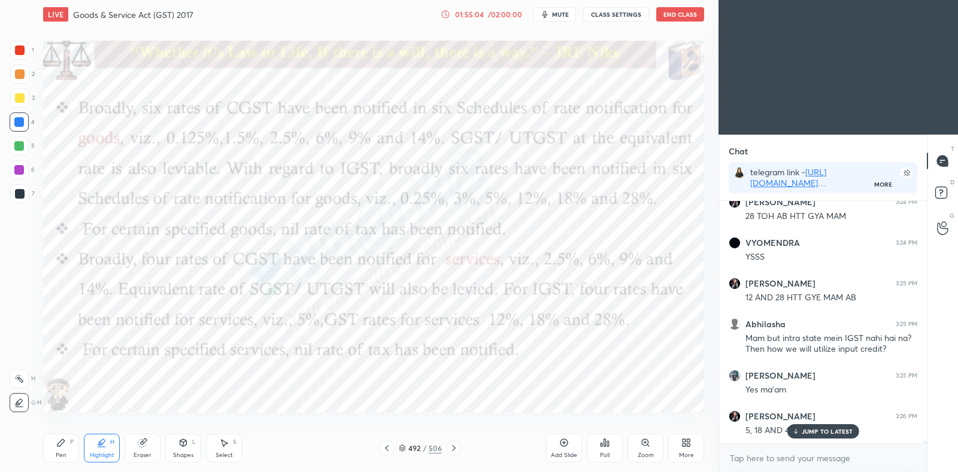
click at [63, 448] on div "Pen P" at bounding box center [61, 448] width 36 height 29
click at [21, 56] on div at bounding box center [19, 50] width 19 height 19
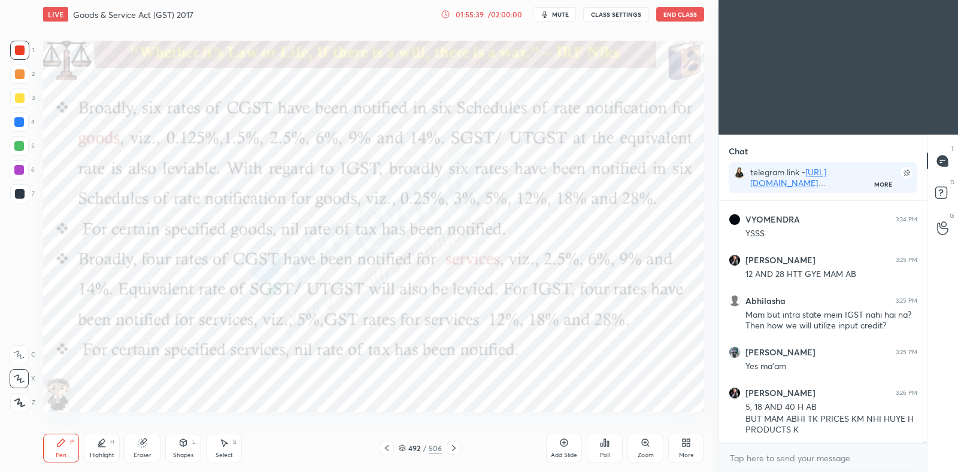
click at [401, 447] on icon at bounding box center [402, 448] width 7 height 7
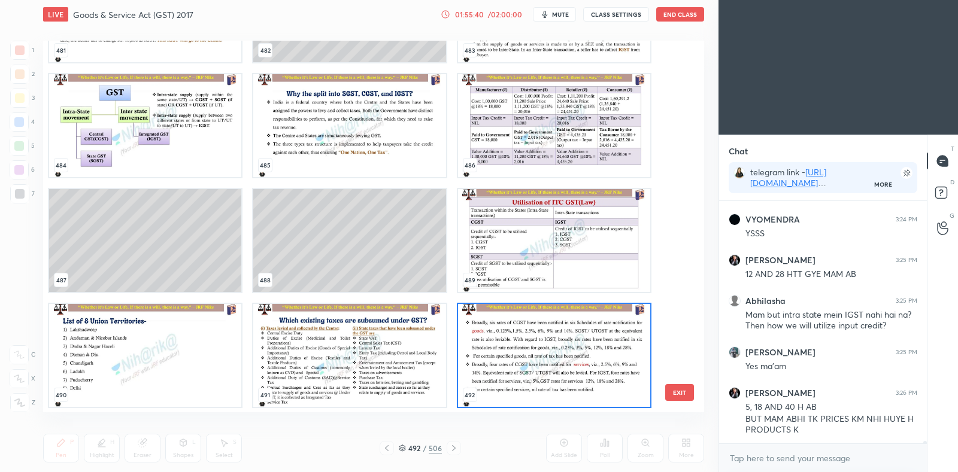
scroll to position [26101, 0]
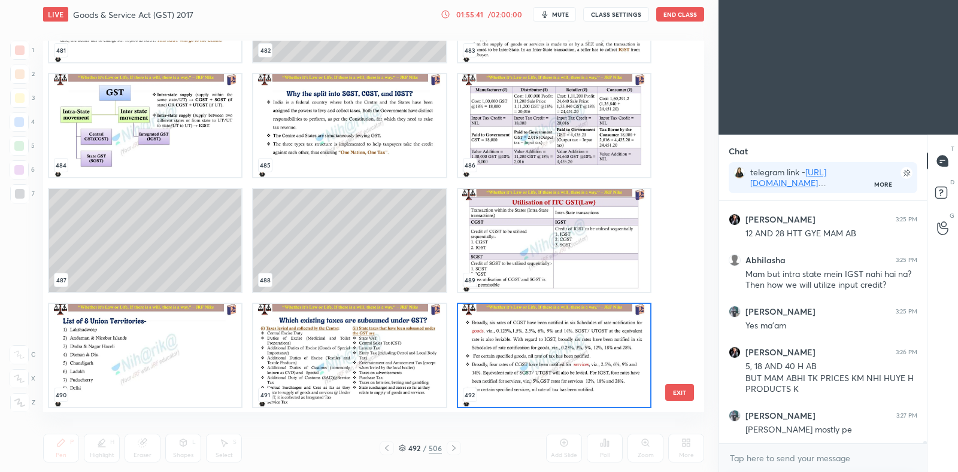
click at [524, 359] on img "grid" at bounding box center [554, 355] width 192 height 103
click at [523, 360] on img "grid" at bounding box center [554, 355] width 192 height 103
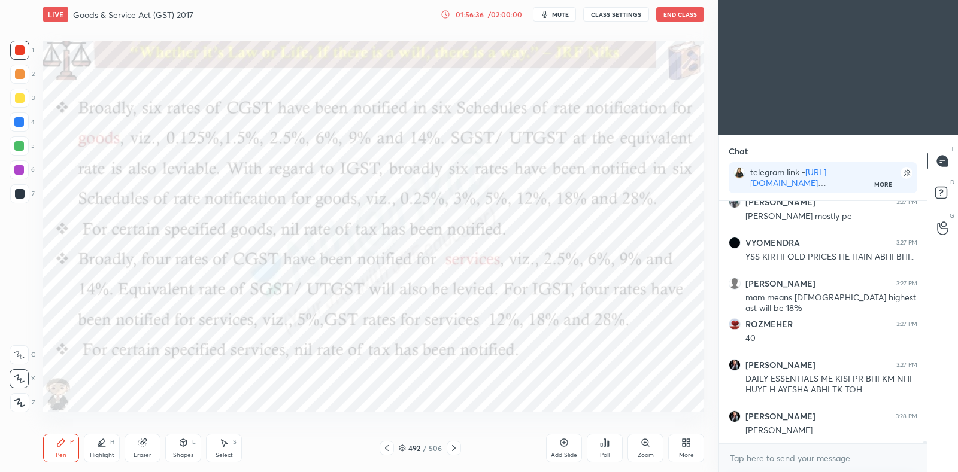
scroll to position [26356, 0]
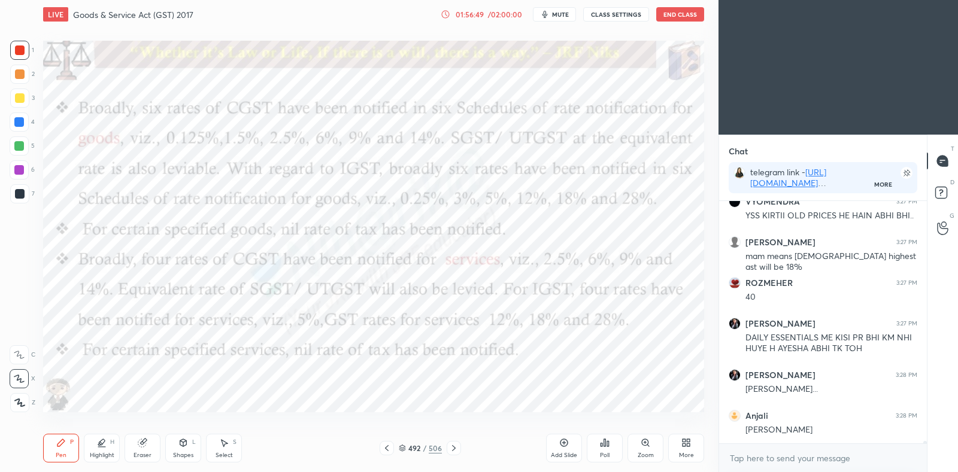
click at [137, 446] on div "Eraser" at bounding box center [143, 448] width 36 height 29
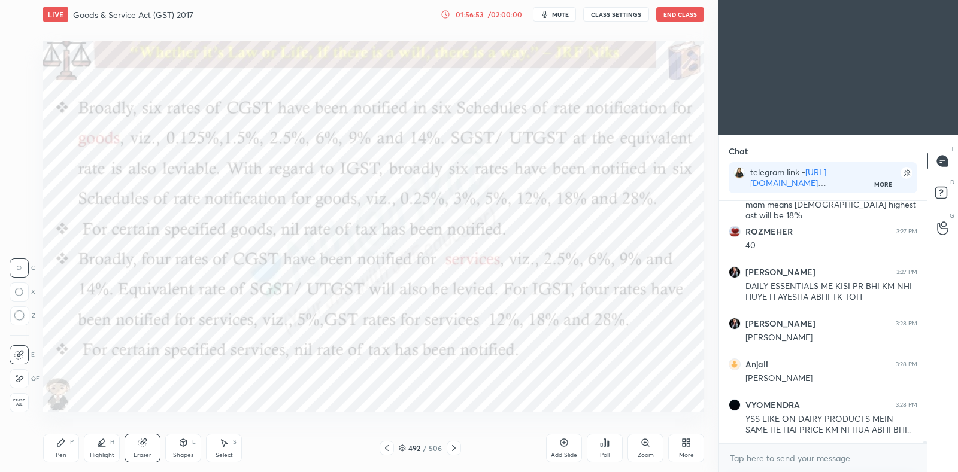
click at [180, 444] on icon at bounding box center [183, 443] width 7 height 7
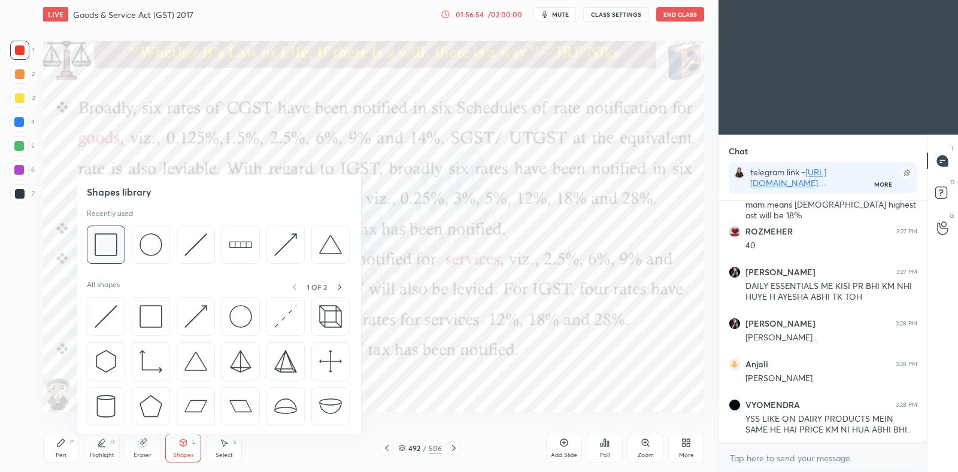
click at [105, 245] on img at bounding box center [106, 245] width 23 height 23
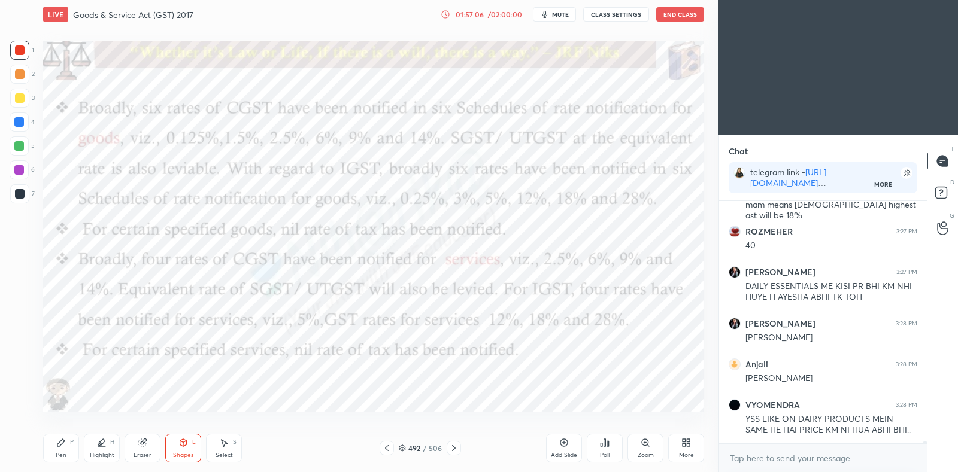
click at [456, 450] on icon at bounding box center [454, 449] width 10 height 10
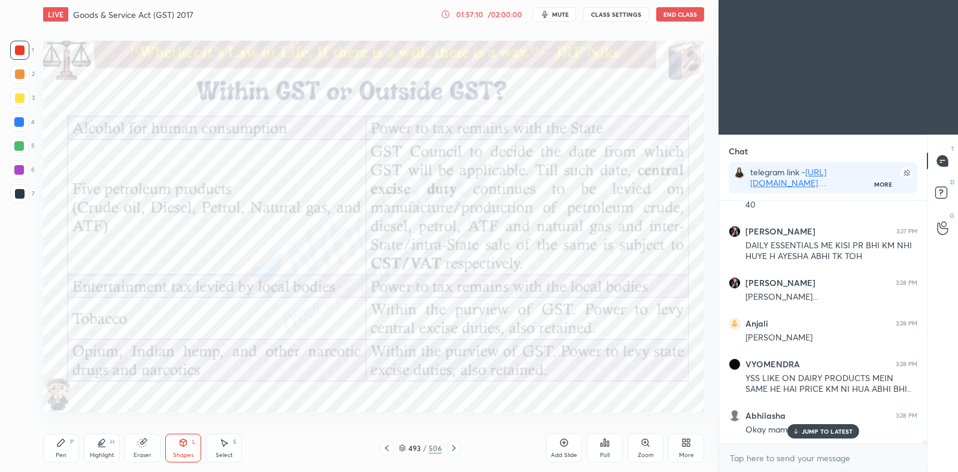
scroll to position [26488, 0]
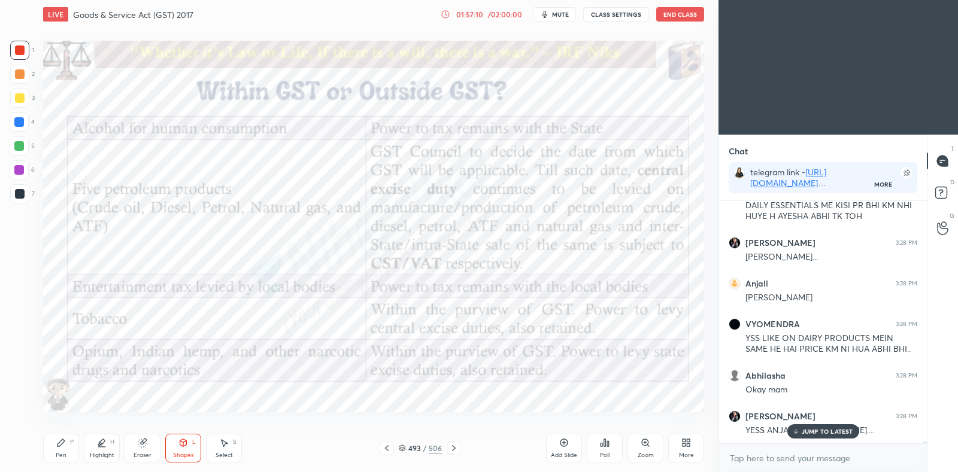
click at [387, 449] on icon at bounding box center [387, 449] width 10 height 10
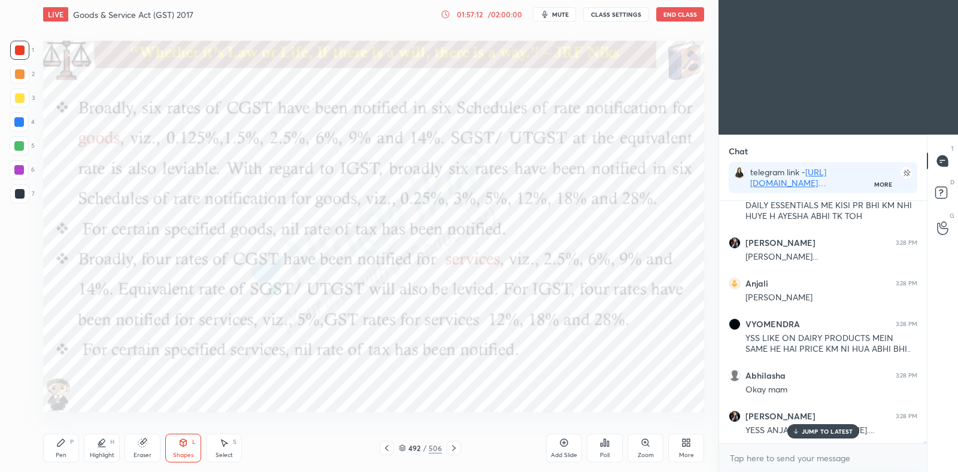
scroll to position [26530, 0]
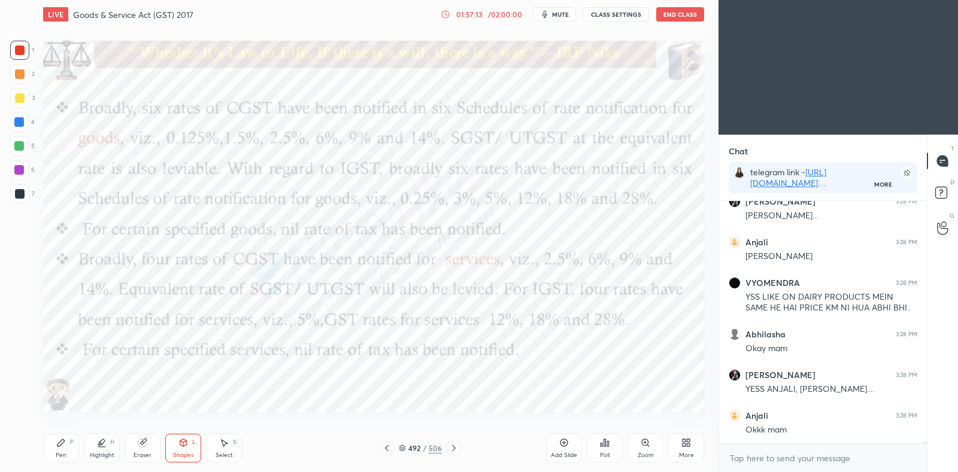
click at [61, 447] on icon at bounding box center [61, 443] width 10 height 10
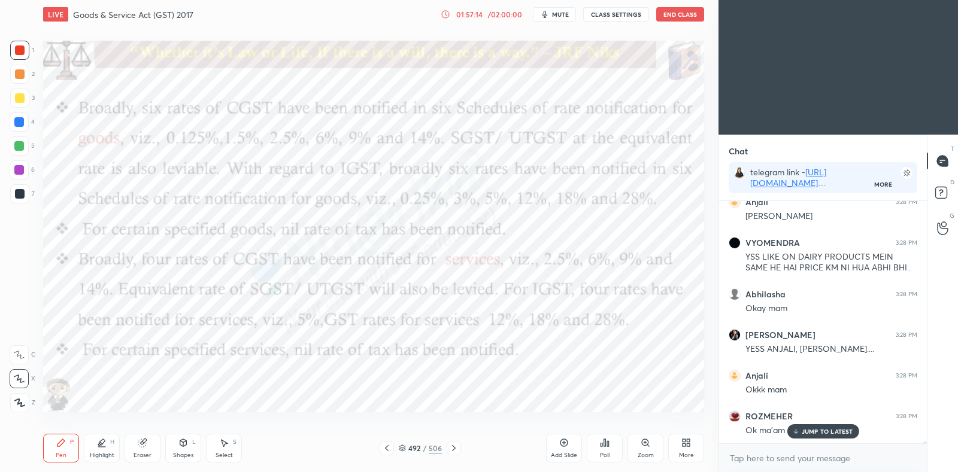
scroll to position [26673, 0]
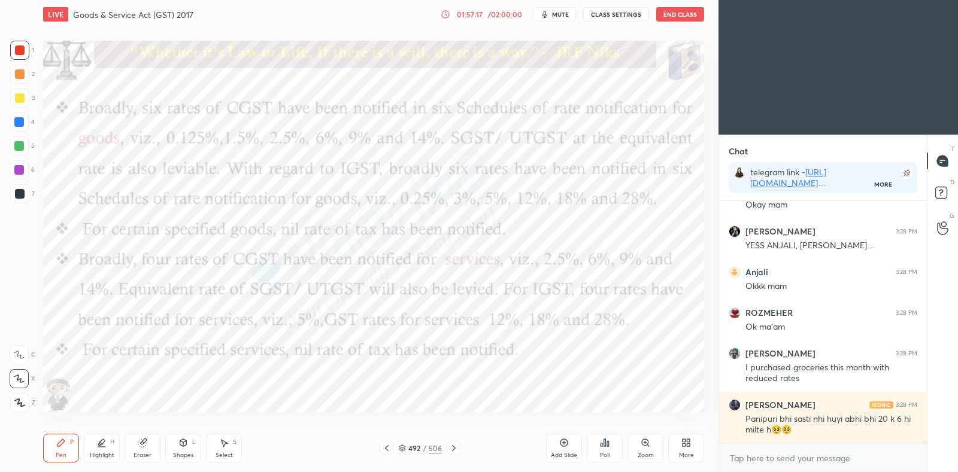
click at [454, 450] on icon at bounding box center [454, 449] width 10 height 10
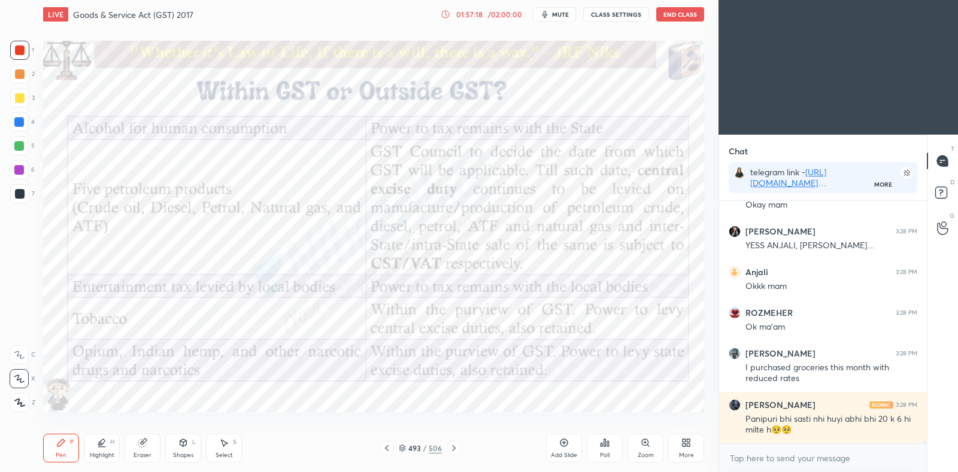
scroll to position [26713, 0]
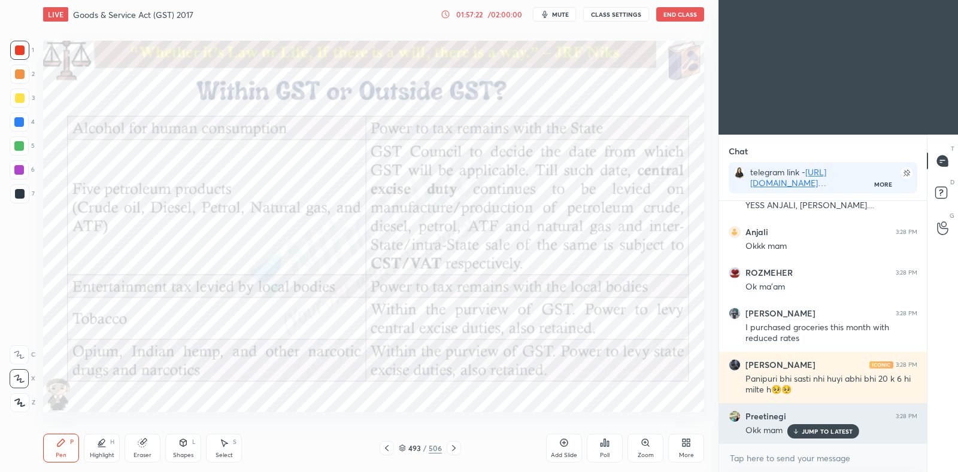
click at [805, 435] on p "JUMP TO LATEST" at bounding box center [827, 431] width 51 height 7
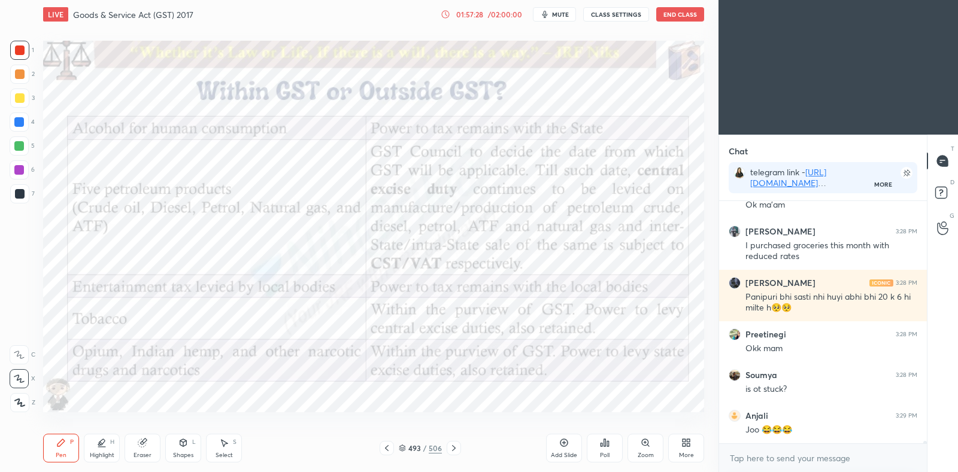
scroll to position [26836, 0]
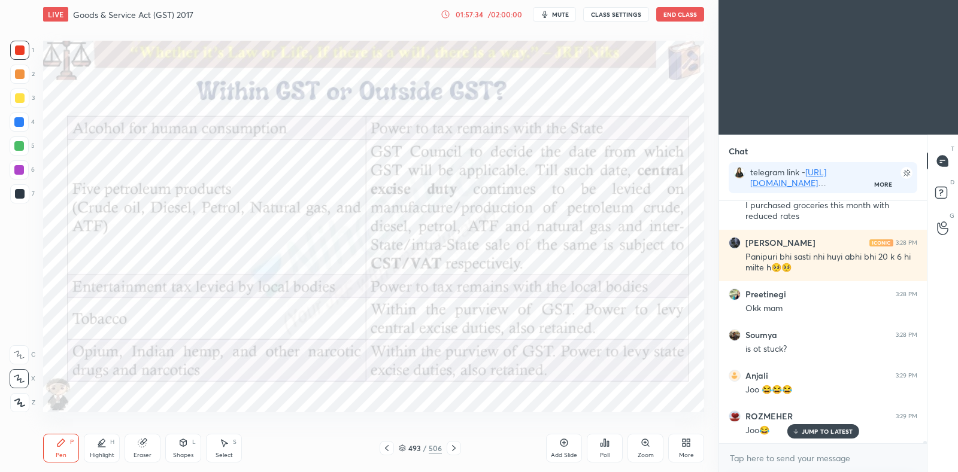
click at [99, 441] on icon at bounding box center [102, 443] width 10 height 10
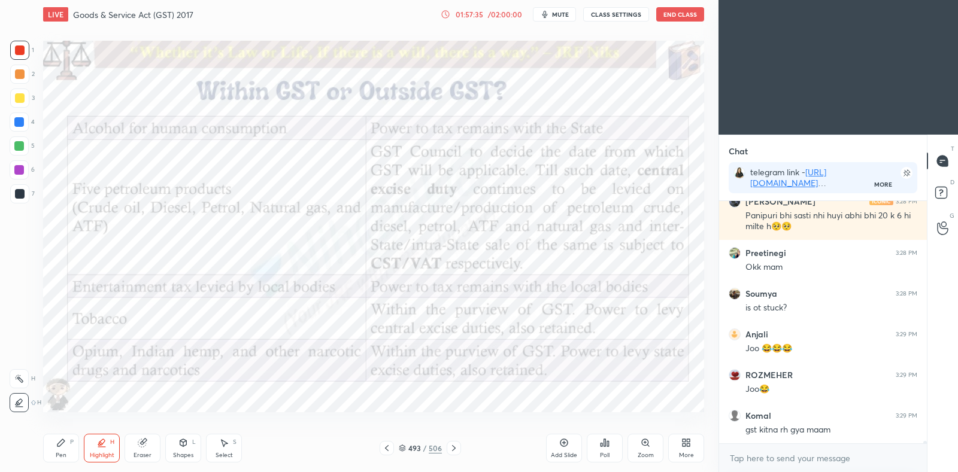
click at [21, 378] on icon at bounding box center [19, 379] width 10 height 10
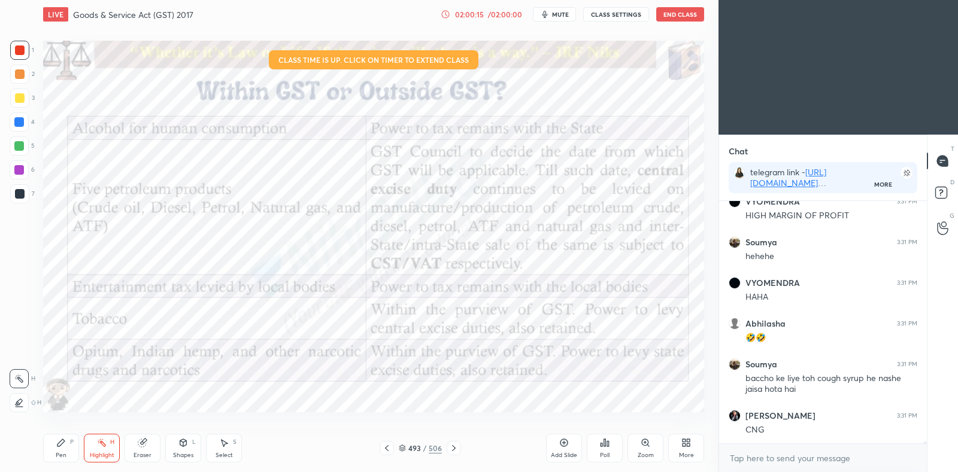
scroll to position [28043, 0]
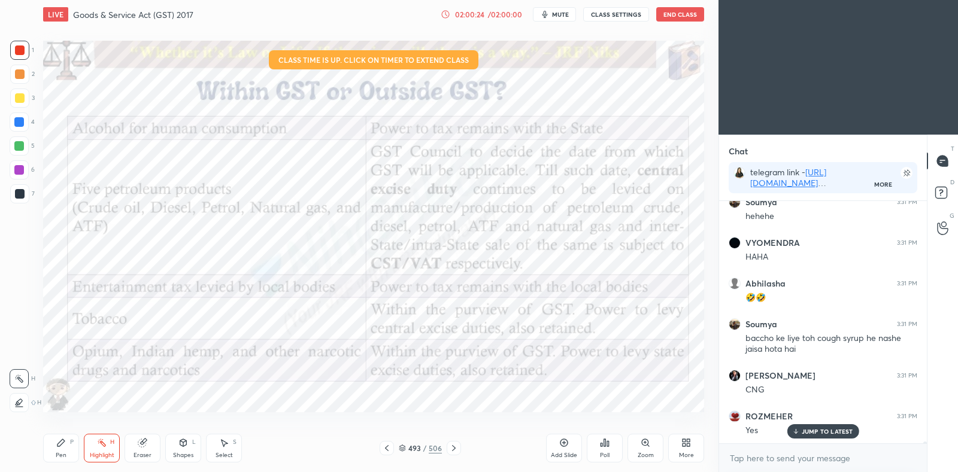
click at [63, 449] on div "Pen P" at bounding box center [61, 448] width 36 height 29
click at [105, 444] on icon at bounding box center [102, 443] width 10 height 10
click at [20, 406] on icon at bounding box center [19, 403] width 10 height 10
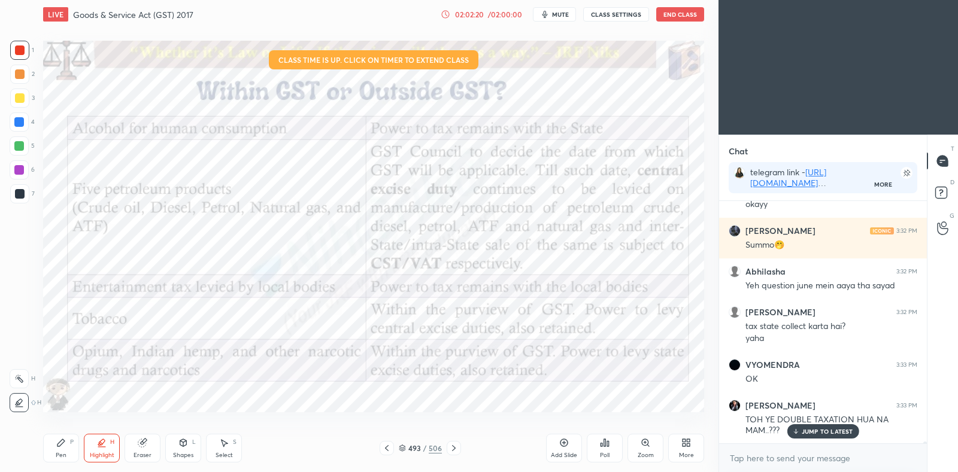
scroll to position [28374, 0]
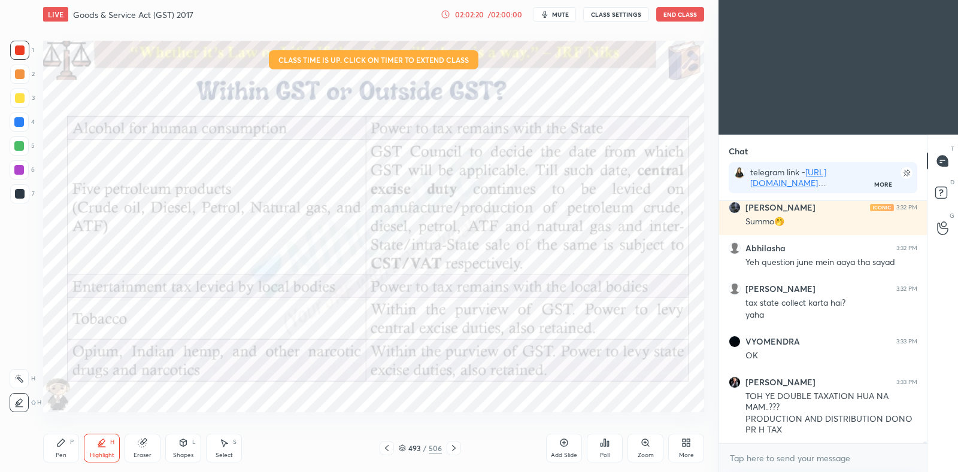
click at [65, 447] on icon at bounding box center [61, 443] width 10 height 10
click at [566, 442] on icon at bounding box center [564, 443] width 10 height 10
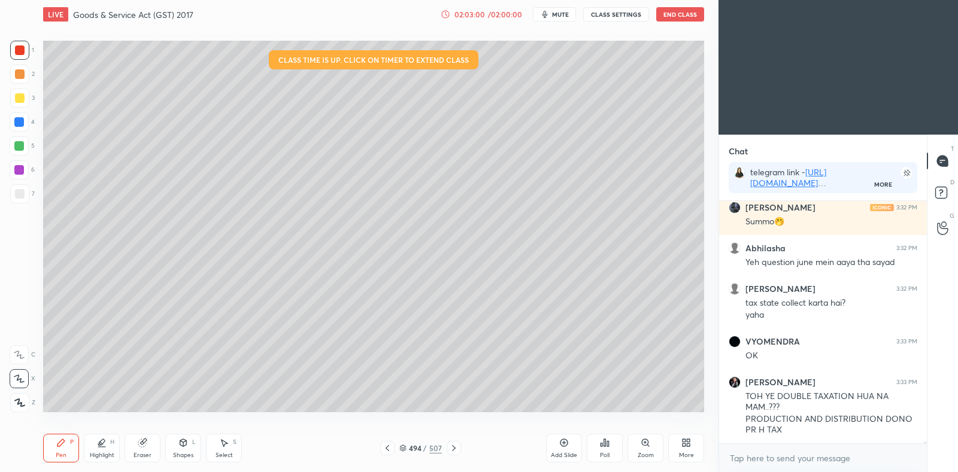
click at [16, 193] on div at bounding box center [20, 194] width 10 height 10
click at [389, 444] on icon at bounding box center [388, 449] width 10 height 10
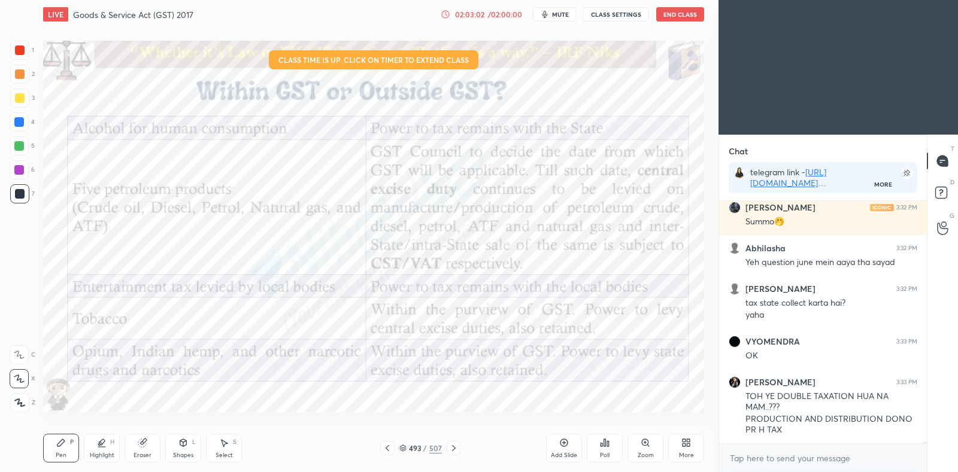
click at [450, 447] on icon at bounding box center [454, 449] width 10 height 10
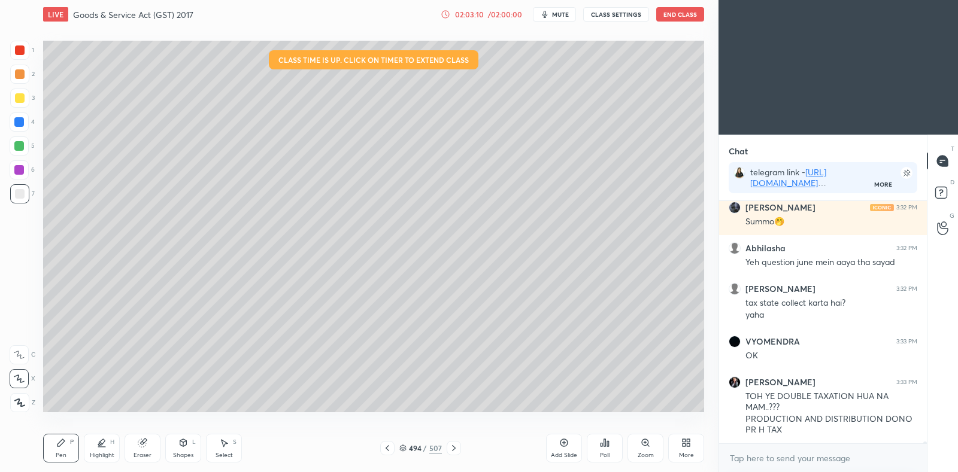
click at [383, 447] on icon at bounding box center [388, 449] width 10 height 10
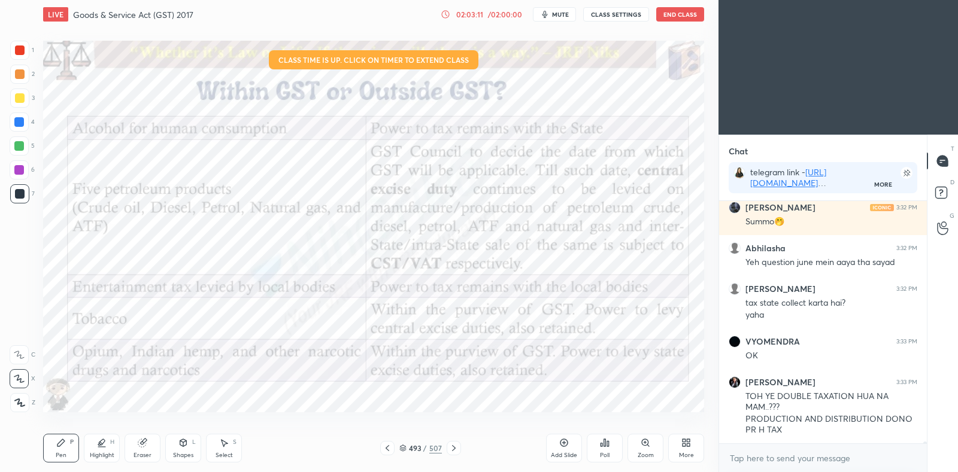
click at [452, 446] on icon at bounding box center [454, 449] width 10 height 10
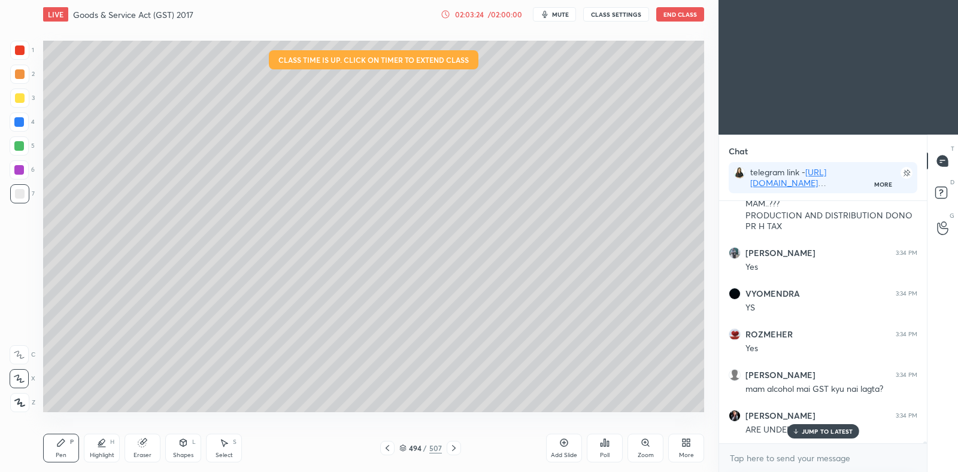
scroll to position [28618, 0]
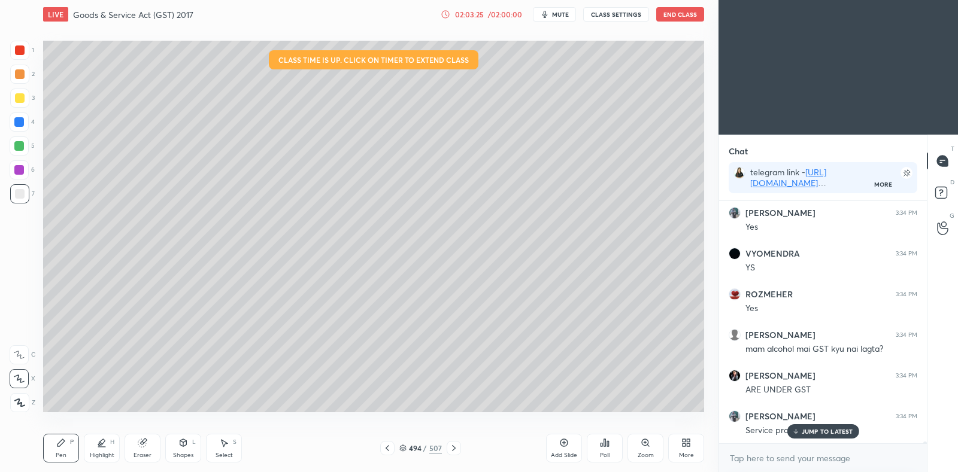
click at [390, 447] on icon at bounding box center [388, 449] width 10 height 10
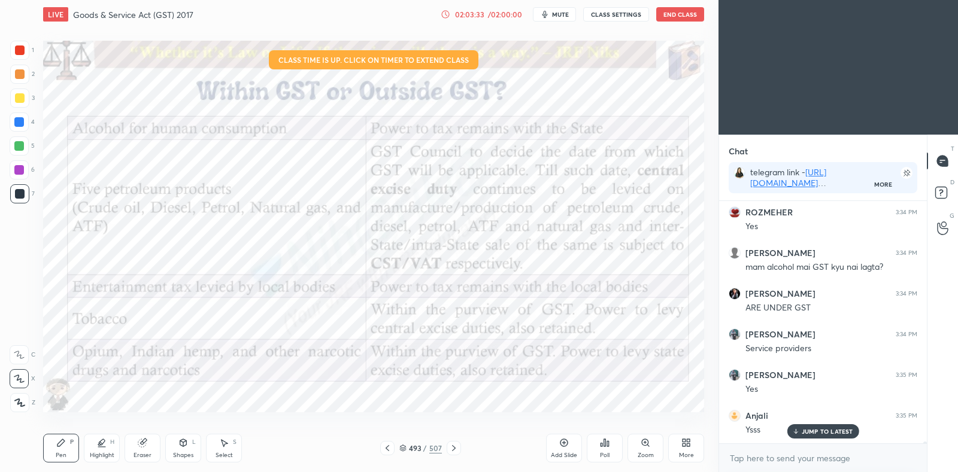
scroll to position [28740, 0]
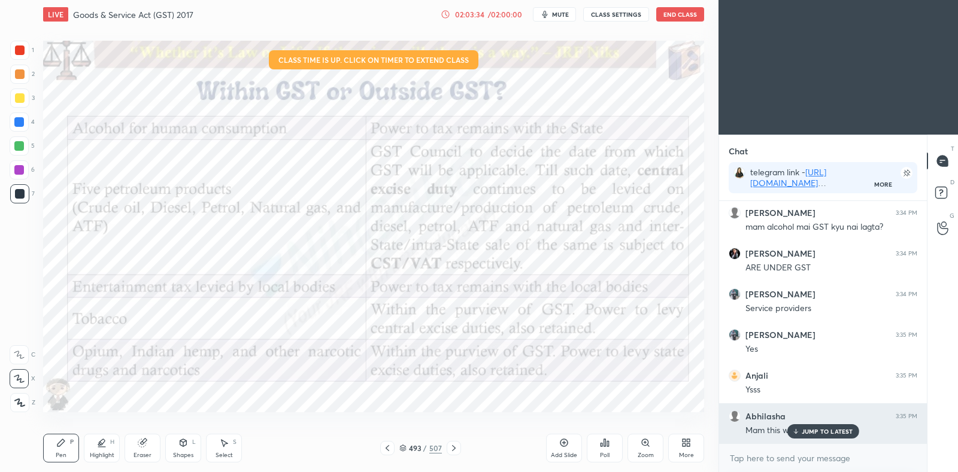
click at [821, 434] on p "JUMP TO LATEST" at bounding box center [827, 431] width 51 height 7
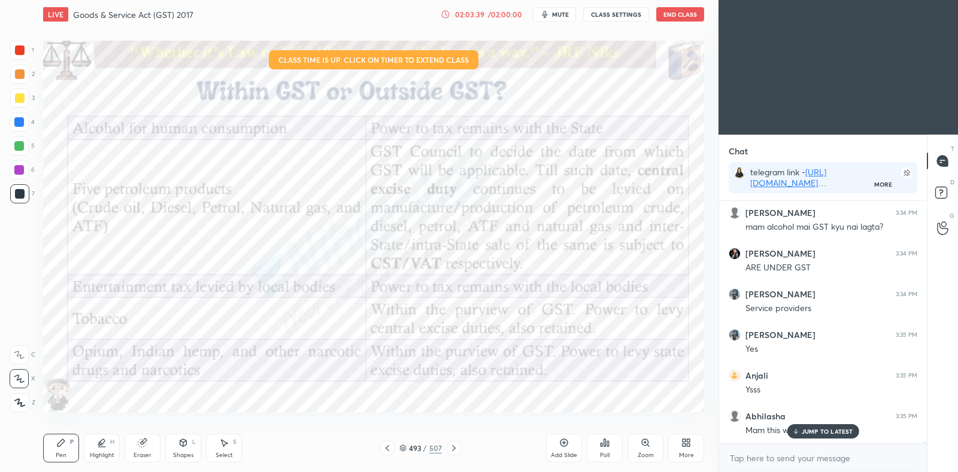
click at [830, 430] on p "JUMP TO LATEST" at bounding box center [827, 431] width 51 height 7
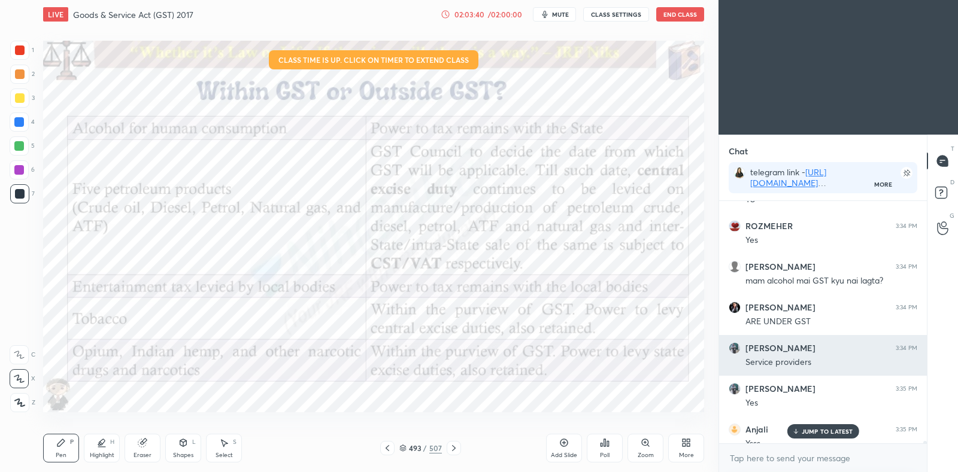
scroll to position [28684, 0]
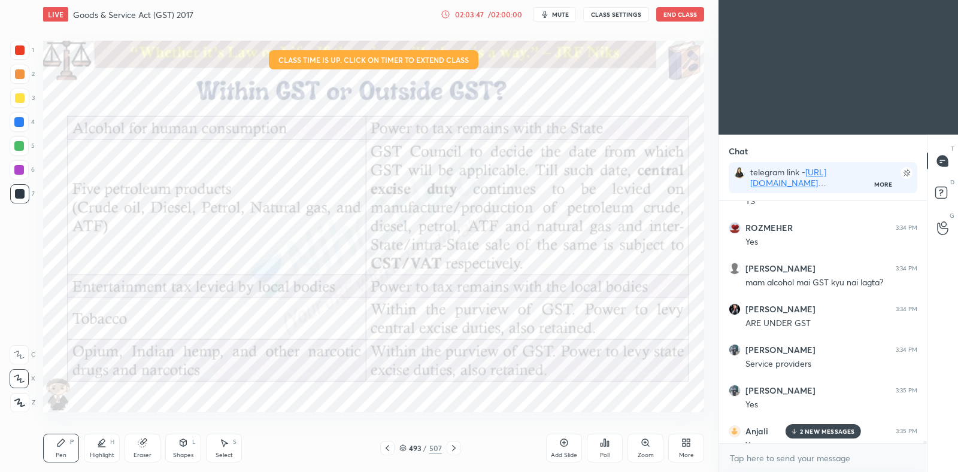
click at [808, 431] on p "2 NEW MESSAGES" at bounding box center [827, 431] width 55 height 7
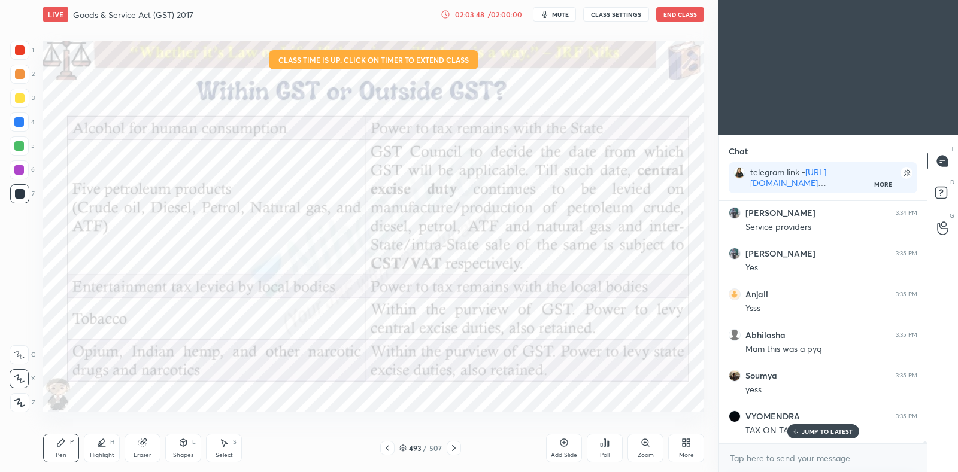
click at [814, 431] on p "JUMP TO LATEST" at bounding box center [827, 431] width 51 height 7
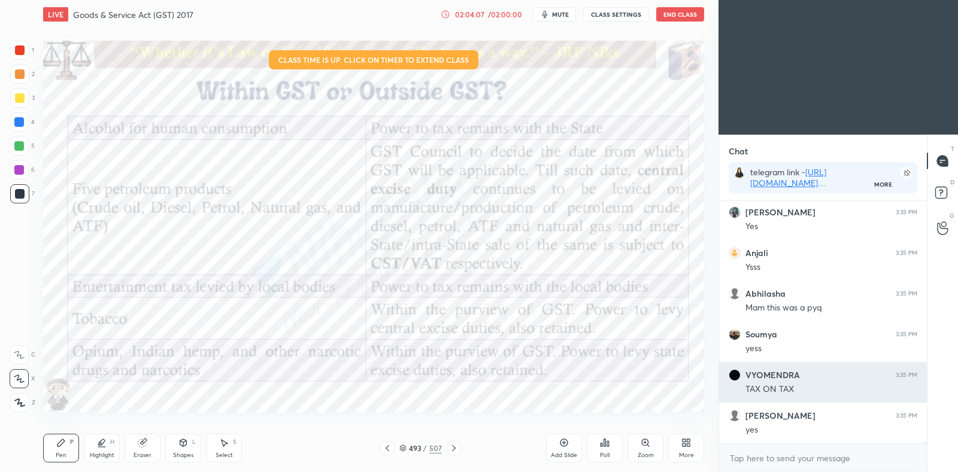
scroll to position [28903, 0]
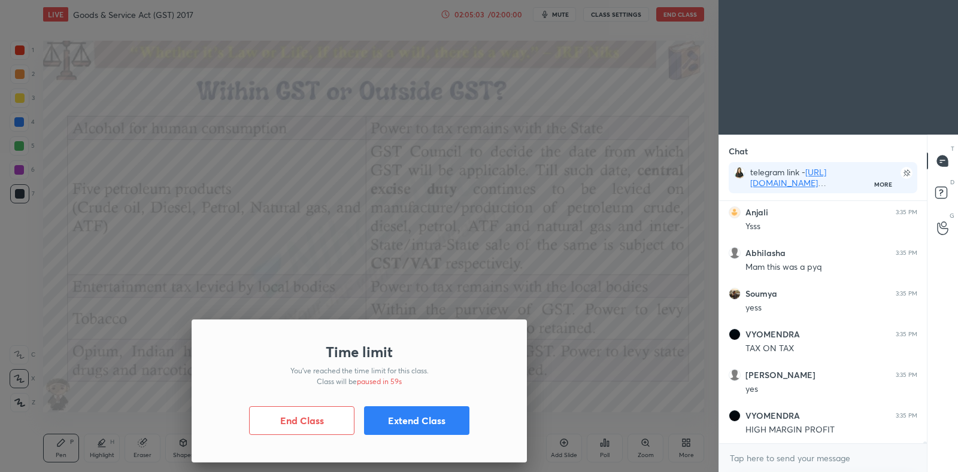
click at [314, 421] on button "End Class" at bounding box center [301, 421] width 105 height 29
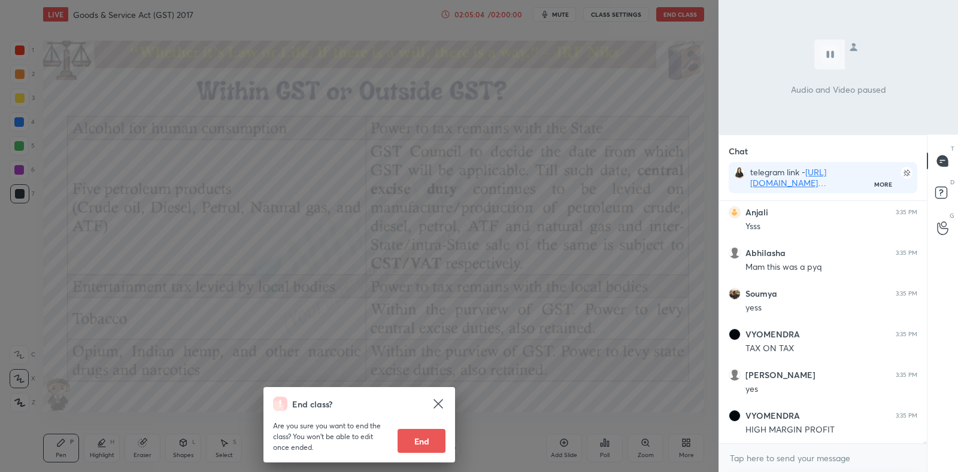
click at [440, 404] on icon at bounding box center [438, 403] width 9 height 9
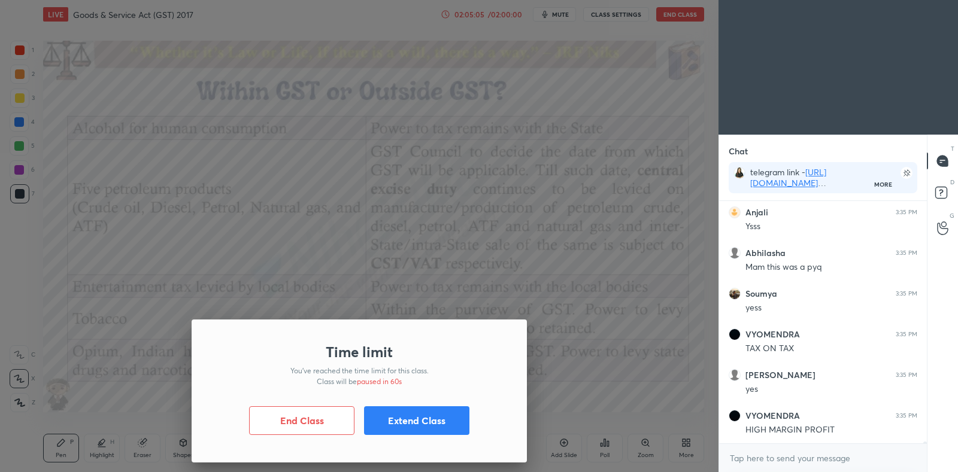
click at [434, 423] on button "Extend Class" at bounding box center [416, 421] width 105 height 29
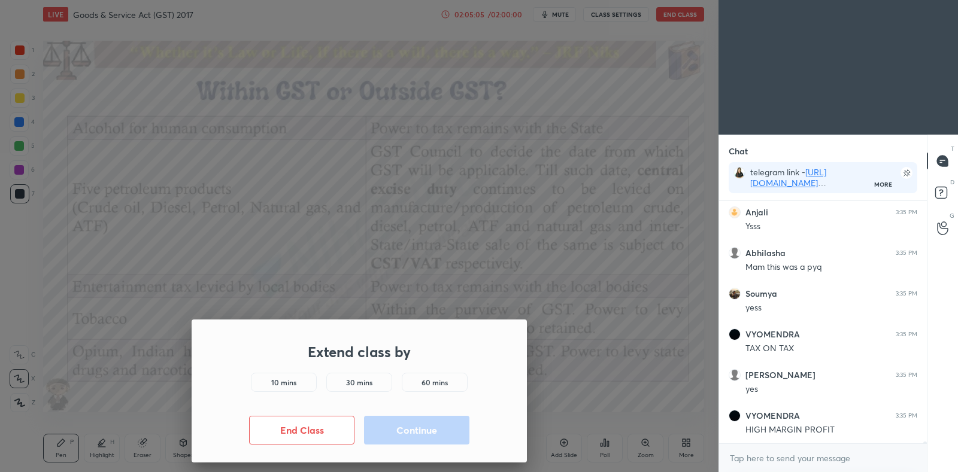
click at [299, 381] on div "10 mins" at bounding box center [284, 382] width 66 height 19
click at [405, 435] on button "Continue" at bounding box center [416, 430] width 105 height 29
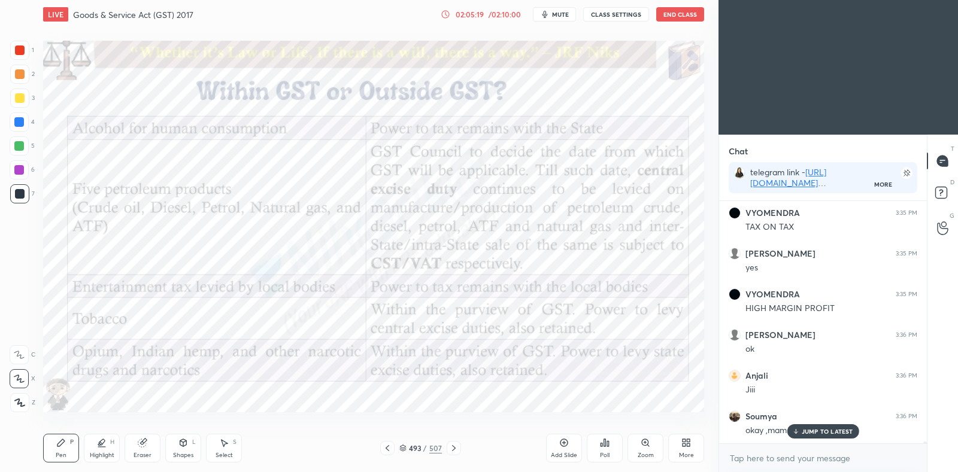
scroll to position [29066, 0]
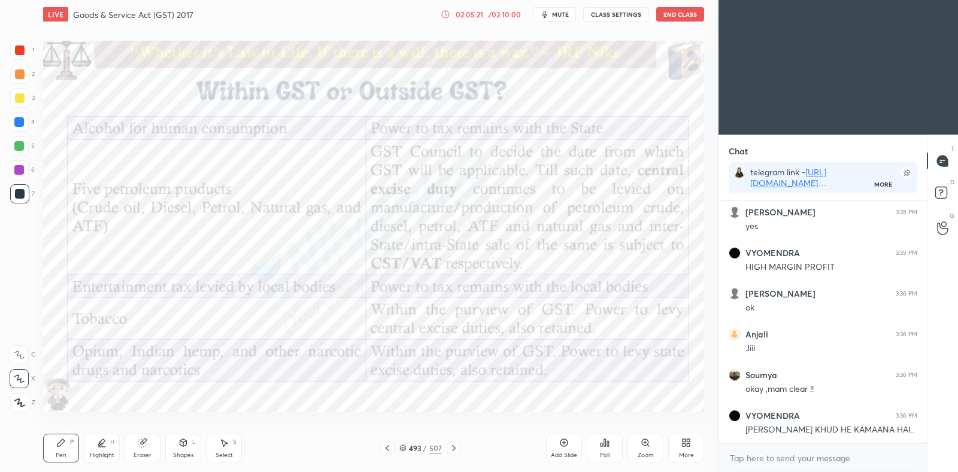
click at [453, 450] on icon at bounding box center [454, 449] width 4 height 6
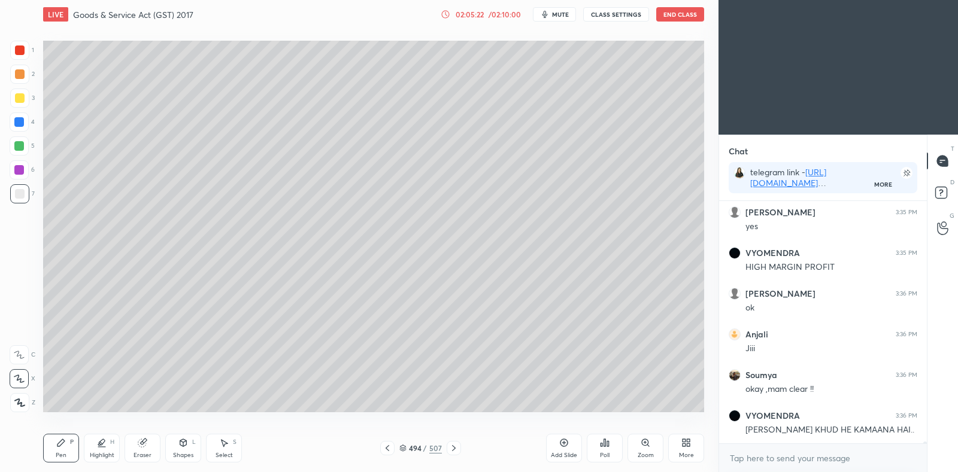
click at [452, 447] on icon at bounding box center [454, 449] width 10 height 10
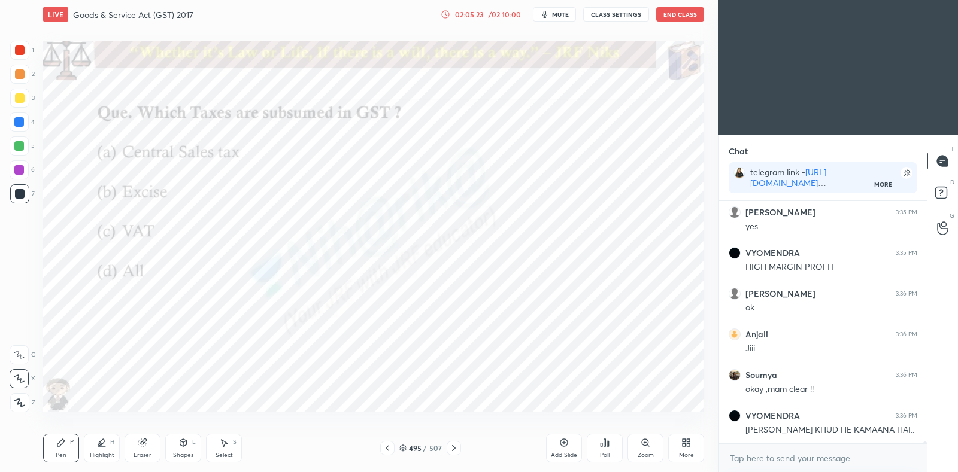
click at [389, 450] on icon at bounding box center [388, 449] width 10 height 10
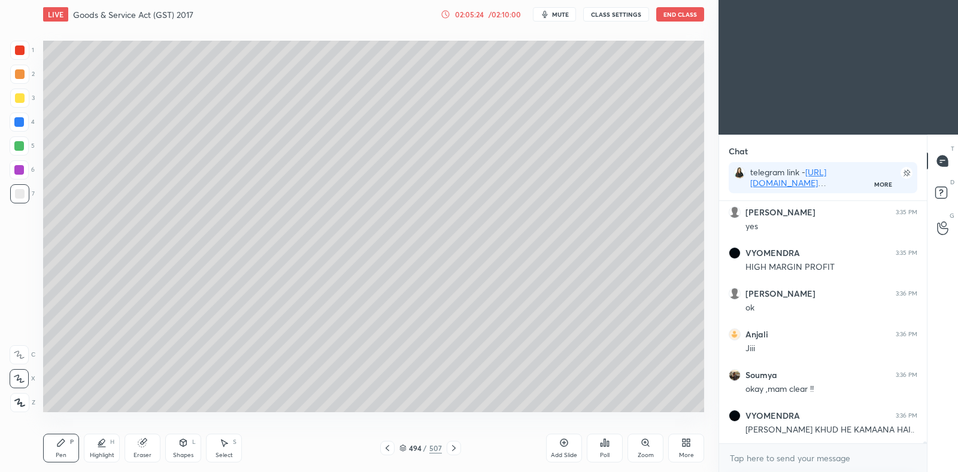
click at [455, 450] on icon at bounding box center [454, 449] width 10 height 10
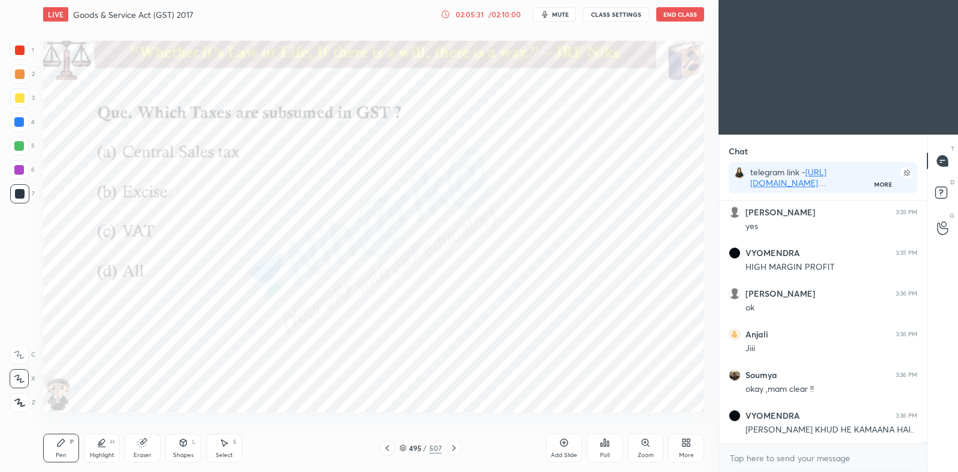
click at [404, 449] on icon at bounding box center [402, 448] width 7 height 7
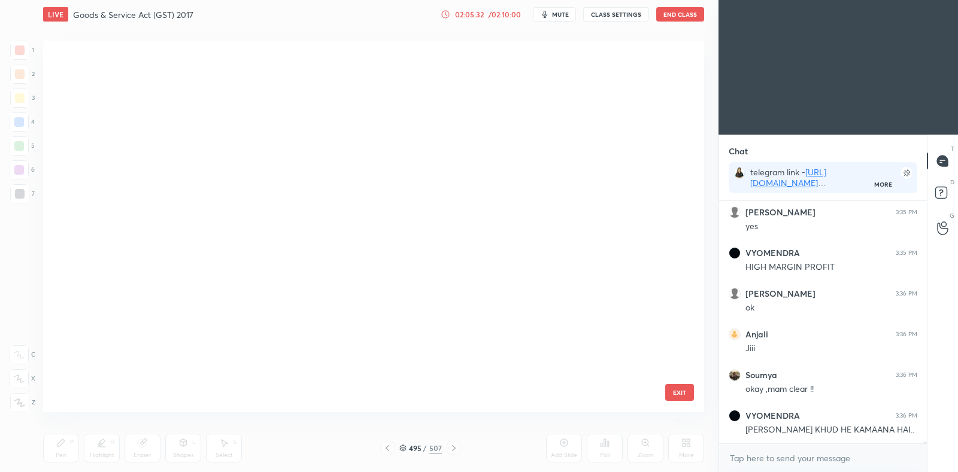
scroll to position [368, 655]
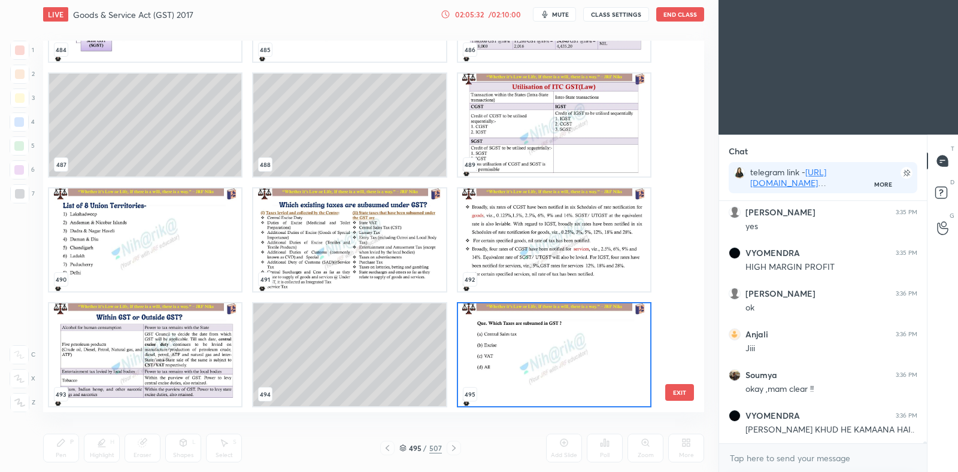
click at [512, 365] on img "grid" at bounding box center [554, 355] width 192 height 103
click at [518, 366] on img "grid" at bounding box center [554, 355] width 192 height 103
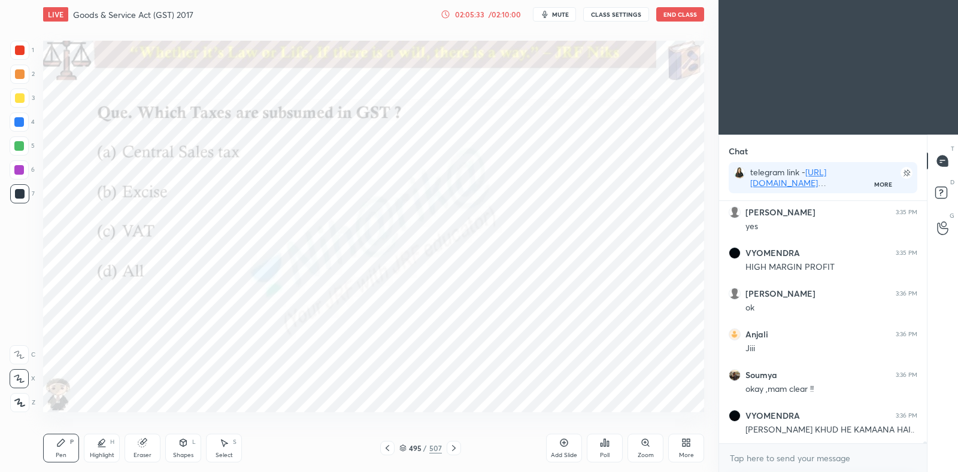
click at [607, 446] on icon at bounding box center [608, 443] width 2 height 5
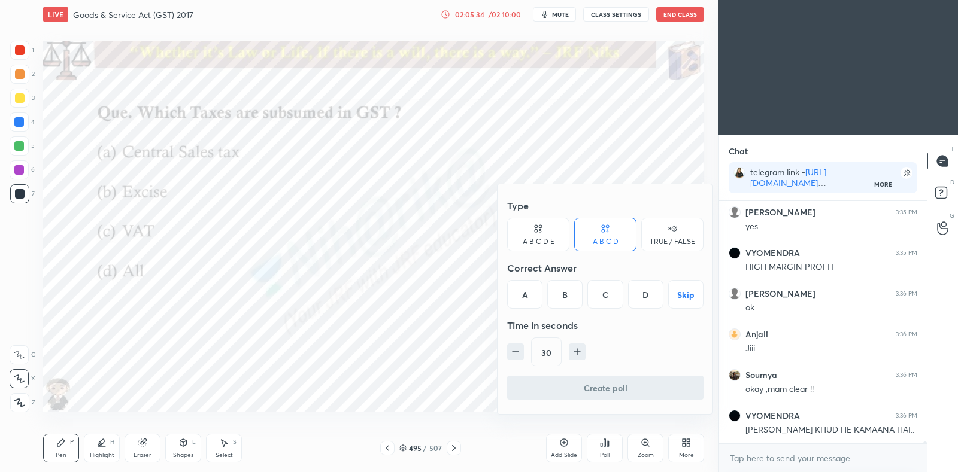
click at [643, 298] on div "D" at bounding box center [645, 294] width 35 height 29
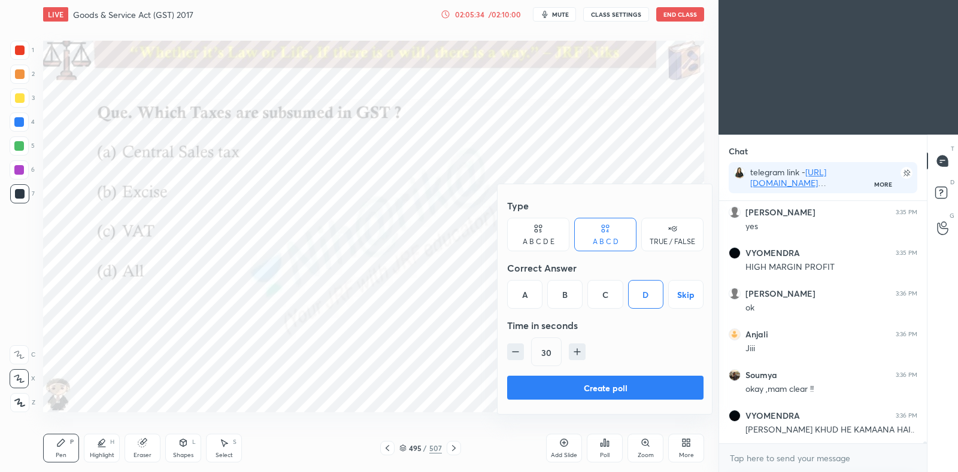
scroll to position [29107, 0]
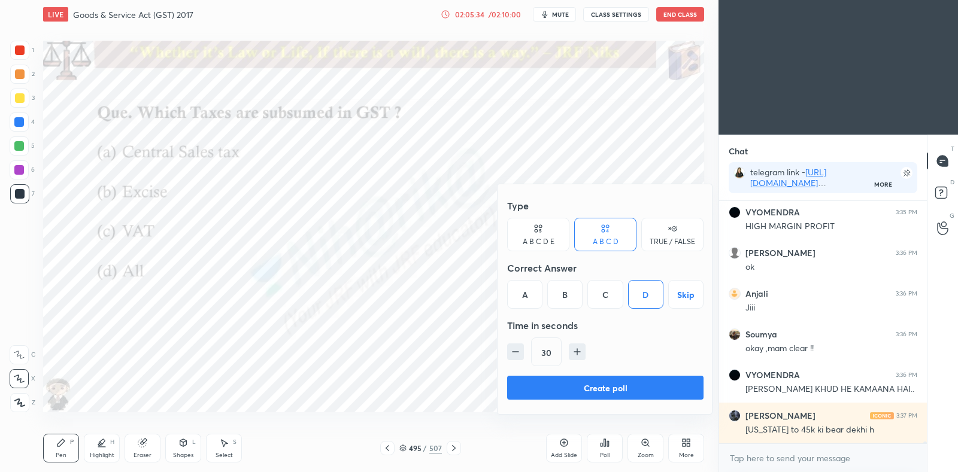
click at [607, 390] on button "Create poll" at bounding box center [605, 388] width 196 height 24
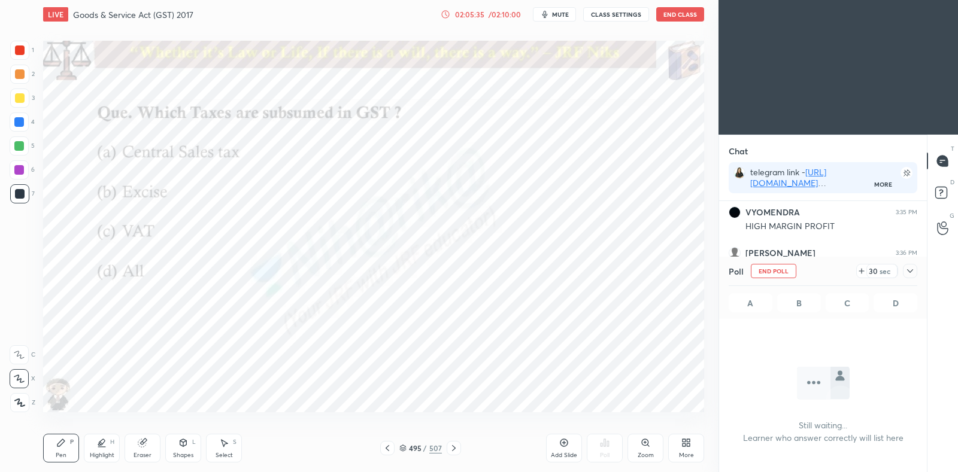
scroll to position [29210, 0]
click at [910, 276] on icon at bounding box center [910, 271] width 10 height 10
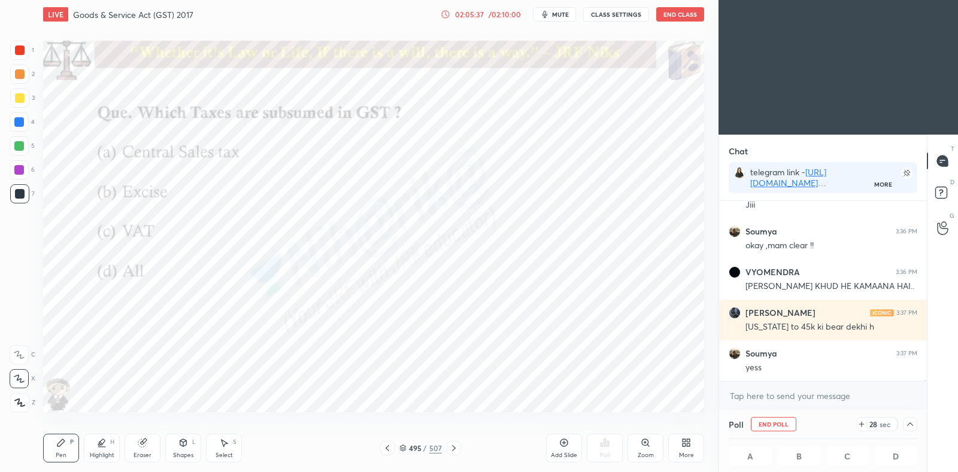
scroll to position [0, 4]
click at [401, 449] on icon at bounding box center [403, 450] width 6 height 2
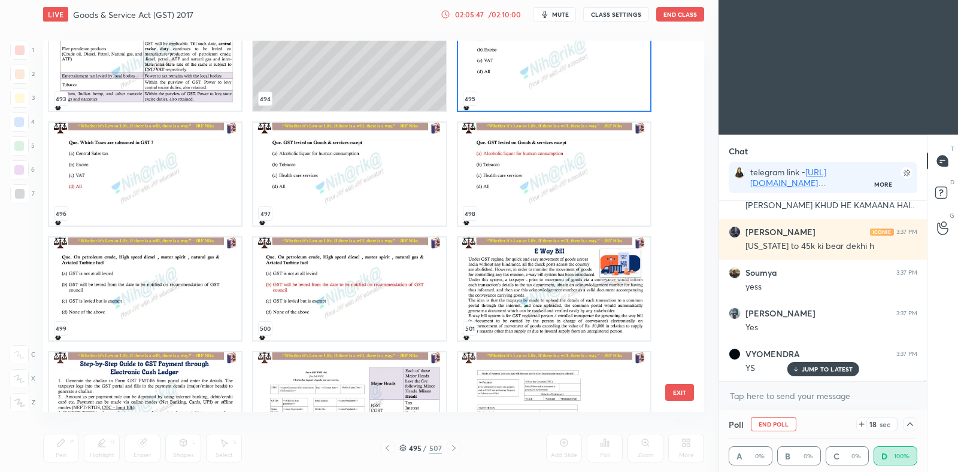
scroll to position [18896, 0]
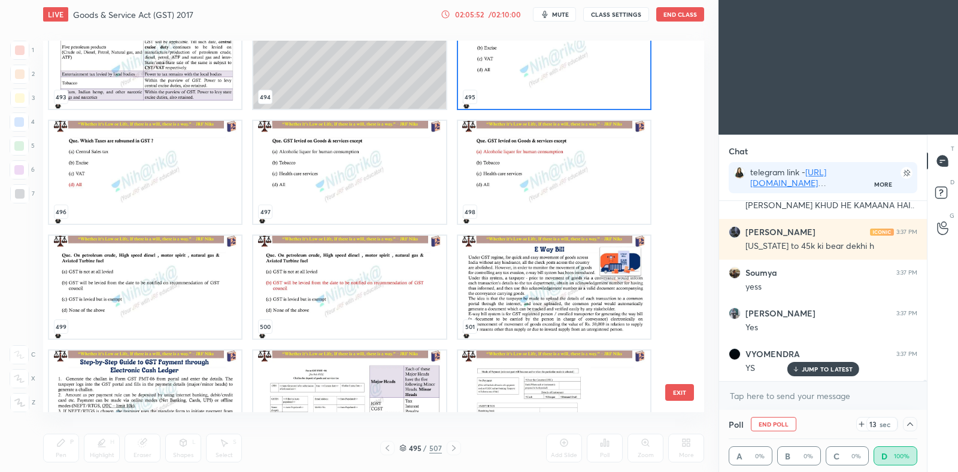
click at [153, 192] on img "grid" at bounding box center [145, 172] width 192 height 103
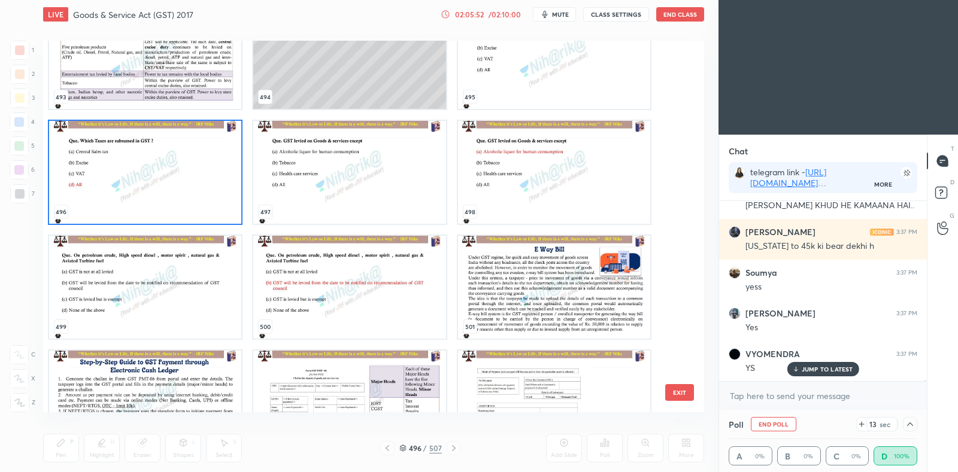
click at [154, 191] on img "grid" at bounding box center [145, 172] width 192 height 103
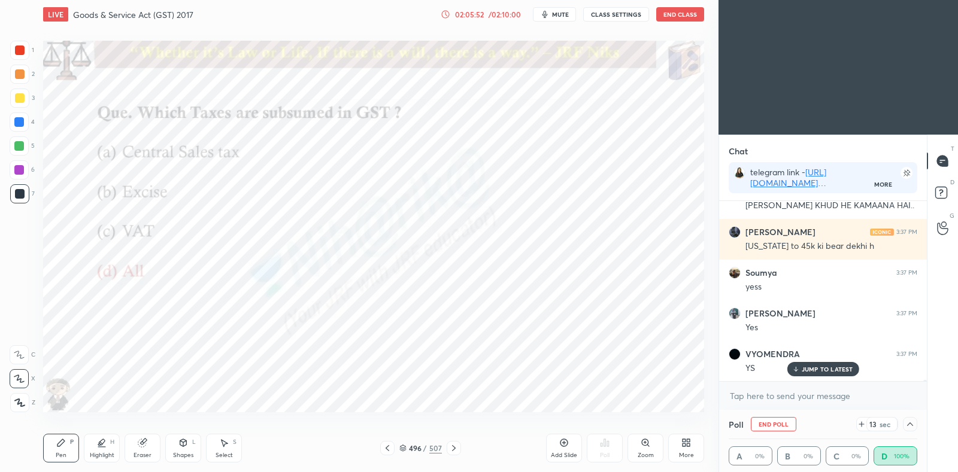
click at [157, 193] on img "grid" at bounding box center [145, 172] width 192 height 103
click at [911, 424] on icon at bounding box center [910, 425] width 6 height 4
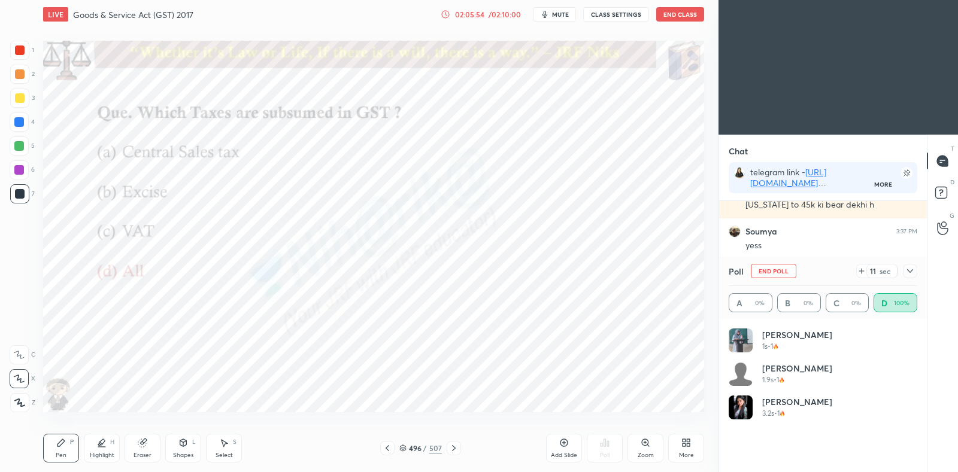
scroll to position [4, 4]
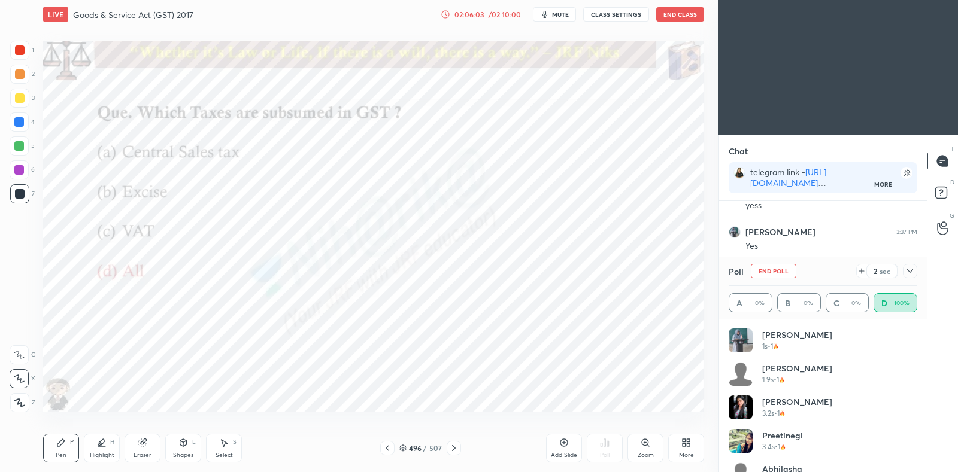
click at [910, 268] on icon at bounding box center [910, 271] width 10 height 10
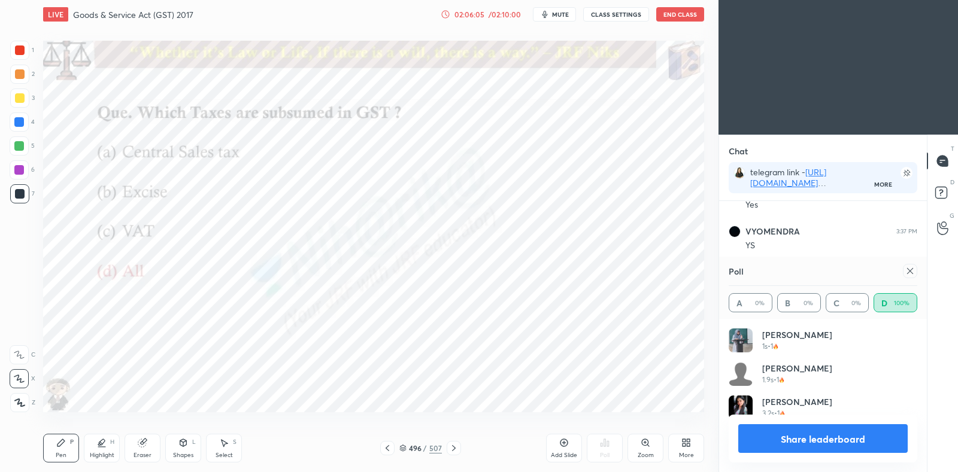
click at [403, 449] on icon at bounding box center [403, 447] width 6 height 3
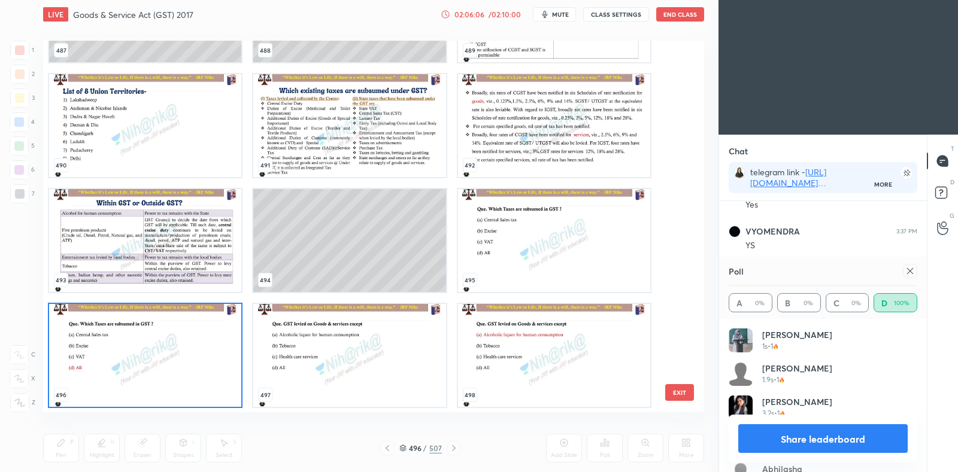
click at [907, 275] on icon at bounding box center [910, 271] width 10 height 10
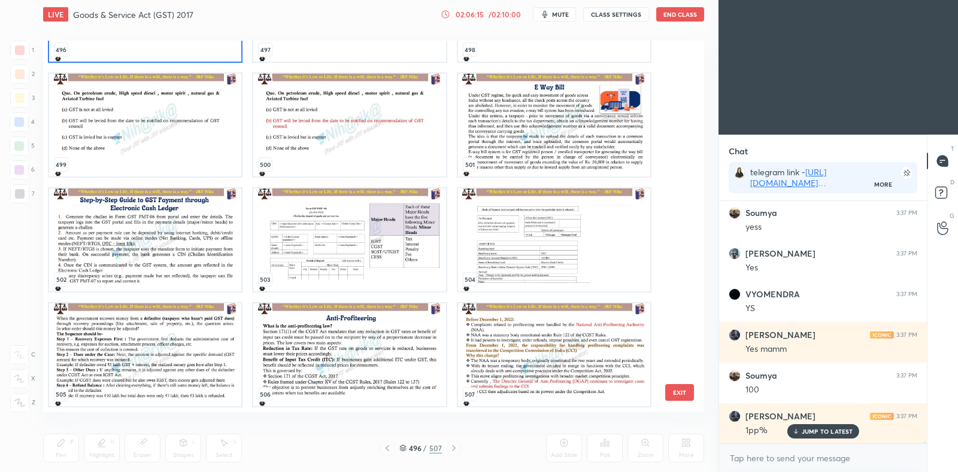
click at [557, 154] on img "grid" at bounding box center [554, 125] width 192 height 103
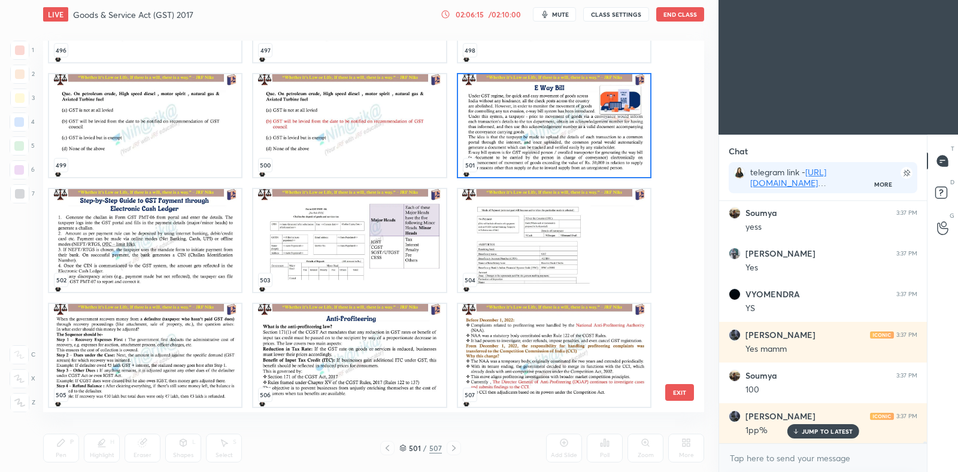
click at [560, 153] on div "493 494 495 496 497 498 499 500 501 502 503 504 505 506 507" at bounding box center [363, 227] width 640 height 372
click at [563, 151] on img "grid" at bounding box center [554, 125] width 192 height 103
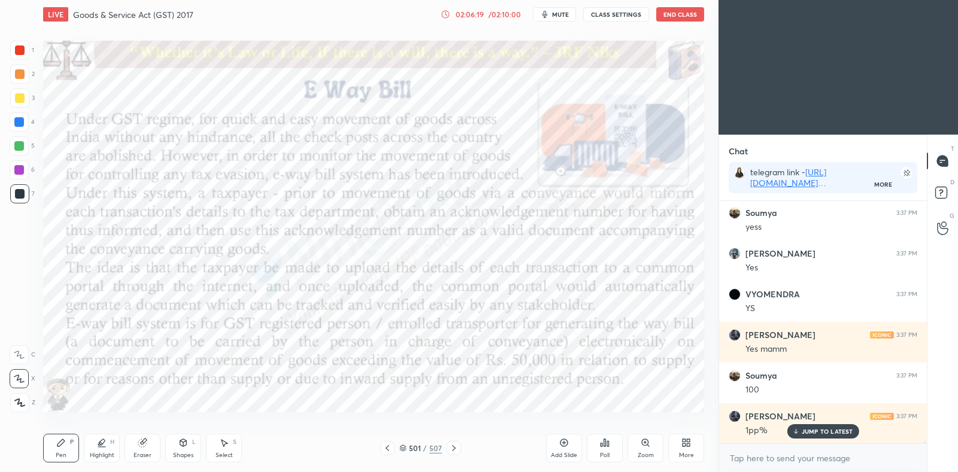
click at [456, 452] on icon at bounding box center [454, 449] width 10 height 10
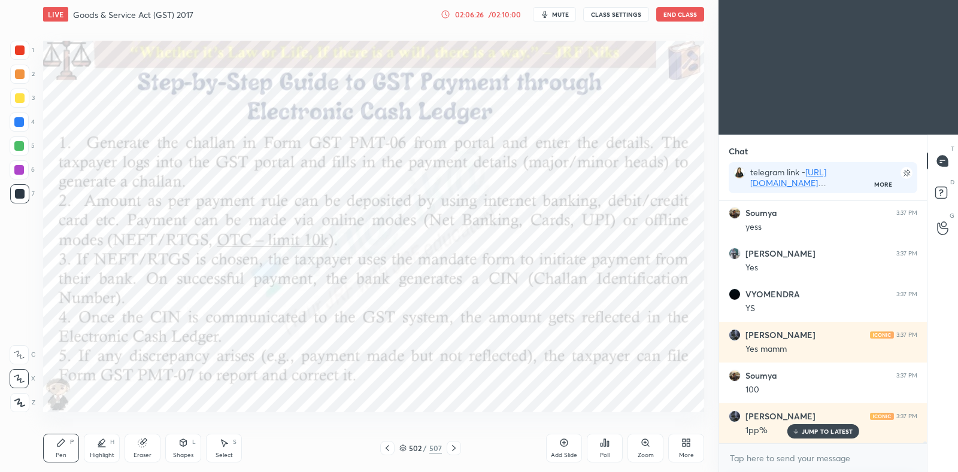
click at [455, 451] on icon at bounding box center [454, 449] width 10 height 10
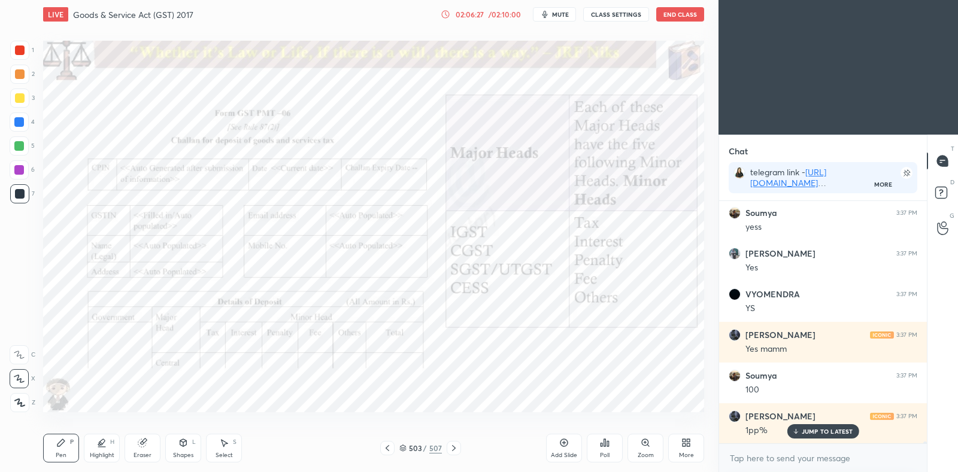
click at [454, 451] on icon at bounding box center [454, 449] width 10 height 10
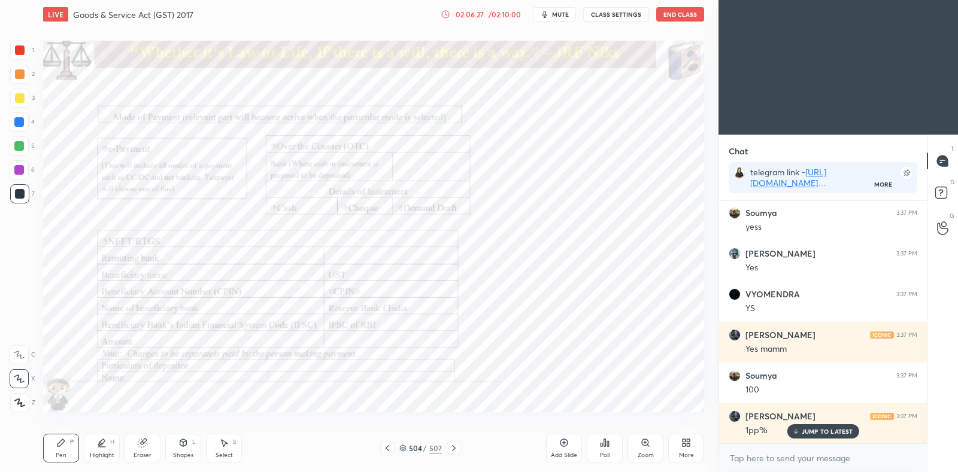
click at [453, 449] on icon at bounding box center [454, 449] width 10 height 10
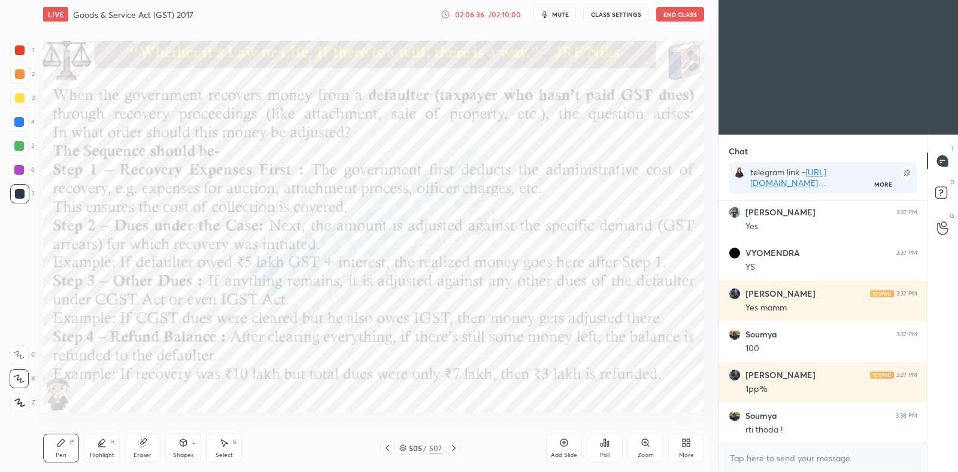
click at [453, 448] on icon at bounding box center [454, 449] width 10 height 10
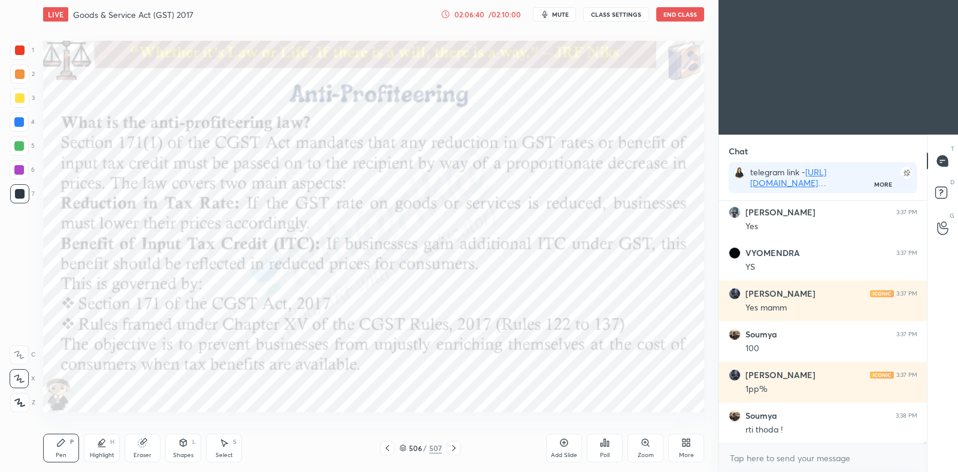
click at [454, 447] on icon at bounding box center [454, 449] width 10 height 10
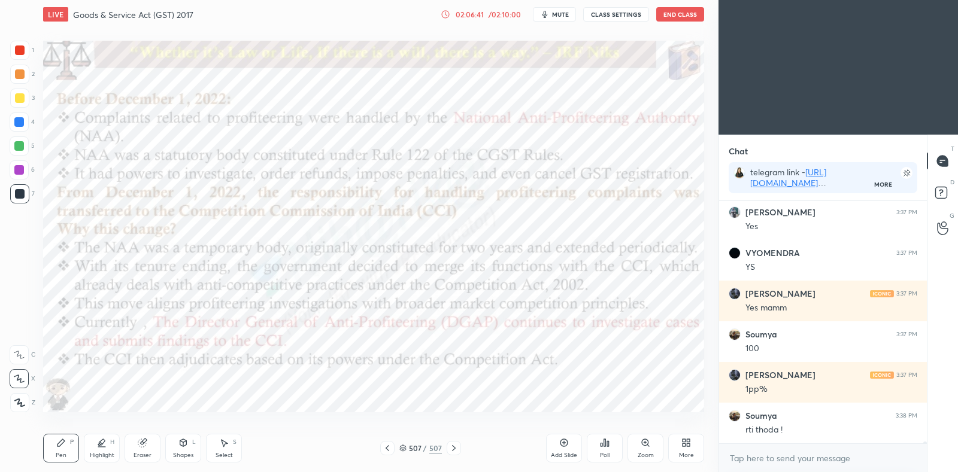
click at [392, 444] on div at bounding box center [387, 448] width 14 height 14
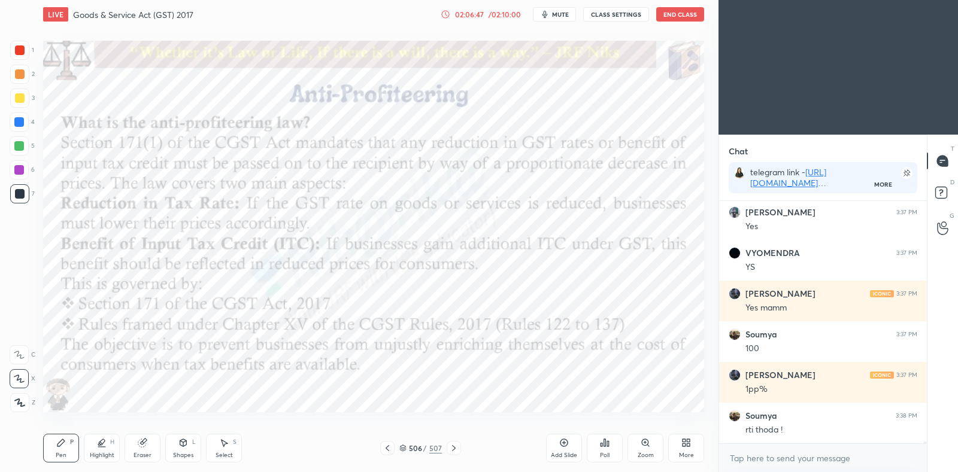
click at [454, 452] on icon at bounding box center [454, 449] width 10 height 10
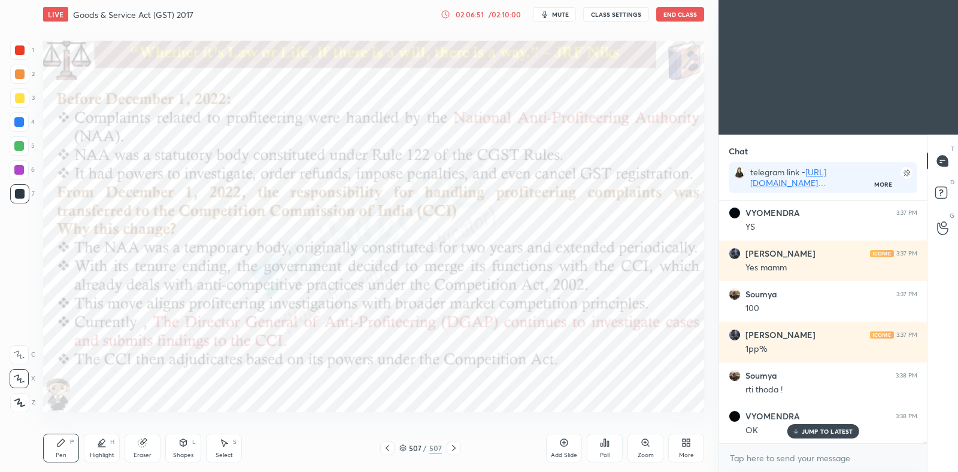
click at [565, 442] on icon at bounding box center [564, 443] width 10 height 10
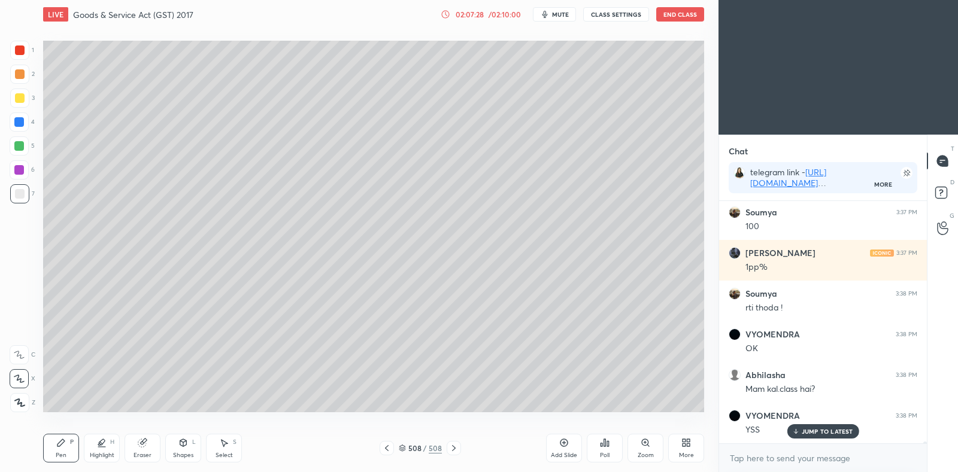
scroll to position [29554, 0]
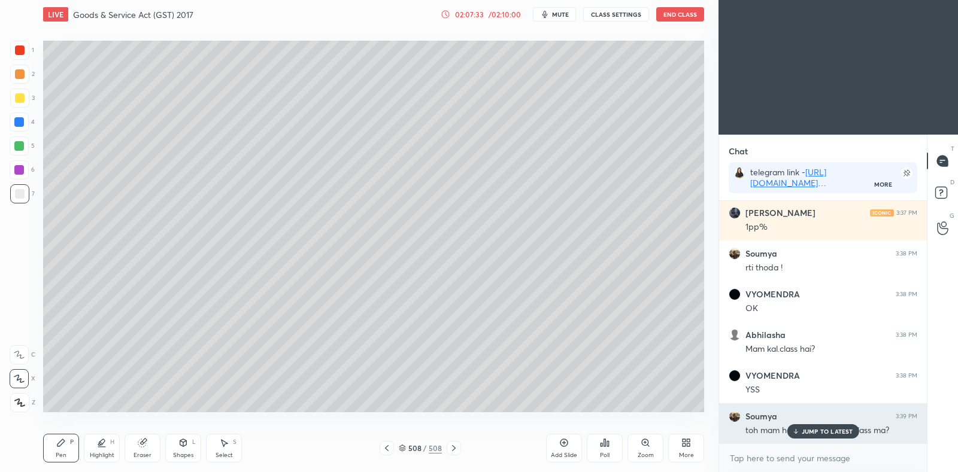
click at [822, 432] on p "JUMP TO LATEST" at bounding box center [827, 431] width 51 height 7
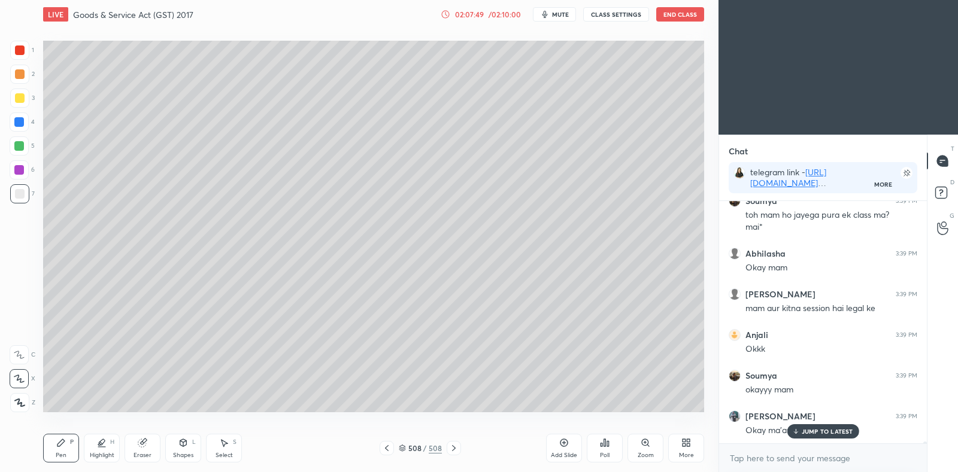
scroll to position [29811, 0]
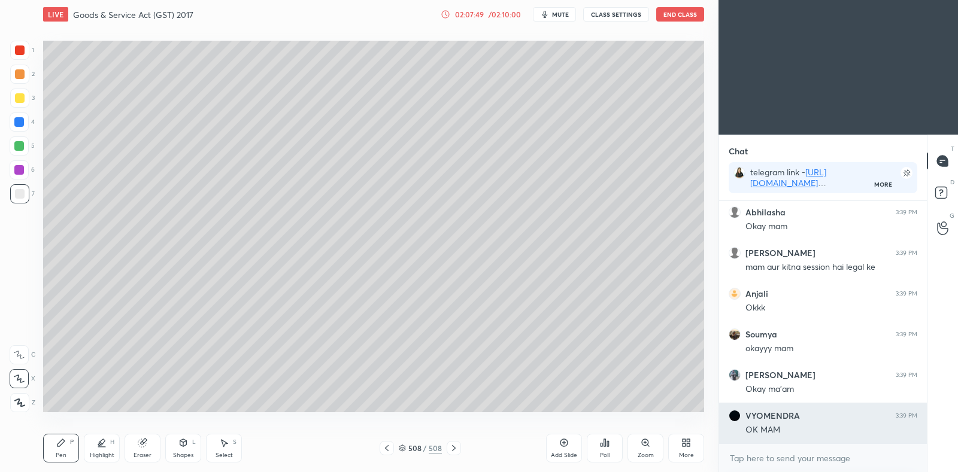
click at [825, 434] on div "[PERSON_NAME] 3:39 PM toh mam ho jayega pura ek class ma? mai* [PERSON_NAME] 3:…" at bounding box center [823, 322] width 208 height 243
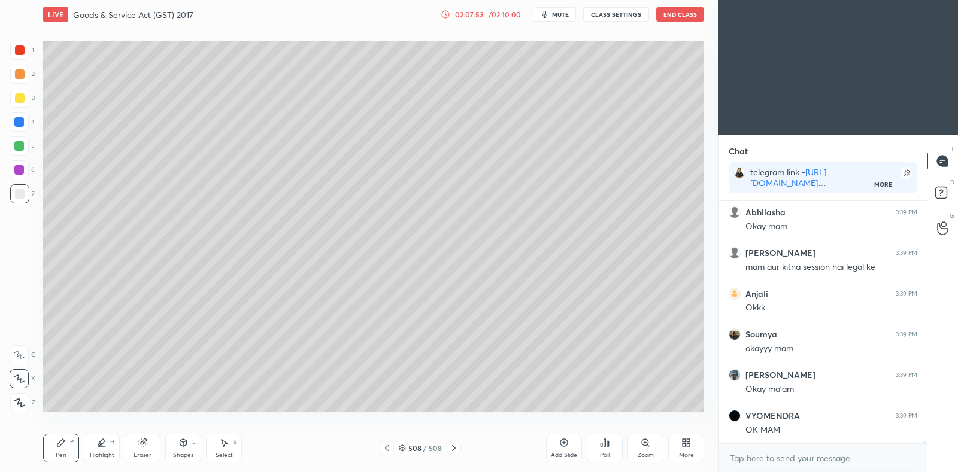
scroll to position [29851, 0]
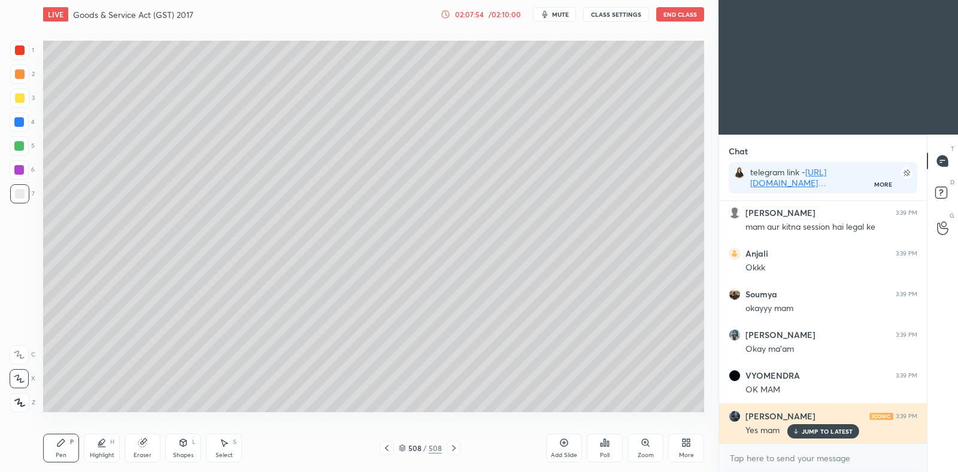
click at [808, 432] on p "JUMP TO LATEST" at bounding box center [827, 431] width 51 height 7
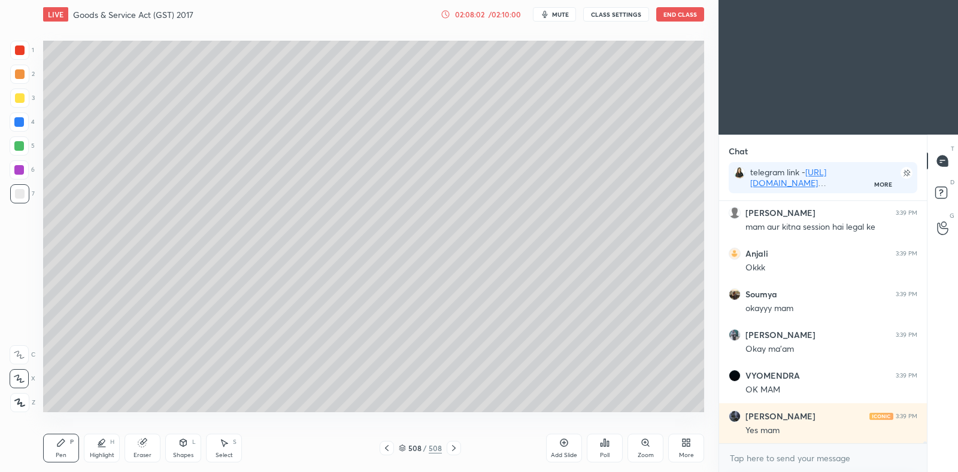
scroll to position [29863, 0]
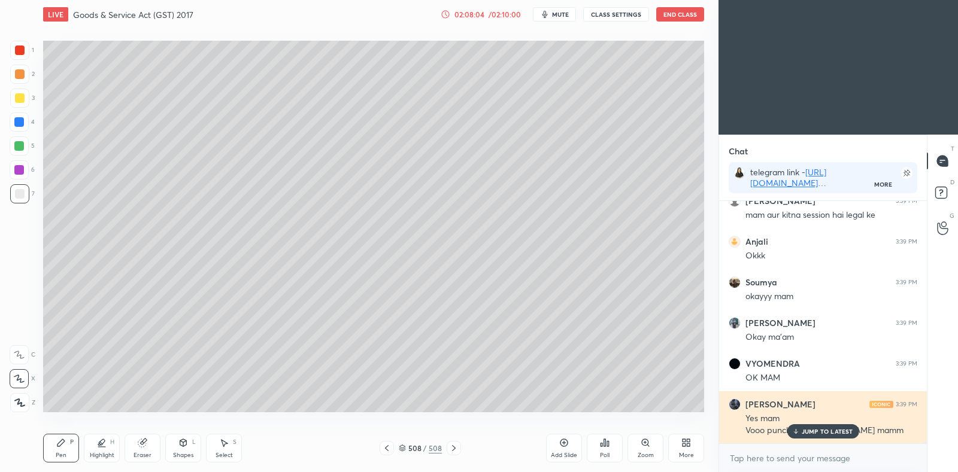
click at [808, 436] on div "JUMP TO LATEST" at bounding box center [823, 432] width 72 height 14
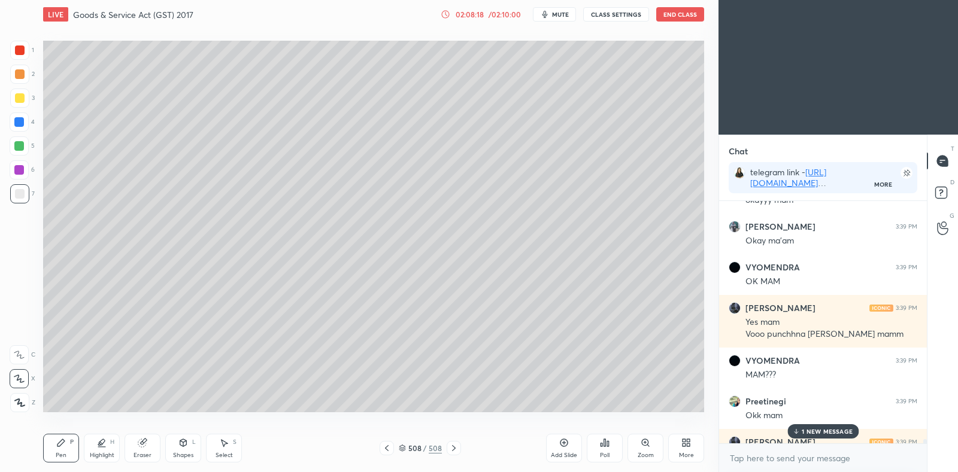
scroll to position [29985, 0]
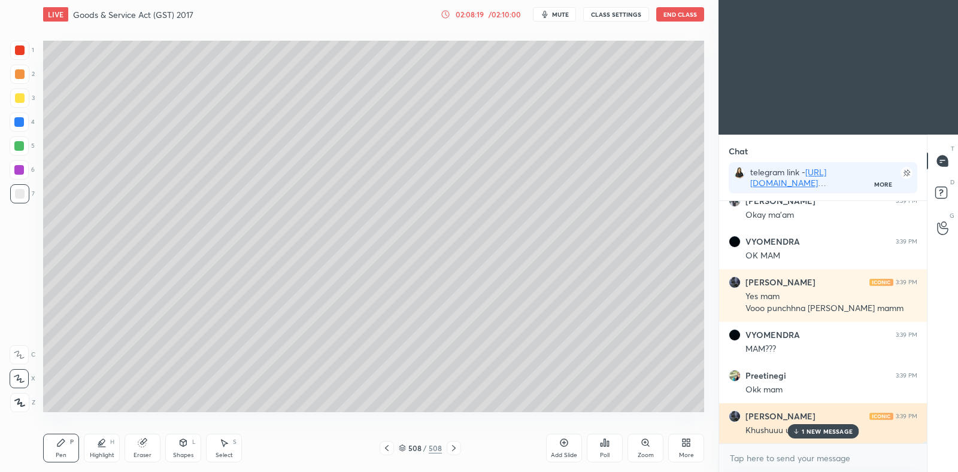
click at [804, 432] on p "1 NEW MESSAGE" at bounding box center [827, 431] width 51 height 7
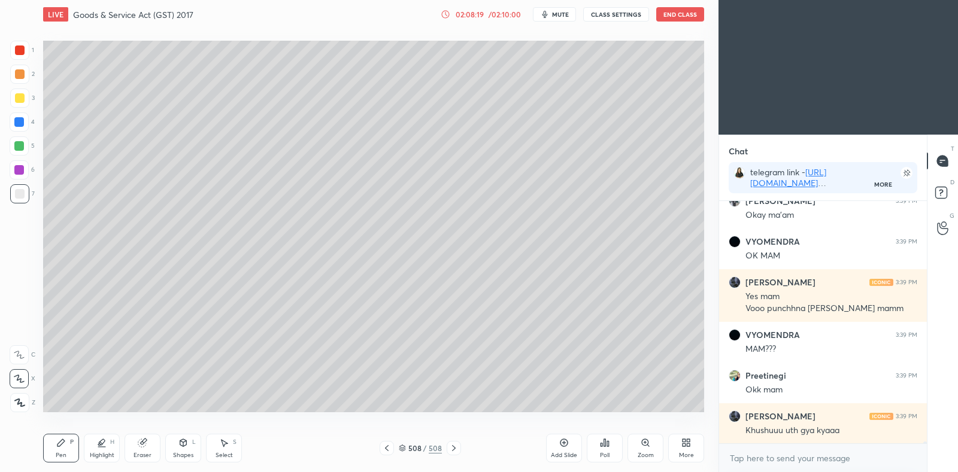
scroll to position [29997, 0]
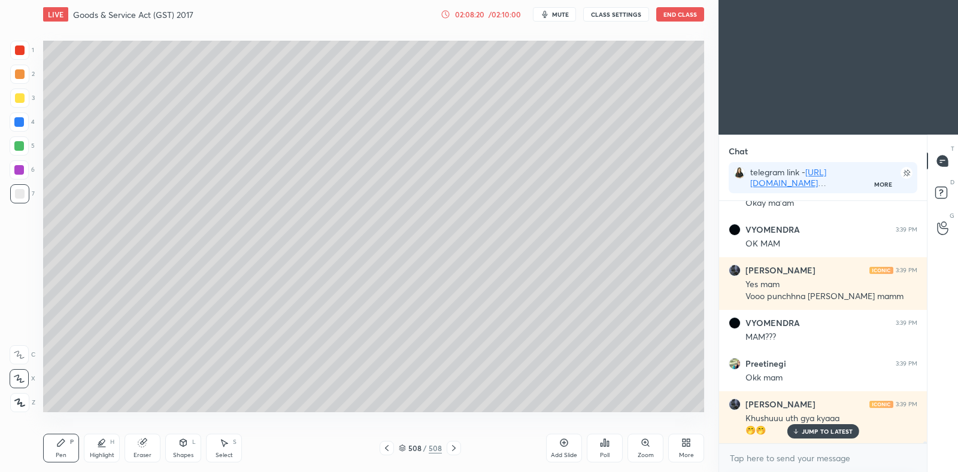
click at [831, 432] on p "JUMP TO LATEST" at bounding box center [827, 431] width 51 height 7
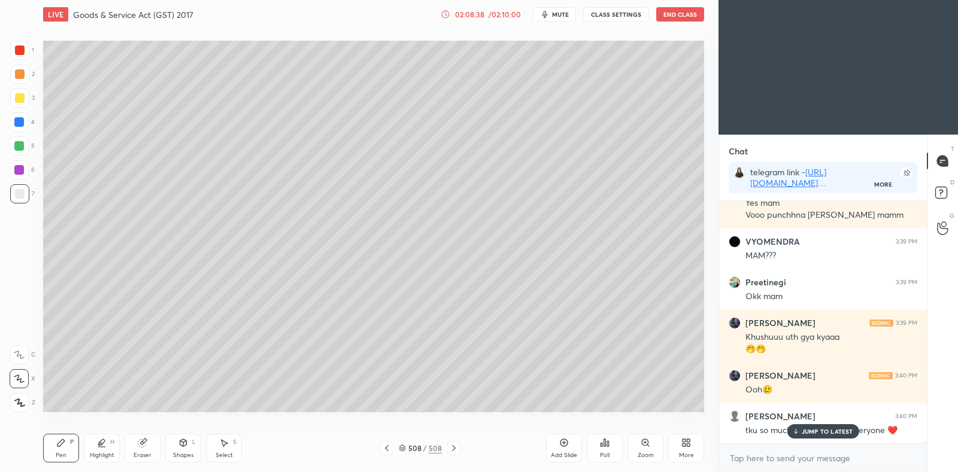
scroll to position [30119, 0]
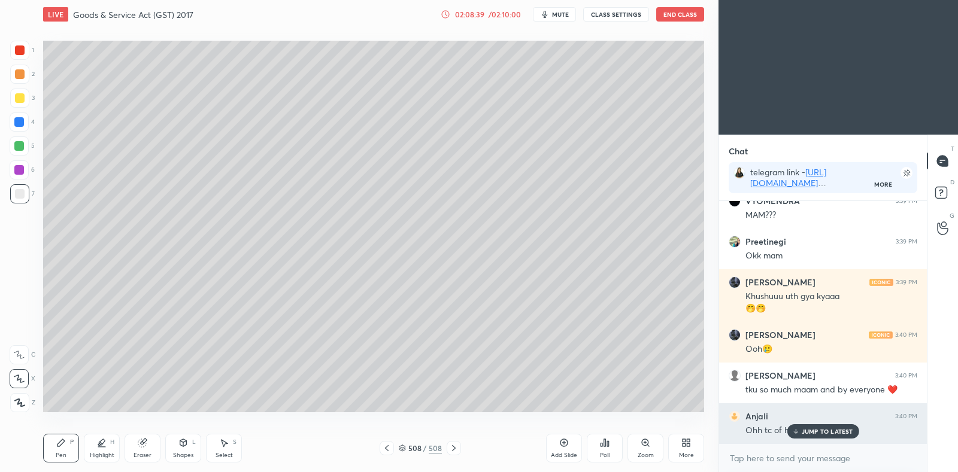
click at [829, 431] on p "JUMP TO LATEST" at bounding box center [827, 431] width 51 height 7
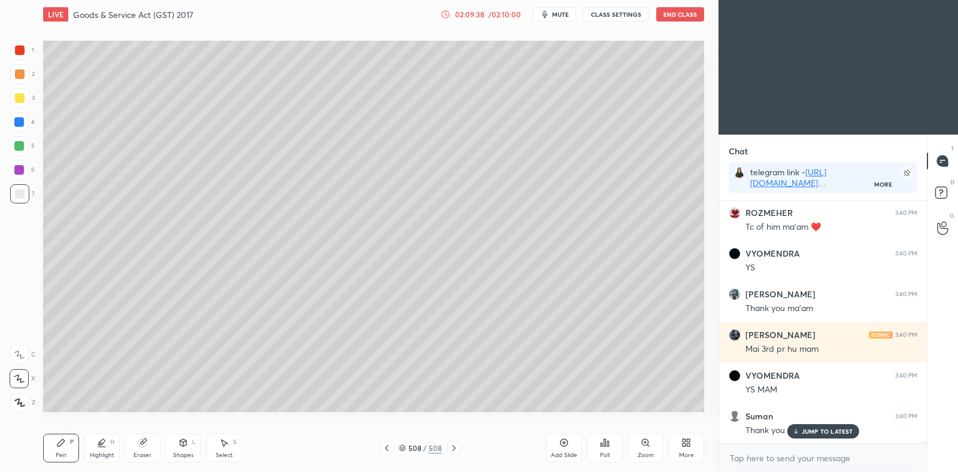
scroll to position [30497, 0]
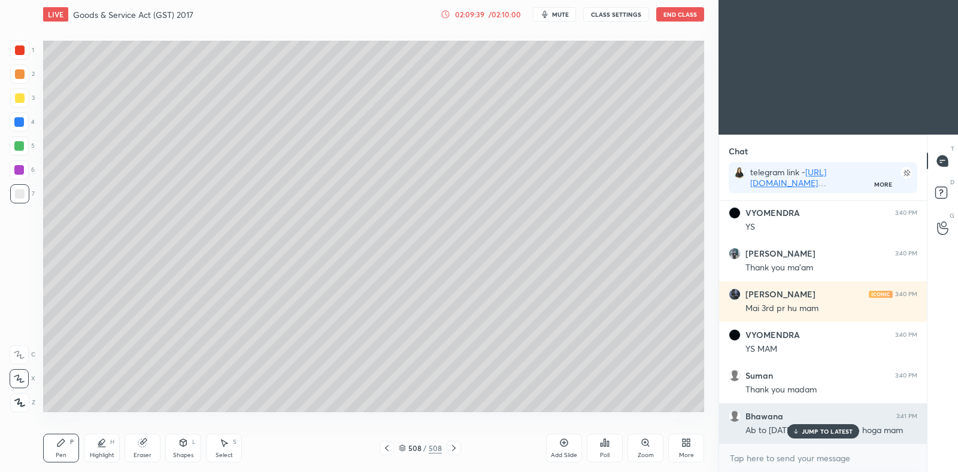
click at [814, 429] on p "JUMP TO LATEST" at bounding box center [827, 431] width 51 height 7
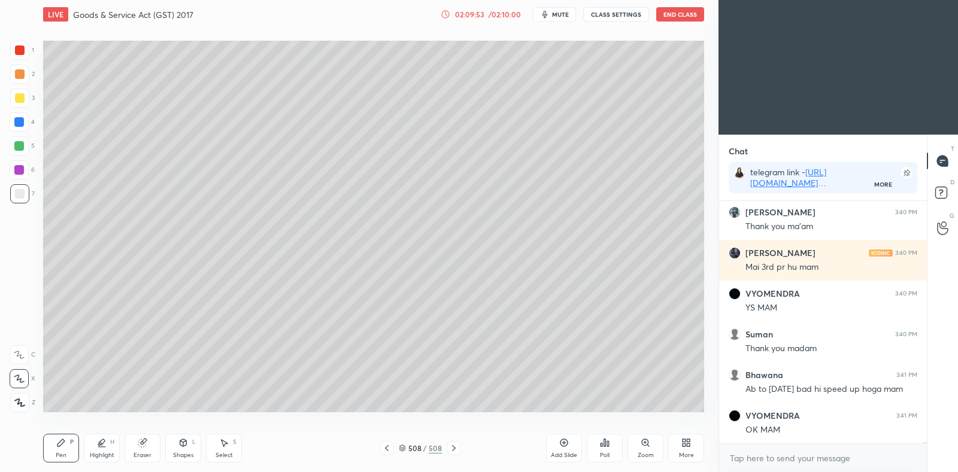
scroll to position [30578, 0]
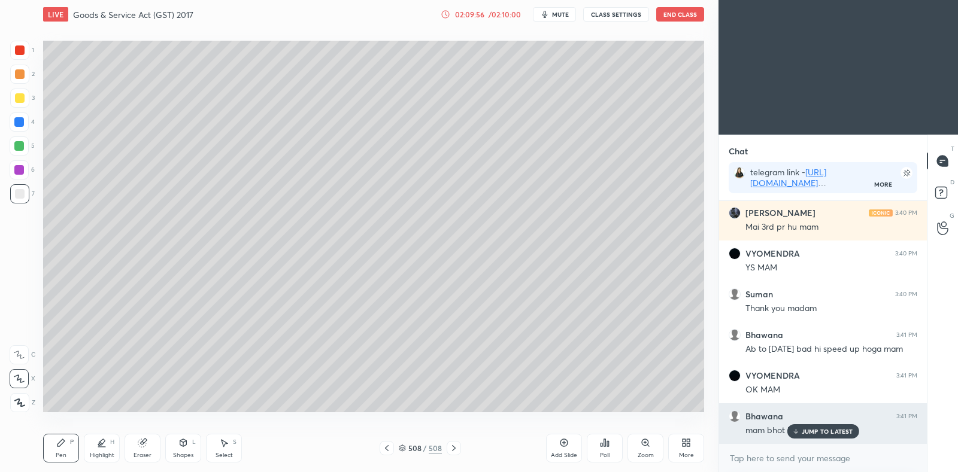
click at [816, 429] on p "JUMP TO LATEST" at bounding box center [827, 431] width 51 height 7
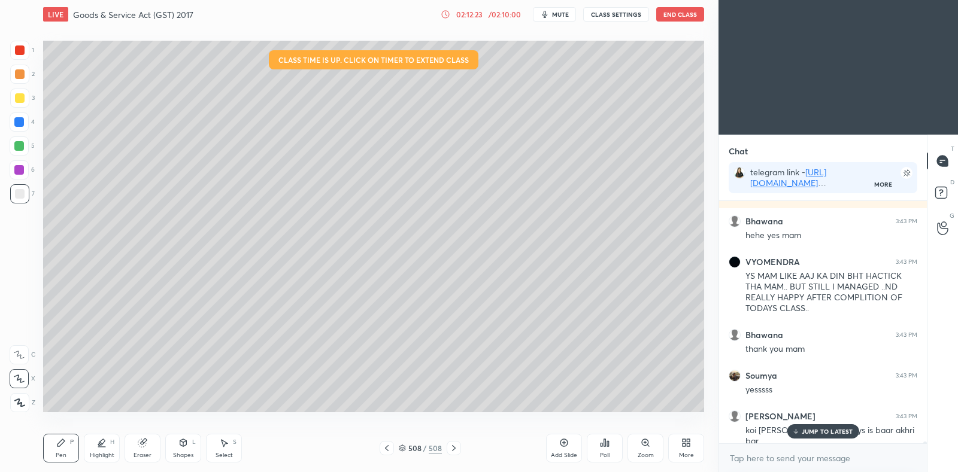
scroll to position [31601, 0]
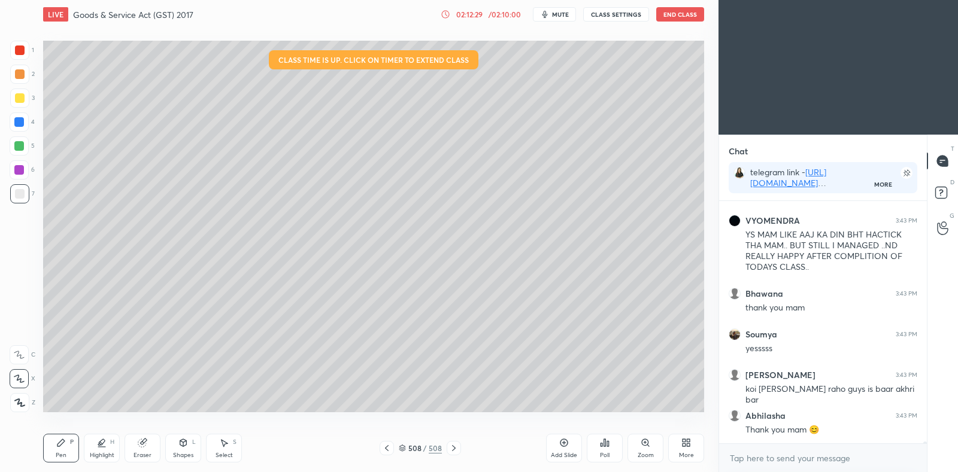
click at [685, 13] on button "End Class" at bounding box center [680, 14] width 48 height 14
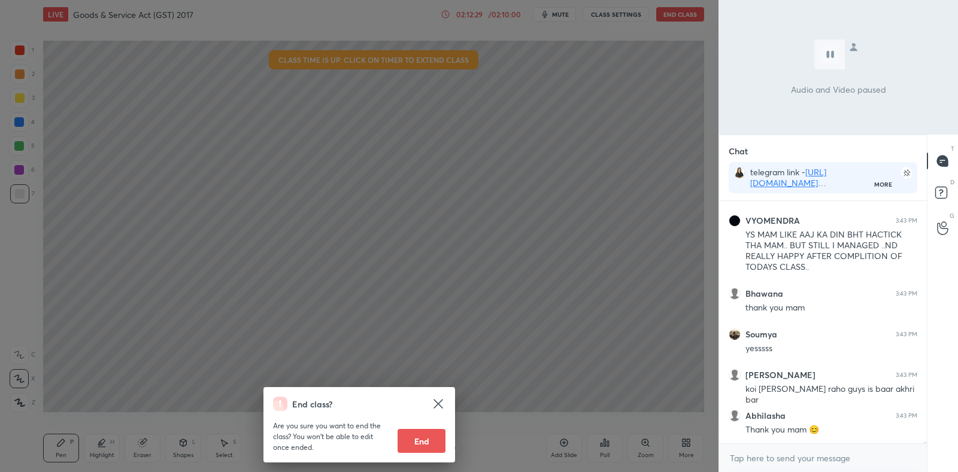
click at [430, 437] on button "End" at bounding box center [422, 441] width 48 height 24
type textarea "x"
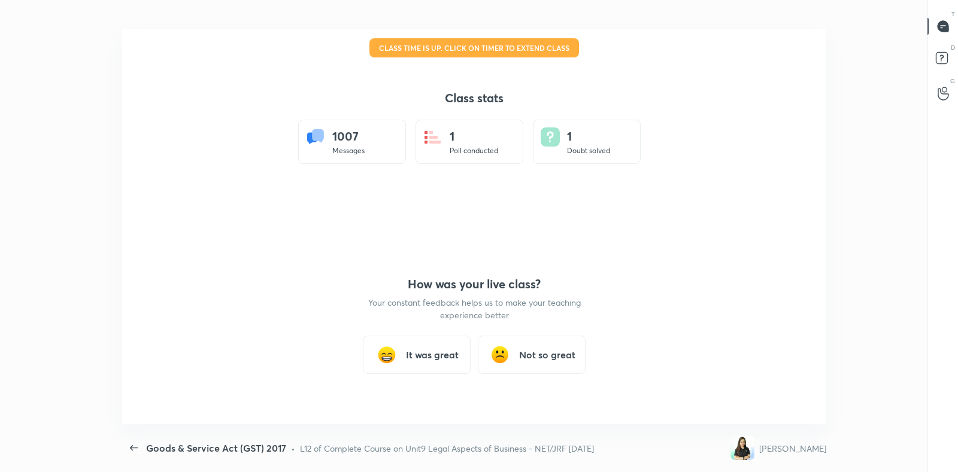
scroll to position [0, 0]
